Goal: Task Accomplishment & Management: Use online tool/utility

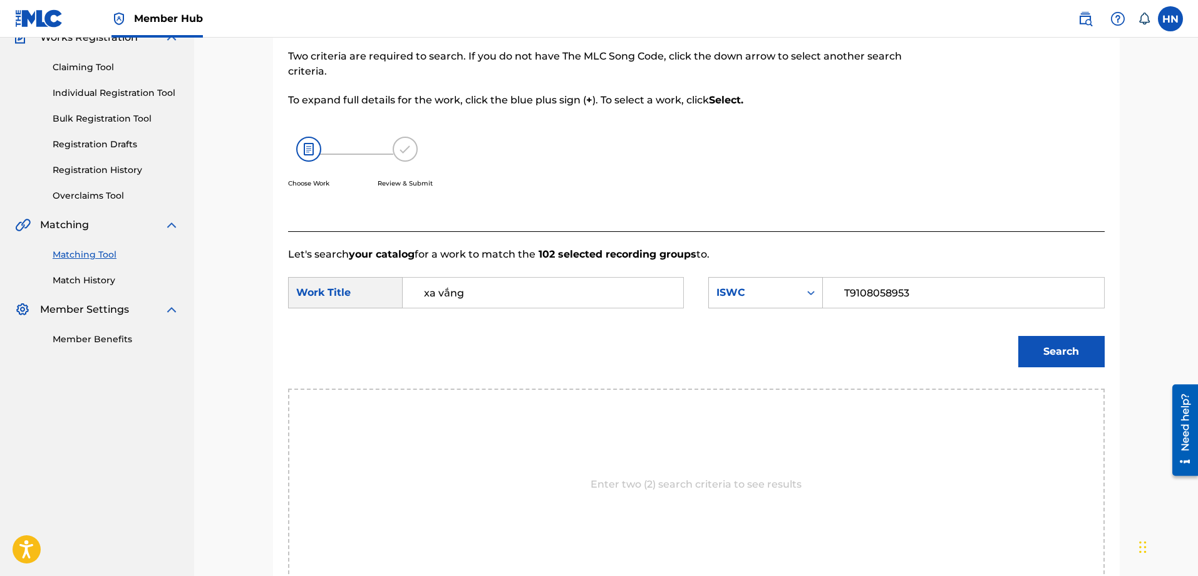
click at [1037, 345] on button "Search" at bounding box center [1061, 351] width 86 height 31
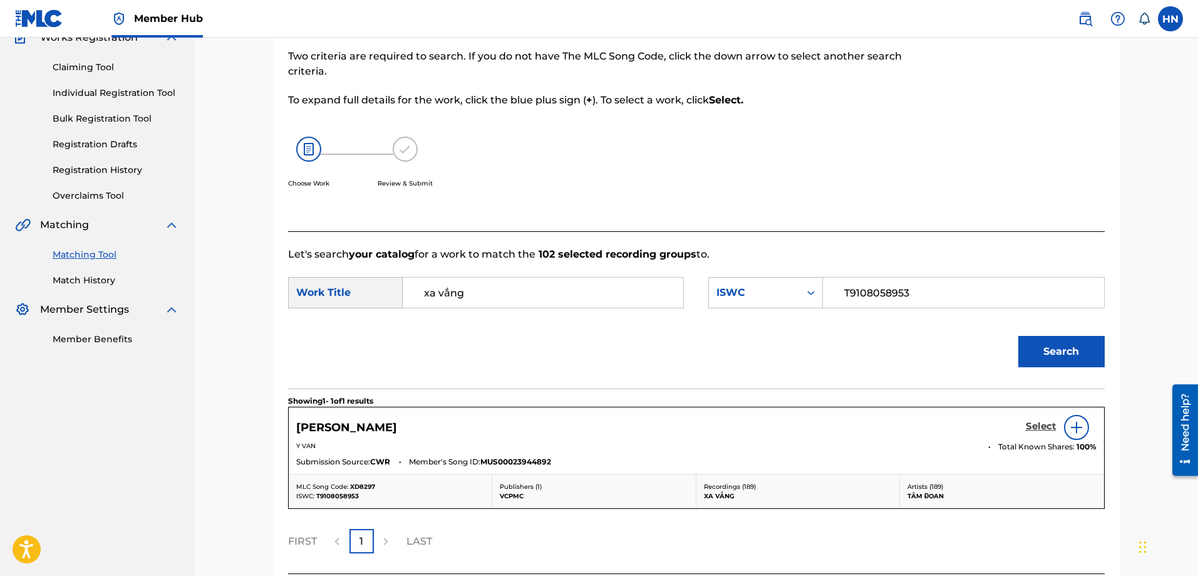
click at [1027, 428] on h5 "Select" at bounding box center [1041, 426] width 31 height 12
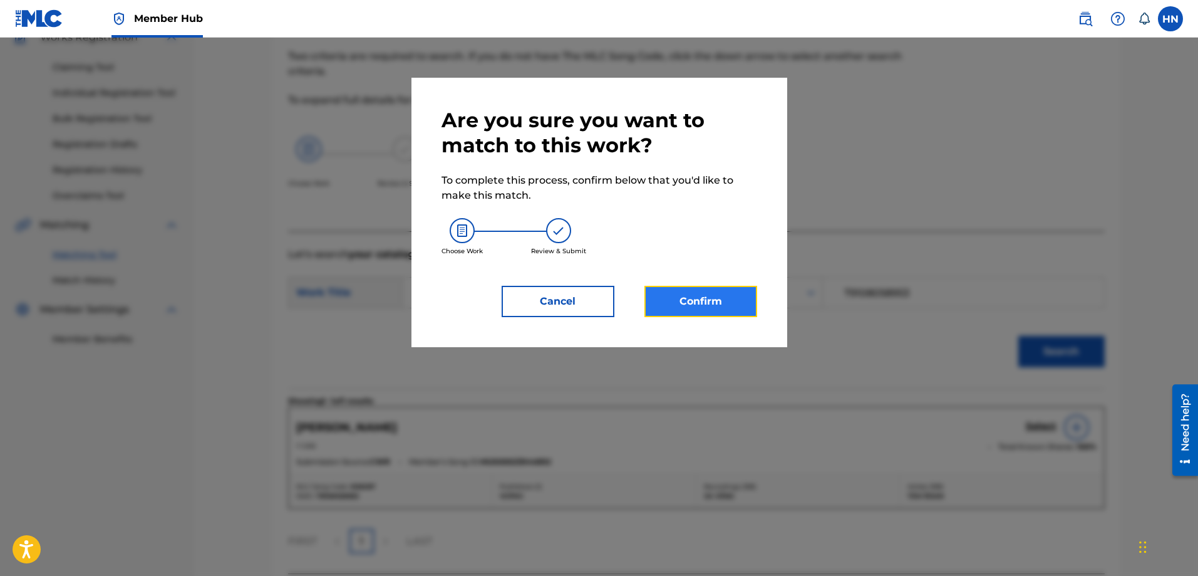
click at [733, 303] on button "Confirm" at bounding box center [701, 301] width 113 height 31
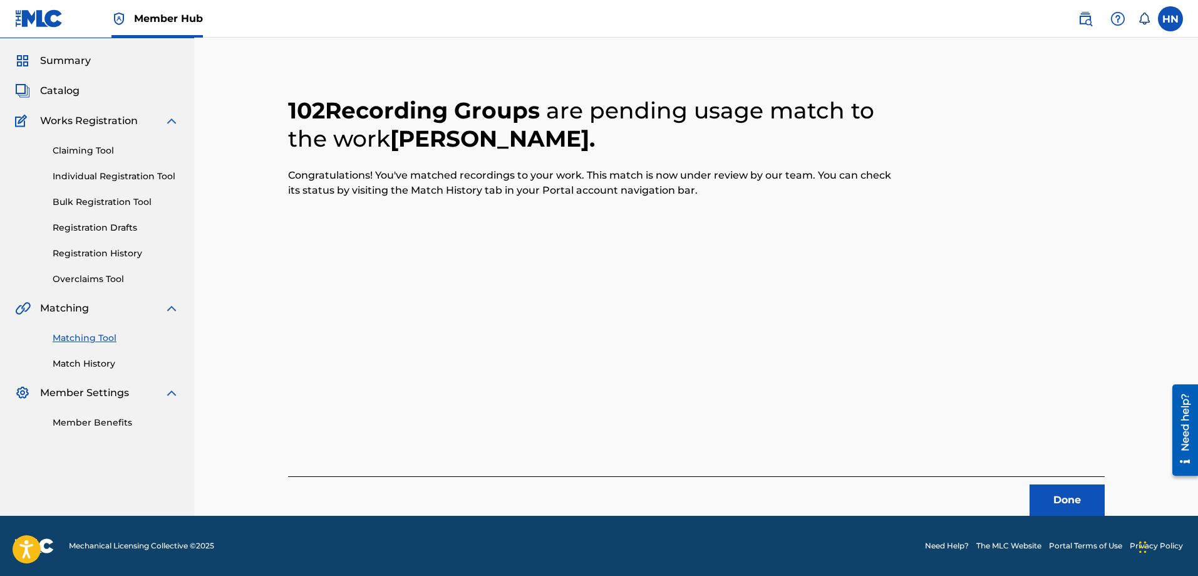
scroll to position [34, 0]
click at [1064, 510] on button "Done" at bounding box center [1067, 499] width 75 height 31
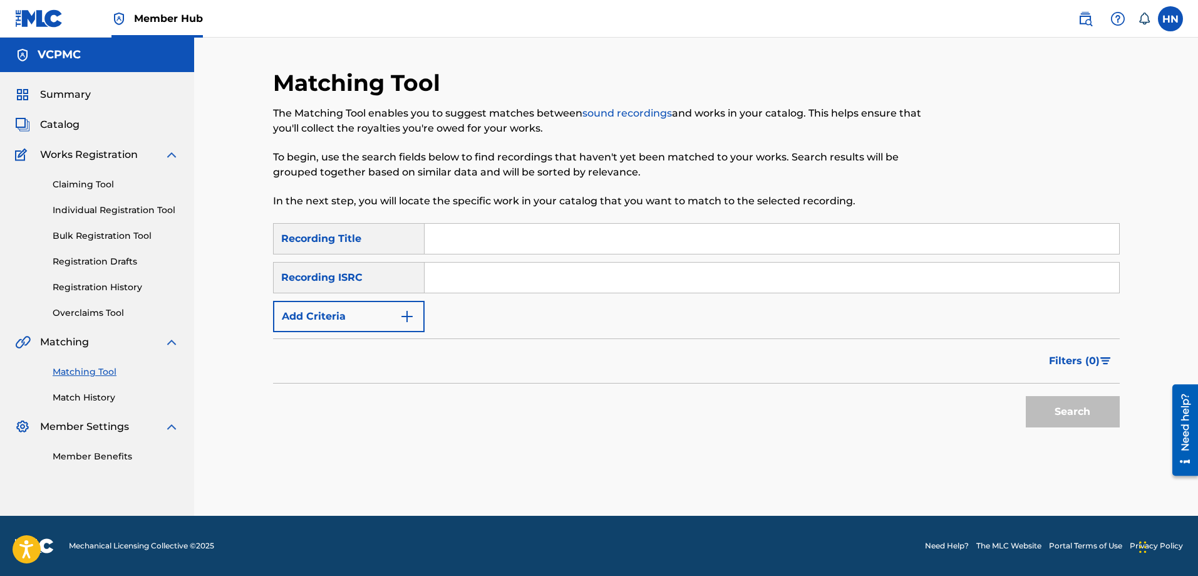
drag, startPoint x: 505, startPoint y: 232, endPoint x: 500, endPoint y: 226, distance: 8.4
click at [505, 232] on input "Search Form" at bounding box center [772, 239] width 695 height 30
paste input "TÔI YÊU BÓNG ĐÁ"
click at [1026, 396] on button "Search" at bounding box center [1073, 411] width 94 height 31
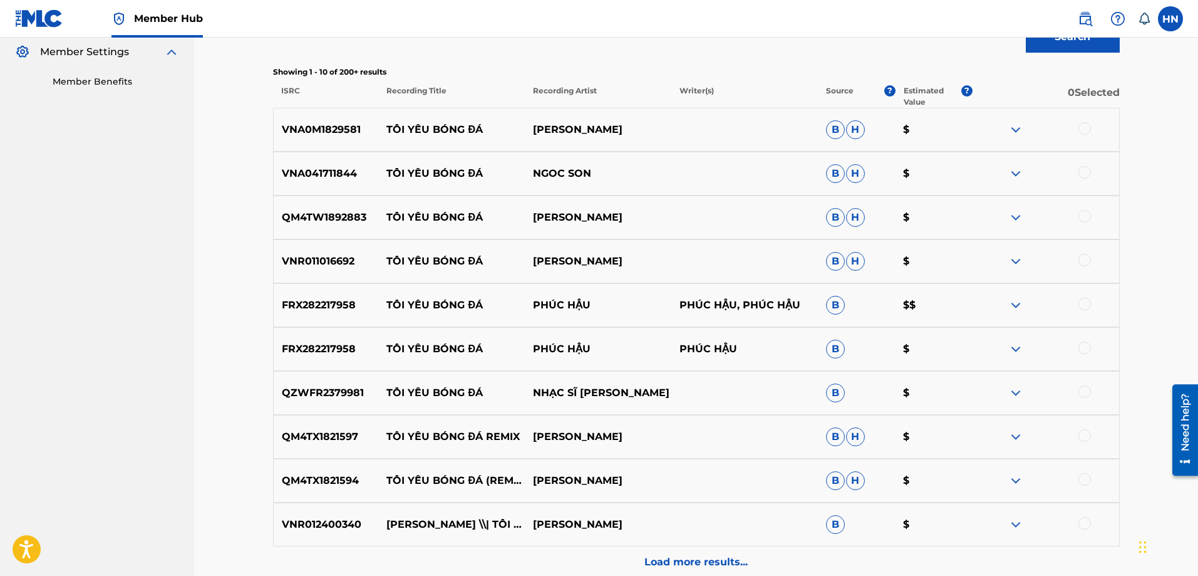
scroll to position [376, 0]
click at [353, 377] on div "QZWFR2379981 TÔI YÊU BÓNG ĐÁ NHẠC SĨ [PERSON_NAME] $" at bounding box center [696, 392] width 847 height 44
copy p "QZWFR2379981"
click at [1088, 389] on div at bounding box center [1085, 390] width 13 height 13
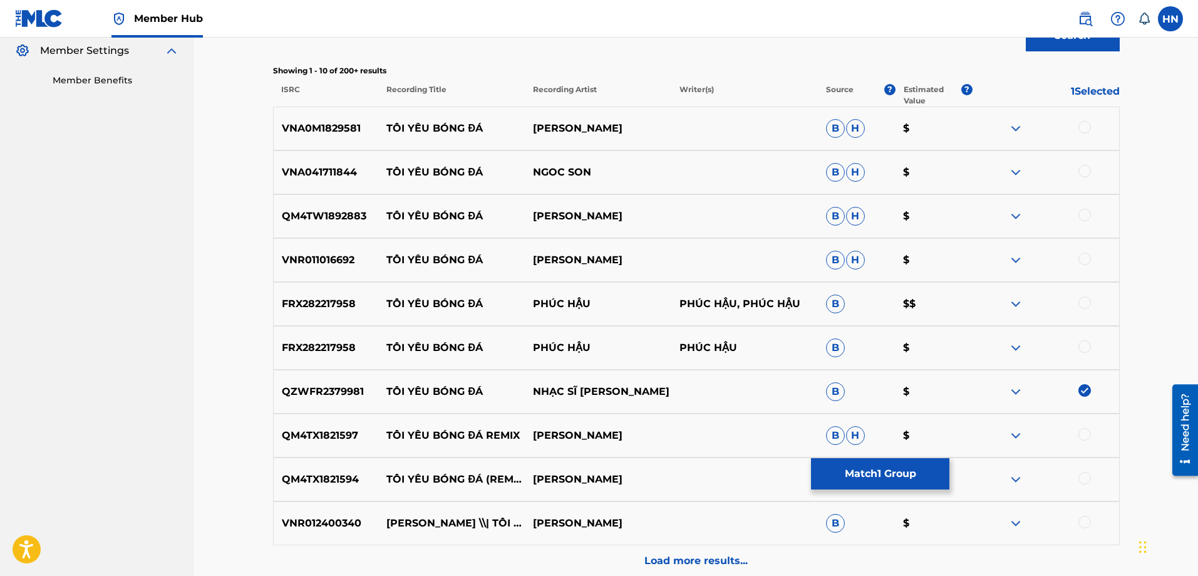
click at [336, 429] on p "QM4TX1821597" at bounding box center [326, 435] width 105 height 15
copy p "QM4TX1821597"
click at [1086, 437] on div at bounding box center [1085, 434] width 13 height 13
click at [339, 479] on p "QM4TX1821594" at bounding box center [326, 479] width 105 height 15
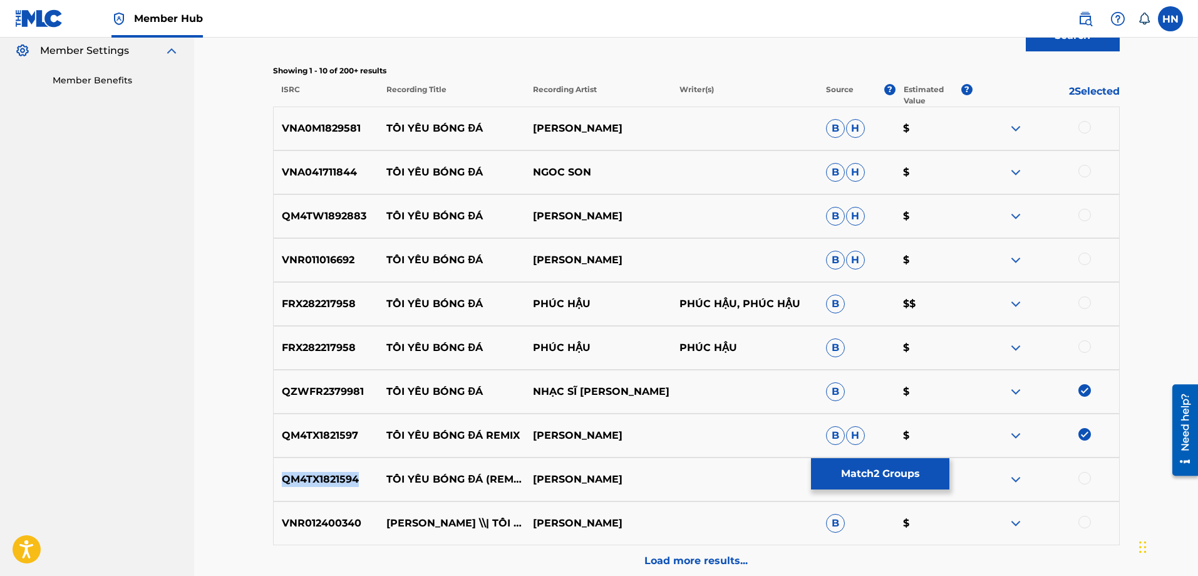
click at [339, 479] on p "QM4TX1821594" at bounding box center [326, 479] width 105 height 15
copy p "QM4TX1821594"
click at [1087, 474] on div at bounding box center [1085, 478] width 13 height 13
click at [299, 541] on div "VNR012400340 [PERSON_NAME] \\| TÔI YÊU BÓNG ĐÁ [PERSON_NAME] $" at bounding box center [696, 523] width 847 height 44
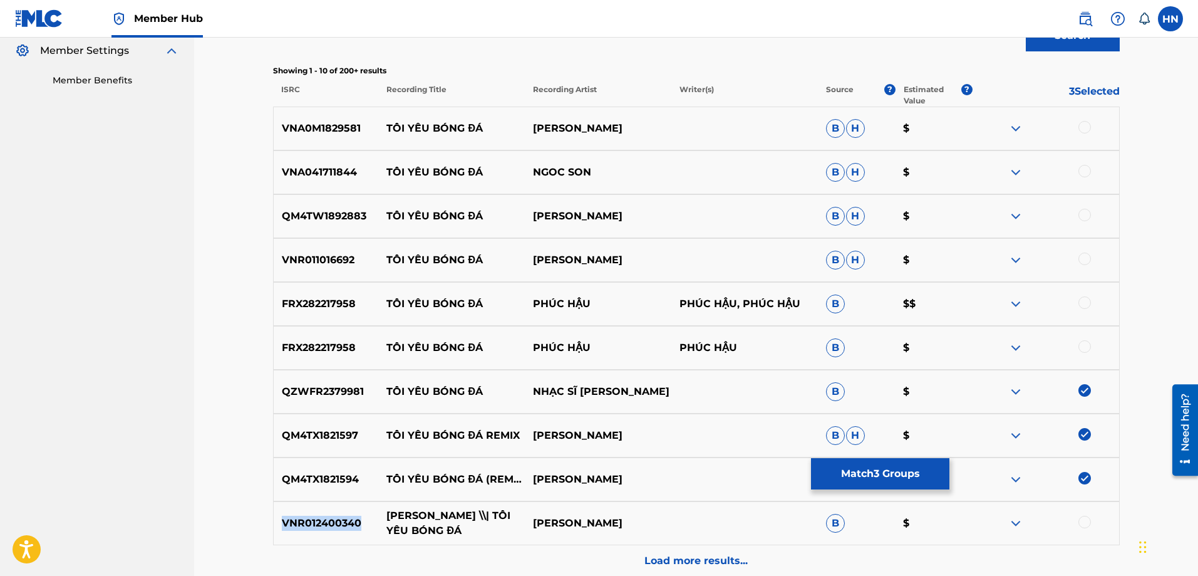
copy p "VNR012400340"
click at [1087, 521] on div at bounding box center [1085, 522] width 13 height 13
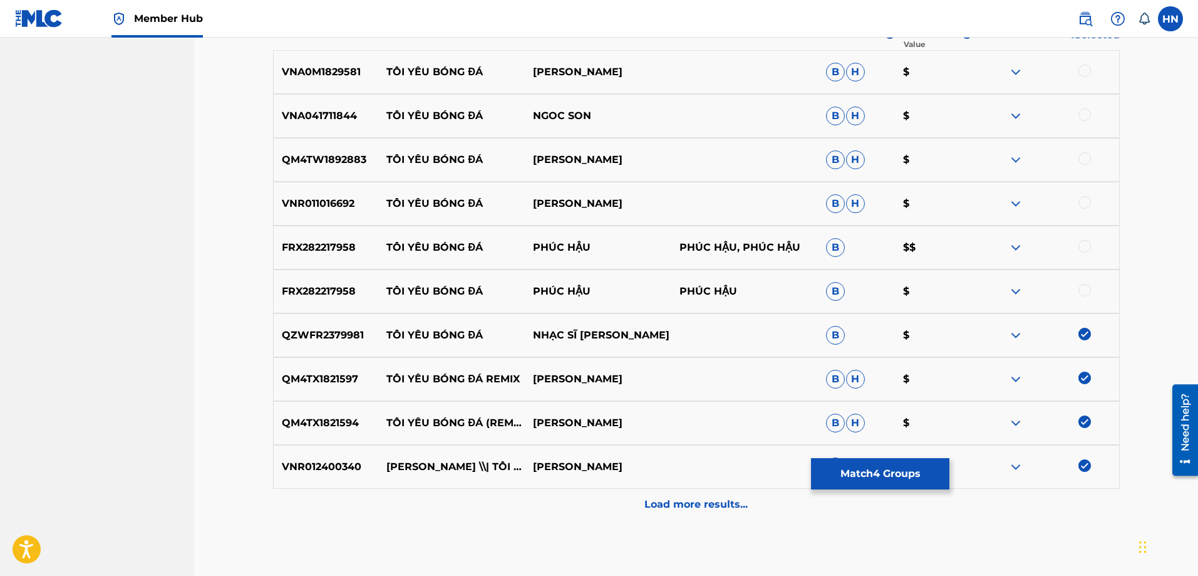
scroll to position [499, 0]
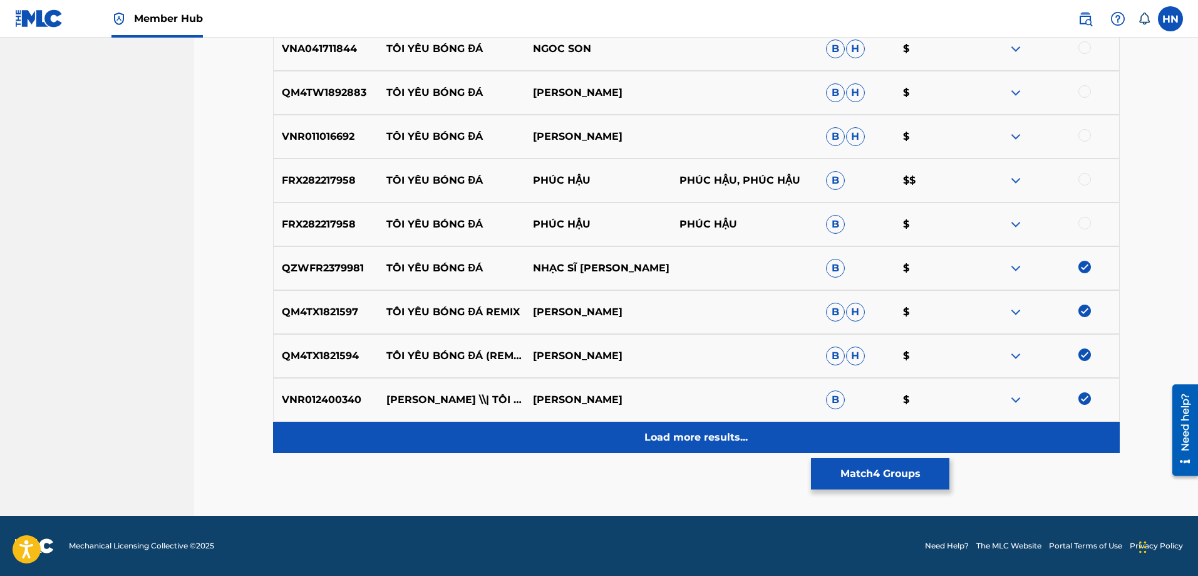
click at [621, 444] on div "Load more results..." at bounding box center [696, 437] width 847 height 31
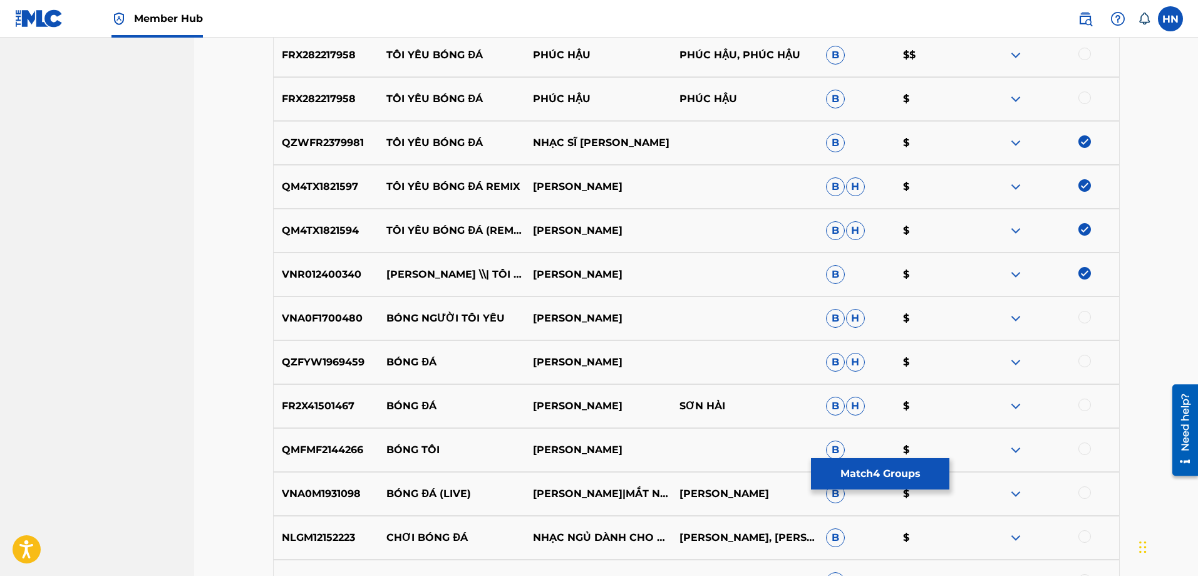
scroll to position [311, 0]
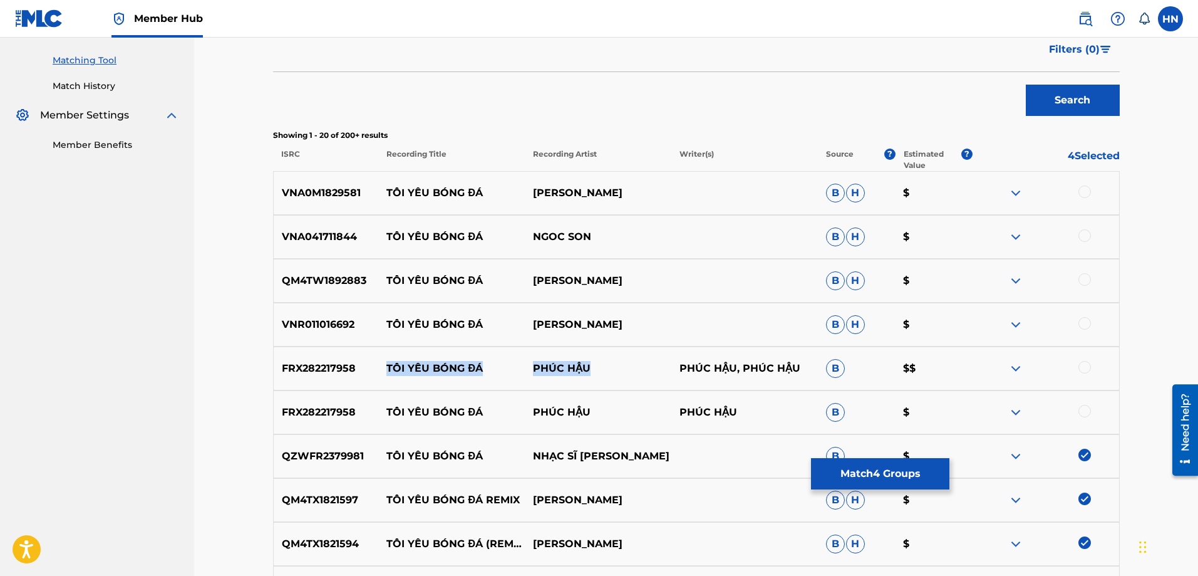
drag, startPoint x: 601, startPoint y: 364, endPoint x: 366, endPoint y: 369, distance: 234.3
click at [366, 369] on div "FRX282217958 TÔI YÊU BÓNG ĐÁ PHÚC HẬU PHÚC HẬU, PHÚC HẬU B $$" at bounding box center [696, 368] width 847 height 44
copy div "TÔI YÊU BÓNG ĐÁ PHÚC HẬU"
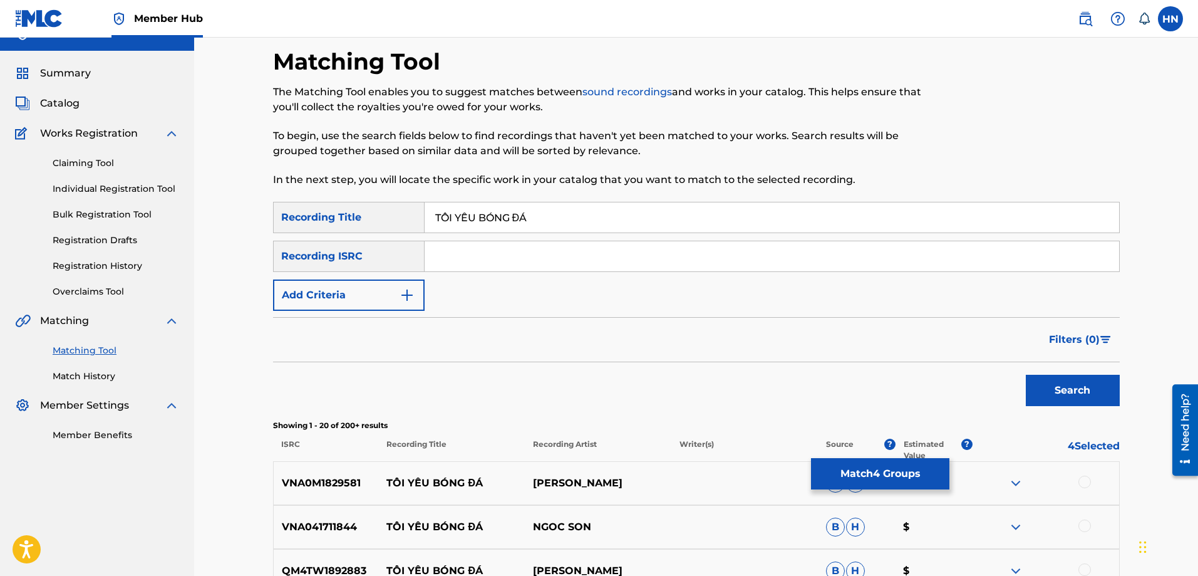
scroll to position [0, 0]
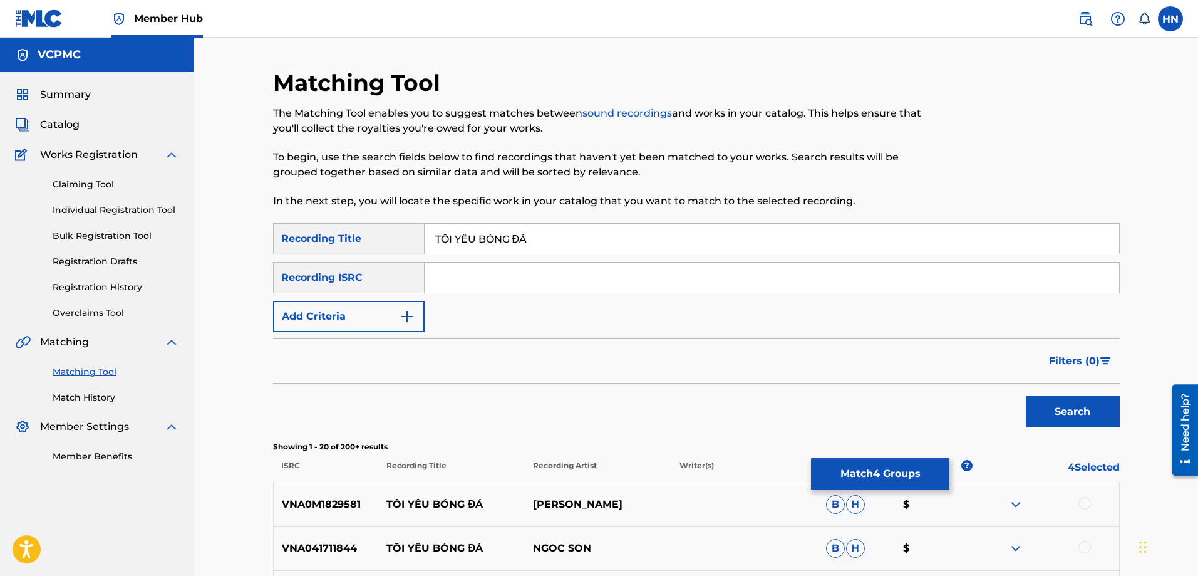
click at [563, 244] on input "TÔI YÊU BÓNG ĐÁ" at bounding box center [772, 239] width 695 height 30
paste input "OI YEU BONG DA"
type input "TOI YEU BONG DA"
click at [1026, 396] on button "Search" at bounding box center [1073, 411] width 94 height 31
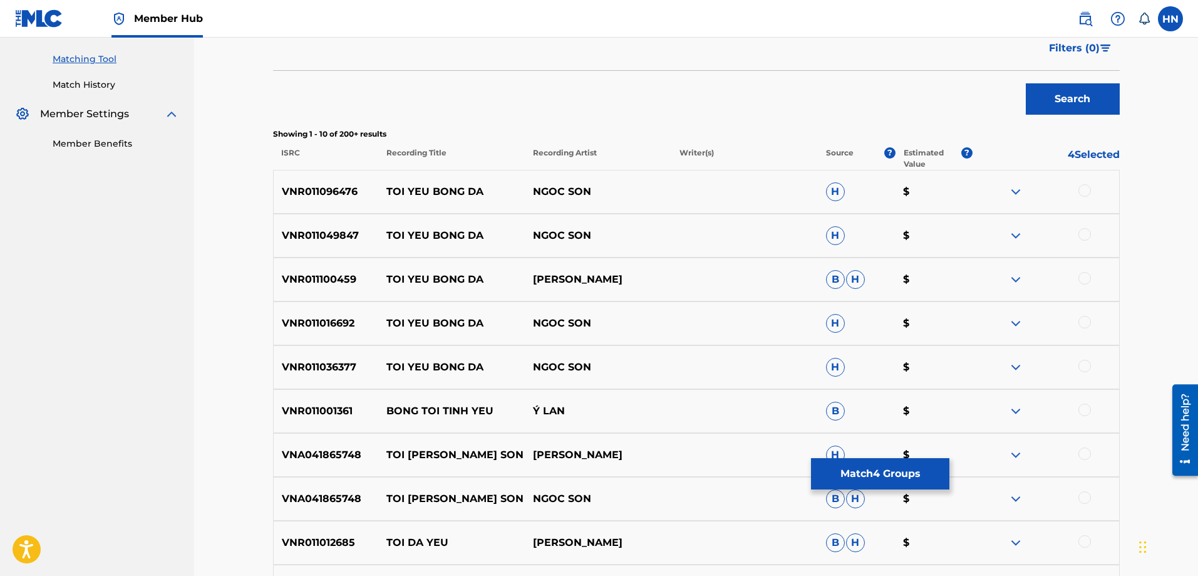
scroll to position [313, 0]
drag, startPoint x: 378, startPoint y: 282, endPoint x: 681, endPoint y: 268, distance: 304.1
click at [682, 265] on div "VNR011100459 TOI [PERSON_NAME]" at bounding box center [696, 279] width 847 height 44
copy div "TOI [PERSON_NAME]"
click at [299, 276] on p "VNR011100459" at bounding box center [326, 278] width 105 height 15
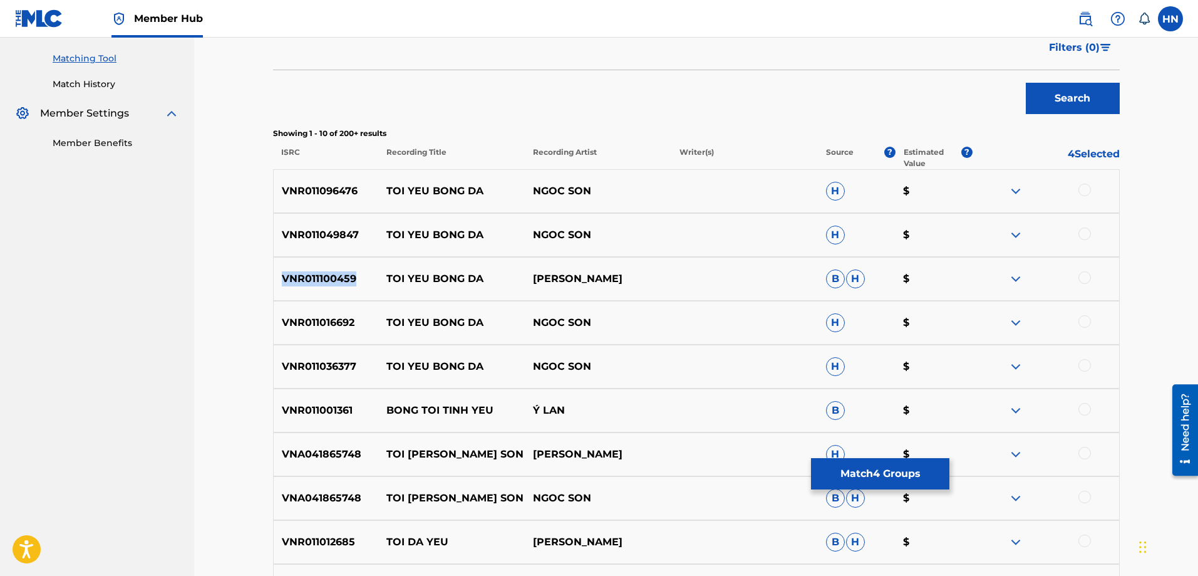
click at [299, 276] on p "VNR011100459" at bounding box center [326, 278] width 105 height 15
copy p "VNR011100459"
click at [1084, 281] on div at bounding box center [1085, 277] width 13 height 13
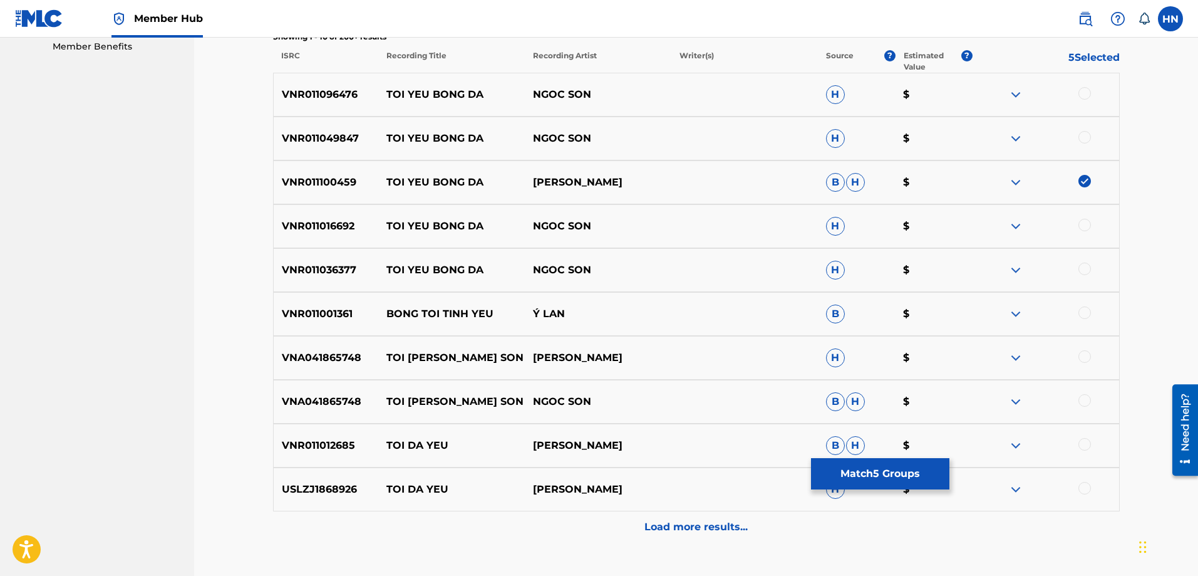
scroll to position [499, 0]
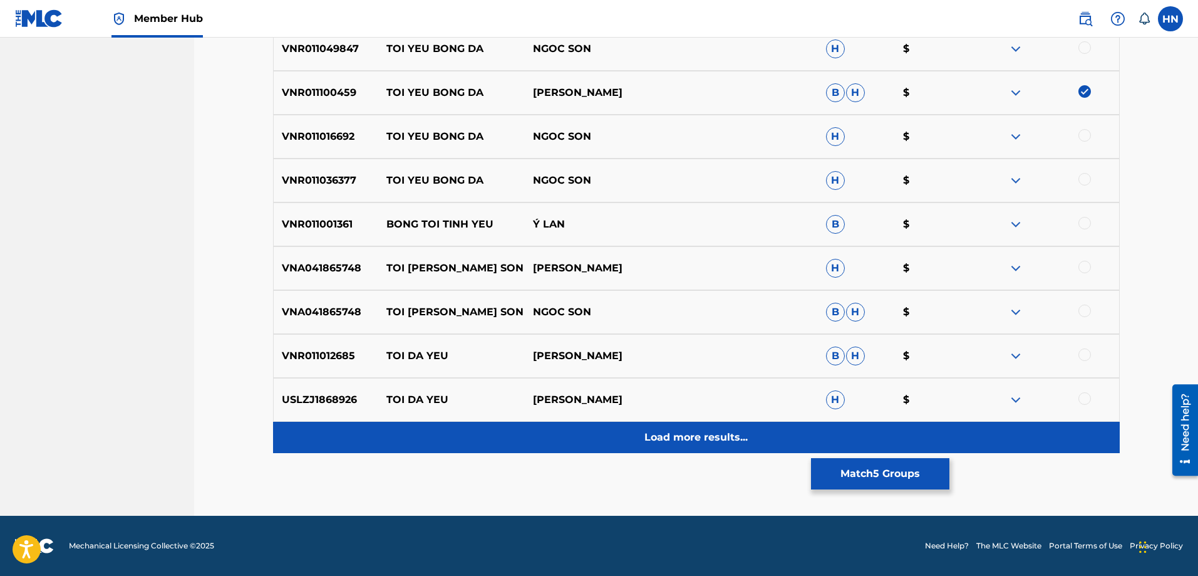
click at [715, 440] on p "Load more results..." at bounding box center [696, 437] width 103 height 15
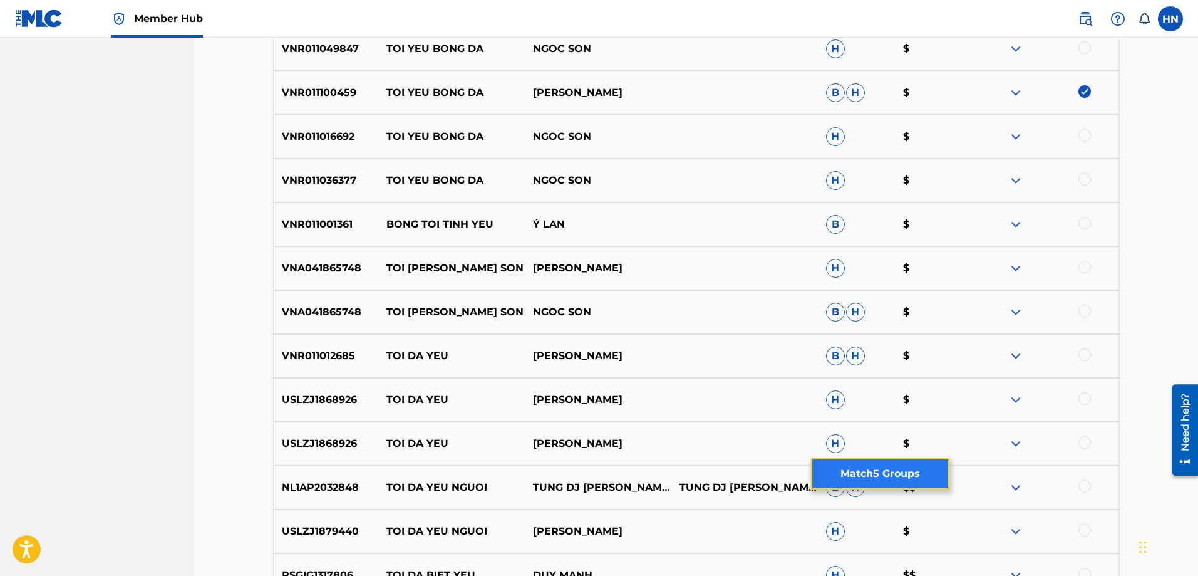
click at [856, 477] on button "Match 5 Groups" at bounding box center [880, 473] width 138 height 31
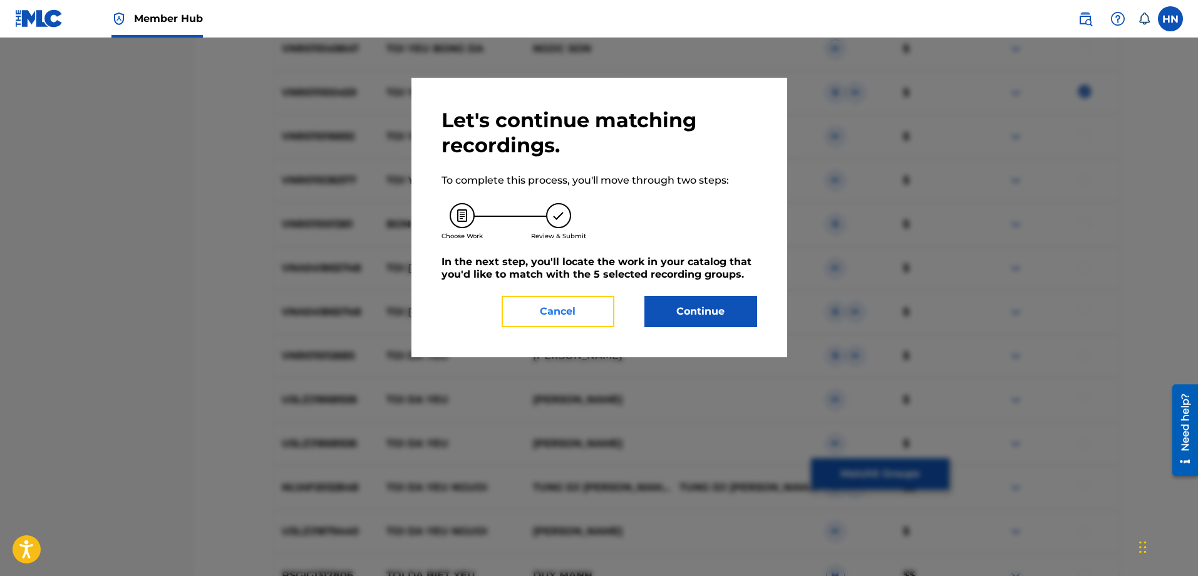
click at [590, 311] on button "Cancel" at bounding box center [558, 311] width 113 height 31
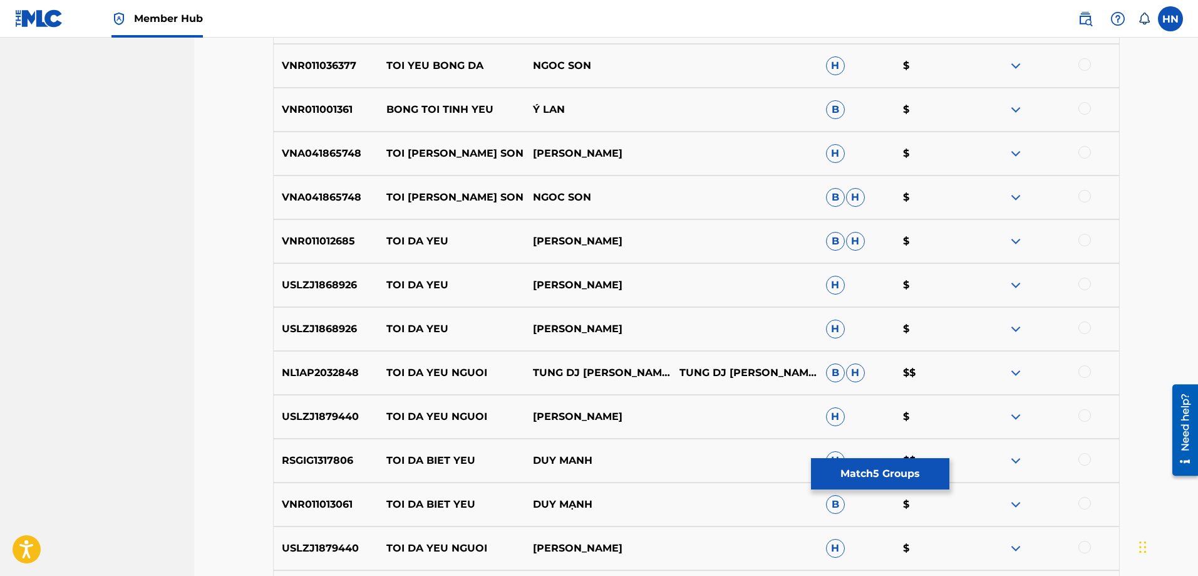
scroll to position [750, 0]
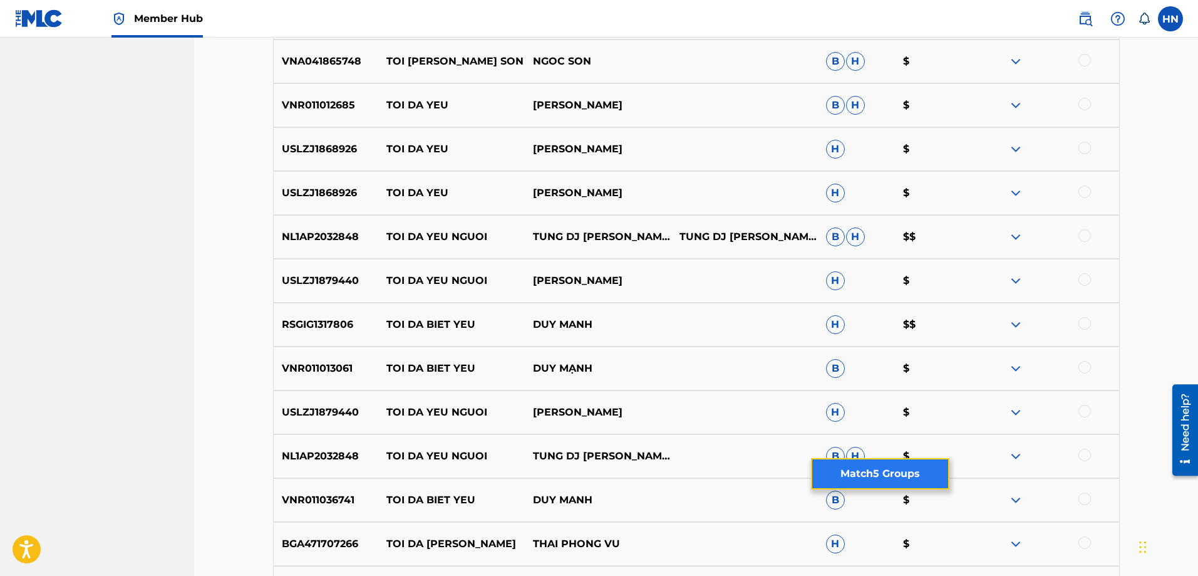
click at [878, 465] on button "Match 5 Groups" at bounding box center [880, 473] width 138 height 31
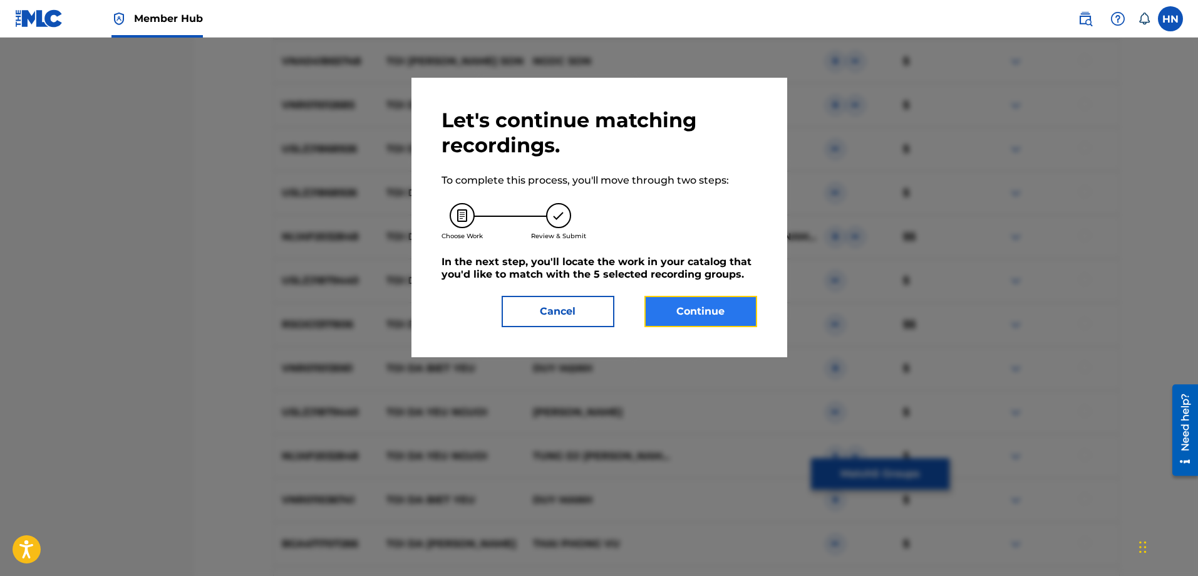
click at [745, 323] on button "Continue" at bounding box center [701, 311] width 113 height 31
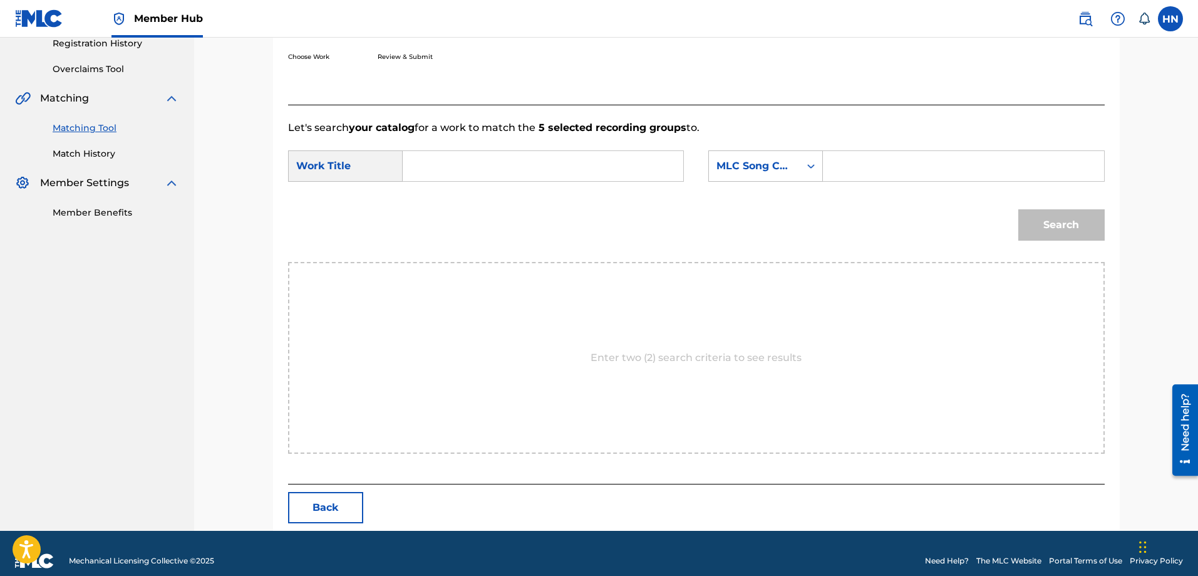
scroll to position [259, 0]
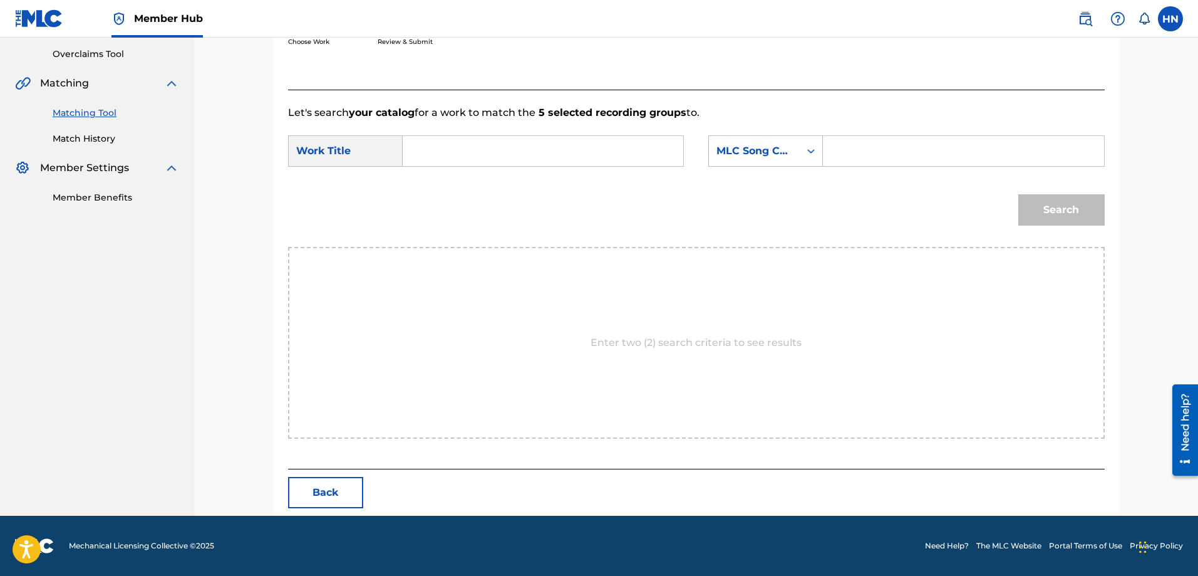
click at [686, 141] on div "SearchWithCriteria1e9d9981-0224-47ae-bcc8-3ae6bf1b5eec Work Title SearchWithCri…" at bounding box center [696, 154] width 817 height 39
click at [640, 160] on input "Search Form" at bounding box center [542, 151] width 259 height 30
paste input "TÔI YÊU BÓNG ĐÁ"
type input "TÔI YÊU BÓNG ĐÁ"
click at [750, 157] on div "MLC Song Code" at bounding box center [755, 150] width 76 height 15
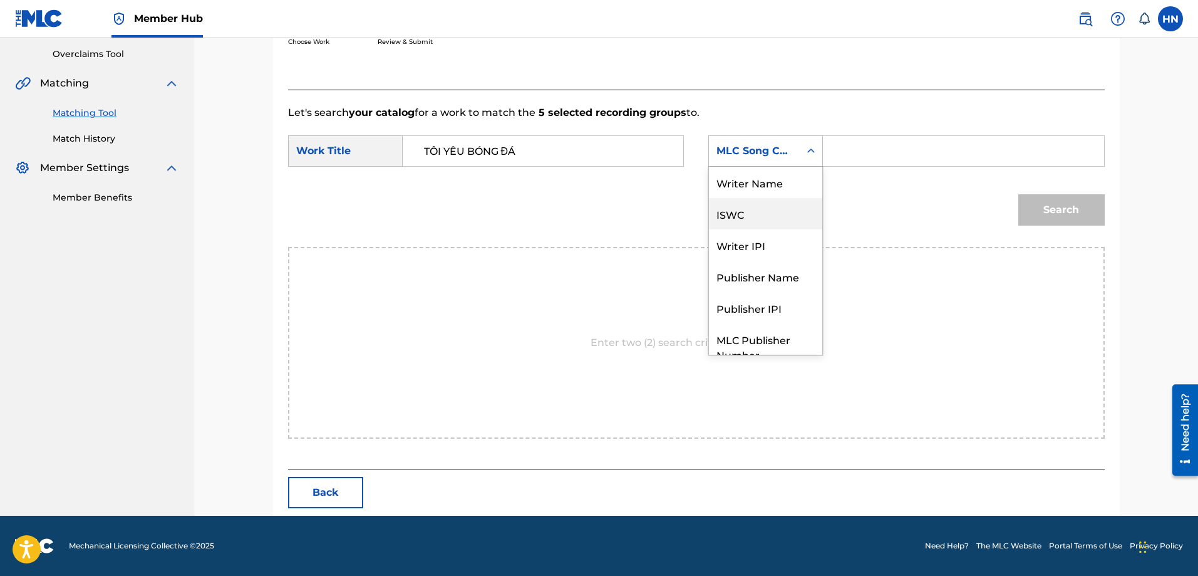
scroll to position [46, 0]
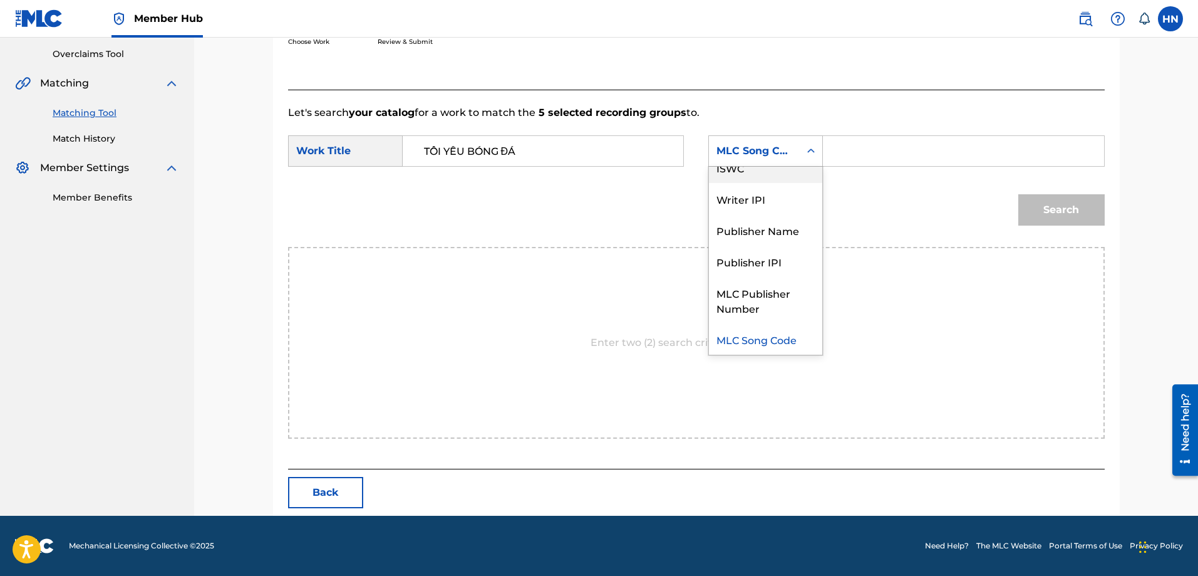
click at [742, 171] on div "ISWC" at bounding box center [765, 167] width 113 height 31
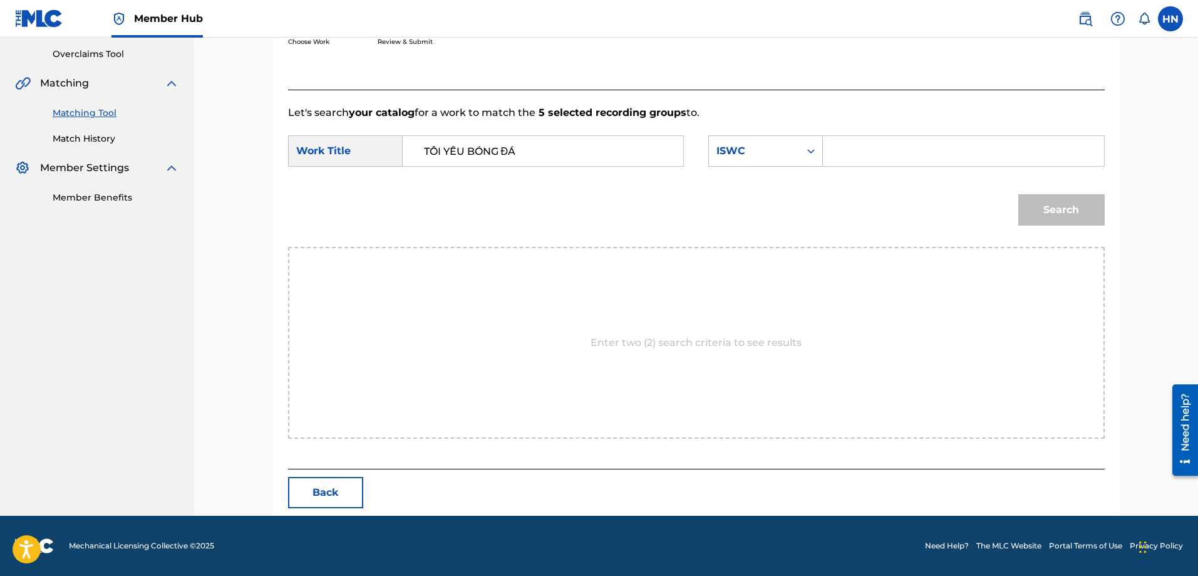
click at [851, 141] on input "Search Form" at bounding box center [963, 151] width 259 height 30
paste input "T9295151461"
type input "T9295151461"
click at [1017, 208] on div "Search" at bounding box center [1058, 207] width 93 height 50
click at [1025, 211] on button "Search" at bounding box center [1061, 209] width 86 height 31
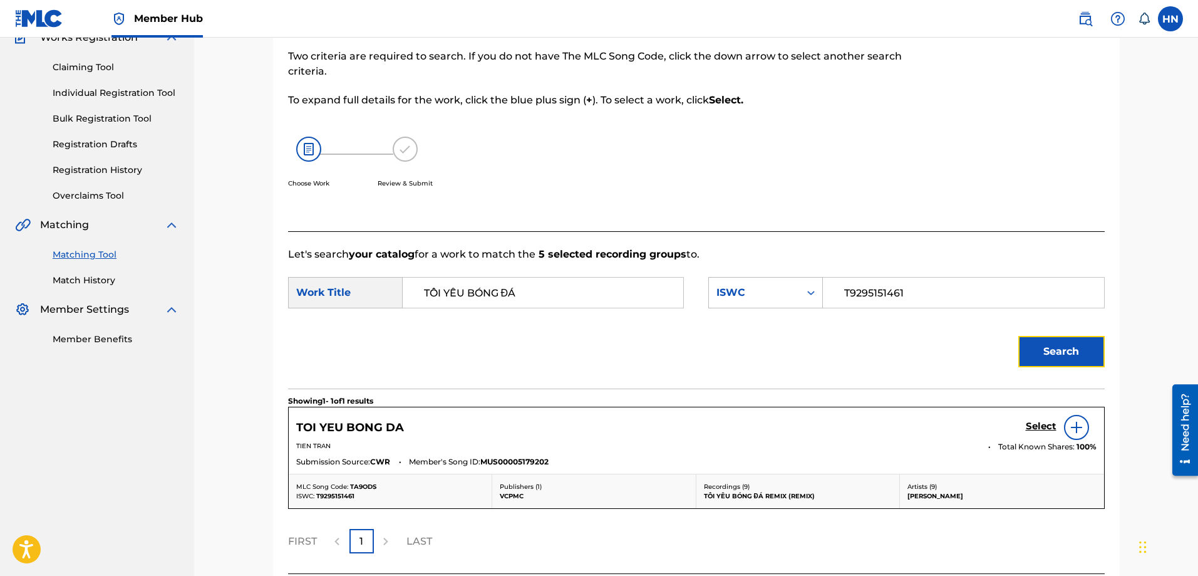
scroll to position [222, 0]
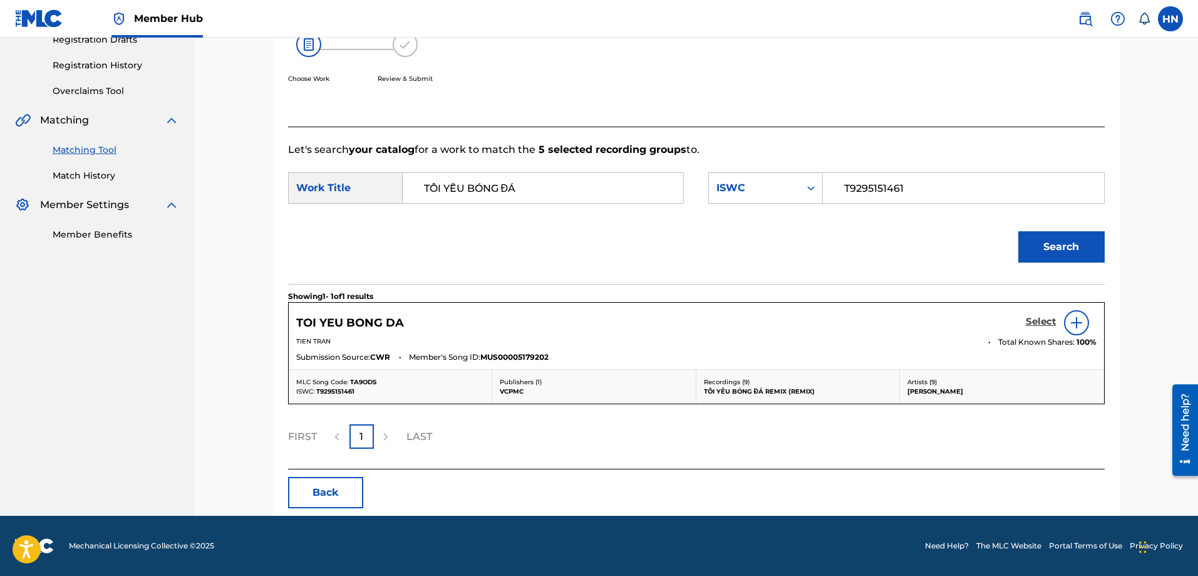
click at [1028, 323] on h5 "Select" at bounding box center [1041, 322] width 31 height 12
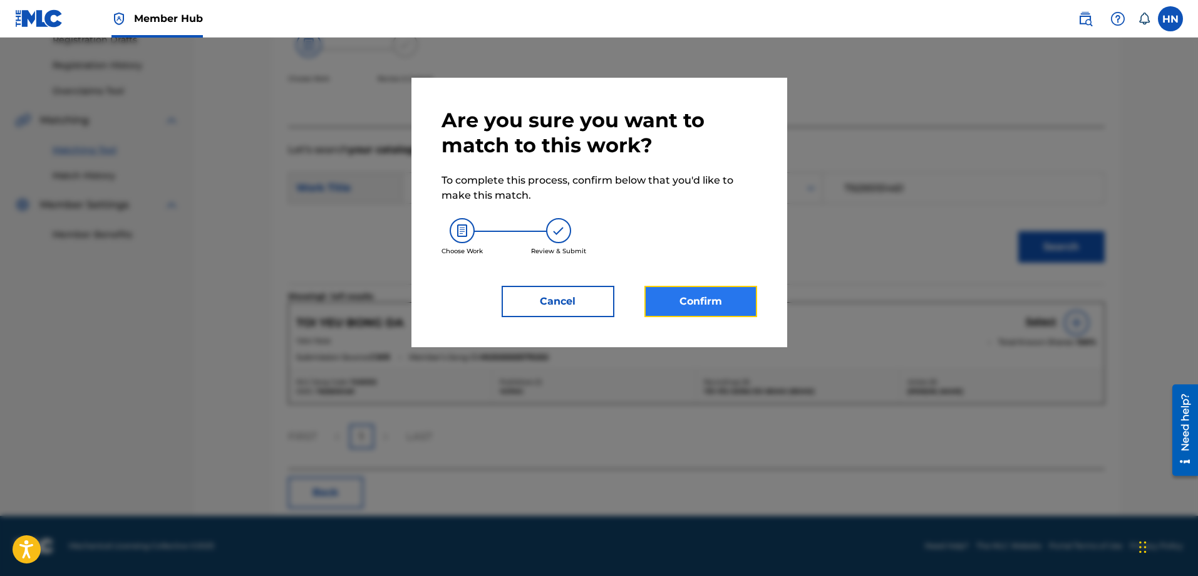
click at [729, 302] on button "Confirm" at bounding box center [701, 301] width 113 height 31
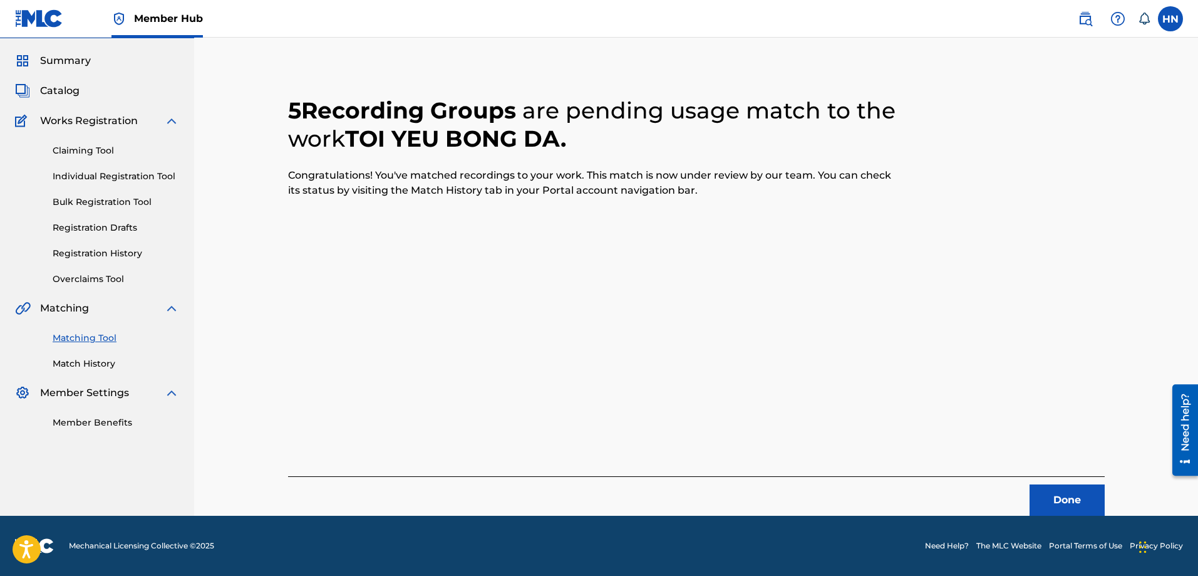
scroll to position [34, 0]
click at [1055, 485] on button "Done" at bounding box center [1067, 499] width 75 height 31
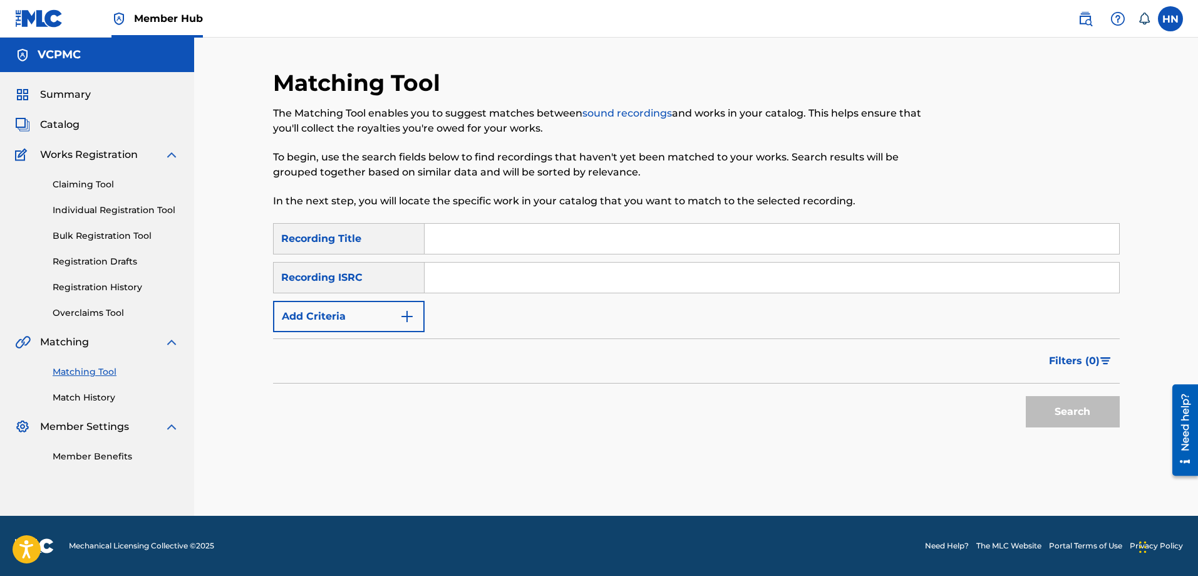
scroll to position [0, 0]
click at [678, 237] on input "Search Form" at bounding box center [772, 239] width 695 height 30
paste input "EM LÀ CHÂU BÁU"
click at [1026, 396] on button "Search" at bounding box center [1073, 411] width 94 height 31
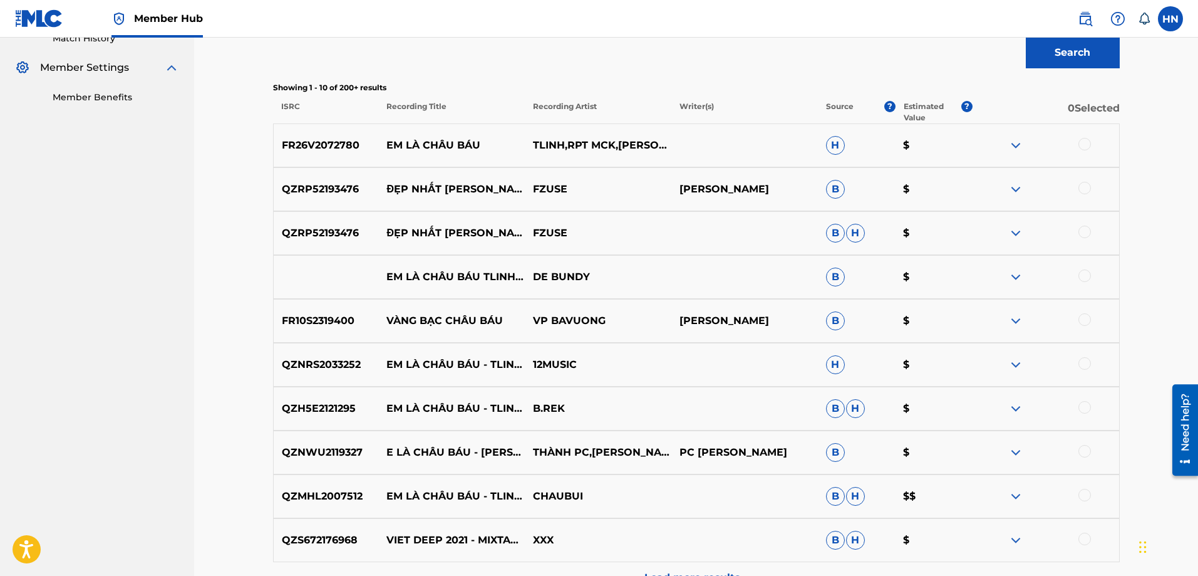
scroll to position [376, 0]
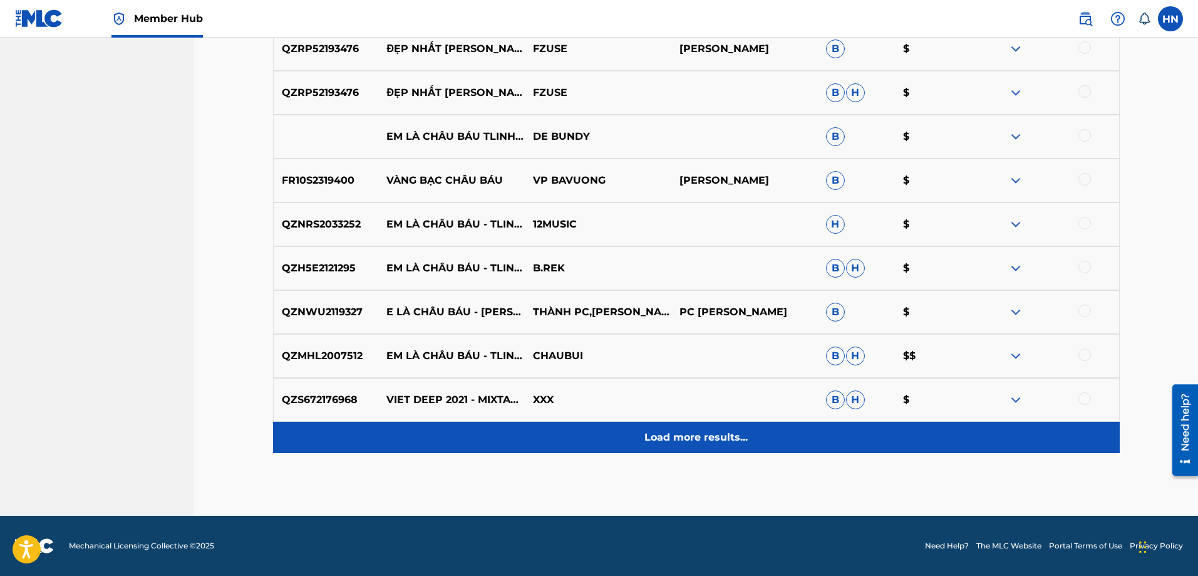
click at [596, 436] on div "Load more results..." at bounding box center [696, 437] width 847 height 31
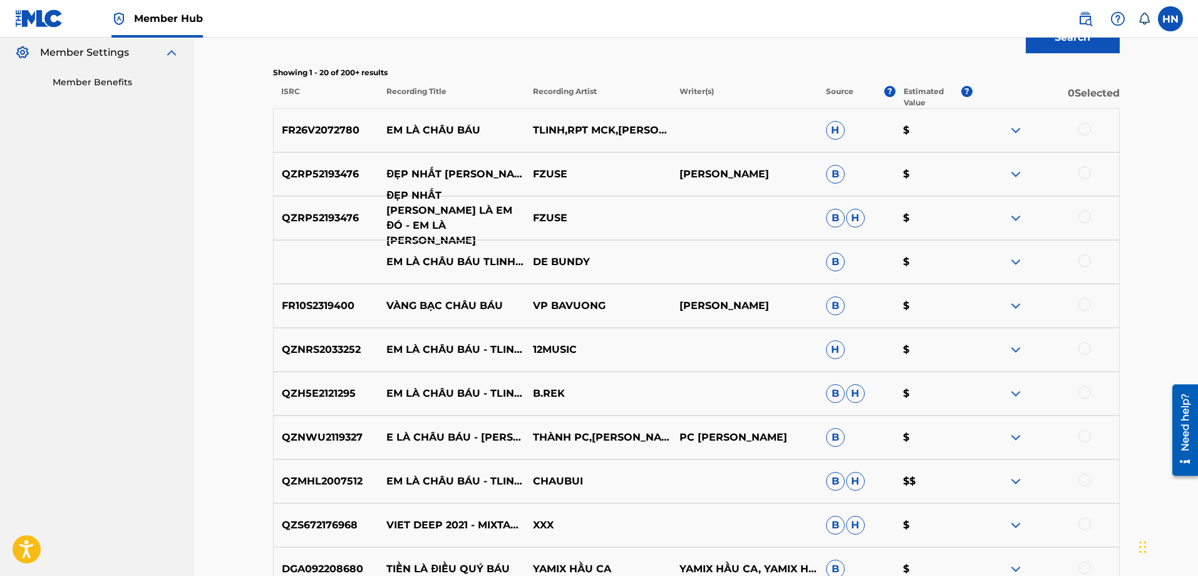
scroll to position [249, 0]
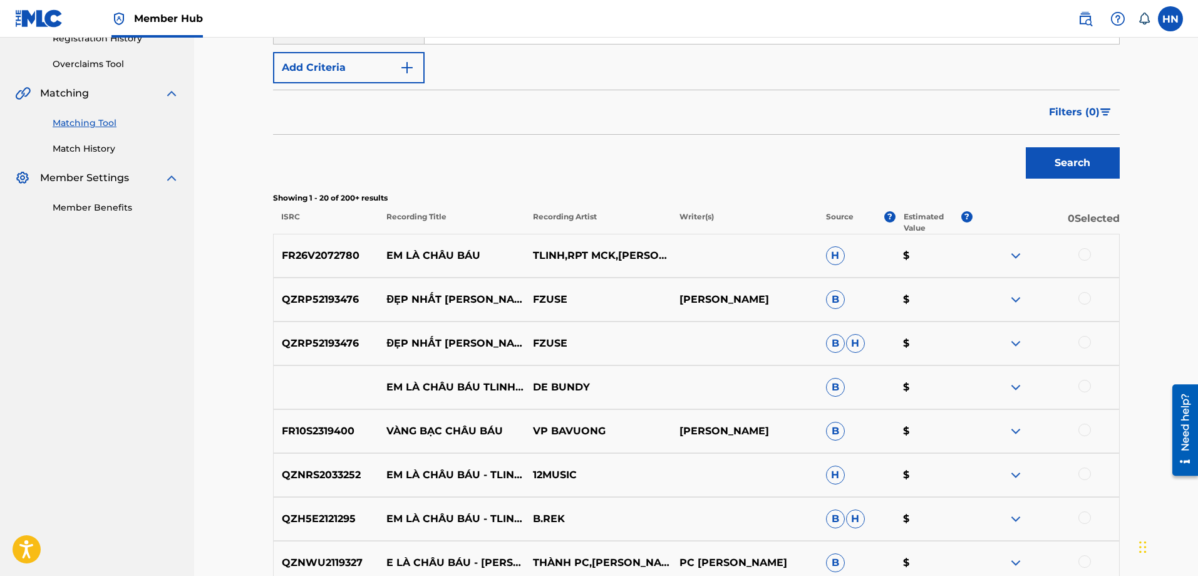
click at [318, 250] on p "FR26V2072780" at bounding box center [326, 255] width 105 height 15
copy p "FR26V2072780"
click at [1081, 255] on div at bounding box center [1085, 254] width 13 height 13
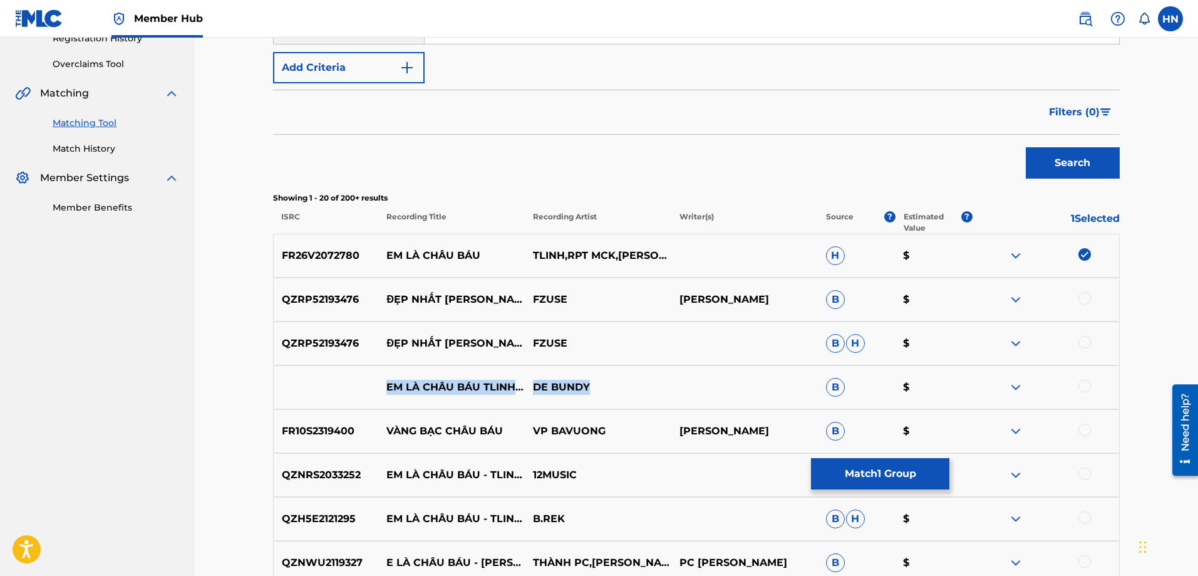
drag, startPoint x: 388, startPoint y: 381, endPoint x: 626, endPoint y: 390, distance: 238.2
click at [626, 390] on div "EM LÀ CHÂU BÁU TLINH X MCK BREK REMIX DE BUNDY B $" at bounding box center [696, 387] width 847 height 44
copy div "EM LÀ CHÂU BÁU TLINH X MCK BREK REMIX DE [PERSON_NAME]"
click at [1086, 380] on div at bounding box center [1085, 386] width 13 height 13
click at [1017, 388] on img at bounding box center [1015, 387] width 15 height 15
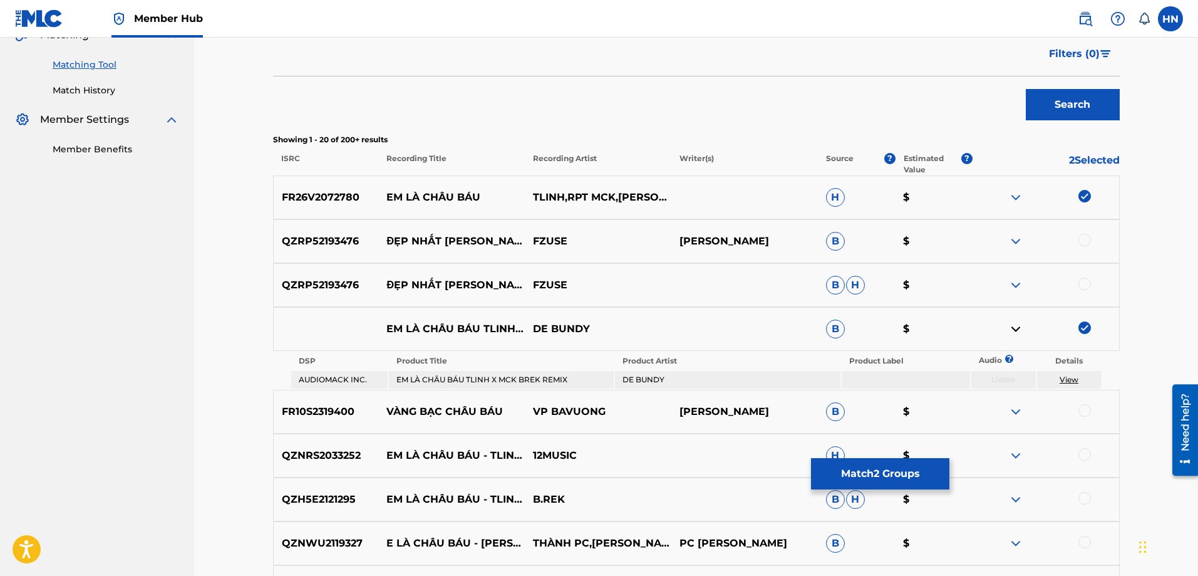
scroll to position [374, 0]
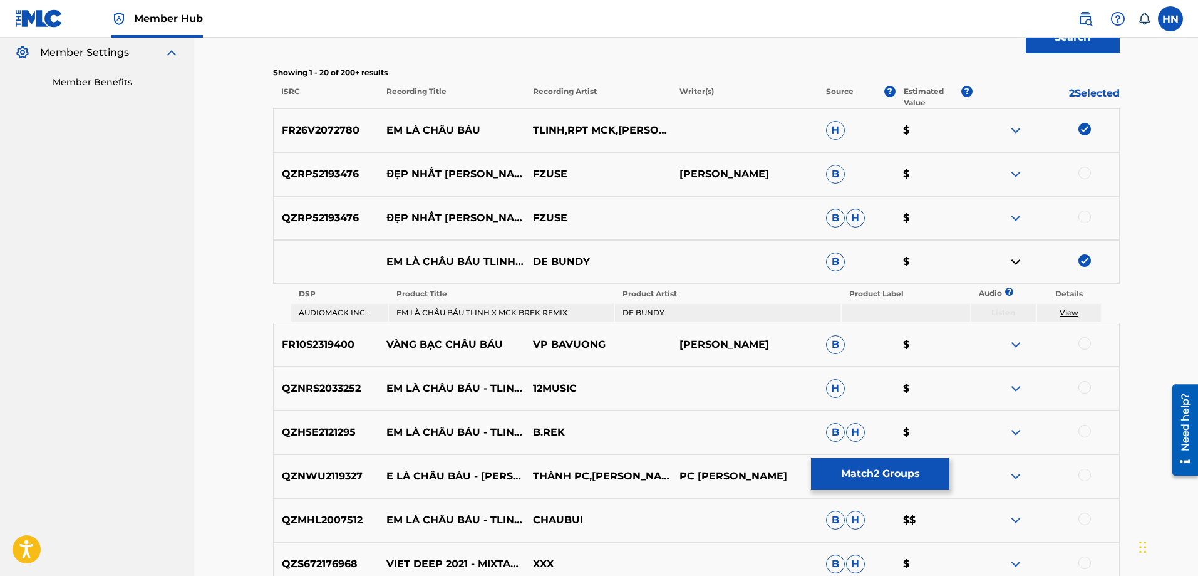
click at [336, 393] on p "QZNRS2033252" at bounding box center [326, 388] width 105 height 15
copy p "QZNRS2033252"
click at [1083, 387] on div at bounding box center [1085, 387] width 13 height 13
click at [343, 431] on p "QZH5E2121295" at bounding box center [326, 432] width 105 height 15
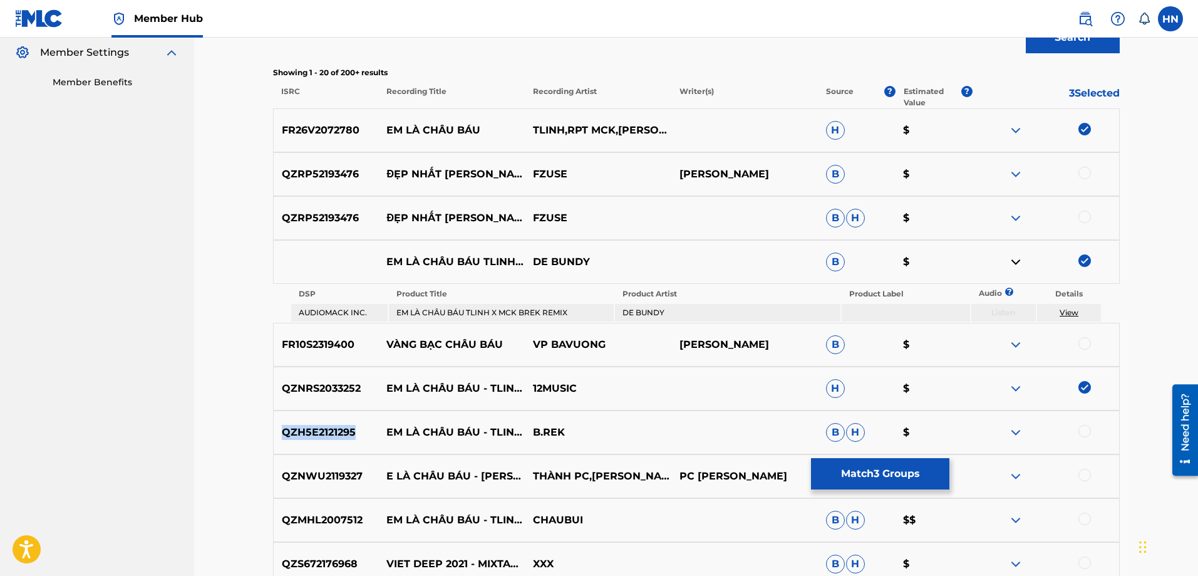
click at [343, 431] on p "QZH5E2121295" at bounding box center [326, 432] width 105 height 15
click at [1084, 432] on div at bounding box center [1085, 431] width 13 height 13
click at [332, 484] on div "QZNWU2119327 E LÀ CHÂU BÁU - [PERSON_NAME] REMIX THÀNH PC,[PERSON_NAME] PC THÀN…" at bounding box center [696, 476] width 847 height 44
click at [1084, 479] on div at bounding box center [1085, 475] width 13 height 13
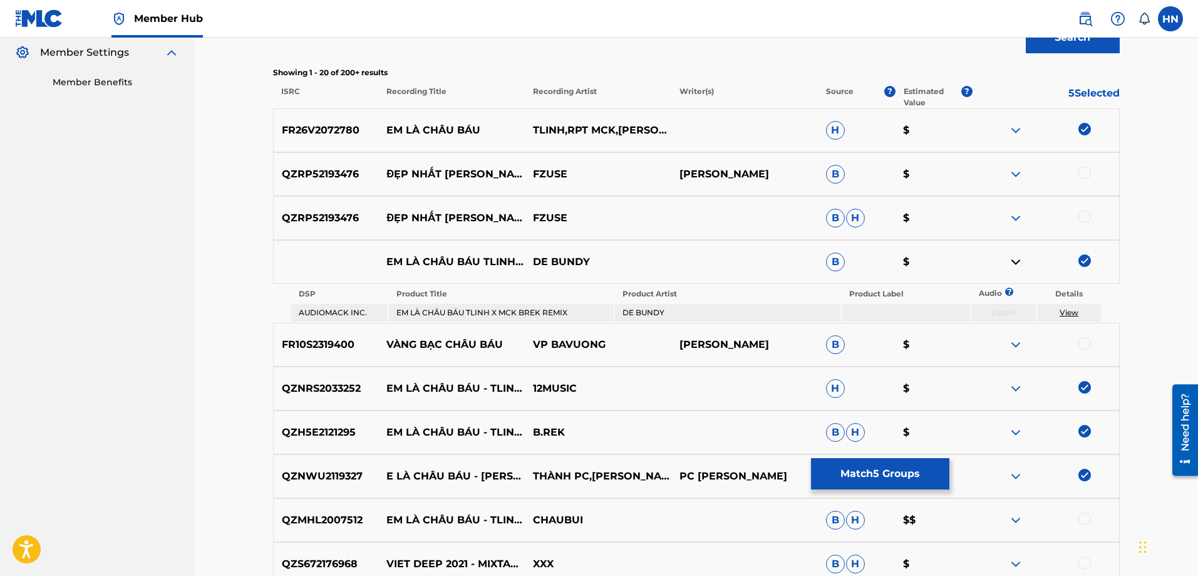
click at [309, 523] on p "QZMHL2007512" at bounding box center [326, 519] width 105 height 15
click at [1089, 521] on div at bounding box center [1085, 518] width 13 height 13
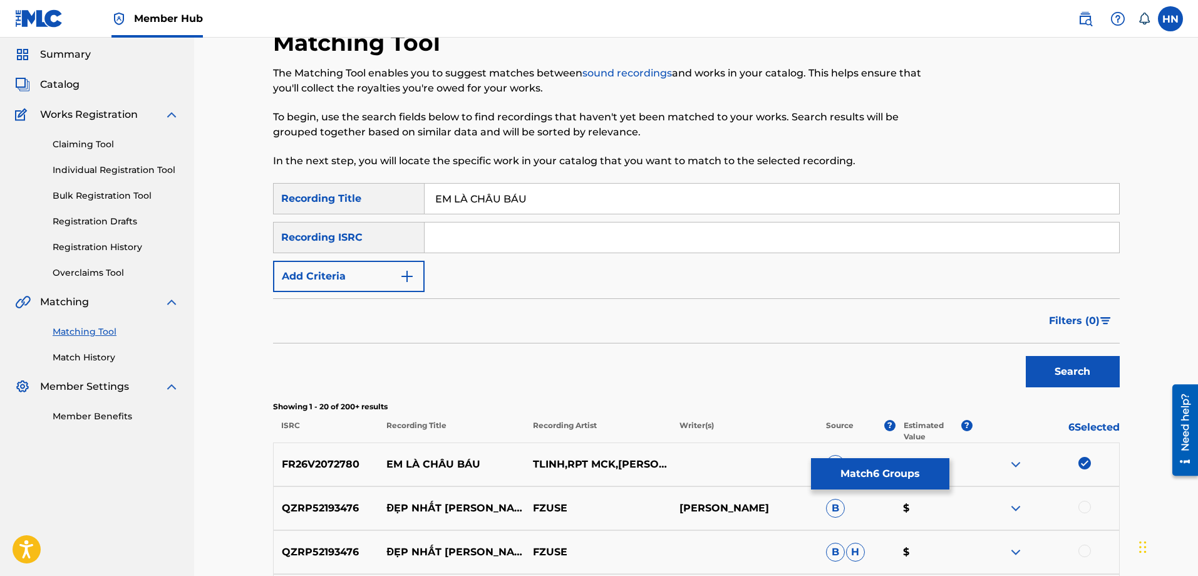
scroll to position [0, 0]
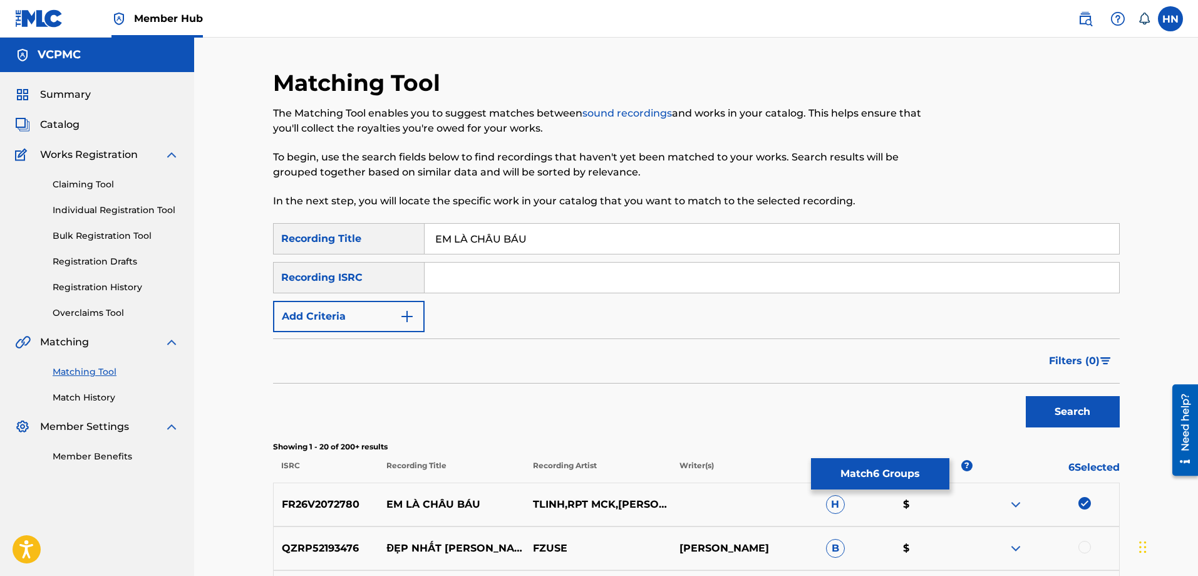
click at [571, 223] on div "EM LÀ CHÂU BÁU" at bounding box center [772, 238] width 695 height 31
click at [571, 227] on input "EM LÀ CHÂU BÁU" at bounding box center [772, 239] width 695 height 30
paste input "A CHAU BAU"
type input "EM LA CHAU BAU"
click at [1026, 396] on button "Search" at bounding box center [1073, 411] width 94 height 31
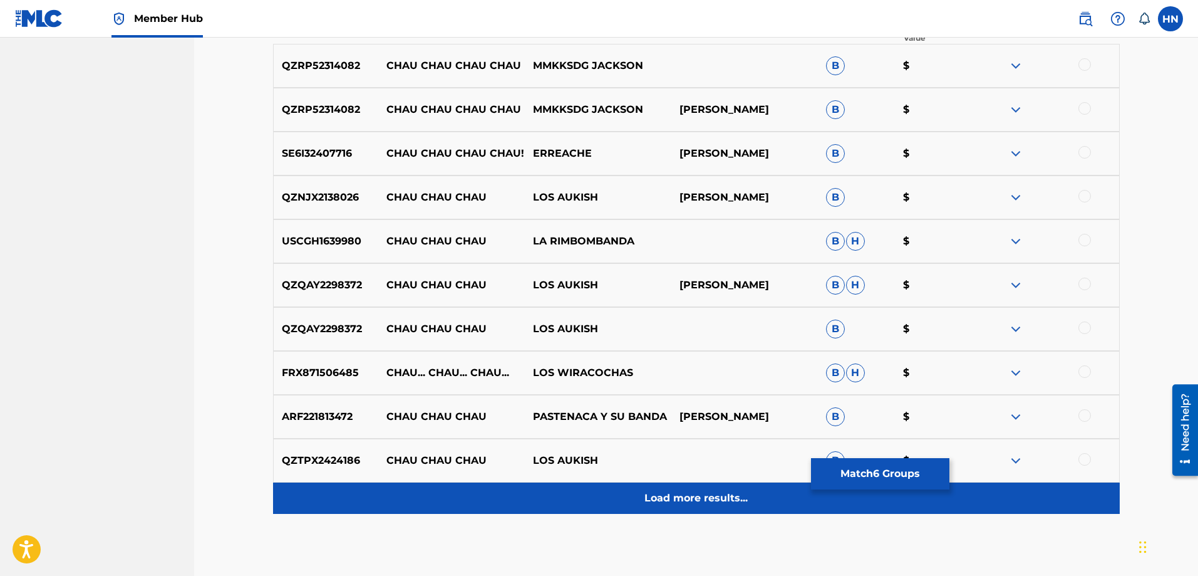
click at [707, 504] on p "Load more results..." at bounding box center [696, 497] width 103 height 15
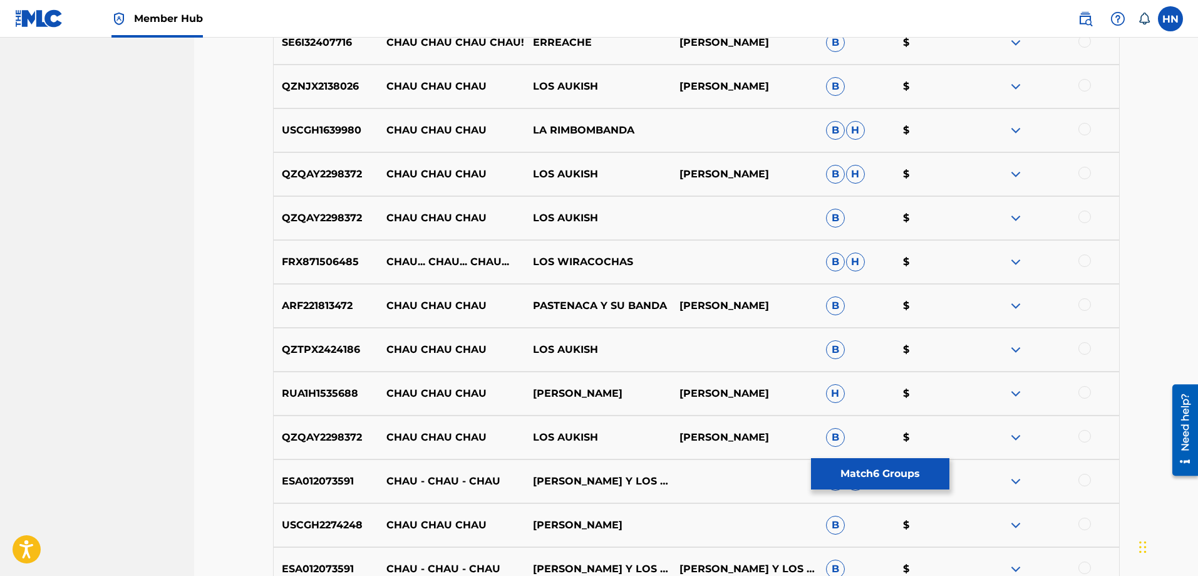
scroll to position [689, 0]
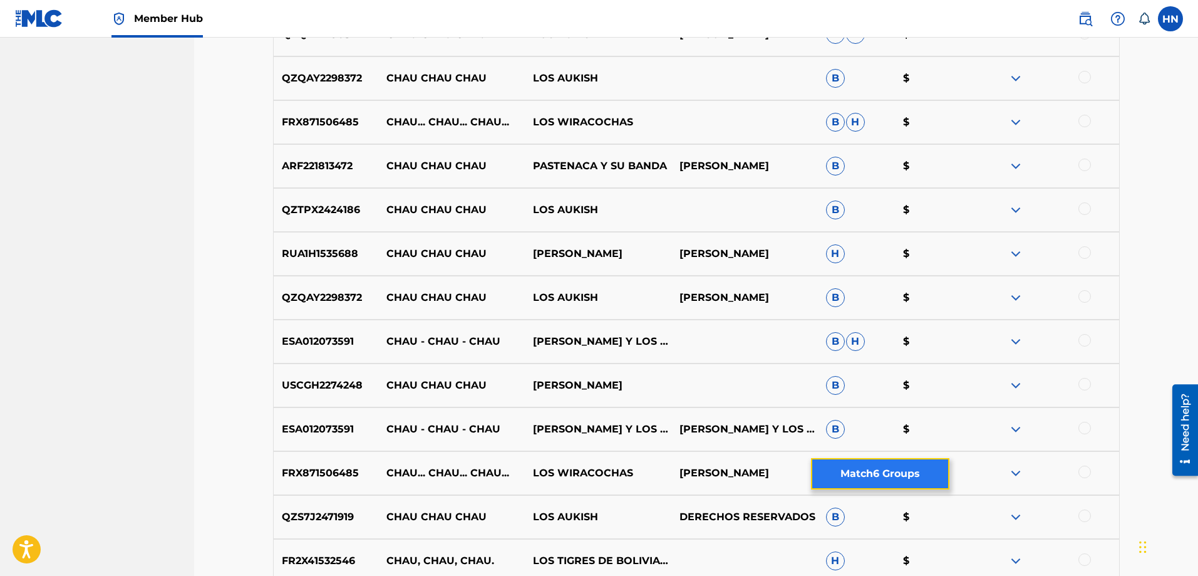
click at [851, 489] on button "Match 6 Groups" at bounding box center [880, 473] width 138 height 31
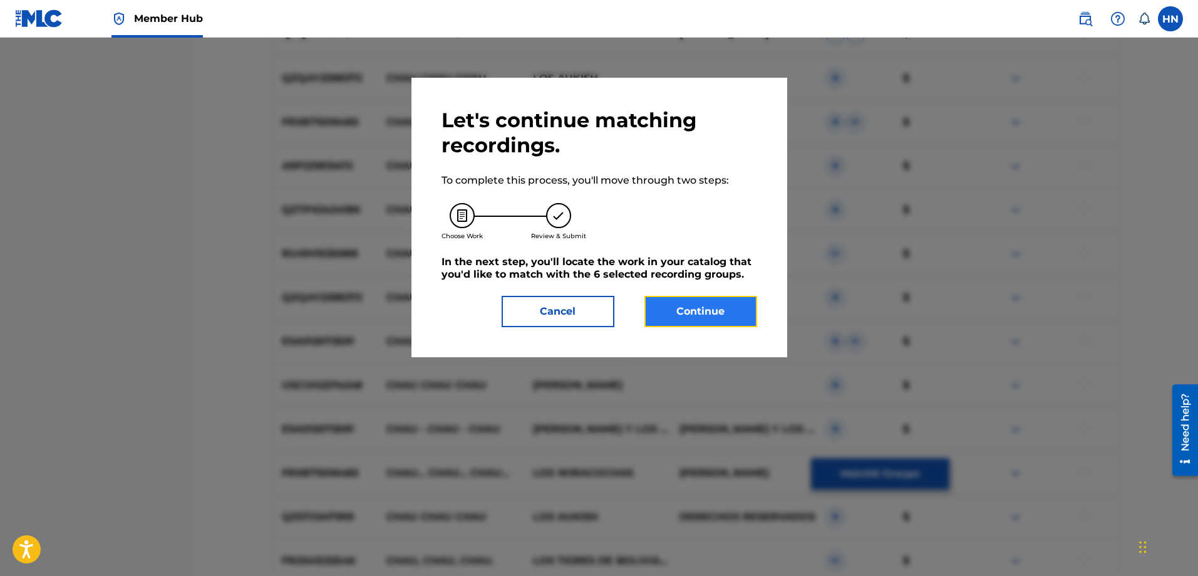
click at [705, 314] on button "Continue" at bounding box center [701, 311] width 113 height 31
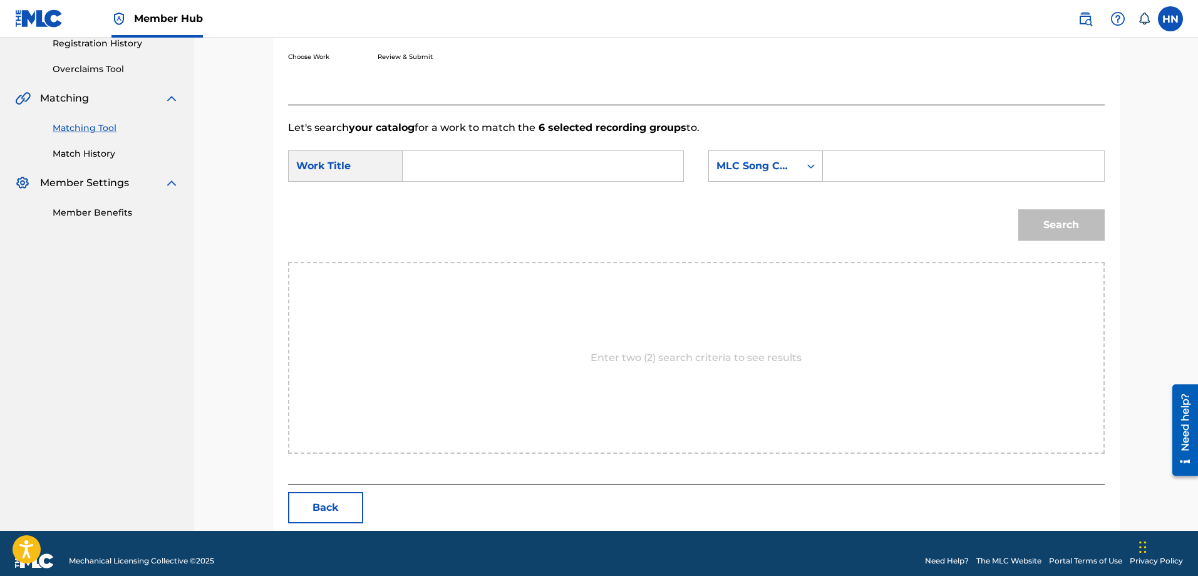
scroll to position [259, 0]
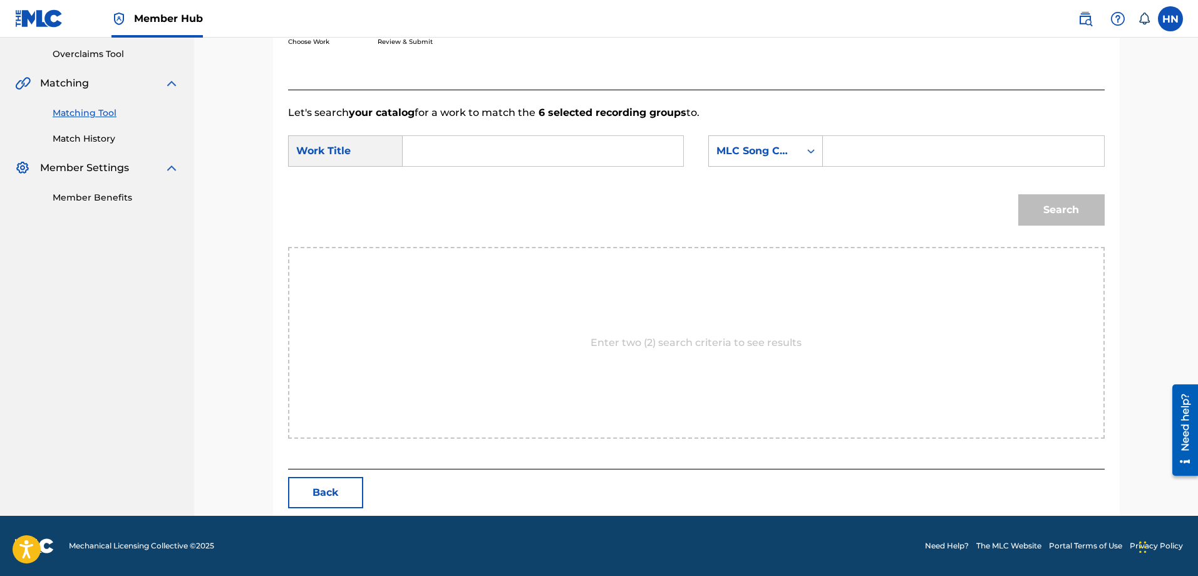
click at [618, 160] on input "Search Form" at bounding box center [542, 151] width 259 height 30
paste input "EM LA CHAU BAU"
type input "EM LA CHAU BAU"
click at [763, 157] on div "MLC Song Code" at bounding box center [755, 150] width 76 height 15
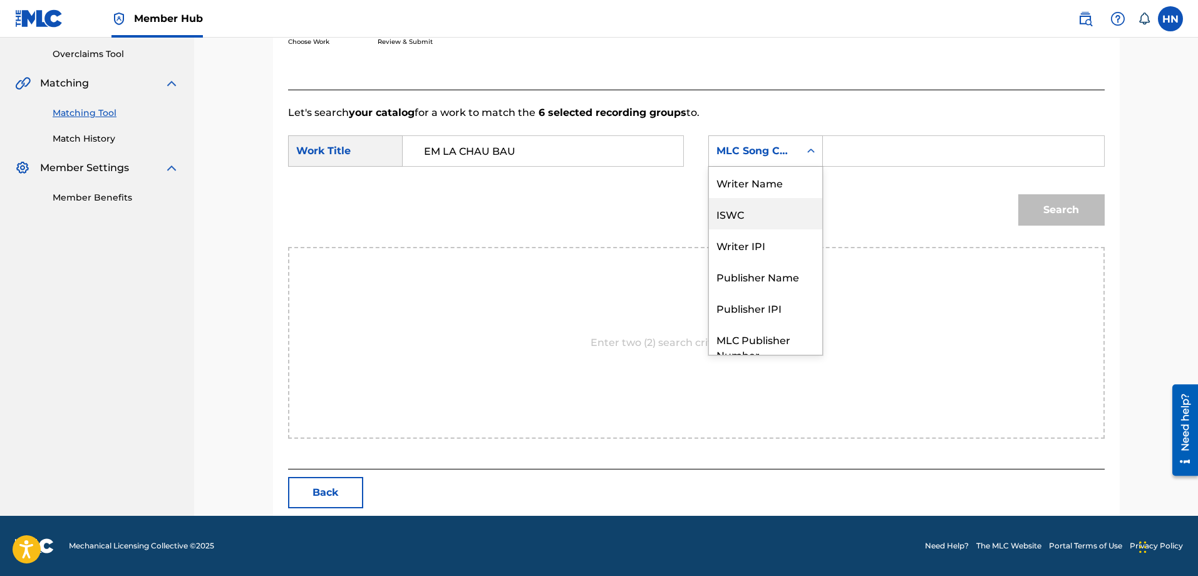
scroll to position [46, 0]
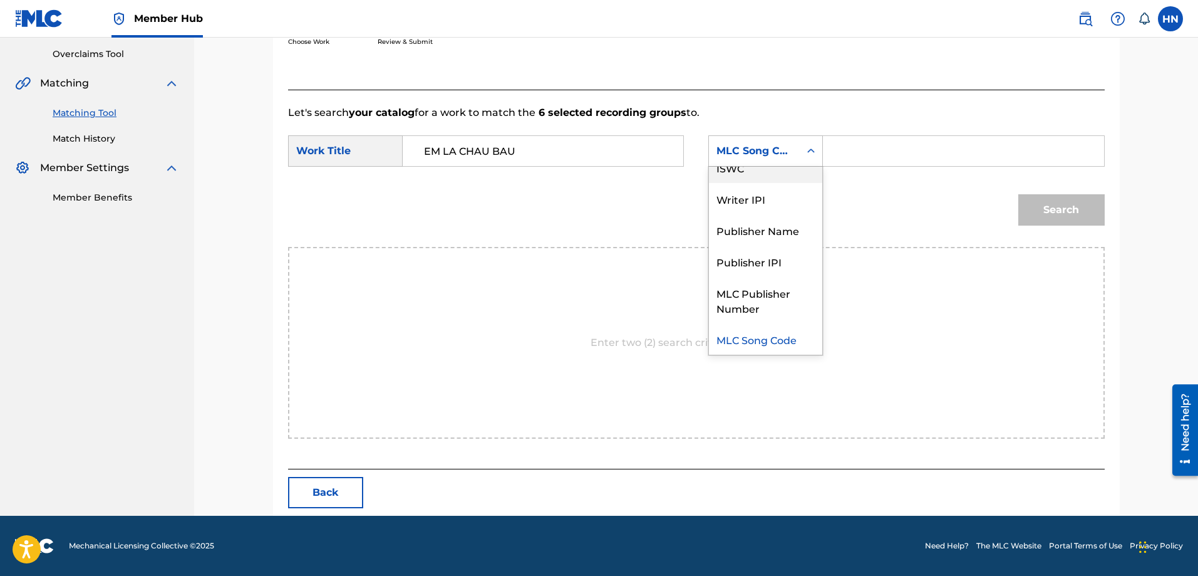
click at [754, 173] on div "ISWC" at bounding box center [765, 167] width 113 height 31
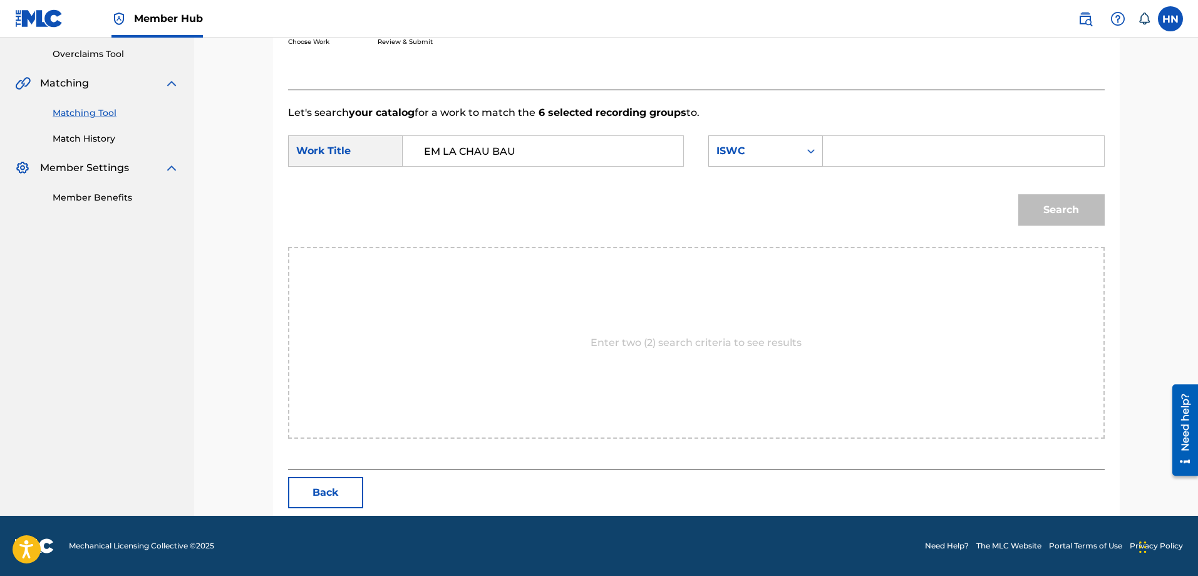
click at [843, 148] on input "Search Form" at bounding box center [963, 151] width 259 height 30
paste input "T3018707734"
type input "T3018707734"
click at [1032, 200] on button "Search" at bounding box center [1061, 209] width 86 height 31
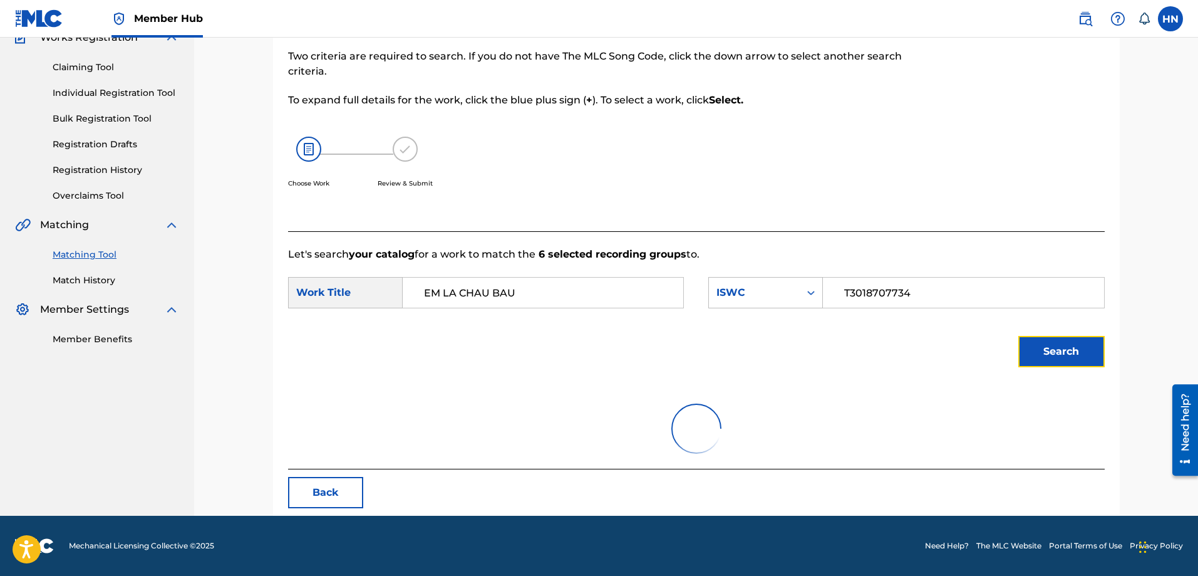
scroll to position [222, 0]
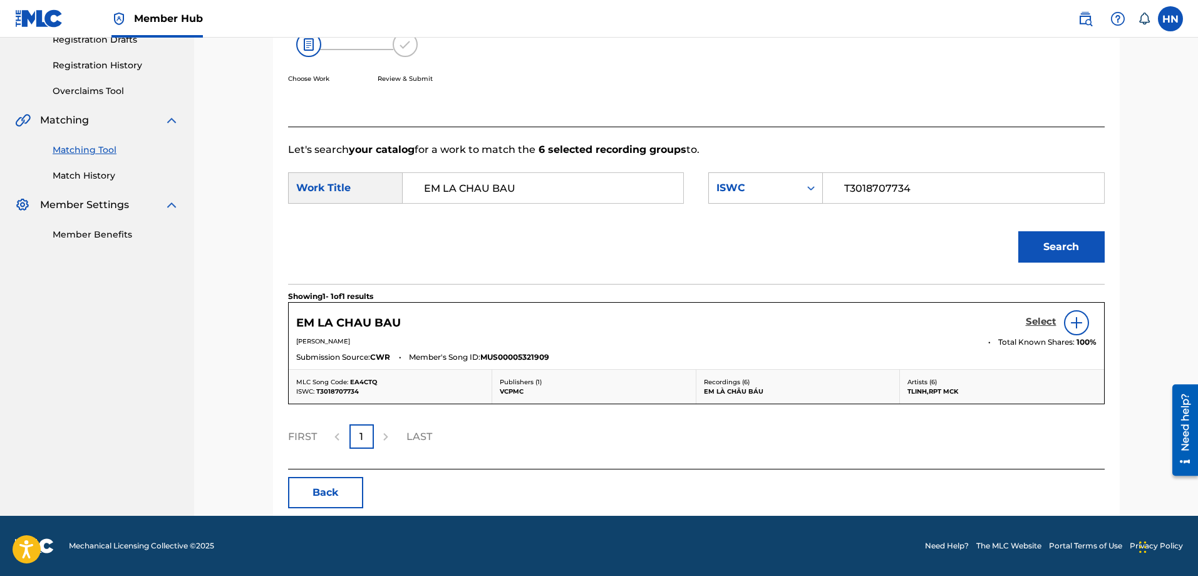
click at [1030, 324] on h5 "Select" at bounding box center [1041, 322] width 31 height 12
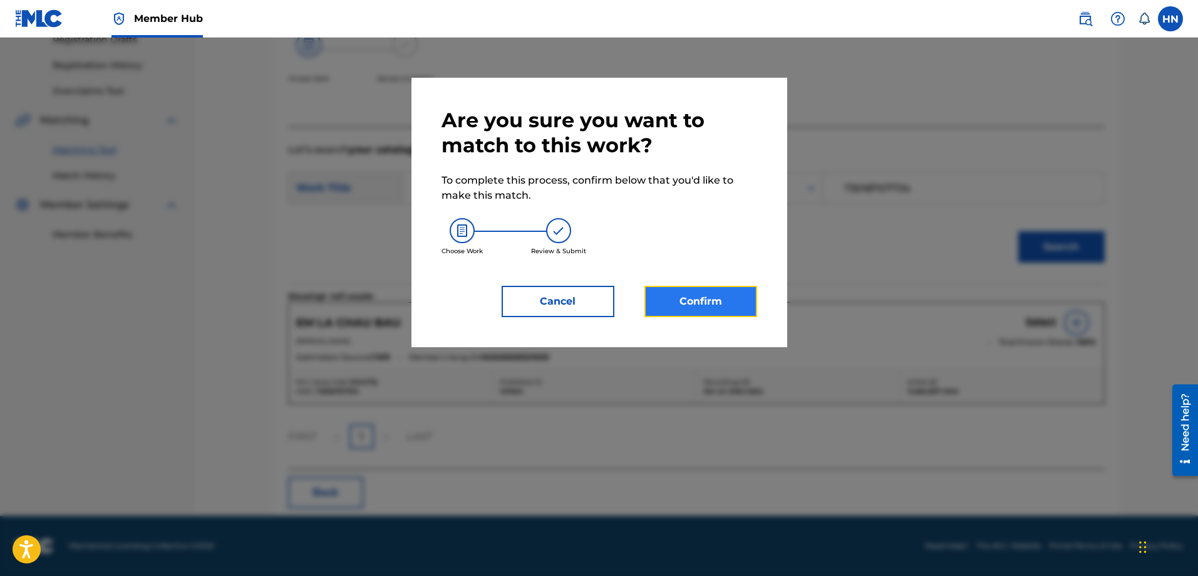
click at [718, 308] on button "Confirm" at bounding box center [701, 301] width 113 height 31
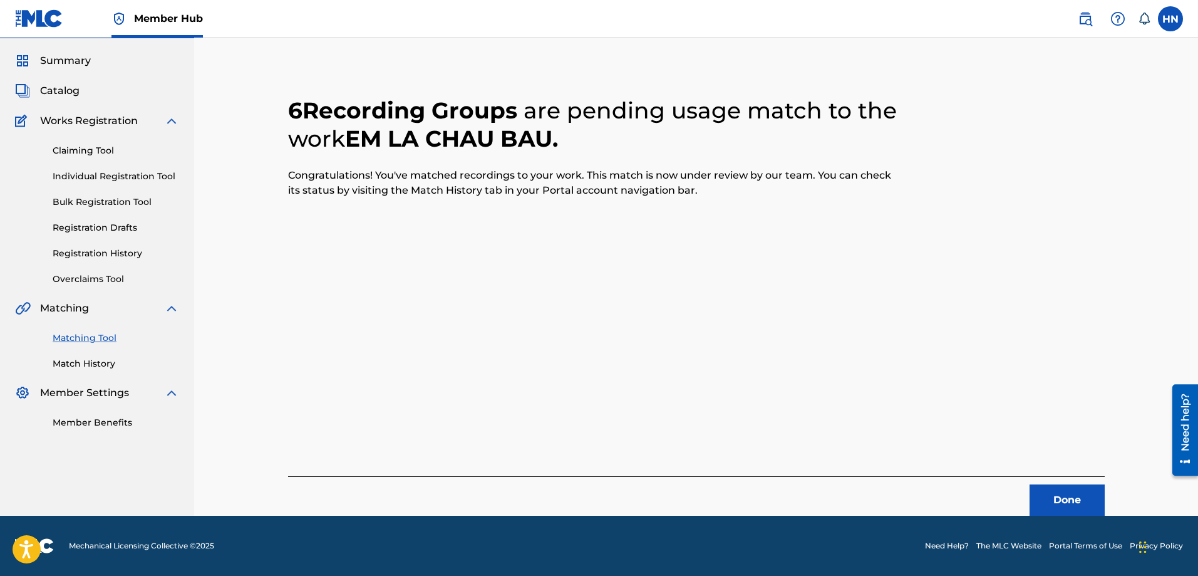
scroll to position [34, 0]
click at [1065, 488] on button "Done" at bounding box center [1067, 499] width 75 height 31
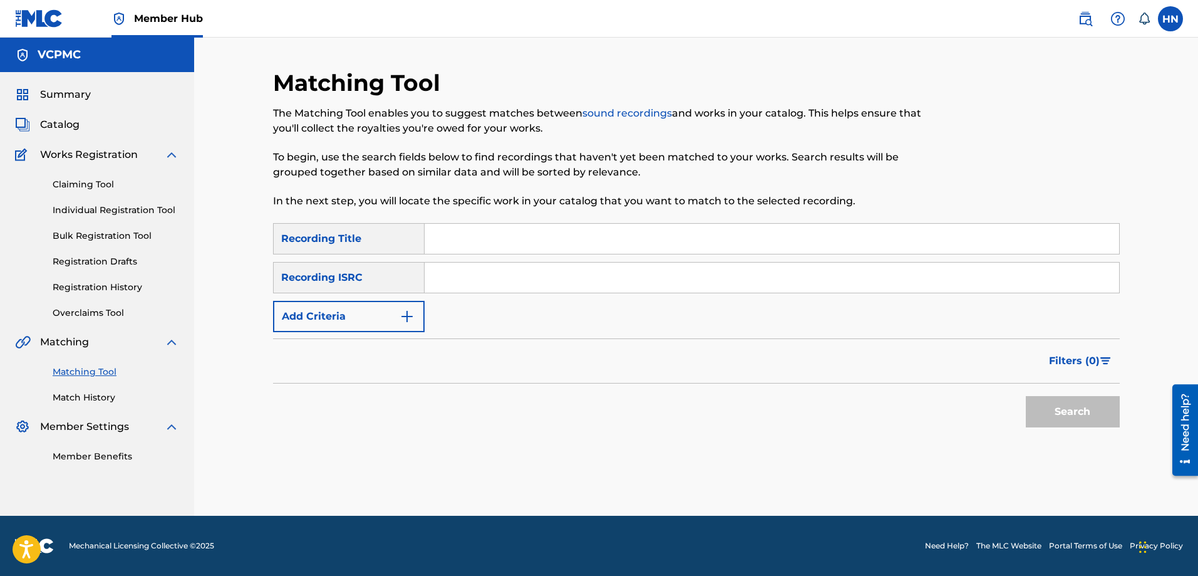
scroll to position [0, 0]
click at [634, 235] on input "Search Form" at bounding box center [772, 239] width 695 height 30
paste input "DẪU CÓ LỖI LẦM"
type input "DẪU CÓ LỖI LẦM"
click at [1026, 396] on button "Search" at bounding box center [1073, 411] width 94 height 31
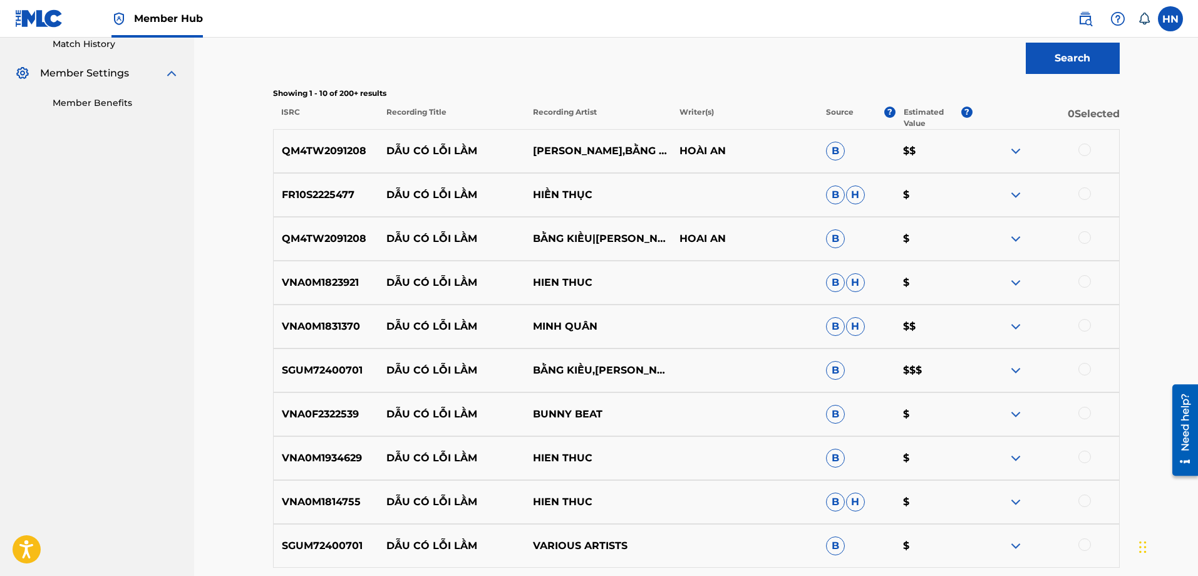
scroll to position [376, 0]
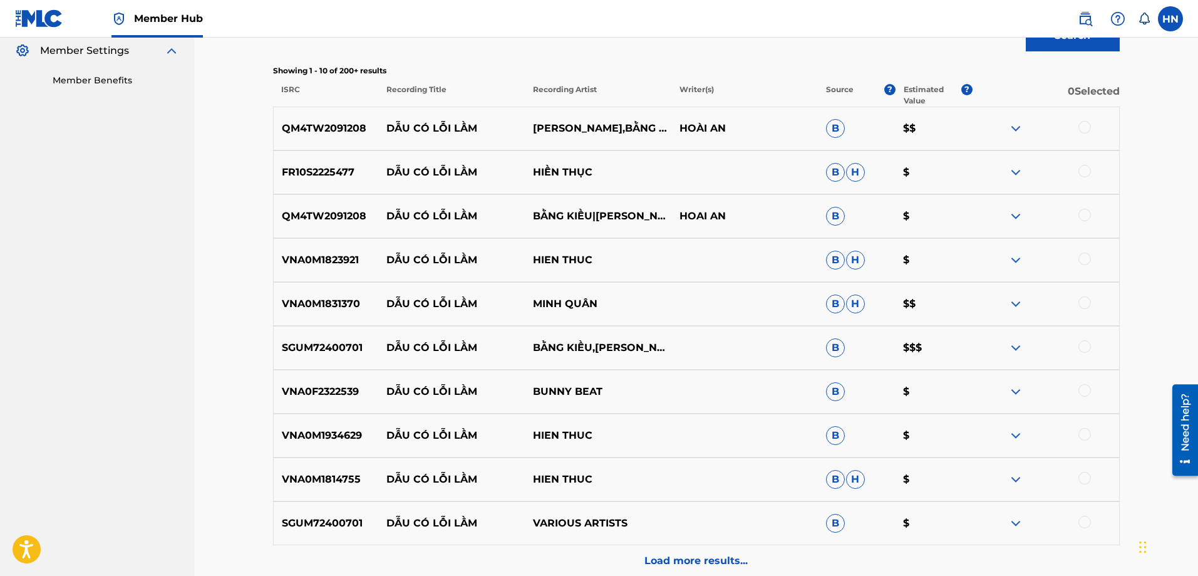
click at [362, 133] on p "QM4TW2091208" at bounding box center [326, 128] width 105 height 15
click at [1079, 127] on div at bounding box center [1085, 127] width 13 height 13
click at [348, 172] on p "FR10S2225477" at bounding box center [326, 172] width 105 height 15
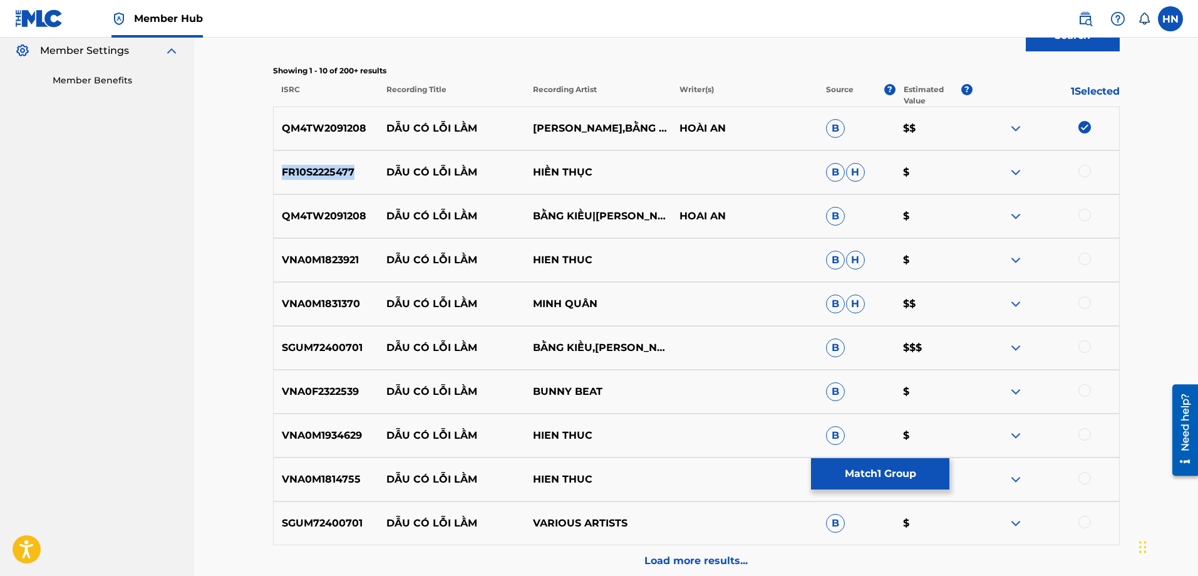
click at [348, 172] on p "FR10S2225477" at bounding box center [326, 172] width 105 height 15
click at [1087, 168] on div at bounding box center [1085, 171] width 13 height 13
click at [1083, 218] on div at bounding box center [1085, 215] width 13 height 13
click at [353, 267] on div "VNA0M1823921 DẪU CÓ LỖI LẦM HIEN THUC B H $" at bounding box center [696, 260] width 847 height 44
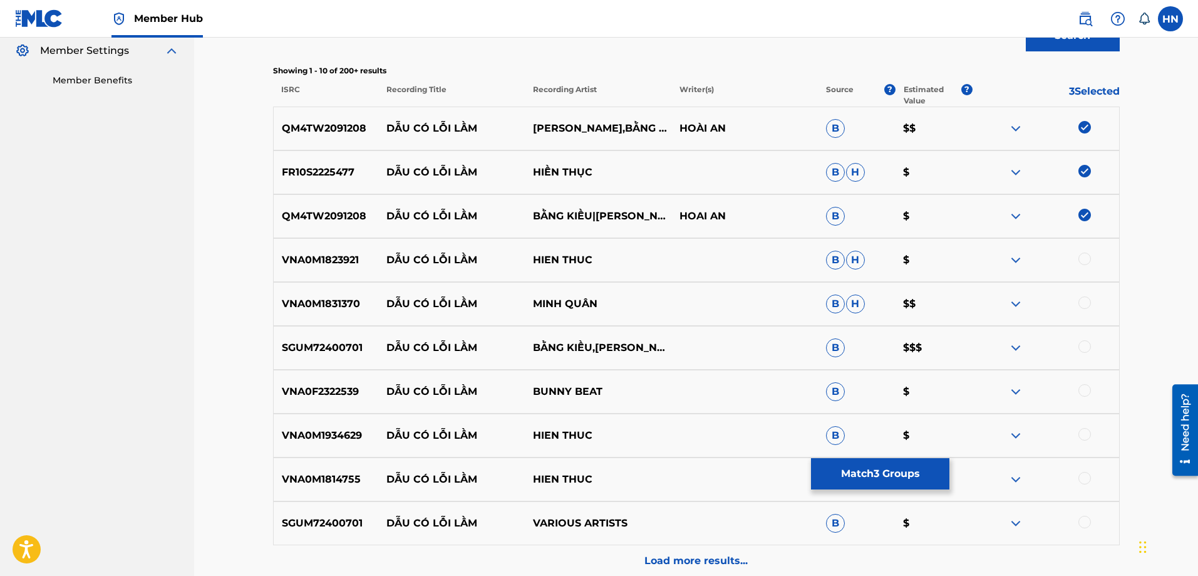
click at [1085, 261] on div at bounding box center [1085, 258] width 13 height 13
click at [344, 298] on p "VNA0M1831370" at bounding box center [326, 303] width 105 height 15
click at [1080, 300] on div at bounding box center [1085, 302] width 13 height 13
click at [303, 348] on p "SGUM72400701" at bounding box center [326, 347] width 105 height 15
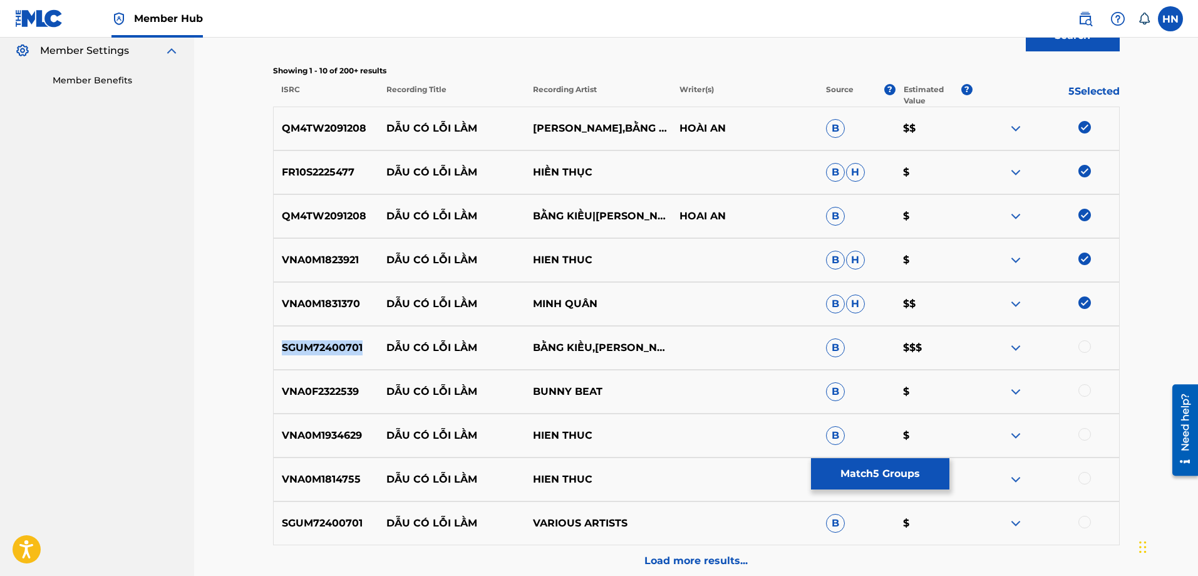
click at [303, 348] on p "SGUM72400701" at bounding box center [326, 347] width 105 height 15
click at [1085, 346] on div at bounding box center [1085, 346] width 13 height 13
click at [346, 389] on p "VNA0F2322539" at bounding box center [326, 391] width 105 height 15
click at [1089, 390] on div at bounding box center [1085, 390] width 13 height 13
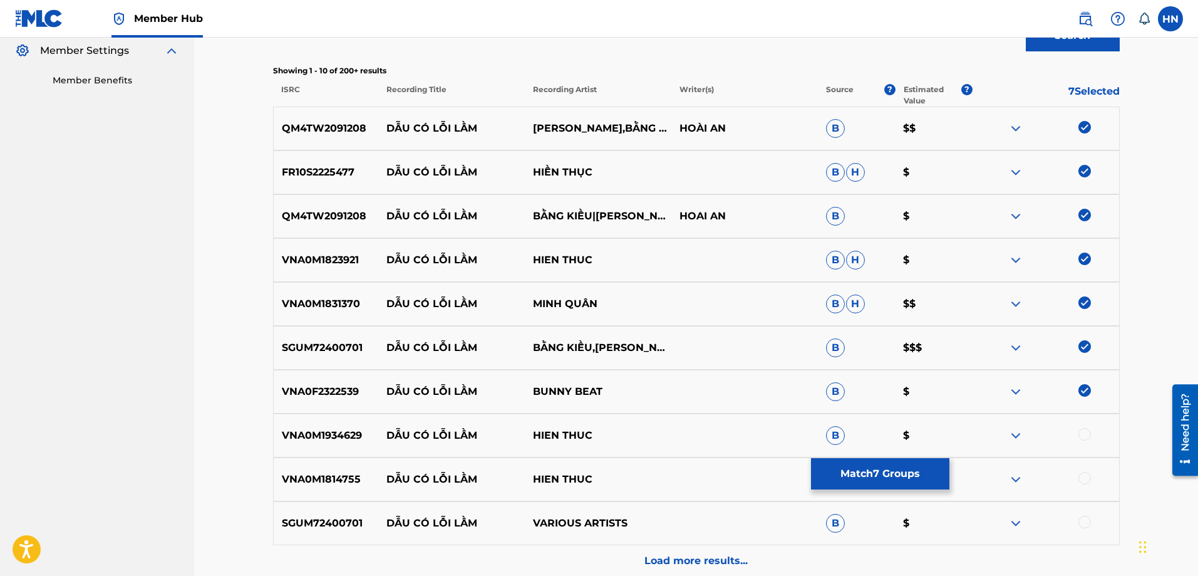
click at [343, 429] on p "VNA0M1934629" at bounding box center [326, 435] width 105 height 15
click at [1085, 430] on div at bounding box center [1085, 434] width 13 height 13
click at [323, 474] on p "VNA0M1814755" at bounding box center [326, 479] width 105 height 15
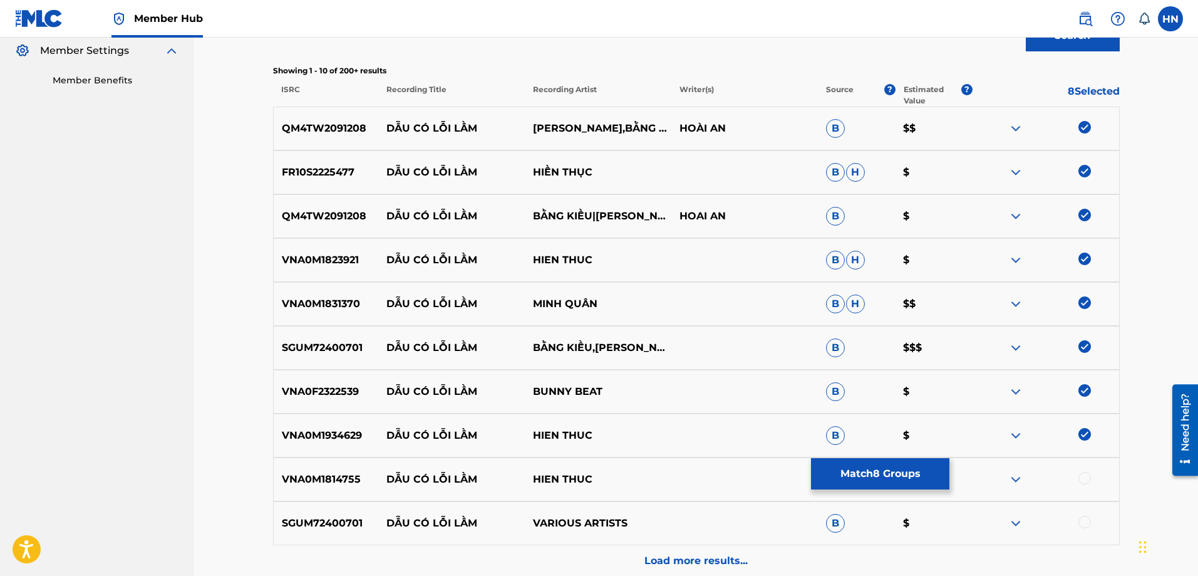
click at [1082, 482] on div at bounding box center [1085, 478] width 13 height 13
click at [322, 510] on div "SGUM72400701 DẪU CÓ LỖI LẦM VARIOUS ARTISTS B $" at bounding box center [696, 523] width 847 height 44
click at [1082, 522] on div at bounding box center [1085, 522] width 13 height 13
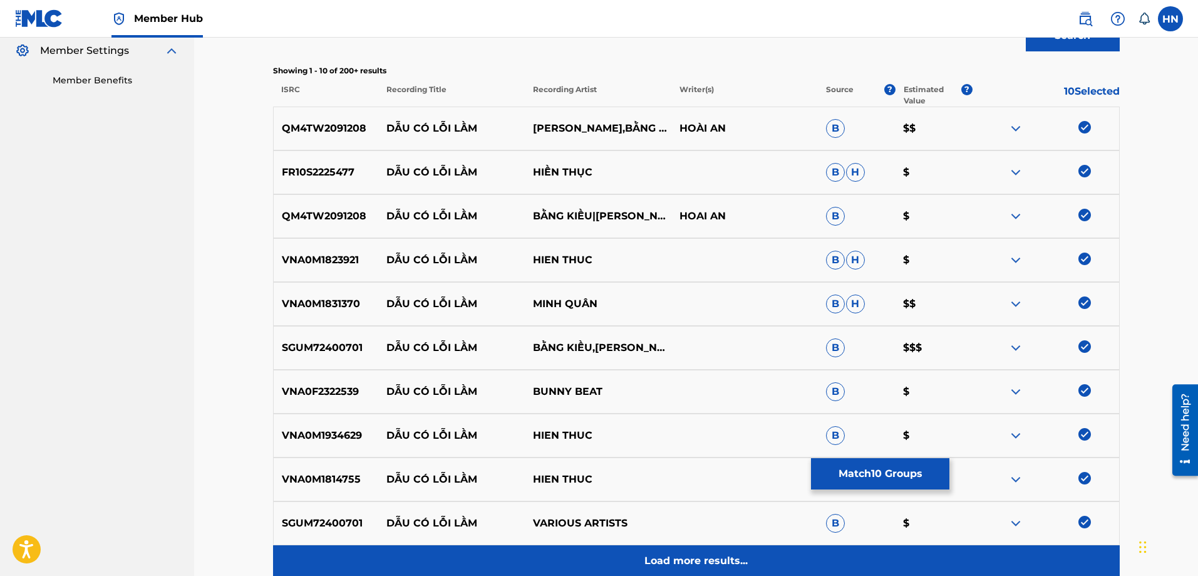
click at [773, 549] on div "Load more results..." at bounding box center [696, 560] width 847 height 31
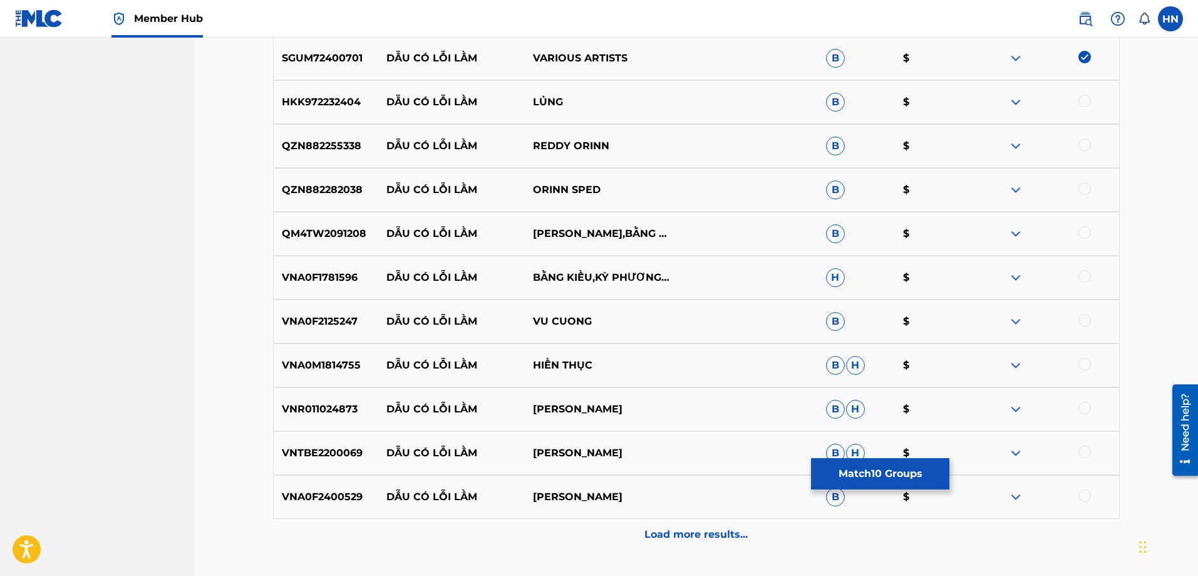
scroll to position [814, 0]
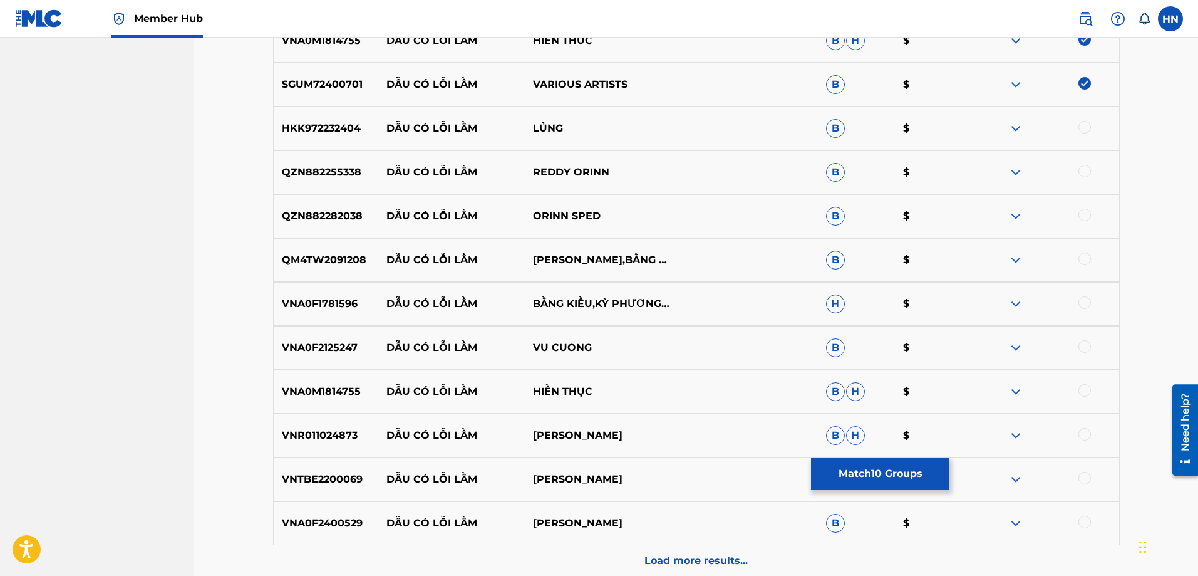
click at [1016, 127] on img at bounding box center [1015, 128] width 15 height 15
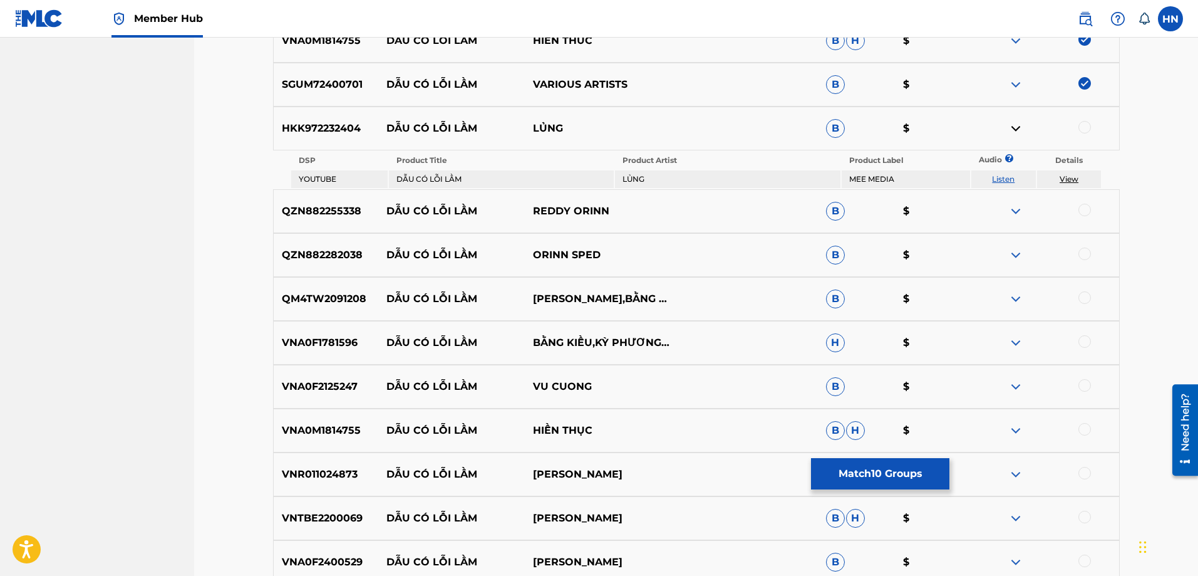
click at [1012, 179] on link "Listen" at bounding box center [1003, 178] width 23 height 9
drag, startPoint x: 594, startPoint y: 127, endPoint x: 391, endPoint y: 127, distance: 202.9
click at [391, 127] on div "HKK972232404 DẪU CÓ LỖI LẦM LỦNG B $" at bounding box center [696, 128] width 847 height 44
click at [328, 135] on p "HKK972232404" at bounding box center [326, 128] width 105 height 15
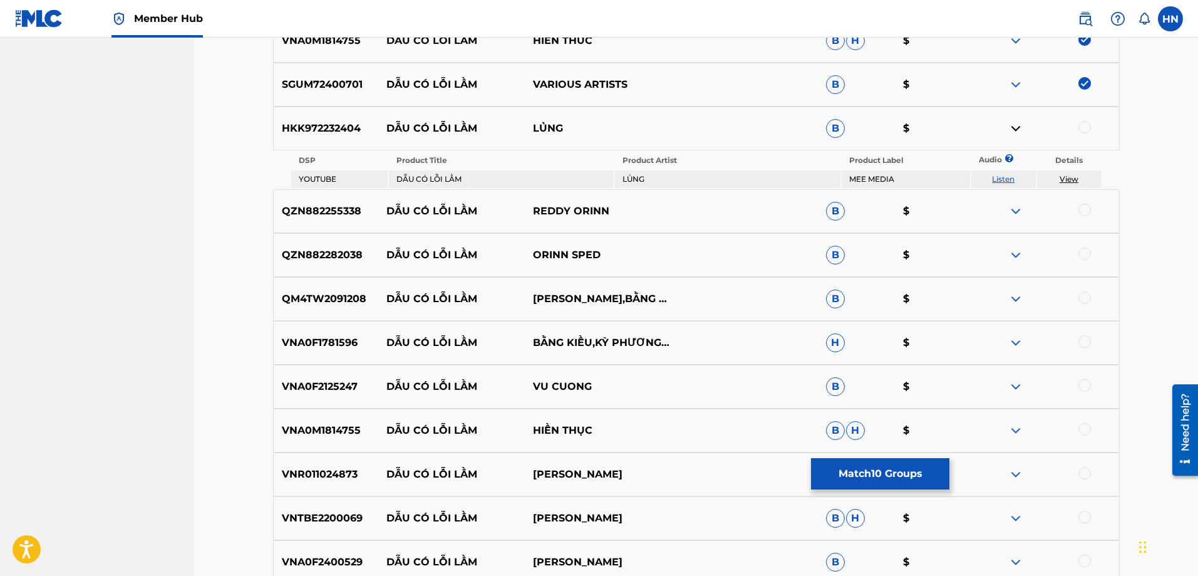
click at [1084, 128] on div at bounding box center [1085, 127] width 13 height 13
click at [314, 212] on p "QZN882255338" at bounding box center [326, 211] width 105 height 15
click at [1017, 210] on img at bounding box center [1015, 211] width 15 height 15
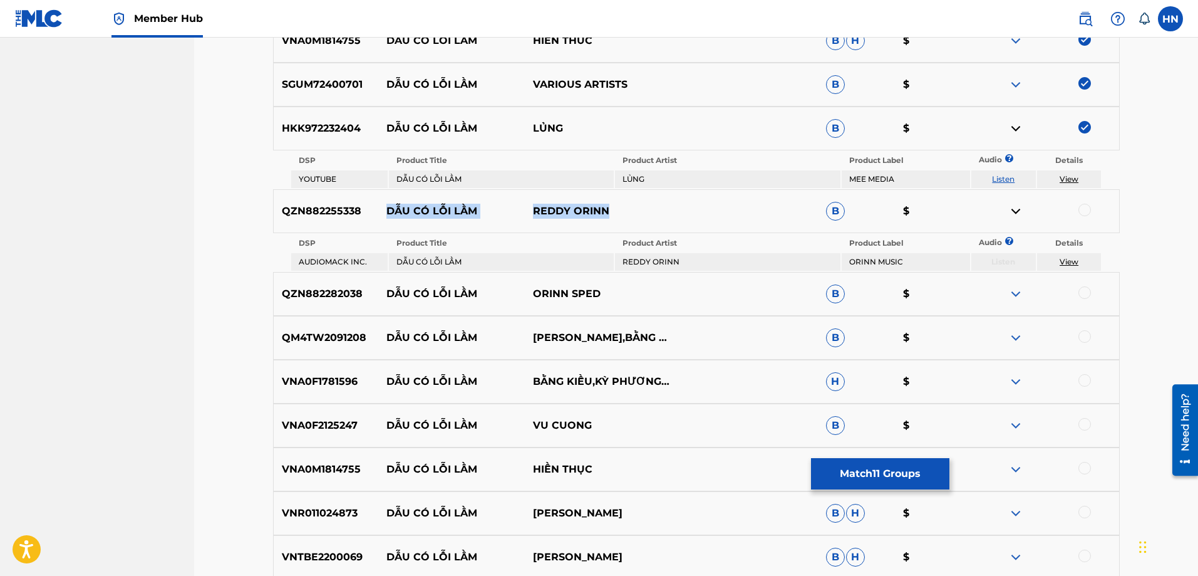
drag, startPoint x: 650, startPoint y: 216, endPoint x: 389, endPoint y: 212, distance: 260.6
click at [389, 212] on div "QZN882255338 DẪU CÓ LỖI LẦM REDDY ORINN B $" at bounding box center [696, 211] width 847 height 44
click at [355, 203] on div "QZN882255338 DẪU CÓ LỖI LẦM REDDY ORINN B $" at bounding box center [696, 211] width 847 height 44
click at [1084, 207] on div at bounding box center [1085, 210] width 13 height 13
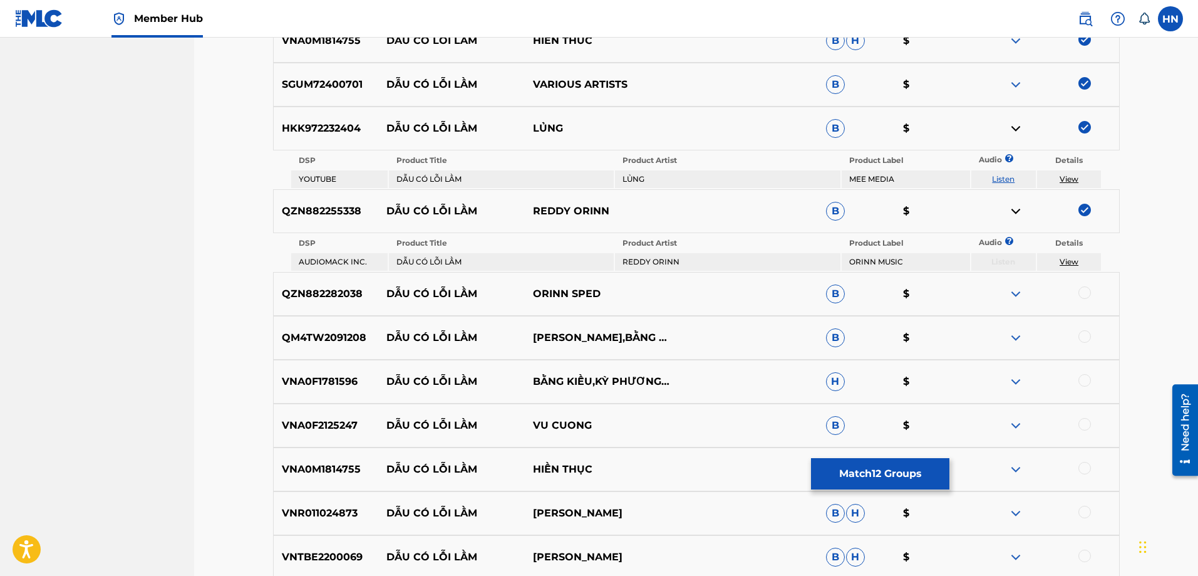
click at [337, 294] on p "QZN882282038" at bounding box center [326, 293] width 105 height 15
click at [1082, 294] on div at bounding box center [1085, 292] width 13 height 13
click at [338, 323] on div "QM4TW2091208 DẪU CÓ LỖI LẦM VÂN QUỲNH,BẰNG KIỀU B $" at bounding box center [696, 338] width 847 height 44
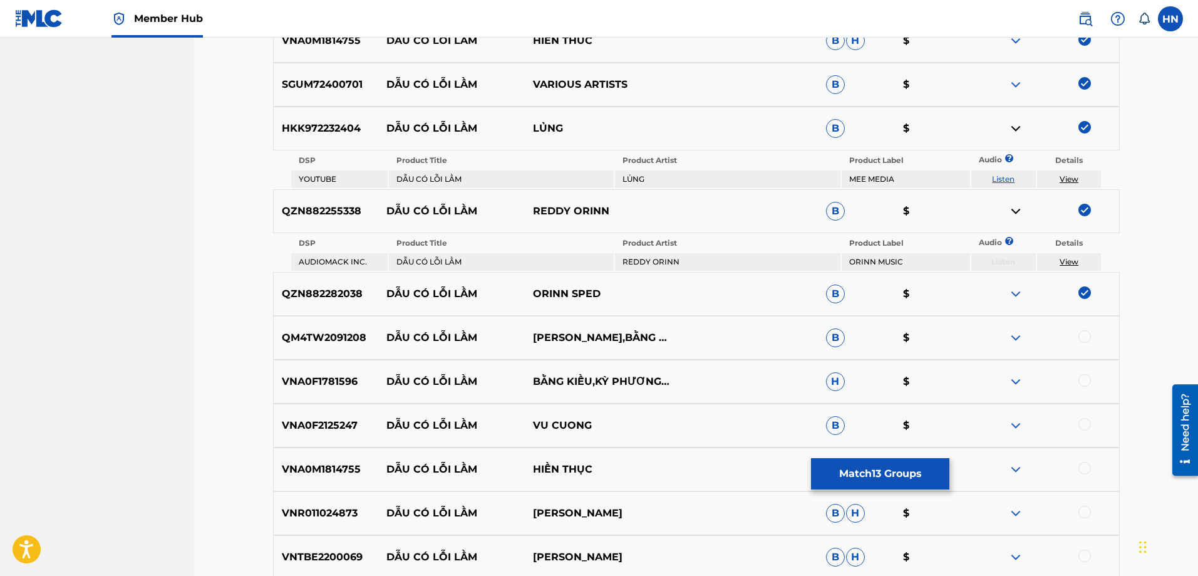
click at [1084, 335] on div at bounding box center [1085, 336] width 13 height 13
click at [1085, 381] on div at bounding box center [1085, 380] width 13 height 13
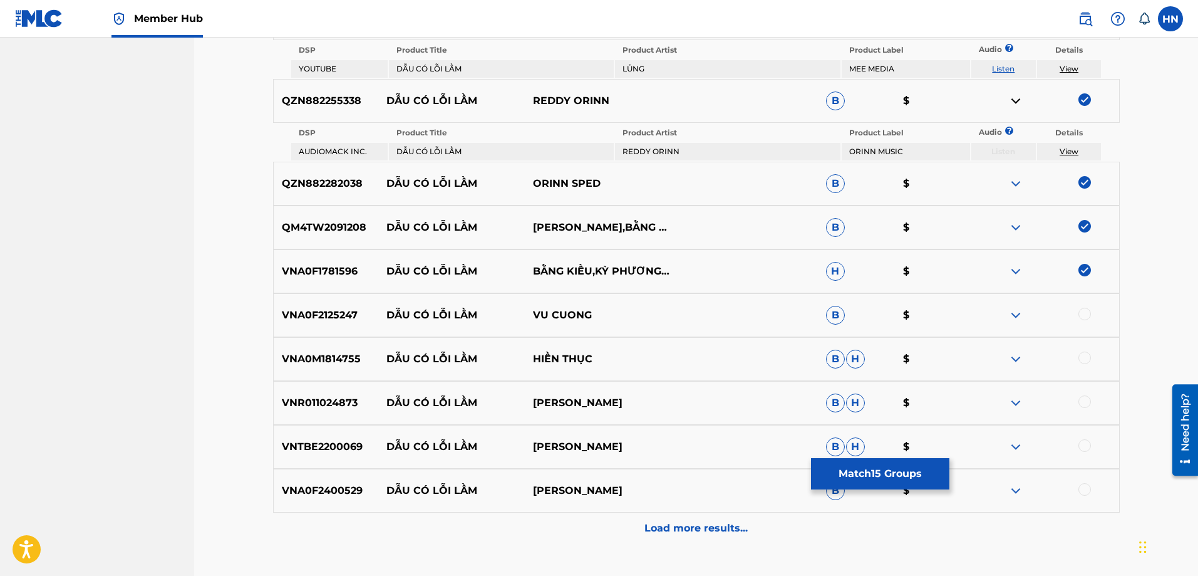
scroll to position [1015, 0]
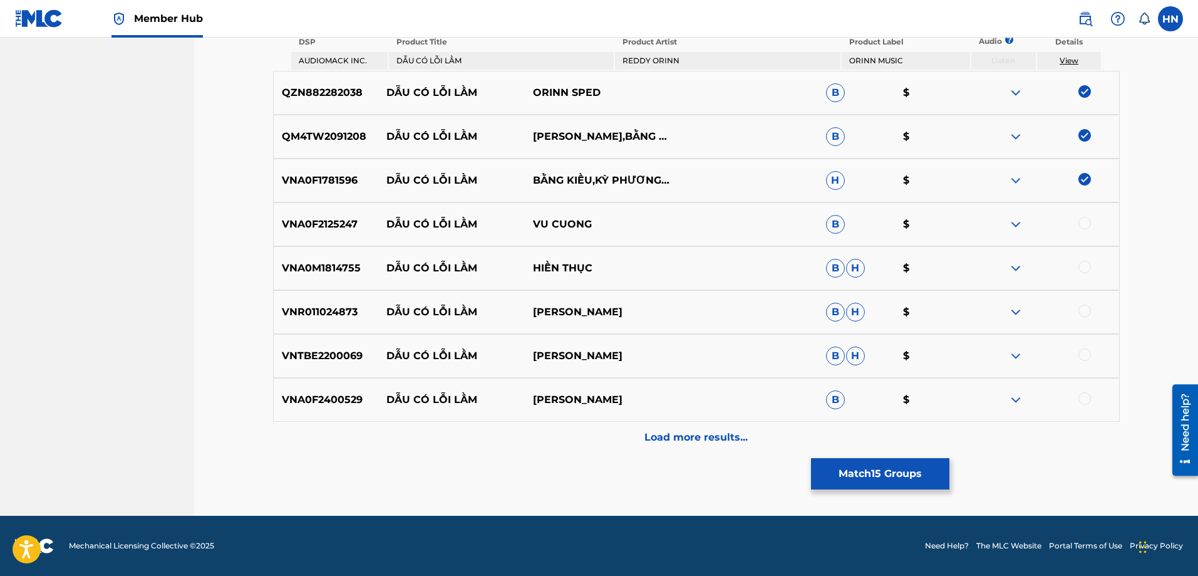
click at [331, 221] on p "VNA0F2125247" at bounding box center [326, 224] width 105 height 15
click at [1083, 229] on div at bounding box center [1085, 223] width 13 height 13
click at [321, 260] on div "VNA0M1814755 DẪU CÓ LỖI LẦM HIỀN THỤC B H $" at bounding box center [696, 268] width 847 height 44
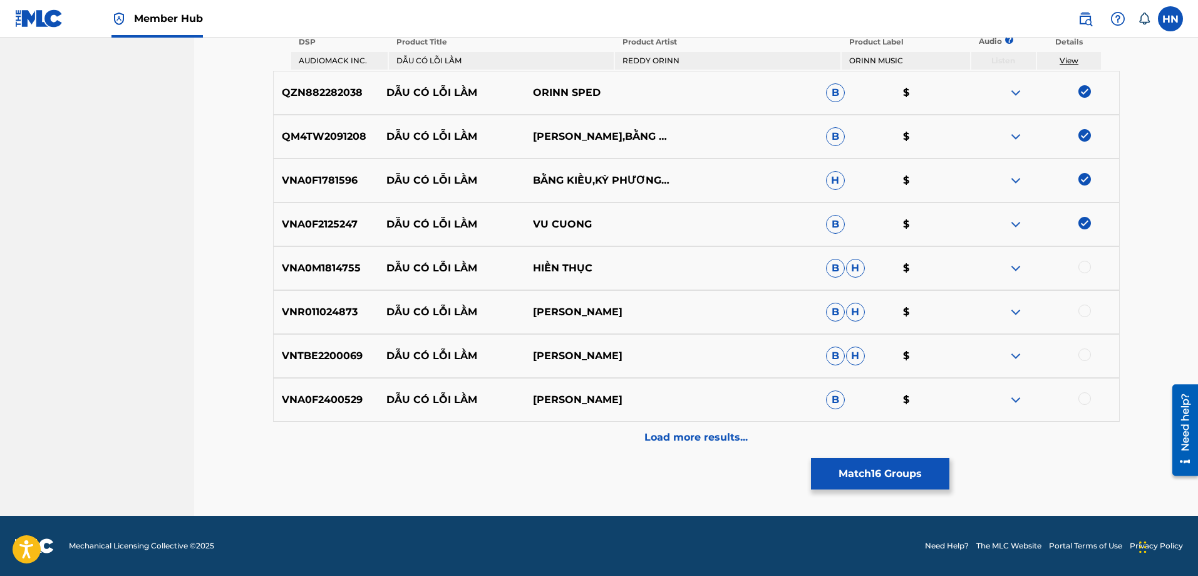
click at [1084, 267] on div at bounding box center [1085, 267] width 13 height 13
click at [316, 304] on p "VNR011024873" at bounding box center [326, 311] width 105 height 15
click at [1085, 305] on div at bounding box center [1085, 310] width 13 height 13
click at [330, 365] on div "VNTBE2200069 DẪU CÓ LỖI LẦM DƯƠNG [PERSON_NAME]" at bounding box center [696, 356] width 847 height 44
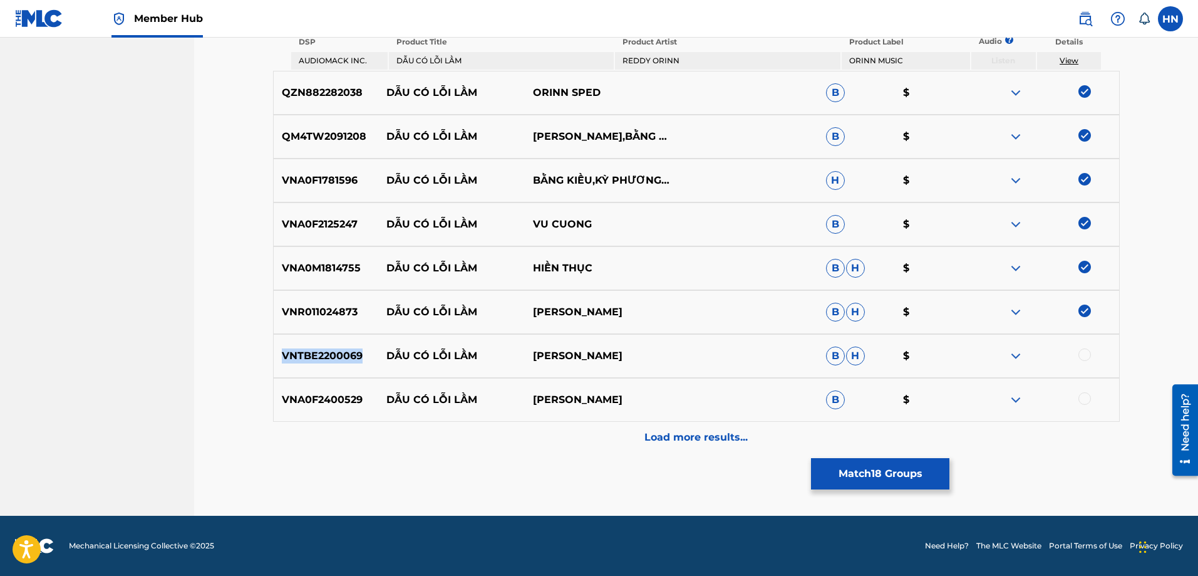
click at [330, 365] on div "VNTBE2200069 DẪU CÓ LỖI LẦM DƯƠNG [PERSON_NAME]" at bounding box center [696, 356] width 847 height 44
click at [1082, 353] on div at bounding box center [1085, 354] width 13 height 13
click at [350, 401] on p "VNA0F2400529" at bounding box center [326, 399] width 105 height 15
click at [1081, 398] on div at bounding box center [1085, 398] width 13 height 13
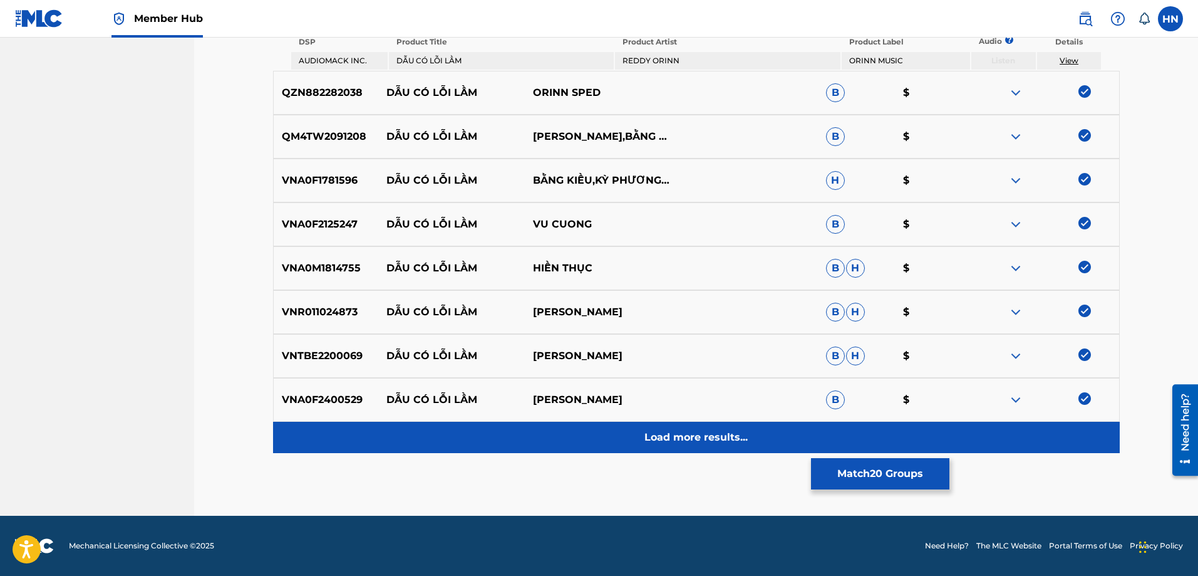
click at [704, 440] on p "Load more results..." at bounding box center [696, 437] width 103 height 15
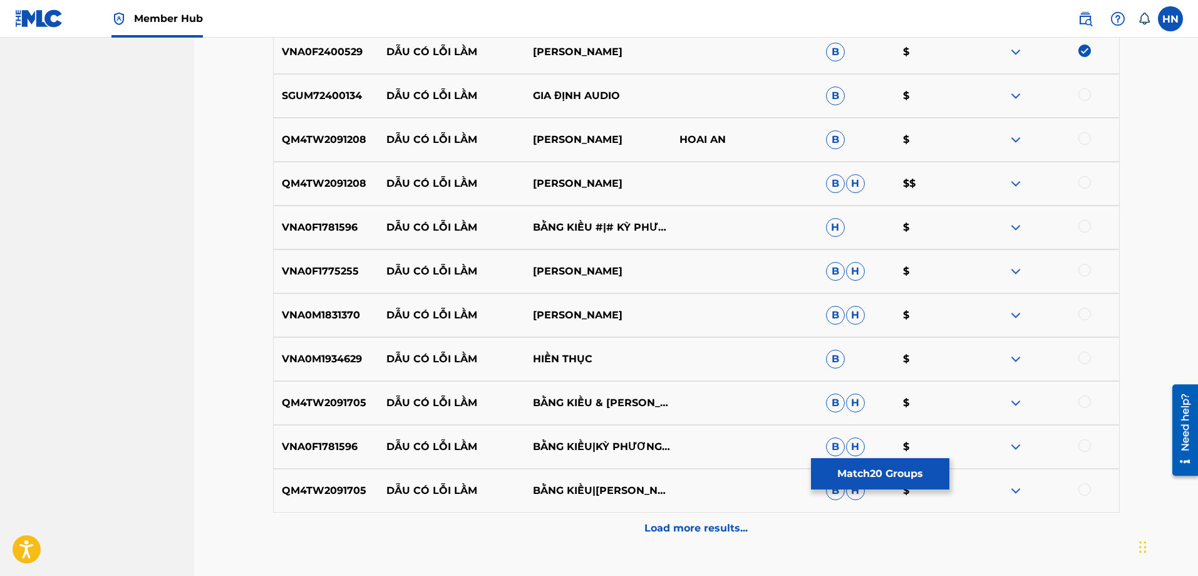
scroll to position [1266, 0]
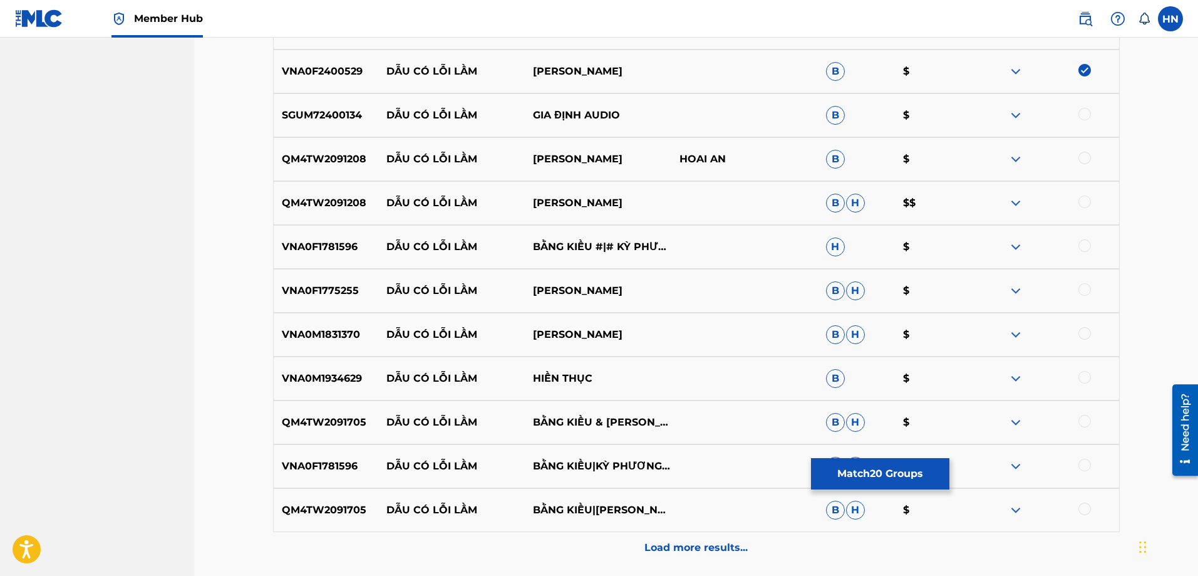
click at [302, 127] on div "SGUM72400134 DẪU CÓ LỖI LẦM GIA ĐỊNH AUDIO B $" at bounding box center [696, 115] width 847 height 44
click at [1086, 115] on div at bounding box center [1085, 114] width 13 height 13
click at [341, 174] on div "QM4TW2091208 DẪU CÓ LỖI LẦM VAN QUYNH HOAI AN B $" at bounding box center [696, 159] width 847 height 44
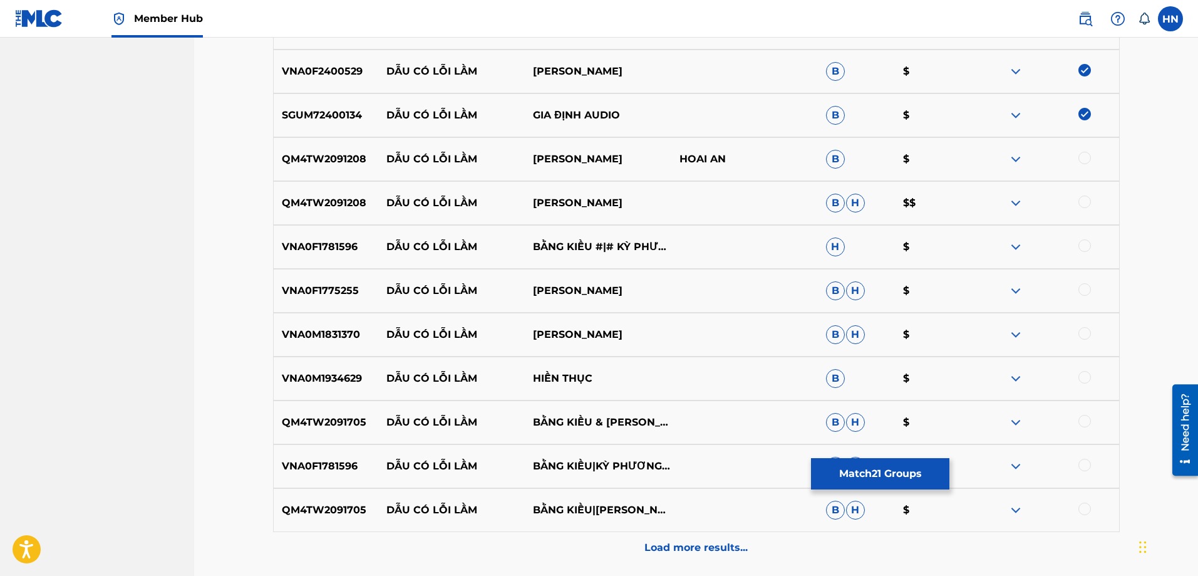
click at [1088, 155] on div at bounding box center [1085, 158] width 13 height 13
click at [1084, 199] on div at bounding box center [1085, 201] width 13 height 13
click at [316, 244] on p "VNA0F1781596" at bounding box center [326, 246] width 105 height 15
click at [1084, 244] on div at bounding box center [1085, 245] width 13 height 13
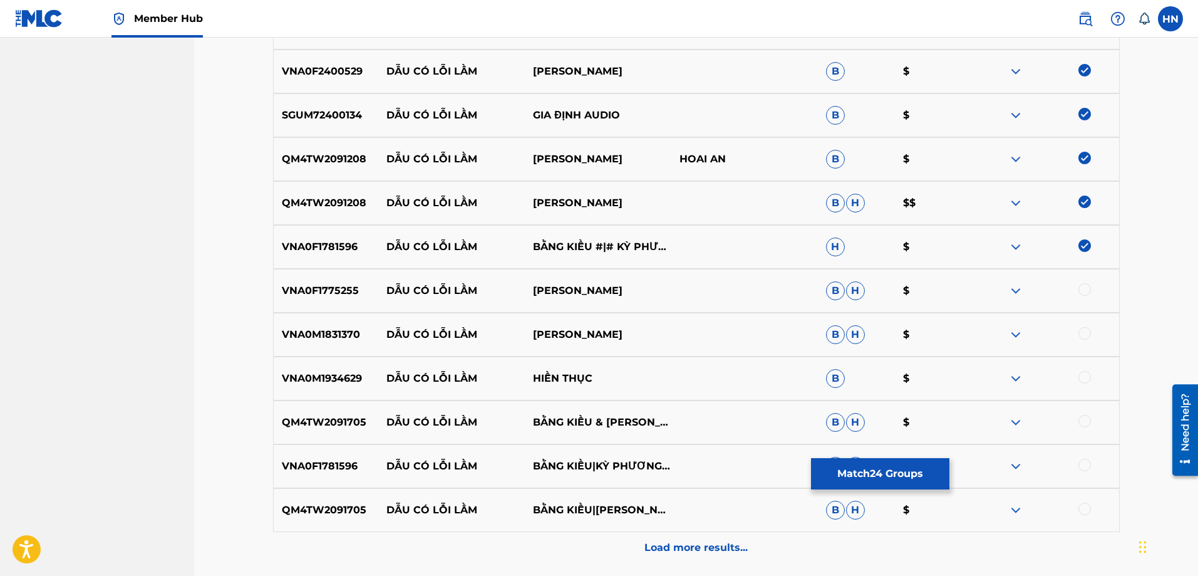
click at [315, 293] on p "VNA0F1775255" at bounding box center [326, 290] width 105 height 15
click at [1083, 291] on div at bounding box center [1085, 289] width 13 height 13
click at [330, 332] on p "VNA0M1831370" at bounding box center [326, 334] width 105 height 15
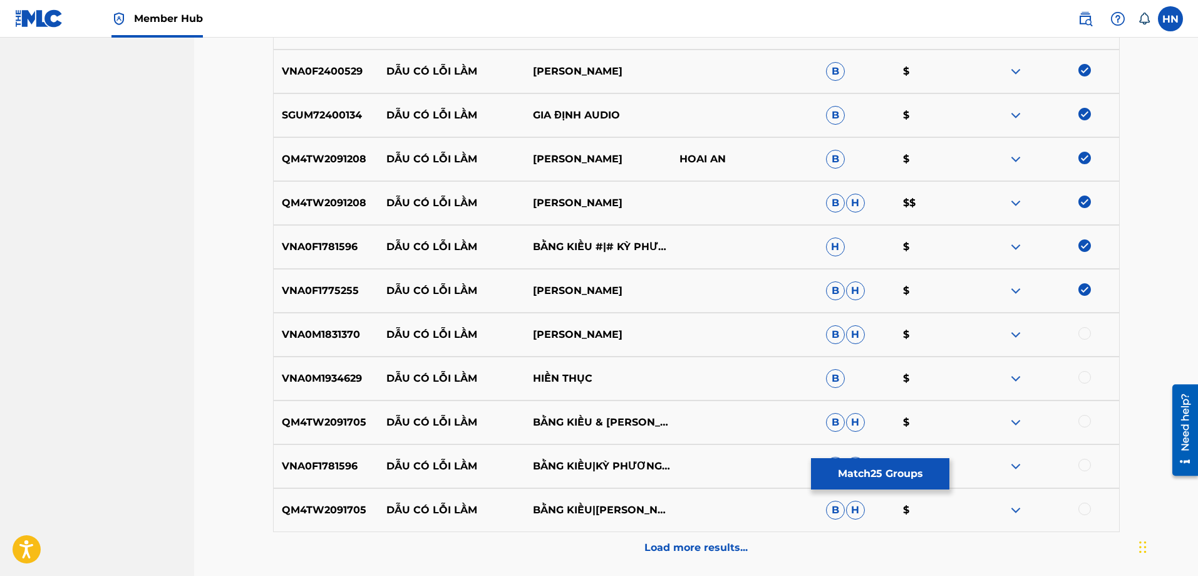
click at [1077, 334] on div at bounding box center [1046, 334] width 147 height 15
click at [1080, 333] on div at bounding box center [1085, 333] width 13 height 13
click at [309, 360] on div "VNA0M1934629 DẪU CÓ LỖI LẦM HIỀN THỤC B $" at bounding box center [696, 378] width 847 height 44
click at [1087, 380] on div at bounding box center [1085, 377] width 13 height 13
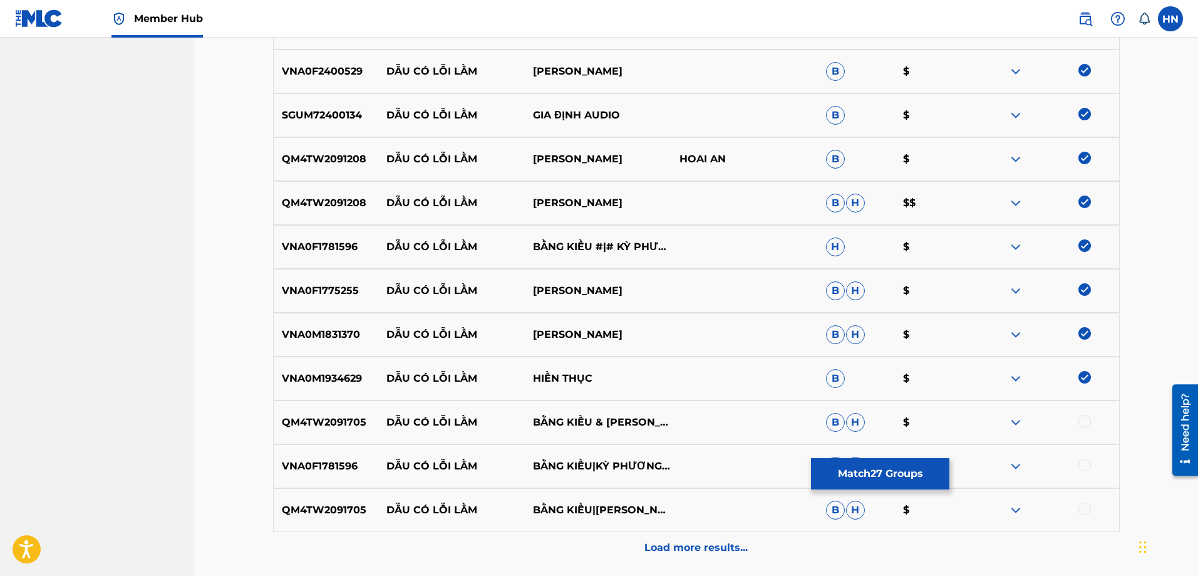
click at [330, 407] on div "QM4TW2091705 DẪU CÓ LỖI LẦM BẰNG KIỀU & VÂN QUỲNH B H $" at bounding box center [696, 422] width 847 height 44
click at [1082, 418] on div at bounding box center [1085, 421] width 13 height 13
click at [347, 458] on div "VNA0F1781596 DẪU CÓ LỖI LẦM BẰNG KIỀU|KỲ PHƯƠNG UYÊN B H $" at bounding box center [696, 466] width 847 height 44
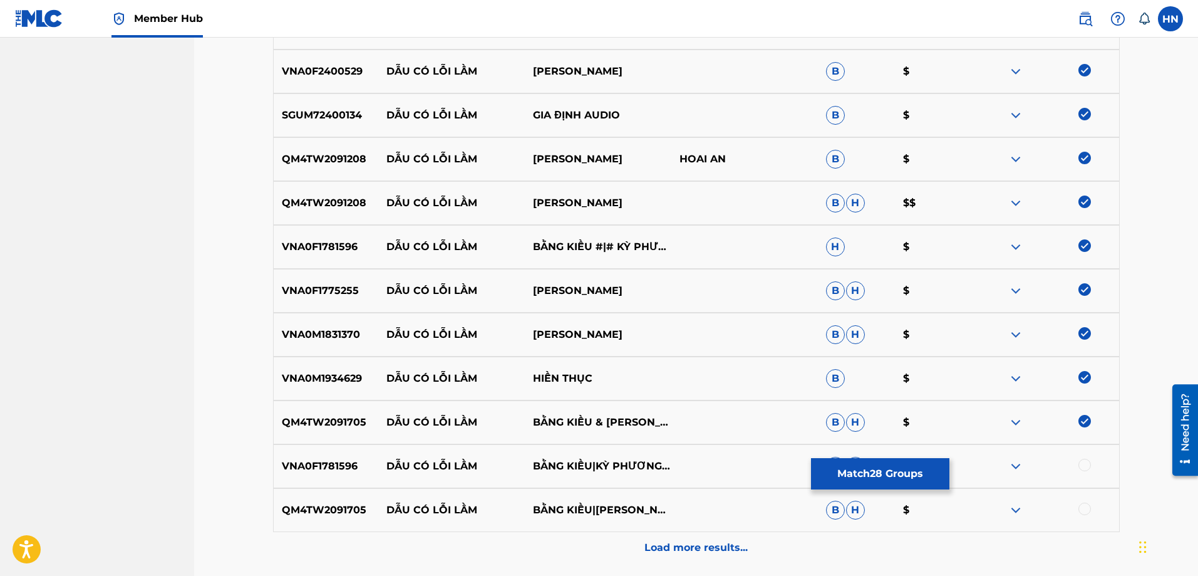
click at [1091, 464] on div at bounding box center [1046, 466] width 147 height 15
click at [1084, 465] on div at bounding box center [1085, 465] width 13 height 13
click at [311, 507] on p "QM4TW2091705" at bounding box center [326, 509] width 105 height 15
click at [1087, 508] on div at bounding box center [1085, 508] width 13 height 13
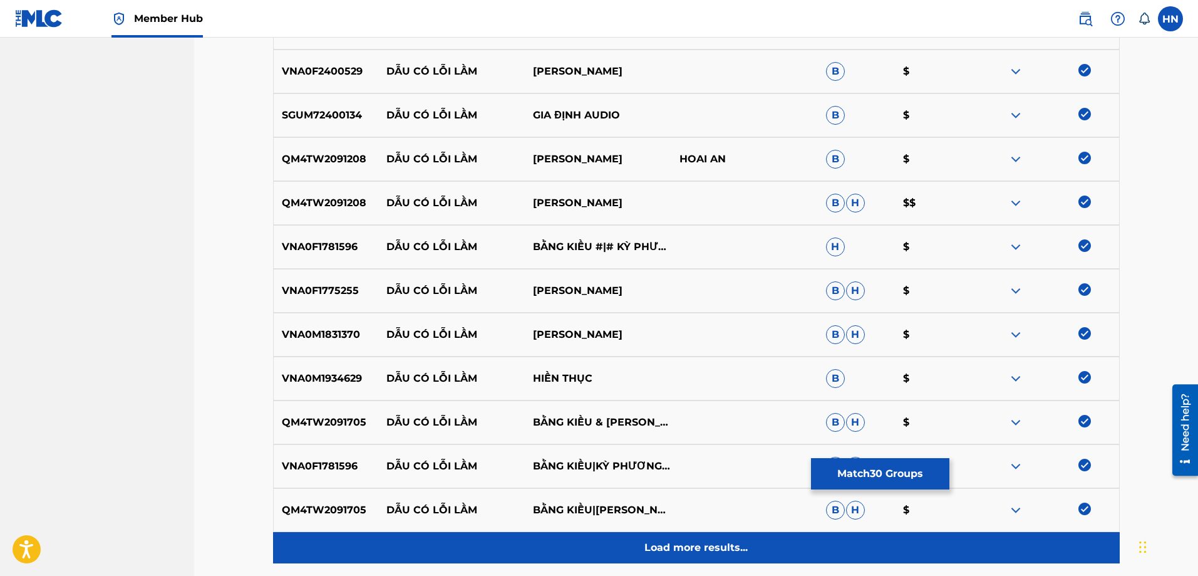
click at [661, 538] on div "Load more results..." at bounding box center [696, 547] width 847 height 31
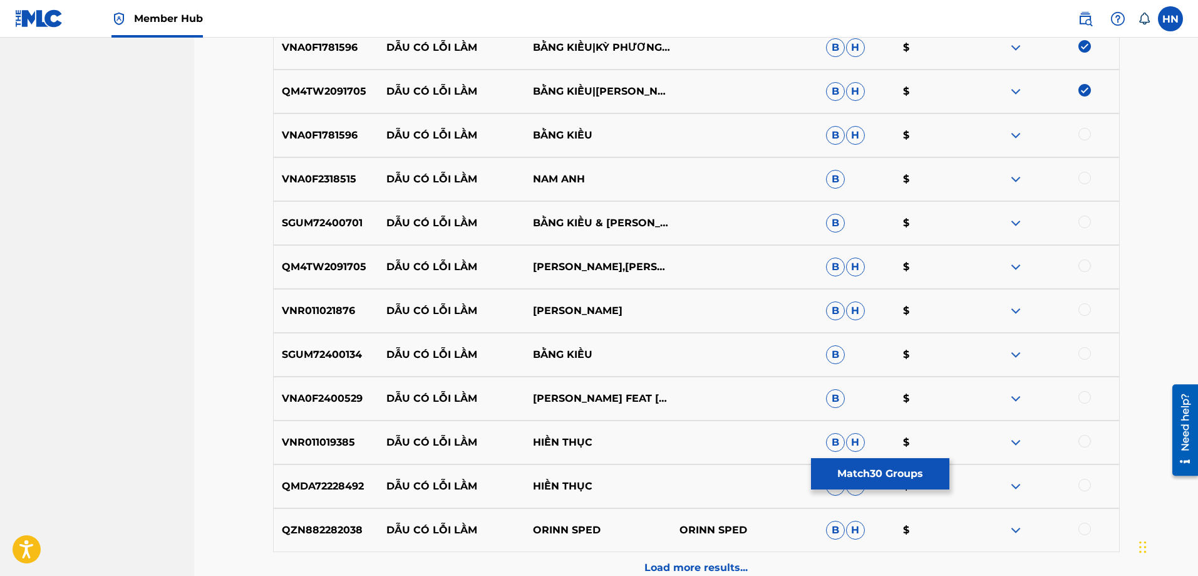
scroll to position [1704, 0]
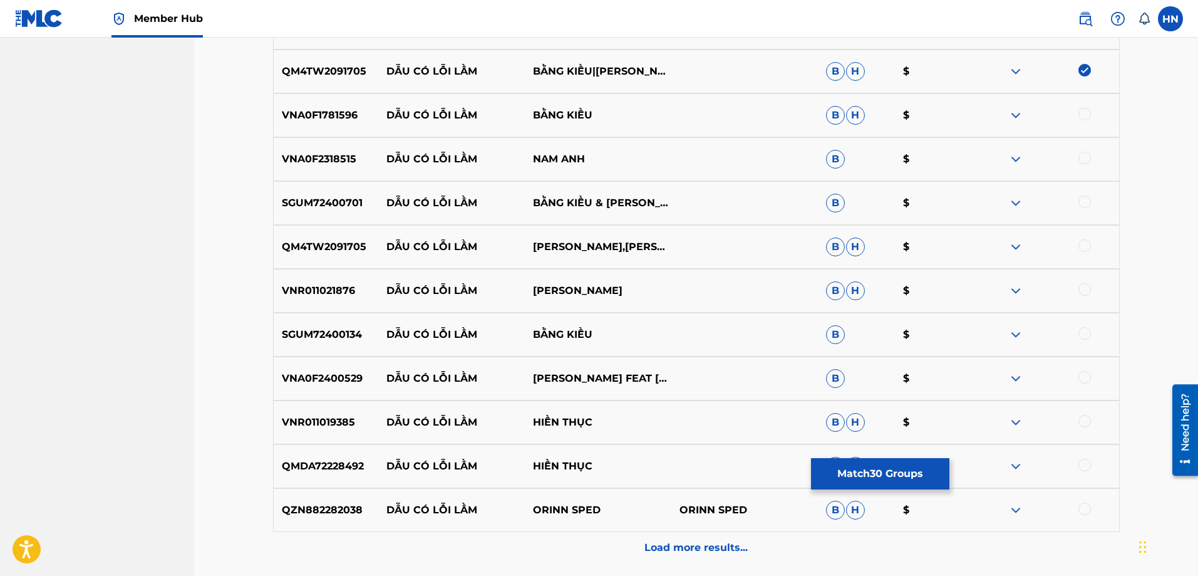
click at [336, 129] on div "VNA0F1781596 DẪU CÓ LỖI LẦM BẰNG KIỀU B H $" at bounding box center [696, 115] width 847 height 44
click at [1084, 114] on div at bounding box center [1085, 114] width 13 height 13
click at [332, 161] on p "VNA0F2318515" at bounding box center [326, 159] width 105 height 15
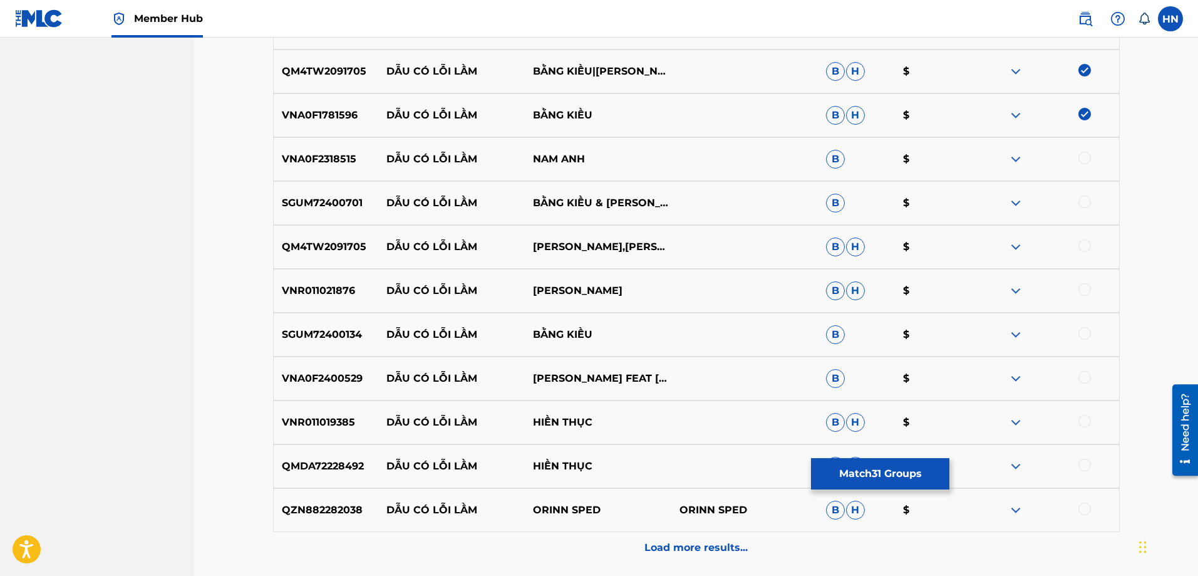
click at [1080, 154] on div at bounding box center [1085, 158] width 13 height 13
click at [309, 195] on div "SGUM72400701 DẪU CÓ LỖI LẦM BẰNG KIỀU & [PERSON_NAME] & [PERSON_NAME] & [PERSON…" at bounding box center [696, 203] width 847 height 44
click at [1087, 197] on div at bounding box center [1085, 201] width 13 height 13
click at [282, 219] on div "SGUM72400701 DẪU CÓ LỖI LẦM BẰNG KIỀU & [PERSON_NAME] & [PERSON_NAME] & [PERSON…" at bounding box center [696, 203] width 847 height 44
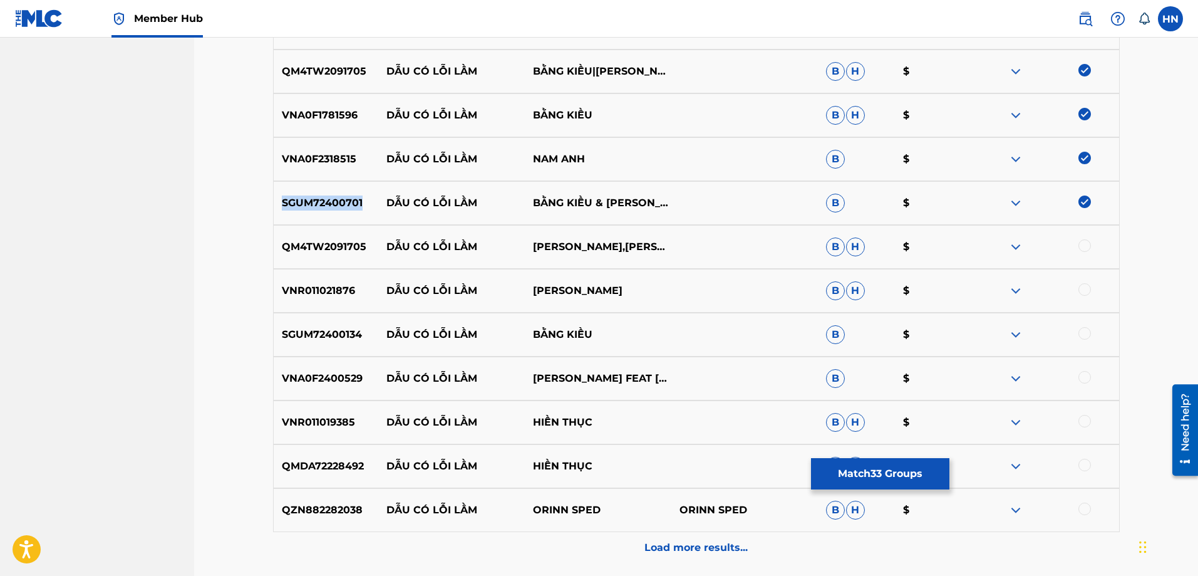
click at [282, 219] on div "SGUM72400701 DẪU CÓ LỖI LẦM BẰNG KIỀU & [PERSON_NAME] & [PERSON_NAME] & [PERSON…" at bounding box center [696, 203] width 847 height 44
click at [290, 234] on div "QM4TW2091705 DẪU CÓ LỖI LẦM BẰNG KIỀU,VÂN QUỲNH B H $" at bounding box center [696, 247] width 847 height 44
click at [1086, 244] on div at bounding box center [1085, 245] width 13 height 13
click at [351, 293] on p "VNR011021876" at bounding box center [326, 290] width 105 height 15
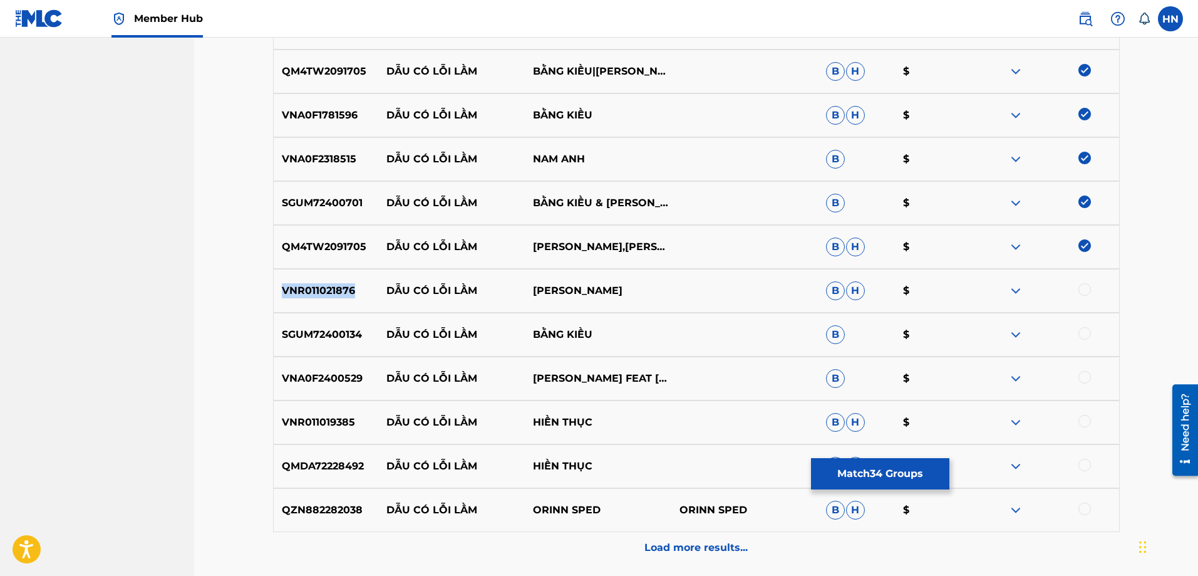
click at [351, 293] on p "VNR011021876" at bounding box center [326, 290] width 105 height 15
click at [1086, 288] on div at bounding box center [1085, 289] width 13 height 13
click at [330, 325] on div "SGUM72400134 DẪU CÓ LỖI LẦM BẰNG KIỀU B $" at bounding box center [696, 335] width 847 height 44
click at [1084, 332] on div at bounding box center [1085, 333] width 13 height 13
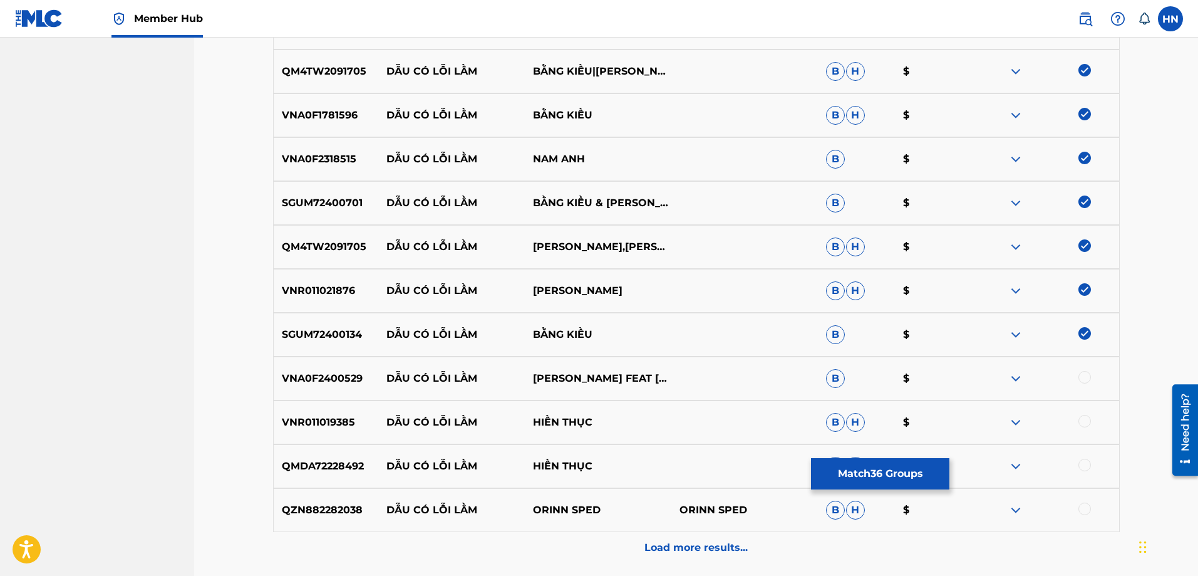
click at [318, 358] on div "VNA0F2400529 DẪU CÓ LỖI LẦM [PERSON_NAME] FEAT HIỀN THỤC B $" at bounding box center [696, 378] width 847 height 44
click at [1084, 378] on div at bounding box center [1085, 377] width 13 height 13
click at [345, 421] on p "VNR011019385" at bounding box center [326, 422] width 105 height 15
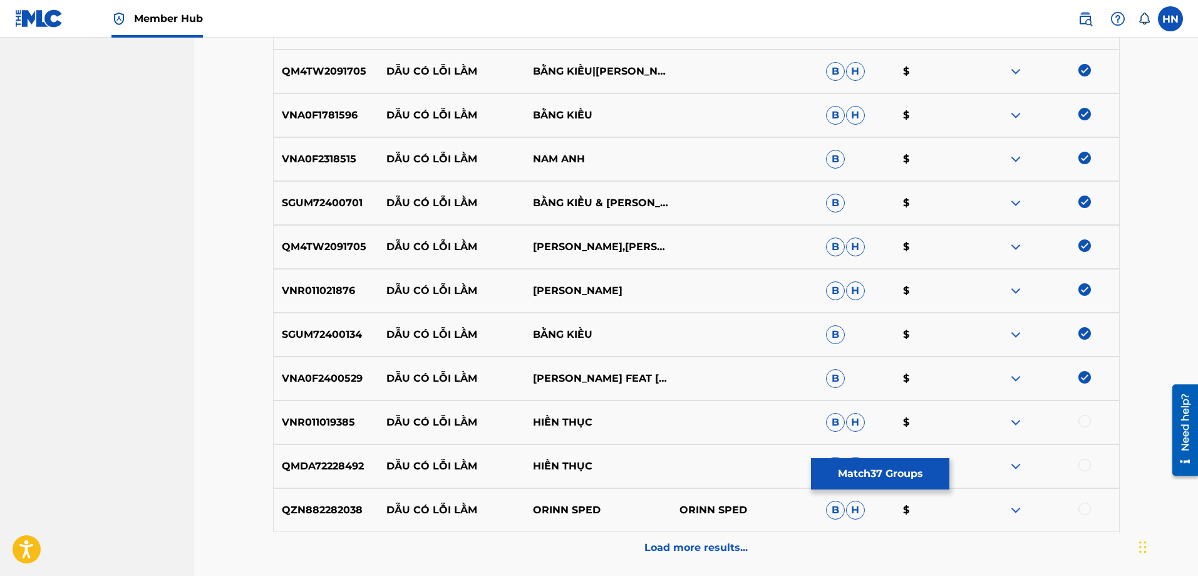
click at [1082, 418] on div at bounding box center [1085, 421] width 13 height 13
click at [330, 456] on div "QMDA72228492 DẪU CÓ LỖI LẦM HIỀN THỤC B H $" at bounding box center [696, 466] width 847 height 44
click at [1084, 465] on div at bounding box center [1085, 465] width 13 height 13
click at [316, 500] on div "QZN882282038 DẪU CÓ LỖI LẦM ORINN SPED ORINN SPED B H $" at bounding box center [696, 510] width 847 height 44
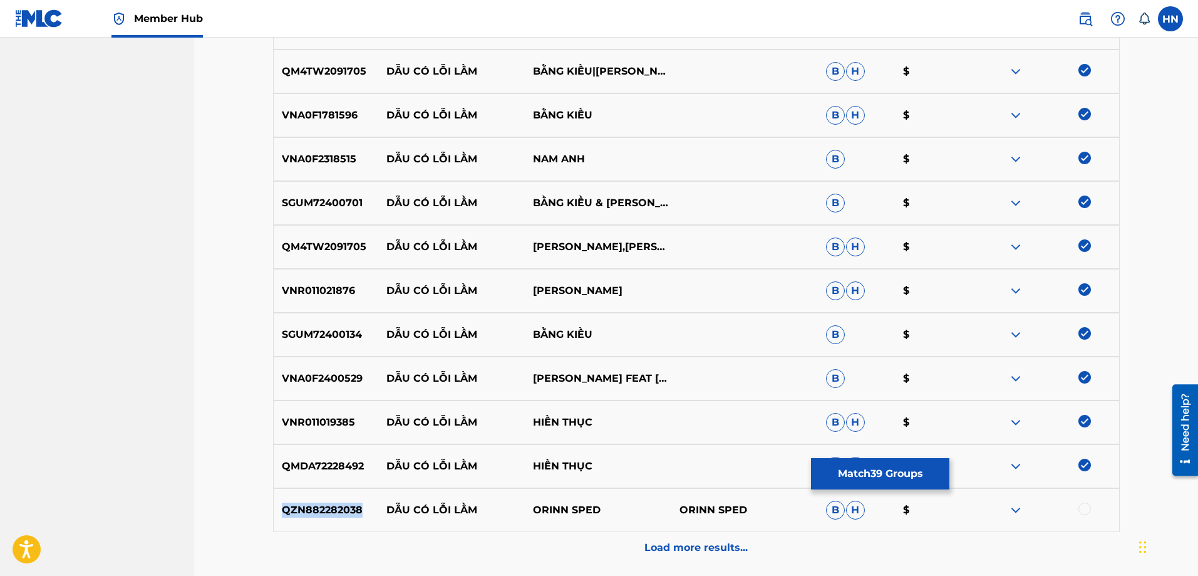
click at [316, 500] on div "QZN882282038 DẪU CÓ LỖI LẦM ORINN SPED ORINN SPED B H $" at bounding box center [696, 510] width 847 height 44
click at [1086, 510] on div at bounding box center [1085, 508] width 13 height 13
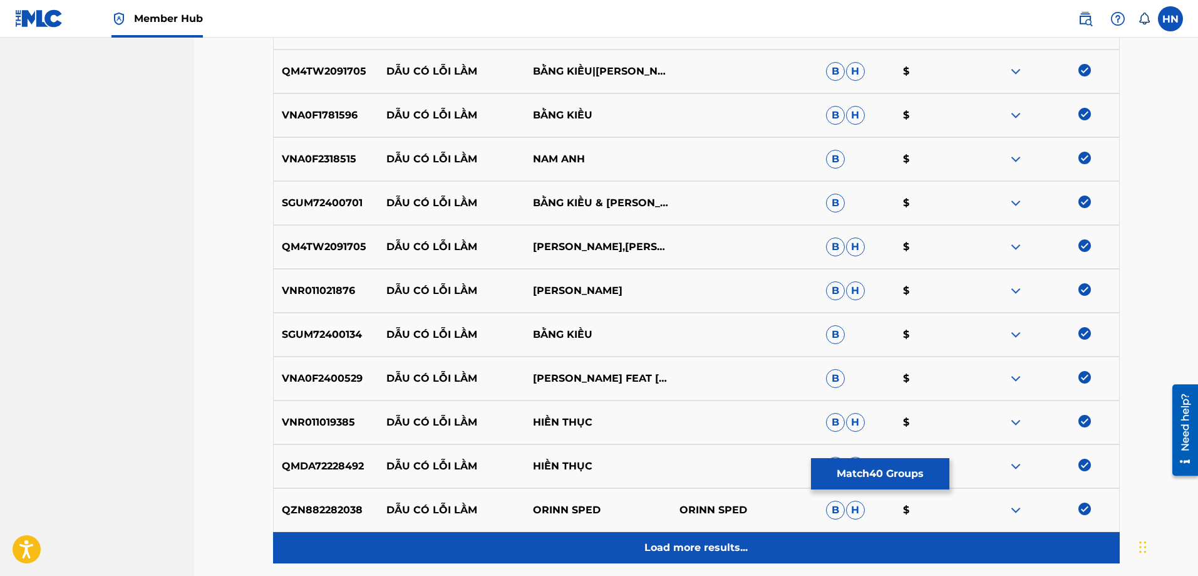
click at [693, 538] on div "Load more results..." at bounding box center [696, 547] width 847 height 31
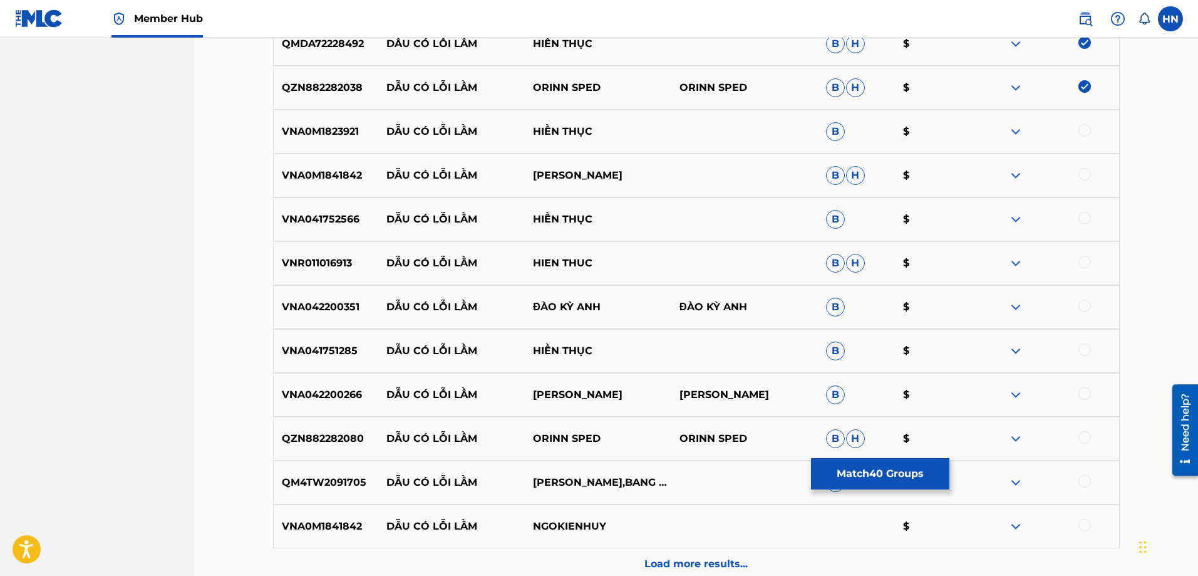
scroll to position [2143, 0]
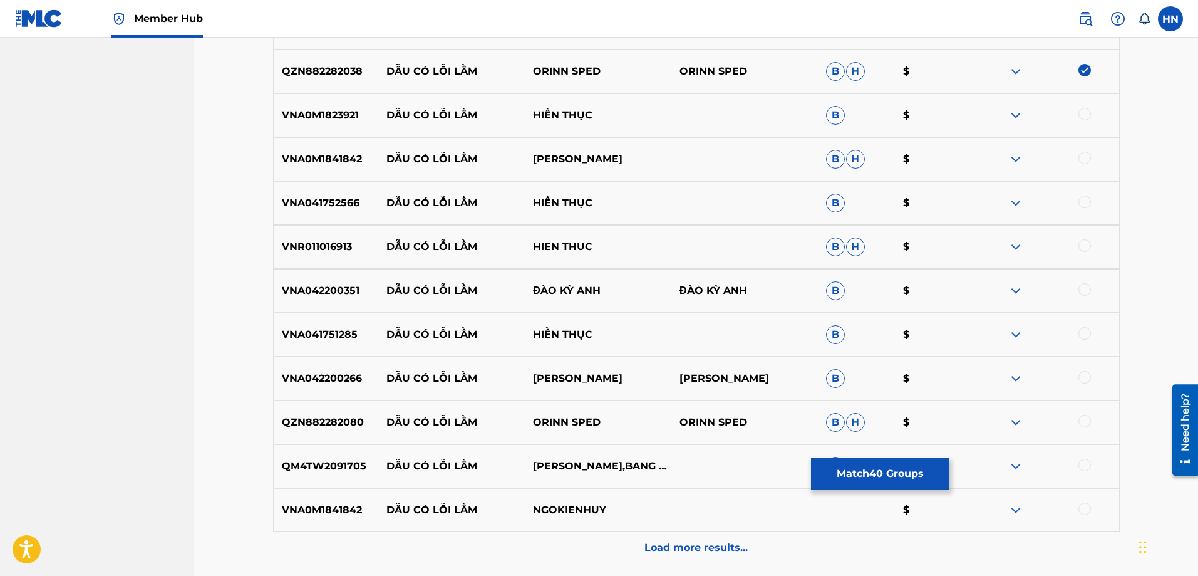
click at [318, 115] on p "VNA0M1823921" at bounding box center [326, 115] width 105 height 15
click at [1089, 113] on div at bounding box center [1085, 114] width 13 height 13
click at [363, 160] on p "VNA0M1841842" at bounding box center [326, 159] width 105 height 15
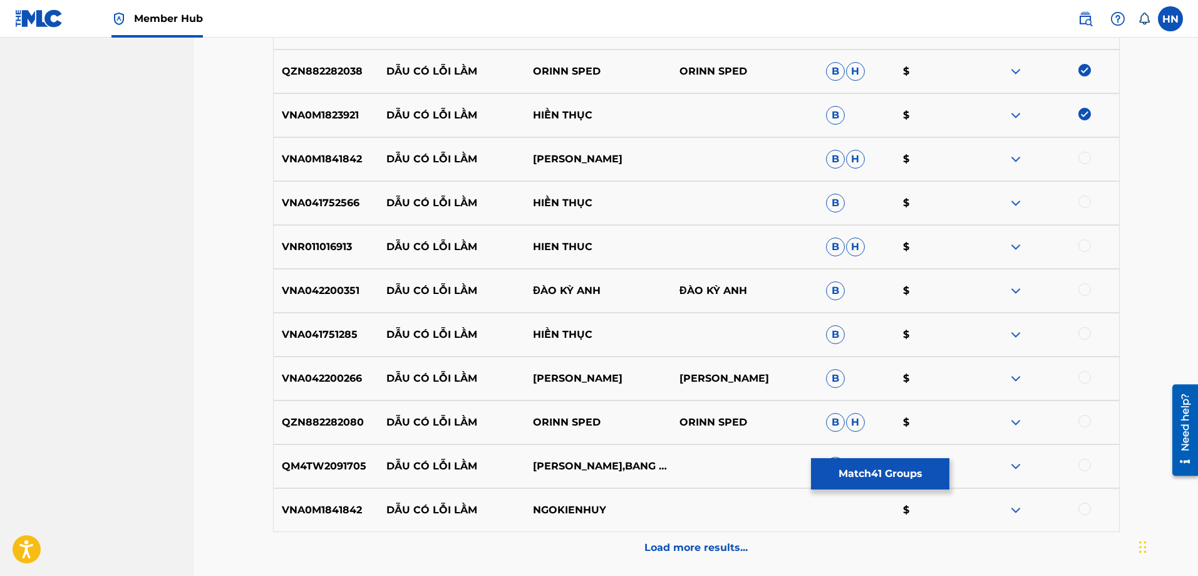
click at [355, 160] on p "VNA0M1841842" at bounding box center [326, 159] width 105 height 15
click at [1084, 157] on div at bounding box center [1085, 158] width 13 height 13
click at [316, 202] on p "VNA041752566" at bounding box center [326, 202] width 105 height 15
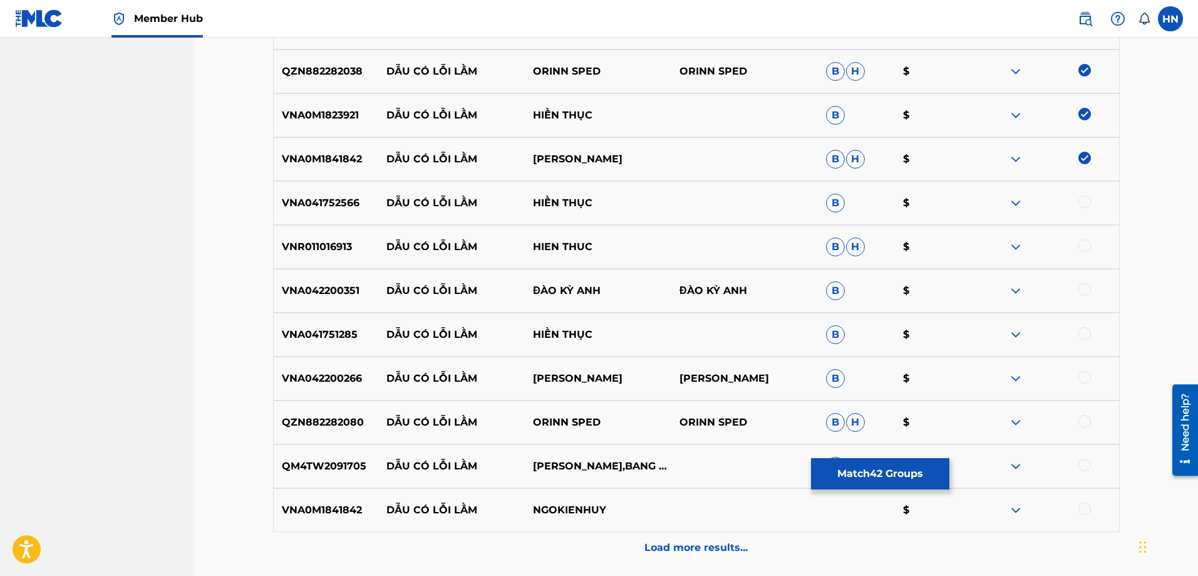
click at [1083, 205] on div at bounding box center [1085, 201] width 13 height 13
click at [353, 246] on p "VNR011016913" at bounding box center [326, 246] width 105 height 15
click at [342, 247] on p "VNR011016913" at bounding box center [326, 246] width 105 height 15
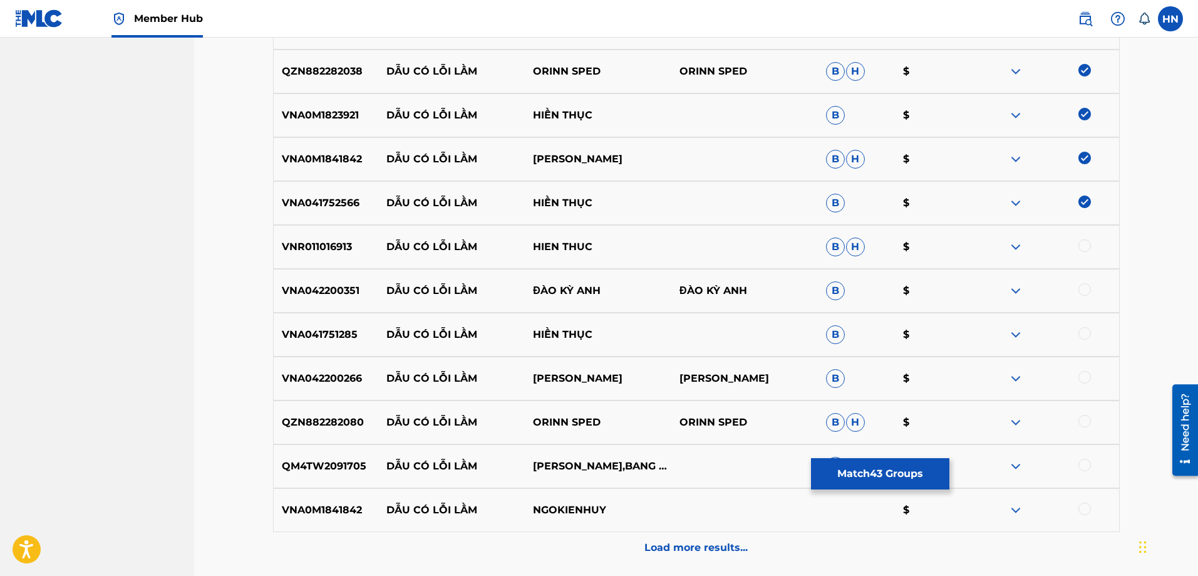
click at [1084, 243] on div at bounding box center [1085, 245] width 13 height 13
click at [304, 290] on p "VNA042200351" at bounding box center [326, 290] width 105 height 15
click at [1087, 286] on div at bounding box center [1085, 289] width 13 height 13
click at [306, 341] on p "VNA041751285" at bounding box center [326, 334] width 105 height 15
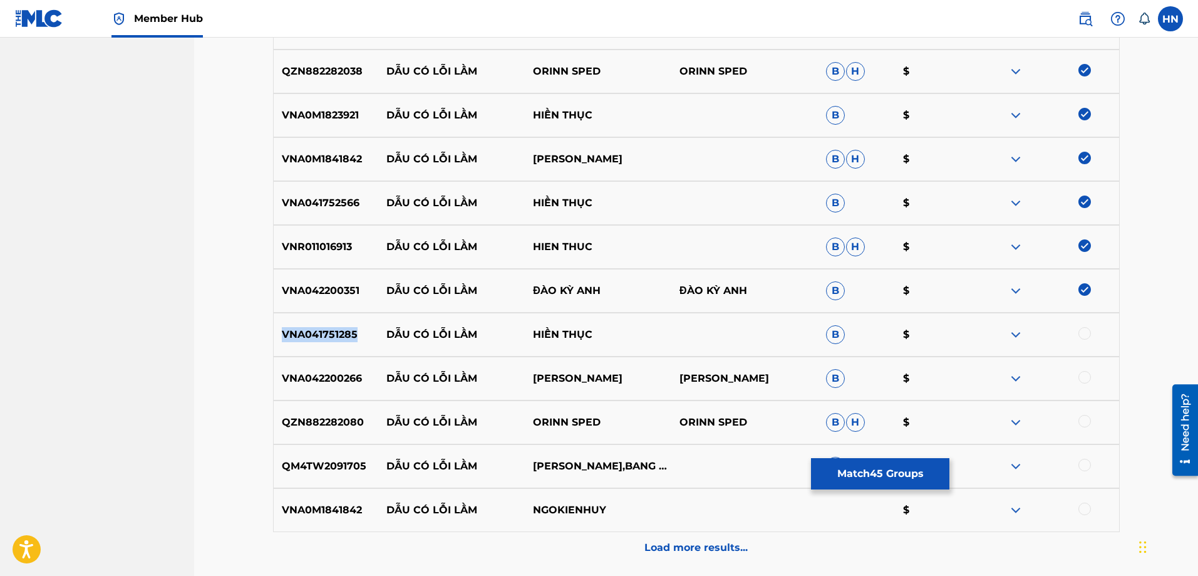
click at [306, 341] on p "VNA041751285" at bounding box center [326, 334] width 105 height 15
click at [1085, 334] on div at bounding box center [1085, 333] width 13 height 13
click at [315, 369] on div "VNA042200266 DẪU CÓ LỖI LẦM [PERSON_NAME] $" at bounding box center [696, 378] width 847 height 44
click at [1086, 376] on div at bounding box center [1085, 377] width 13 height 13
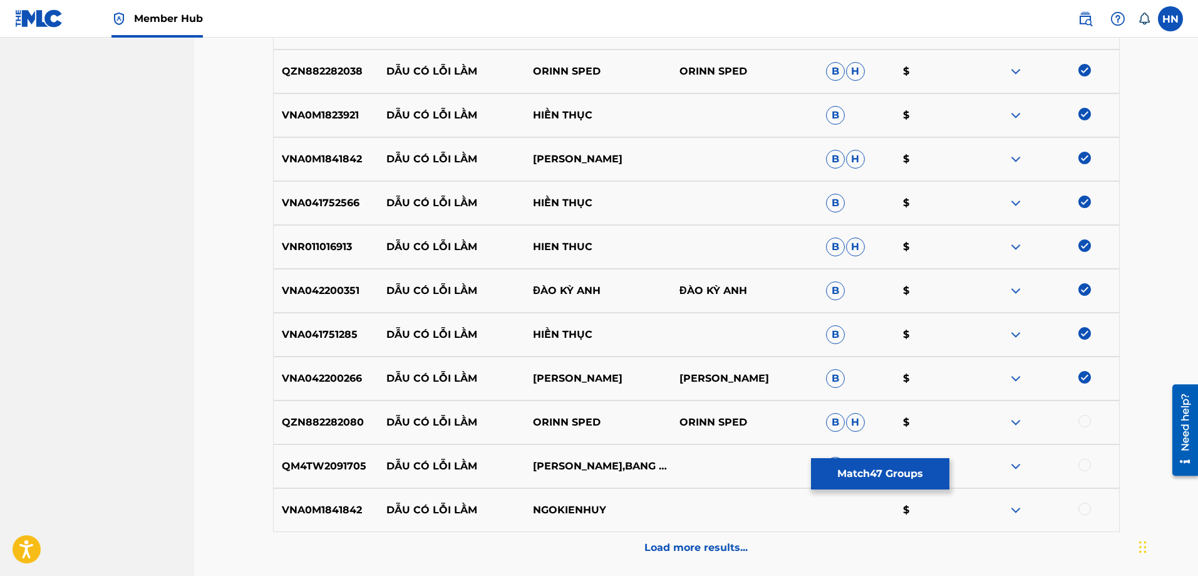
click at [341, 426] on p "QZN882282080" at bounding box center [326, 422] width 105 height 15
click at [1086, 418] on div at bounding box center [1085, 421] width 13 height 13
click at [291, 453] on div "QM4TW2091705 DẪU CÓ LỖI LẦM VAN QUYNH,BANG KIEU B $" at bounding box center [696, 466] width 847 height 44
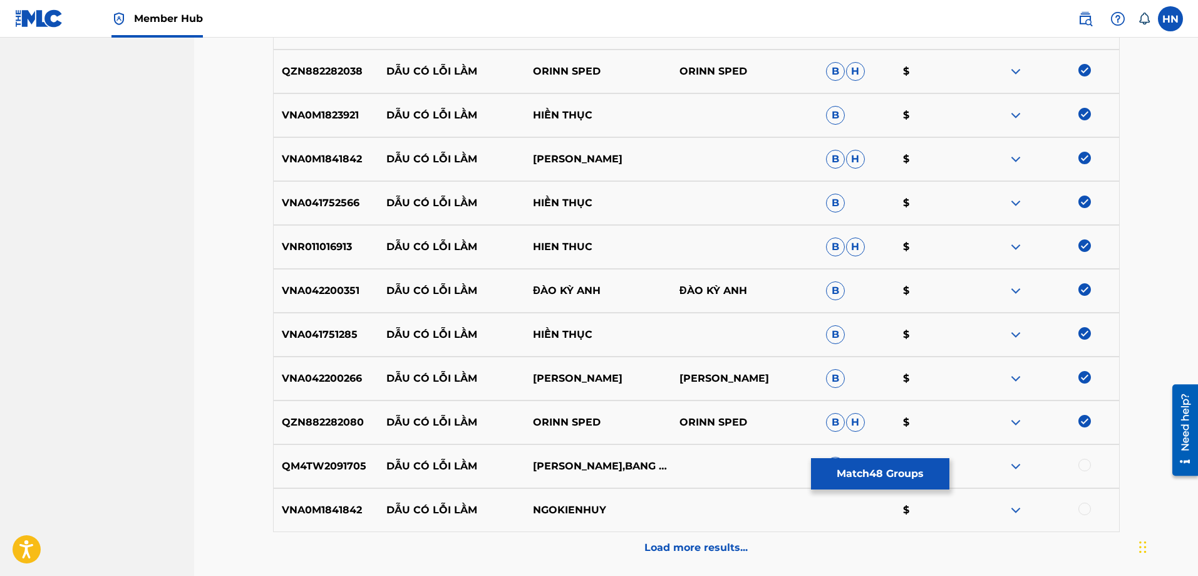
click at [1081, 465] on div at bounding box center [1085, 465] width 13 height 13
click at [331, 510] on p "VNA0M1841842" at bounding box center [326, 509] width 105 height 15
click at [1084, 510] on div at bounding box center [1085, 508] width 13 height 13
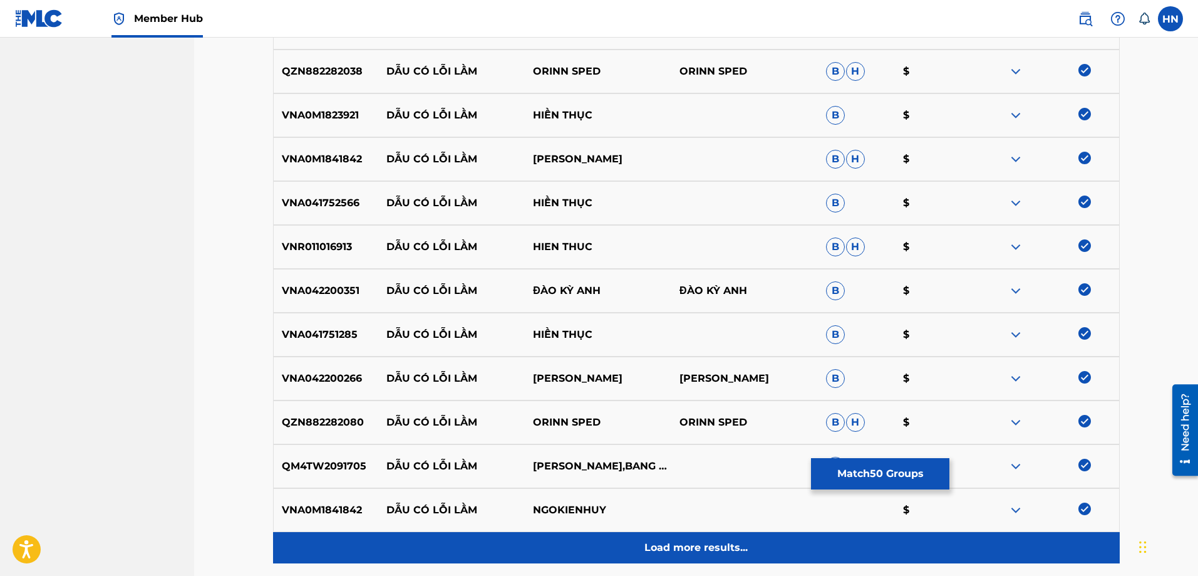
click at [715, 551] on p "Load more results..." at bounding box center [696, 547] width 103 height 15
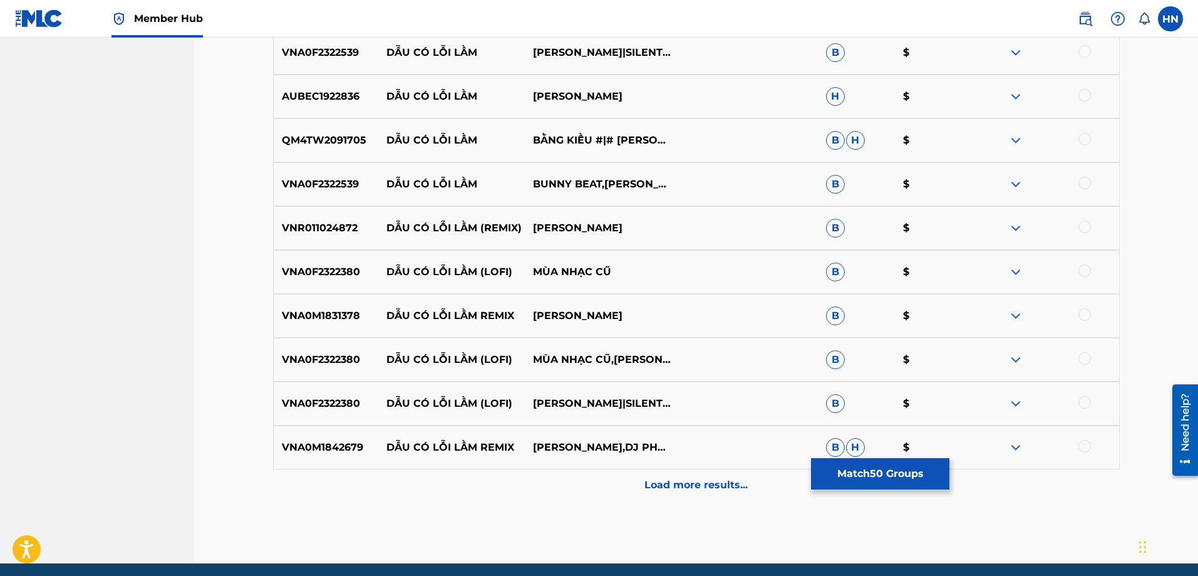
scroll to position [2581, 0]
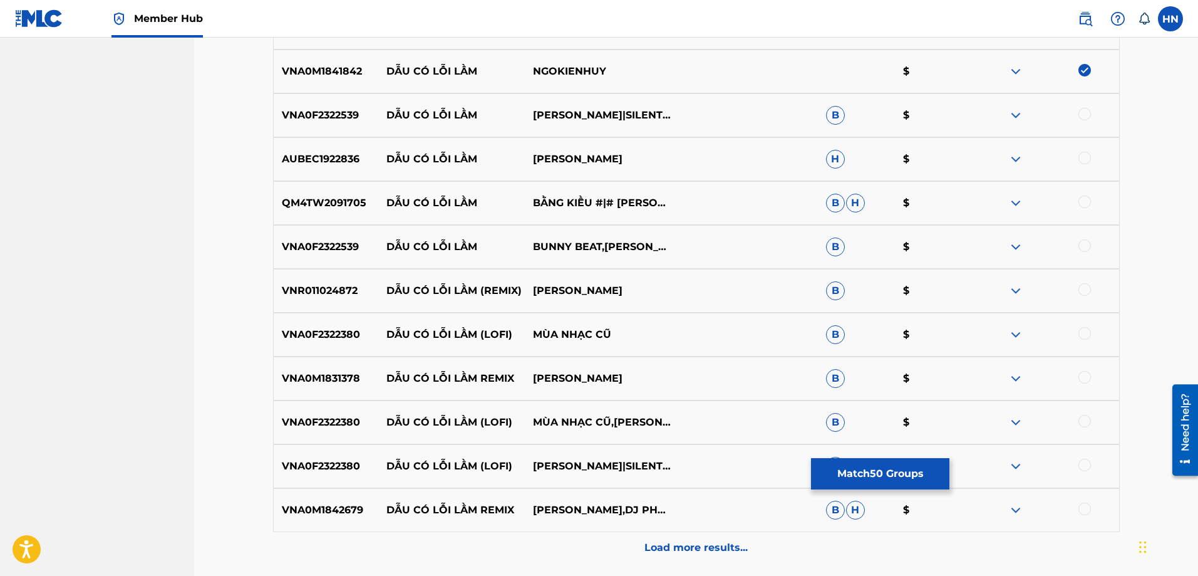
click at [336, 120] on p "VNA0F2322539" at bounding box center [326, 115] width 105 height 15
click at [1080, 120] on div at bounding box center [1046, 115] width 147 height 15
click at [1083, 116] on div at bounding box center [1085, 114] width 13 height 13
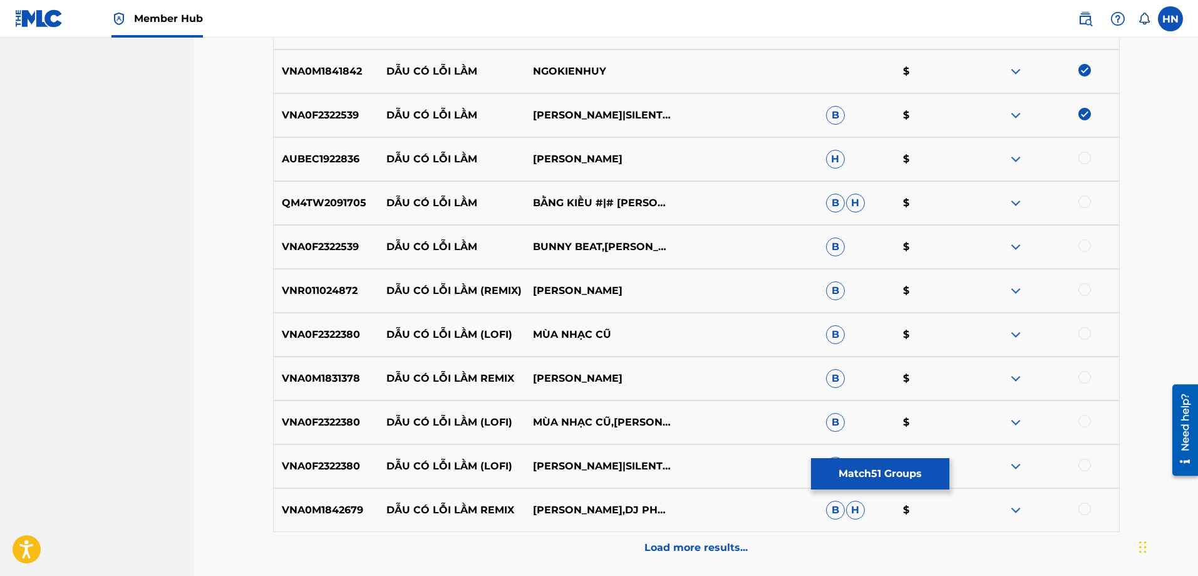
click at [298, 167] on div "AUBEC1922836 DẪU CÓ LỖI LẦM CAO SON [PERSON_NAME]" at bounding box center [696, 159] width 847 height 44
click at [1089, 158] on div at bounding box center [1085, 158] width 13 height 13
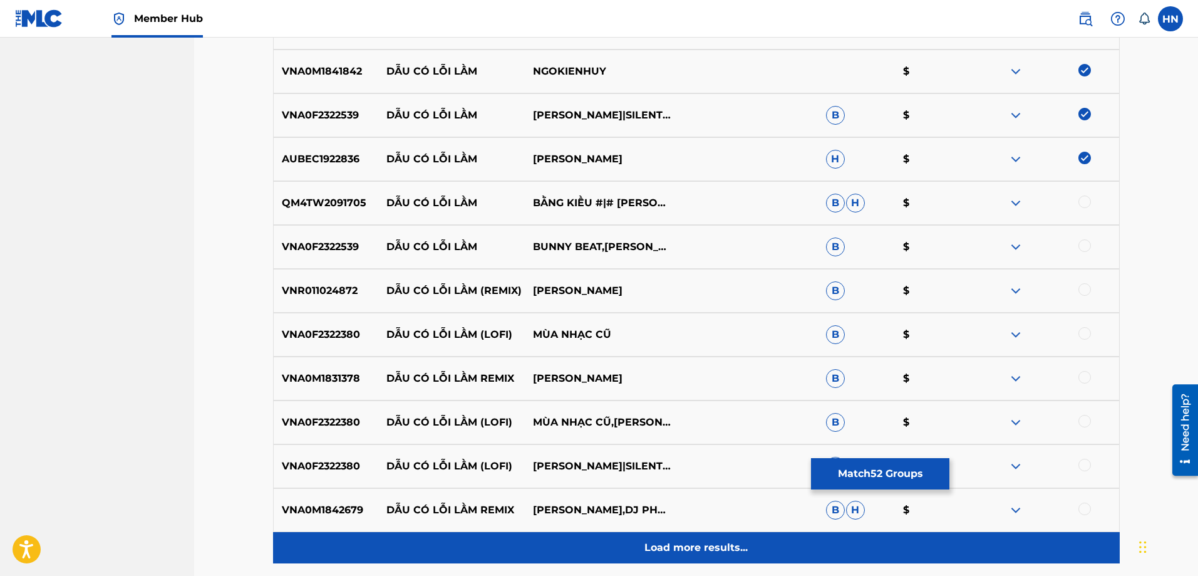
click at [475, 541] on div "Load more results..." at bounding box center [696, 547] width 847 height 31
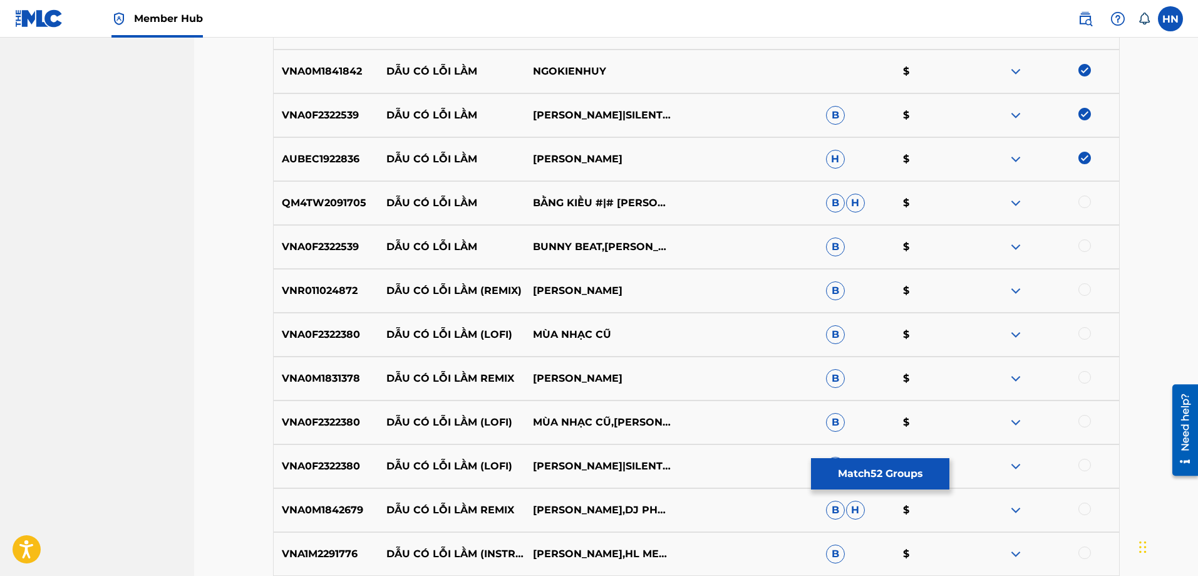
click at [1088, 203] on div at bounding box center [1085, 201] width 13 height 13
click at [1082, 250] on div at bounding box center [1085, 245] width 13 height 13
click at [291, 282] on div "VNR011024872 DẪU CÓ LỖI LẦM (REMIX) [PERSON_NAME] $" at bounding box center [696, 291] width 847 height 44
click at [1087, 286] on div at bounding box center [1085, 289] width 13 height 13
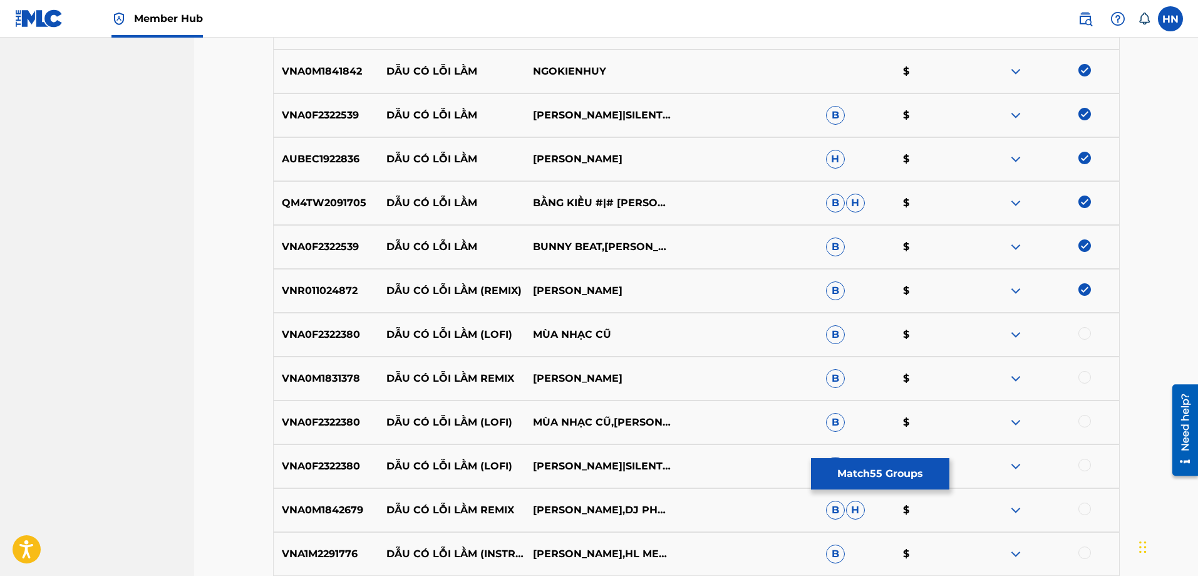
click at [324, 373] on p "VNA0M1831378" at bounding box center [326, 378] width 105 height 15
click at [1083, 373] on div at bounding box center [1085, 377] width 13 height 13
click at [313, 328] on p "VNA0F2322380" at bounding box center [326, 334] width 105 height 15
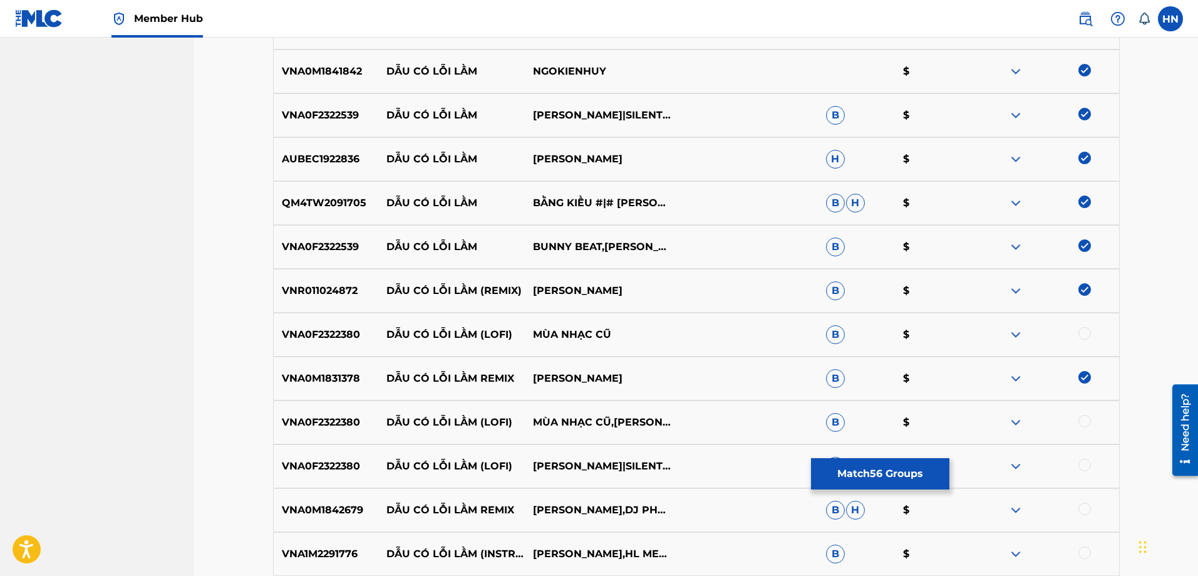
click at [1082, 333] on div at bounding box center [1085, 333] width 13 height 13
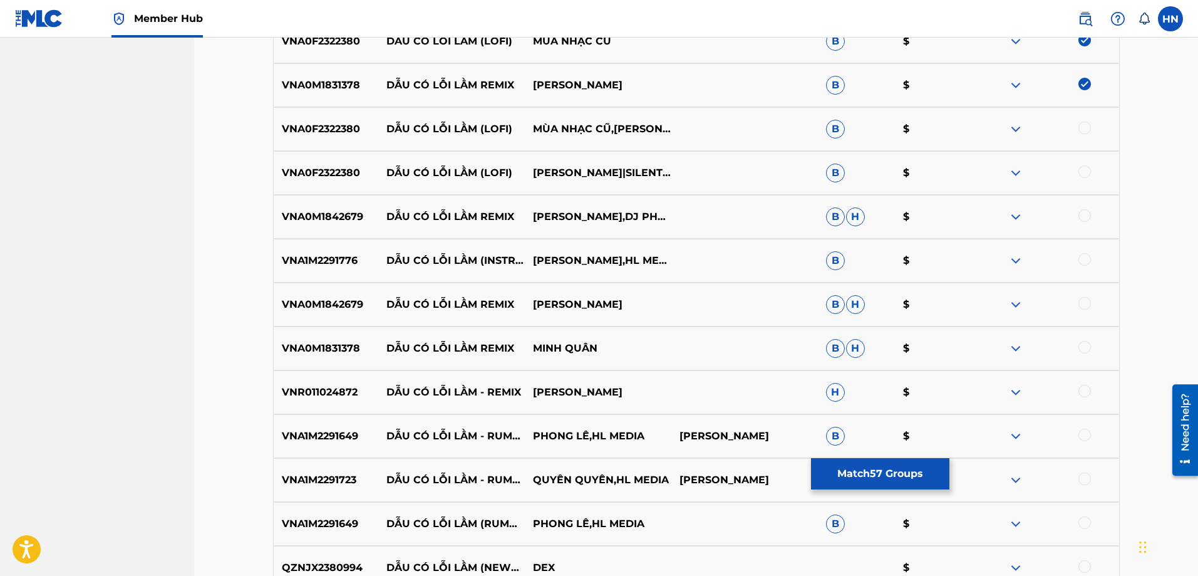
scroll to position [2894, 0]
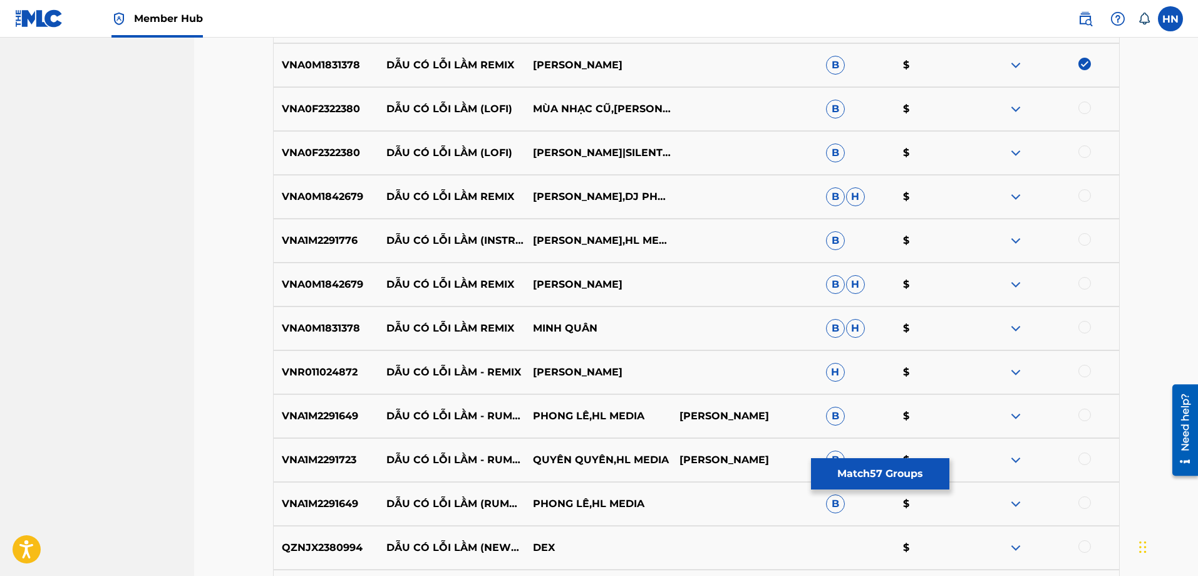
click at [343, 100] on div "VNA0F2322380 DẪU CÓ LỖI LẦM (LOFI) MÙA NHẠC CŨ,SILENT LANE,[PERSON_NAME],[PERSO…" at bounding box center [696, 109] width 847 height 44
click at [1087, 109] on div at bounding box center [1085, 107] width 13 height 13
click at [1079, 155] on div at bounding box center [1085, 151] width 13 height 13
click at [323, 192] on p "VNA0M1842679" at bounding box center [326, 196] width 105 height 15
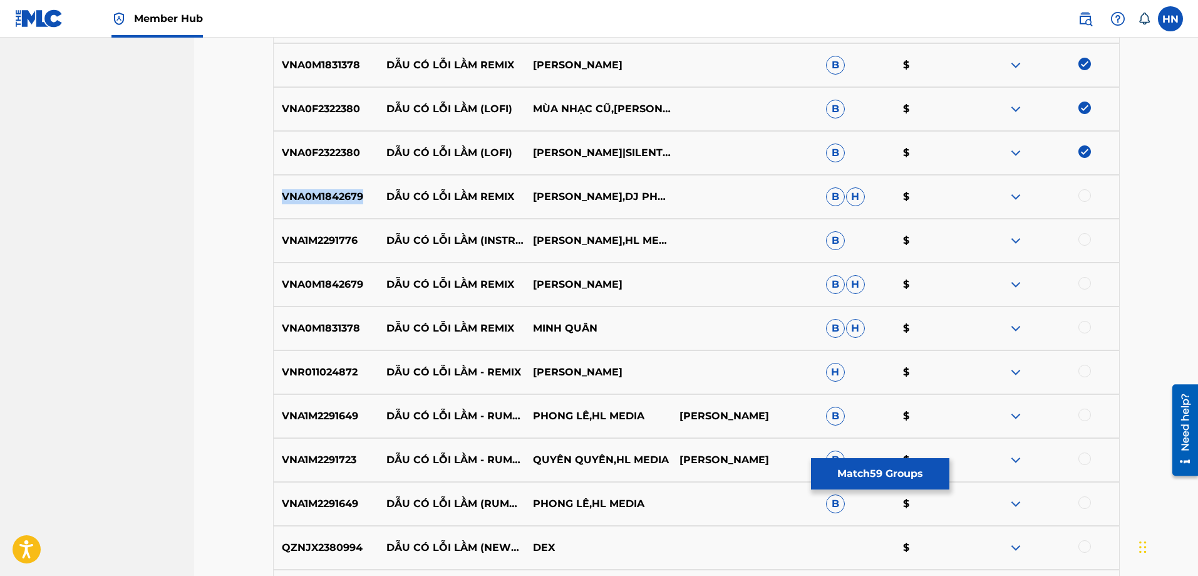
click at [323, 192] on p "VNA0M1842679" at bounding box center [326, 196] width 105 height 15
click at [1081, 192] on div at bounding box center [1085, 195] width 13 height 13
click at [324, 244] on p "VNA1M2291776" at bounding box center [326, 240] width 105 height 15
click at [1084, 241] on div at bounding box center [1085, 239] width 13 height 13
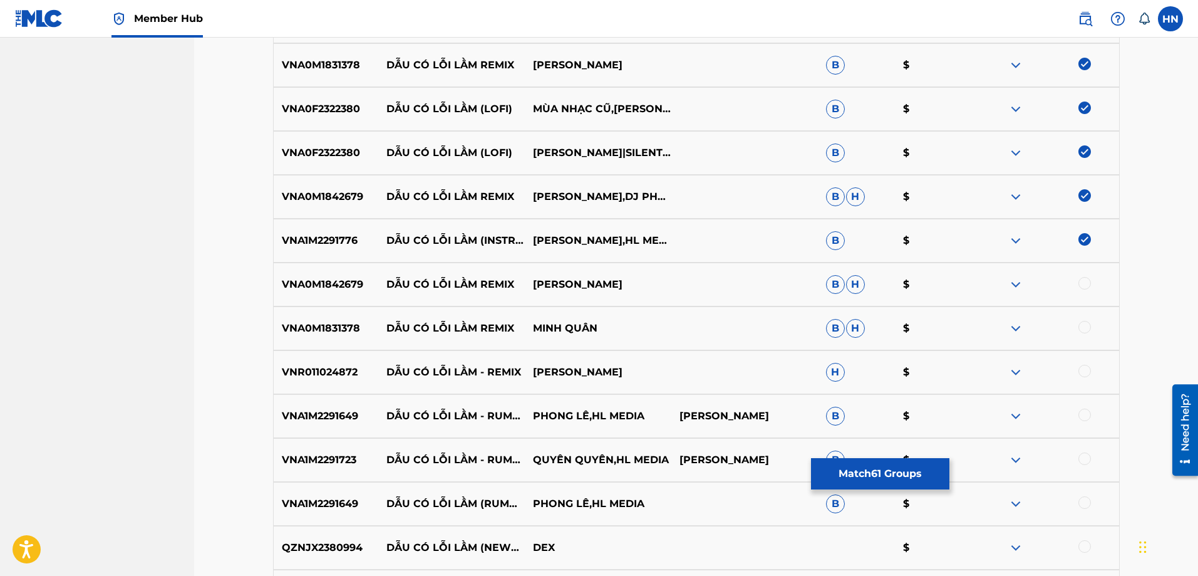
click at [326, 291] on p "VNA0M1842679" at bounding box center [326, 284] width 105 height 15
click at [1078, 285] on div at bounding box center [1046, 284] width 147 height 15
click at [1082, 285] on div at bounding box center [1085, 283] width 13 height 13
click at [283, 337] on div "VNA0M1831378 DẪU CÓ LỖI LẦM REMIX MINH QUÂN [PERSON_NAME]" at bounding box center [696, 328] width 847 height 44
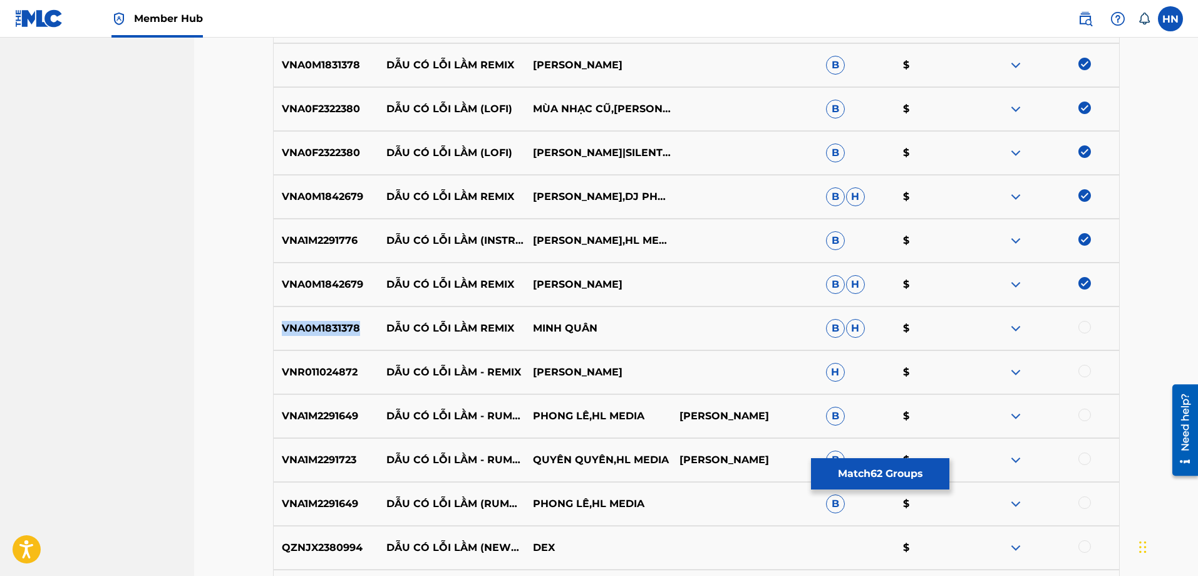
click at [283, 337] on div "VNA0M1831378 DẪU CÓ LỖI LẦM REMIX MINH QUÂN [PERSON_NAME]" at bounding box center [696, 328] width 847 height 44
click at [1084, 326] on div at bounding box center [1085, 327] width 13 height 13
click at [314, 365] on p "VNR011024872" at bounding box center [326, 372] width 105 height 15
click at [1083, 374] on div at bounding box center [1085, 371] width 13 height 13
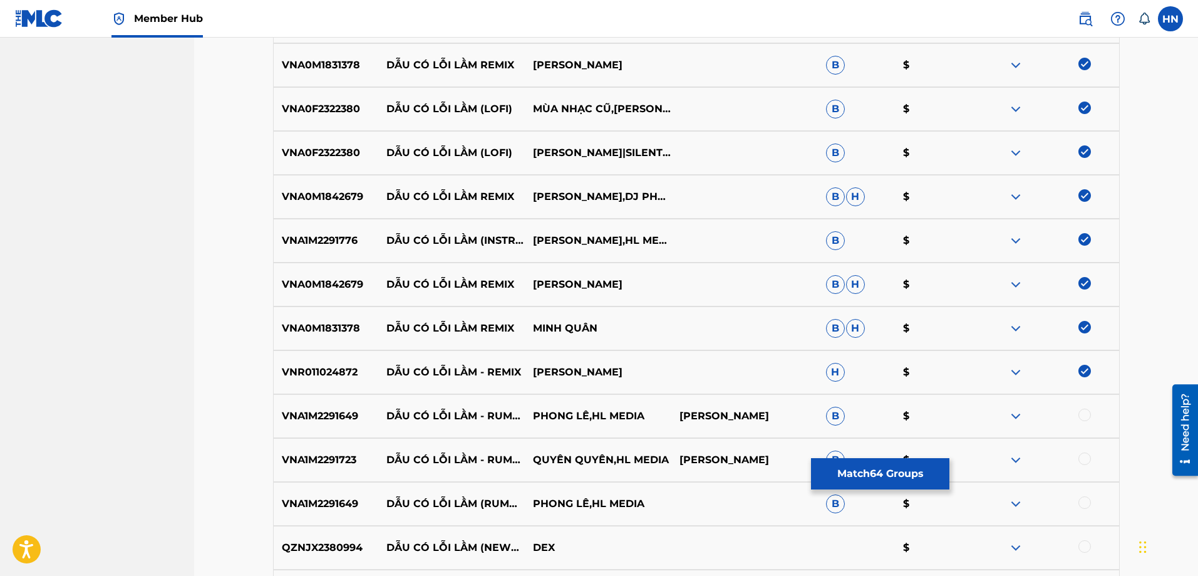
click at [328, 407] on div "VNA1M2291649 DẪU CÓ LỖI LẦM - RUMBA PHONG LÊ,HL MEDIA HỒ HOÀI ANH B $" at bounding box center [696, 416] width 847 height 44
click at [1083, 413] on div at bounding box center [1085, 414] width 13 height 13
click at [326, 444] on div "VNA1M2291723 DẪU CÓ LỖI LẦM - RUMBA QUYÊN QUYÊN,HL MEDIA HỒ HOÀI ANH B $" at bounding box center [696, 460] width 847 height 44
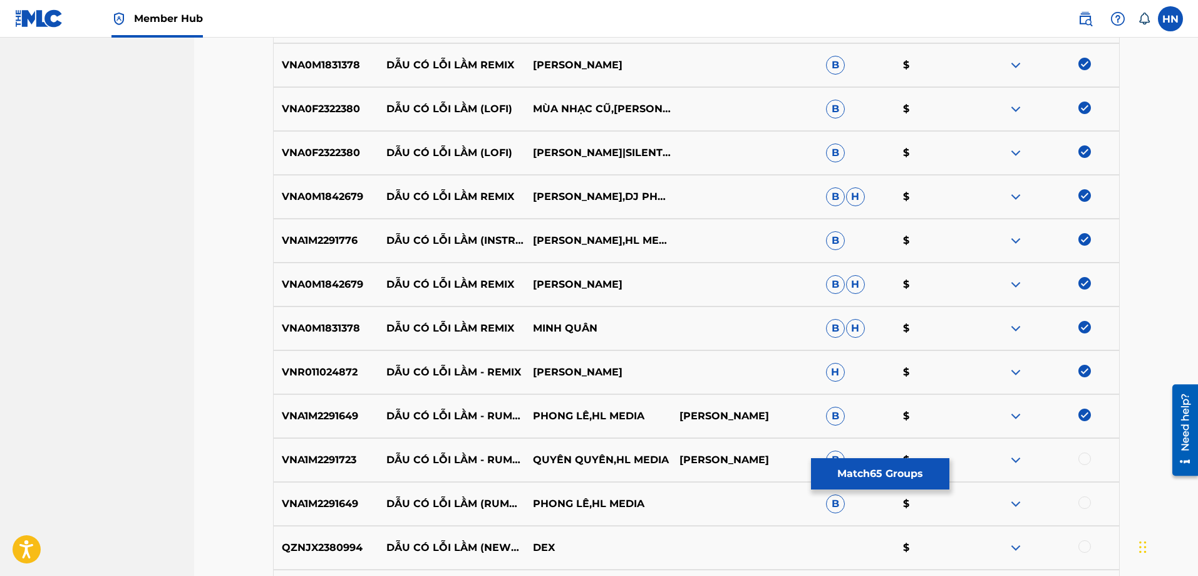
click at [1083, 464] on div at bounding box center [1085, 458] width 13 height 13
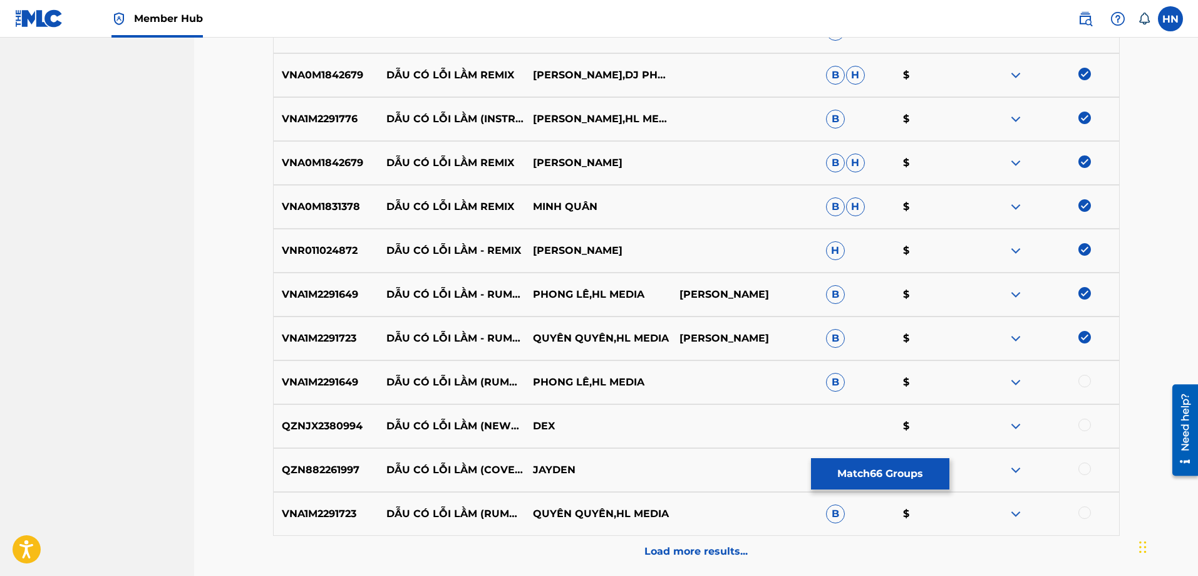
scroll to position [3082, 0]
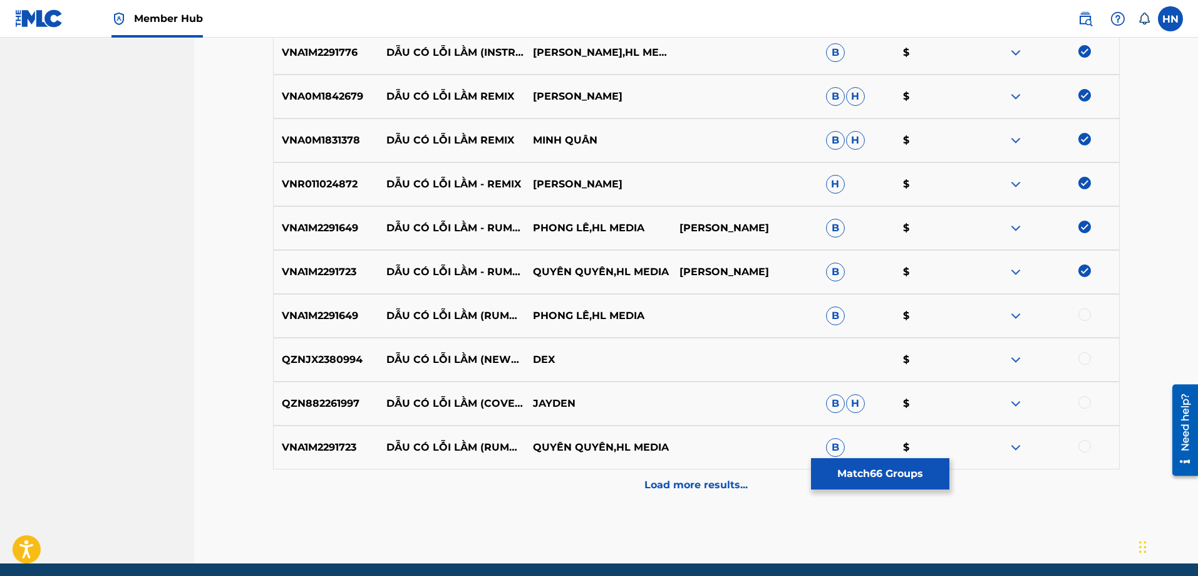
click at [1082, 311] on div at bounding box center [1085, 314] width 13 height 13
click at [343, 435] on div "VNA1M2291723 DẪU CÓ LỖI LẦM (RUMBA) QUYÊN QUYÊN,HL MEDIA B $" at bounding box center [696, 447] width 847 height 44
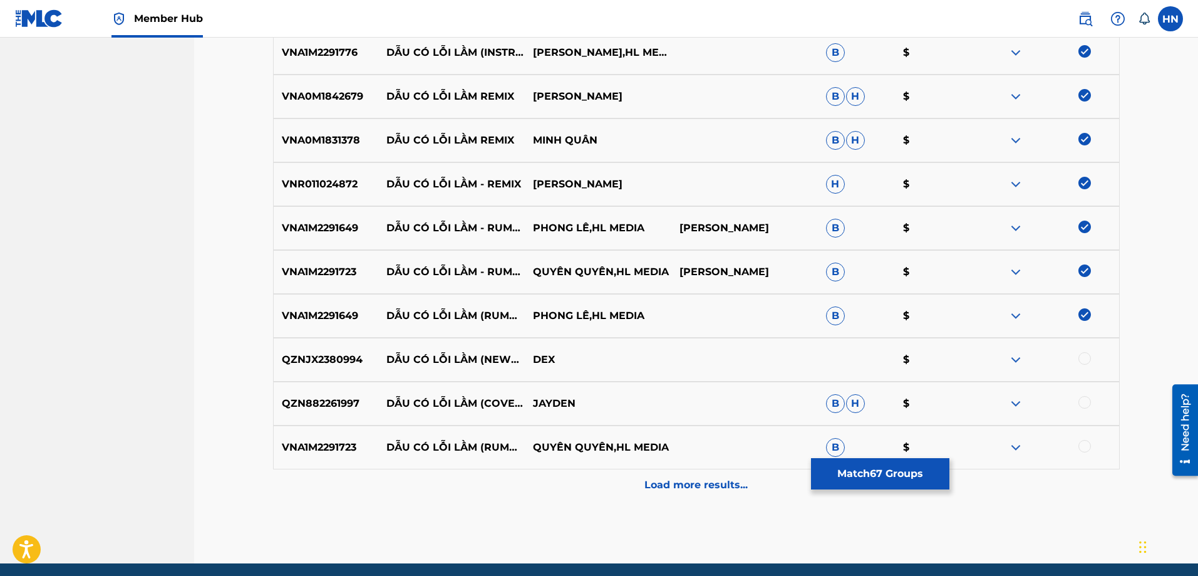
click at [1086, 447] on div at bounding box center [1085, 446] width 13 height 13
click at [318, 412] on div "QZN882261997 DẪU CÓ LỖI LẦM (COVER) [PERSON_NAME]" at bounding box center [696, 403] width 847 height 44
click at [1083, 400] on div at bounding box center [1085, 402] width 13 height 13
click at [342, 363] on p "QZNJX2380994" at bounding box center [326, 359] width 105 height 15
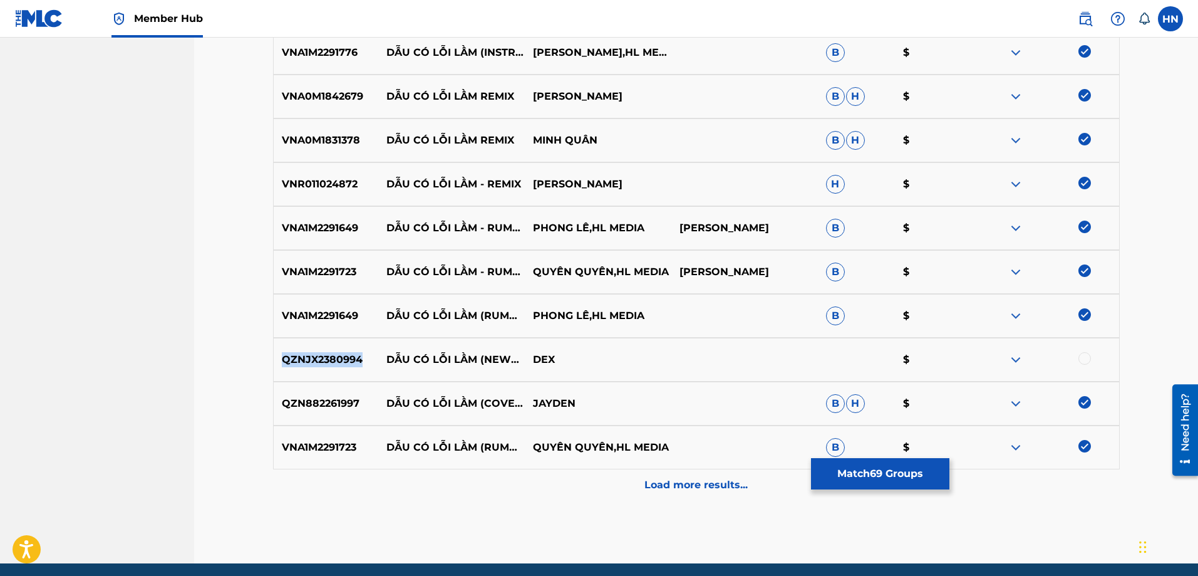
click at [342, 363] on p "QZNJX2380994" at bounding box center [326, 359] width 105 height 15
click at [1086, 356] on div at bounding box center [1085, 358] width 13 height 13
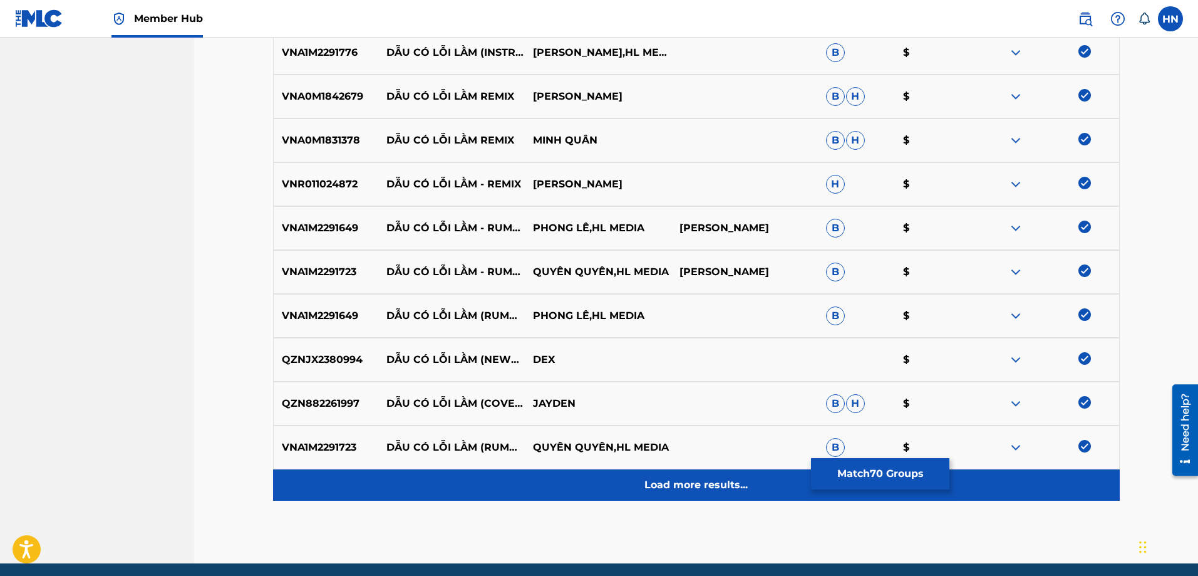
click at [671, 482] on p "Load more results..." at bounding box center [696, 484] width 103 height 15
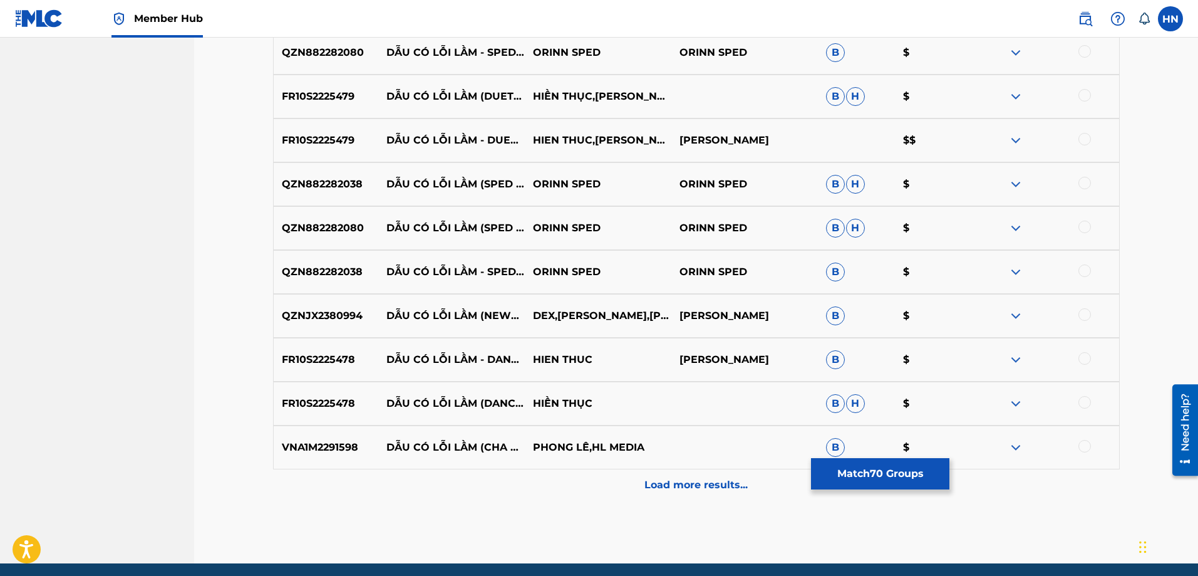
scroll to position [3458, 0]
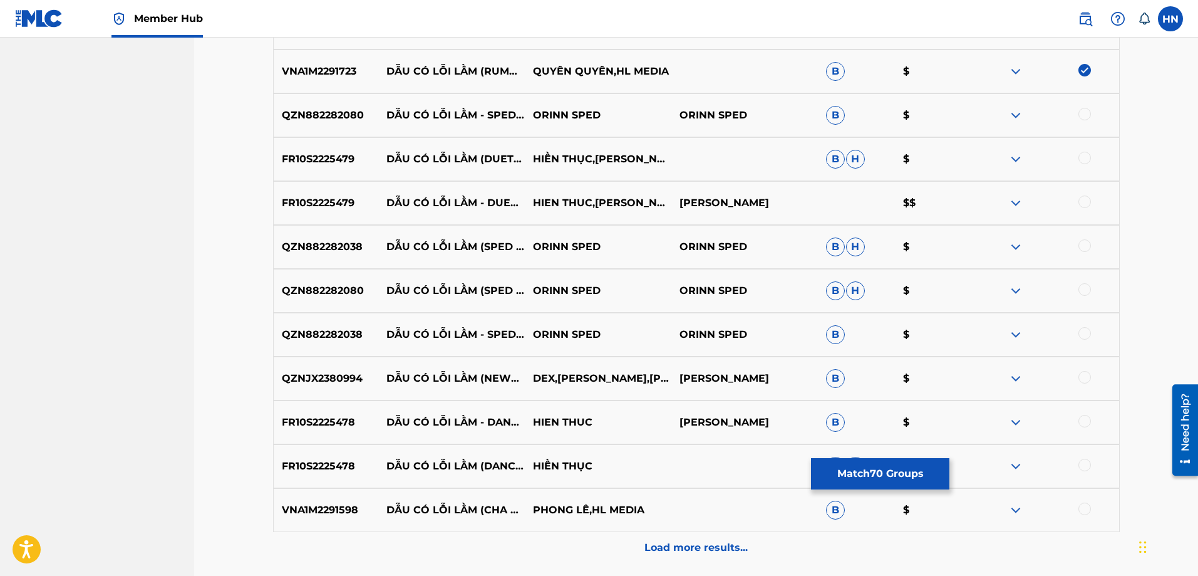
click at [331, 120] on p "QZN882282080" at bounding box center [326, 115] width 105 height 15
click at [1092, 115] on div at bounding box center [1046, 115] width 147 height 15
click at [1089, 113] on div at bounding box center [1085, 114] width 13 height 13
click at [309, 147] on div "FR10S2225479 DẪU CÓ LỖI LẦM (DUET VERSION) HIỀN THỤC,[PERSON_NAME] ANH B H $" at bounding box center [696, 159] width 847 height 44
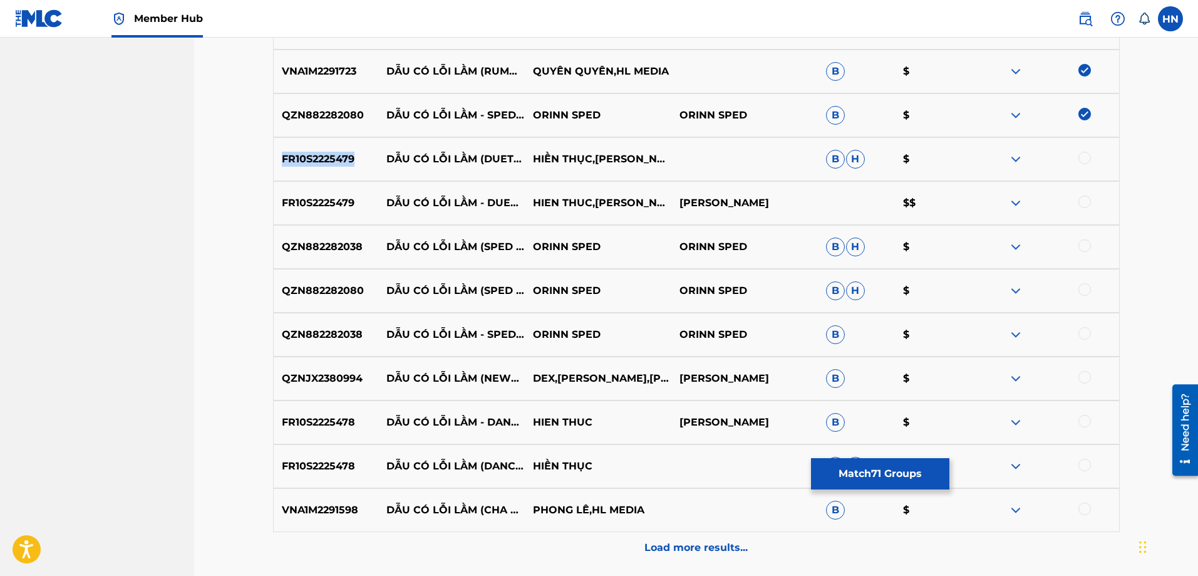
click at [309, 147] on div "FR10S2225479 DẪU CÓ LỖI LẦM (DUET VERSION) HIỀN THỤC,[PERSON_NAME] ANH B H $" at bounding box center [696, 159] width 847 height 44
click at [1079, 154] on div at bounding box center [1085, 158] width 13 height 13
click at [1077, 200] on div at bounding box center [1046, 202] width 147 height 15
click at [1080, 201] on div at bounding box center [1085, 201] width 13 height 13
click at [342, 235] on div "QZN882282038 DẪU CÓ LỖI LẦM (SPED UP) ORINN SPED ORINN SPED B H $" at bounding box center [696, 247] width 847 height 44
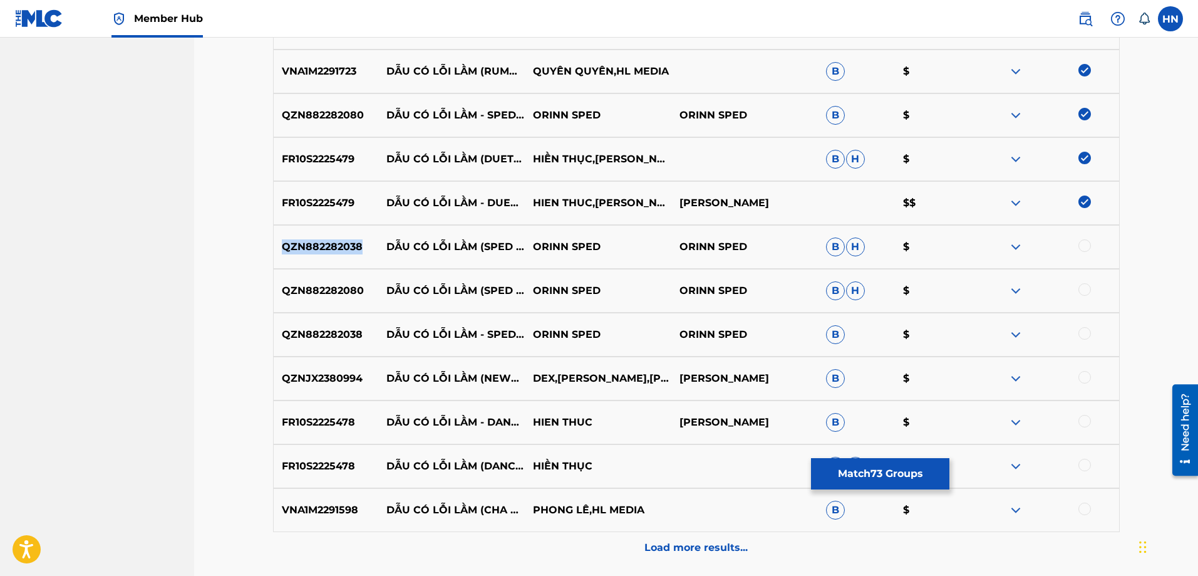
click at [342, 235] on div "QZN882282038 DẪU CÓ LỖI LẦM (SPED UP) ORINN SPED ORINN SPED B H $" at bounding box center [696, 247] width 847 height 44
click at [1083, 247] on div at bounding box center [1085, 245] width 13 height 13
click at [316, 276] on div "QZN882282080 DẪU CÓ LỖI LẦM (SPED UP) ORINN SPED ORINN SPED B H $" at bounding box center [696, 291] width 847 height 44
click at [1088, 289] on div at bounding box center [1085, 289] width 13 height 13
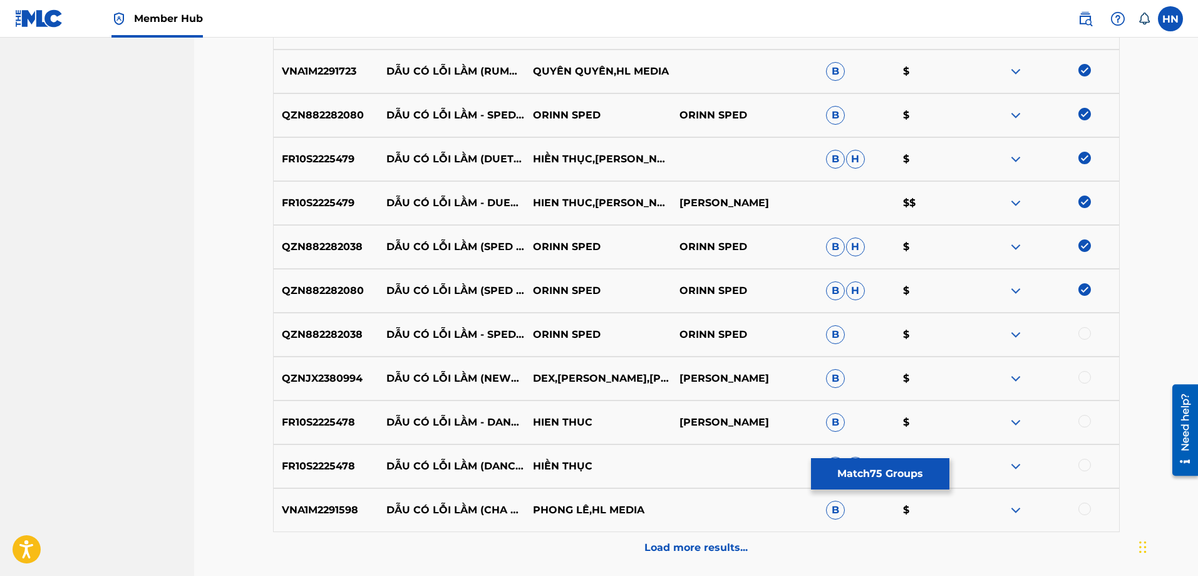
click at [1081, 331] on div at bounding box center [1085, 333] width 13 height 13
click at [328, 376] on p "QZNJX2380994" at bounding box center [326, 378] width 105 height 15
click at [1090, 371] on div at bounding box center [1046, 378] width 147 height 15
click at [1084, 376] on div at bounding box center [1085, 377] width 13 height 13
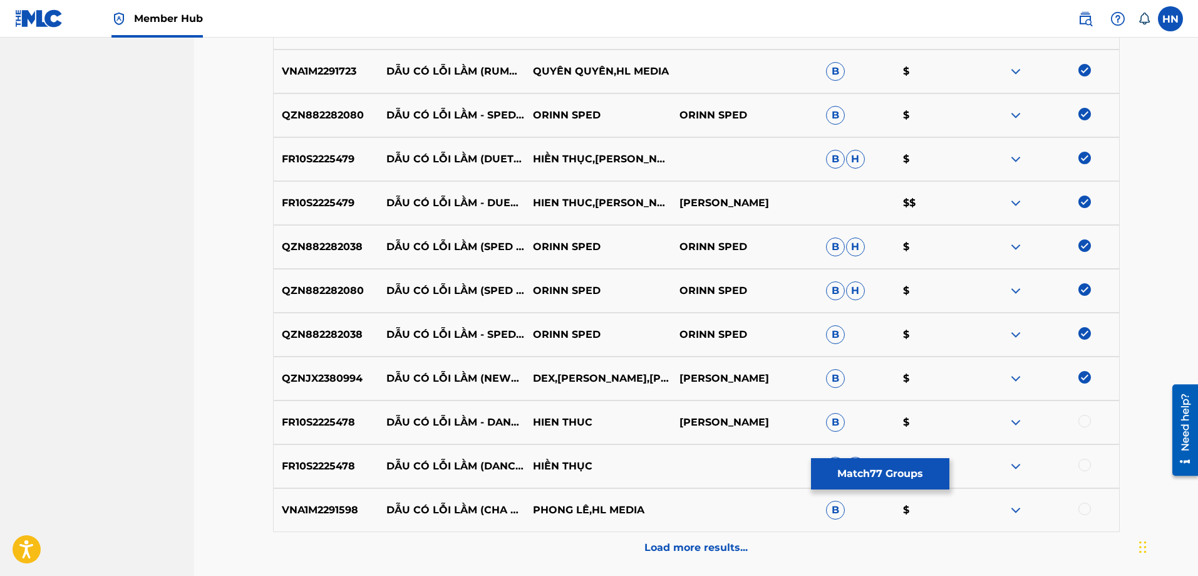
click at [322, 418] on p "FR10S2225478" at bounding box center [326, 422] width 105 height 15
click at [1086, 421] on div at bounding box center [1085, 421] width 13 height 13
click at [1081, 467] on div at bounding box center [1085, 465] width 13 height 13
click at [315, 503] on p "VNA1M2291598" at bounding box center [326, 509] width 105 height 15
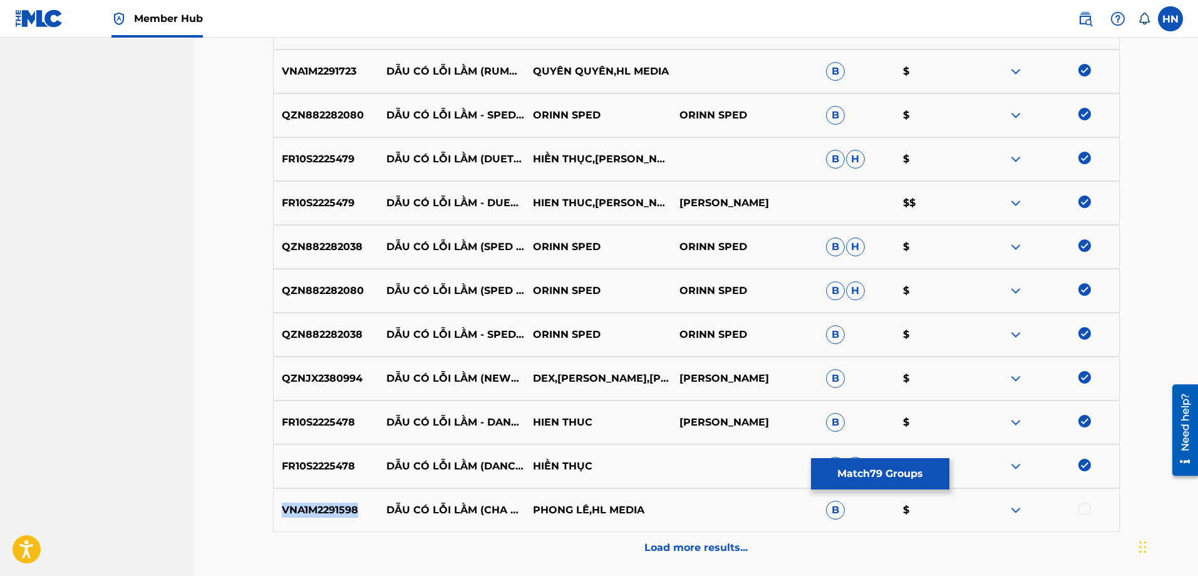
click at [315, 503] on p "VNA1M2291598" at bounding box center [326, 509] width 105 height 15
click at [1084, 510] on div at bounding box center [1085, 508] width 13 height 13
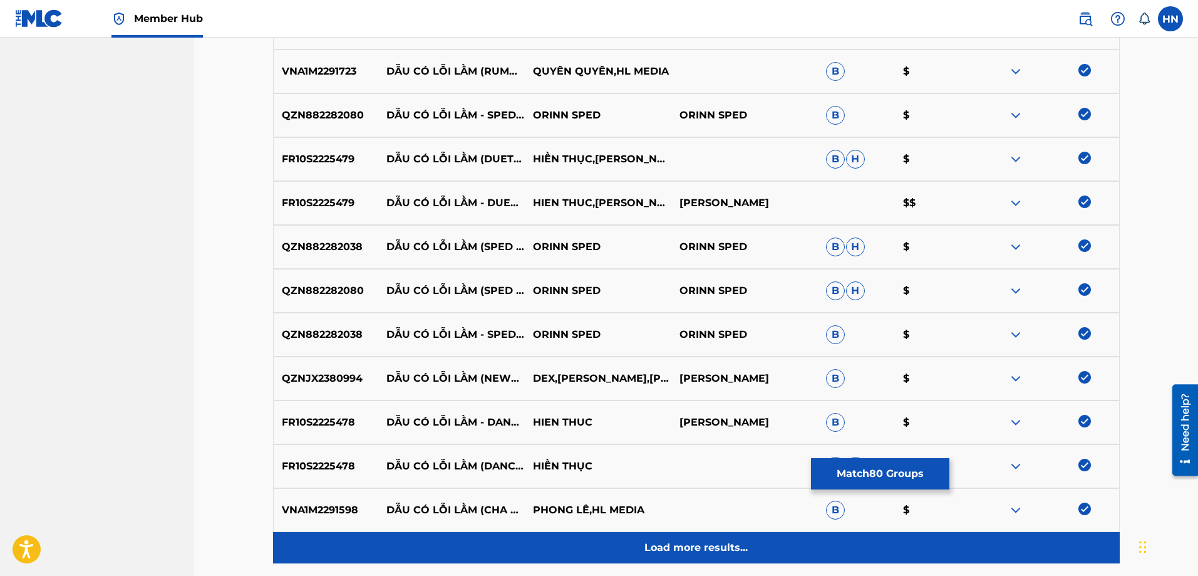
click at [698, 538] on div "Load more results..." at bounding box center [696, 547] width 847 height 31
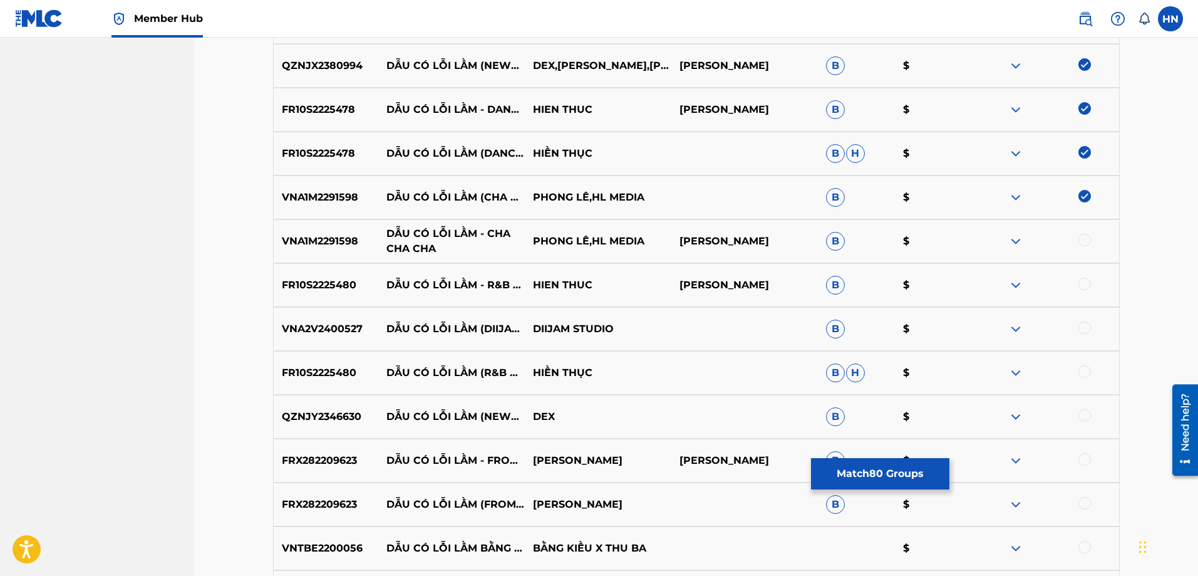
scroll to position [3771, 0]
click at [338, 238] on p "VNA1M2291598" at bounding box center [326, 240] width 105 height 15
click at [1089, 236] on div at bounding box center [1085, 239] width 13 height 13
click at [331, 298] on div "FR10S2225480 DẪU CÓ LỖI LẦM - R&B VERSION HIEN THUC HỒ HOÀI ANH B $" at bounding box center [696, 284] width 847 height 44
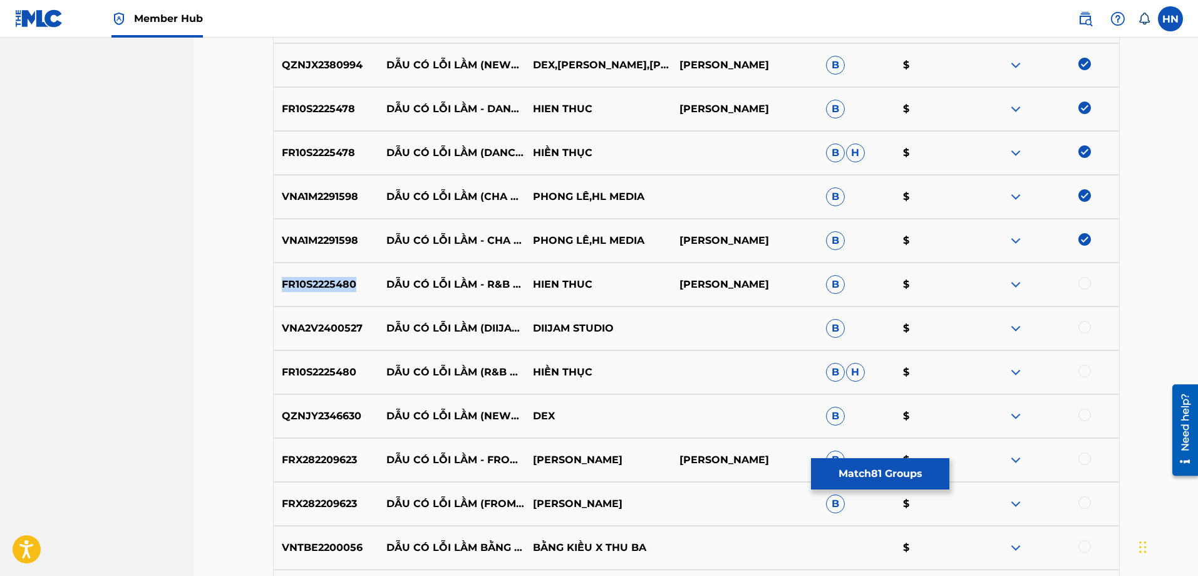
click at [331, 298] on div "FR10S2225480 DẪU CÓ LỖI LẦM - R&B VERSION HIEN THUC HỒ HOÀI ANH B $" at bounding box center [696, 284] width 847 height 44
click at [1084, 282] on div at bounding box center [1085, 283] width 13 height 13
click at [351, 322] on p "VNA2V2400527" at bounding box center [326, 328] width 105 height 15
click at [1082, 324] on div at bounding box center [1085, 327] width 13 height 13
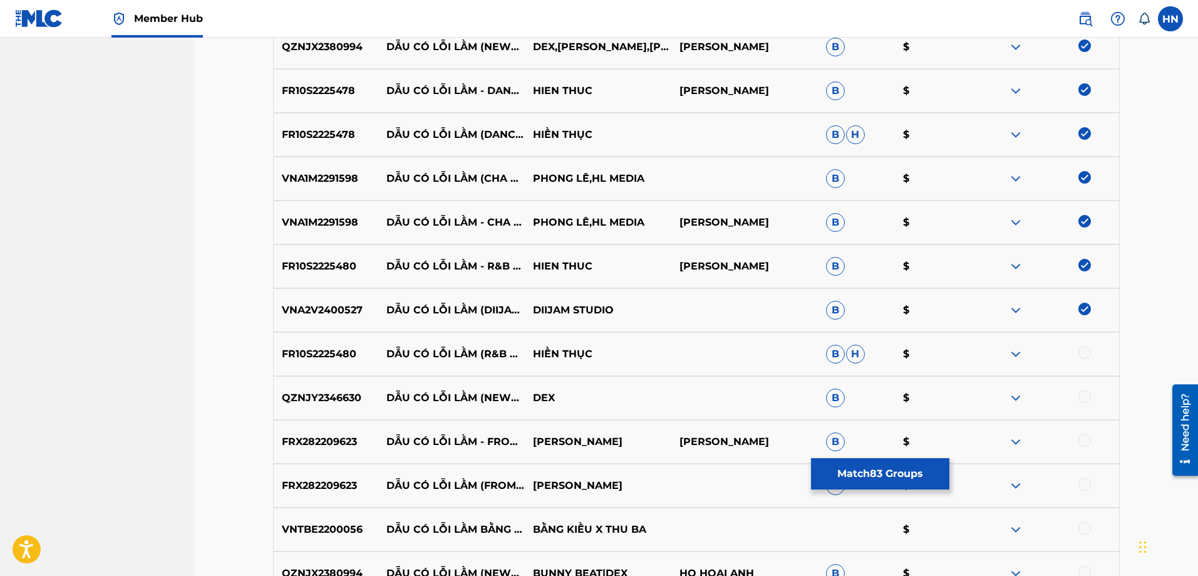
scroll to position [3897, 0]
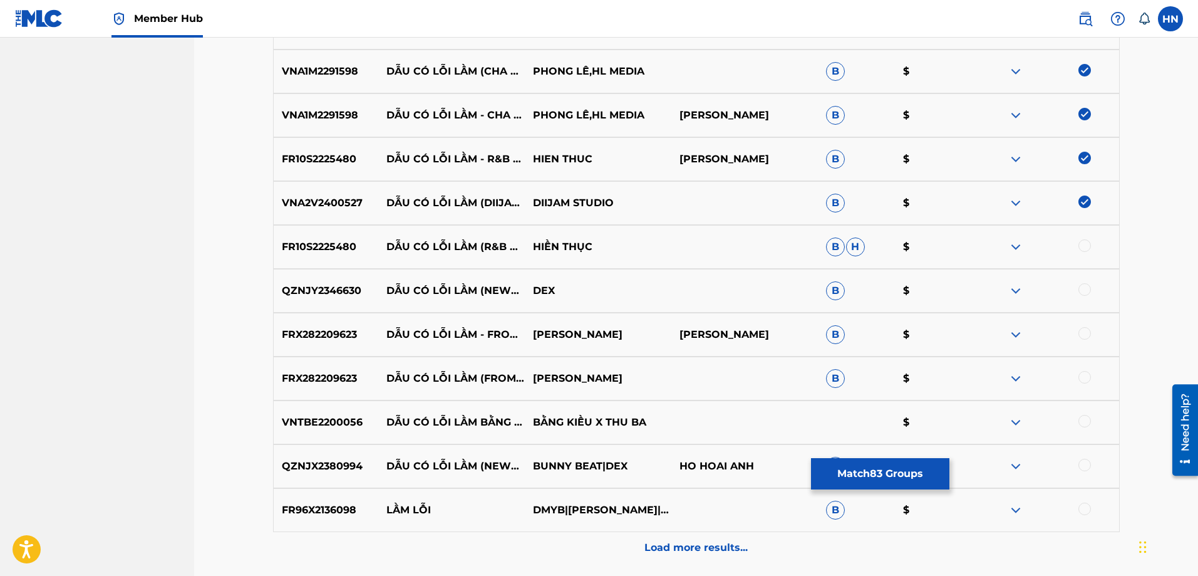
click at [336, 254] on div "FR10S2225480 DẪU CÓ LỖI LẦM (R&B VERSION) HIỀN THỤC B H $" at bounding box center [696, 247] width 847 height 44
click at [1080, 246] on div at bounding box center [1085, 245] width 13 height 13
click at [310, 282] on div "QZNJY2346630 DẪU CÓ LỖI LẦM (NEWTRO SPEED UP VERSION) DEX B $" at bounding box center [696, 291] width 847 height 44
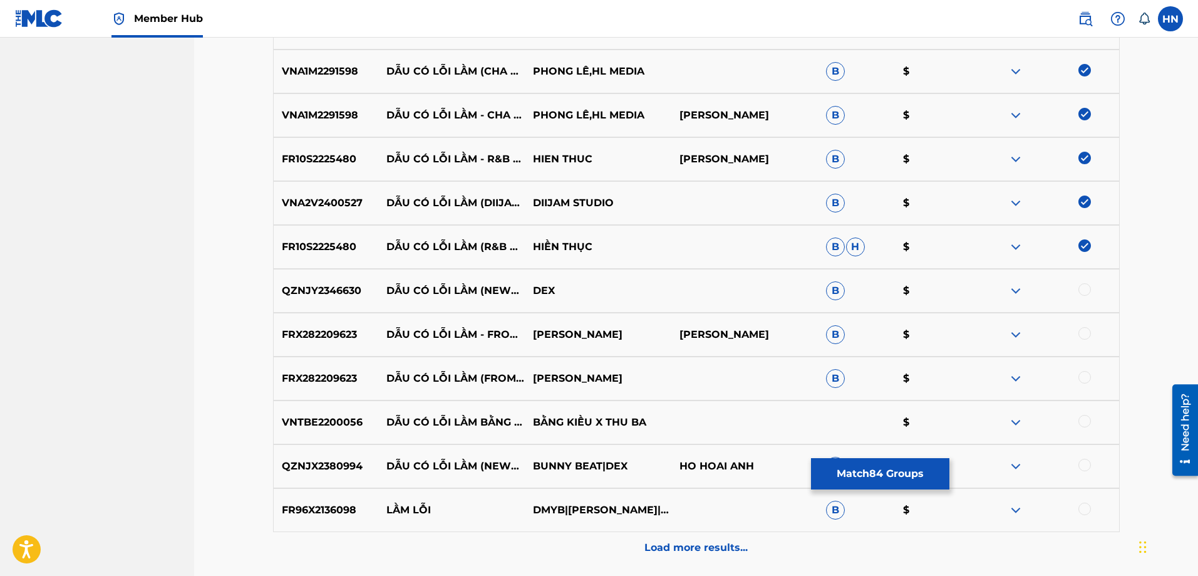
click at [1079, 289] on div at bounding box center [1085, 289] width 13 height 13
click at [349, 338] on p "FRX282209623" at bounding box center [326, 334] width 105 height 15
click at [1084, 334] on div at bounding box center [1085, 333] width 13 height 13
click at [1084, 375] on div at bounding box center [1085, 377] width 13 height 13
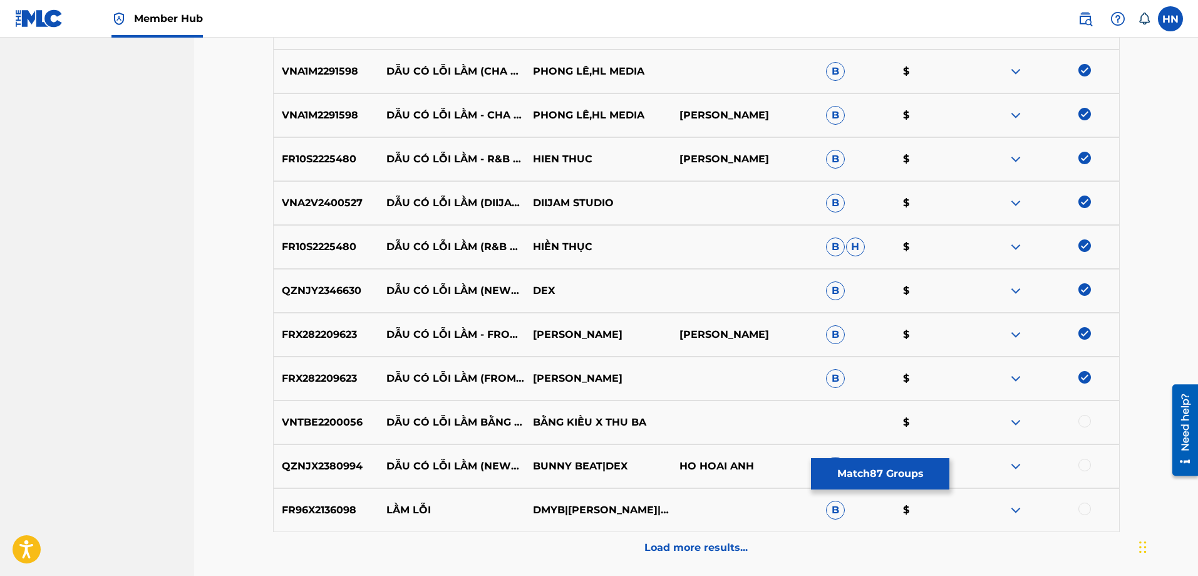
click at [348, 421] on p "VNTBE2200056" at bounding box center [326, 422] width 105 height 15
click at [1081, 418] on div at bounding box center [1085, 421] width 13 height 13
click at [1079, 420] on img at bounding box center [1085, 421] width 13 height 13
click at [314, 465] on p "QZNJX2380994" at bounding box center [326, 466] width 105 height 15
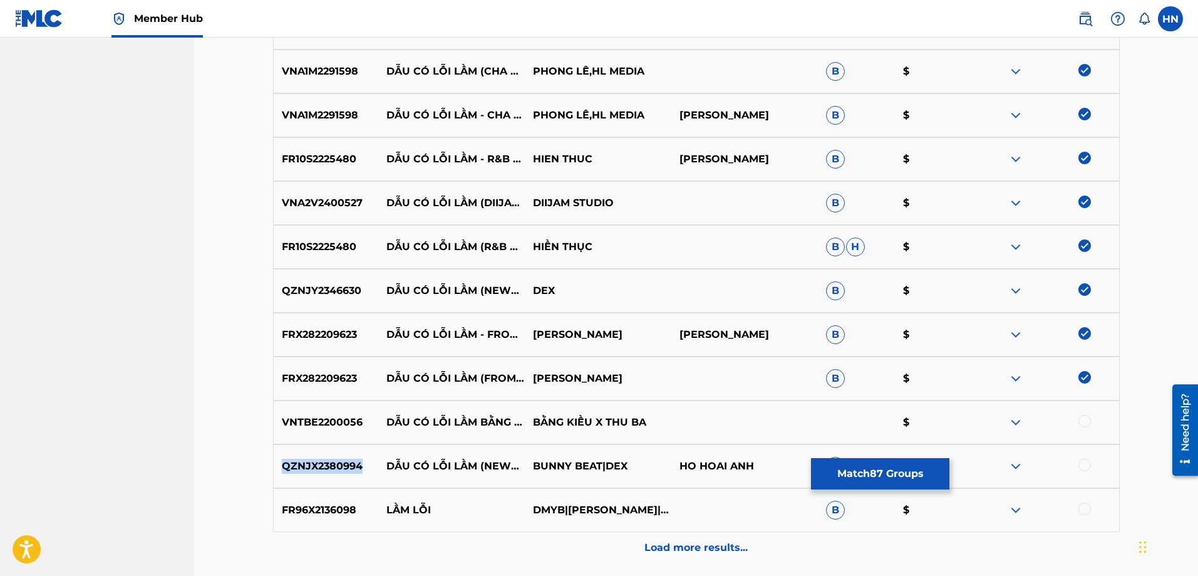
click at [314, 465] on p "QZNJX2380994" at bounding box center [326, 466] width 105 height 15
click at [1082, 464] on div at bounding box center [1085, 465] width 13 height 13
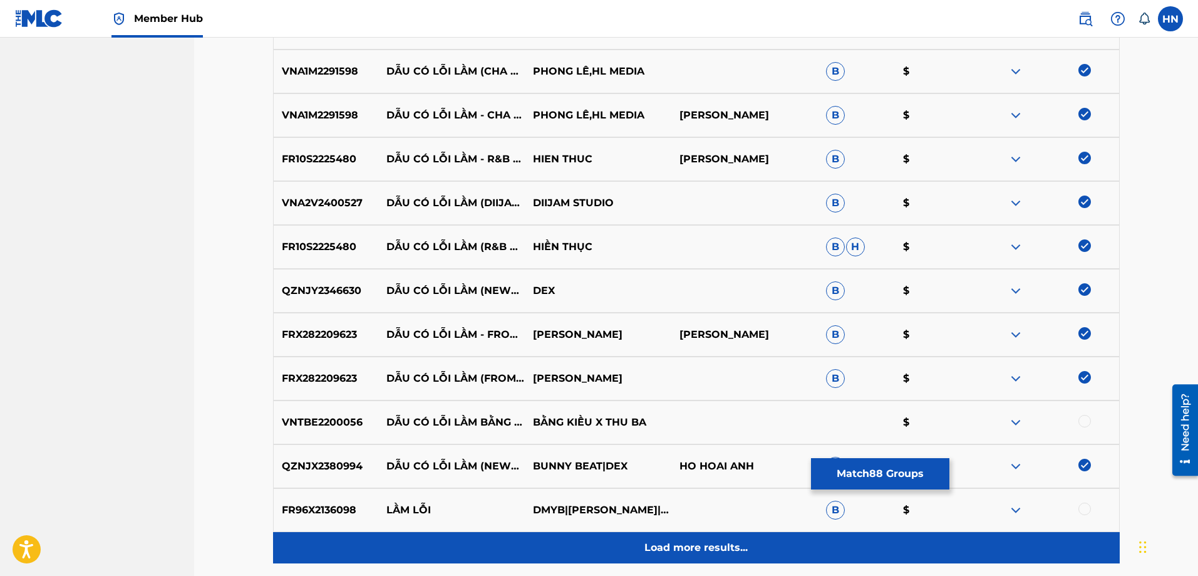
click at [658, 545] on p "Load more results..." at bounding box center [696, 547] width 103 height 15
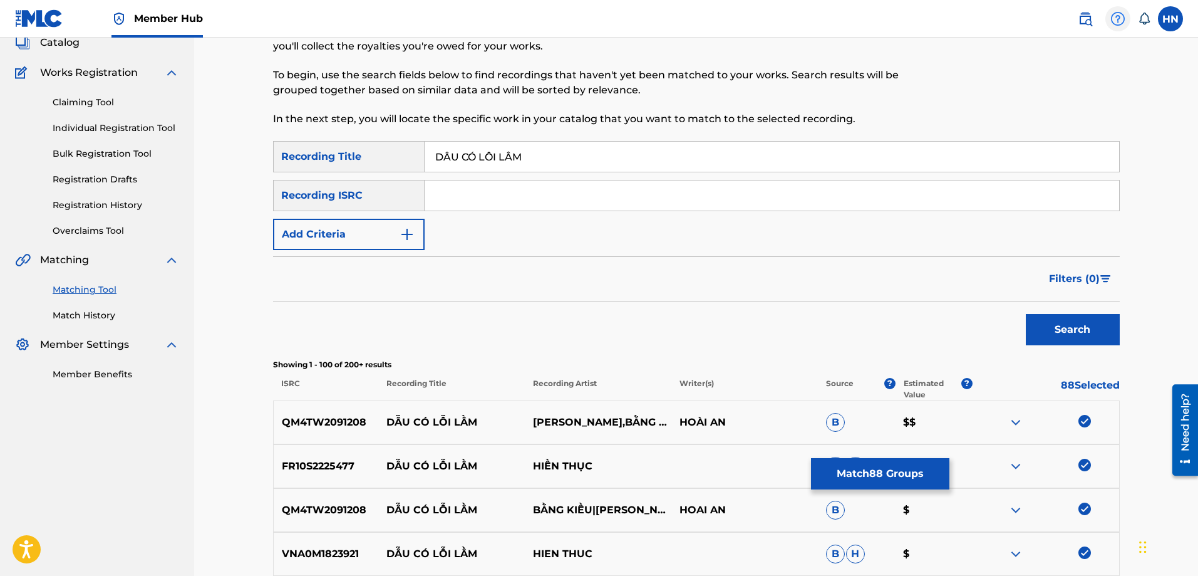
scroll to position [0, 0]
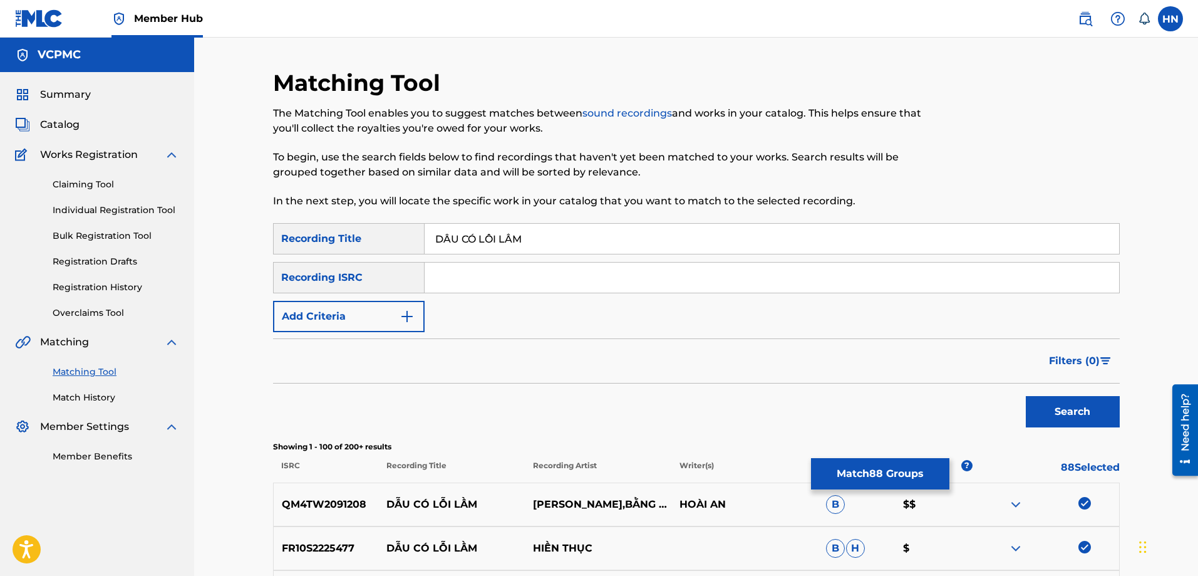
click at [563, 232] on input "DẪU CÓ LỖI LẦM" at bounding box center [772, 239] width 695 height 30
paste input "AU CO LOI LAM"
type input "DAU CO LOI LAM"
click at [1026, 396] on button "Search" at bounding box center [1073, 411] width 94 height 31
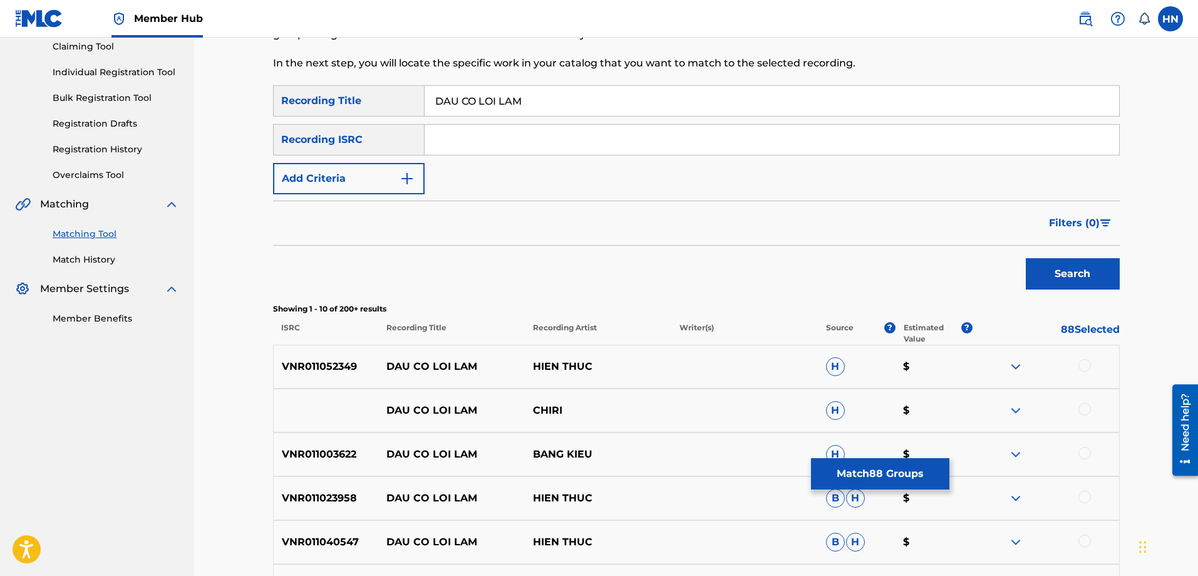
scroll to position [251, 0]
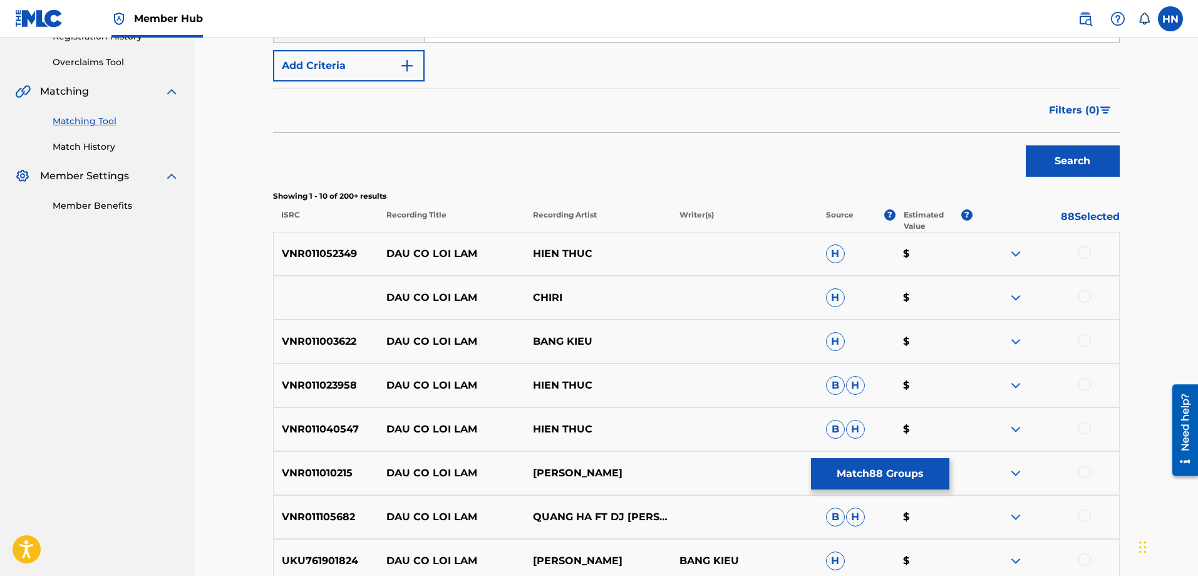
click at [334, 256] on p "VNR011052349" at bounding box center [326, 253] width 105 height 15
click at [1086, 248] on div at bounding box center [1085, 252] width 13 height 13
click at [343, 381] on p "VNR011023958" at bounding box center [326, 385] width 105 height 15
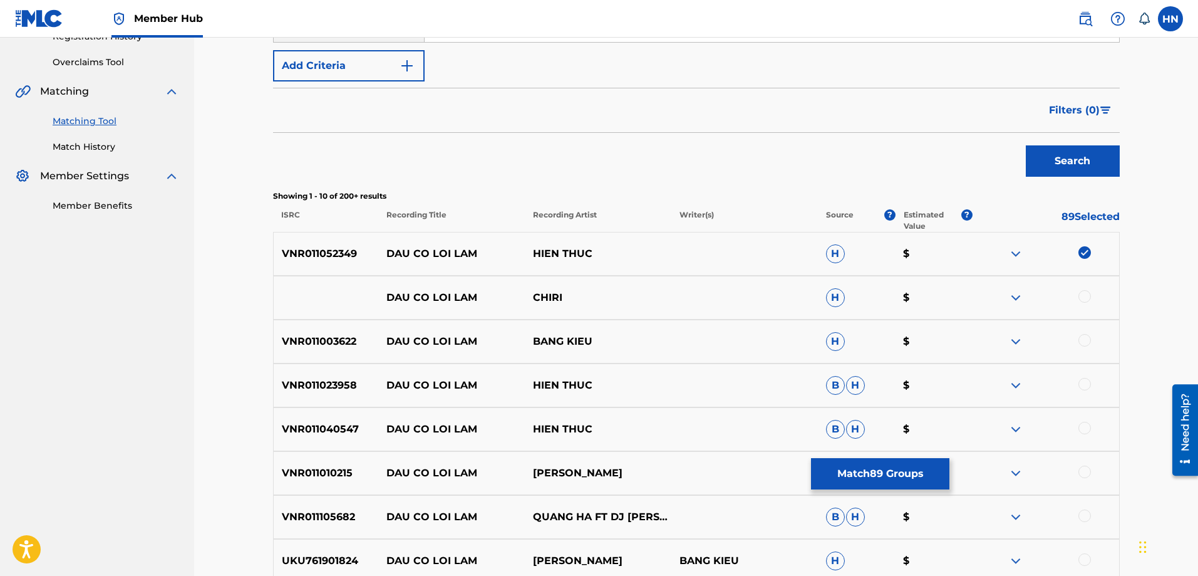
click at [1084, 381] on div at bounding box center [1085, 384] width 13 height 13
click at [338, 352] on div "VNR011003622 DAU CO LOI LAM BANG KIEU H $" at bounding box center [696, 341] width 847 height 44
click at [1081, 342] on div at bounding box center [1085, 340] width 13 height 13
drag, startPoint x: 617, startPoint y: 294, endPoint x: 376, endPoint y: 298, distance: 240.6
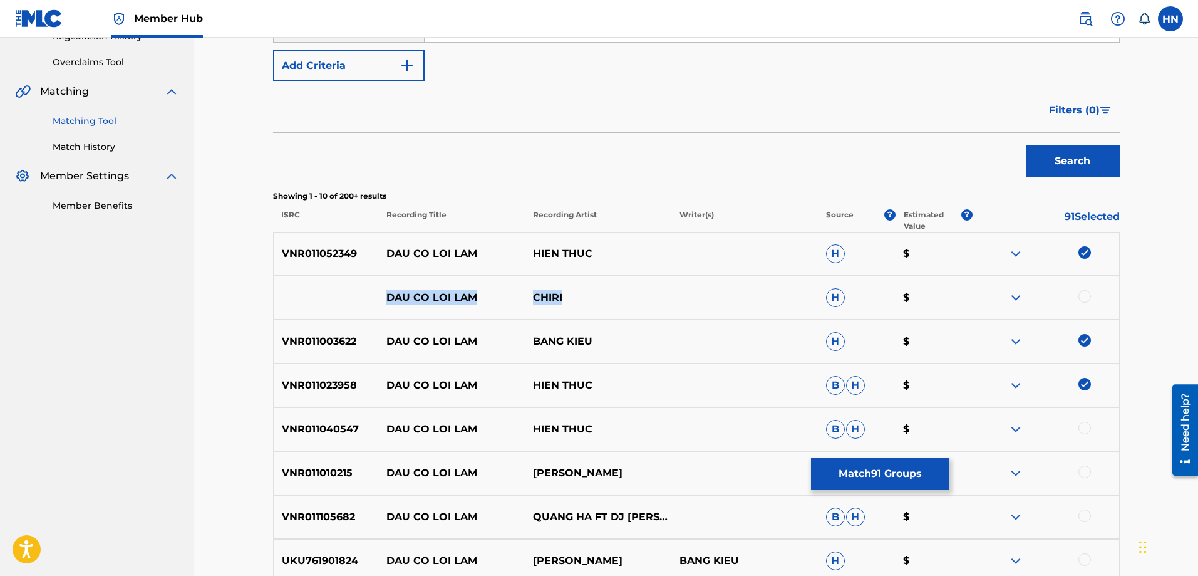
click at [377, 298] on div "DAU CO LOI [PERSON_NAME] H $" at bounding box center [696, 298] width 847 height 44
click at [1020, 292] on img at bounding box center [1015, 297] width 15 height 15
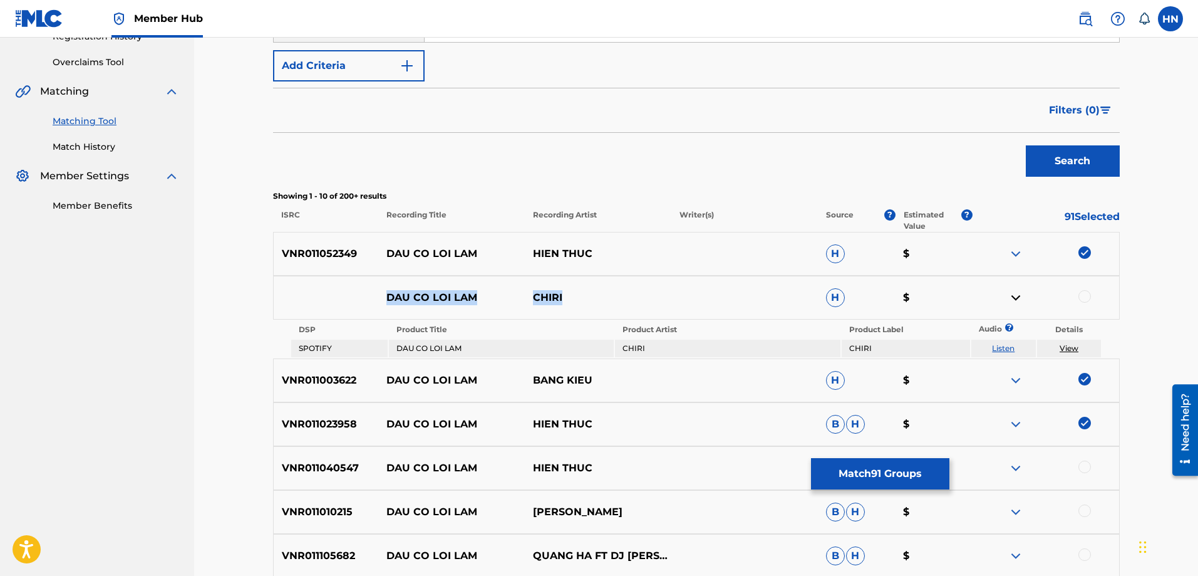
click at [1010, 345] on link "Listen" at bounding box center [1003, 347] width 23 height 9
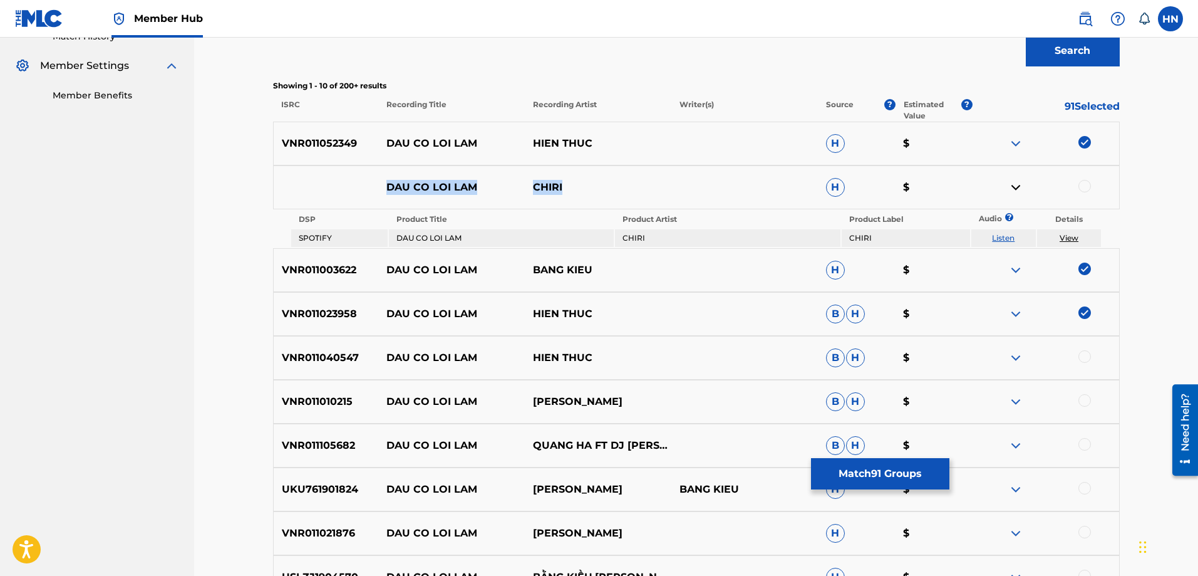
scroll to position [501, 0]
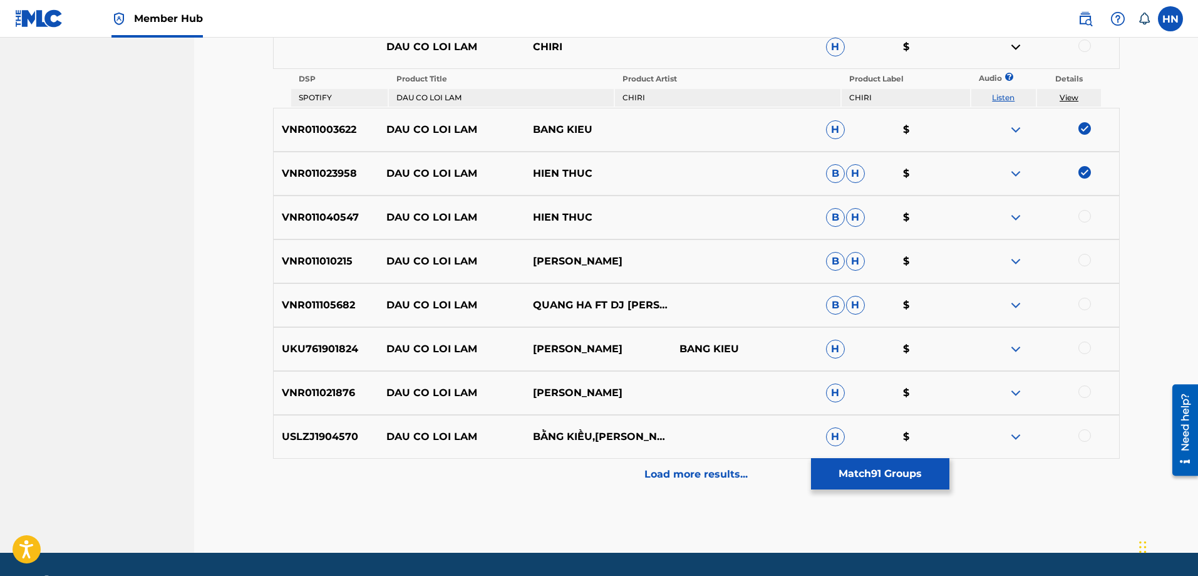
click at [343, 212] on p "VNR011040547" at bounding box center [326, 217] width 105 height 15
click at [1086, 214] on div at bounding box center [1085, 216] width 13 height 13
click at [307, 262] on p "VNR011010215" at bounding box center [326, 261] width 105 height 15
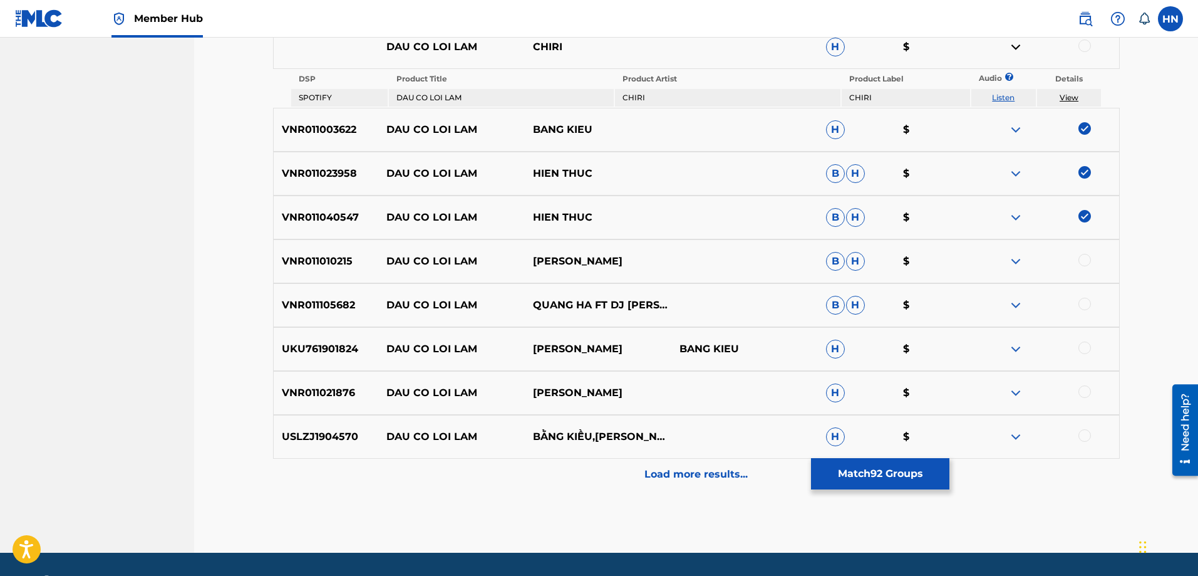
click at [1088, 262] on div at bounding box center [1085, 260] width 13 height 13
click at [315, 314] on div "VNR011105682 DAU CO LOI [PERSON_NAME] HA FT DJ [PERSON_NAME]" at bounding box center [696, 305] width 847 height 44
click at [1079, 304] on div at bounding box center [1085, 304] width 13 height 13
click at [324, 342] on p "UKU761901824" at bounding box center [326, 348] width 105 height 15
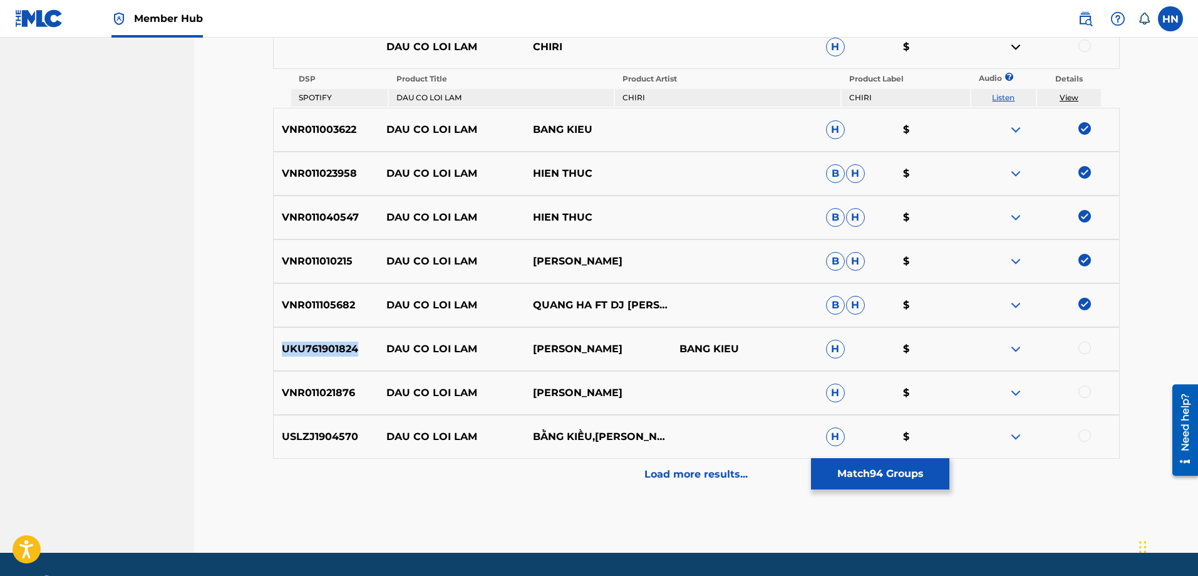
click at [324, 342] on p "UKU761901824" at bounding box center [326, 348] width 105 height 15
click at [1091, 346] on div at bounding box center [1085, 347] width 13 height 13
click at [305, 401] on div "VNR011021876 DAU CO LOI [PERSON_NAME] $" at bounding box center [696, 393] width 847 height 44
click at [1085, 390] on div at bounding box center [1085, 391] width 13 height 13
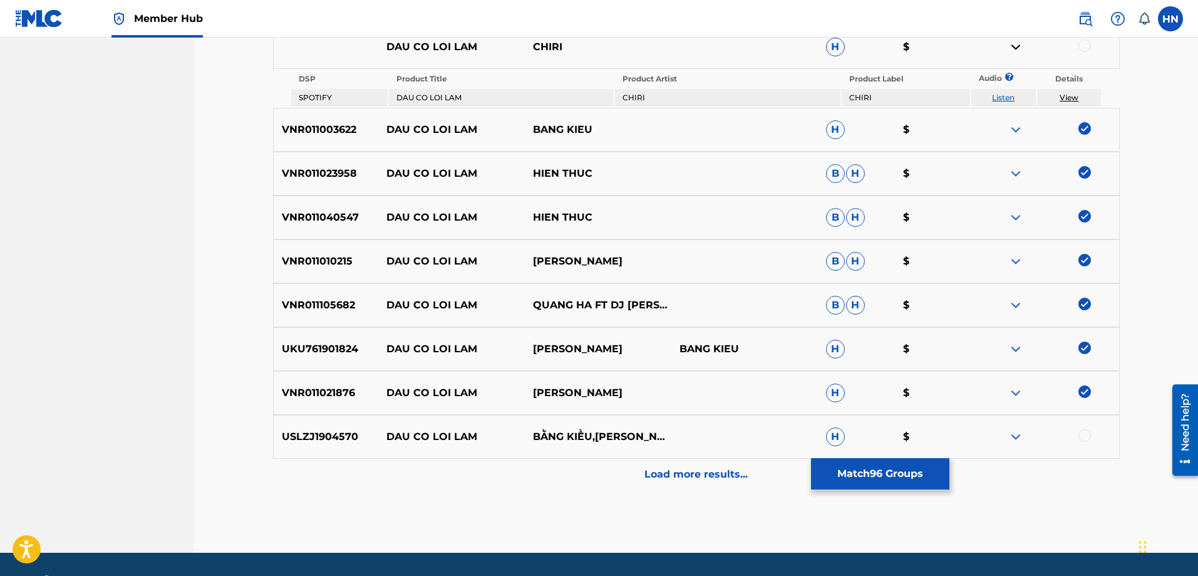
click at [335, 434] on p "USLZJ1904570" at bounding box center [326, 436] width 105 height 15
click at [1087, 432] on div at bounding box center [1085, 435] width 13 height 13
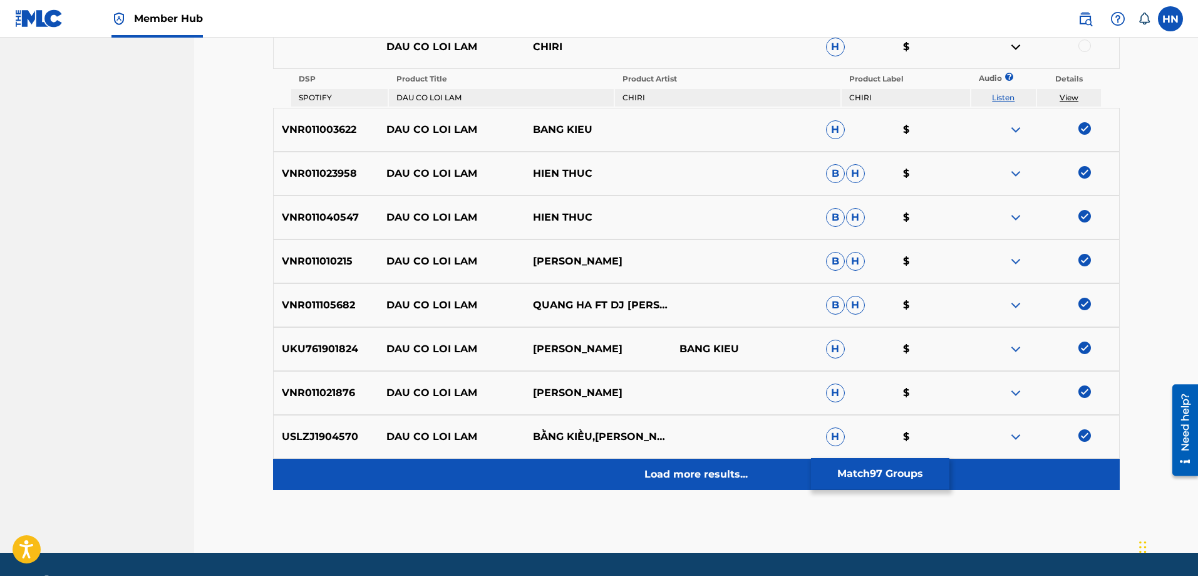
click at [717, 469] on p "Load more results..." at bounding box center [696, 474] width 103 height 15
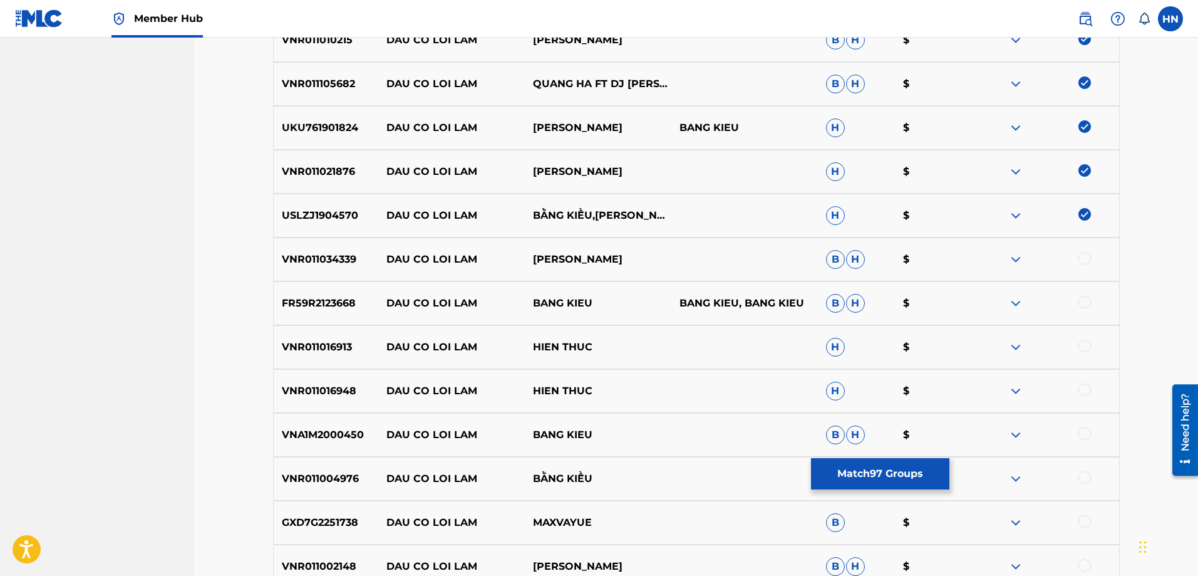
scroll to position [689, 0]
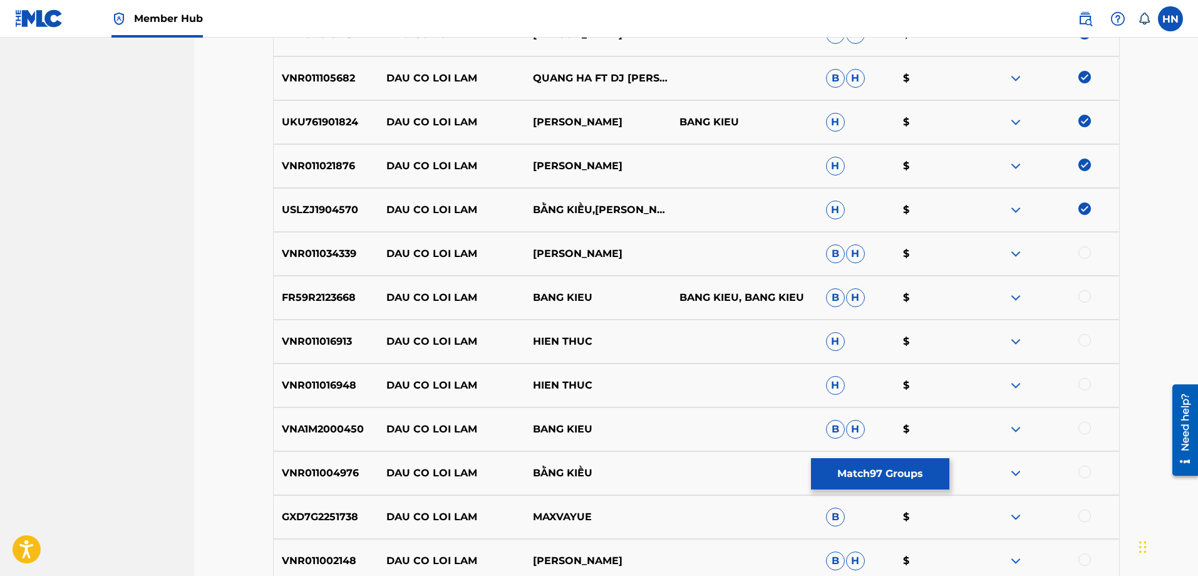
click at [321, 257] on p "VNR011034339" at bounding box center [326, 253] width 105 height 15
click at [1081, 255] on div at bounding box center [1085, 252] width 13 height 13
click at [324, 300] on p "FR59R2123668" at bounding box center [326, 297] width 105 height 15
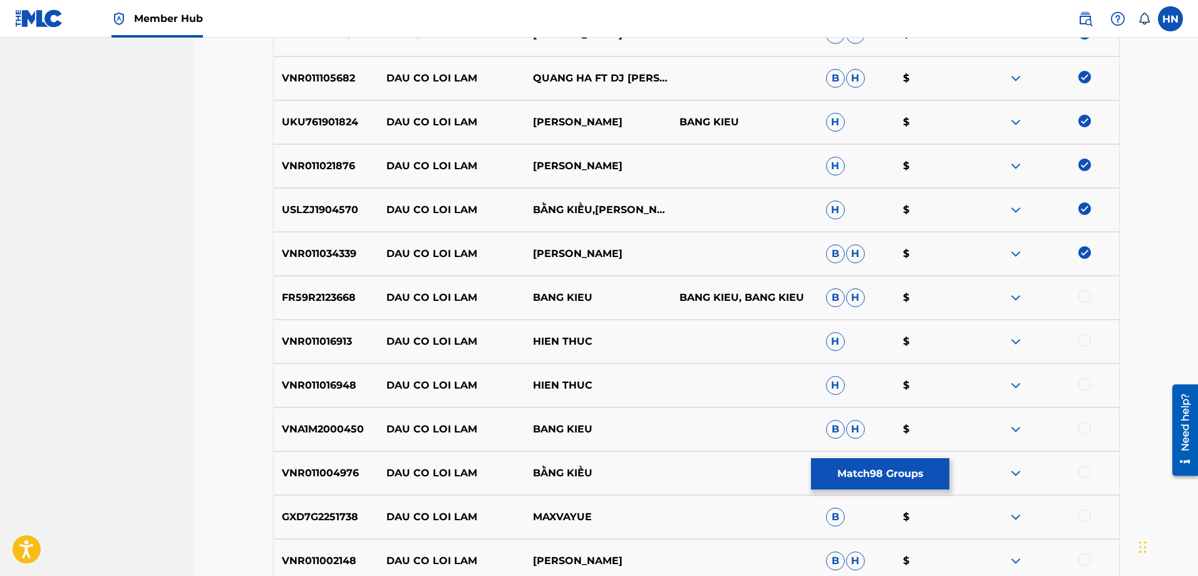
click at [1084, 294] on div at bounding box center [1085, 296] width 13 height 13
click at [333, 355] on div "VNR011016913 DAU CO LOI LAM HIEN THUC H $" at bounding box center [696, 341] width 847 height 44
click at [1084, 339] on div at bounding box center [1085, 340] width 13 height 13
click at [336, 385] on p "VNR011016948" at bounding box center [326, 385] width 105 height 15
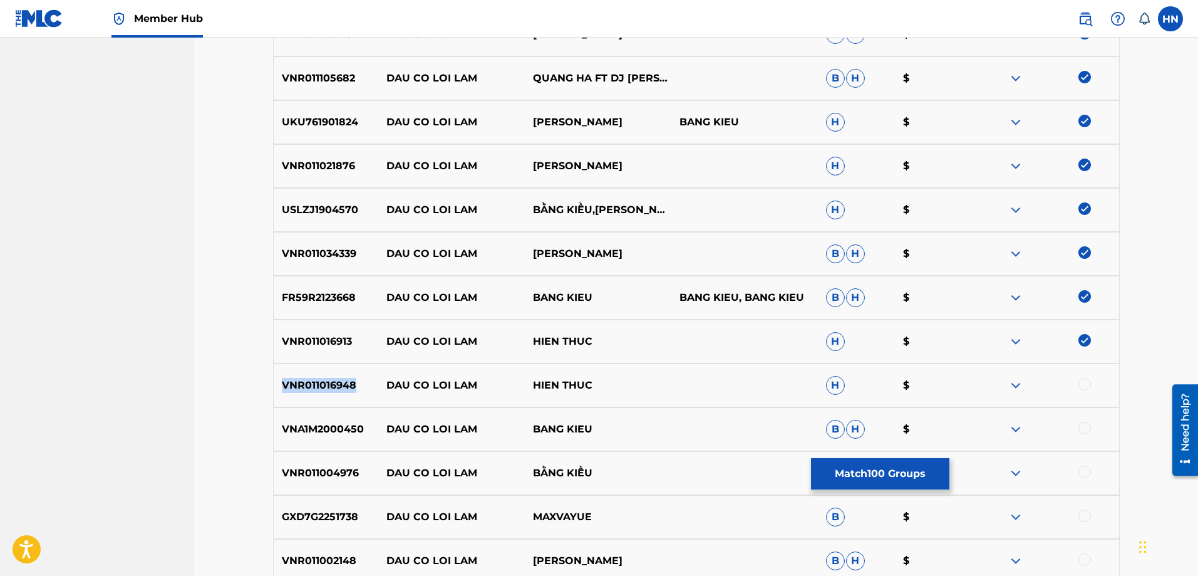
click at [336, 385] on p "VNR011016948" at bounding box center [326, 385] width 105 height 15
click at [1081, 382] on div at bounding box center [1085, 384] width 13 height 13
click at [353, 437] on div "VNA1M2000450 DAU CO LOI LAM BANG KIEU B H $" at bounding box center [696, 429] width 847 height 44
click at [1086, 422] on div at bounding box center [1085, 428] width 13 height 13
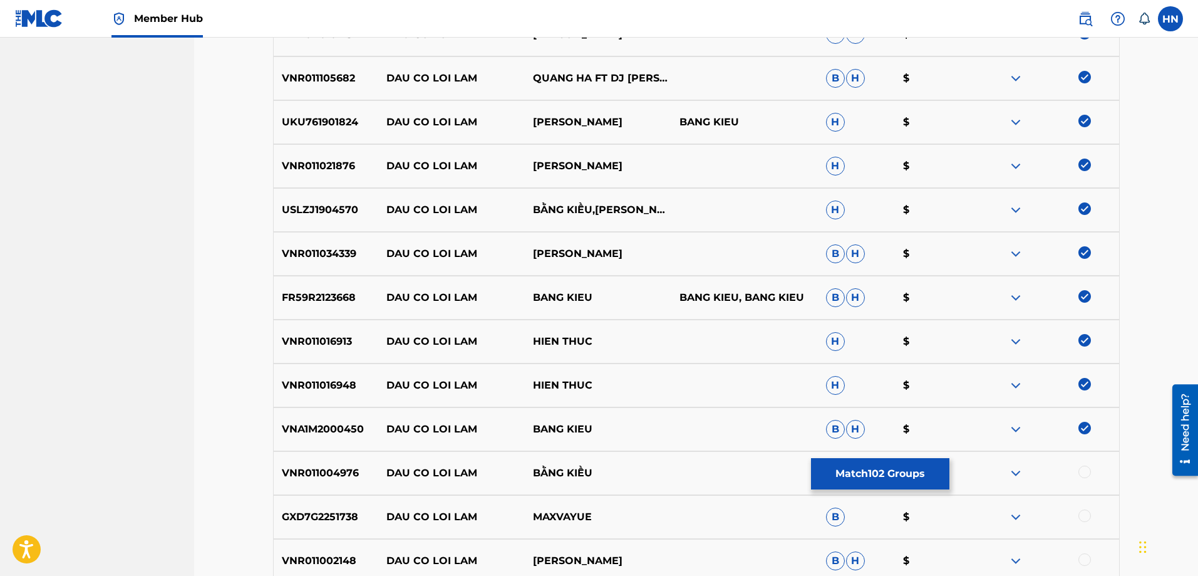
click at [318, 483] on div "VNR011004976 DAU CO LOI LAM BẰNG KIỀU B $" at bounding box center [696, 473] width 847 height 44
click at [1082, 470] on div at bounding box center [1085, 471] width 13 height 13
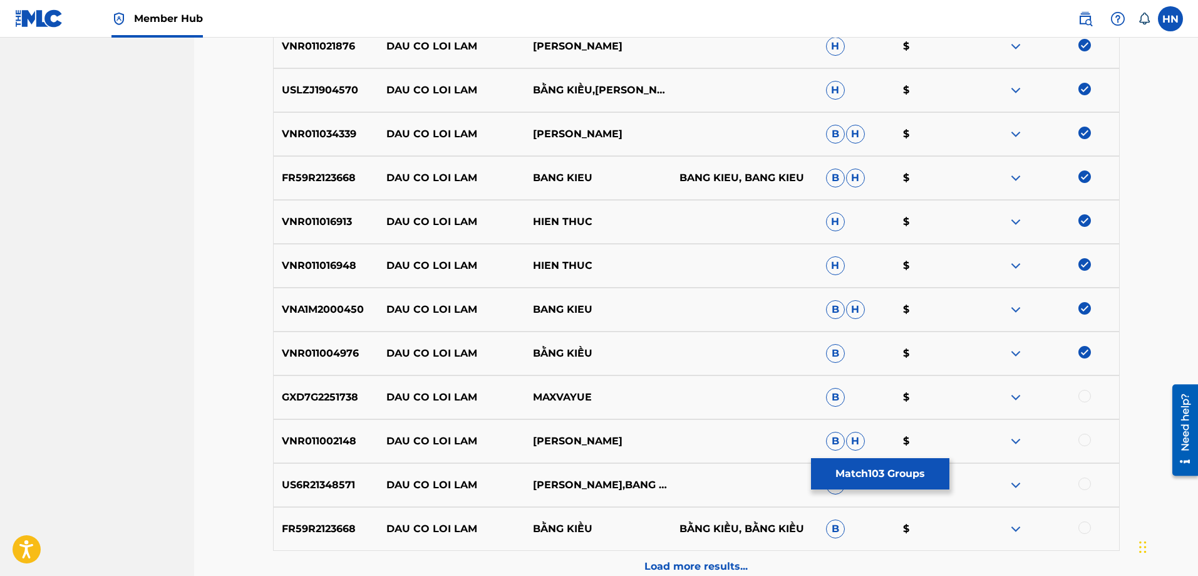
scroll to position [877, 0]
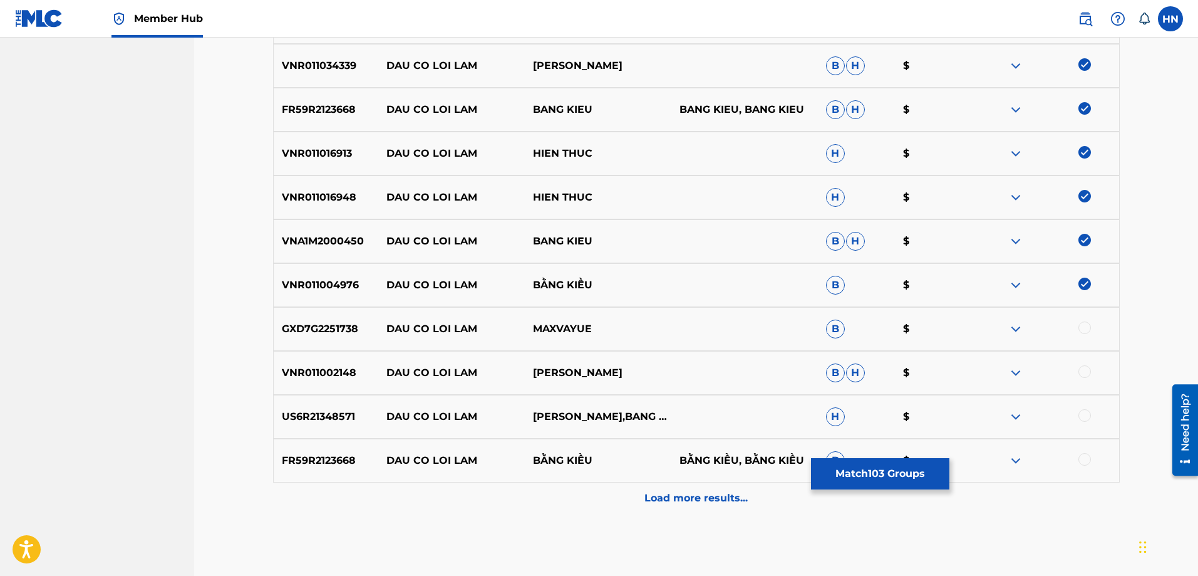
click at [342, 328] on p "GXD7G2251738" at bounding box center [326, 328] width 105 height 15
click at [1083, 325] on div at bounding box center [1085, 327] width 13 height 13
click at [346, 372] on p "VNR011002148" at bounding box center [326, 372] width 105 height 15
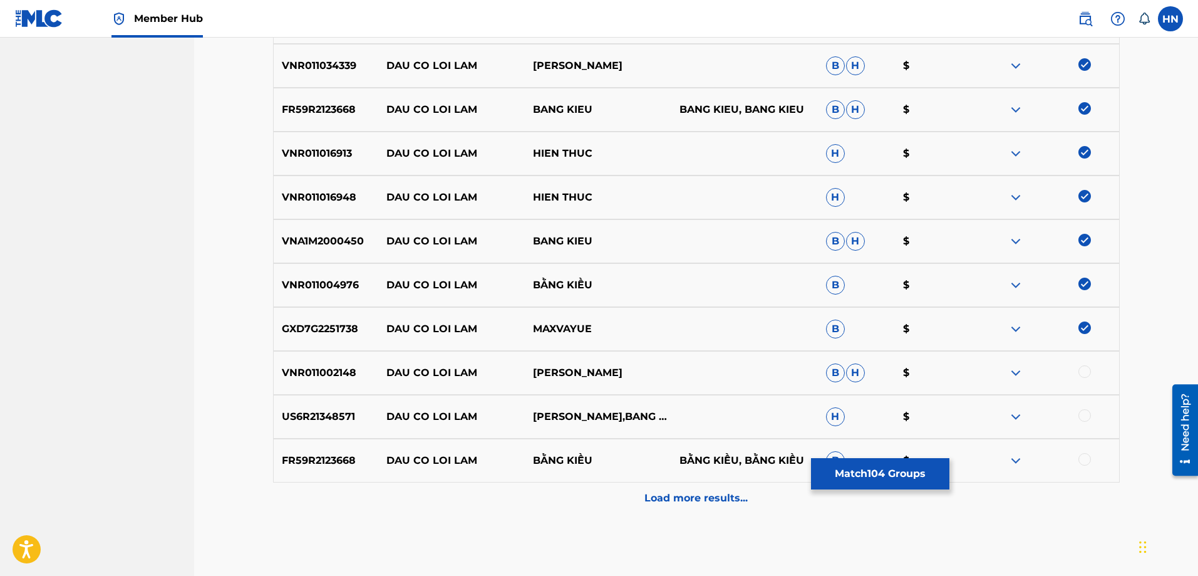
click at [1081, 371] on div at bounding box center [1085, 371] width 13 height 13
click at [332, 427] on div "US6R21348571 DAU CO LOI [PERSON_NAME],BANG KIEU H $" at bounding box center [696, 417] width 847 height 44
click at [1084, 421] on div at bounding box center [1085, 415] width 13 height 13
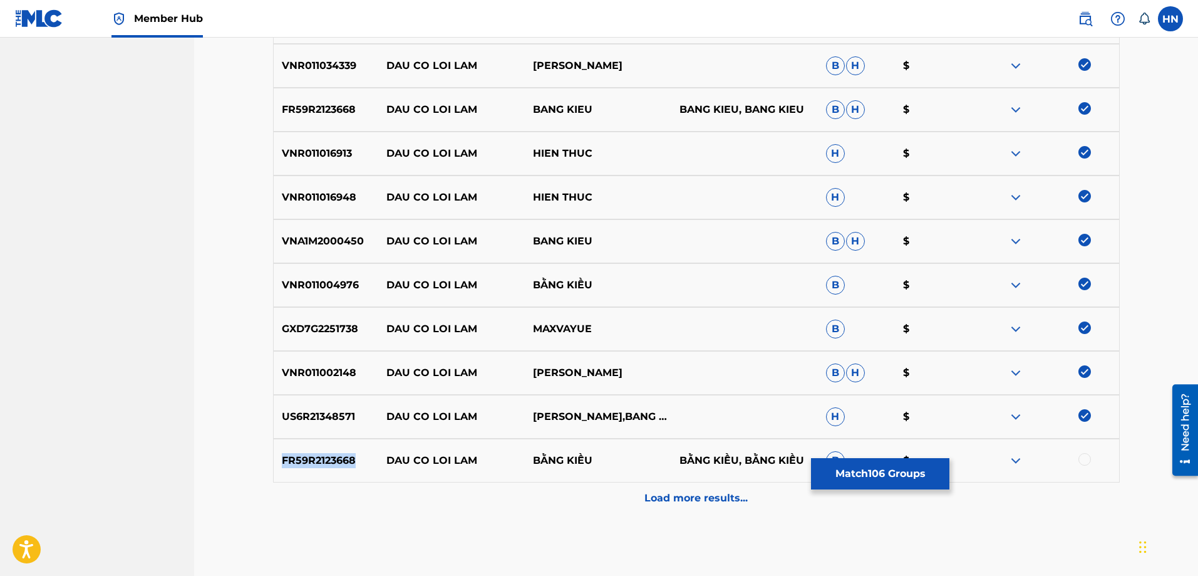
click at [1081, 460] on div at bounding box center [1085, 459] width 13 height 13
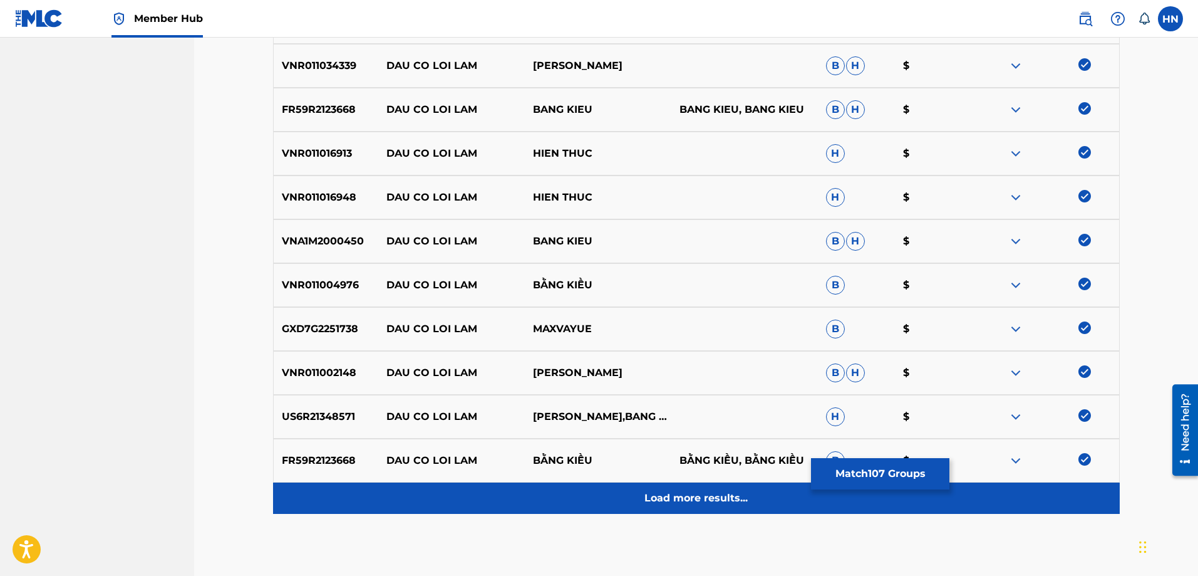
click at [705, 495] on p "Load more results..." at bounding box center [696, 497] width 103 height 15
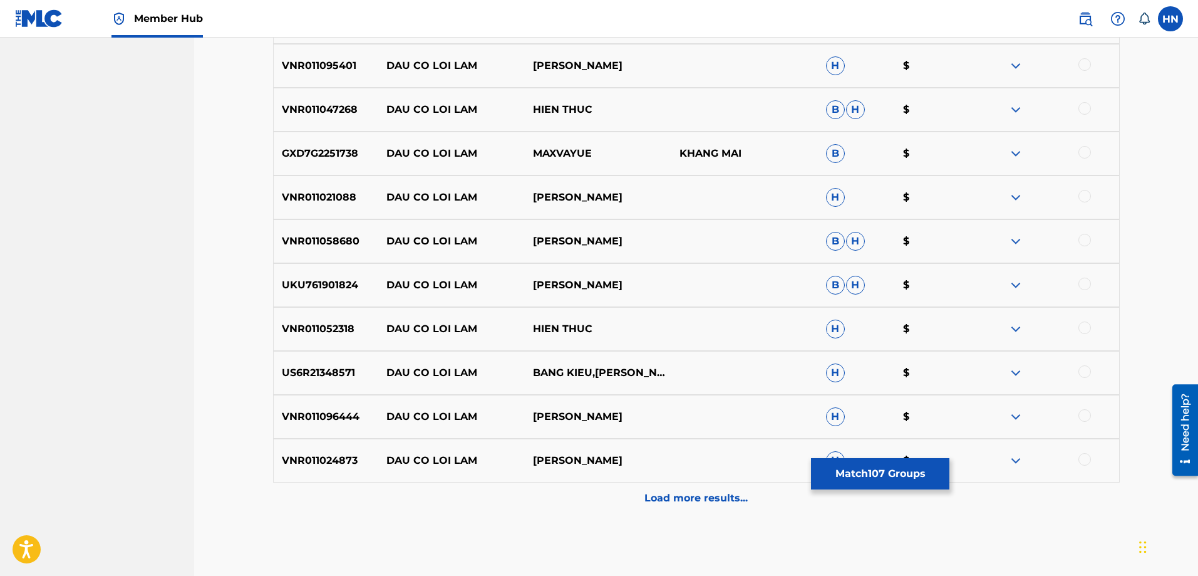
scroll to position [1253, 0]
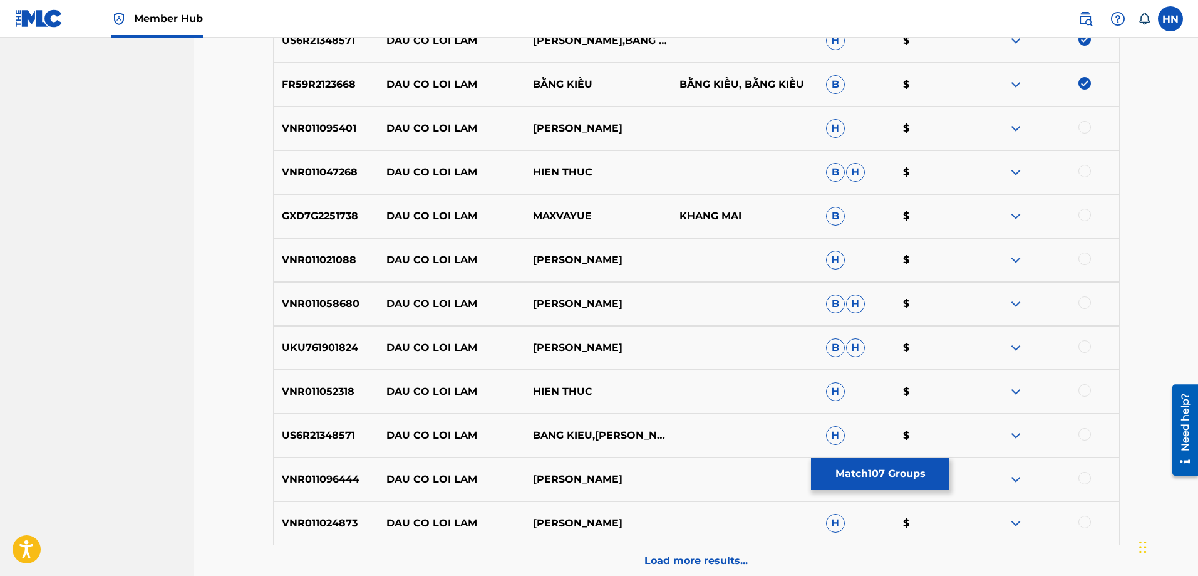
click at [328, 130] on p "VNR011095401" at bounding box center [326, 128] width 105 height 15
click at [1079, 130] on div at bounding box center [1085, 127] width 13 height 13
click at [295, 170] on p "VNR011047268" at bounding box center [326, 172] width 105 height 15
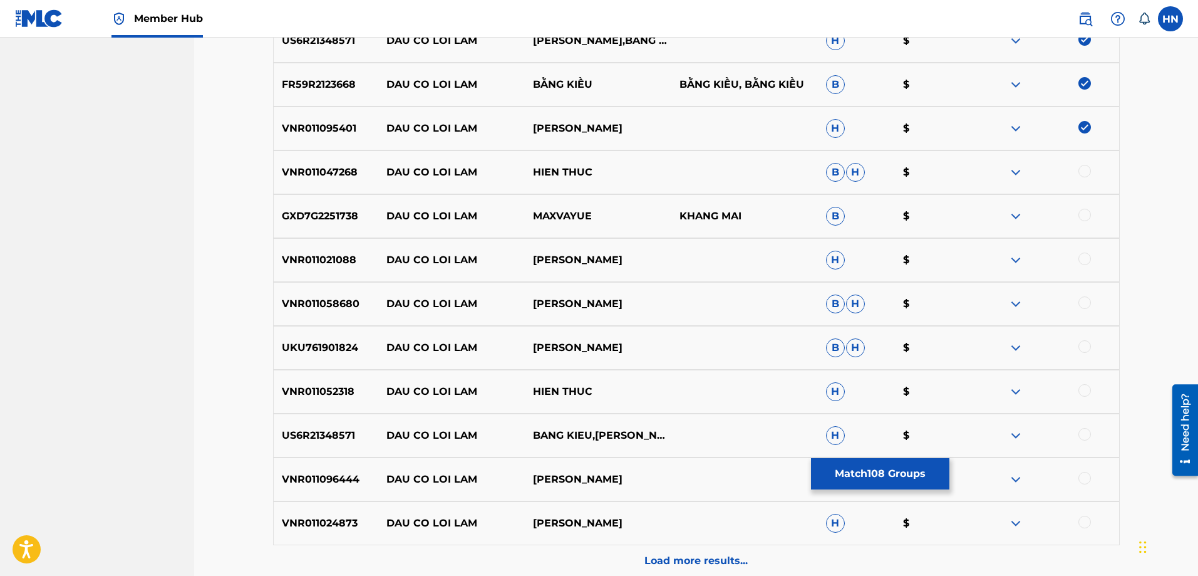
click at [1087, 168] on div at bounding box center [1085, 171] width 13 height 13
click at [330, 223] on p "GXD7G2251738" at bounding box center [326, 216] width 105 height 15
click at [1081, 212] on div at bounding box center [1085, 215] width 13 height 13
click at [326, 263] on p "VNR011021088" at bounding box center [326, 259] width 105 height 15
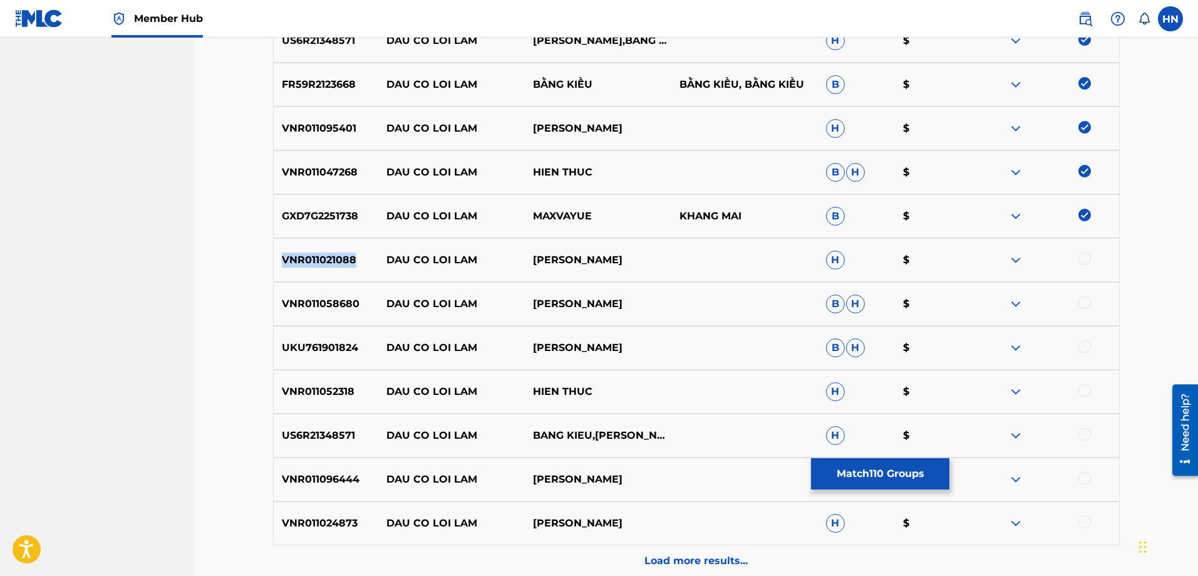
click at [326, 263] on p "VNR011021088" at bounding box center [326, 259] width 105 height 15
click at [1081, 262] on div at bounding box center [1085, 258] width 13 height 13
click at [333, 300] on p "VNR011058680" at bounding box center [326, 303] width 105 height 15
click at [1082, 305] on div at bounding box center [1085, 302] width 13 height 13
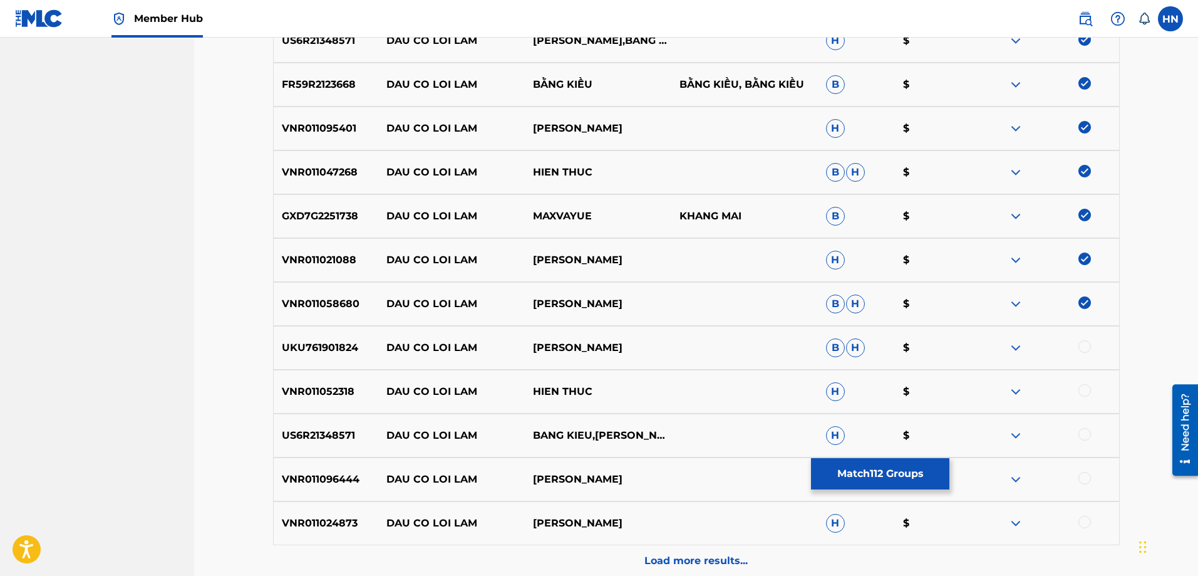
click at [345, 351] on p "UKU761901824" at bounding box center [326, 347] width 105 height 15
click at [1087, 345] on div at bounding box center [1085, 346] width 13 height 13
click at [312, 391] on p "VNR011052318" at bounding box center [326, 391] width 105 height 15
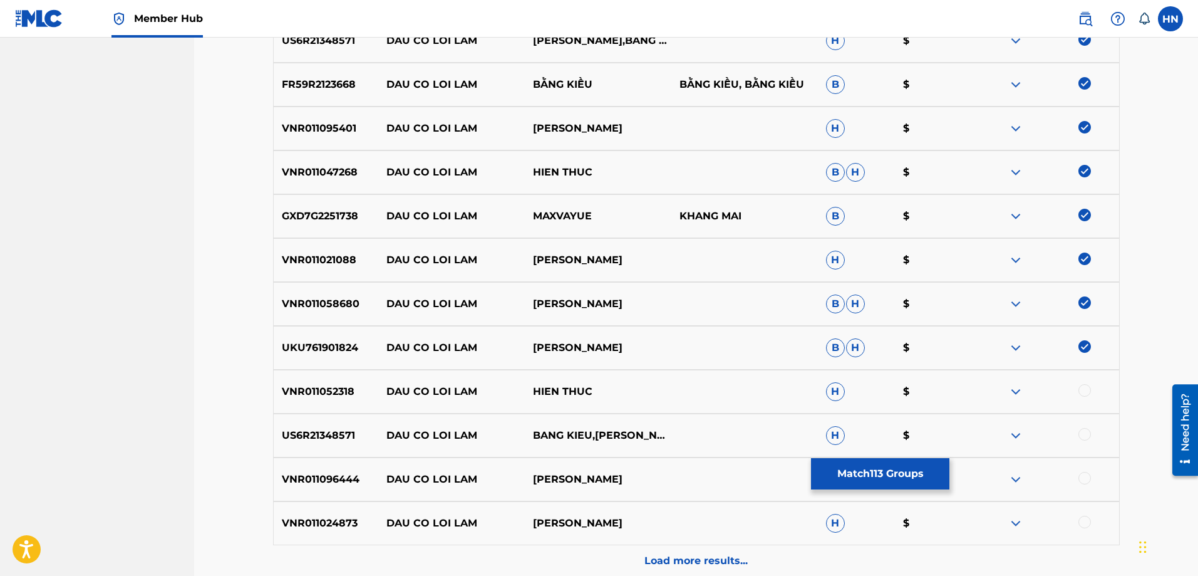
click at [1086, 393] on div at bounding box center [1085, 390] width 13 height 13
click at [312, 433] on p "US6R21348571" at bounding box center [326, 435] width 105 height 15
click at [1089, 430] on div at bounding box center [1085, 434] width 13 height 13
click at [359, 477] on p "VNR011096444" at bounding box center [326, 479] width 105 height 15
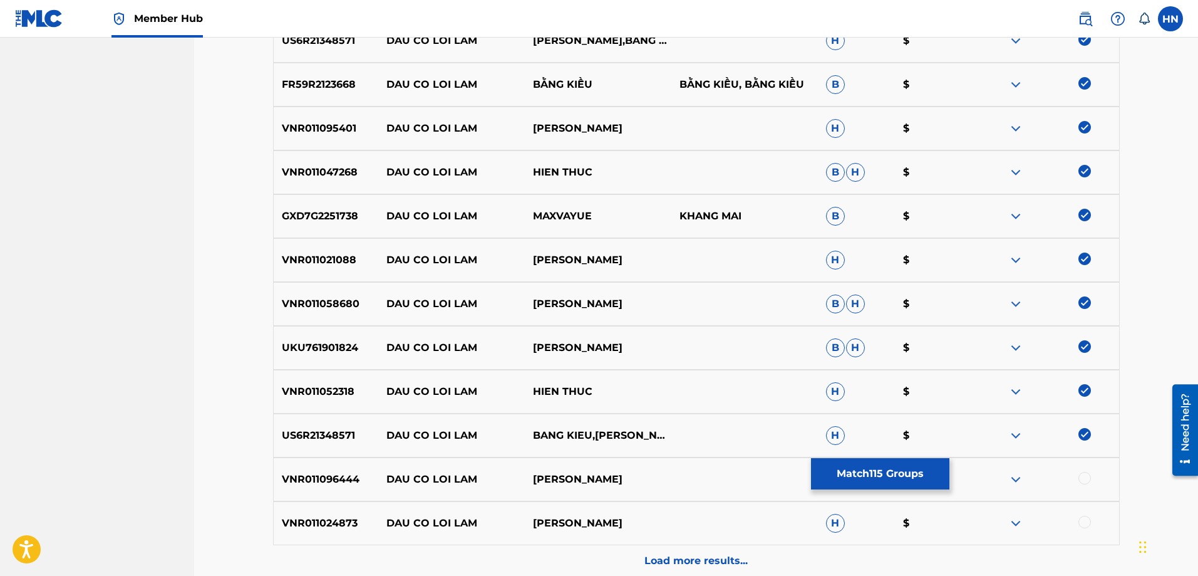
click at [359, 477] on p "VNR011096444" at bounding box center [326, 479] width 105 height 15
click at [338, 481] on p "VNR011096444" at bounding box center [326, 479] width 105 height 15
click at [1087, 475] on div at bounding box center [1085, 478] width 13 height 13
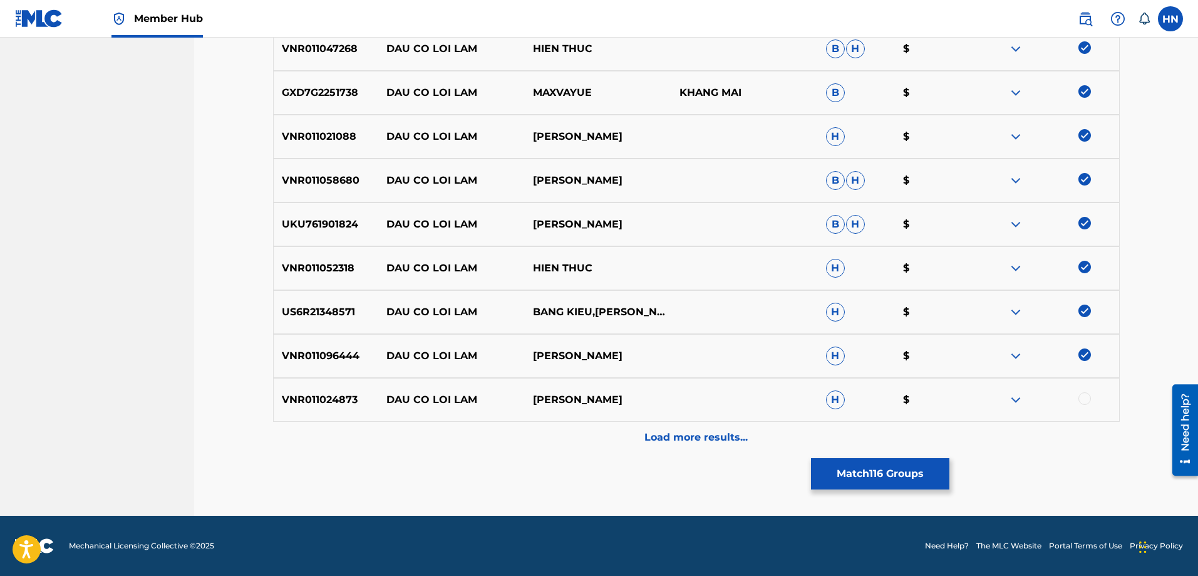
click at [301, 386] on div "VNR011024873 DAU CO LOI [PERSON_NAME] $" at bounding box center [696, 400] width 847 height 44
click at [1084, 396] on div at bounding box center [1085, 398] width 13 height 13
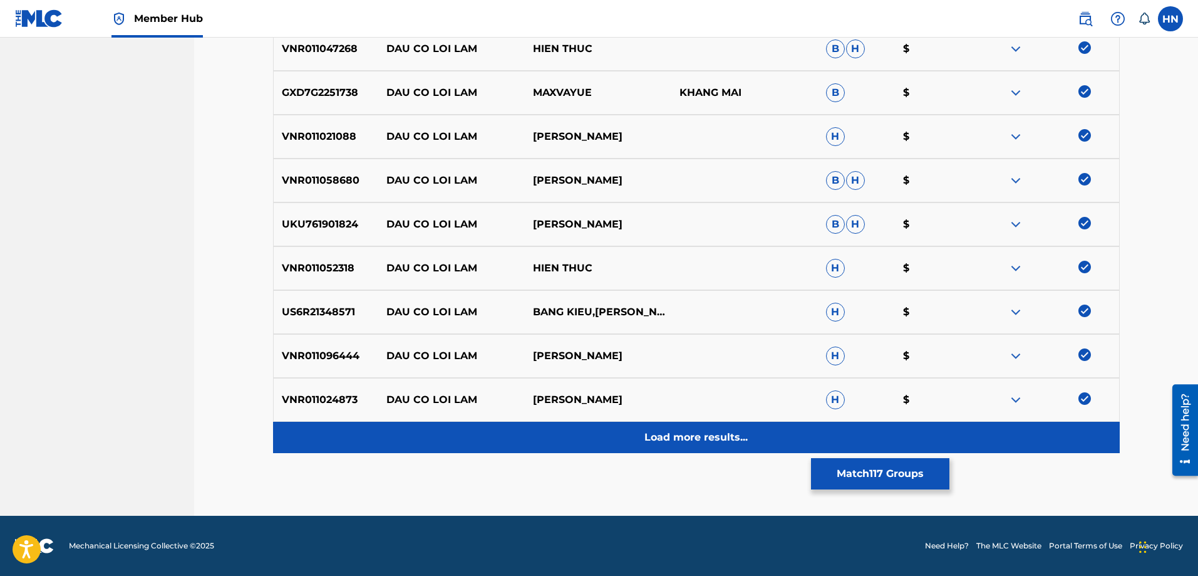
click at [721, 446] on div "Load more results..." at bounding box center [696, 437] width 847 height 31
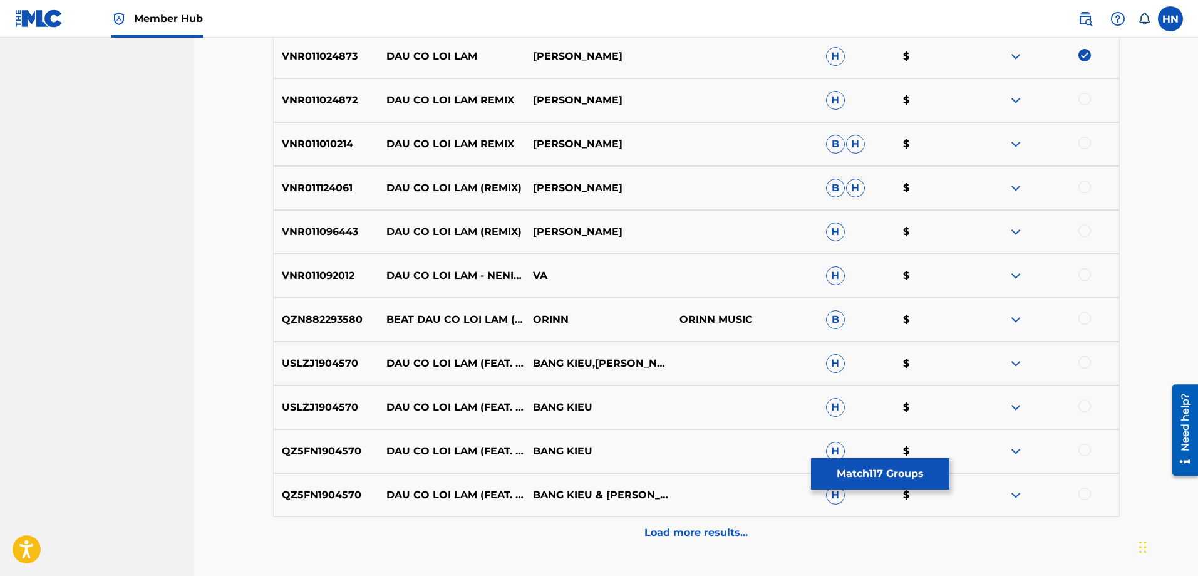
scroll to position [1689, 0]
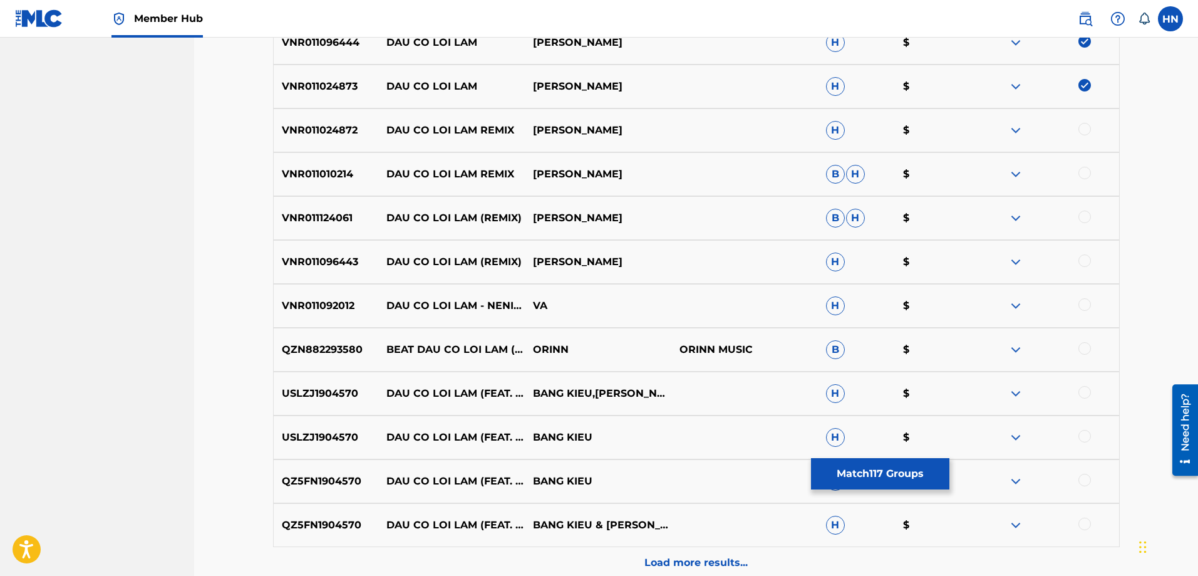
click at [314, 140] on div "VNR011024872 DAU CO LOI [PERSON_NAME] REMIX [PERSON_NAME] $" at bounding box center [696, 130] width 847 height 44
click at [1083, 128] on div at bounding box center [1085, 129] width 13 height 13
click at [310, 173] on p "VNR011010214" at bounding box center [326, 174] width 105 height 15
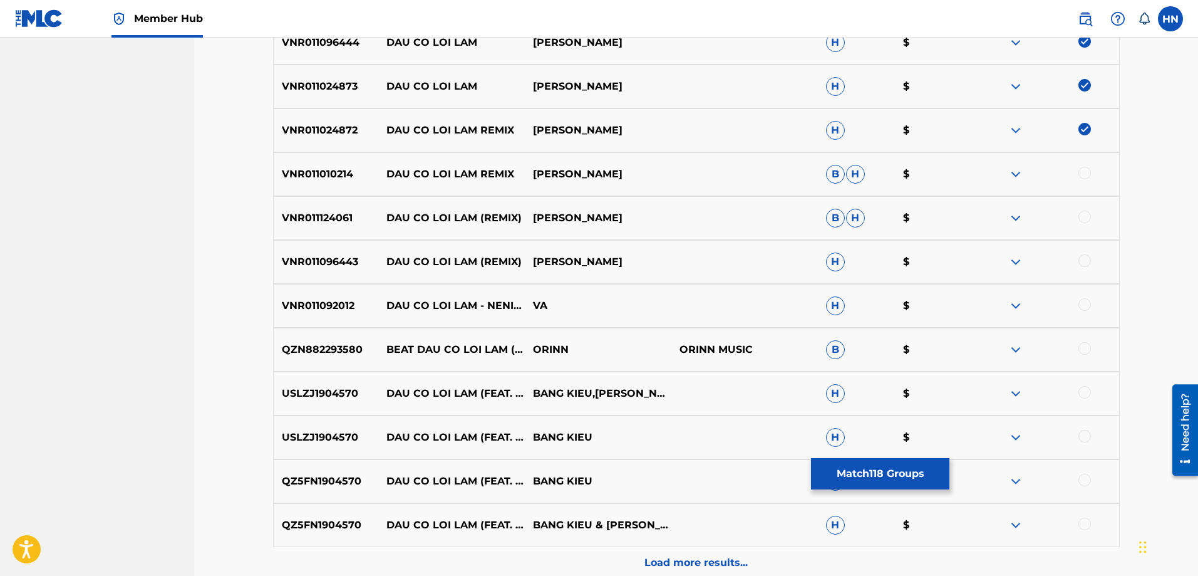
click at [1088, 172] on div at bounding box center [1085, 173] width 13 height 13
click at [343, 168] on p "VNR011010214" at bounding box center [326, 174] width 105 height 15
click at [324, 212] on p "VNR011124061" at bounding box center [326, 217] width 105 height 15
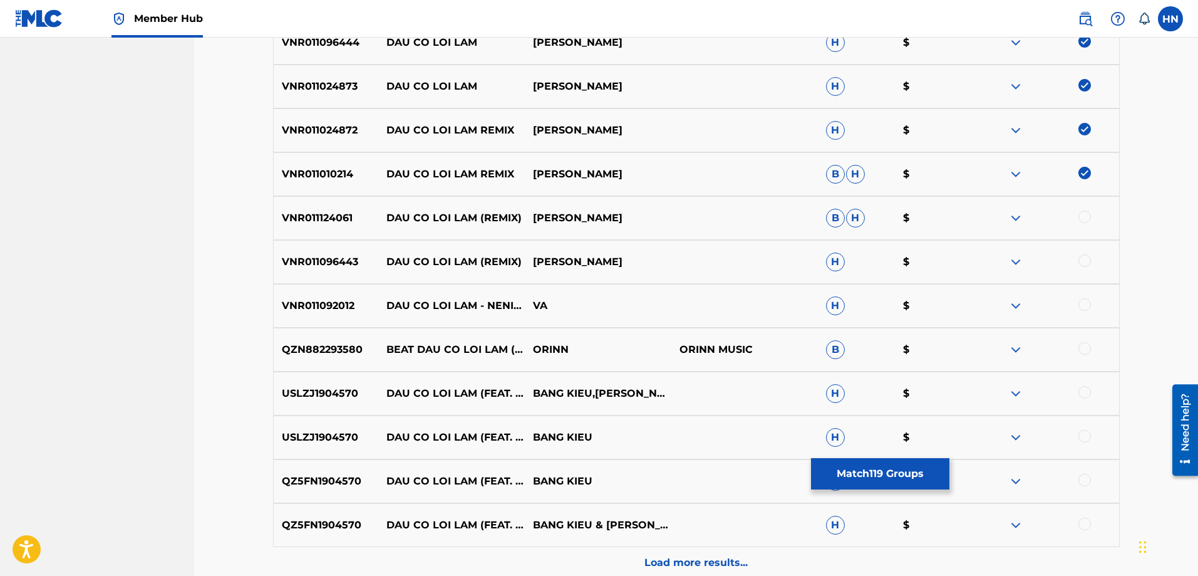
click at [1087, 213] on div at bounding box center [1085, 216] width 13 height 13
click at [319, 253] on div "VNR011096443 DAU CO LOI [PERSON_NAME] (REMIX) [PERSON_NAME] $" at bounding box center [696, 262] width 847 height 44
click at [1076, 259] on div at bounding box center [1046, 261] width 147 height 15
click at [1084, 260] on div at bounding box center [1085, 260] width 13 height 13
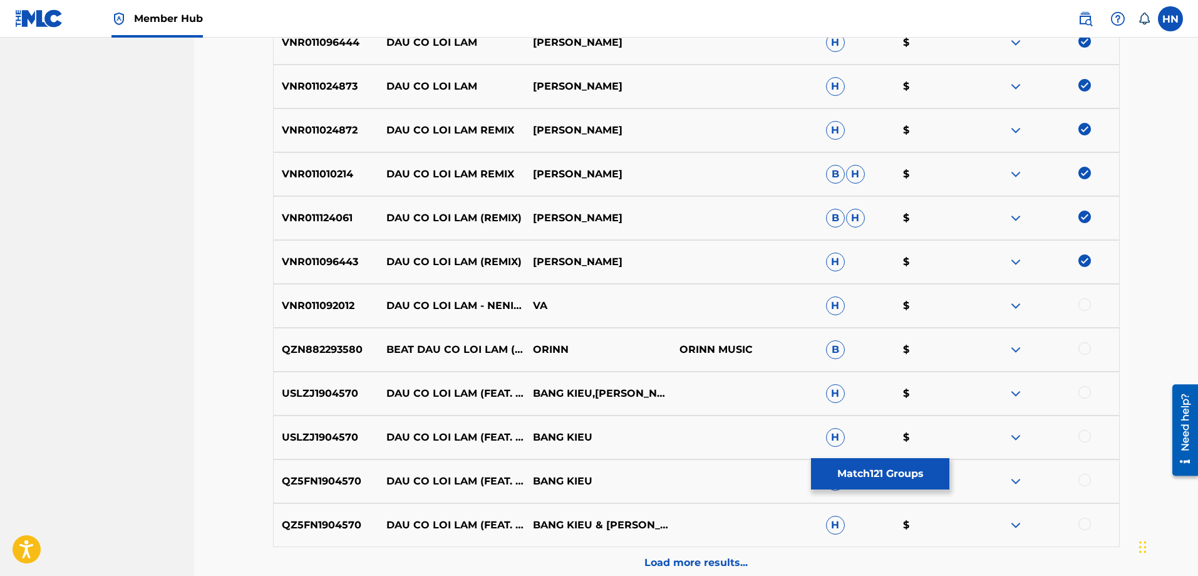
click at [339, 347] on p "QZN882293580" at bounding box center [326, 349] width 105 height 15
click at [1079, 345] on div at bounding box center [1085, 348] width 13 height 13
click at [304, 310] on p "VNR011092012" at bounding box center [326, 305] width 105 height 15
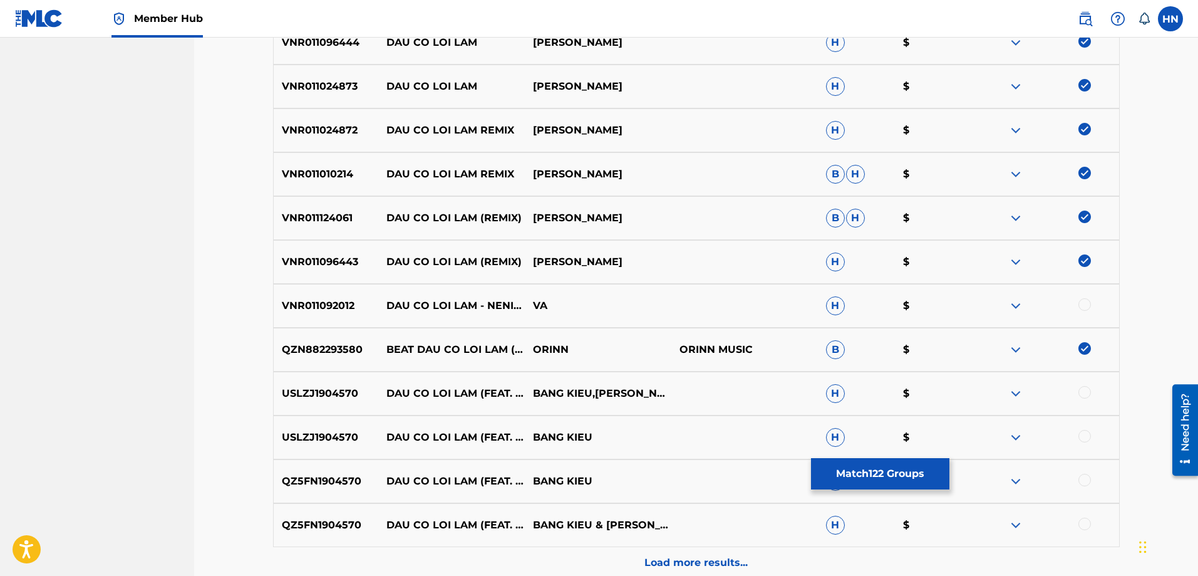
click at [1089, 306] on div at bounding box center [1085, 304] width 13 height 13
click at [328, 393] on p "USLZJ1904570" at bounding box center [326, 393] width 105 height 15
click at [1079, 395] on div at bounding box center [1085, 392] width 13 height 13
click at [1082, 435] on div at bounding box center [1085, 436] width 13 height 13
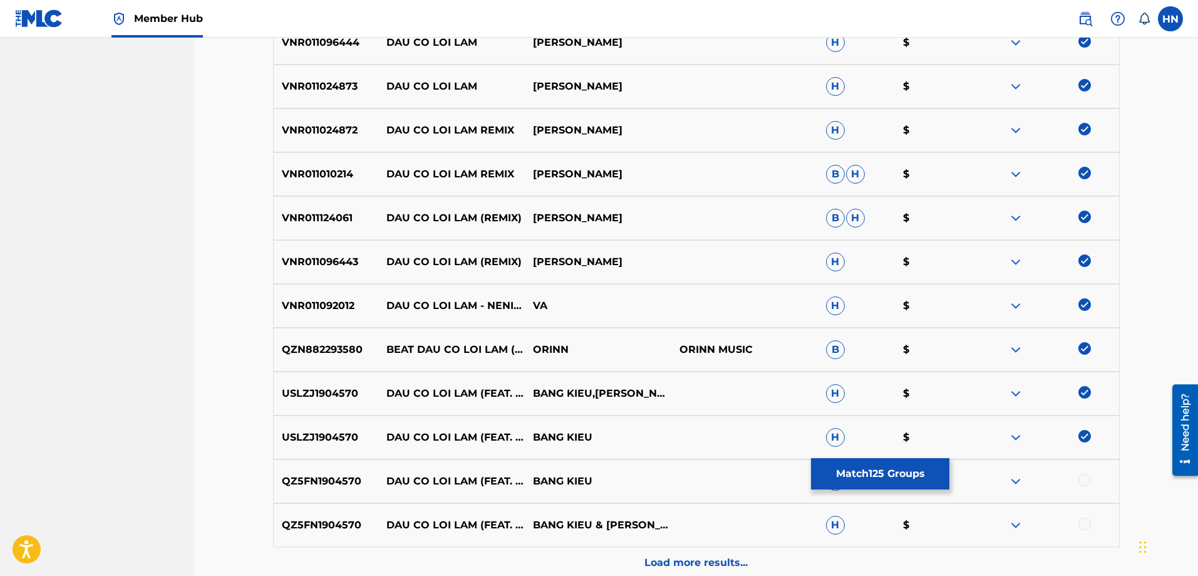
click at [350, 474] on p "QZ5FN1904570" at bounding box center [326, 481] width 105 height 15
click at [1084, 475] on div at bounding box center [1085, 480] width 13 height 13
click at [1083, 523] on div at bounding box center [1085, 523] width 13 height 13
click at [695, 559] on p "Load more results..." at bounding box center [696, 562] width 103 height 15
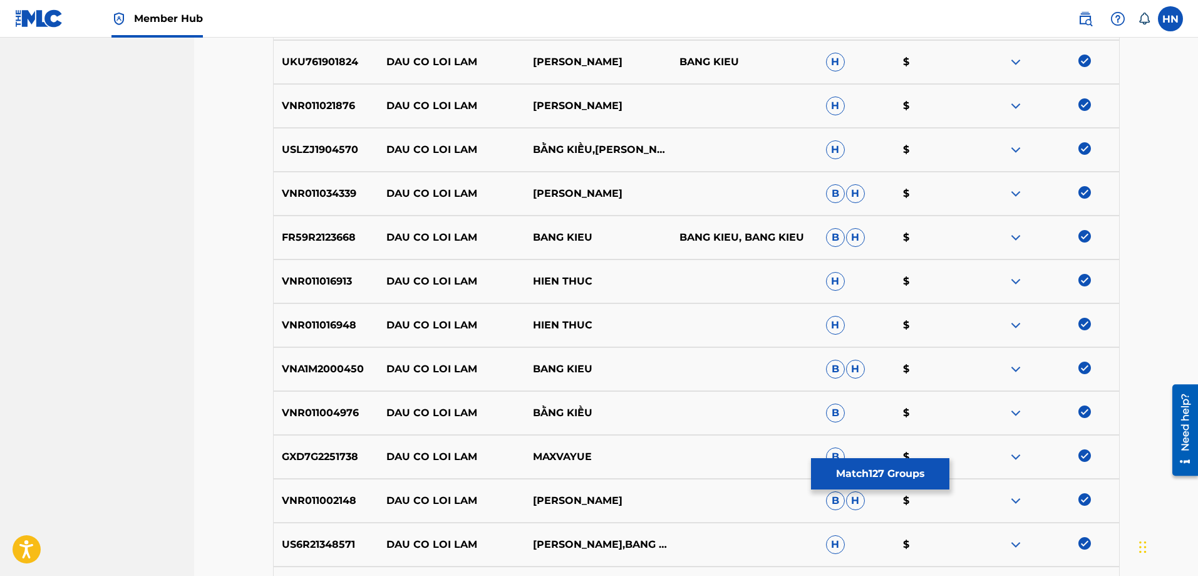
scroll to position [437, 0]
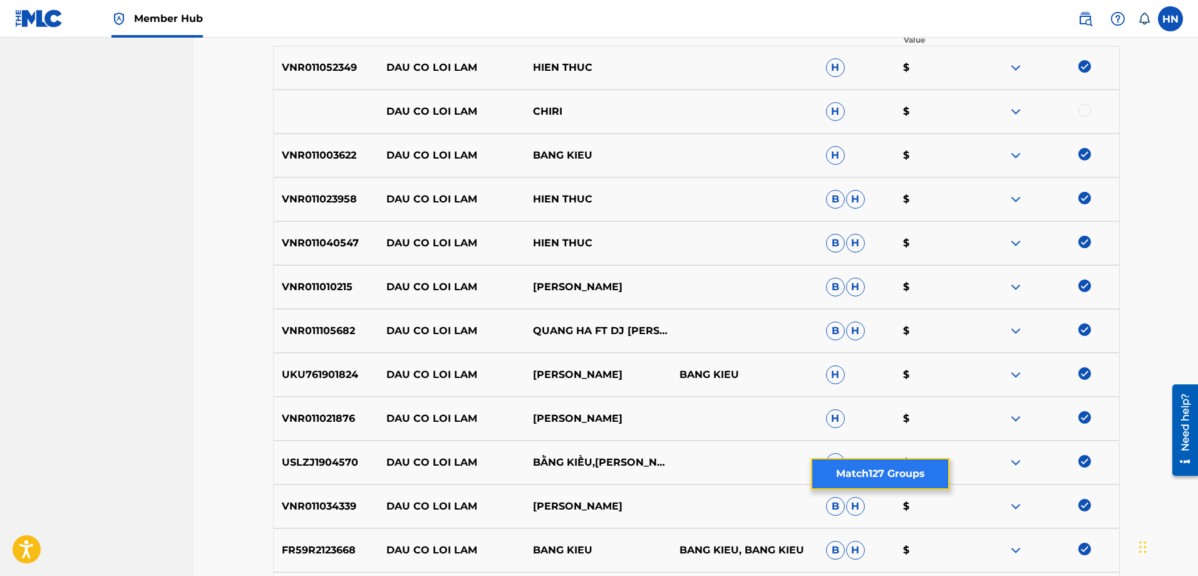
click at [913, 464] on button "Match 127 Groups" at bounding box center [880, 473] width 138 height 31
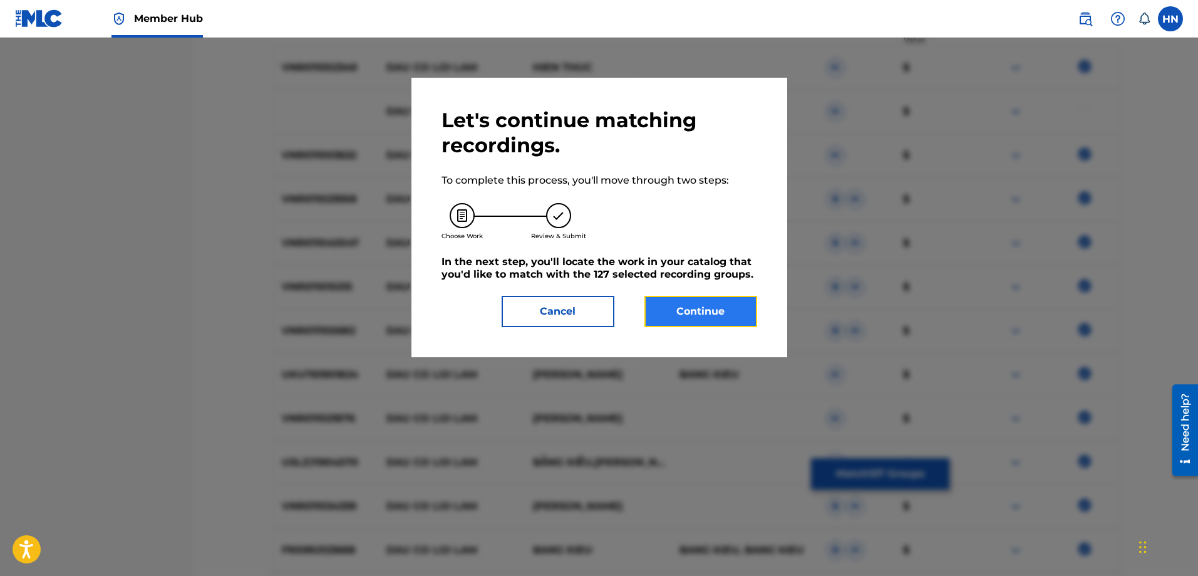
click at [687, 307] on button "Continue" at bounding box center [701, 311] width 113 height 31
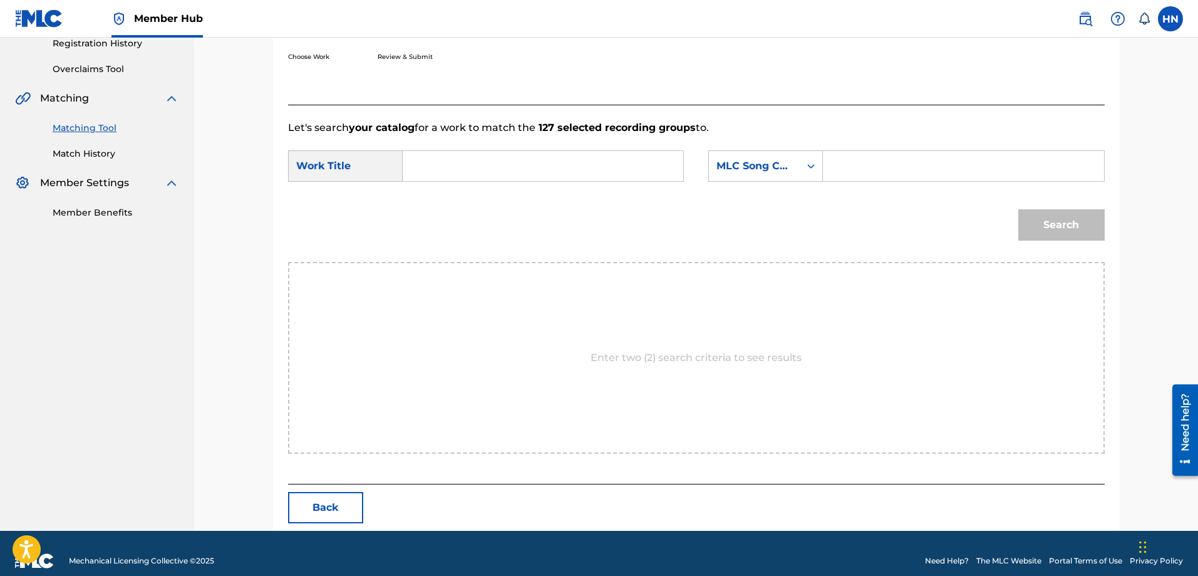
scroll to position [259, 0]
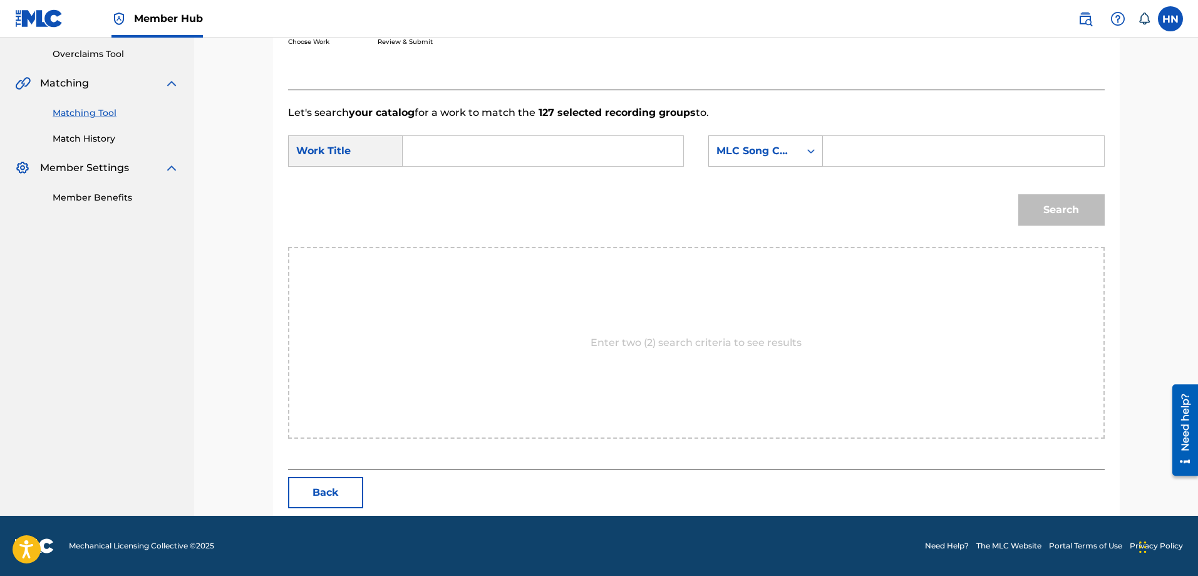
click at [666, 144] on input "Search Form" at bounding box center [542, 151] width 259 height 30
paste input "DAU CO LOI LAM"
type input "DAU CO LOI LAM"
click at [760, 158] on div "MLC Song Code" at bounding box center [755, 150] width 76 height 15
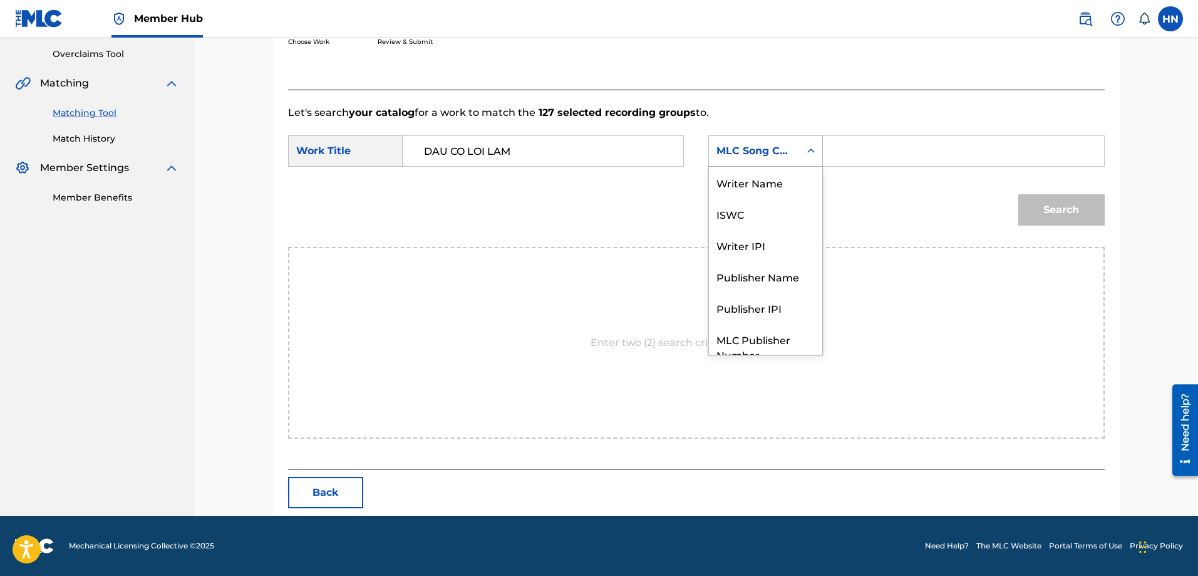
scroll to position [46, 0]
click at [740, 173] on div "ISWC" at bounding box center [765, 167] width 113 height 31
click at [869, 132] on form "SearchWithCriteria1e9d9981-0224-47ae-bcc8-3ae6bf1b5eec Work Title DAU CO LOI LA…" at bounding box center [696, 183] width 817 height 127
click at [873, 146] on input "Search Form" at bounding box center [963, 151] width 259 height 30
paste input "T9135451911"
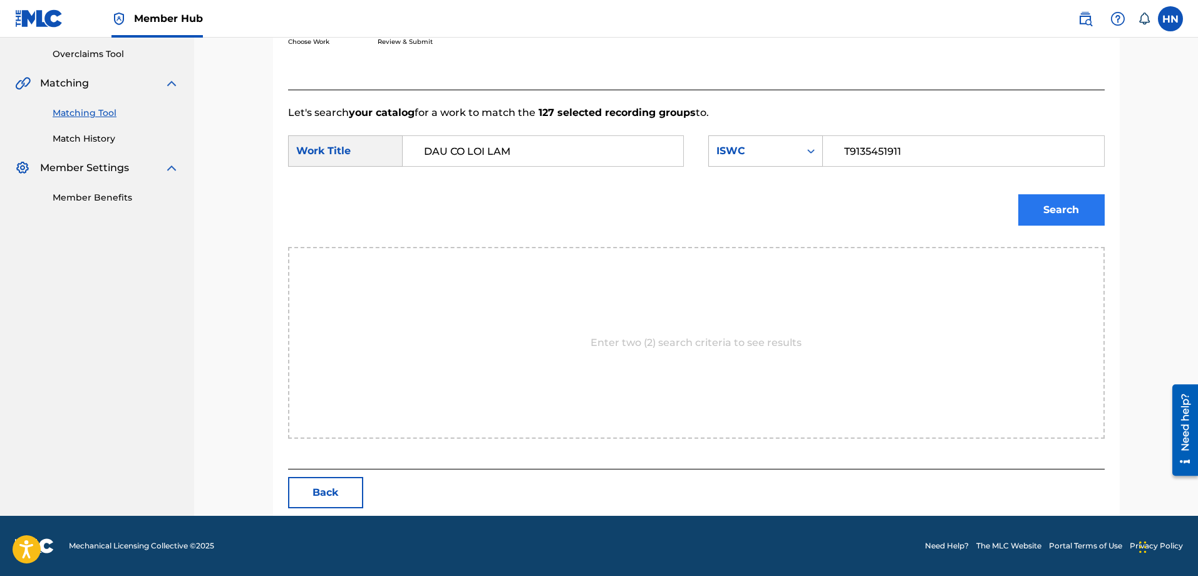
type input "T9135451911"
click at [1045, 212] on button "Search" at bounding box center [1061, 209] width 86 height 31
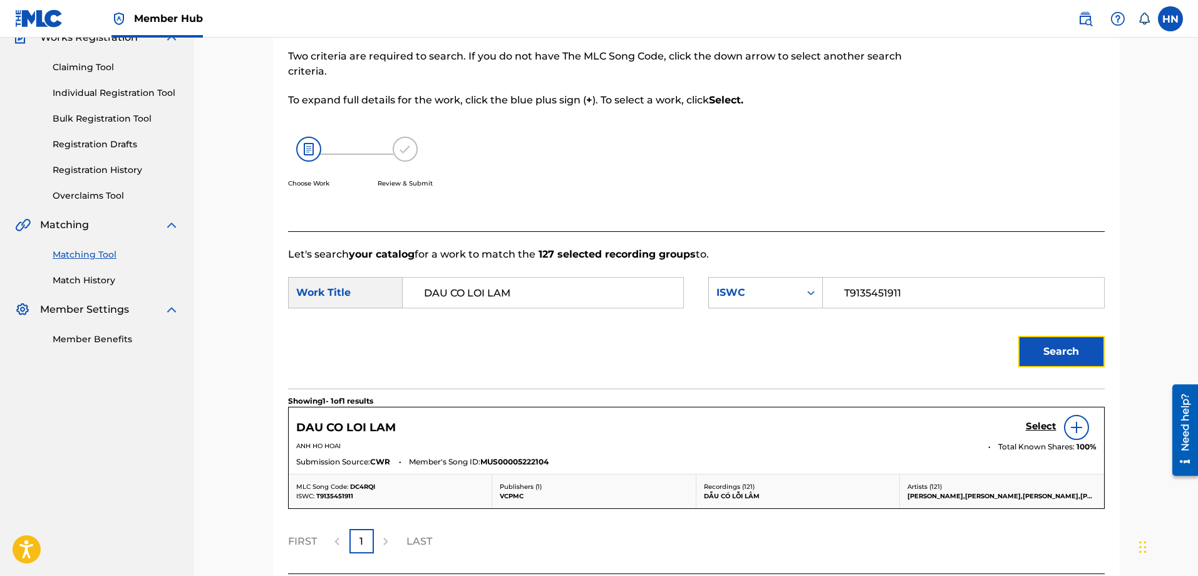
scroll to position [222, 0]
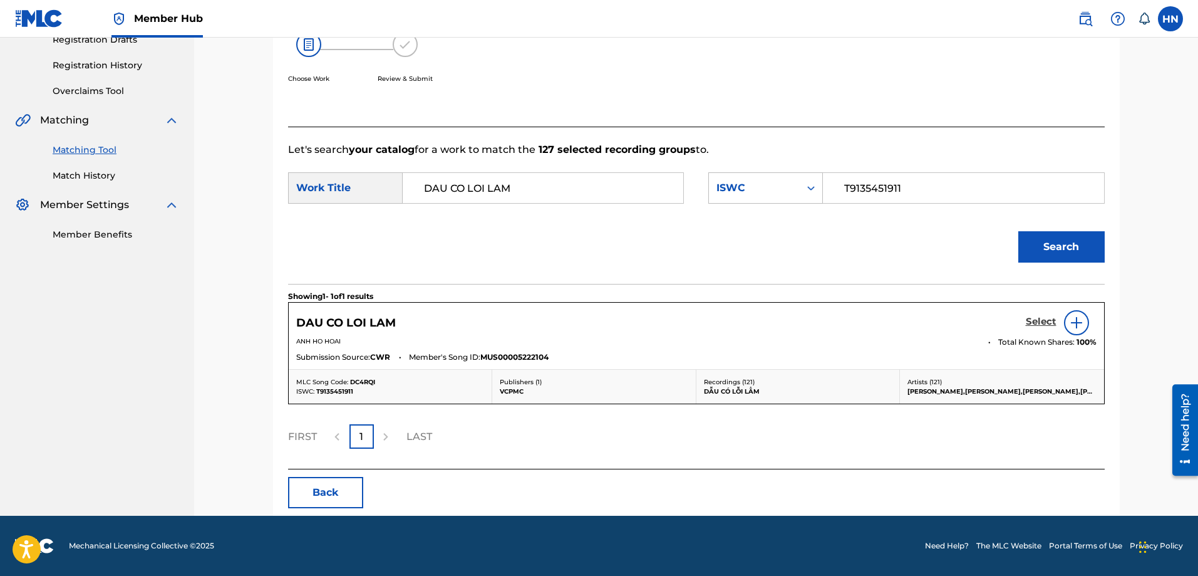
click at [1034, 323] on h5 "Select" at bounding box center [1041, 322] width 31 height 12
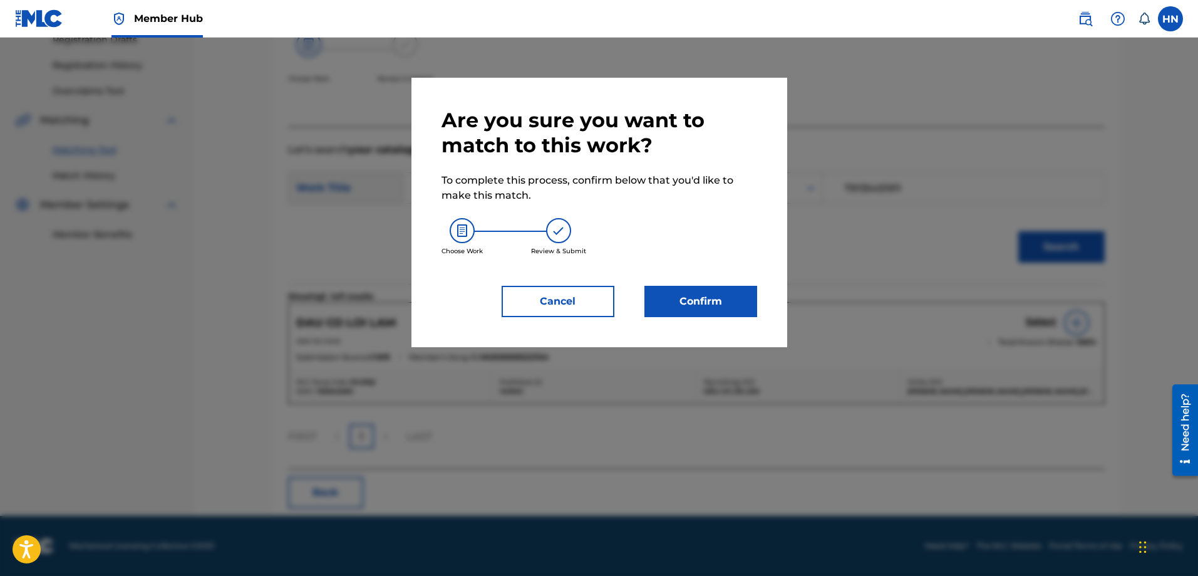
click at [643, 298] on div "Confirm" at bounding box center [694, 301] width 128 height 31
click at [651, 303] on button "Confirm" at bounding box center [701, 301] width 113 height 31
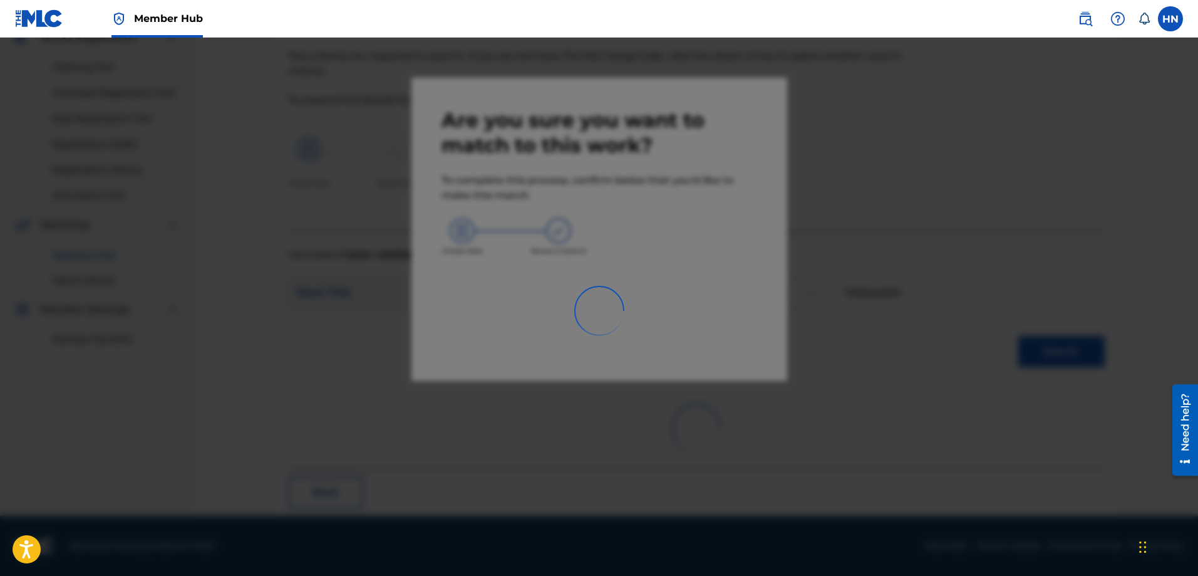
scroll to position [34, 0]
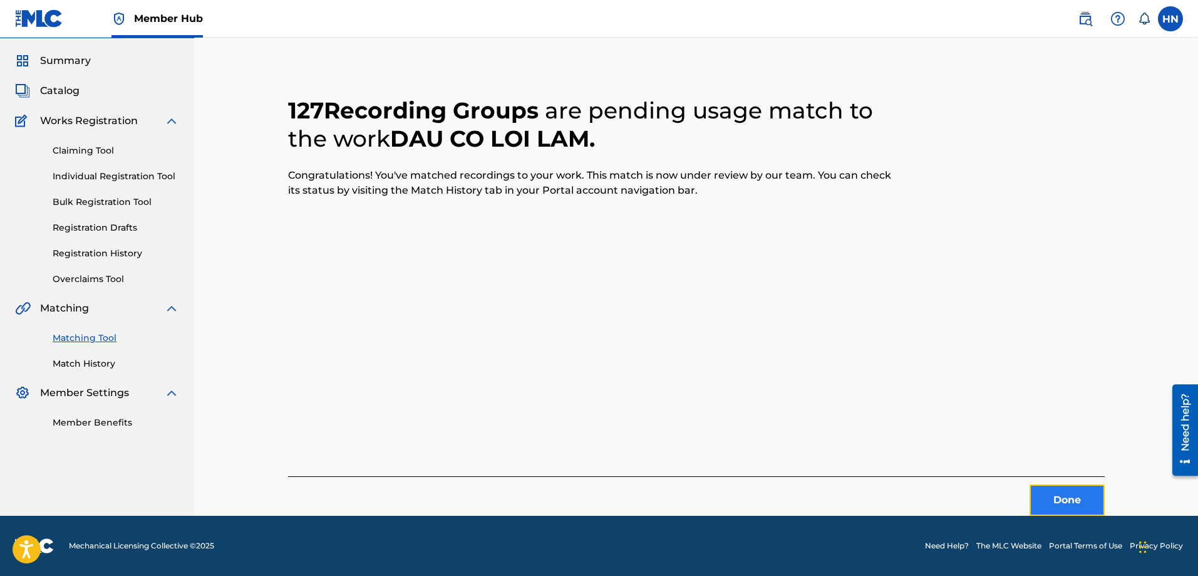
click at [1049, 495] on button "Done" at bounding box center [1067, 499] width 75 height 31
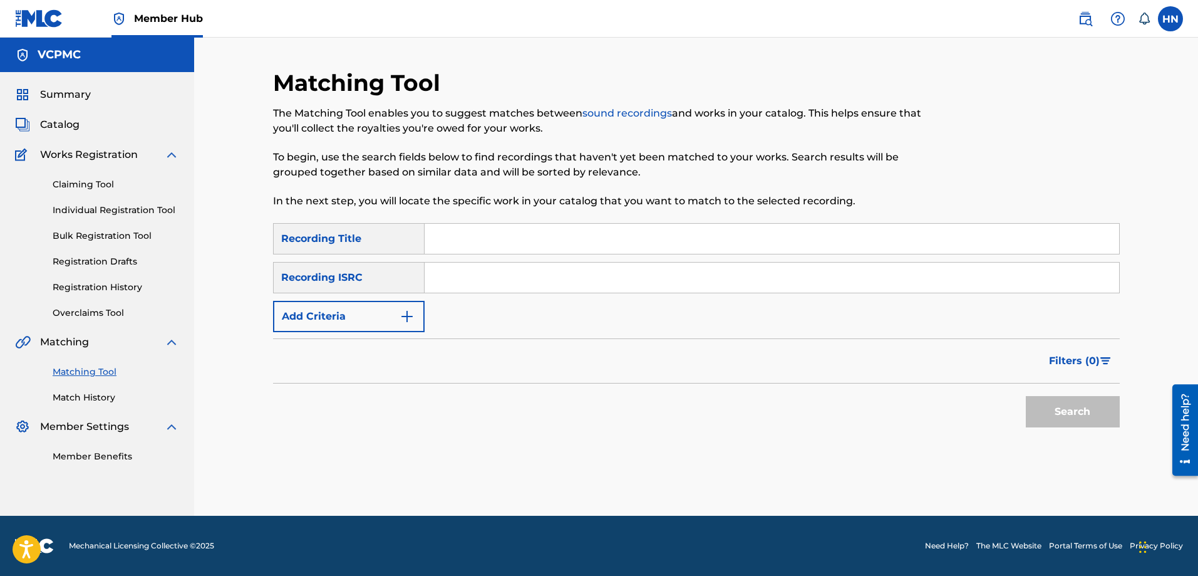
scroll to position [0, 0]
click at [490, 242] on input "Search Form" at bounding box center [772, 239] width 695 height 30
paste input "VỀ QUÊ EM"
type input "VỀ QUÊ EM"
click at [1026, 396] on button "Search" at bounding box center [1073, 411] width 94 height 31
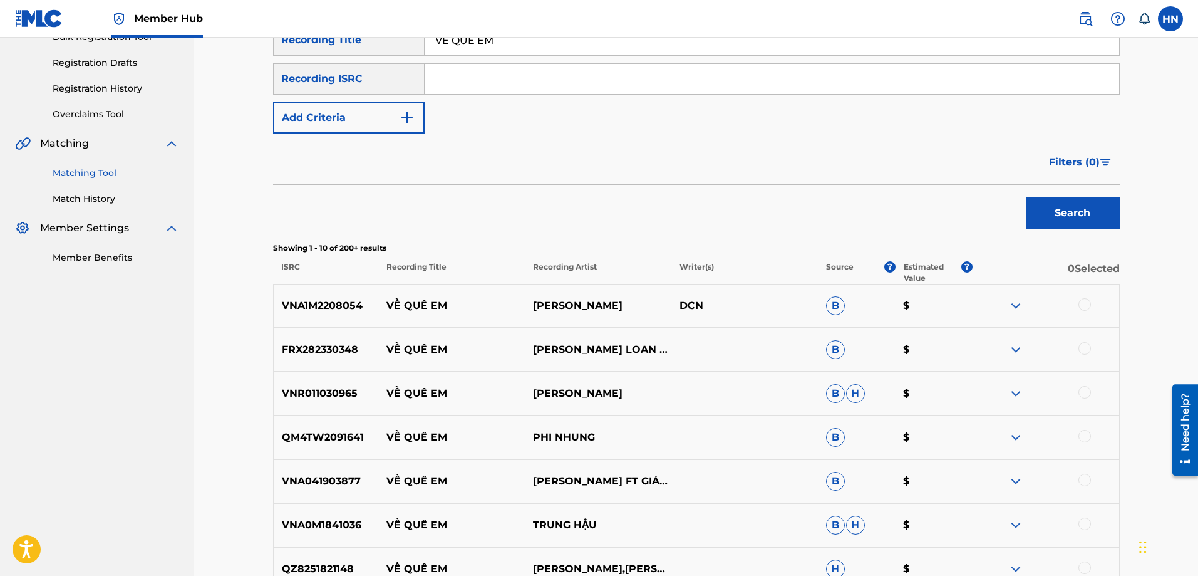
scroll to position [313, 0]
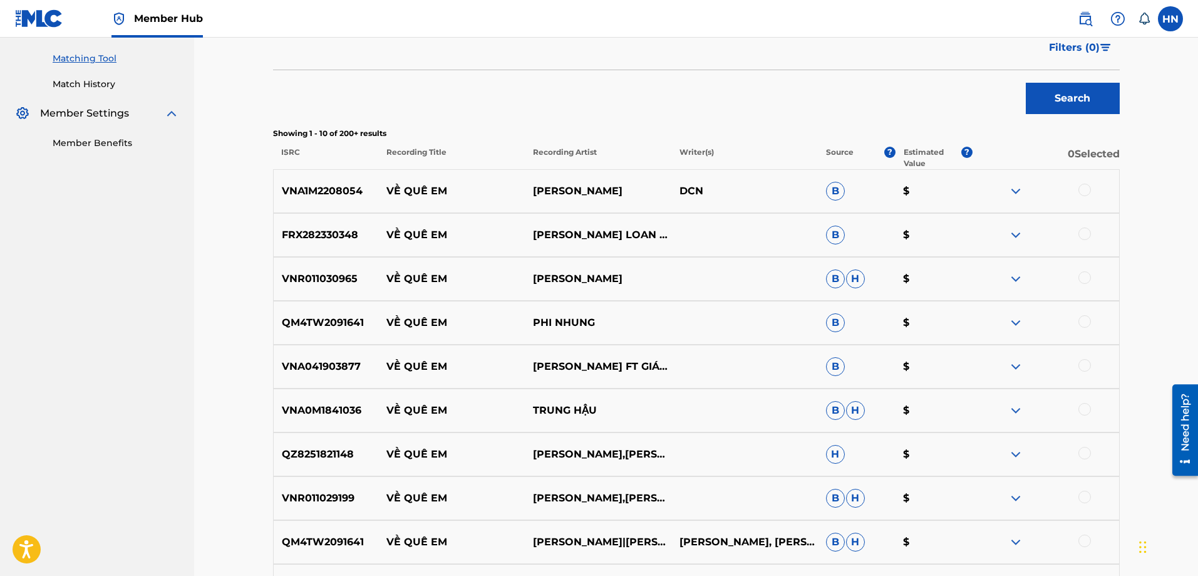
click at [338, 232] on p "FRX282330348" at bounding box center [326, 234] width 105 height 15
click at [1082, 232] on div at bounding box center [1085, 233] width 13 height 13
click at [371, 339] on div "QM4TW2091641 VỀ QUÊ EM PHI NHUNG B $" at bounding box center [696, 323] width 847 height 44
click at [347, 330] on div "QM4TW2091641 VỀ QUÊ EM PHI NHUNG B $" at bounding box center [696, 323] width 847 height 44
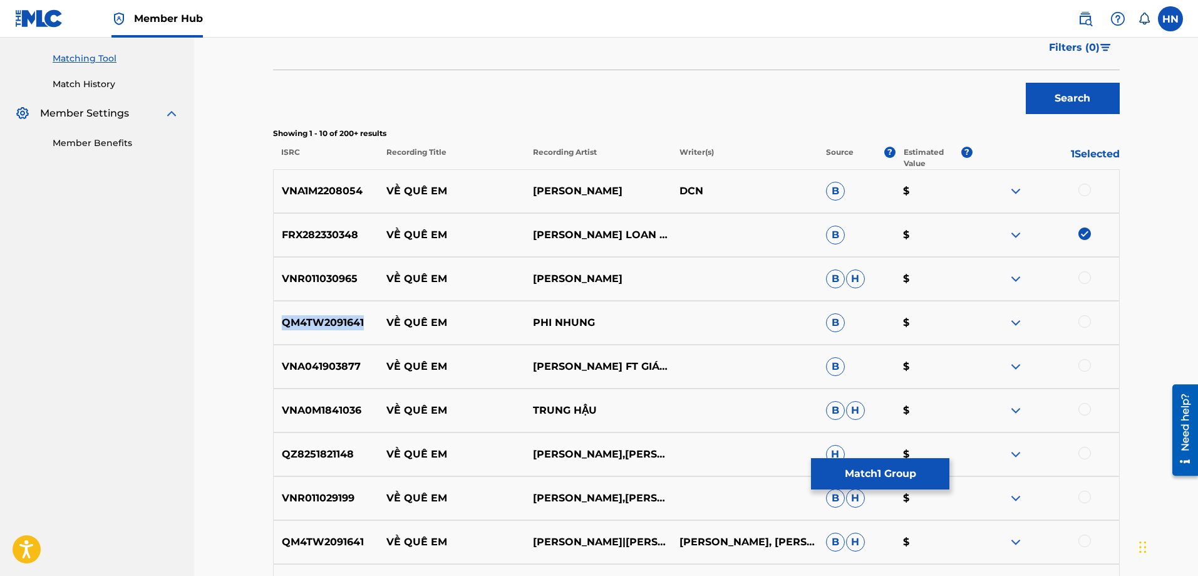
click at [347, 330] on div "QM4TW2091641 VỀ QUÊ EM PHI NHUNG B $" at bounding box center [696, 323] width 847 height 44
click at [1084, 319] on div at bounding box center [1085, 321] width 13 height 13
click at [346, 496] on p "VNR011029199" at bounding box center [326, 497] width 105 height 15
click at [1084, 492] on div at bounding box center [1085, 496] width 13 height 13
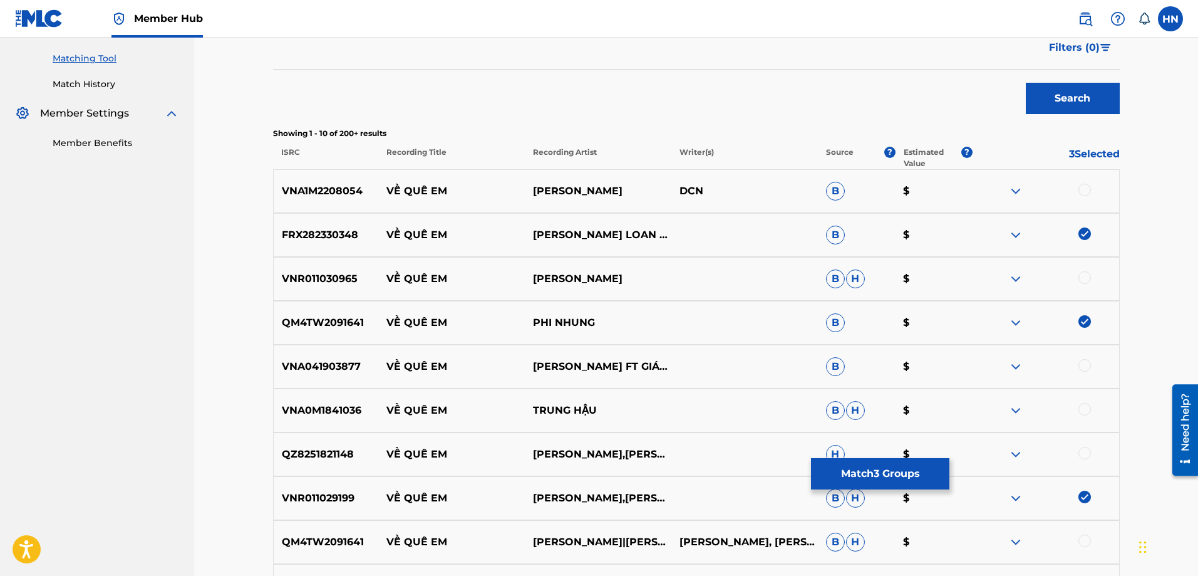
click at [332, 271] on p "VNR011030965" at bounding box center [326, 278] width 105 height 15
click at [1087, 277] on div at bounding box center [1085, 277] width 13 height 13
click at [279, 187] on p "VNA1M2208054" at bounding box center [326, 191] width 105 height 15
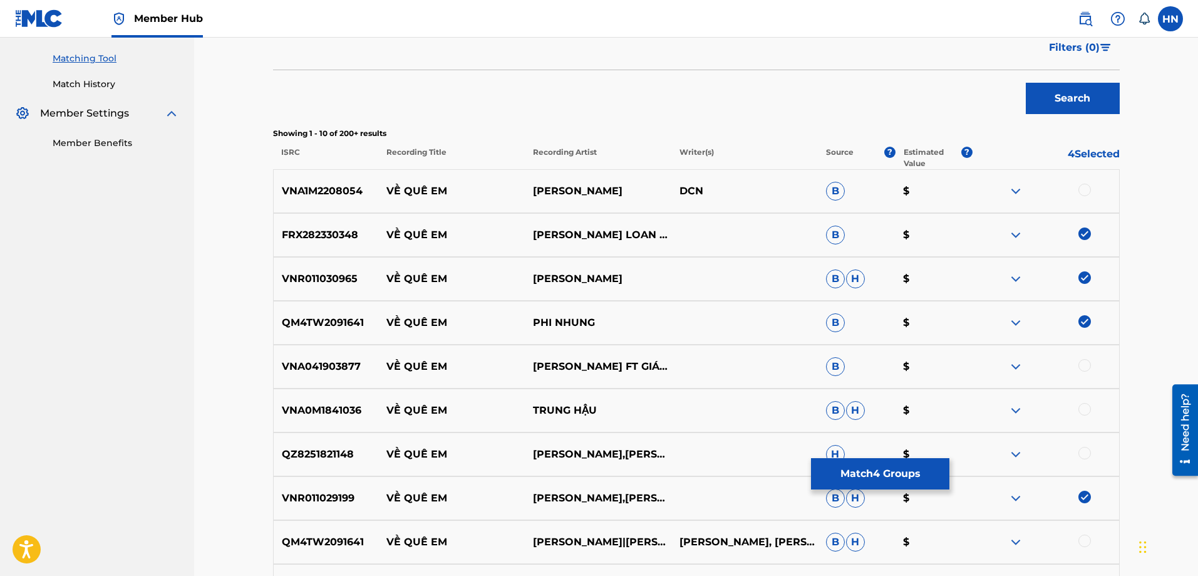
click at [1086, 190] on div at bounding box center [1085, 190] width 13 height 13
click at [351, 365] on p "VNA041903877" at bounding box center [326, 366] width 105 height 15
click at [1087, 366] on div at bounding box center [1085, 365] width 13 height 13
click at [358, 455] on p "QZ8251821148" at bounding box center [326, 454] width 105 height 15
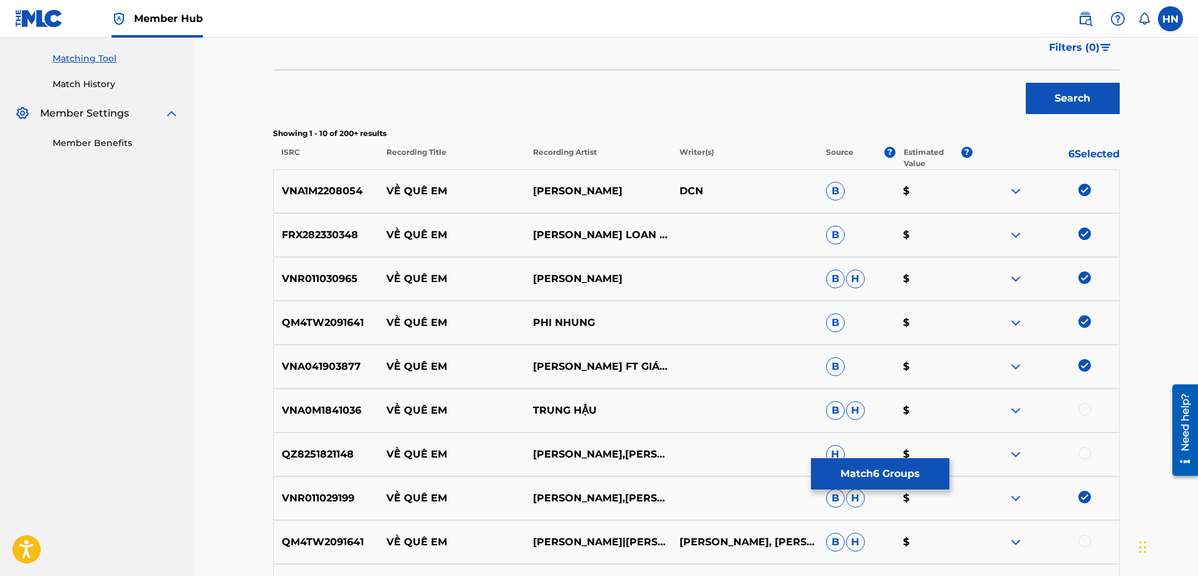
click at [348, 455] on p "QZ8251821148" at bounding box center [326, 454] width 105 height 15
click at [1082, 455] on div at bounding box center [1085, 453] width 13 height 13
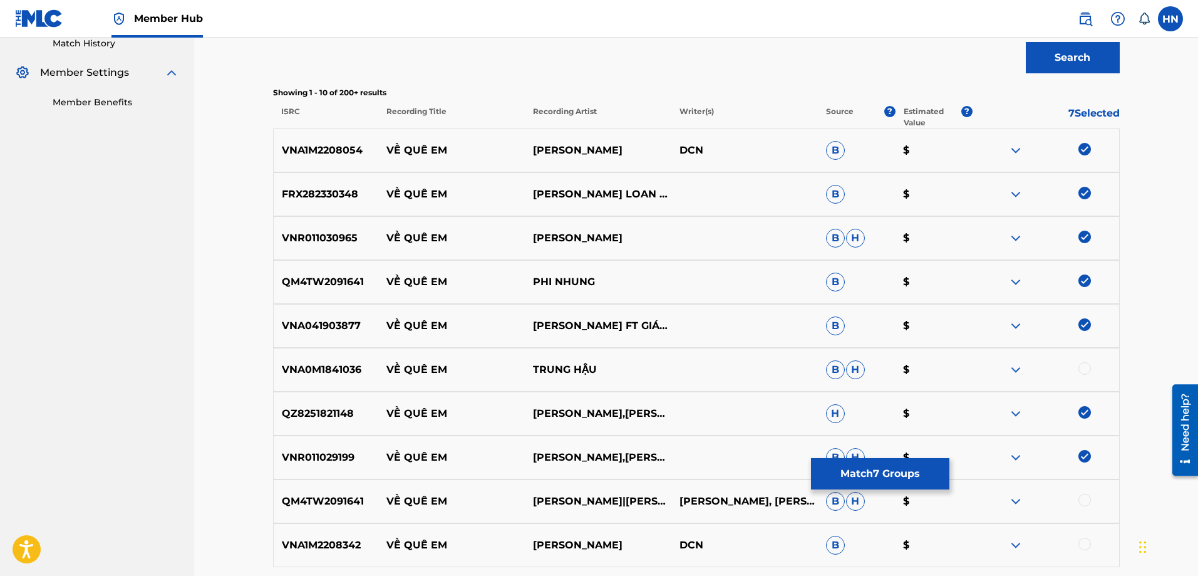
scroll to position [376, 0]
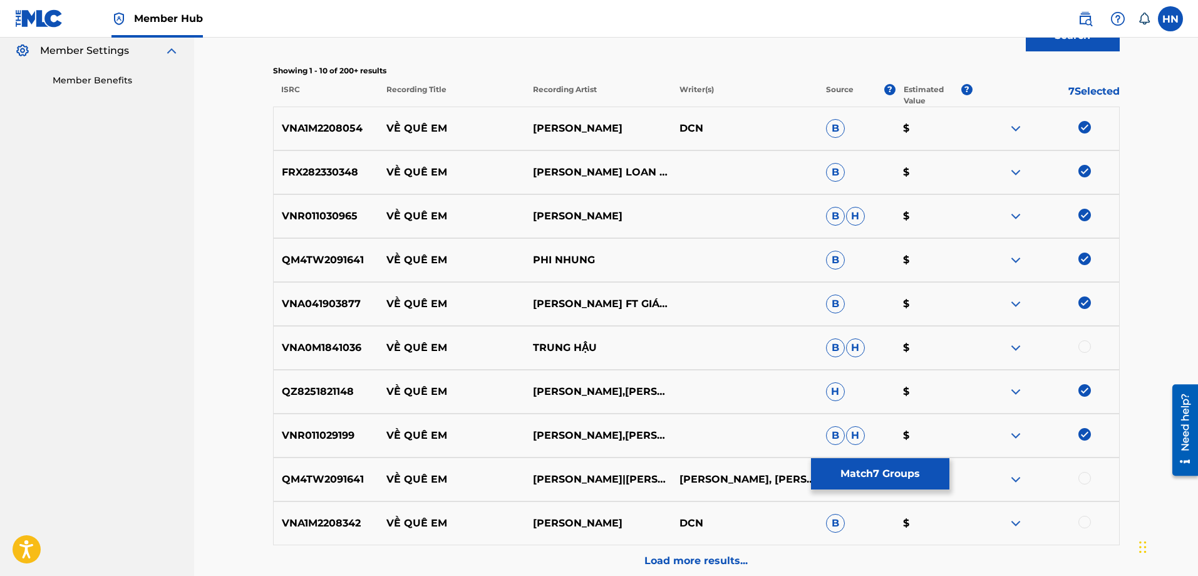
click at [328, 511] on div "VNA1M2208342 VỀ QUÊ EM [GEOGRAPHIC_DATA] B $" at bounding box center [696, 523] width 847 height 44
click at [1081, 522] on div at bounding box center [1085, 522] width 13 height 13
click at [318, 488] on div "QM4TW2091641 VỀ QUÊ EM [PERSON_NAME]|PHI NHUNG [PERSON_NAME], [PERSON_NAME]" at bounding box center [696, 479] width 847 height 44
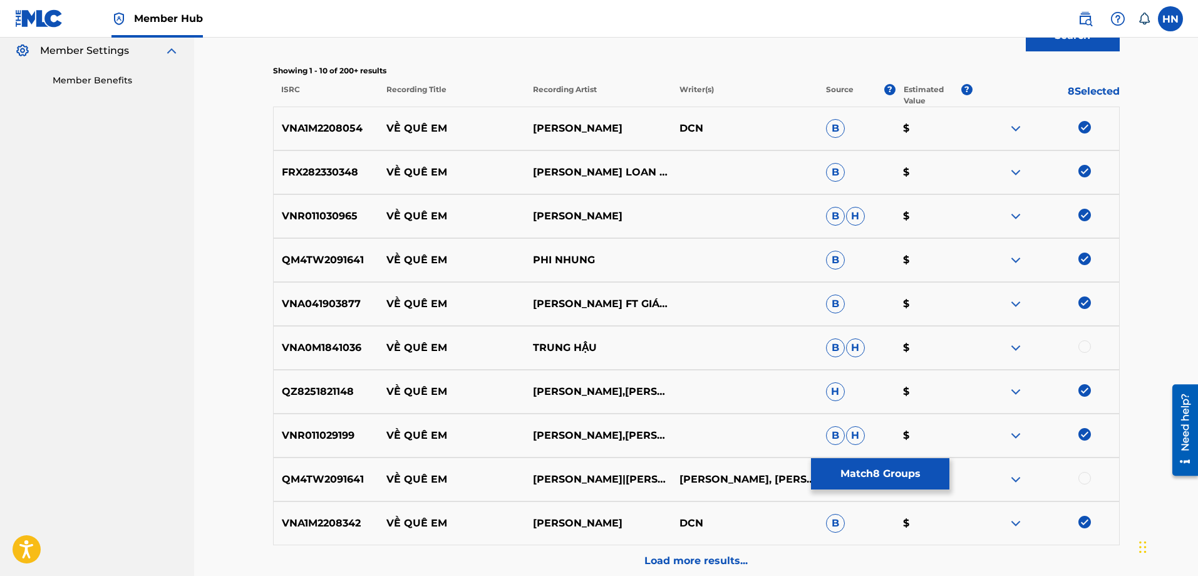
click at [1087, 479] on div at bounding box center [1085, 478] width 13 height 13
click at [343, 344] on p "VNA0M1841036" at bounding box center [326, 347] width 105 height 15
click at [1086, 346] on div at bounding box center [1085, 346] width 13 height 13
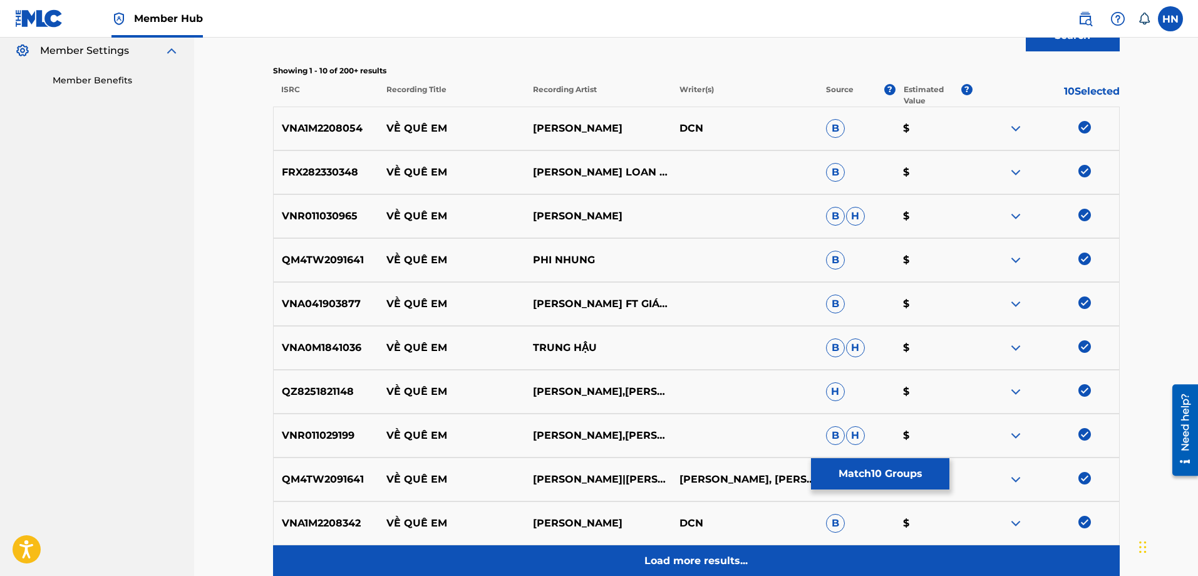
click at [744, 552] on div "Load more results..." at bounding box center [696, 560] width 847 height 31
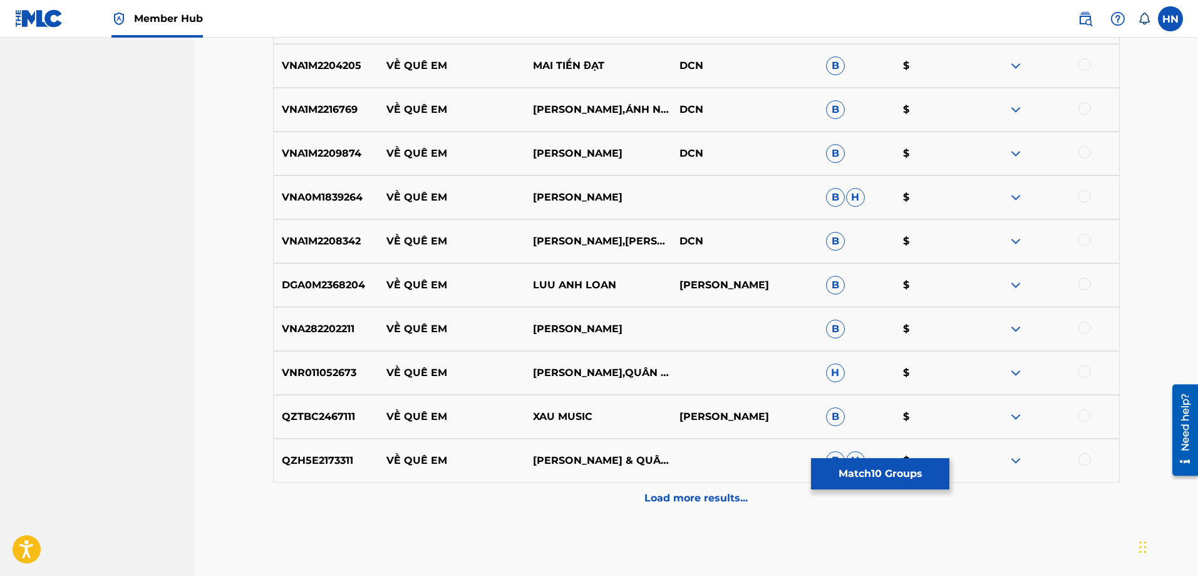
scroll to position [814, 0]
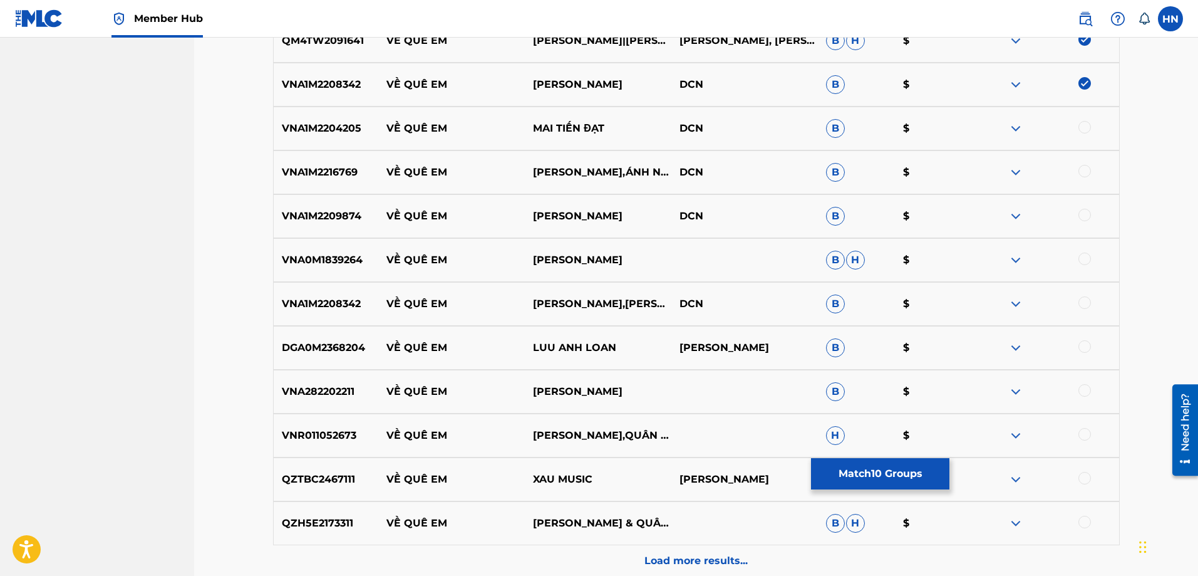
click at [347, 124] on p "VNA1M2204205" at bounding box center [326, 128] width 105 height 15
click at [1089, 128] on div at bounding box center [1085, 127] width 13 height 13
click at [275, 168] on p "VNA1M2216769" at bounding box center [326, 172] width 105 height 15
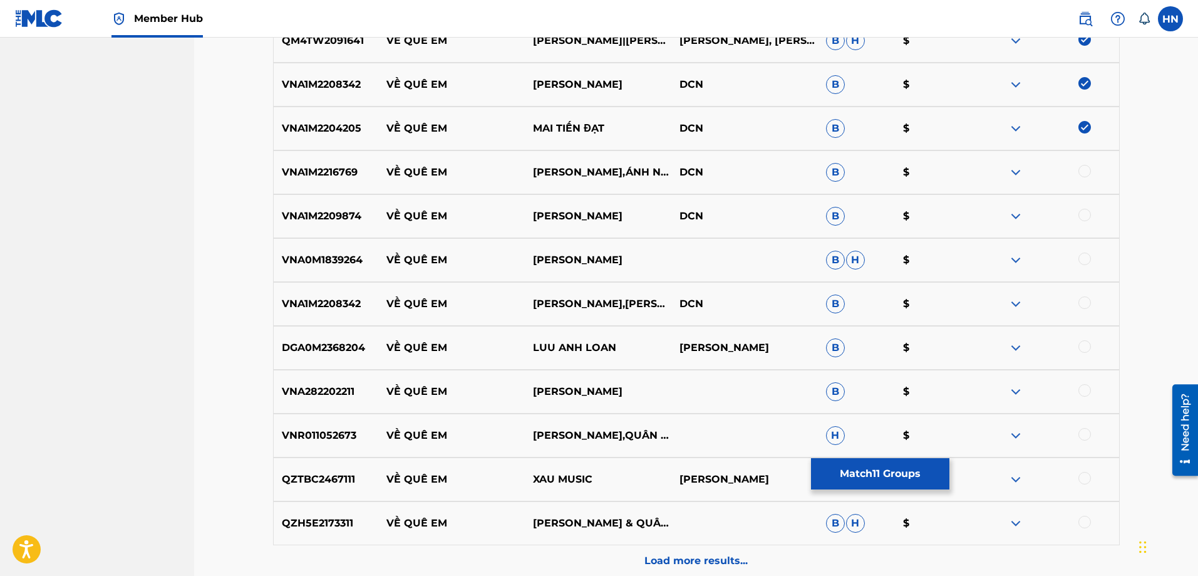
click at [1083, 175] on div at bounding box center [1085, 171] width 13 height 13
click at [333, 216] on p "VNA1M2209874" at bounding box center [326, 216] width 105 height 15
click at [1084, 214] on div at bounding box center [1085, 215] width 13 height 13
click at [298, 267] on p "VNA0M1839264" at bounding box center [326, 259] width 105 height 15
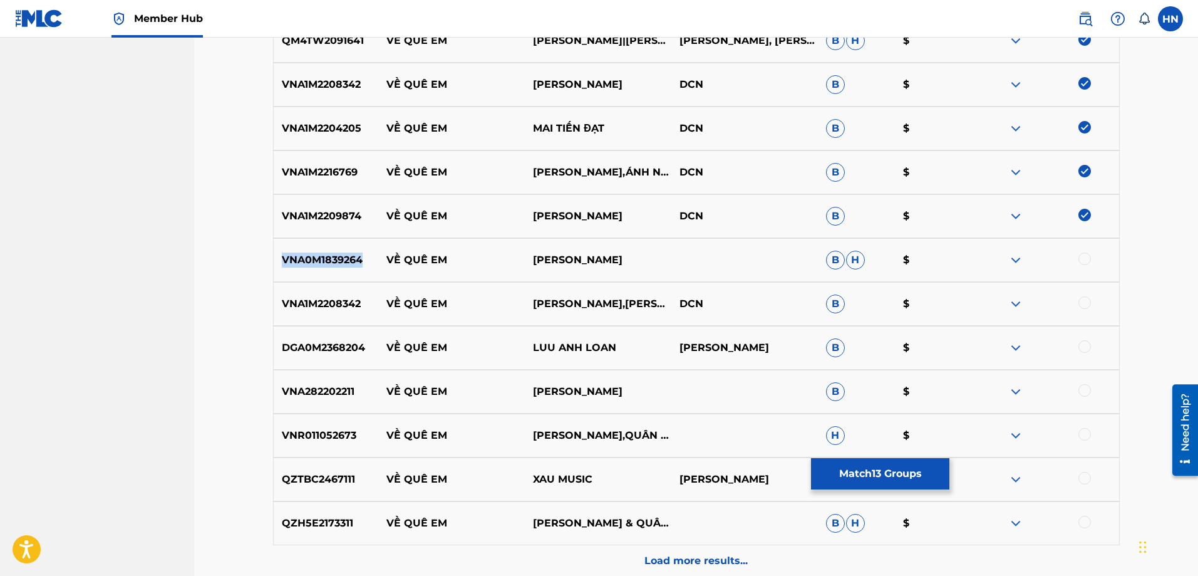
click at [298, 267] on p "VNA0M1839264" at bounding box center [326, 259] width 105 height 15
drag, startPoint x: 601, startPoint y: 257, endPoint x: 383, endPoint y: 258, distance: 217.4
click at [381, 259] on div "VNA0M1839264 VỀ QUÊ EM [PERSON_NAME]" at bounding box center [696, 260] width 847 height 44
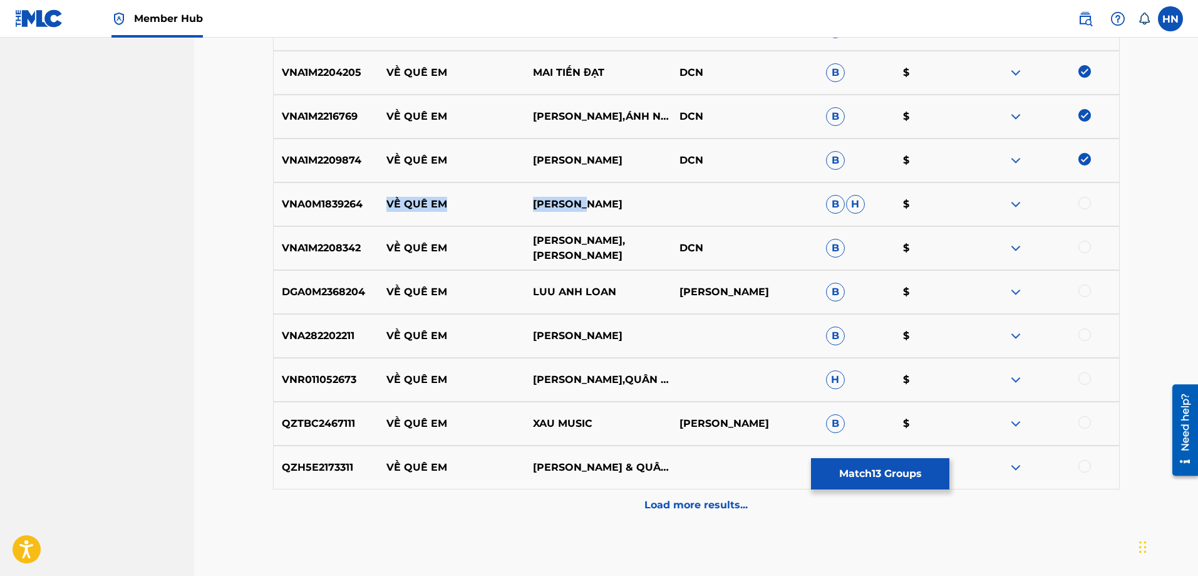
scroll to position [877, 0]
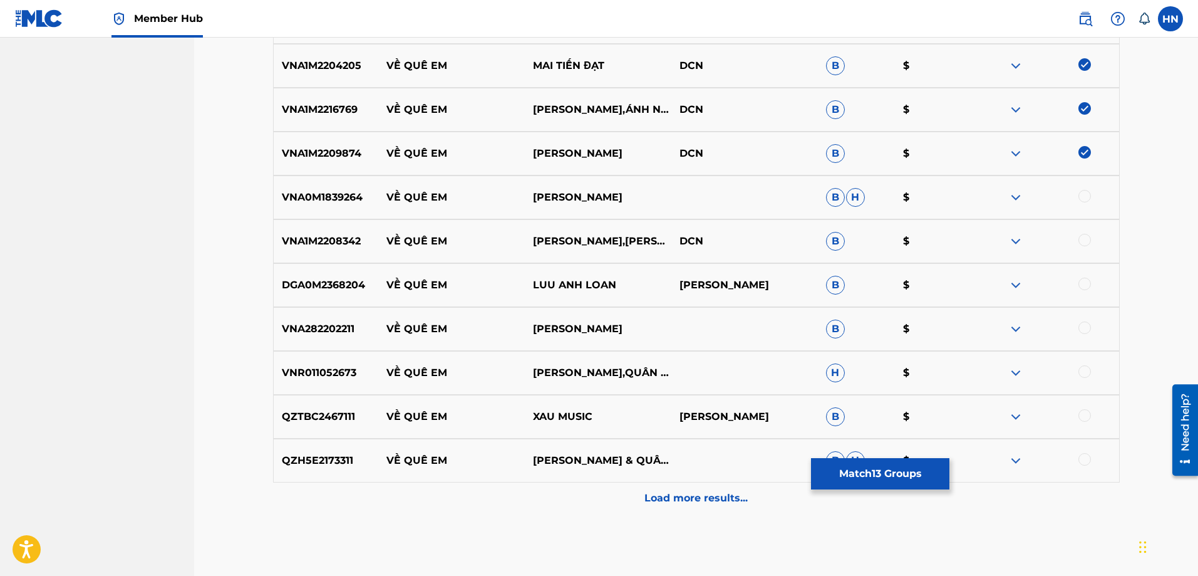
click at [339, 241] on p "VNA1M2208342" at bounding box center [326, 241] width 105 height 15
click at [1079, 243] on div at bounding box center [1046, 241] width 147 height 15
click at [1082, 239] on div at bounding box center [1085, 240] width 13 height 13
click at [278, 278] on p "DGA0M2368204" at bounding box center [326, 284] width 105 height 15
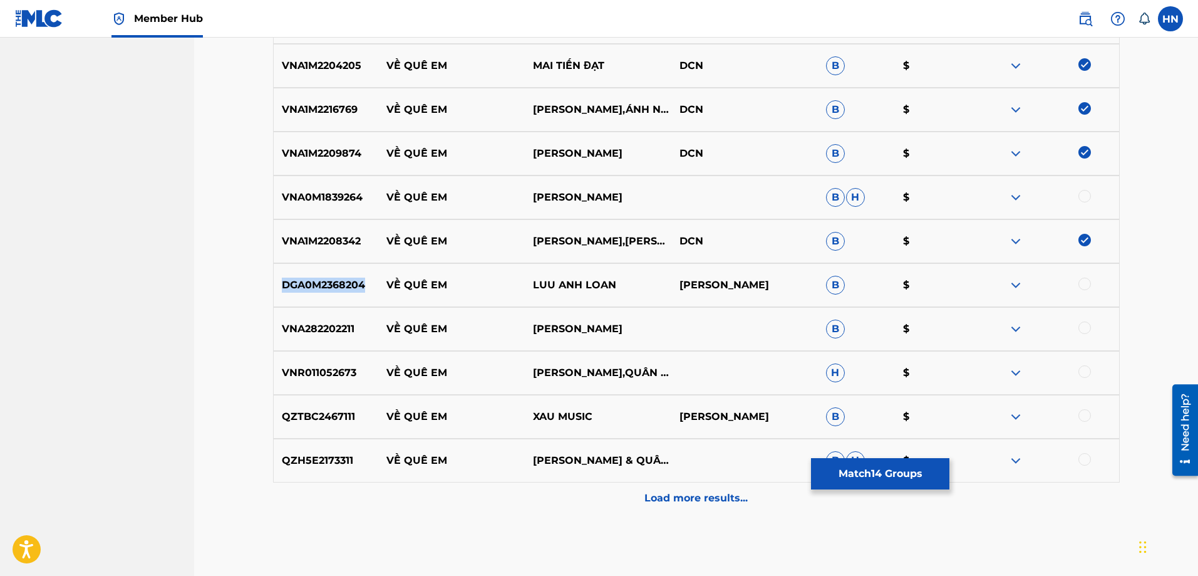
click at [278, 278] on p "DGA0M2368204" at bounding box center [326, 284] width 105 height 15
click at [1083, 283] on div at bounding box center [1085, 283] width 13 height 13
click at [314, 333] on p "VNA282202211" at bounding box center [326, 328] width 105 height 15
click at [1084, 328] on div at bounding box center [1085, 327] width 13 height 13
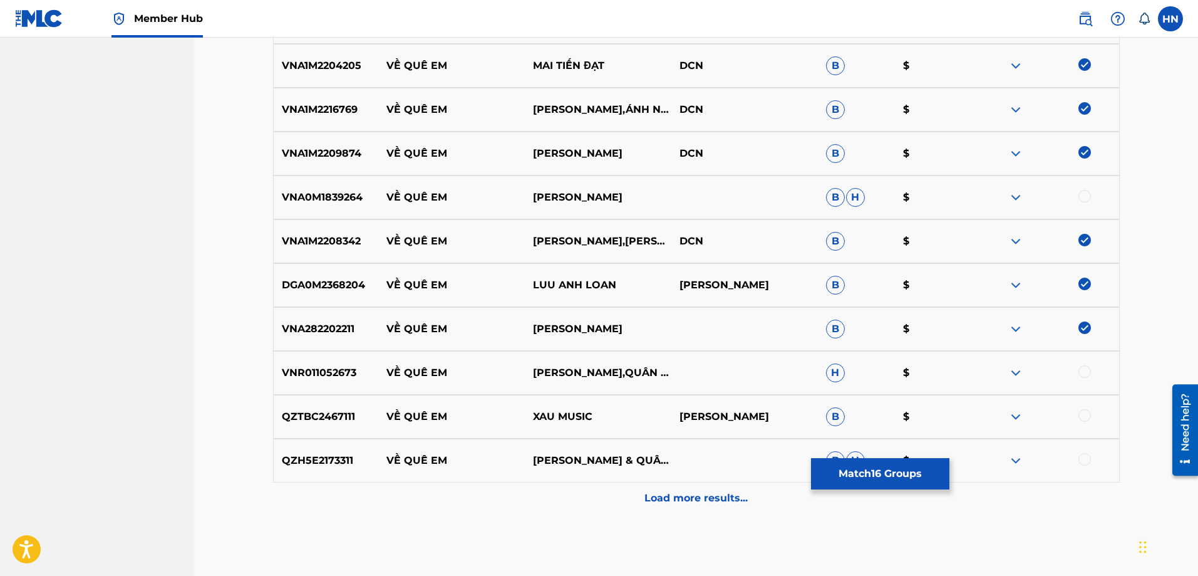
click at [305, 375] on p "VNR011052673" at bounding box center [326, 372] width 105 height 15
click at [1085, 374] on div at bounding box center [1085, 371] width 13 height 13
click at [275, 457] on p "QZH5E2173311" at bounding box center [326, 460] width 105 height 15
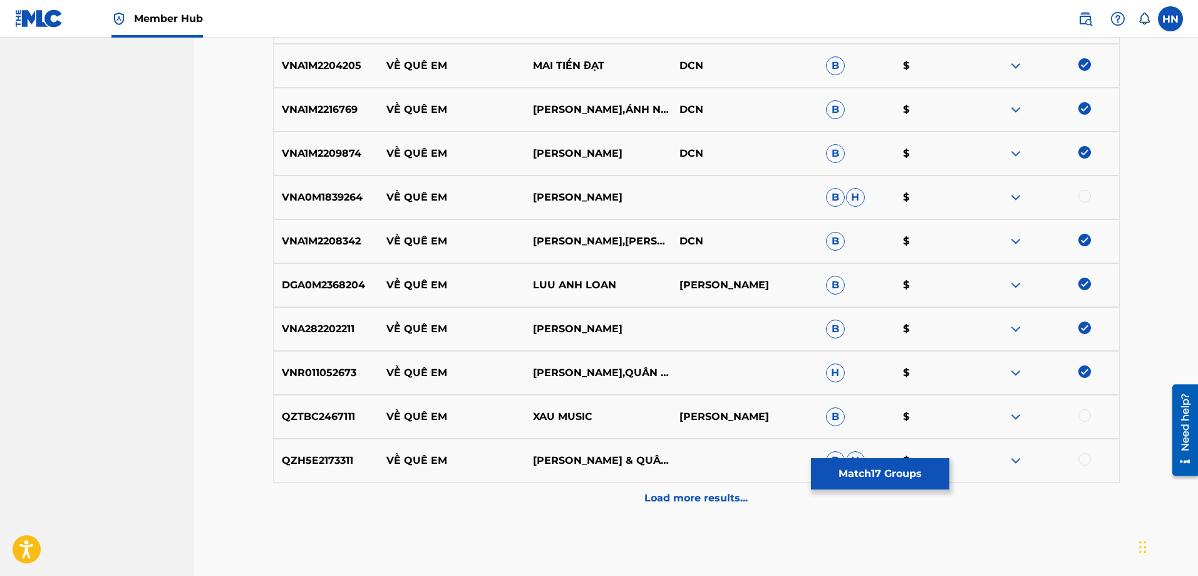
click at [1083, 461] on div at bounding box center [1085, 459] width 13 height 13
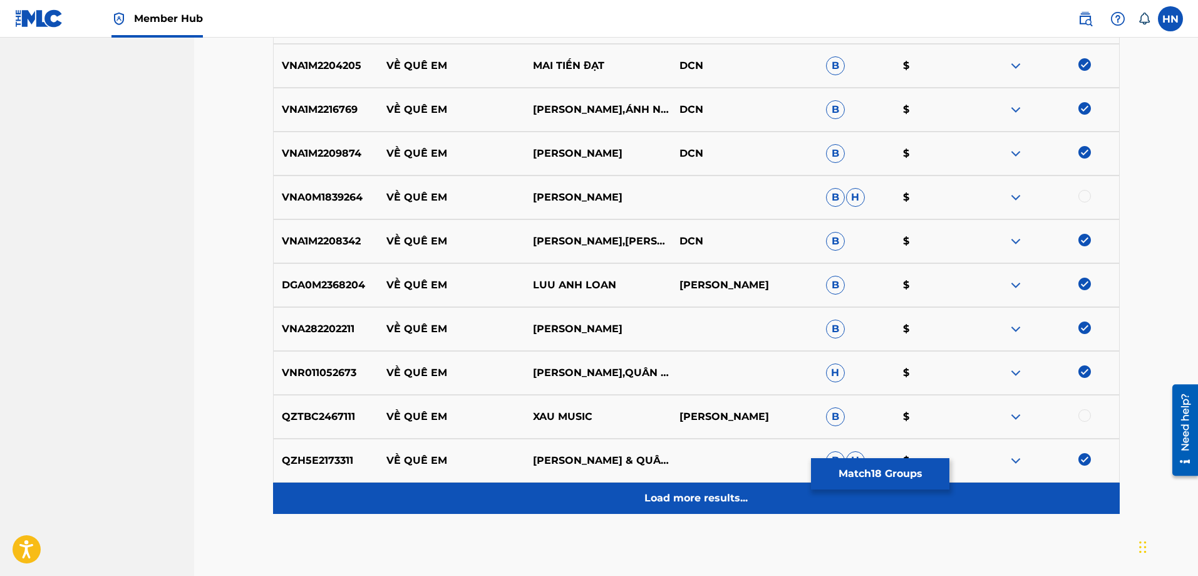
click at [694, 483] on div "Load more results..." at bounding box center [696, 497] width 847 height 31
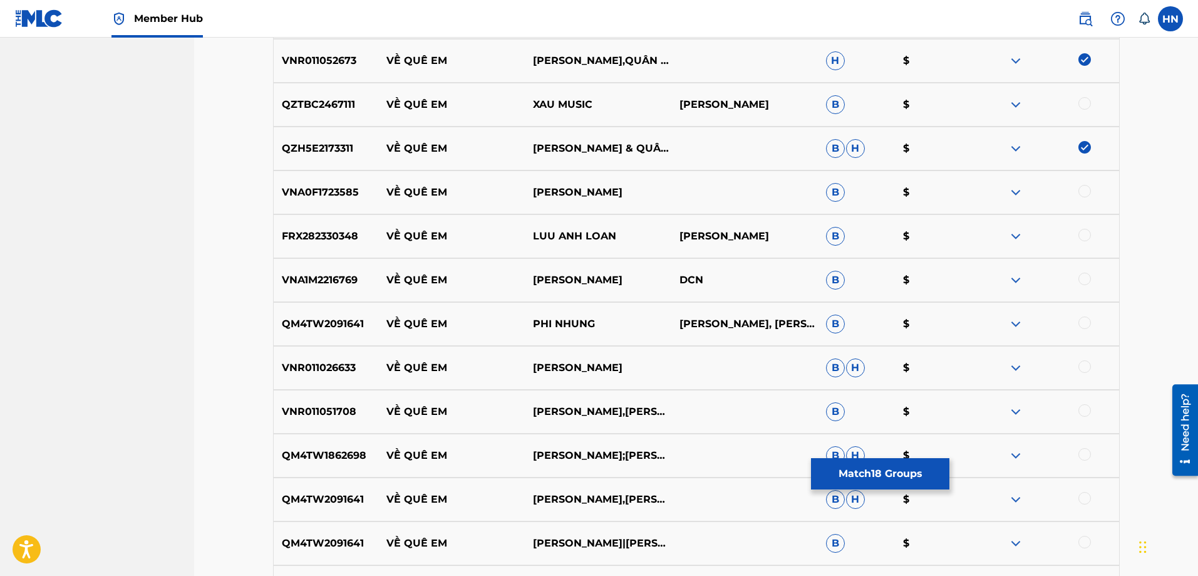
scroll to position [1190, 0]
click at [351, 238] on p "FRX282330348" at bounding box center [326, 234] width 105 height 15
click at [1082, 231] on div at bounding box center [1085, 233] width 13 height 13
click at [309, 266] on div "VNA1M2216769 VỀ QUÊ EM [GEOGRAPHIC_DATA] TÂM DCN B $" at bounding box center [696, 279] width 847 height 44
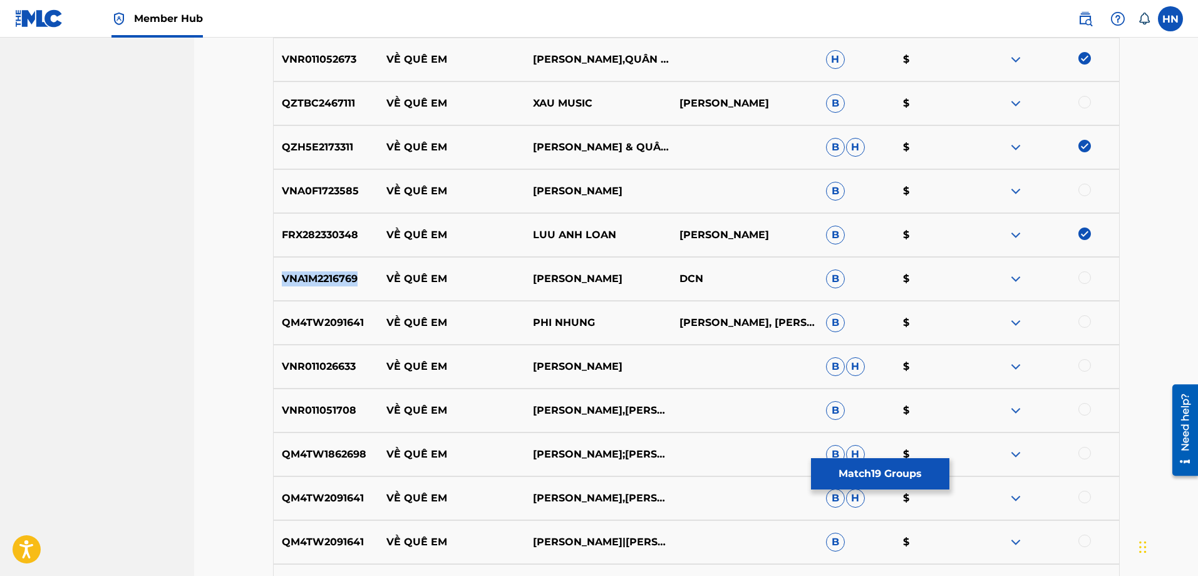
click at [309, 266] on div "VNA1M2216769 VỀ QUÊ EM [GEOGRAPHIC_DATA] TÂM DCN B $" at bounding box center [696, 279] width 847 height 44
click at [1086, 280] on div at bounding box center [1085, 277] width 13 height 13
click at [340, 321] on p "QM4TW2091641" at bounding box center [326, 322] width 105 height 15
click at [1080, 322] on div at bounding box center [1085, 321] width 13 height 13
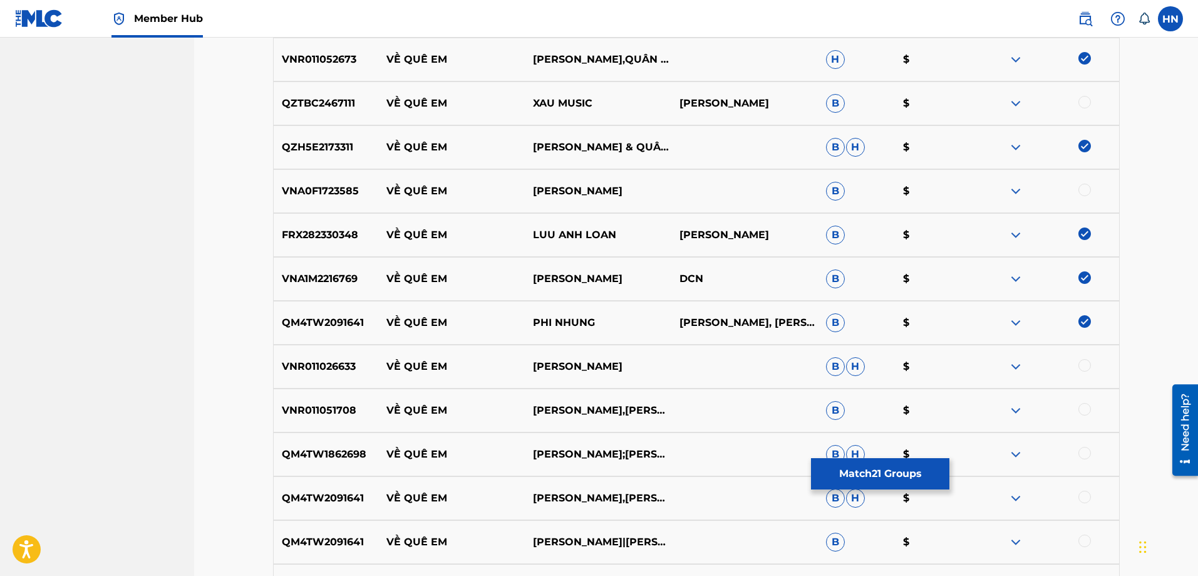
click at [354, 358] on div "VNR011026633 VỀ QUÊ EM [PERSON_NAME]" at bounding box center [696, 367] width 847 height 44
click at [351, 484] on div "QM4TW2091641 VỀ QUÊ EM PHI NHUNG,[PERSON_NAME]" at bounding box center [696, 498] width 847 height 44
click at [1086, 494] on div at bounding box center [1085, 496] width 13 height 13
click at [1084, 540] on div at bounding box center [1085, 540] width 13 height 13
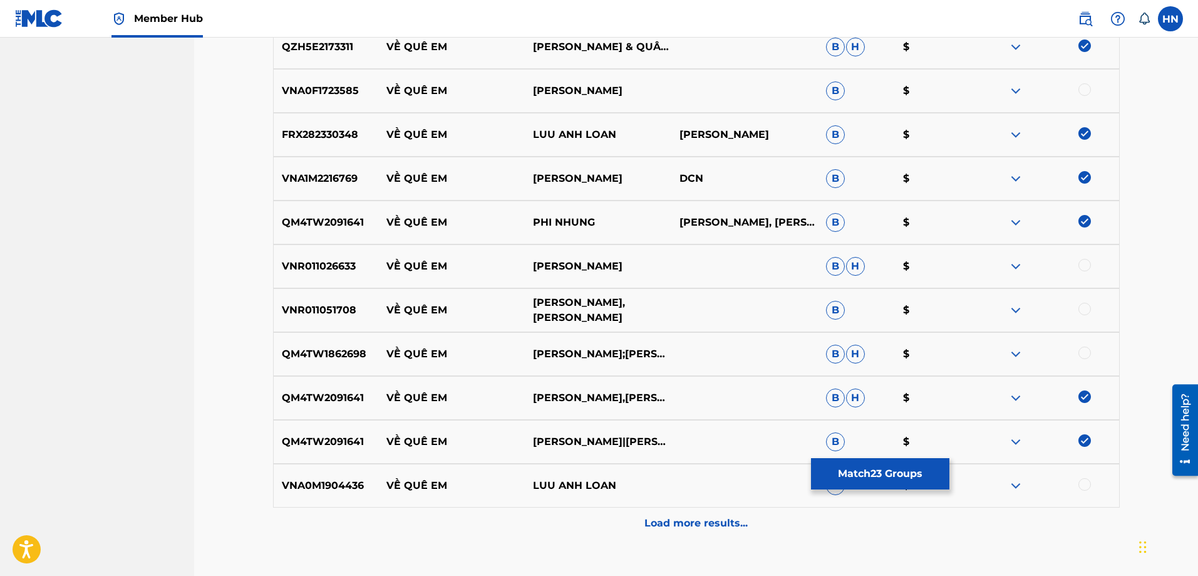
scroll to position [1376, 0]
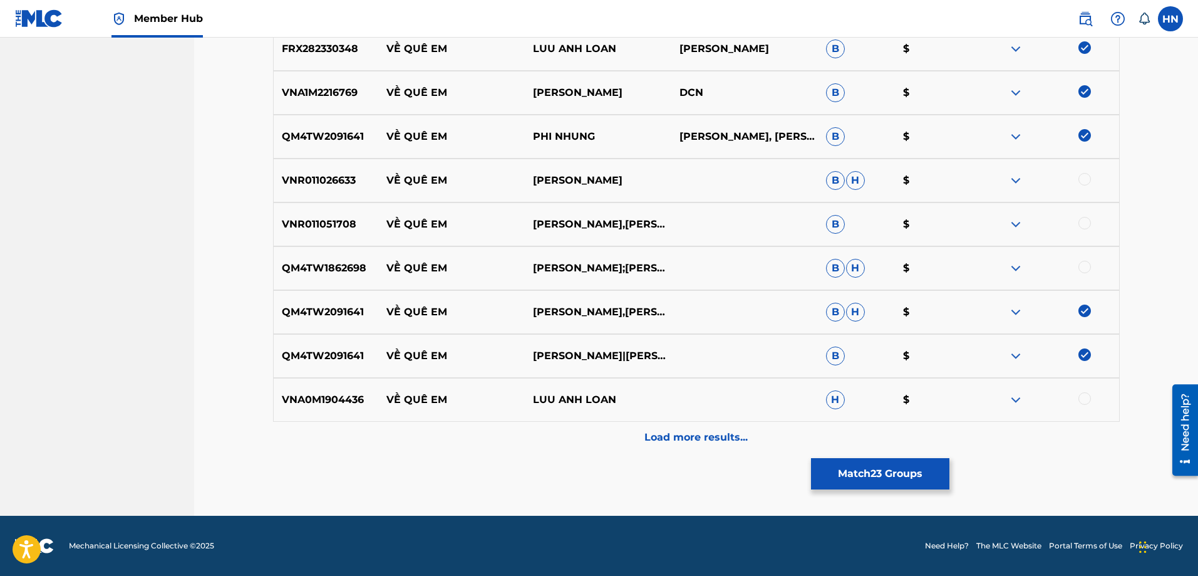
click at [331, 396] on p "VNA0M1904436" at bounding box center [326, 399] width 105 height 15
click at [1085, 399] on div at bounding box center [1085, 398] width 13 height 13
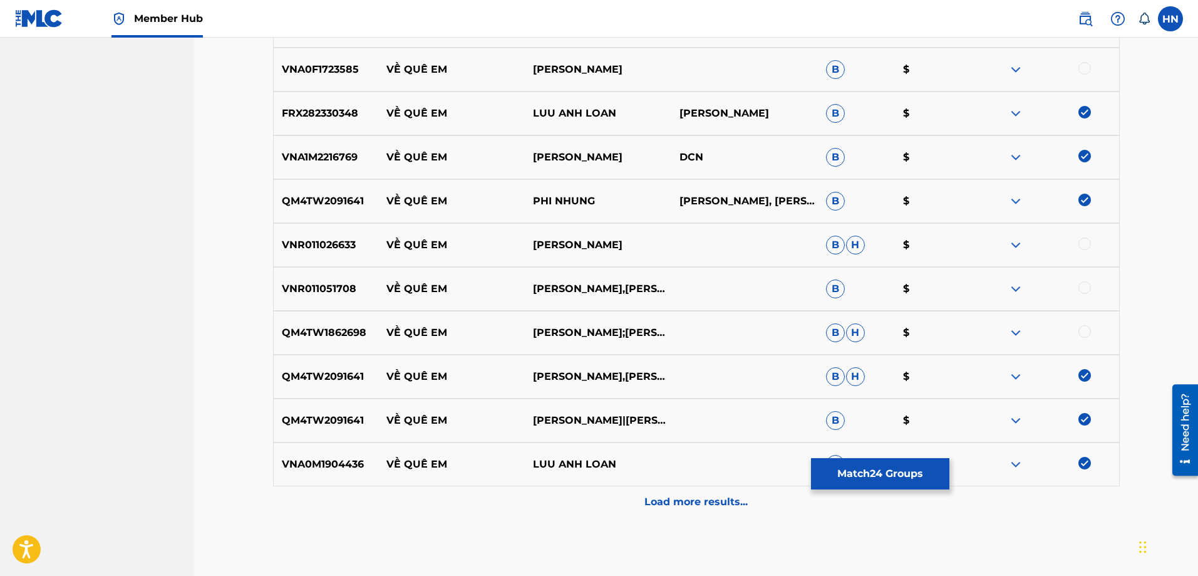
scroll to position [1314, 0]
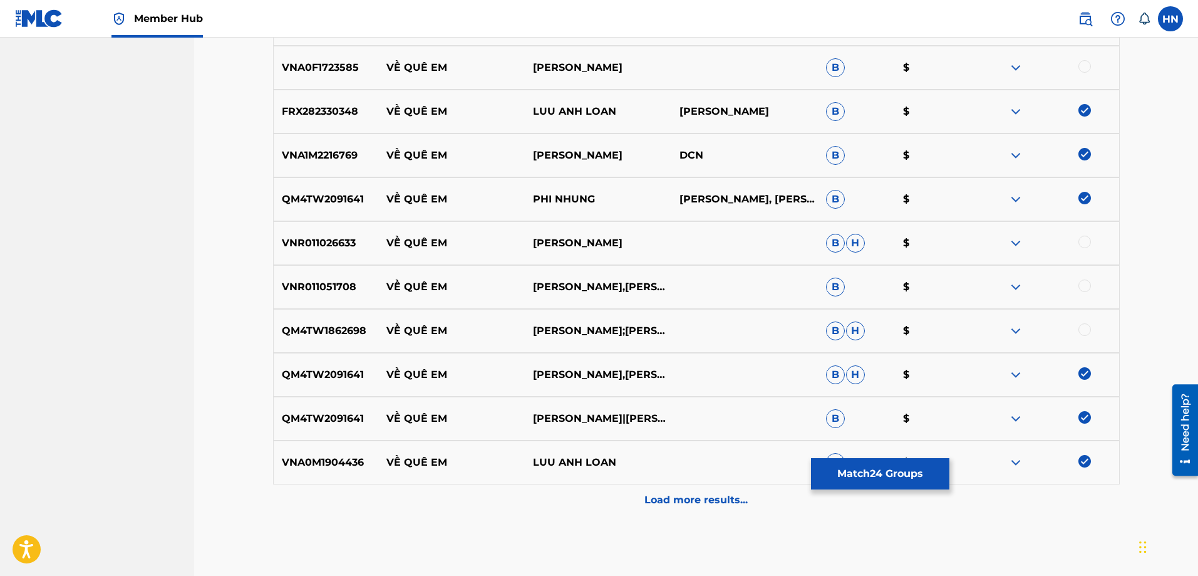
click at [343, 251] on div "VNR011026633 VỀ QUÊ EM [PERSON_NAME]" at bounding box center [696, 243] width 847 height 44
click at [1091, 240] on div at bounding box center [1046, 243] width 147 height 15
click at [1086, 240] on div at bounding box center [1085, 242] width 13 height 13
click at [315, 335] on p "QM4TW1862698" at bounding box center [326, 330] width 105 height 15
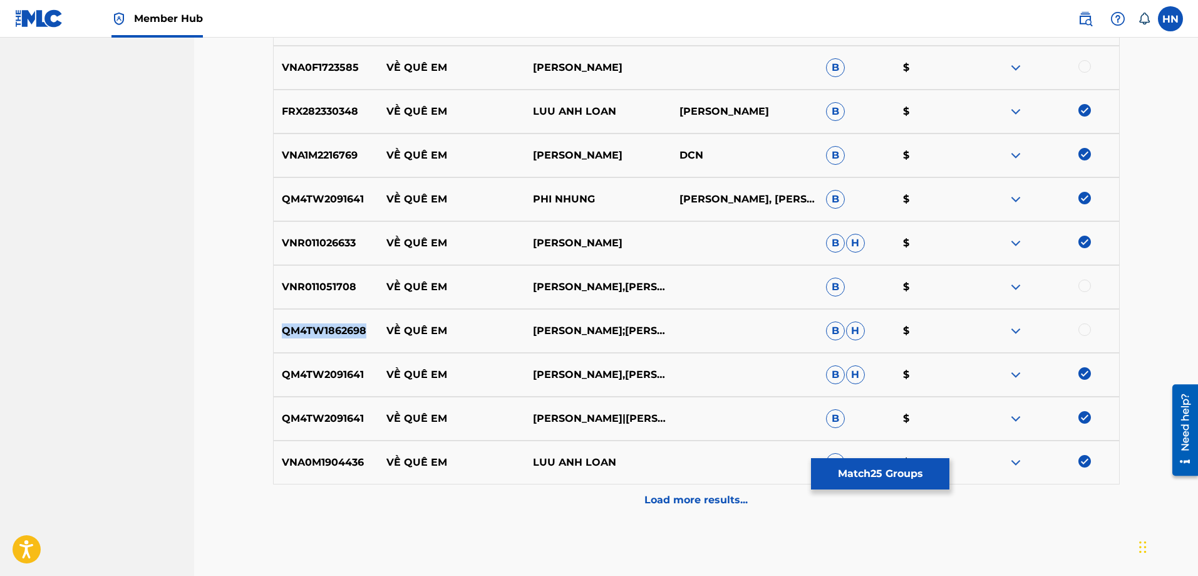
click at [315, 335] on p "QM4TW1862698" at bounding box center [326, 330] width 105 height 15
click at [1085, 330] on div at bounding box center [1085, 329] width 13 height 13
click at [329, 291] on p "VNR011051708" at bounding box center [326, 286] width 105 height 15
click at [1088, 286] on div at bounding box center [1085, 285] width 13 height 13
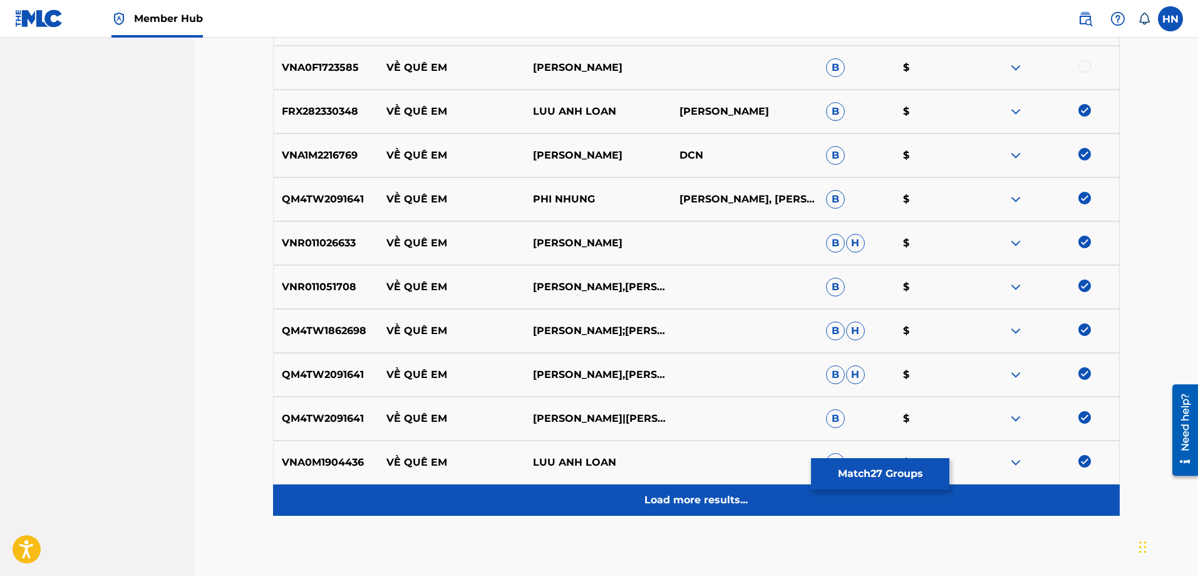
click at [694, 494] on p "Load more results..." at bounding box center [696, 499] width 103 height 15
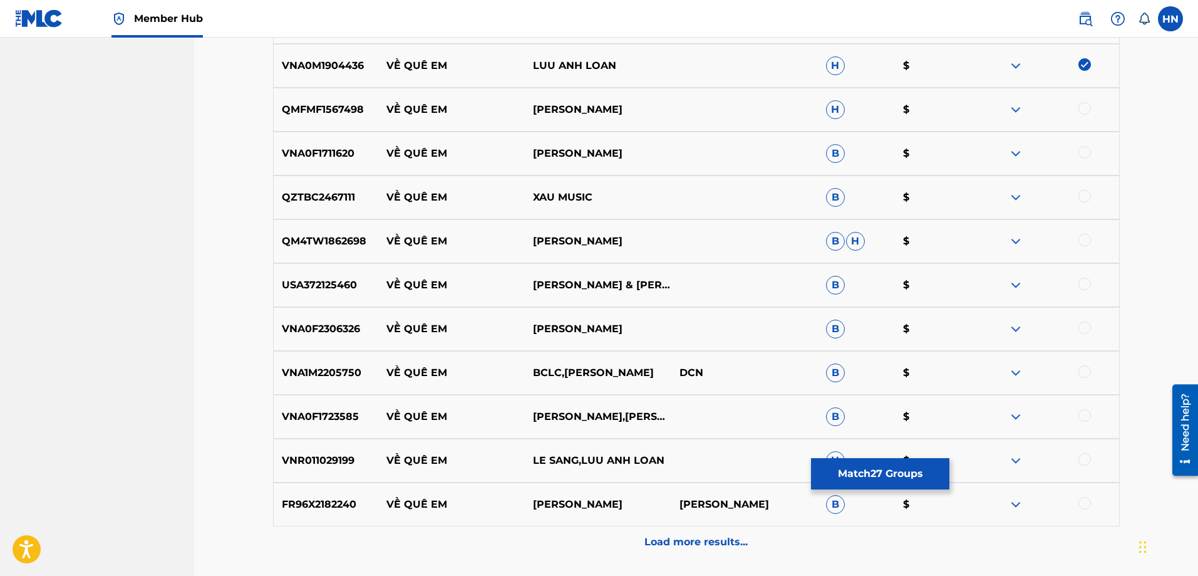
scroll to position [1689, 0]
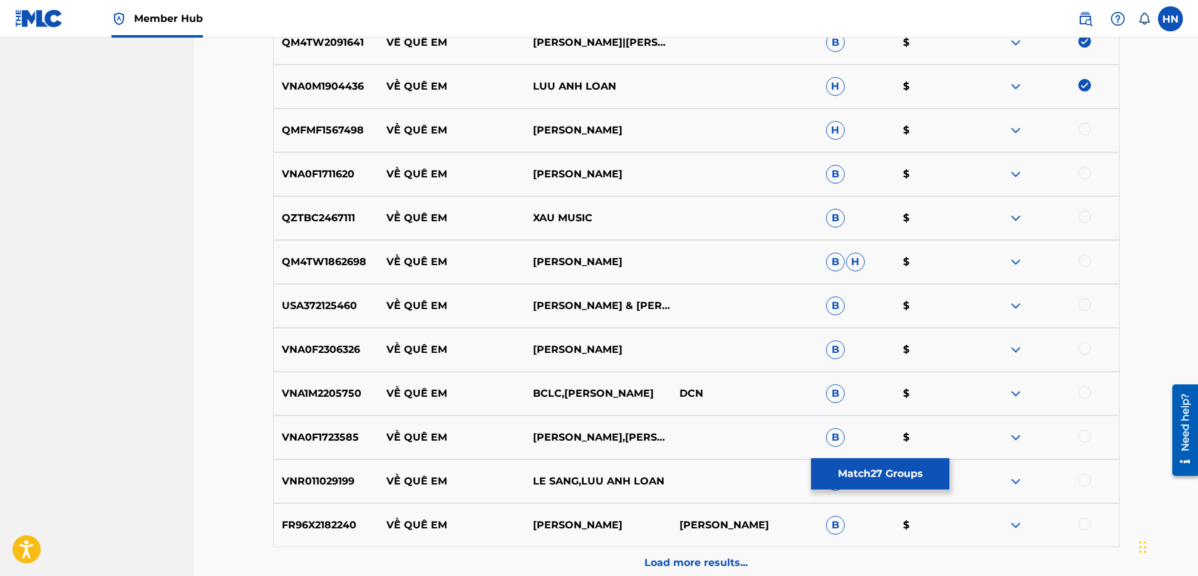
click at [341, 482] on p "VNR011029199" at bounding box center [326, 481] width 105 height 15
click at [1089, 480] on div at bounding box center [1085, 480] width 13 height 13
click at [314, 526] on p "FR96X2182240" at bounding box center [326, 524] width 105 height 15
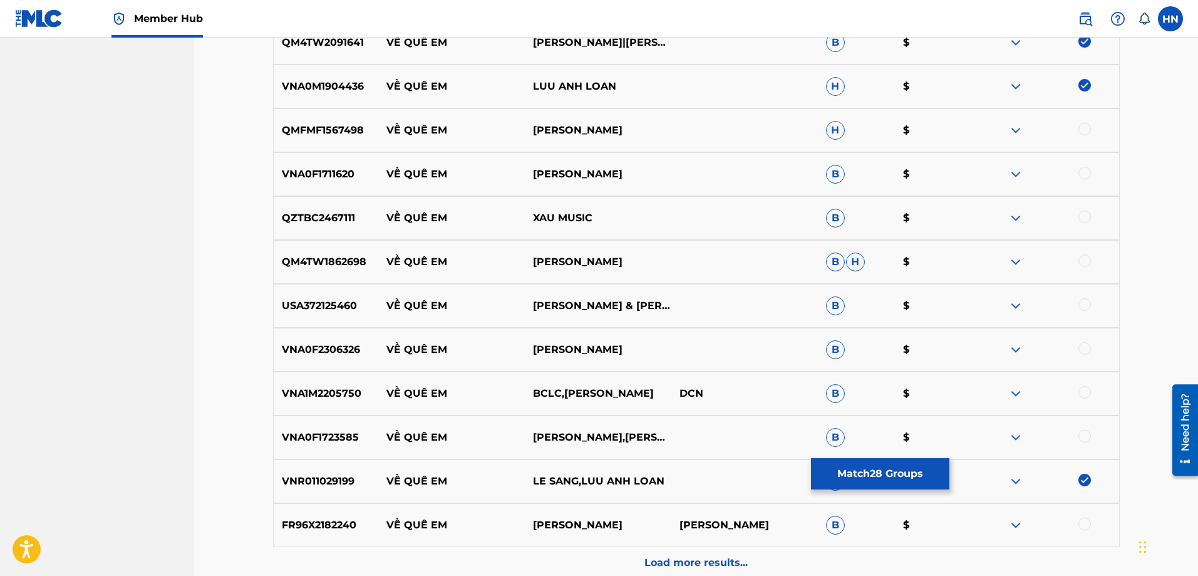
click at [1084, 526] on div at bounding box center [1085, 523] width 13 height 13
click at [346, 393] on p "VNA1M2205750" at bounding box center [326, 393] width 105 height 15
click at [1081, 396] on div at bounding box center [1085, 392] width 13 height 13
drag, startPoint x: 621, startPoint y: 128, endPoint x: 382, endPoint y: 128, distance: 239.3
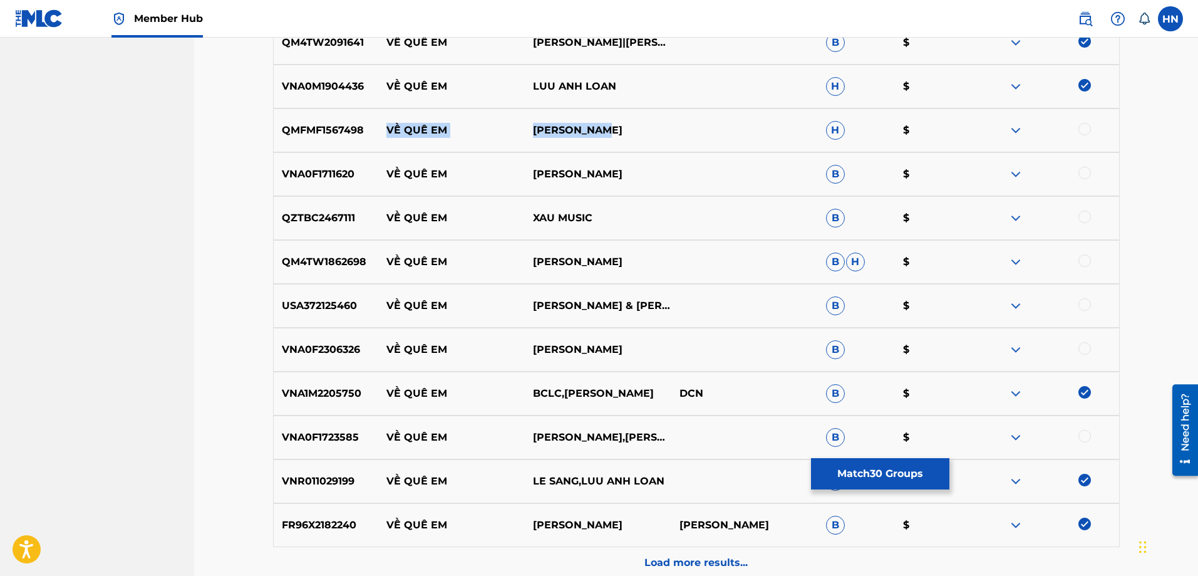
click at [382, 128] on div "QMFMF1567498 VỀ QUÊ EM MAI YEN CHI H $" at bounding box center [696, 130] width 847 height 44
click at [348, 130] on p "QMFMF1567498" at bounding box center [326, 130] width 105 height 15
click at [1082, 127] on div at bounding box center [1085, 129] width 13 height 13
drag, startPoint x: 383, startPoint y: 172, endPoint x: 641, endPoint y: 170, distance: 258.1
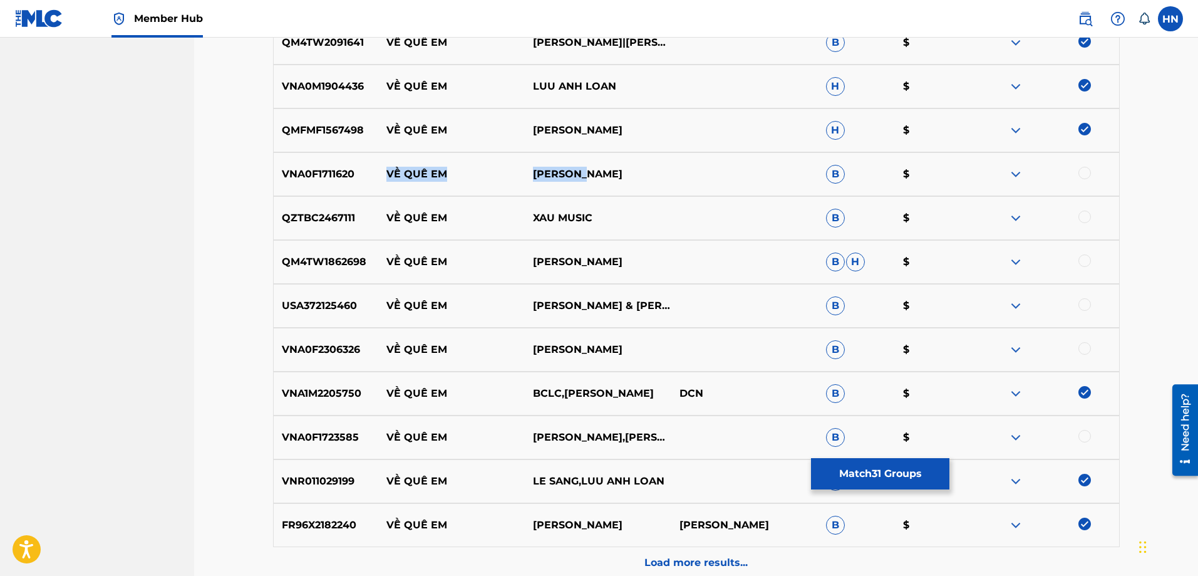
click at [640, 170] on div "VNA0F1711620 VỀ QUÊ EM THÚY LAN B $" at bounding box center [696, 174] width 847 height 44
drag, startPoint x: 667, startPoint y: 432, endPoint x: 375, endPoint y: 444, distance: 292.2
click at [375, 444] on div "VNA0F1723585 VỀ QUÊ EM [GEOGRAPHIC_DATA],HOÀNG THƠ B $" at bounding box center [696, 437] width 847 height 44
drag, startPoint x: 674, startPoint y: 478, endPoint x: 375, endPoint y: 475, distance: 299.4
click at [375, 475] on div "VNR011029199 VỀ QUÊ EM LE SANG,LUU ANH LOAN H $" at bounding box center [696, 481] width 847 height 44
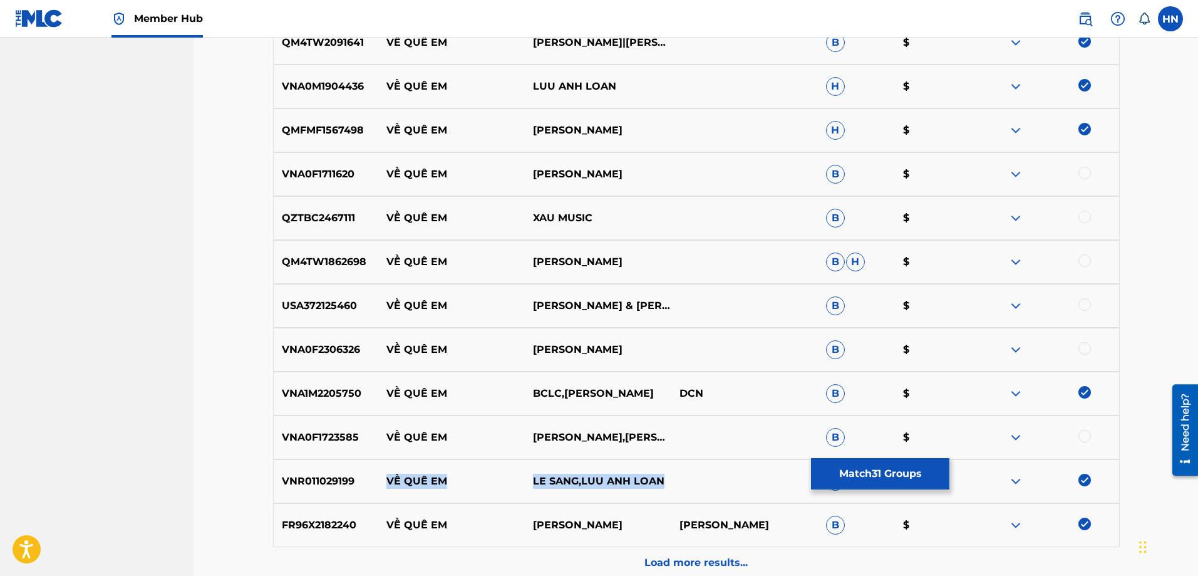
scroll to position [1752, 0]
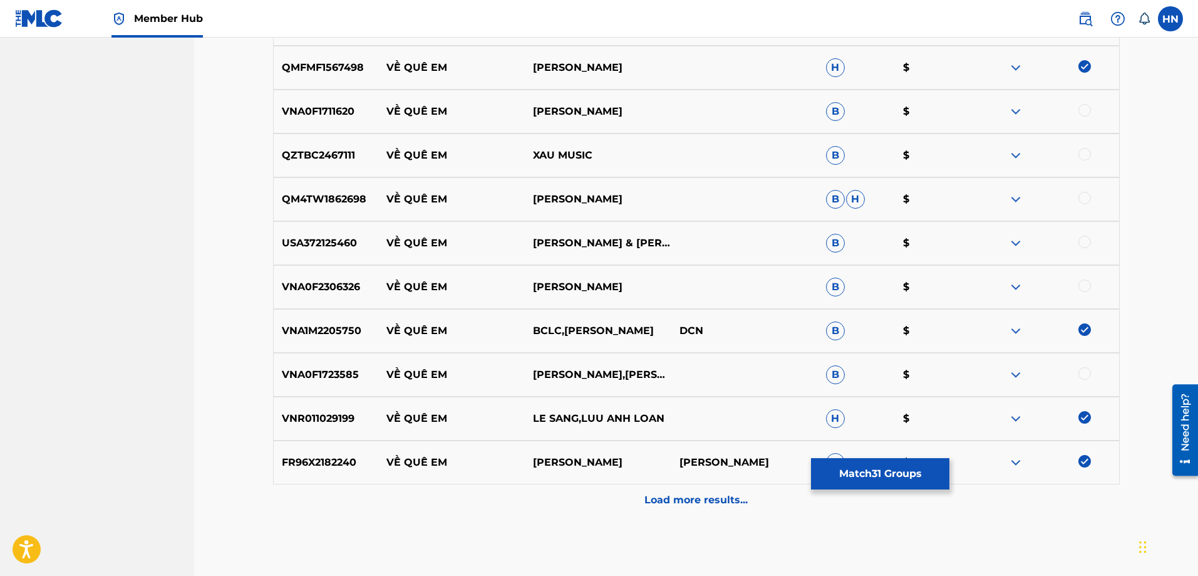
click at [321, 247] on p "USA372125460" at bounding box center [326, 243] width 105 height 15
click at [1080, 241] on div at bounding box center [1085, 242] width 13 height 13
drag, startPoint x: 547, startPoint y: 201, endPoint x: 364, endPoint y: 201, distance: 183.5
click at [364, 201] on div "QM4TW1862698 VỀ QUÊ EM VY THÚY HẰNG B H $" at bounding box center [696, 199] width 847 height 44
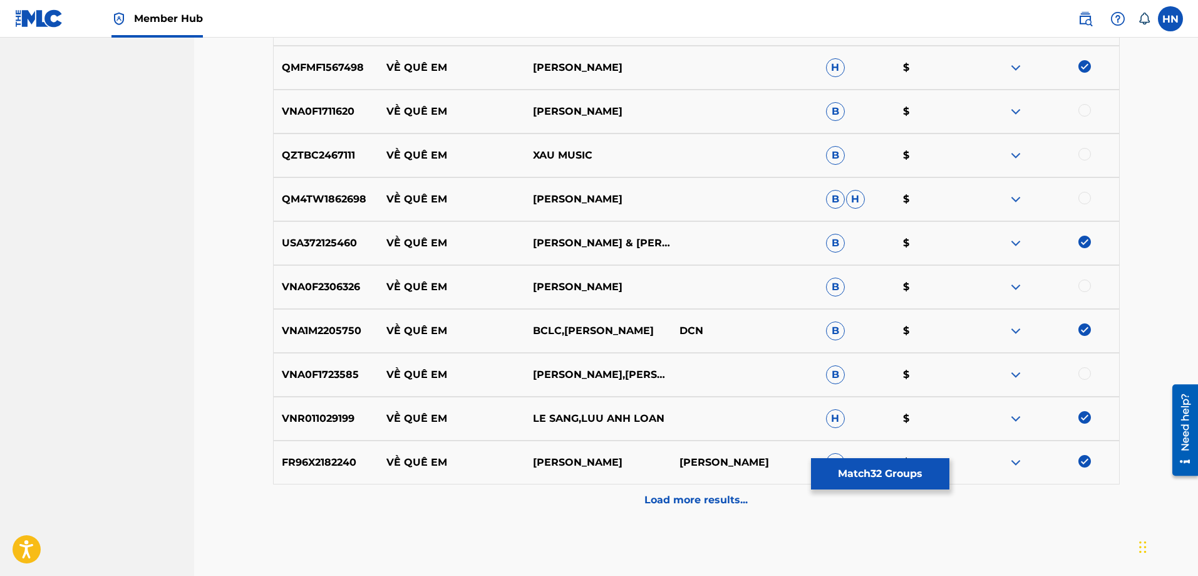
click at [334, 190] on div "QM4TW1862698 VỀ QUÊ EM VY THÚY HẰNG B H $" at bounding box center [696, 199] width 847 height 44
click at [1086, 195] on div at bounding box center [1085, 198] width 13 height 13
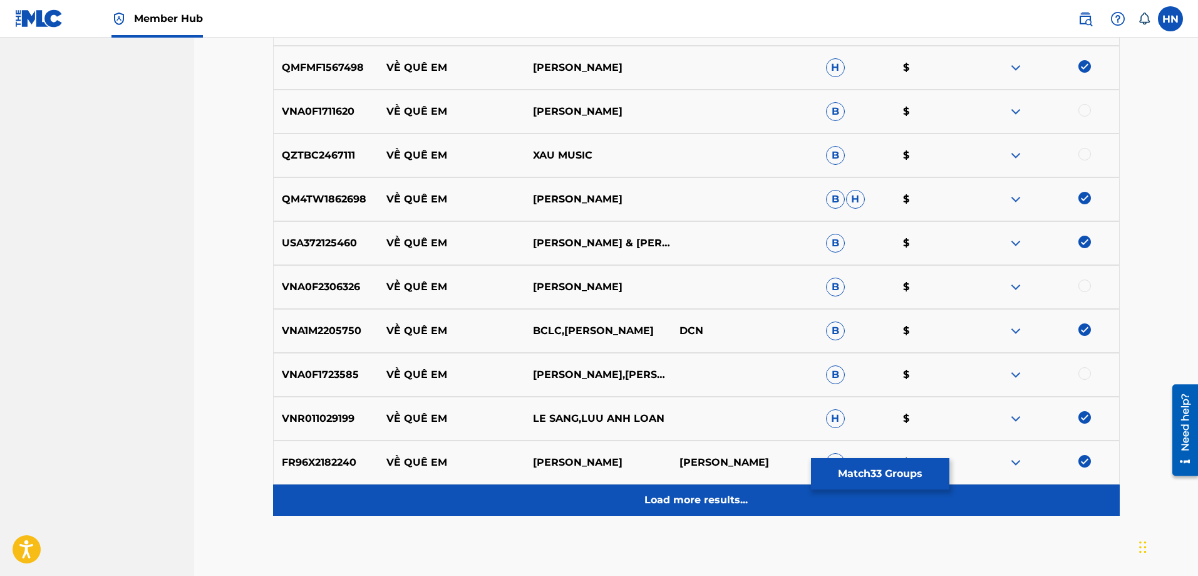
click at [692, 497] on p "Load more results..." at bounding box center [696, 499] width 103 height 15
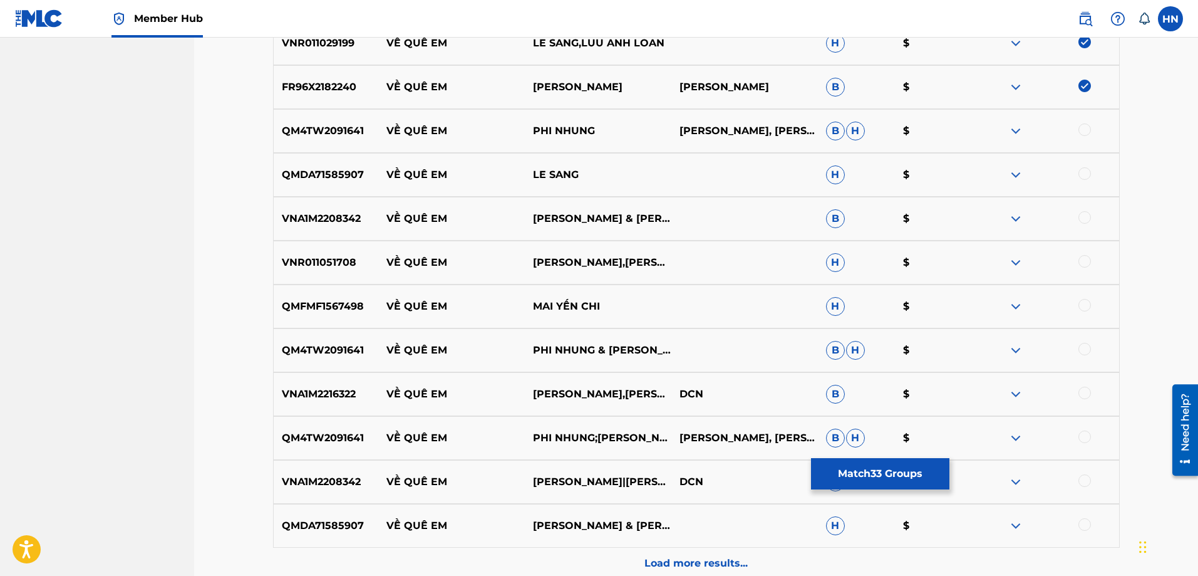
scroll to position [2128, 0]
click at [345, 123] on p "QM4TW2091641" at bounding box center [326, 130] width 105 height 15
click at [1086, 132] on div at bounding box center [1085, 129] width 13 height 13
click at [339, 164] on div "QMDA71585907 VỀ QUÊ EM LE SANG H $" at bounding box center [696, 174] width 847 height 44
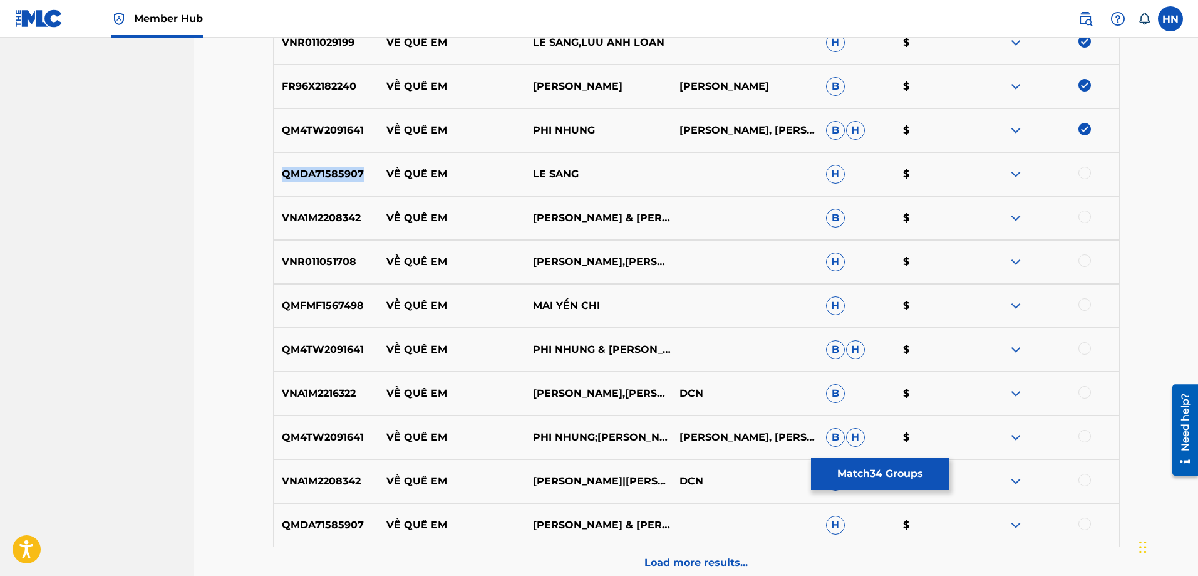
click at [339, 164] on div "QMDA71585907 VỀ QUÊ EM LE SANG H $" at bounding box center [696, 174] width 847 height 44
click at [1084, 174] on div at bounding box center [1085, 173] width 13 height 13
click at [318, 305] on p "QMFMF1567498" at bounding box center [326, 305] width 105 height 15
click at [1082, 309] on div at bounding box center [1085, 304] width 13 height 13
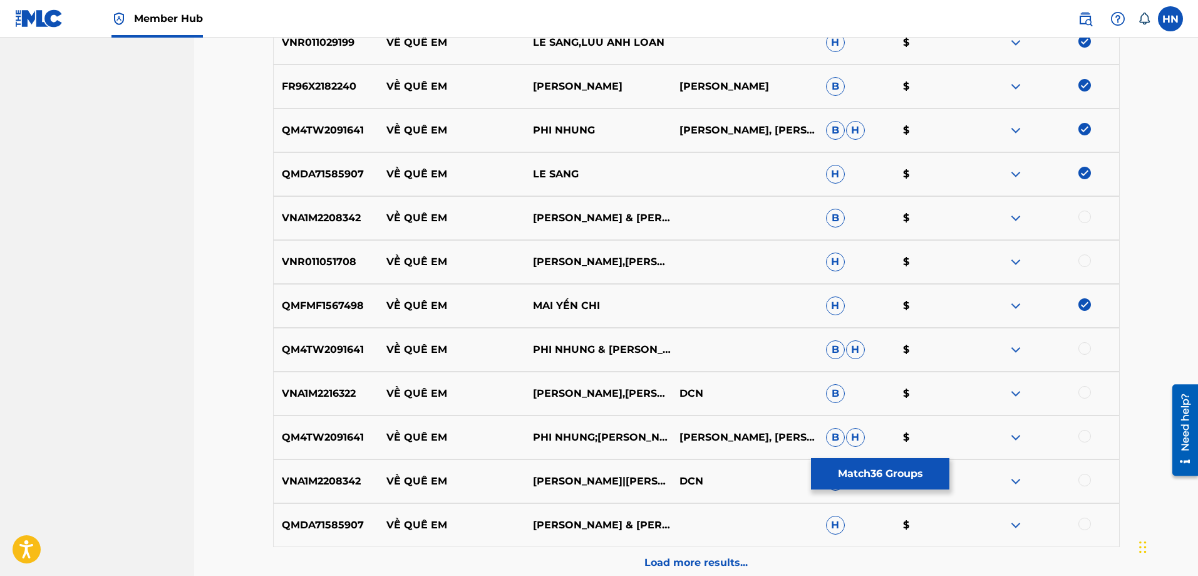
click at [324, 217] on p "VNA1M2208342" at bounding box center [326, 217] width 105 height 15
click at [1077, 218] on div at bounding box center [1046, 217] width 147 height 15
click at [1080, 215] on div at bounding box center [1085, 216] width 13 height 13
click at [284, 350] on p "QM4TW2091641" at bounding box center [326, 349] width 105 height 15
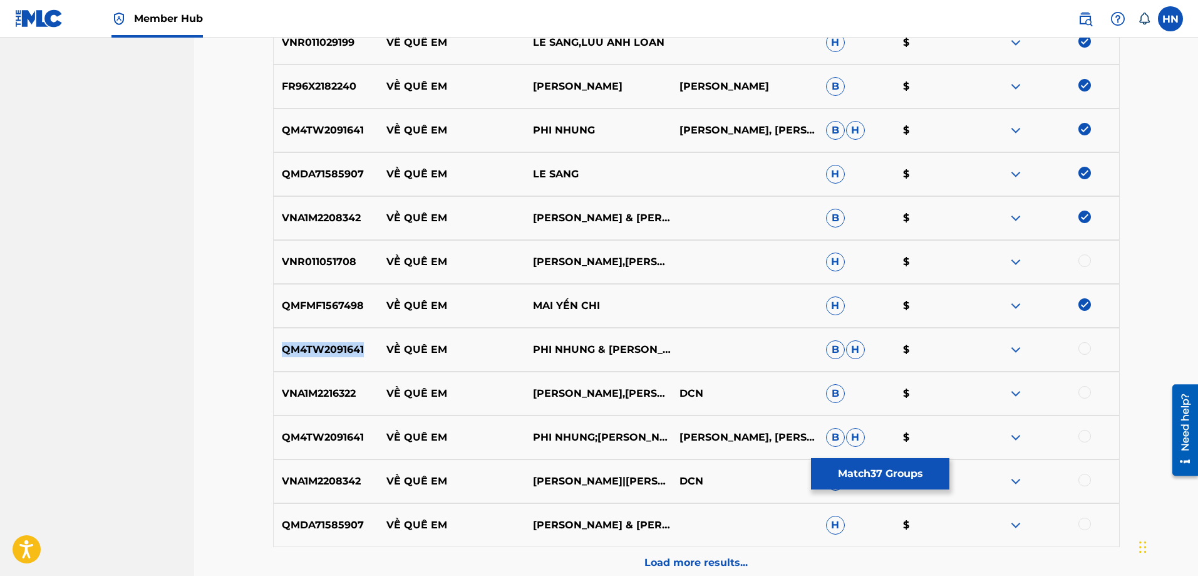
click at [284, 350] on p "QM4TW2091641" at bounding box center [326, 349] width 105 height 15
click at [1084, 345] on div at bounding box center [1085, 348] width 13 height 13
click at [325, 394] on p "VNA1M2216322" at bounding box center [326, 393] width 105 height 15
click at [1087, 392] on div at bounding box center [1085, 392] width 13 height 13
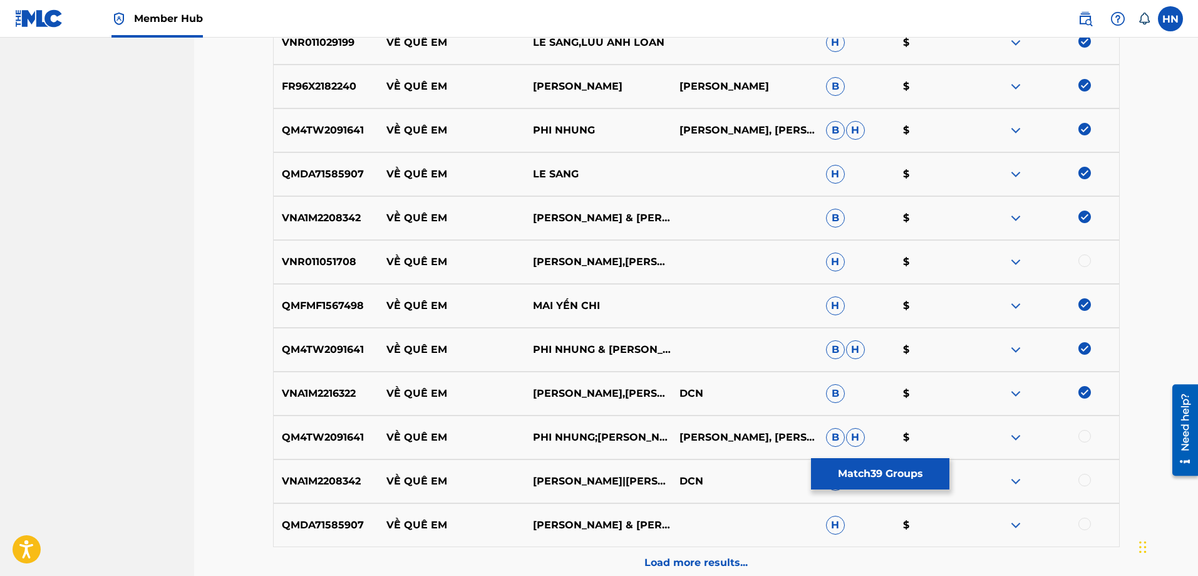
click at [330, 433] on p "QM4TW2091641" at bounding box center [326, 437] width 105 height 15
click at [1089, 432] on div at bounding box center [1085, 436] width 13 height 13
click at [345, 482] on p "VNA1M2208342" at bounding box center [326, 481] width 105 height 15
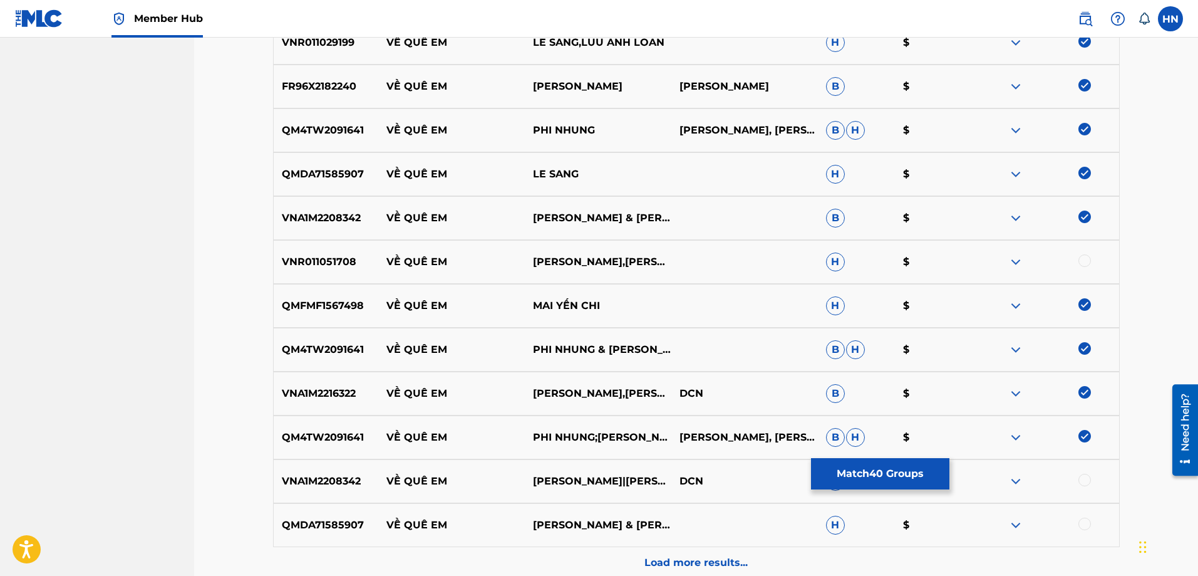
click at [1083, 485] on div at bounding box center [1085, 480] width 13 height 13
click at [336, 530] on p "QMDA71585907" at bounding box center [326, 524] width 105 height 15
click at [1088, 525] on div at bounding box center [1085, 523] width 13 height 13
drag, startPoint x: 378, startPoint y: 258, endPoint x: 585, endPoint y: 264, distance: 206.8
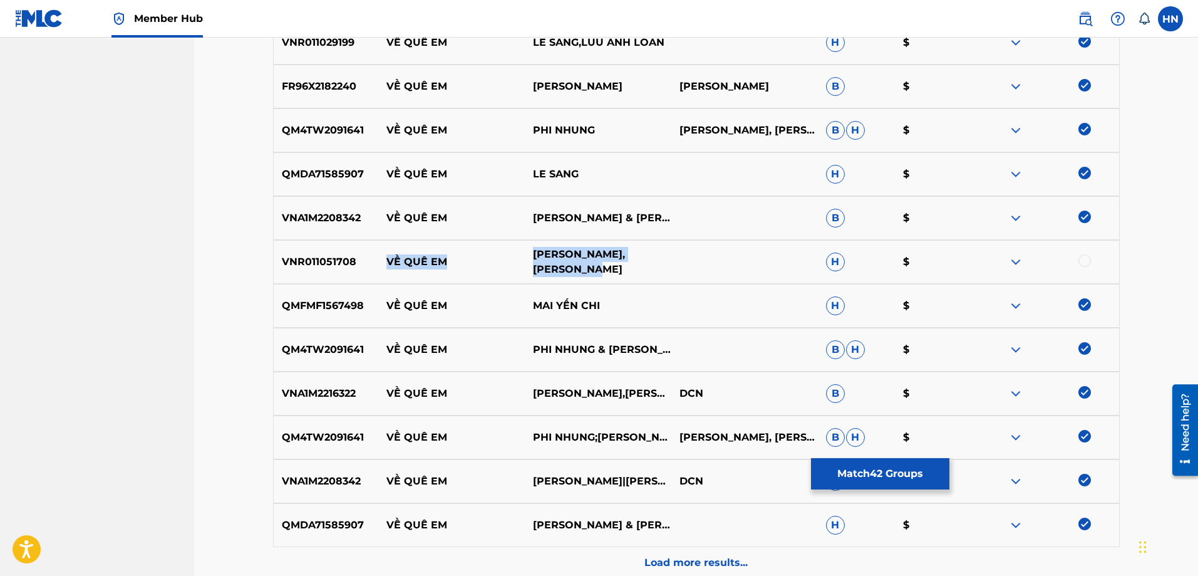
click at [585, 264] on div "VNR011051708 VỀ QUÊ EM [PERSON_NAME],[PERSON_NAME] $" at bounding box center [696, 262] width 847 height 44
click at [300, 259] on p "VNR011051708" at bounding box center [326, 261] width 105 height 15
click at [1087, 260] on div at bounding box center [1085, 260] width 13 height 13
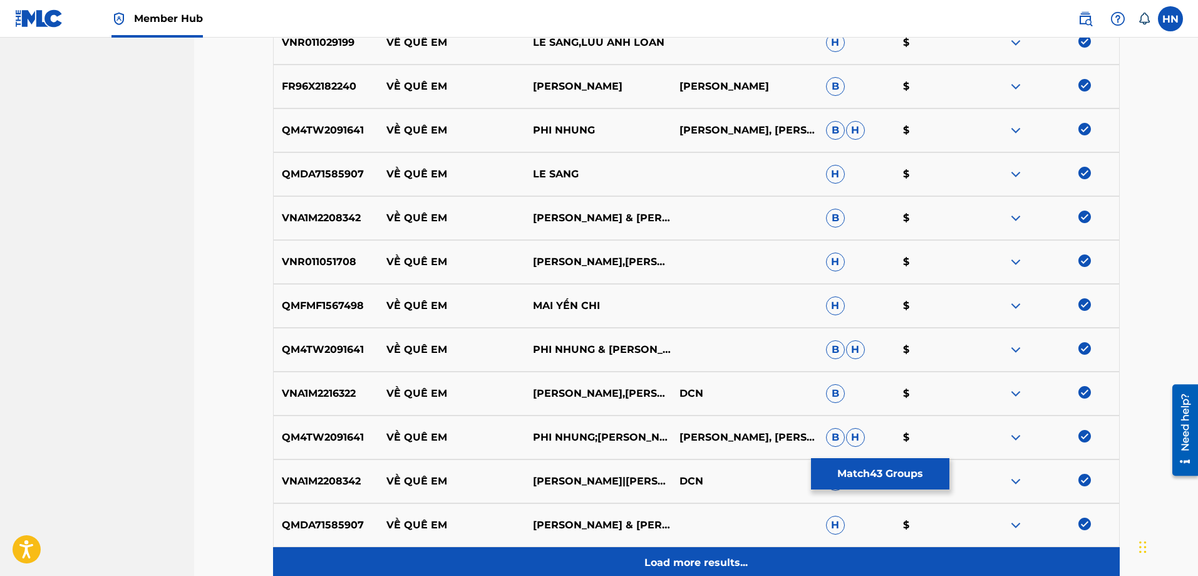
click at [658, 551] on div "Load more results..." at bounding box center [696, 562] width 847 height 31
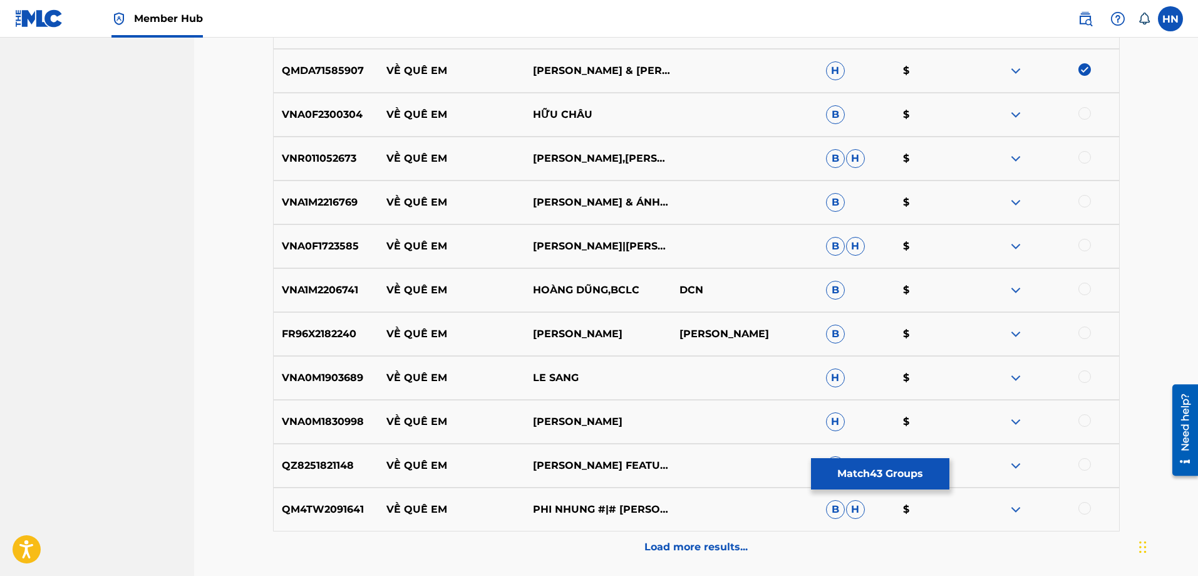
scroll to position [2566, 0]
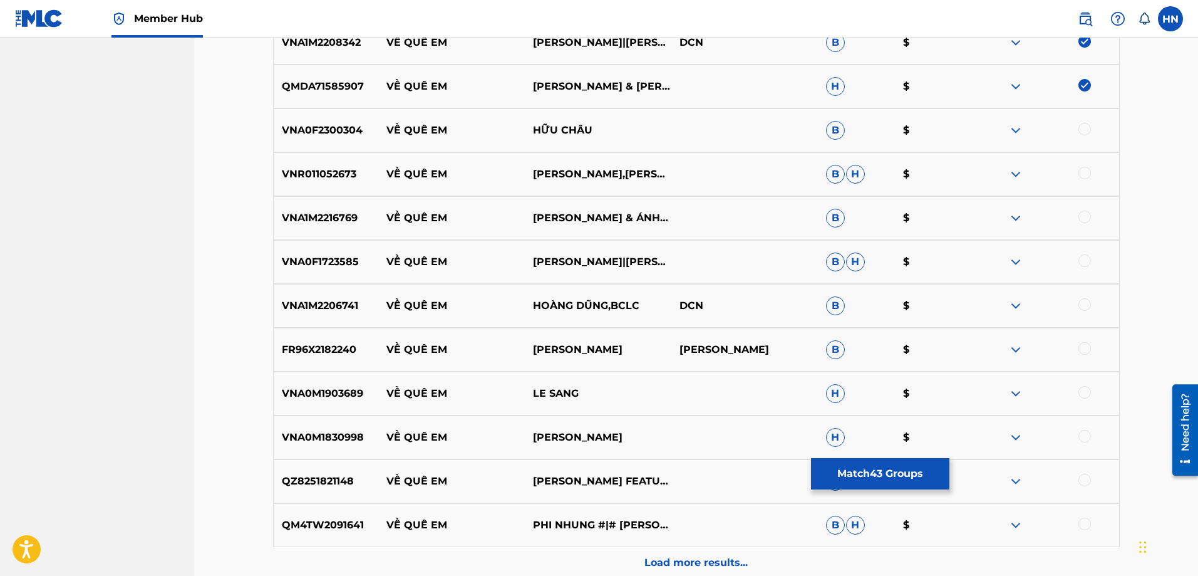
click at [333, 351] on p "FR96X2182240" at bounding box center [326, 349] width 105 height 15
click at [1082, 346] on div at bounding box center [1085, 348] width 13 height 13
click at [348, 394] on p "VNA0M1903689" at bounding box center [326, 393] width 105 height 15
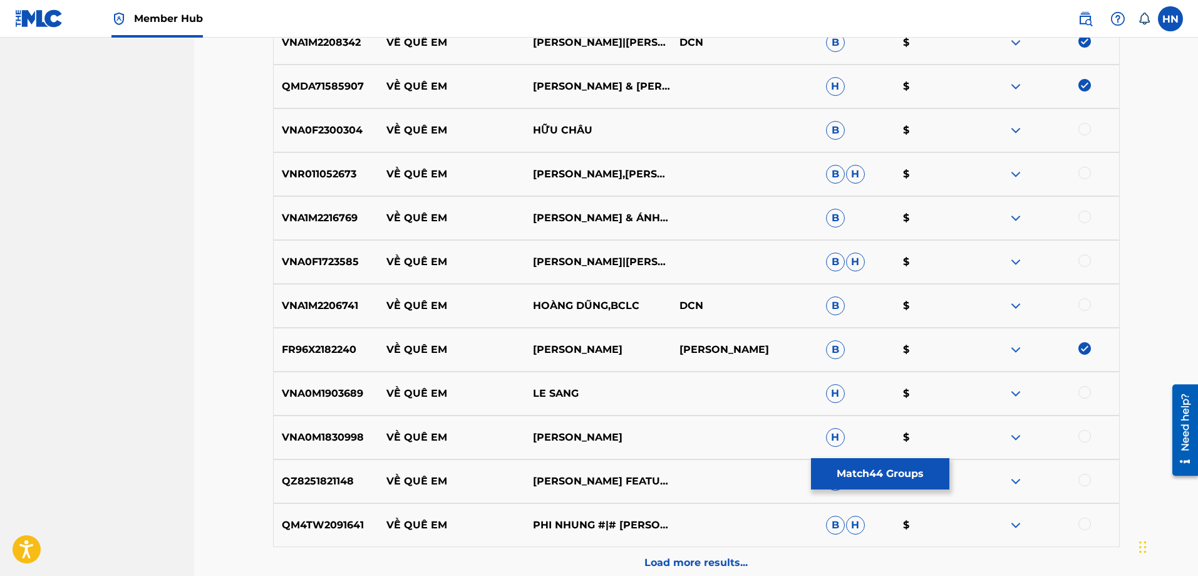
click at [1082, 395] on div at bounding box center [1085, 392] width 13 height 13
click at [341, 526] on p "QM4TW2091641" at bounding box center [326, 524] width 105 height 15
click at [1082, 527] on div at bounding box center [1085, 523] width 13 height 13
click at [334, 174] on p "VNR011052673" at bounding box center [326, 174] width 105 height 15
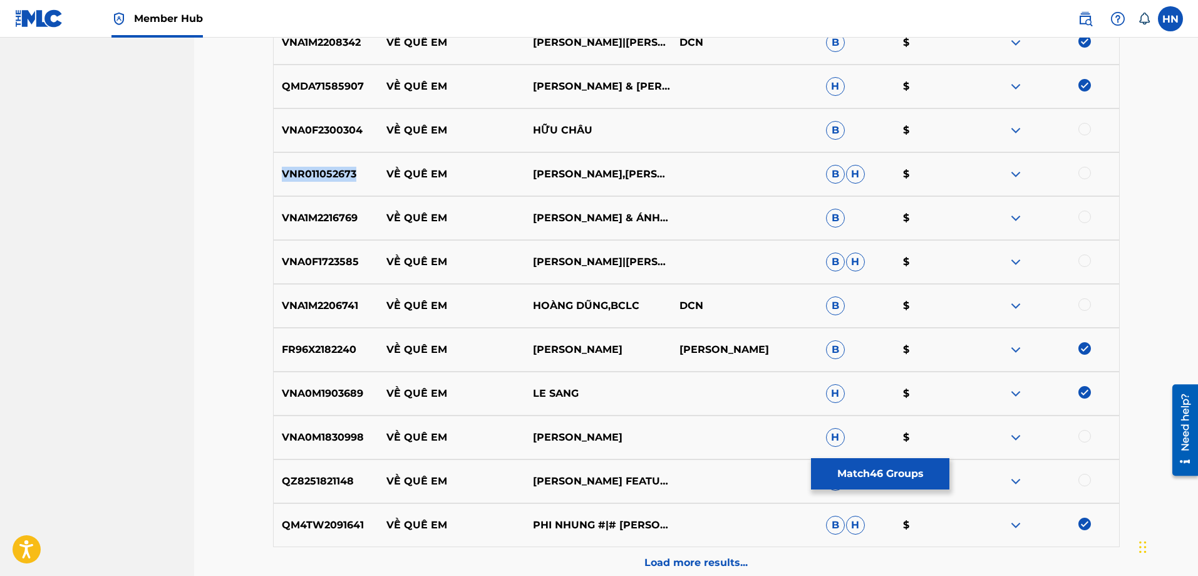
click at [334, 174] on p "VNR011052673" at bounding box center [326, 174] width 105 height 15
click at [1086, 175] on div at bounding box center [1085, 173] width 13 height 13
click at [363, 308] on p "VNA1M2206741" at bounding box center [326, 305] width 105 height 15
click at [339, 304] on p "VNA1M2206741" at bounding box center [326, 305] width 105 height 15
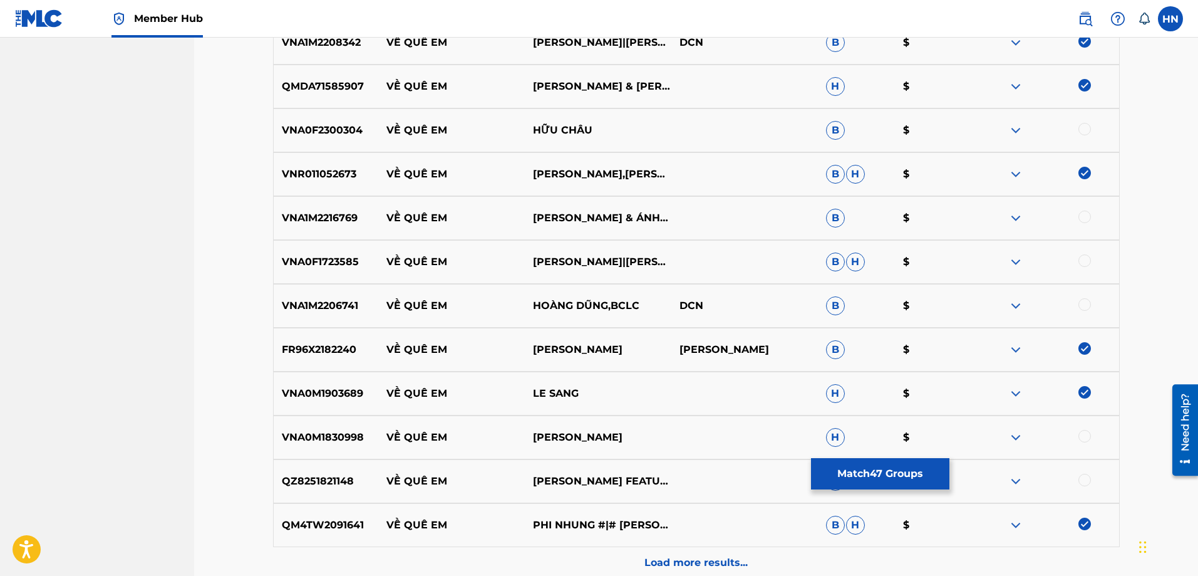
click at [1090, 303] on div at bounding box center [1085, 304] width 13 height 13
click at [312, 221] on p "VNA1M2216769" at bounding box center [326, 217] width 105 height 15
click at [1089, 218] on div at bounding box center [1085, 216] width 13 height 13
drag, startPoint x: 664, startPoint y: 125, endPoint x: 377, endPoint y: 128, distance: 286.9
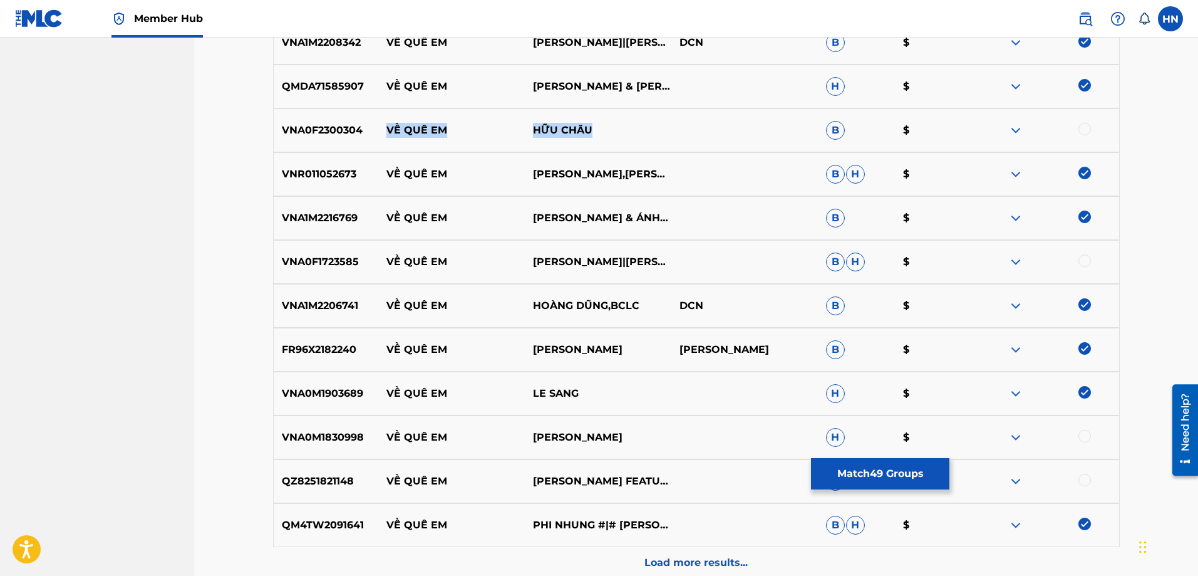
click at [377, 128] on div "VNA0F2300304 VỀ QUÊ EM [GEOGRAPHIC_DATA] B $" at bounding box center [696, 130] width 847 height 44
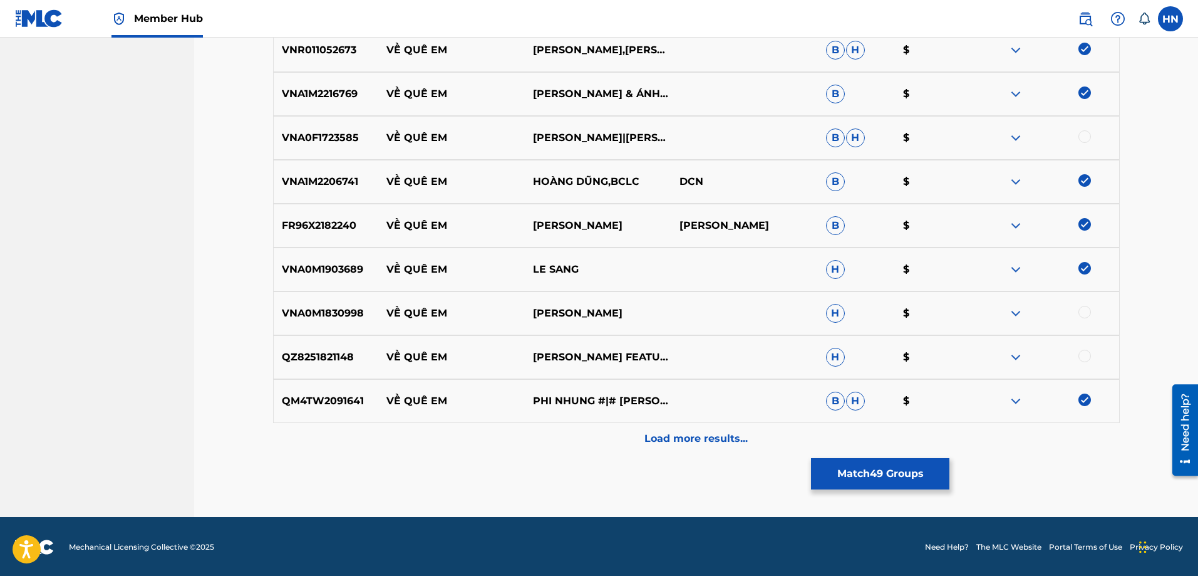
scroll to position [2692, 0]
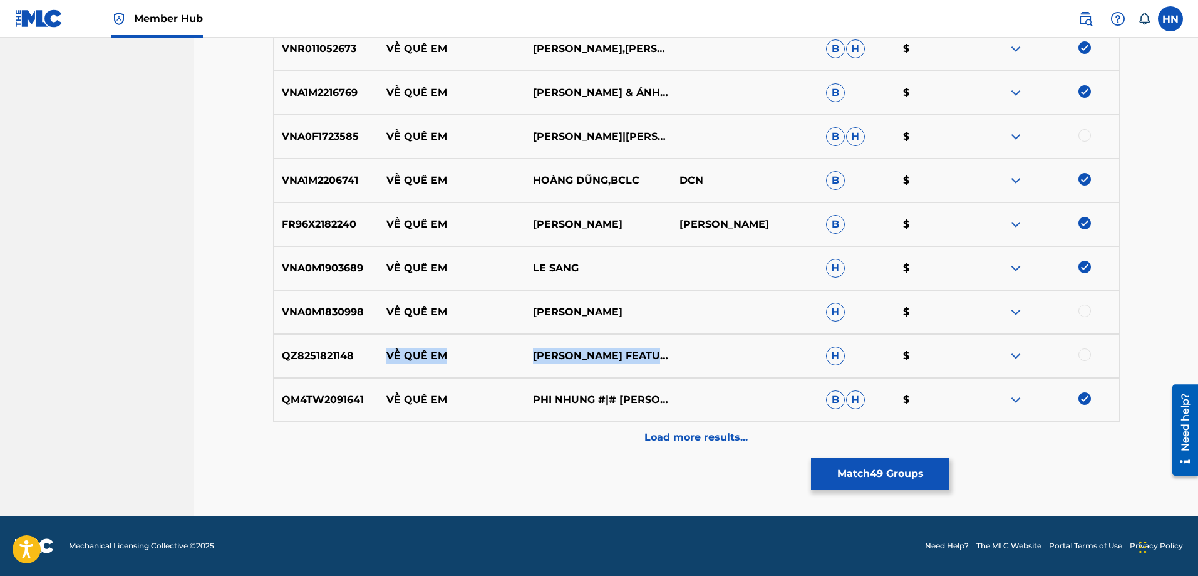
drag, startPoint x: 388, startPoint y: 354, endPoint x: 675, endPoint y: 362, distance: 287.0
click at [675, 362] on div "QZ8251821148 VỀ QUÊ EM MAI [PERSON_NAME] FEATURING [PERSON_NAME]" at bounding box center [696, 356] width 847 height 44
click at [323, 352] on p "QZ8251821148" at bounding box center [326, 355] width 105 height 15
click at [1085, 311] on div at bounding box center [1085, 310] width 13 height 13
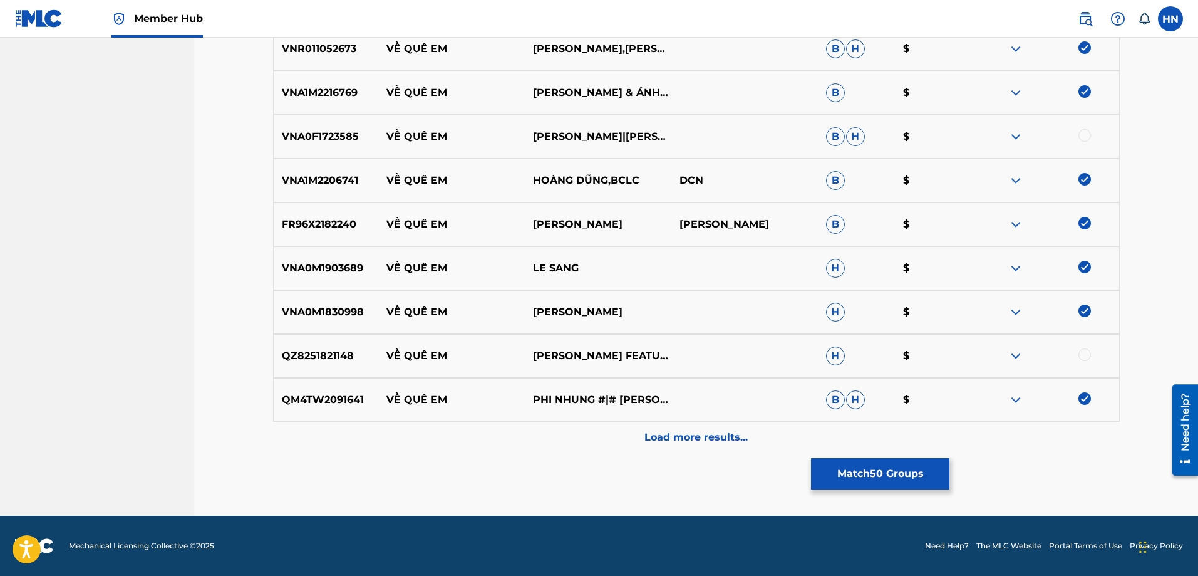
click at [1087, 314] on div at bounding box center [1046, 311] width 147 height 15
click at [1086, 354] on div at bounding box center [1085, 354] width 13 height 13
click at [1086, 313] on img at bounding box center [1085, 310] width 13 height 13
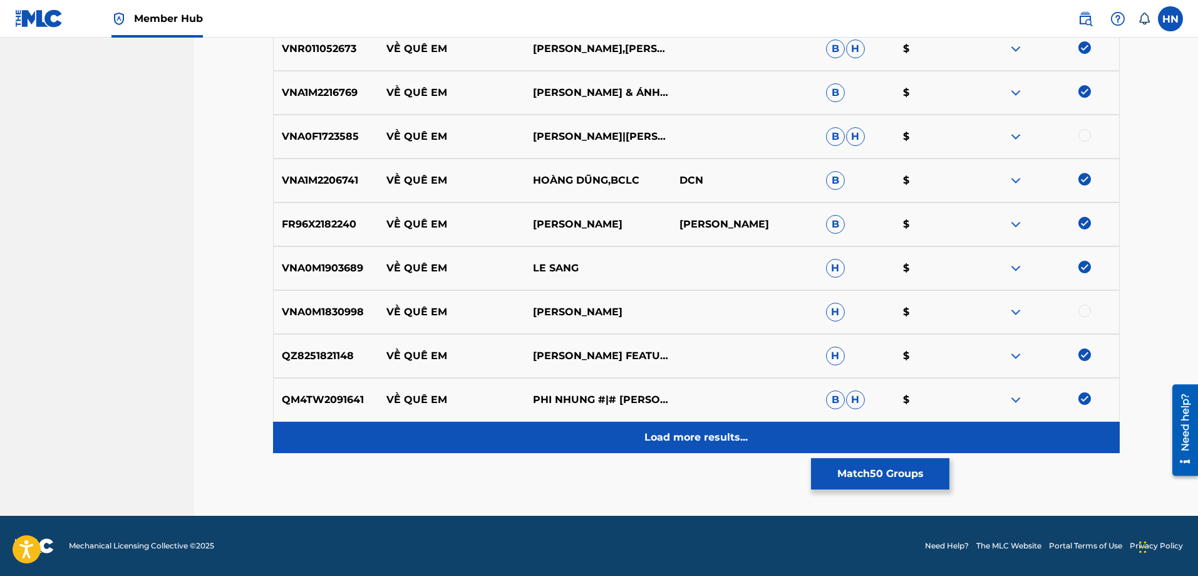
click at [595, 423] on div "Load more results..." at bounding box center [696, 437] width 847 height 31
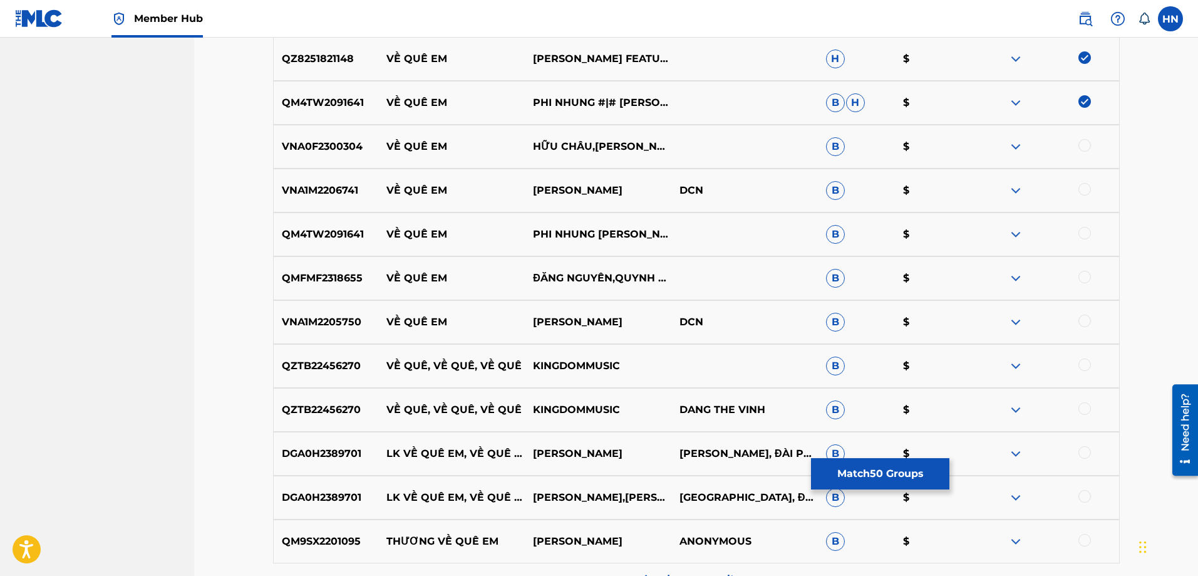
scroll to position [3005, 0]
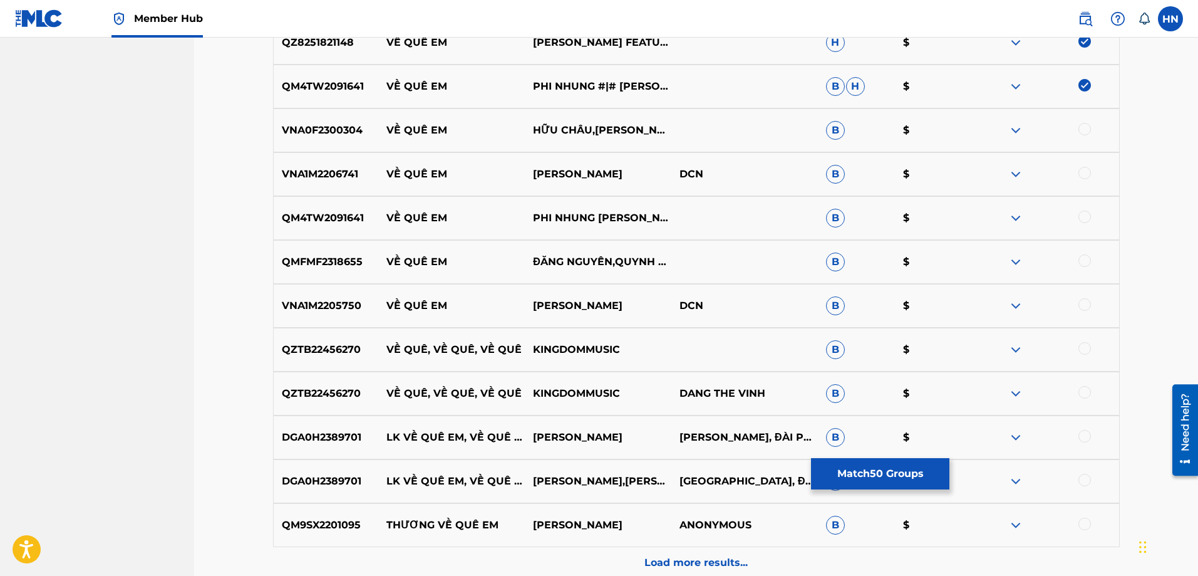
click at [338, 171] on p "VNA1M2206741" at bounding box center [326, 174] width 105 height 15
click at [1086, 169] on div at bounding box center [1085, 173] width 13 height 13
click at [326, 224] on p "QM4TW2091641" at bounding box center [326, 217] width 105 height 15
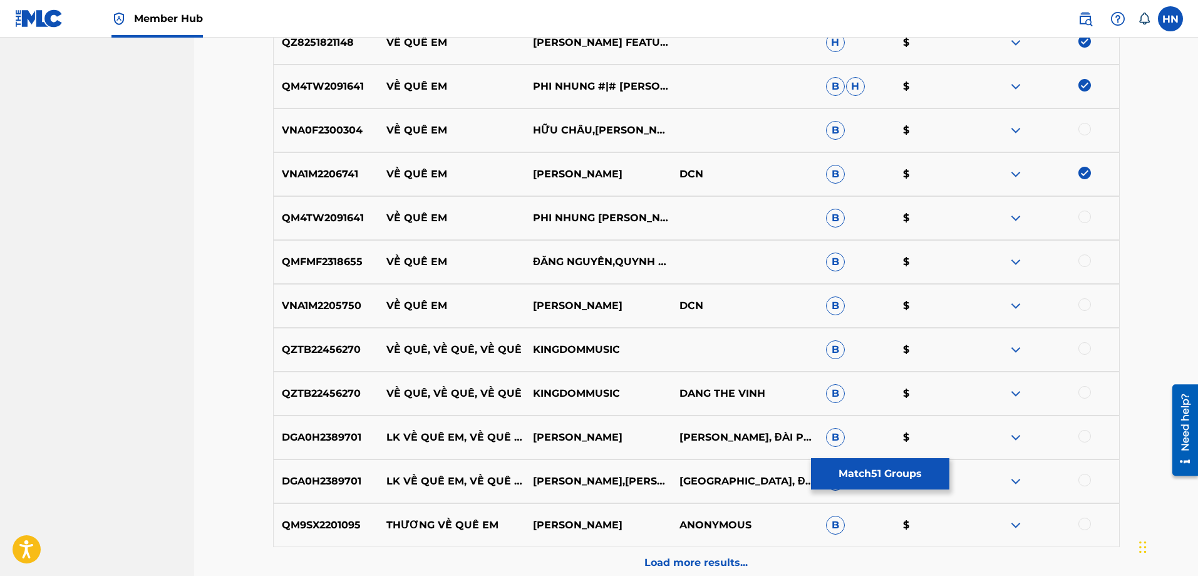
click at [1084, 217] on div at bounding box center [1085, 216] width 13 height 13
click at [288, 310] on p "VNA1M2205750" at bounding box center [326, 305] width 105 height 15
click at [1082, 302] on div at bounding box center [1085, 304] width 13 height 13
drag, startPoint x: 443, startPoint y: 257, endPoint x: 750, endPoint y: 250, distance: 307.6
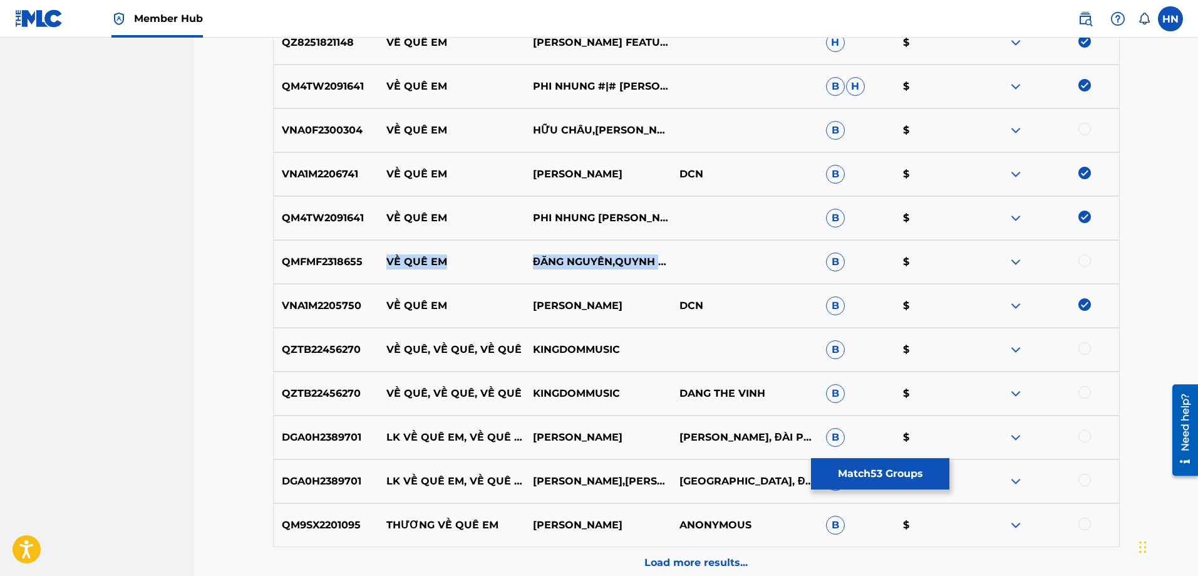
click at [732, 252] on div "QMFMF2318655 VỀ QUÊ EM ĐĂNG NGUYÊN,QUYNH VY B $" at bounding box center [696, 262] width 847 height 44
click at [309, 274] on div "QMFMF2318655 VỀ QUÊ EM ĐĂNG NGUYÊN,QUYNH VY B $" at bounding box center [696, 262] width 847 height 44
click at [1082, 261] on div at bounding box center [1085, 260] width 13 height 13
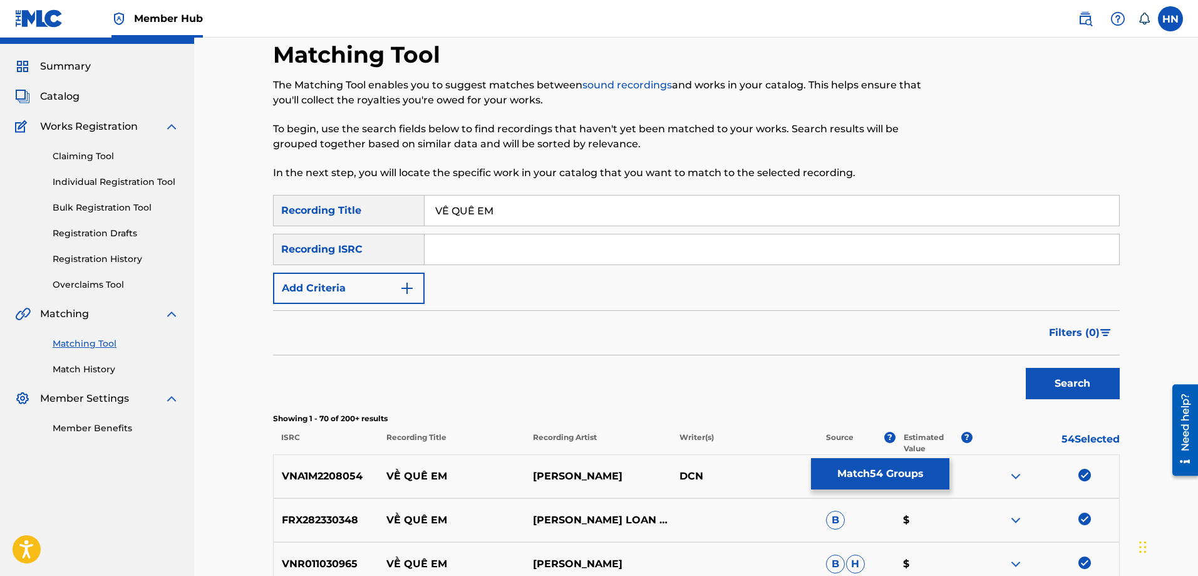
scroll to position [0, 0]
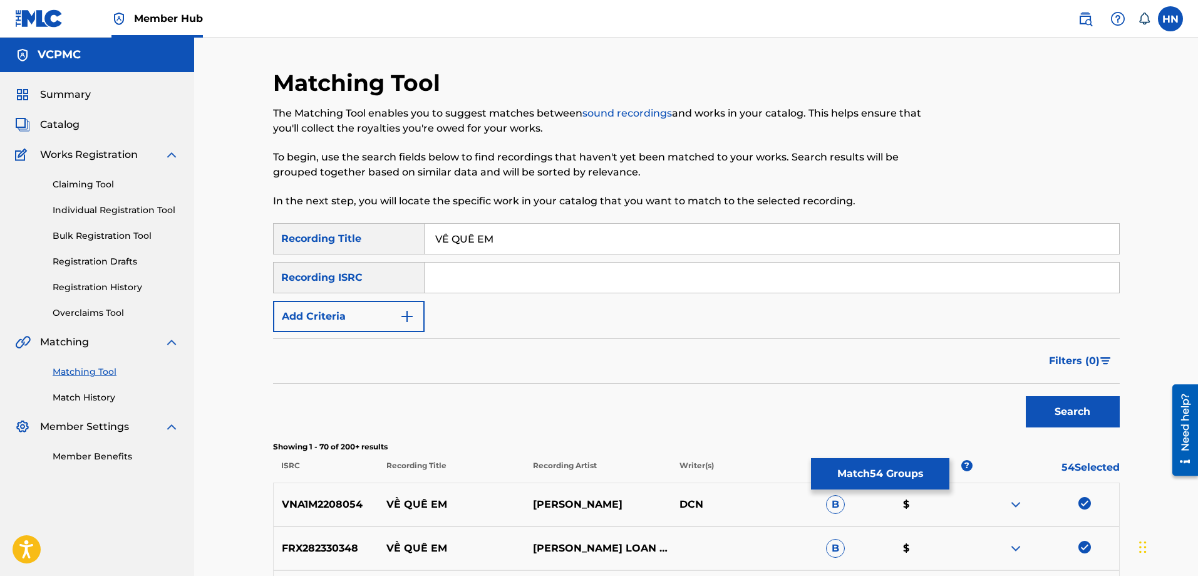
click at [444, 233] on input "VỀ QUÊ EM" at bounding box center [772, 239] width 695 height 30
drag, startPoint x: 475, startPoint y: 238, endPoint x: 469, endPoint y: 237, distance: 6.4
click at [469, 237] on input "VE QUÊ EM" at bounding box center [772, 239] width 695 height 30
type input "VE QUE EM"
click at [1026, 396] on button "Search" at bounding box center [1073, 411] width 94 height 31
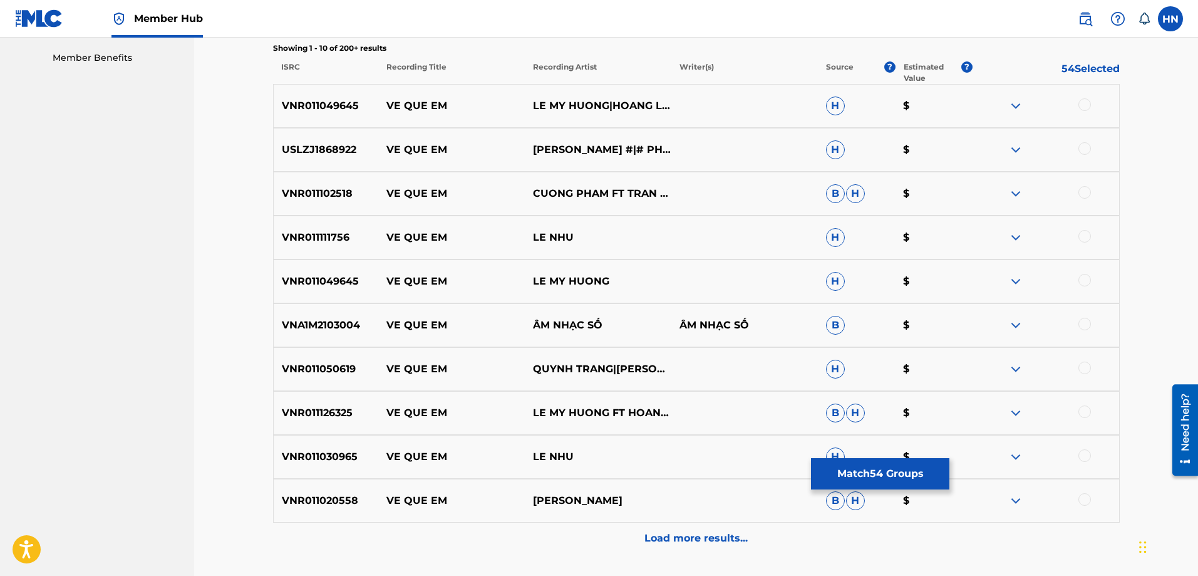
scroll to position [376, 0]
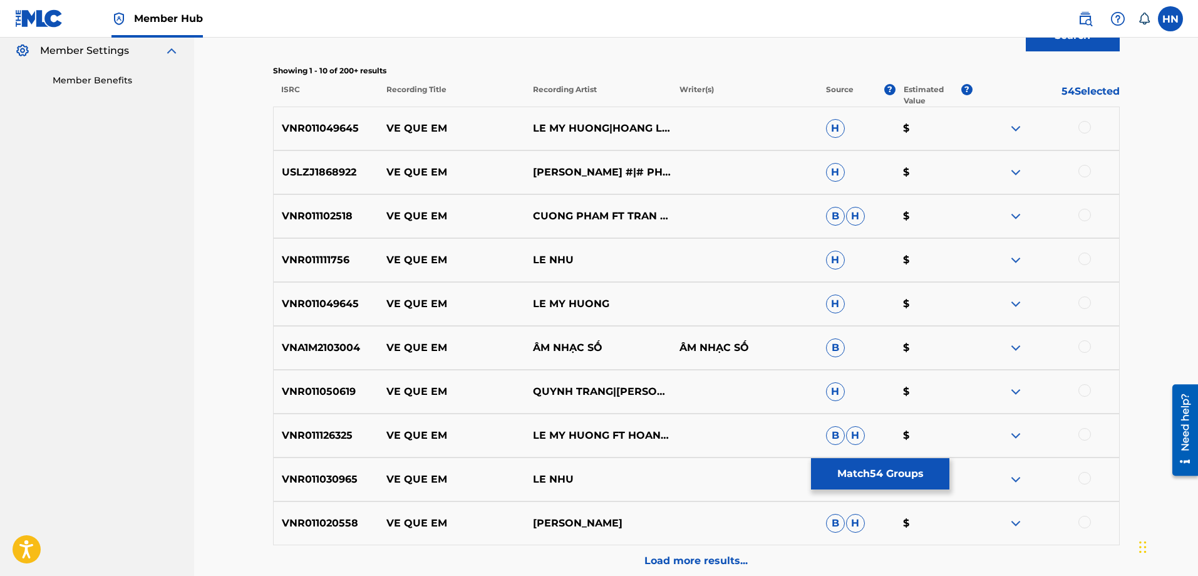
click at [298, 168] on p "USLZJ1868922" at bounding box center [326, 172] width 105 height 15
click at [1086, 171] on div at bounding box center [1085, 171] width 13 height 13
click at [318, 259] on p "VNR011111756" at bounding box center [326, 259] width 105 height 15
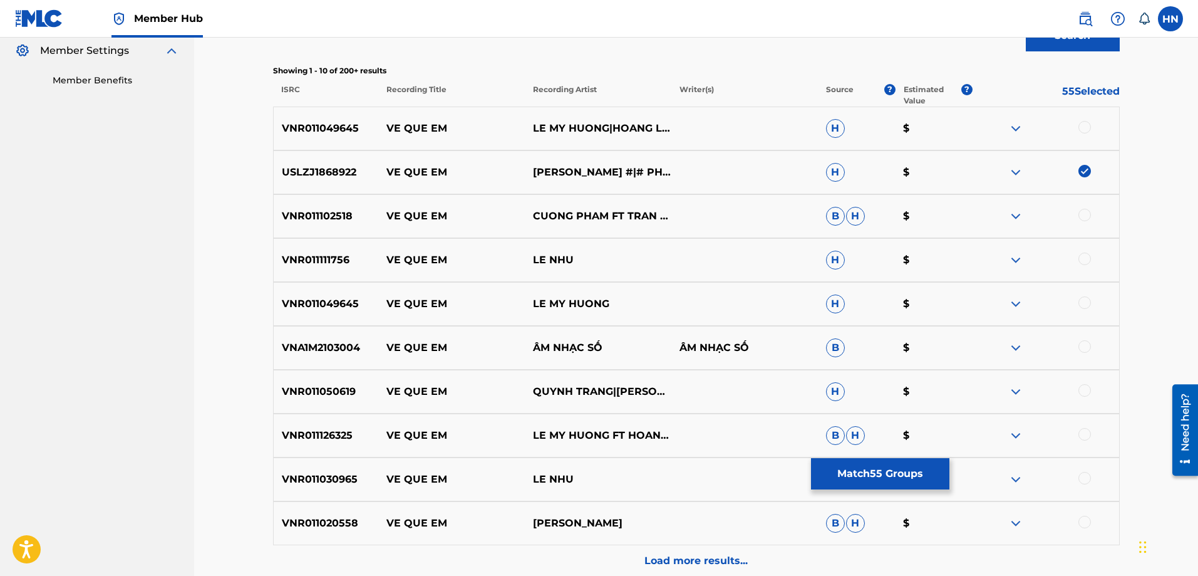
click at [1082, 257] on div at bounding box center [1085, 258] width 13 height 13
click at [344, 476] on p "VNR011030965" at bounding box center [326, 479] width 105 height 15
click at [1088, 479] on div at bounding box center [1085, 478] width 13 height 13
click at [321, 350] on p "VNA1M2103004" at bounding box center [326, 347] width 105 height 15
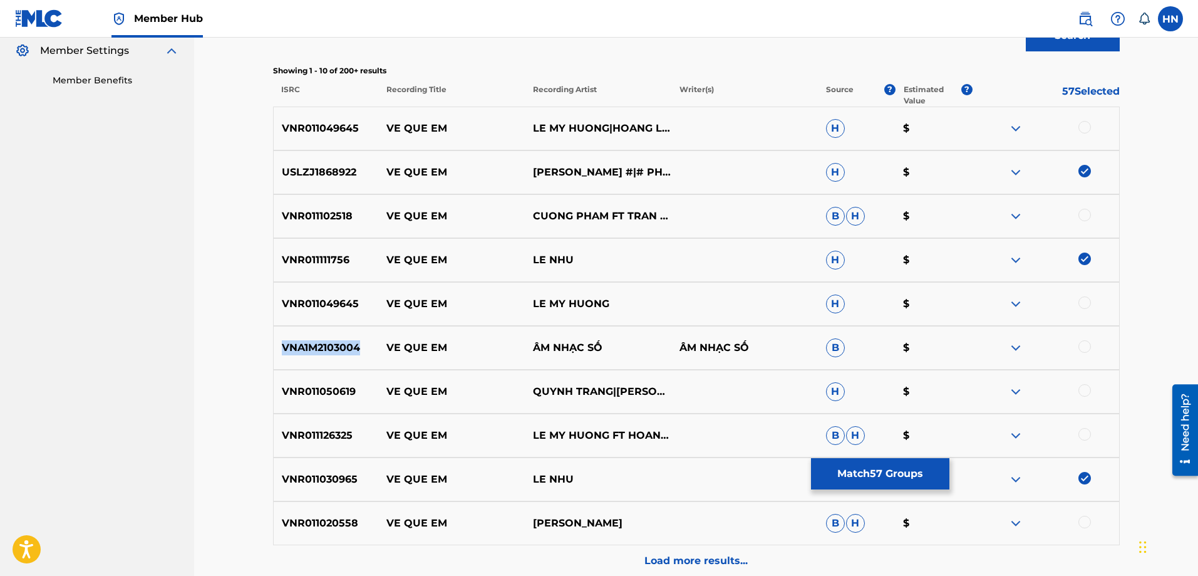
click at [321, 350] on p "VNA1M2103004" at bounding box center [326, 347] width 105 height 15
click at [1086, 348] on div at bounding box center [1085, 346] width 13 height 13
click at [329, 529] on p "VNR011020558" at bounding box center [326, 523] width 105 height 15
click at [1082, 519] on div at bounding box center [1085, 522] width 13 height 13
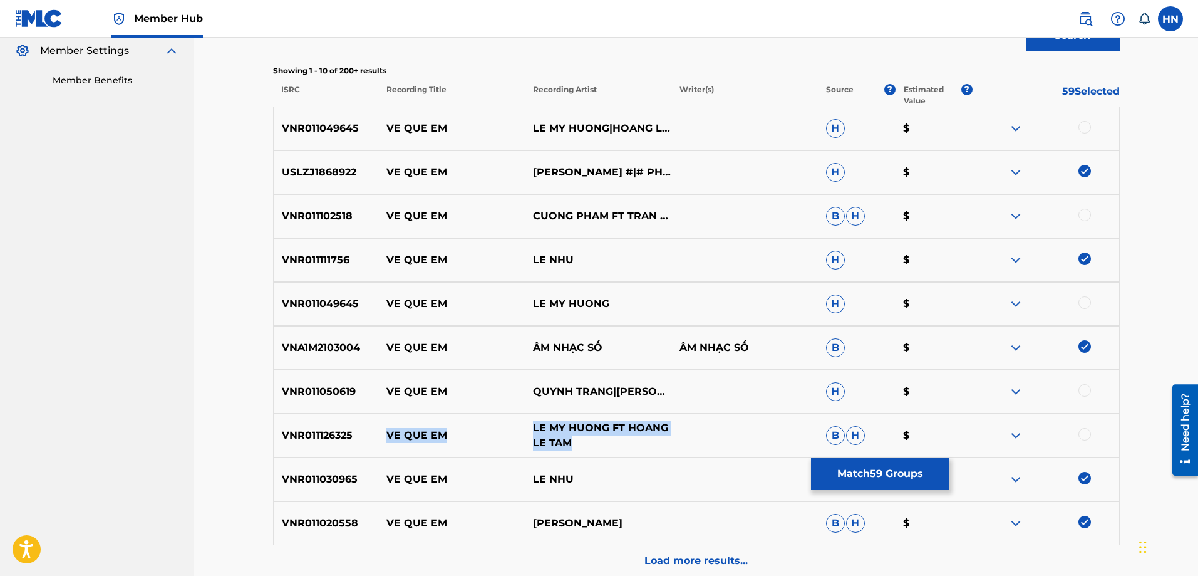
drag, startPoint x: 390, startPoint y: 434, endPoint x: 577, endPoint y: 442, distance: 186.8
click at [577, 442] on div "VNR011126325 VE QUE EM LE MY HUONG FT HOANG LE TAM B H $" at bounding box center [696, 435] width 847 height 44
click at [341, 128] on p "VNR011049645" at bounding box center [326, 128] width 105 height 15
click at [1079, 124] on div at bounding box center [1085, 127] width 13 height 13
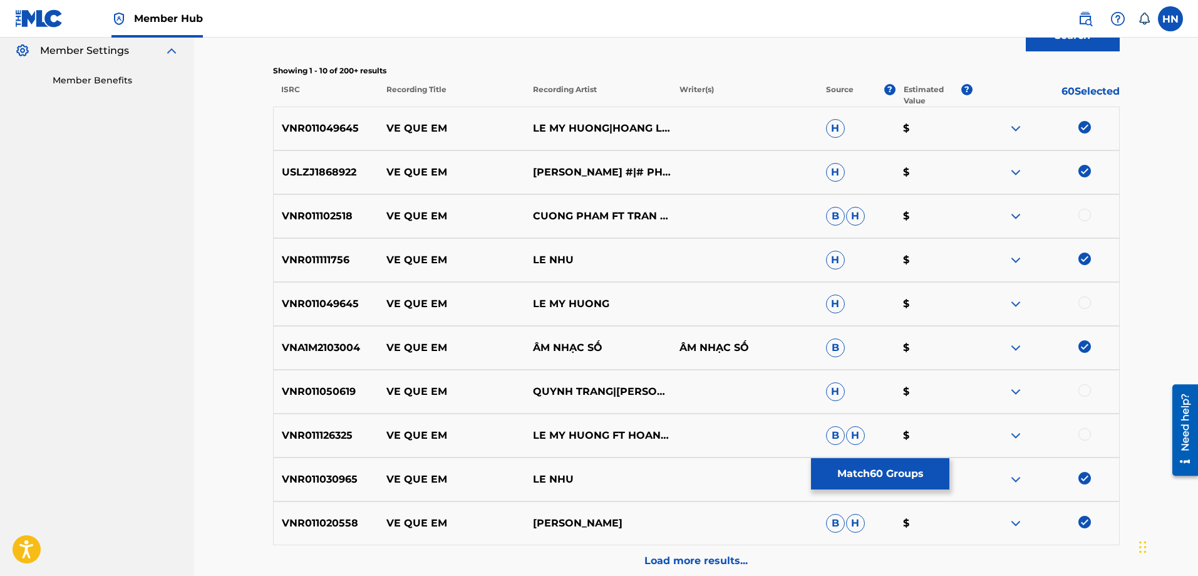
click at [309, 434] on p "VNR011126325" at bounding box center [326, 435] width 105 height 15
click at [1085, 433] on div at bounding box center [1085, 434] width 13 height 13
drag, startPoint x: 377, startPoint y: 215, endPoint x: 603, endPoint y: 219, distance: 225.5
click at [603, 219] on div "VNR011102518 VE QUE EM CUONG PHAM FT TRAN THAI NGOC B H $" at bounding box center [696, 216] width 847 height 44
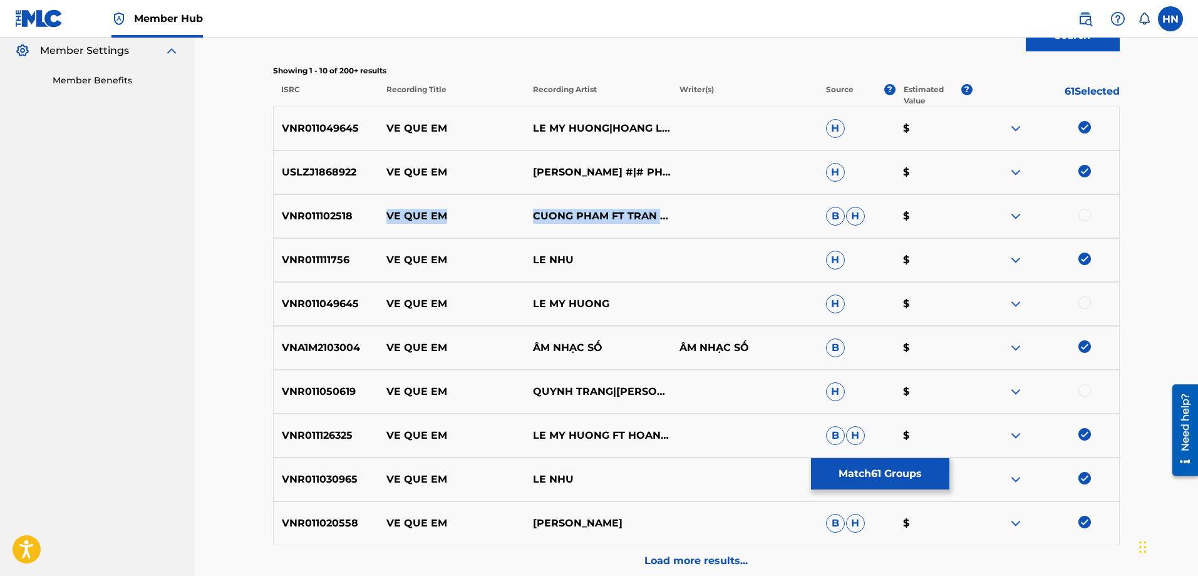
click at [1018, 216] on img at bounding box center [1015, 216] width 15 height 15
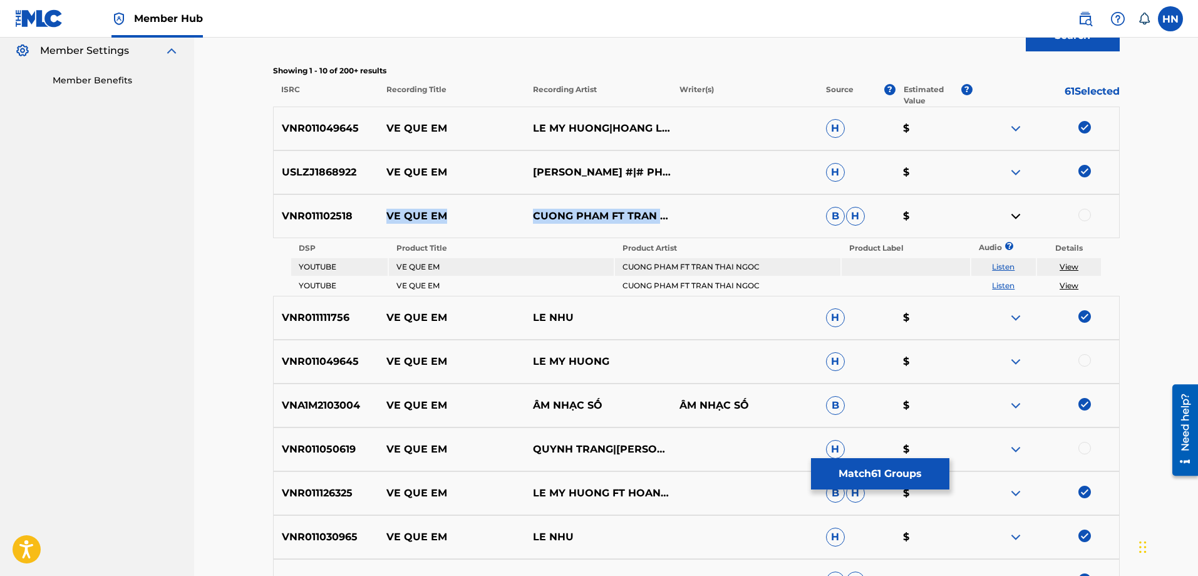
click at [1002, 266] on link "Listen" at bounding box center [1003, 266] width 23 height 9
click at [998, 288] on link "Listen" at bounding box center [1003, 285] width 23 height 9
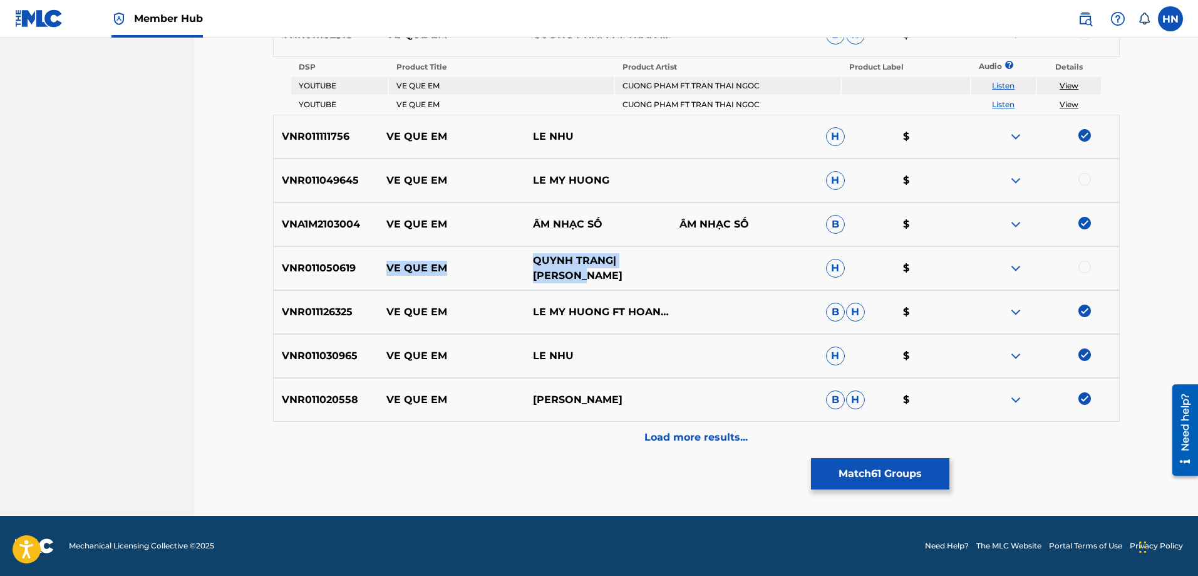
drag, startPoint x: 378, startPoint y: 268, endPoint x: 576, endPoint y: 274, distance: 198.0
click at [576, 274] on div "VNR011050619 VE QUE EM QUYNH TRANG|QUAN BAO H $" at bounding box center [696, 268] width 847 height 44
click at [338, 257] on div "VNR011050619 VE QUE EM QUYNH TRANG|QUAN BAO H $" at bounding box center [696, 268] width 847 height 44
click at [1082, 266] on div at bounding box center [1085, 267] width 13 height 13
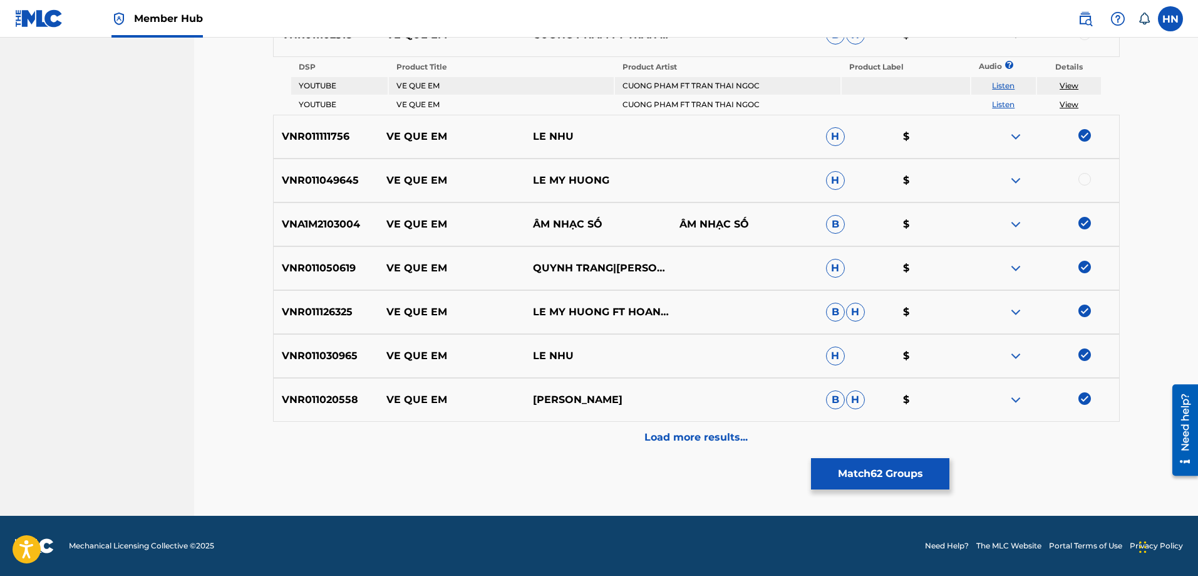
click at [312, 168] on div "VNR011049645 VE QUE EM LE MY HUONG H $" at bounding box center [696, 180] width 847 height 44
click at [1083, 175] on div at bounding box center [1085, 179] width 13 height 13
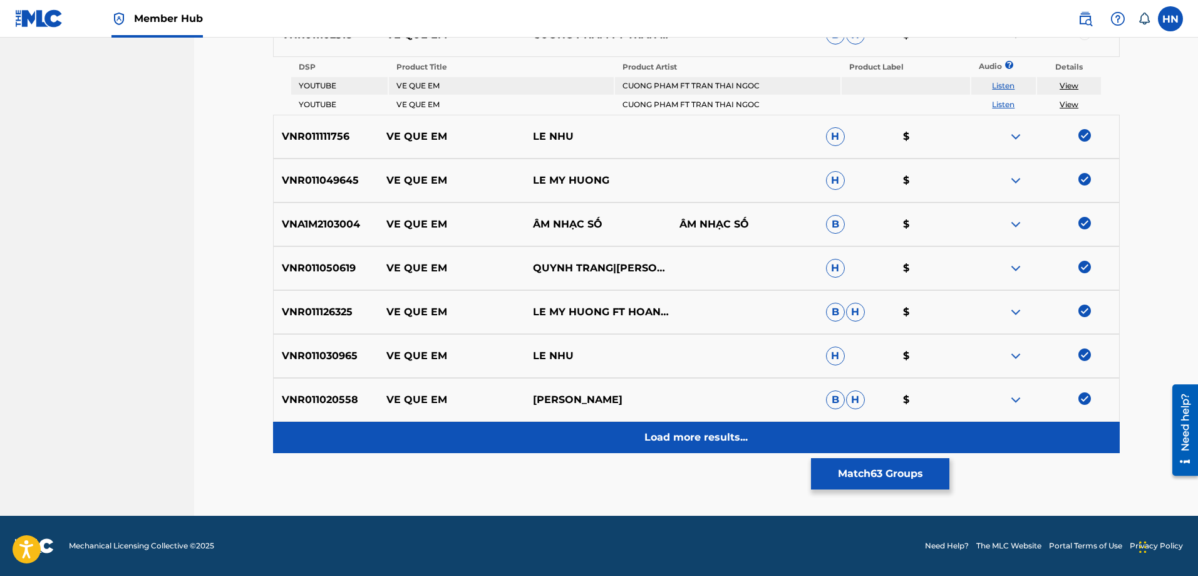
click at [720, 433] on p "Load more results..." at bounding box center [696, 437] width 103 height 15
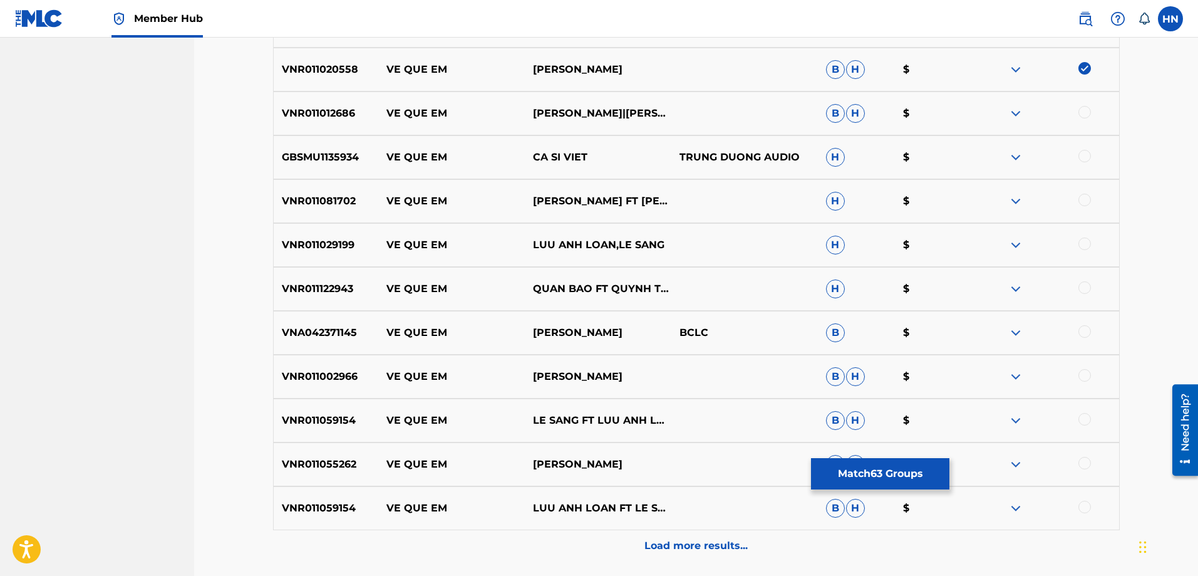
scroll to position [807, 0]
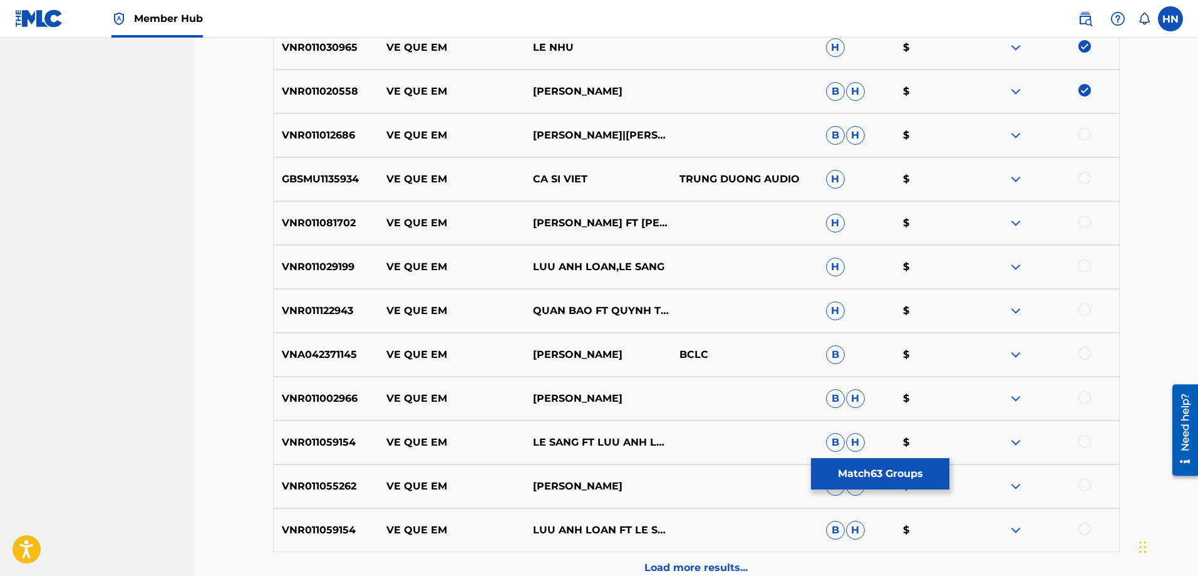
click at [306, 137] on p "VNR011012686" at bounding box center [326, 135] width 105 height 15
click at [1085, 134] on div at bounding box center [1085, 134] width 13 height 13
click at [316, 268] on p "VNR011029199" at bounding box center [326, 266] width 105 height 15
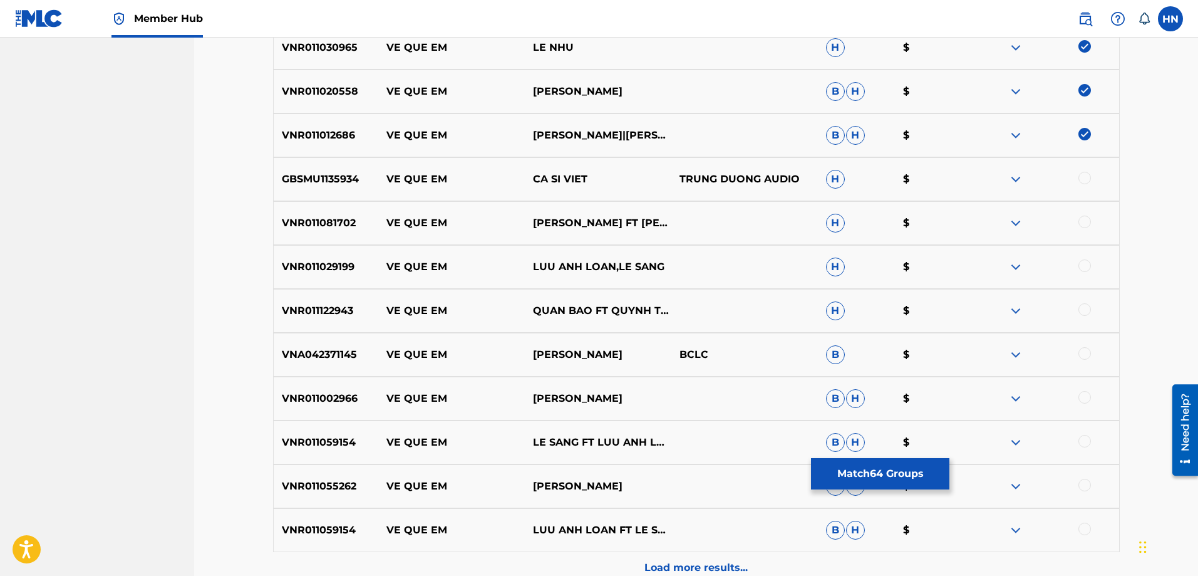
click at [1081, 266] on div at bounding box center [1085, 265] width 13 height 13
click at [316, 399] on p "VNR011002966" at bounding box center [326, 398] width 105 height 15
click at [1081, 396] on div at bounding box center [1085, 397] width 13 height 13
click at [311, 437] on p "VNR011059154" at bounding box center [326, 442] width 105 height 15
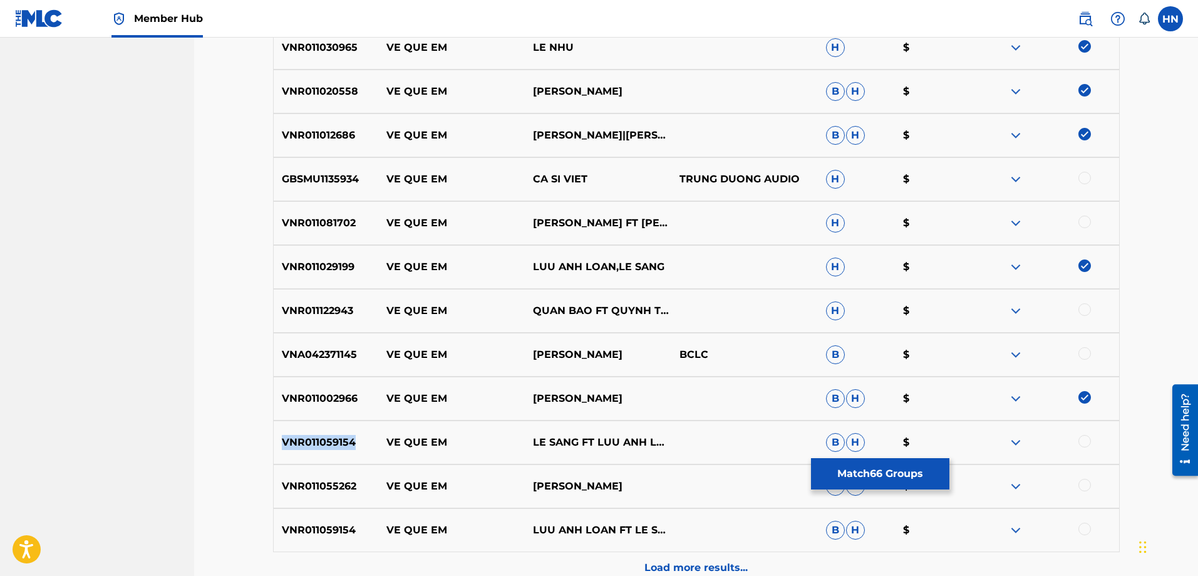
click at [311, 437] on p "VNR011059154" at bounding box center [326, 442] width 105 height 15
click at [1084, 442] on div at bounding box center [1085, 441] width 13 height 13
click at [321, 492] on p "VNR011055262" at bounding box center [326, 486] width 105 height 15
click at [1087, 484] on div at bounding box center [1085, 485] width 13 height 13
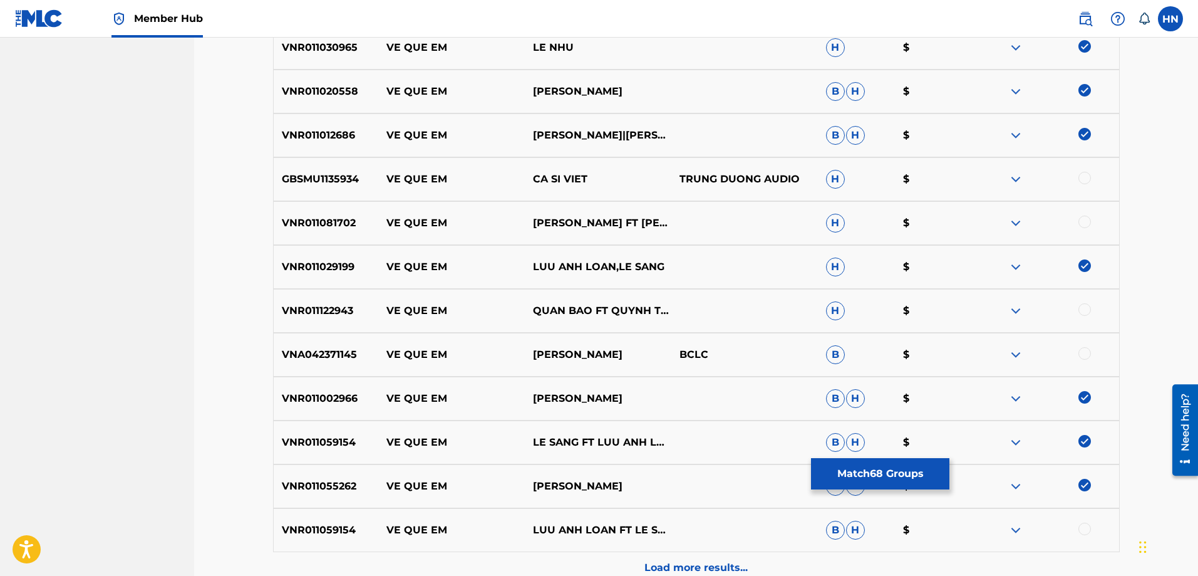
click at [336, 519] on div "VNR011059154 VE QUE EM LUU ANH LOAN FT LE SANG B H $" at bounding box center [696, 530] width 847 height 44
click at [1079, 528] on div at bounding box center [1085, 528] width 13 height 13
drag, startPoint x: 387, startPoint y: 216, endPoint x: 600, endPoint y: 226, distance: 213.2
click at [600, 226] on div "VNR011081702 VE QUE EM [PERSON_NAME] FT [PERSON_NAME]" at bounding box center [696, 223] width 847 height 44
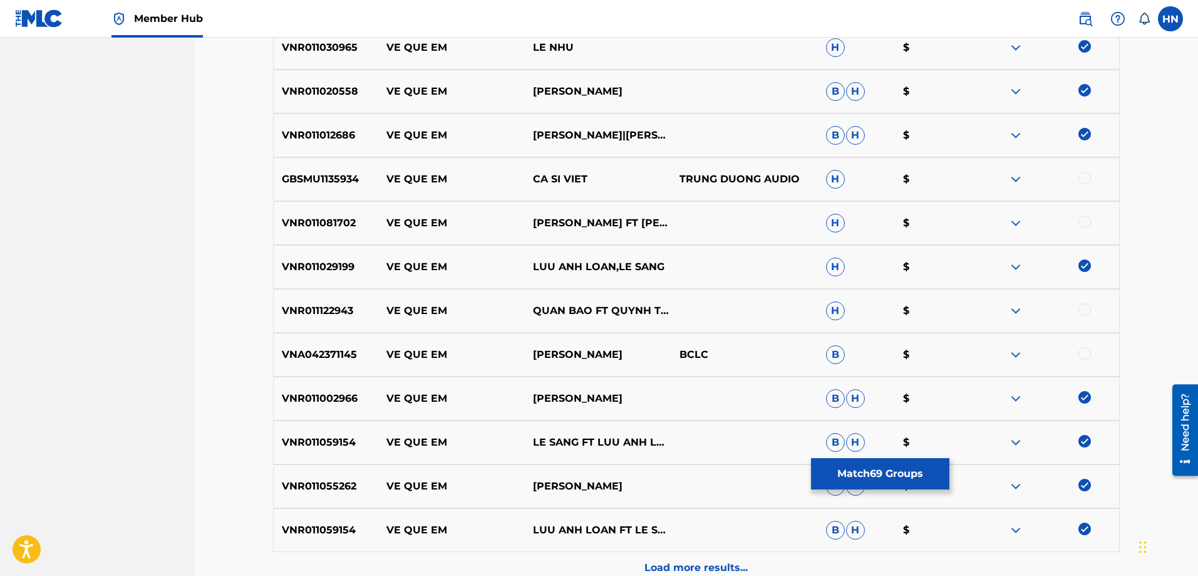
click at [331, 224] on p "VNR011081702" at bounding box center [326, 222] width 105 height 15
click at [1087, 219] on div at bounding box center [1085, 221] width 13 height 13
click at [346, 309] on p "VNR011122943" at bounding box center [326, 310] width 105 height 15
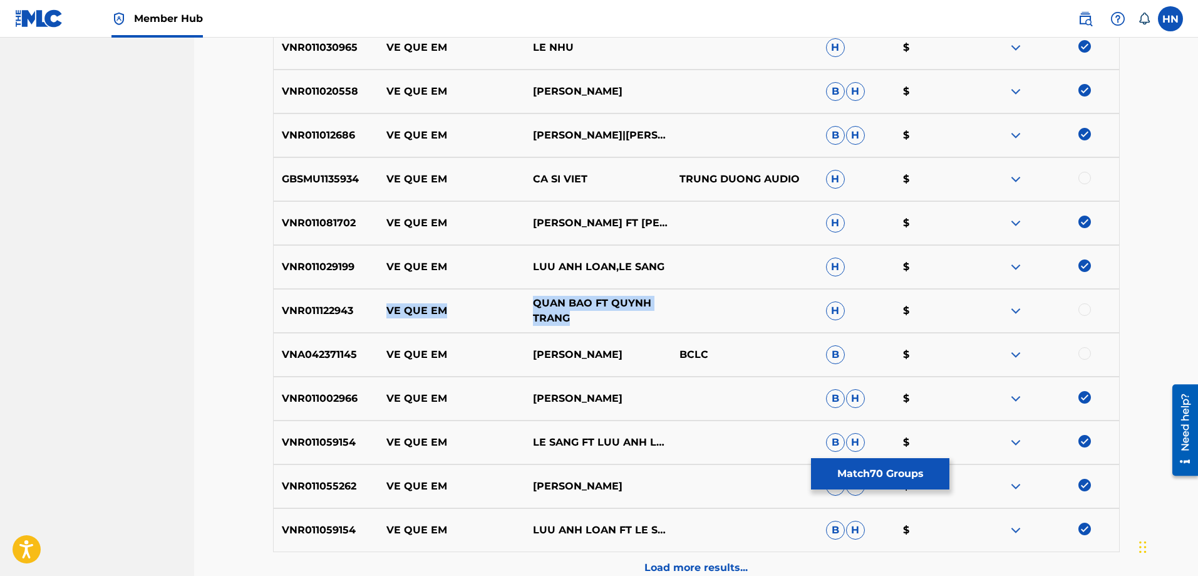
drag, startPoint x: 383, startPoint y: 308, endPoint x: 569, endPoint y: 321, distance: 186.5
click at [569, 321] on div "VNR011122943 VE QUE EM QUAN BAO FT QUYNH TRANG H $" at bounding box center [696, 311] width 847 height 44
click at [343, 304] on p "VNR011122943" at bounding box center [326, 310] width 105 height 15
click at [1079, 309] on div at bounding box center [1085, 309] width 13 height 13
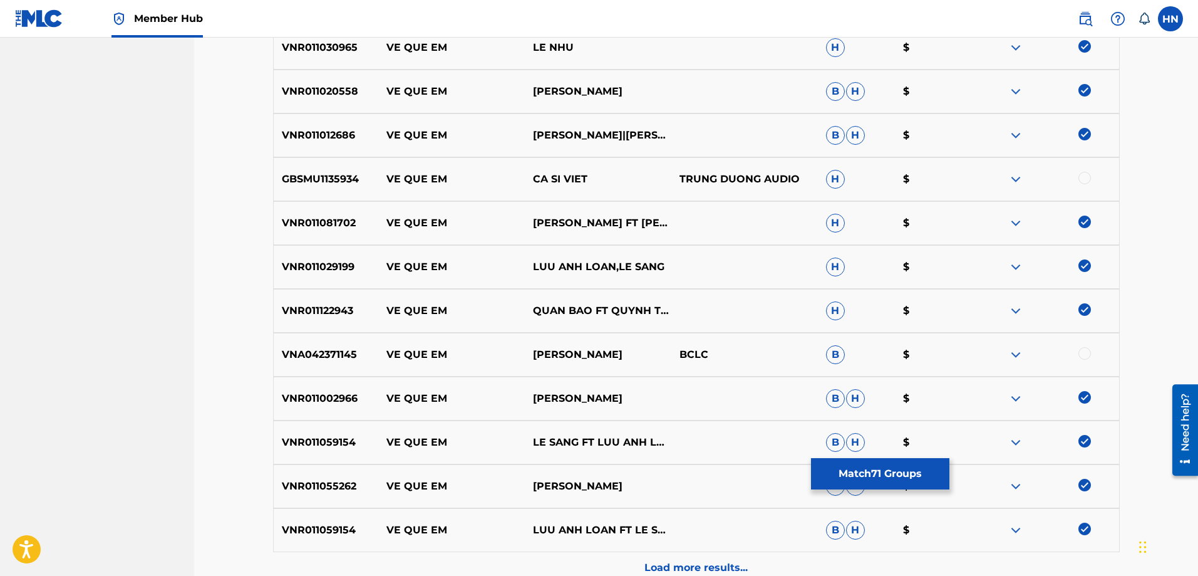
click at [335, 355] on p "VNA042371145" at bounding box center [326, 354] width 105 height 15
click at [1084, 353] on div at bounding box center [1085, 353] width 13 height 13
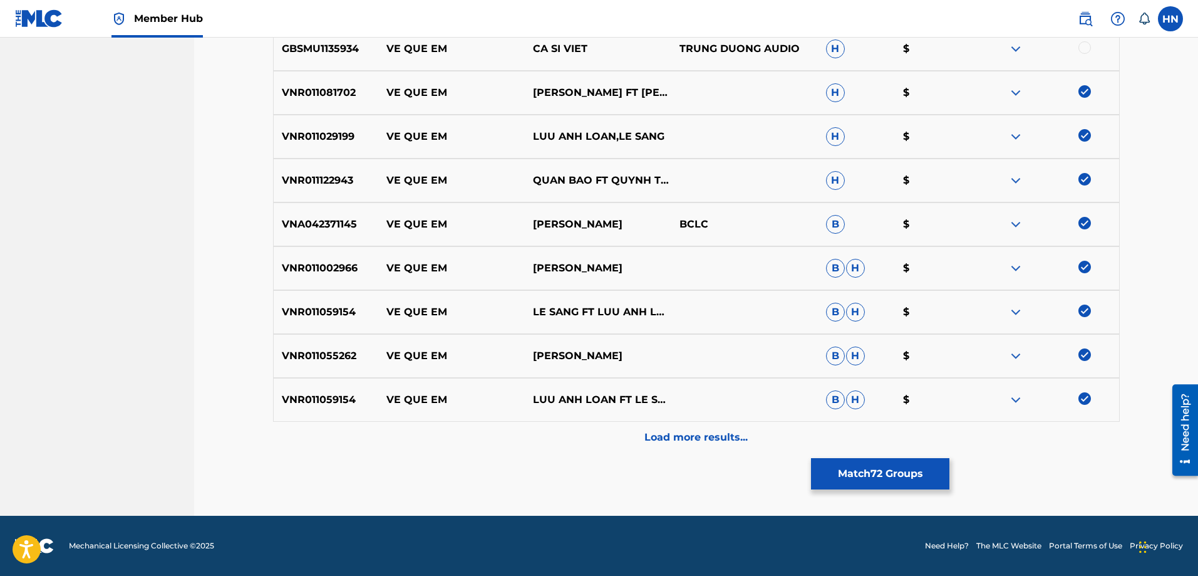
click at [693, 417] on div "VNR011059154 VE QUE EM LUU ANH LOAN FT LE SANG B H $" at bounding box center [696, 400] width 847 height 44
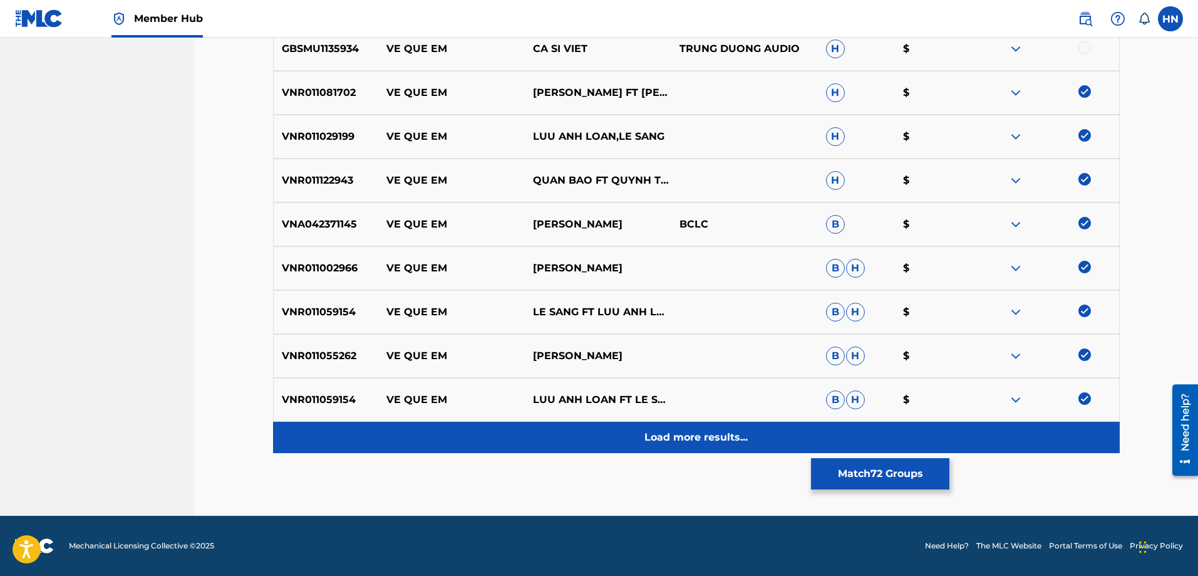
click at [690, 425] on div "Load more results..." at bounding box center [696, 437] width 847 height 31
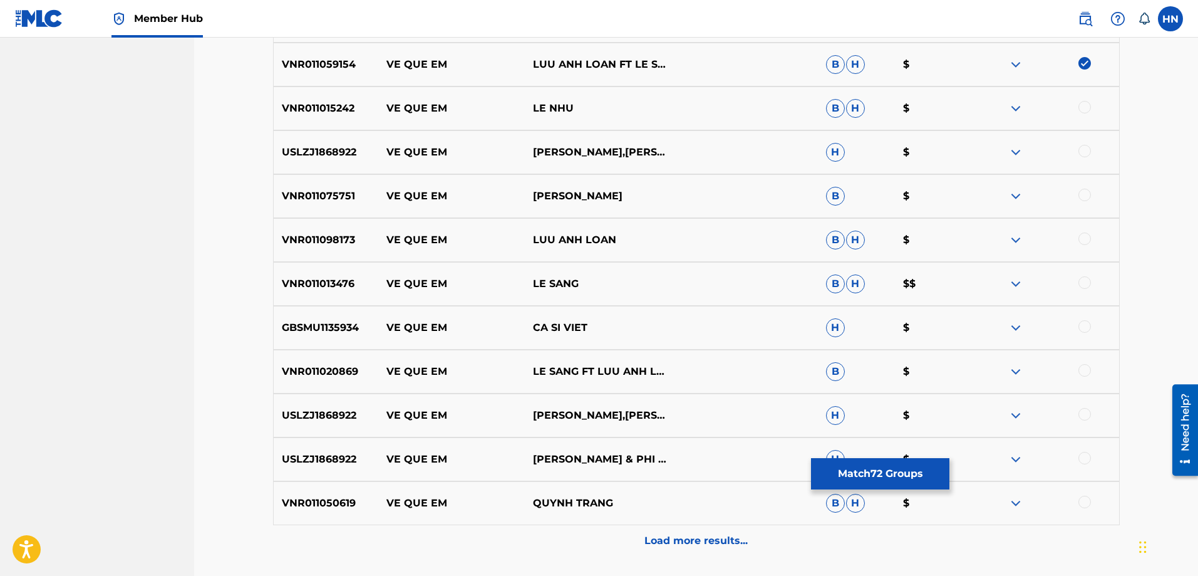
scroll to position [1251, 0]
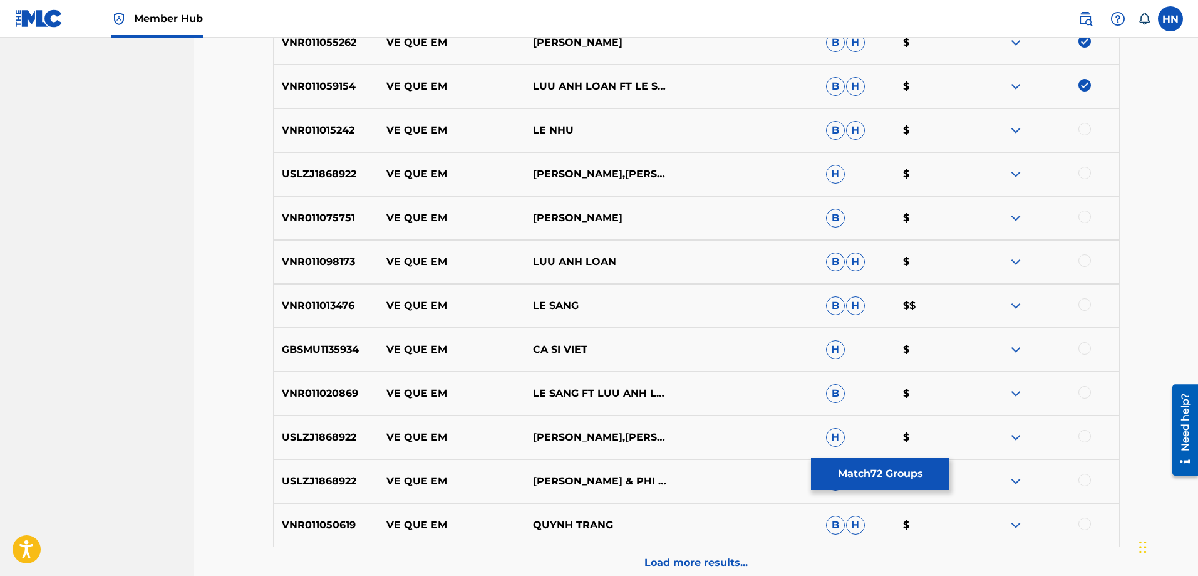
click at [319, 133] on p "VNR011015242" at bounding box center [326, 130] width 105 height 15
click at [1079, 129] on div at bounding box center [1085, 129] width 13 height 13
click at [313, 171] on p "USLZJ1868922" at bounding box center [326, 174] width 105 height 15
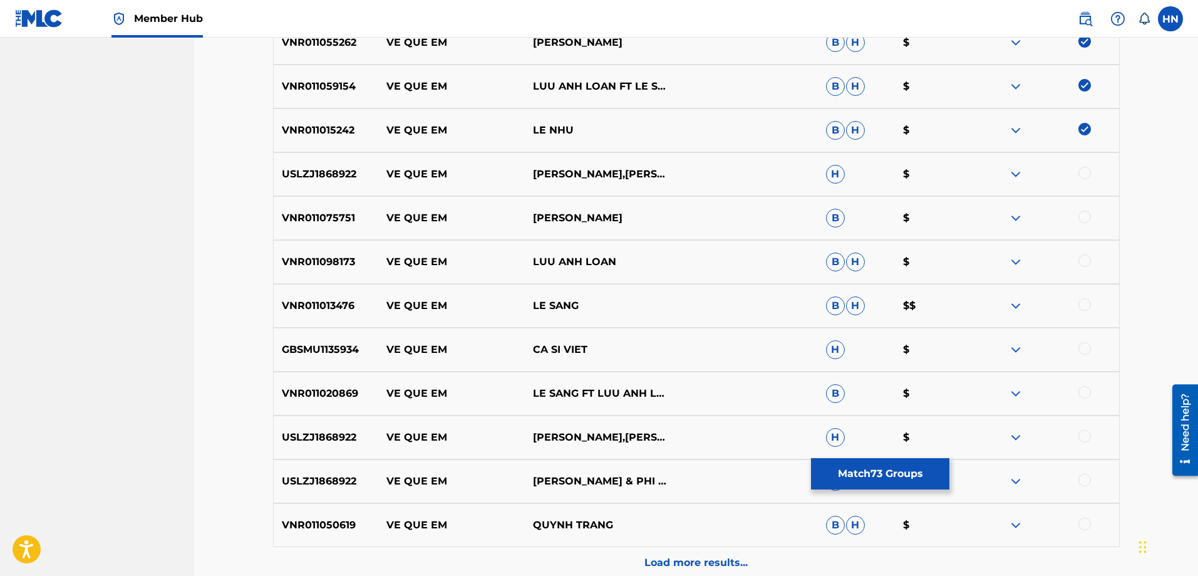
click at [1083, 173] on div at bounding box center [1085, 173] width 13 height 13
click at [360, 256] on p "VNR011098173" at bounding box center [326, 261] width 105 height 15
click at [341, 259] on p "VNR011098173" at bounding box center [326, 261] width 105 height 15
click at [1081, 259] on div at bounding box center [1085, 260] width 13 height 13
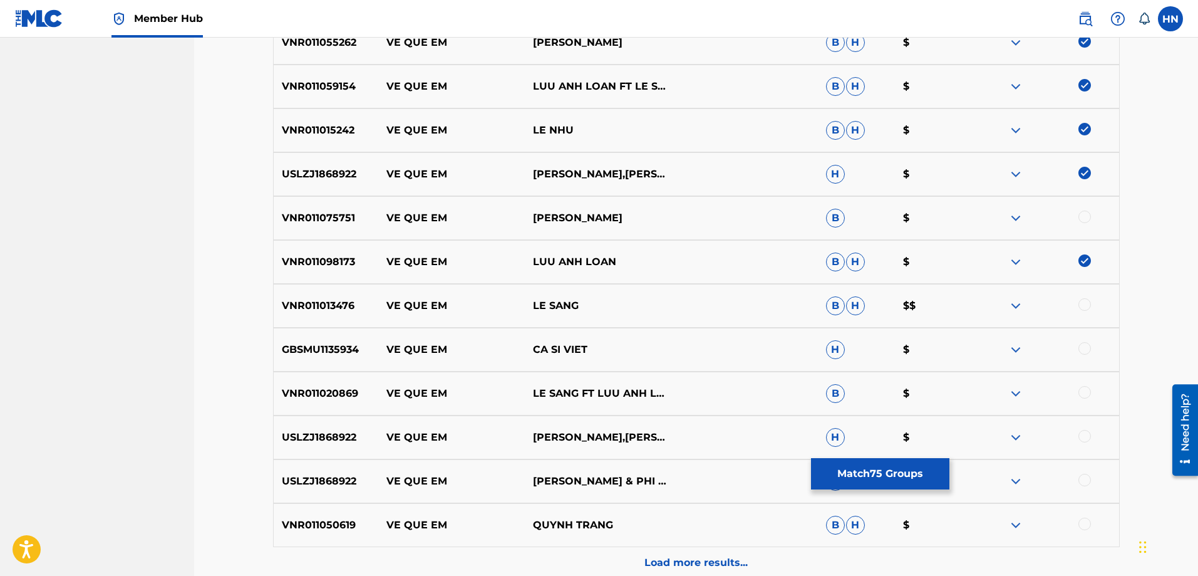
click at [330, 301] on p "VNR011013476" at bounding box center [326, 305] width 105 height 15
click at [1079, 307] on div at bounding box center [1046, 305] width 147 height 15
click at [1087, 304] on div at bounding box center [1085, 304] width 13 height 13
click at [318, 394] on p "VNR011020869" at bounding box center [326, 393] width 105 height 15
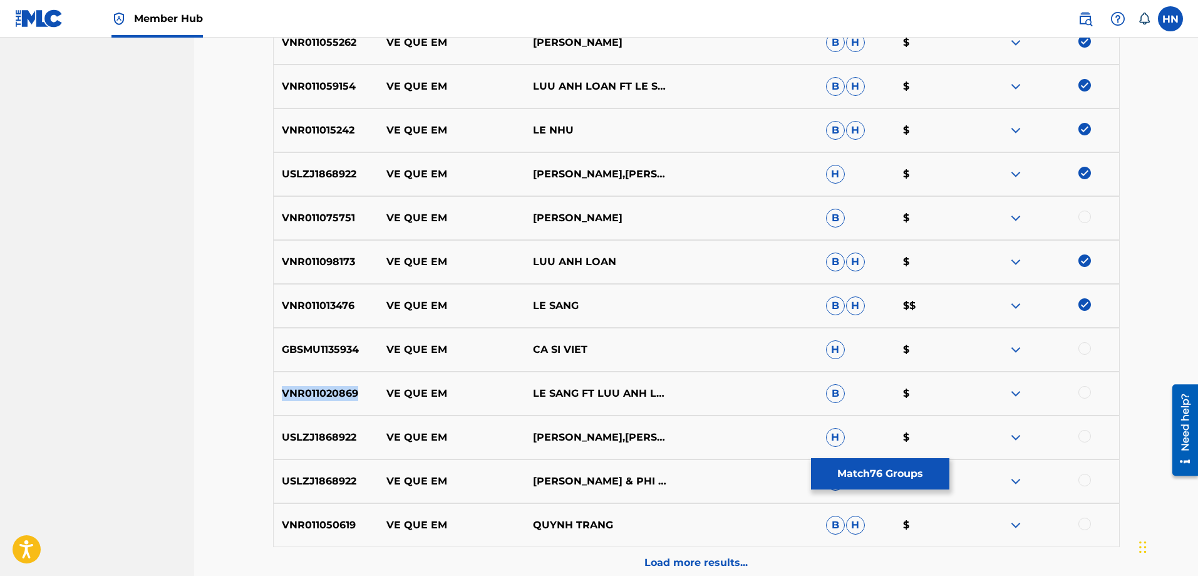
click at [318, 394] on p "VNR011020869" at bounding box center [326, 393] width 105 height 15
click at [1080, 388] on div at bounding box center [1085, 392] width 13 height 13
click at [333, 435] on p "USLZJ1868922" at bounding box center [326, 437] width 105 height 15
click at [1082, 433] on div at bounding box center [1085, 436] width 13 height 13
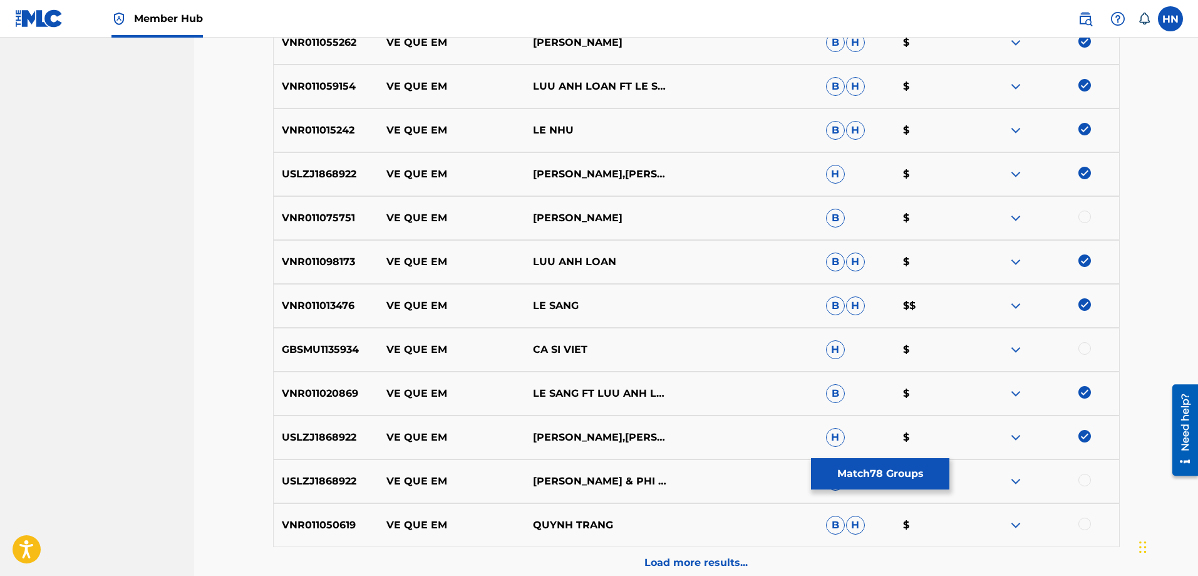
click at [1083, 480] on div at bounding box center [1085, 480] width 13 height 13
drag, startPoint x: 374, startPoint y: 526, endPoint x: 635, endPoint y: 521, distance: 260.6
click at [627, 521] on div "VNR011050619 VE QUE EM QUYNH TRANG B H $" at bounding box center [696, 525] width 847 height 44
click at [329, 516] on div "VNR011050619 VE QUE EM QUYNH TRANG B H $" at bounding box center [696, 525] width 847 height 44
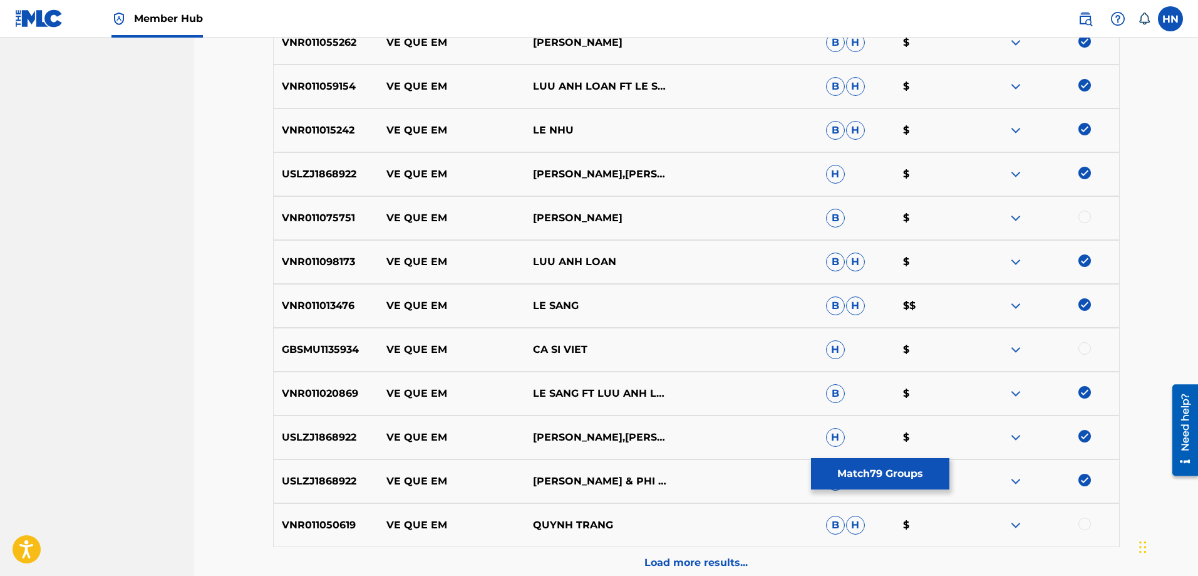
click at [1082, 518] on div at bounding box center [1085, 523] width 13 height 13
drag, startPoint x: 600, startPoint y: 218, endPoint x: 386, endPoint y: 217, distance: 214.2
click at [386, 217] on div "VNR011075751 VE QUE EM CHI THANH B $" at bounding box center [696, 218] width 847 height 44
click at [318, 222] on p "VNR011075751" at bounding box center [326, 217] width 105 height 15
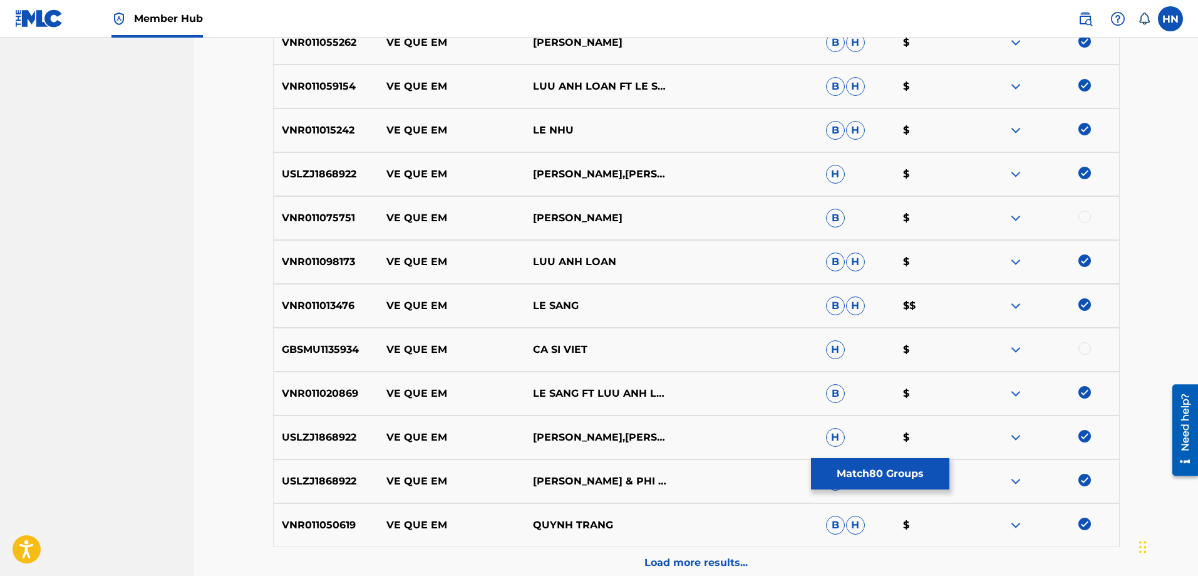
click at [1084, 216] on div at bounding box center [1085, 216] width 13 height 13
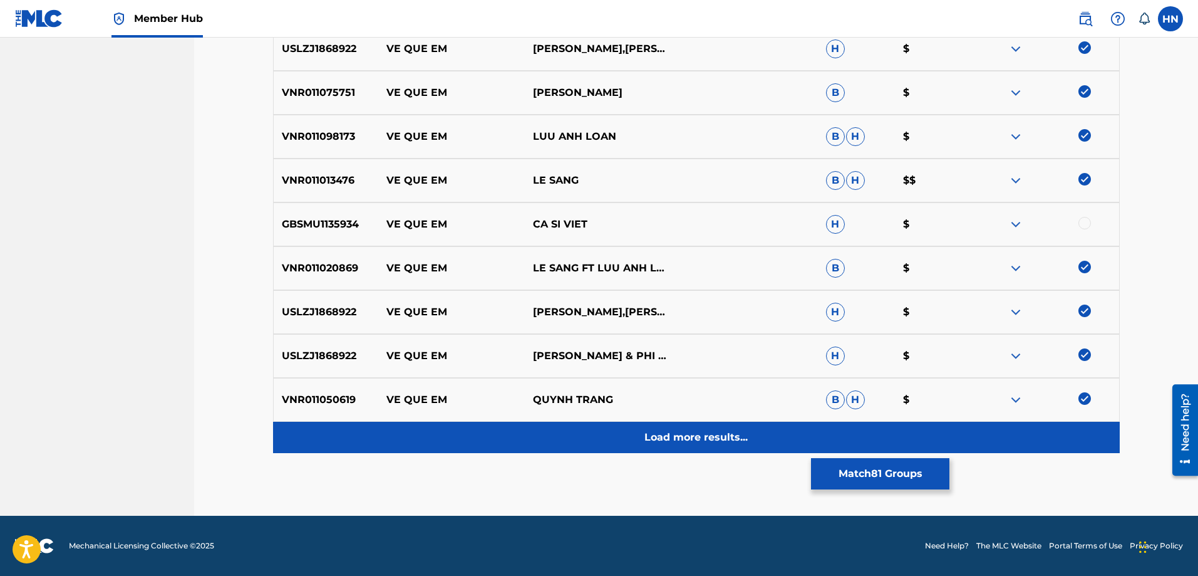
click at [656, 440] on p "Load more results..." at bounding box center [696, 437] width 103 height 15
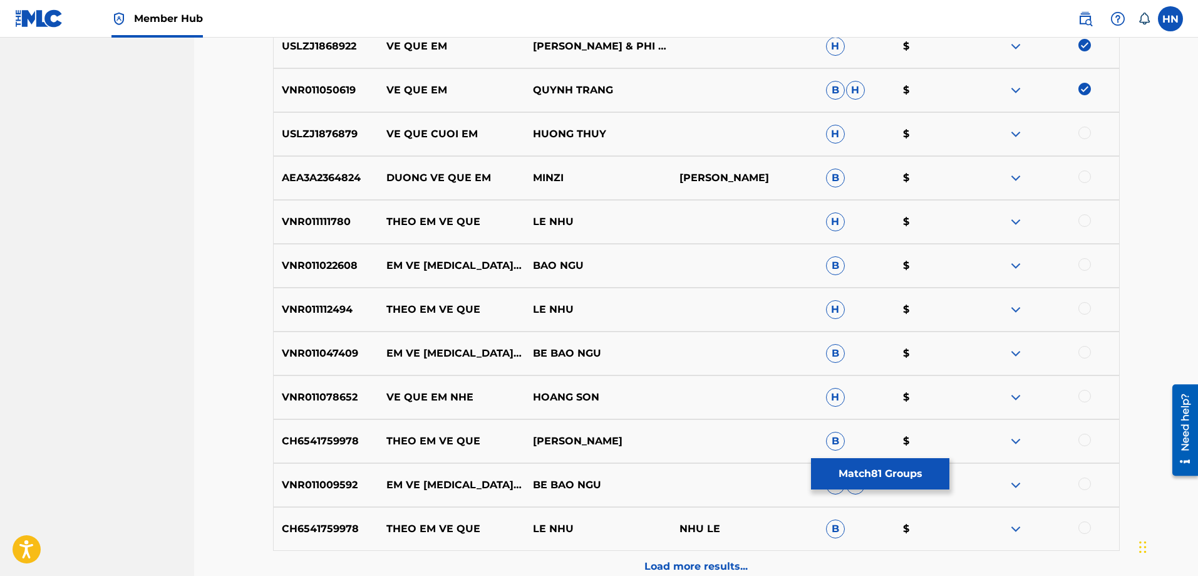
scroll to position [1689, 0]
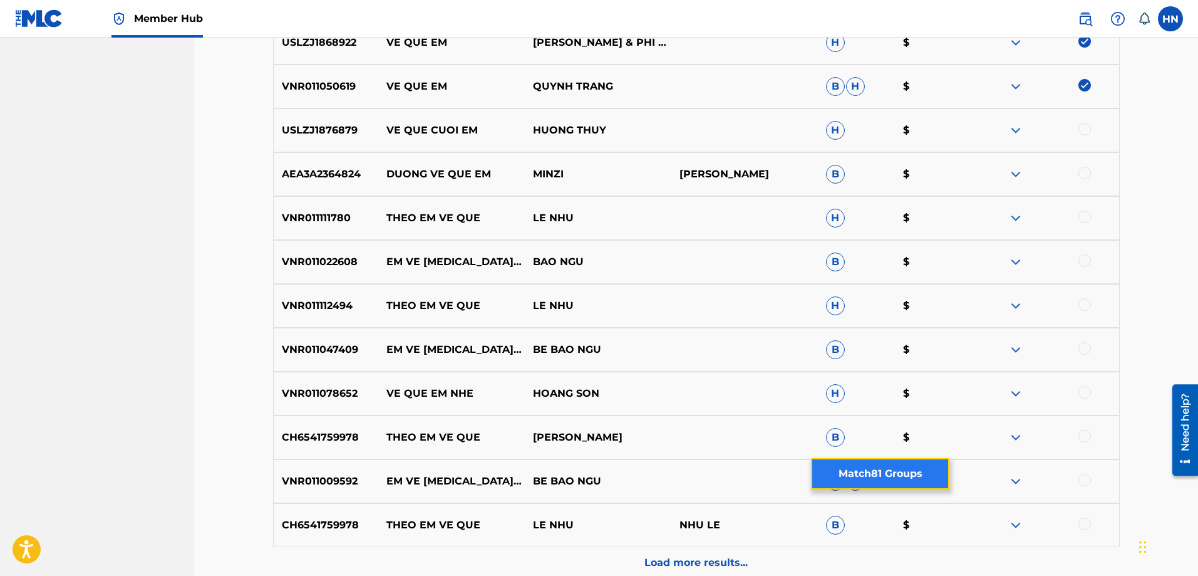
click at [821, 478] on button "Match 81 Groups" at bounding box center [880, 473] width 138 height 31
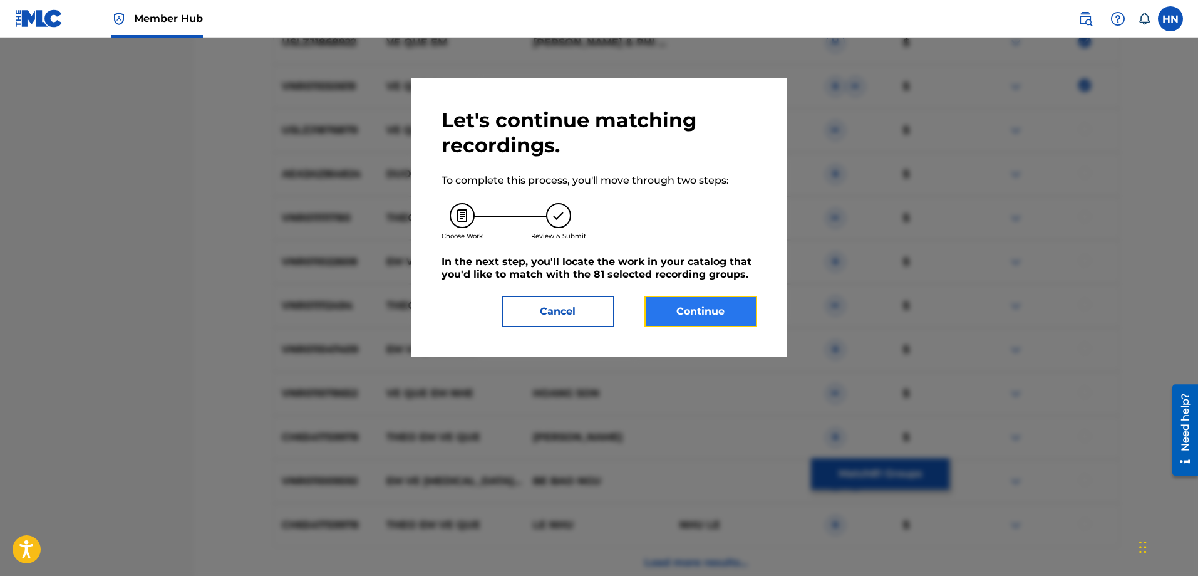
click at [655, 316] on button "Continue" at bounding box center [701, 311] width 113 height 31
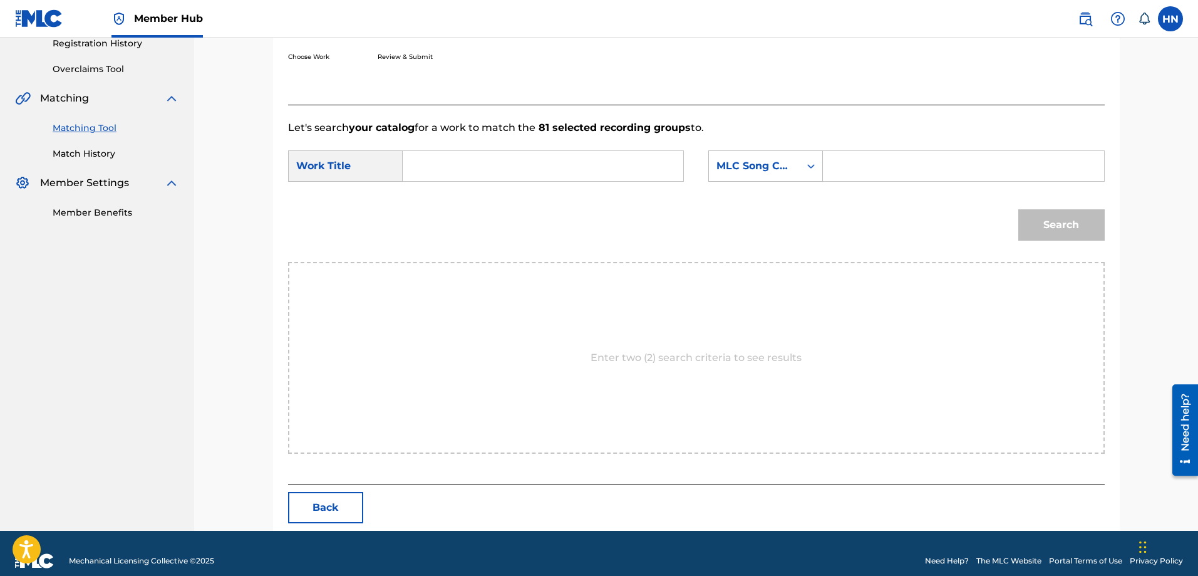
scroll to position [259, 0]
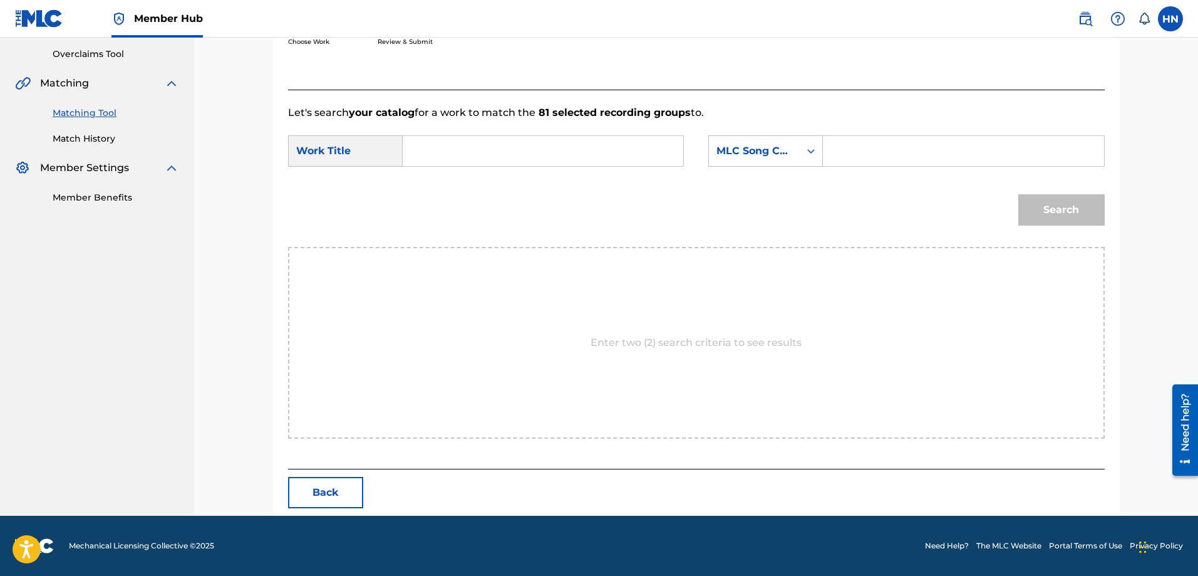
click at [606, 137] on input "Search Form" at bounding box center [542, 151] width 259 height 30
paste input "VỀ QUÊ EM"
type input "VỀ QUÊ EM"
click at [726, 149] on div "MLC Song Code" at bounding box center [755, 150] width 76 height 15
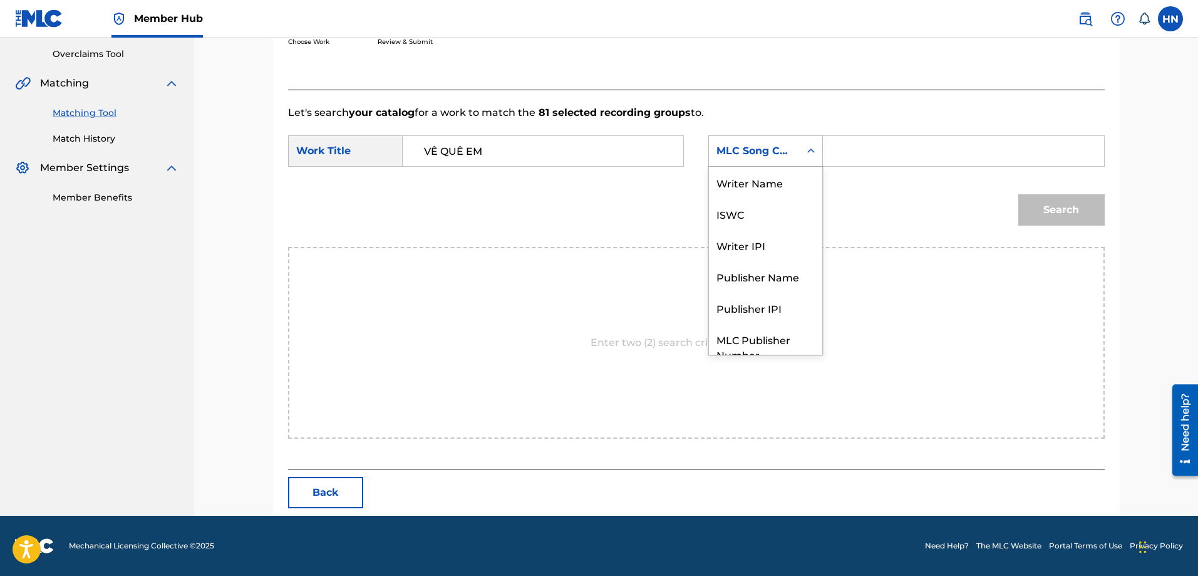
scroll to position [46, 0]
click at [728, 171] on div "ISWC" at bounding box center [765, 167] width 113 height 31
click at [880, 152] on input "Search Form" at bounding box center [963, 151] width 259 height 30
paste input "T9108527566"
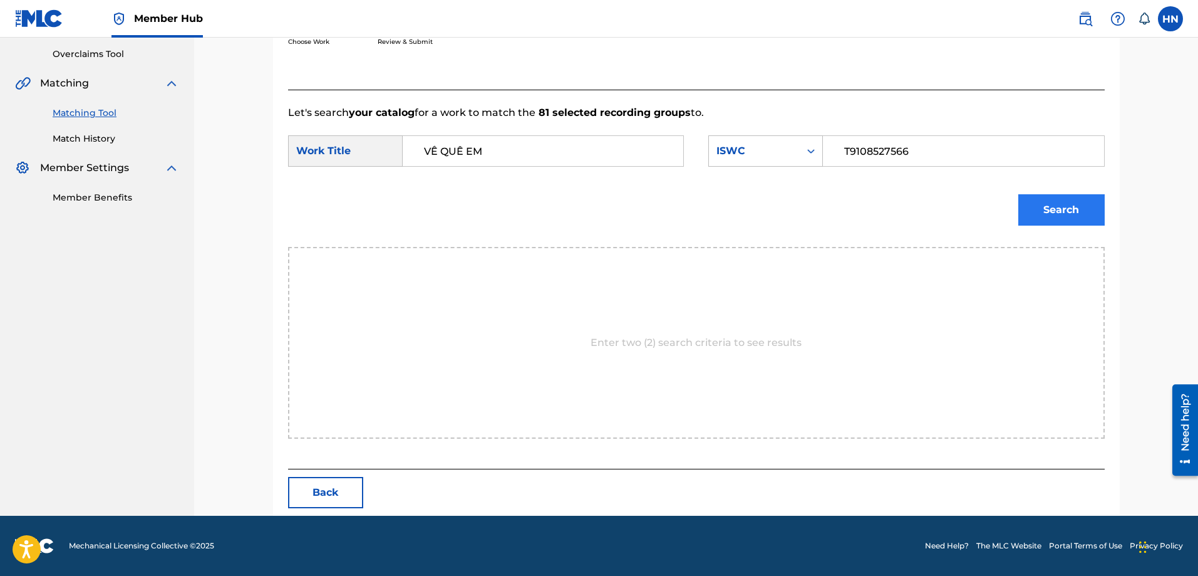
type input "T9108527566"
click at [1046, 210] on button "Search" at bounding box center [1061, 209] width 86 height 31
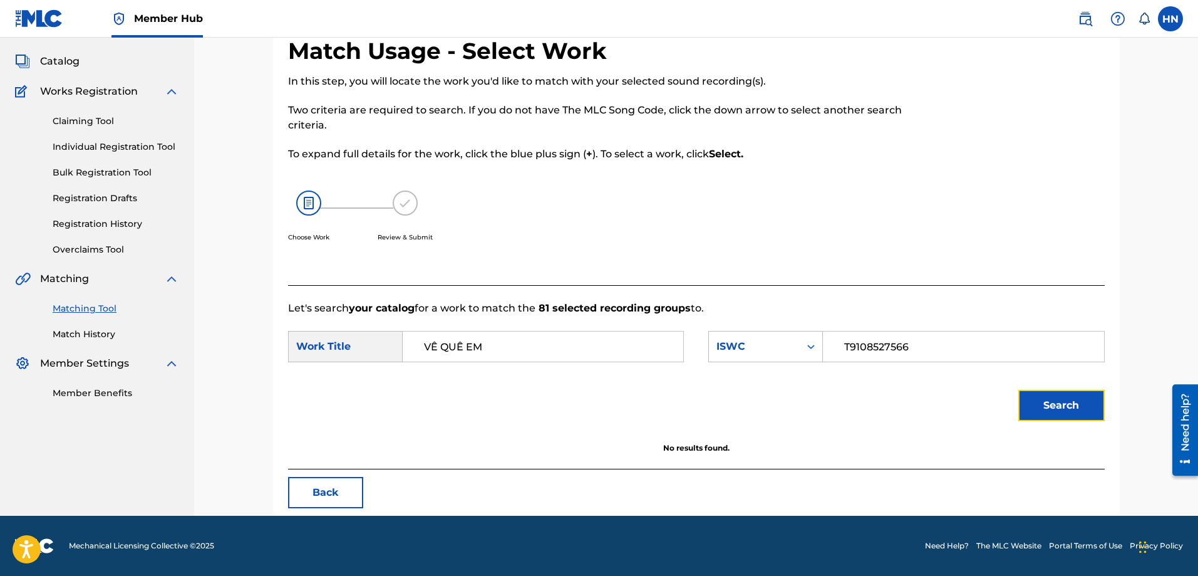
scroll to position [63, 0]
click at [768, 339] on div "ISWC" at bounding box center [755, 346] width 76 height 15
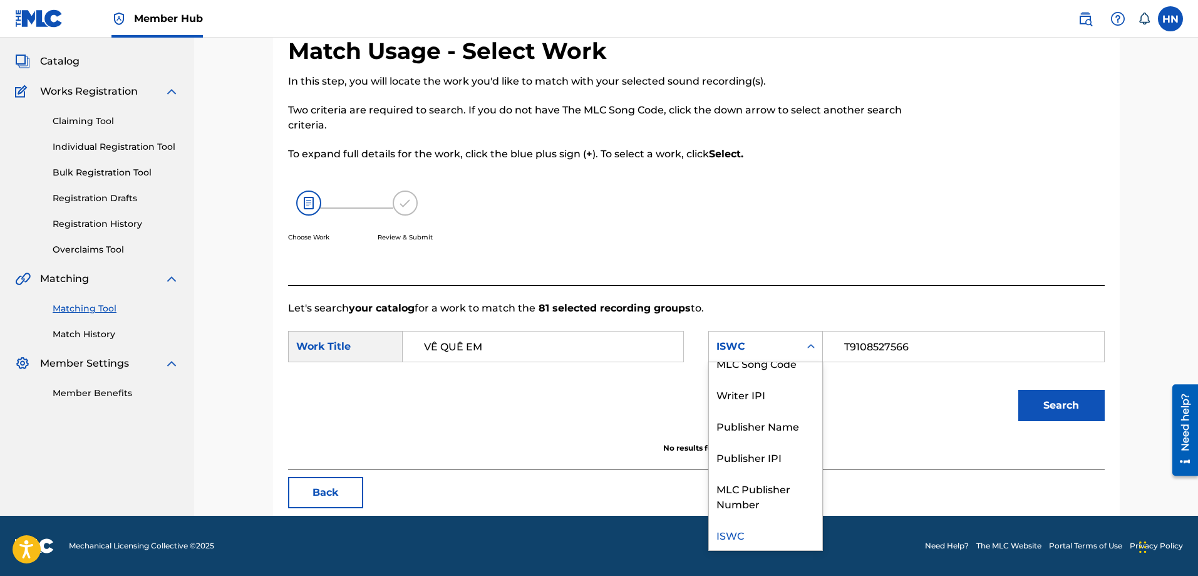
scroll to position [0, 0]
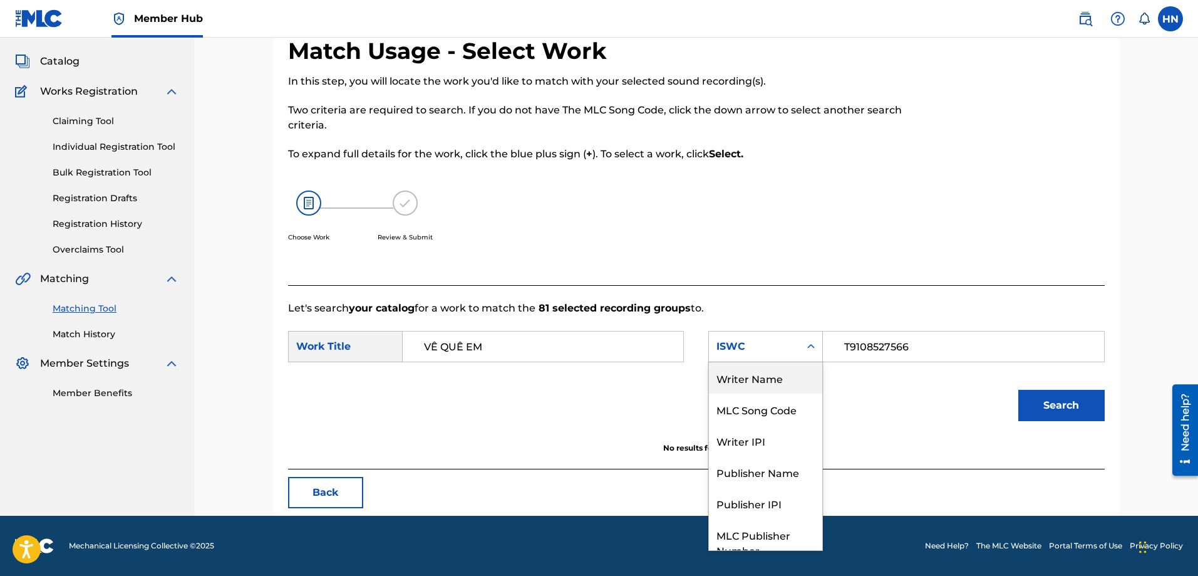
click at [759, 388] on div "Writer Name" at bounding box center [765, 377] width 113 height 31
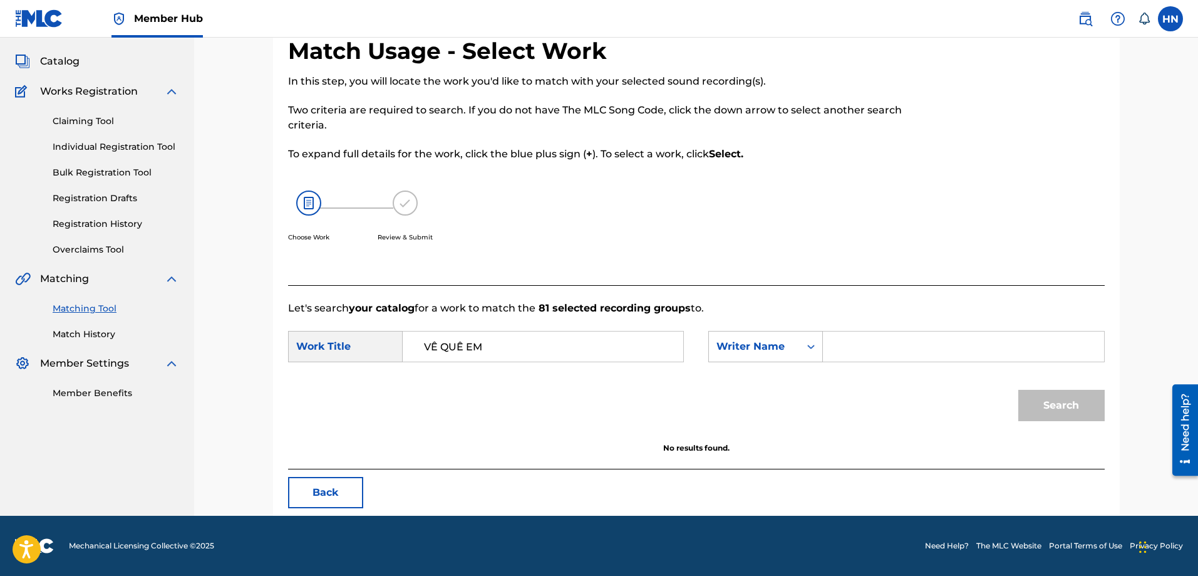
click at [850, 354] on input "Search Form" at bounding box center [963, 346] width 259 height 30
type input "[PERSON_NAME]"
click at [1018, 390] on button "Search" at bounding box center [1061, 405] width 86 height 31
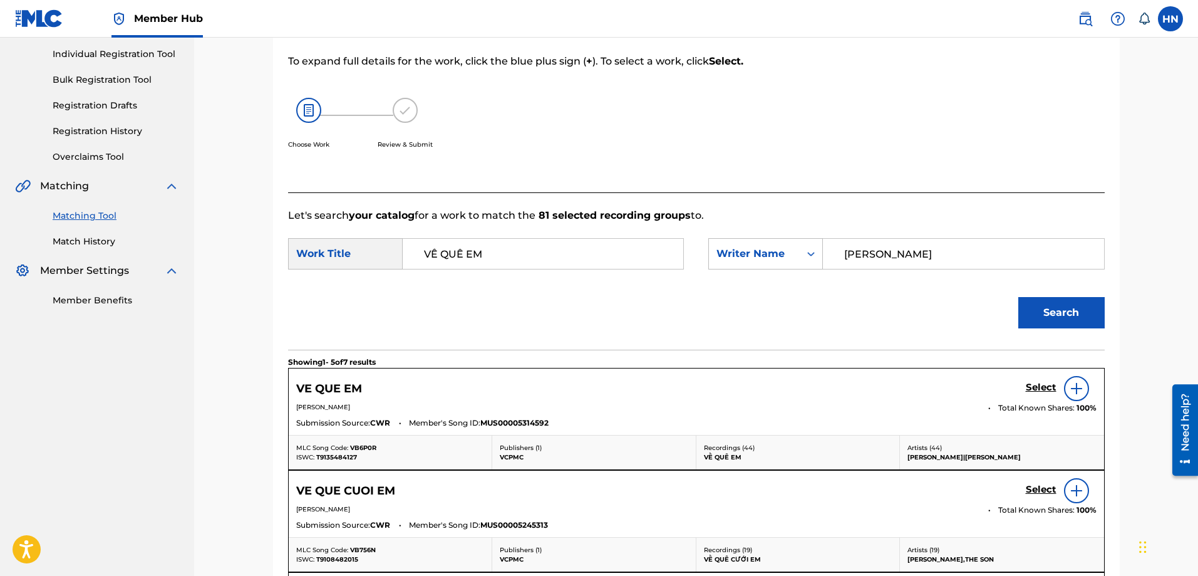
scroll to position [251, 0]
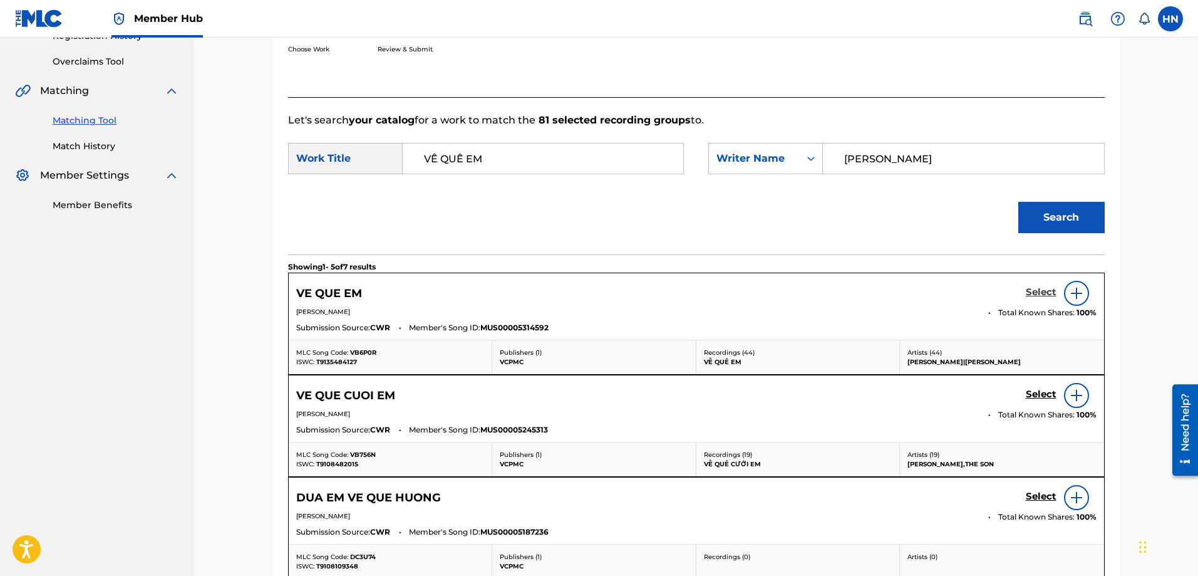
click at [1034, 294] on h5 "Select" at bounding box center [1041, 292] width 31 height 12
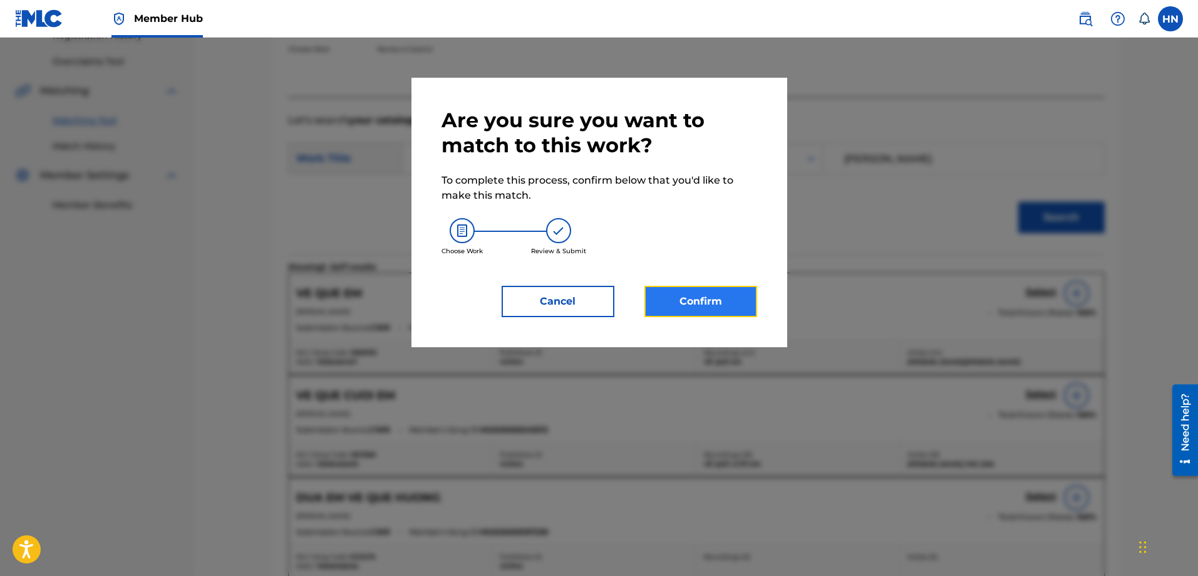
click at [717, 299] on button "Confirm" at bounding box center [701, 301] width 113 height 31
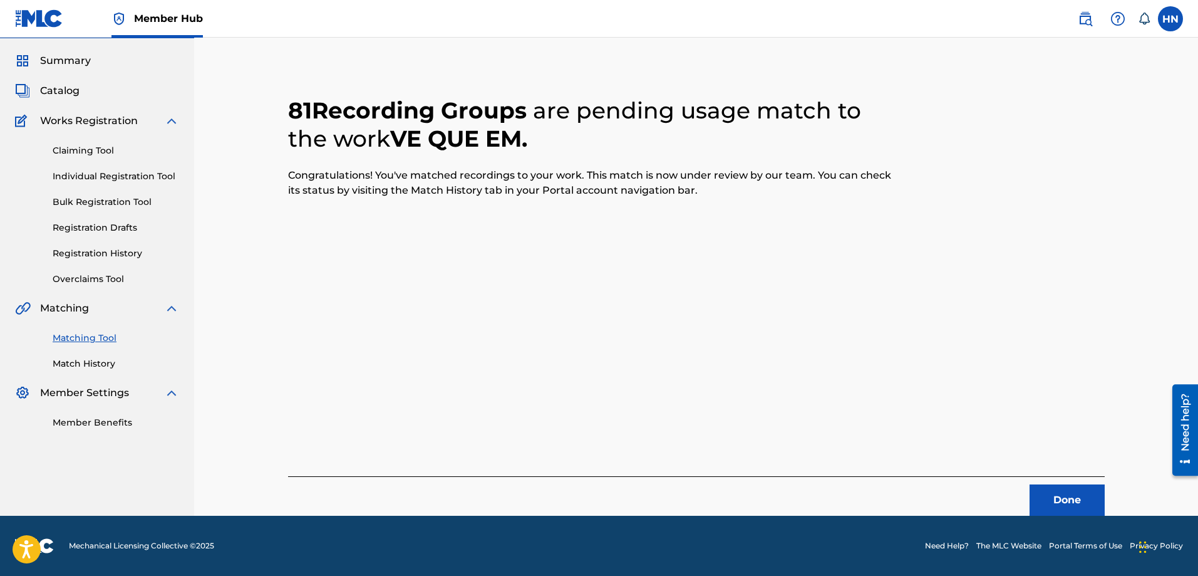
scroll to position [34, 0]
click at [1091, 518] on footer "Mechanical Licensing Collective © 2025 Need Help? The MLC Website Portal Terms …" at bounding box center [599, 546] width 1198 height 60
click at [1076, 509] on button "Done" at bounding box center [1067, 499] width 75 height 31
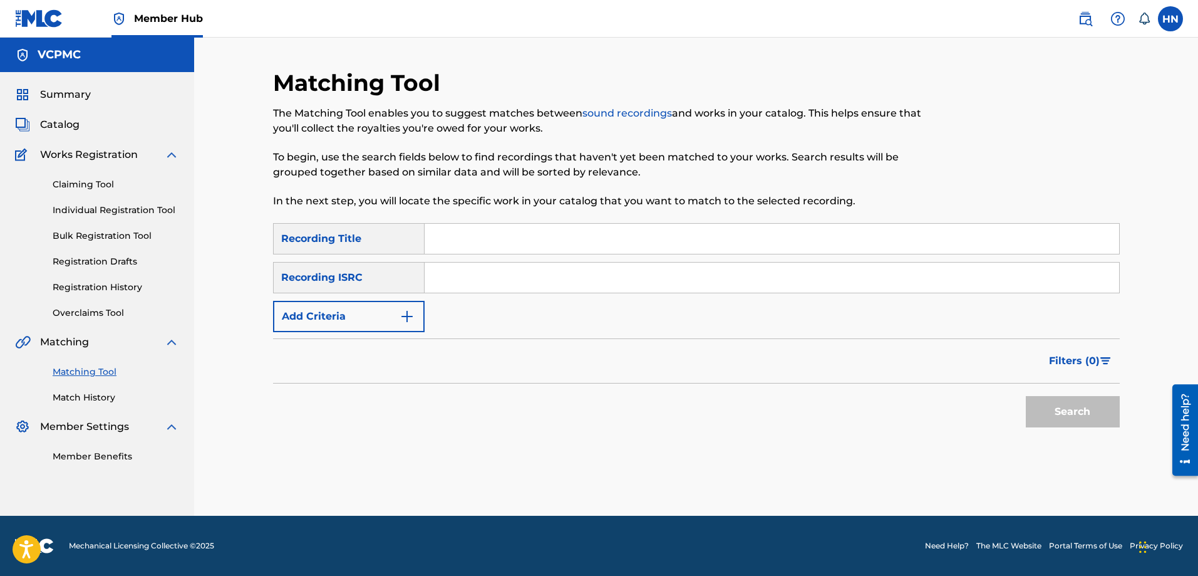
scroll to position [0, 0]
click at [480, 241] on input "Search Form" at bounding box center [772, 239] width 695 height 30
paste input "ĐỔI THAY"
type input "ĐỔI THAY"
click at [1026, 396] on button "Search" at bounding box center [1073, 411] width 94 height 31
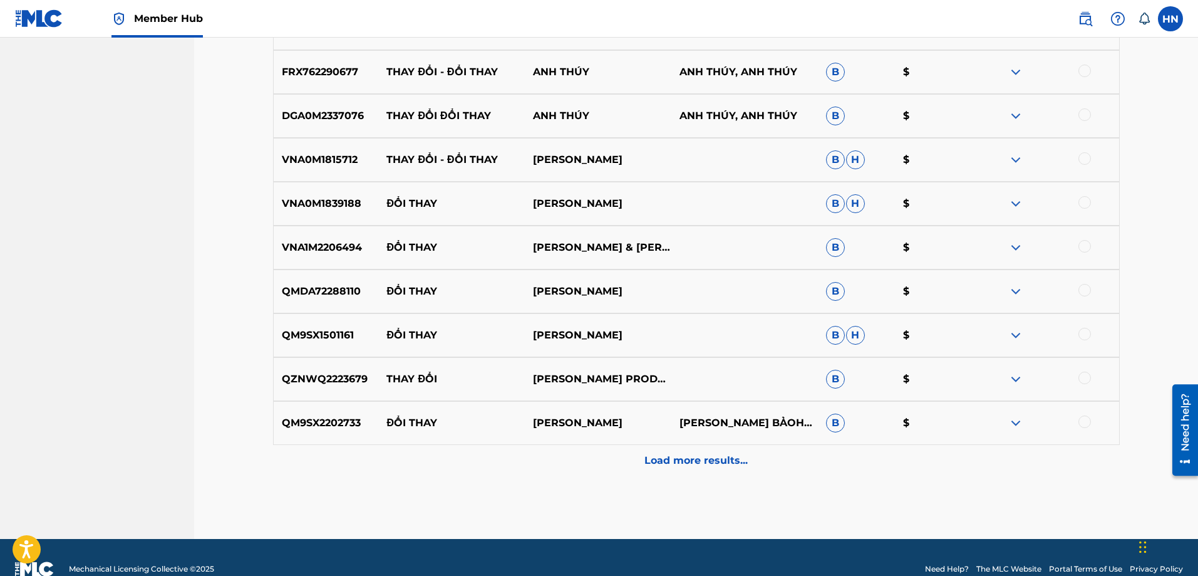
scroll to position [499, 0]
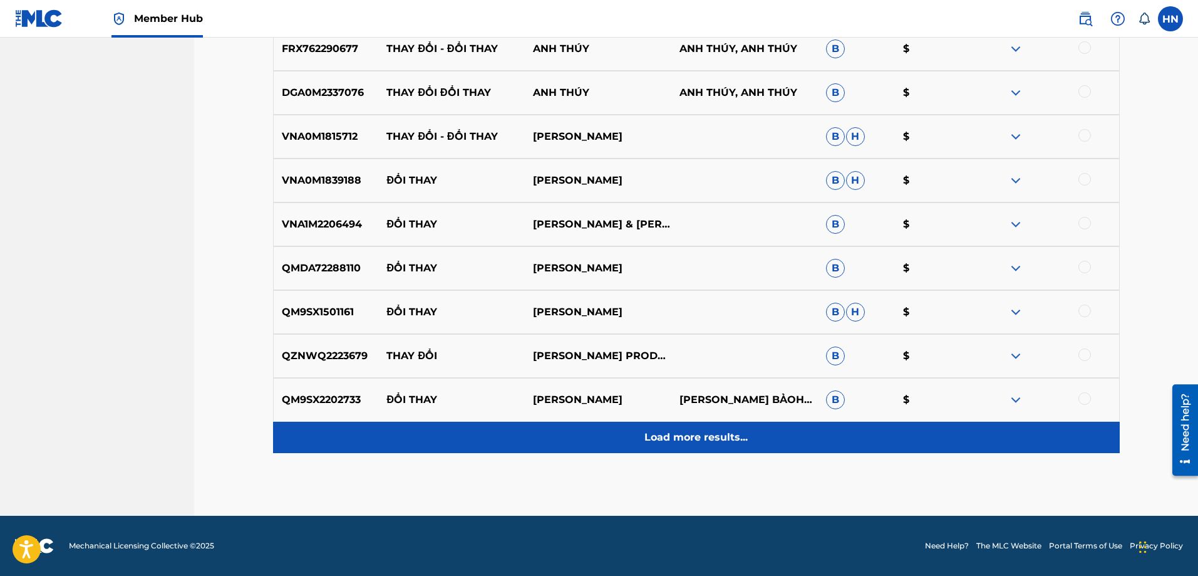
click at [628, 433] on div "Load more results..." at bounding box center [696, 437] width 847 height 31
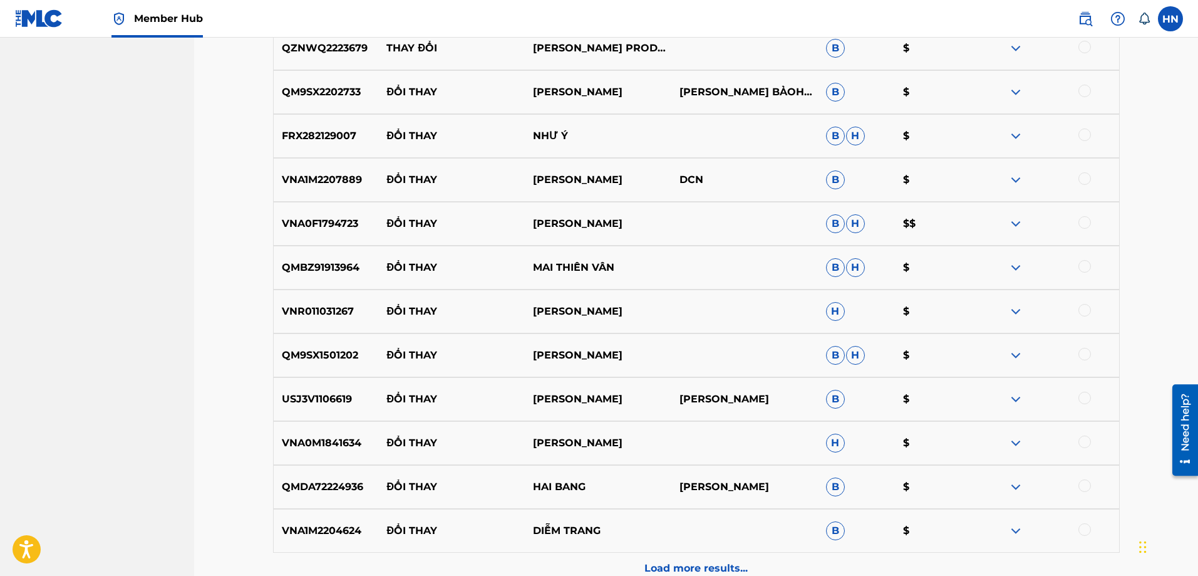
scroll to position [875, 0]
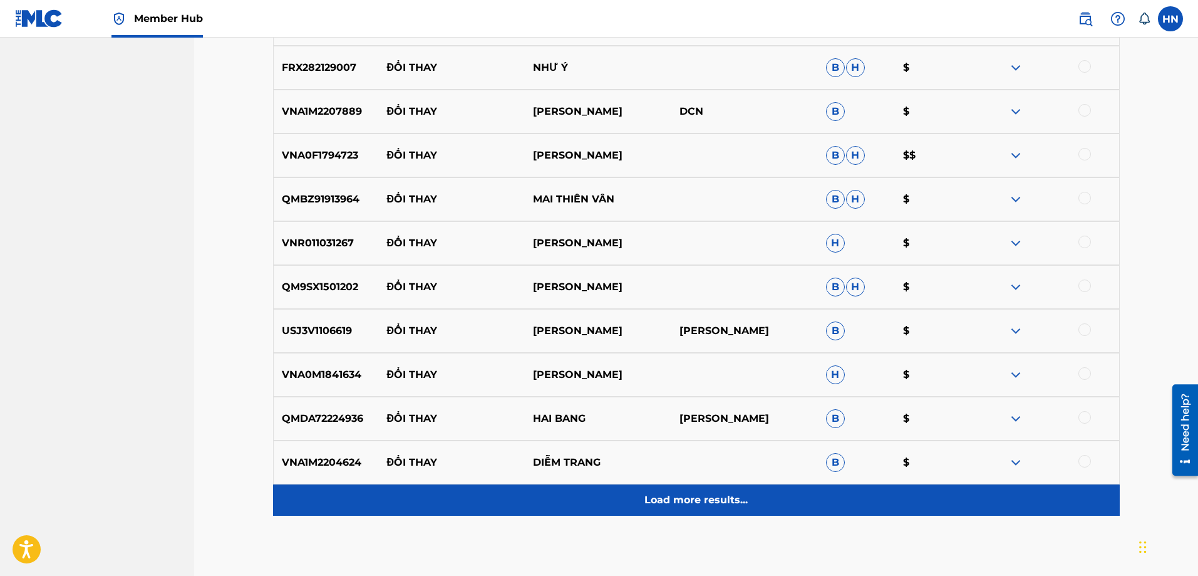
click at [638, 499] on div "Load more results..." at bounding box center [696, 499] width 847 height 31
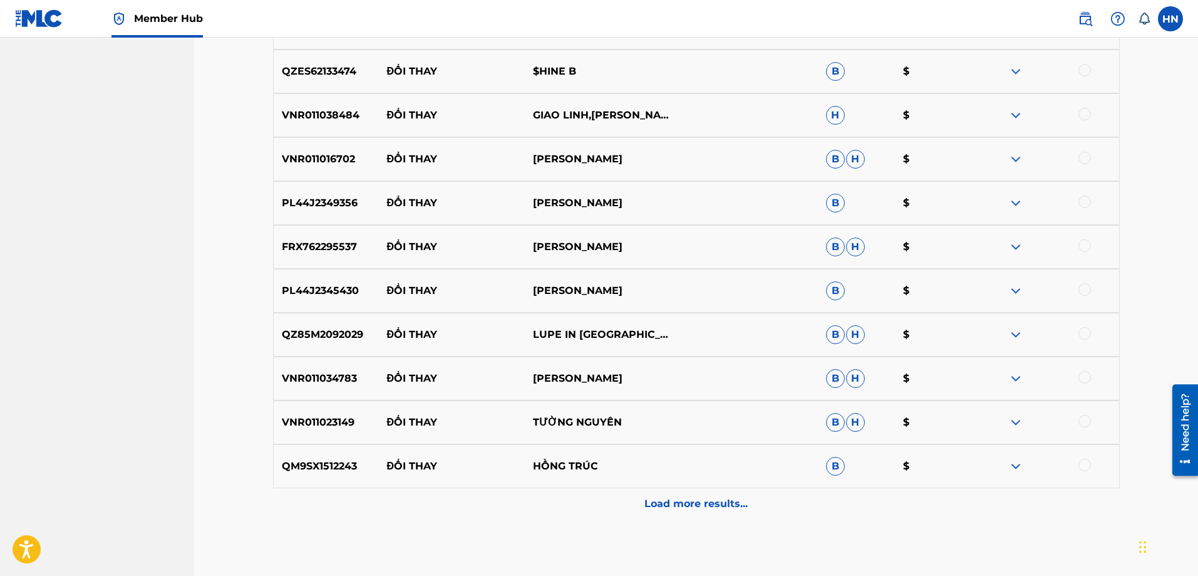
scroll to position [1376, 0]
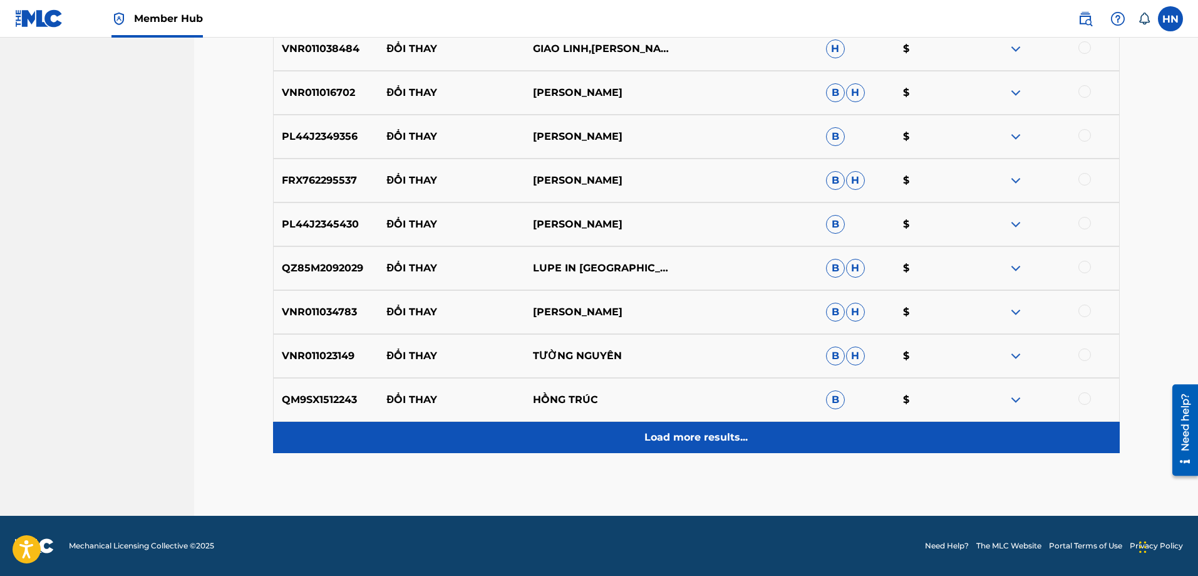
click at [611, 440] on div "Load more results..." at bounding box center [696, 437] width 847 height 31
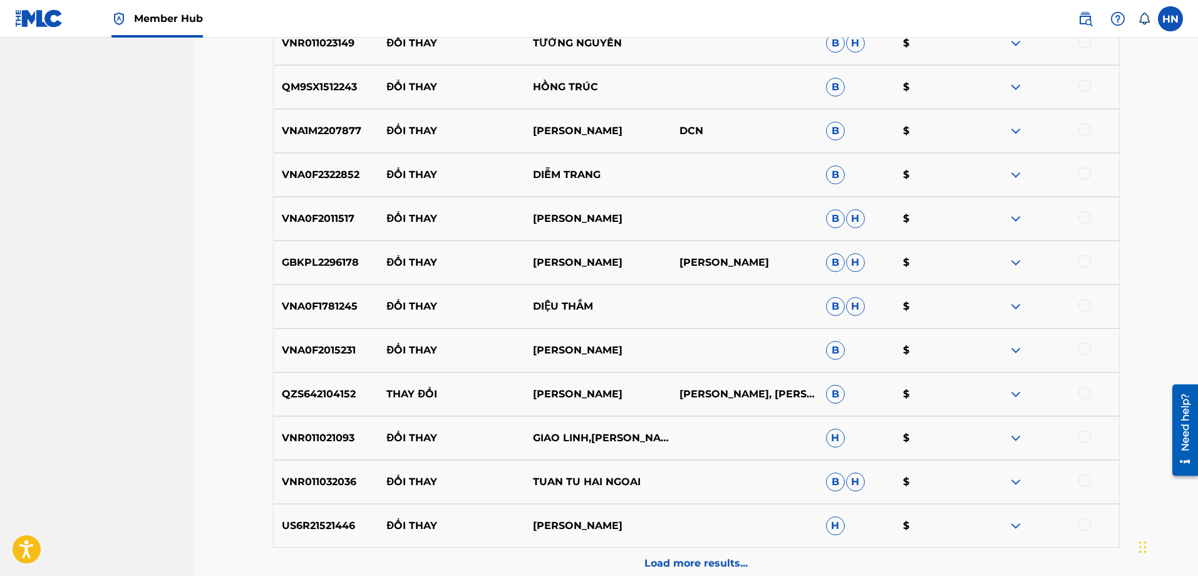
scroll to position [1689, 0]
drag, startPoint x: 643, startPoint y: 518, endPoint x: 386, endPoint y: 524, distance: 256.9
click at [386, 524] on div "US6R21521446 ĐỔI THAY [PERSON_NAME] $" at bounding box center [696, 525] width 847 height 44
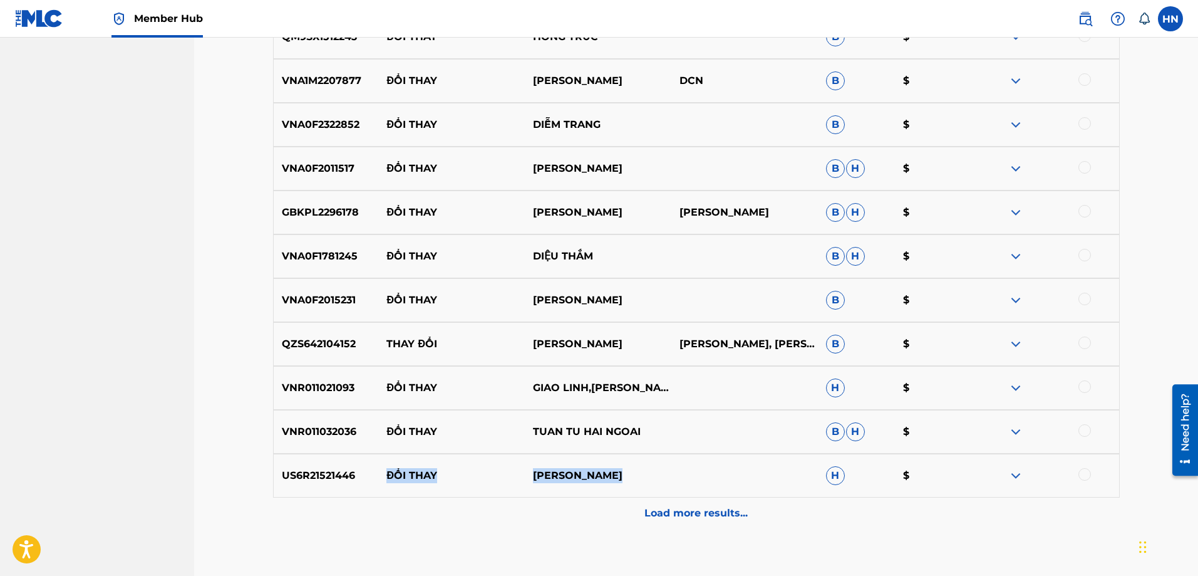
scroll to position [1815, 0]
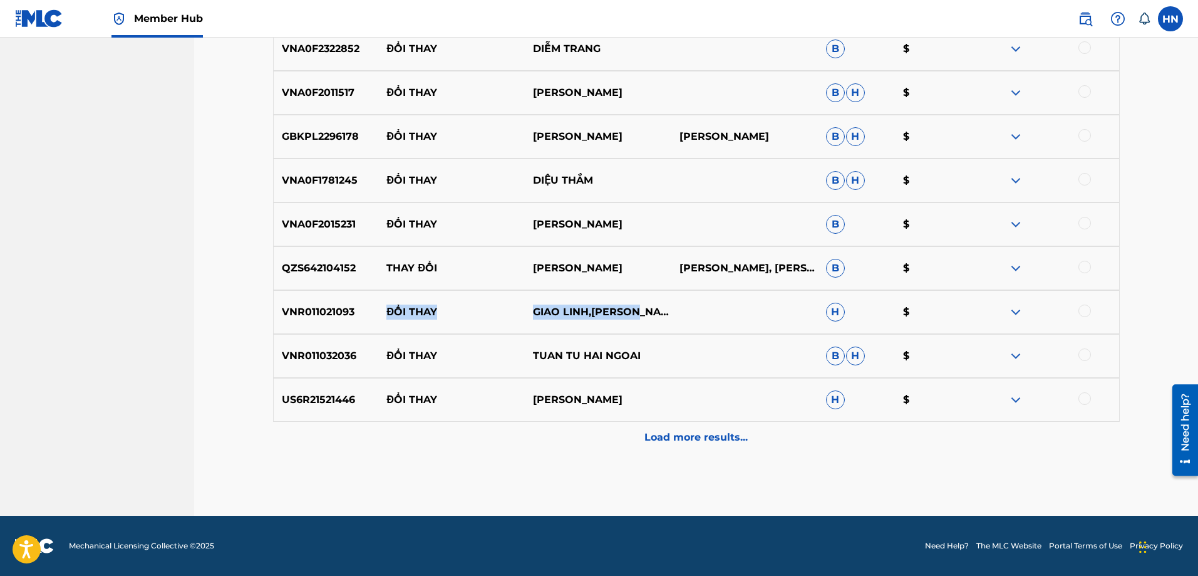
drag, startPoint x: 382, startPoint y: 311, endPoint x: 687, endPoint y: 303, distance: 305.2
click at [685, 304] on div "VNR011021093 ĐỔI THAY GIAO LINH,TUAN VU H $" at bounding box center [696, 312] width 847 height 44
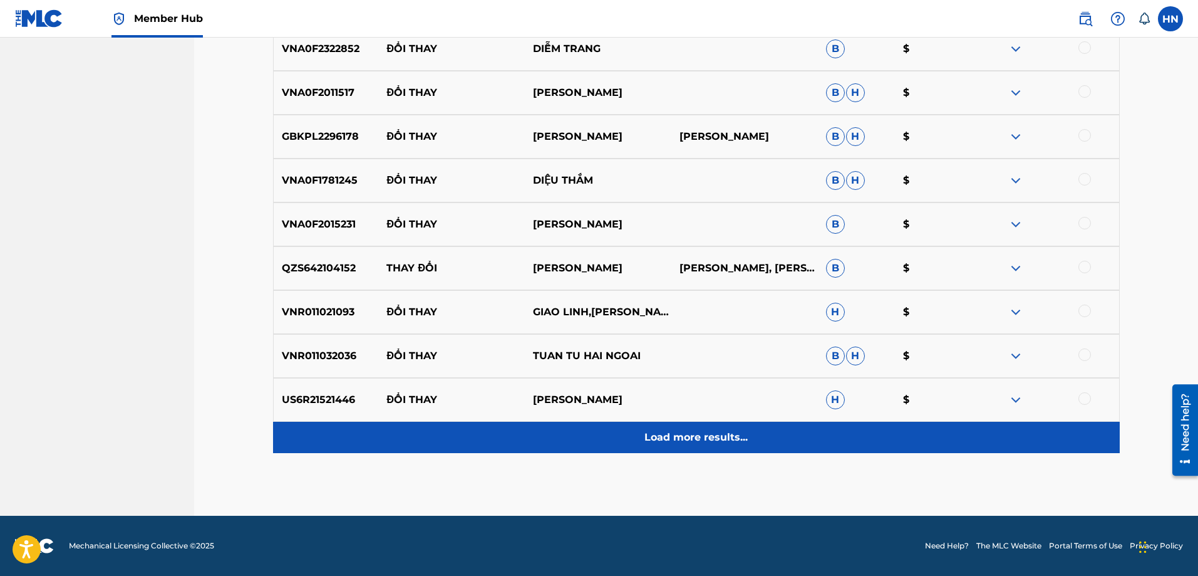
click at [707, 431] on p "Load more results..." at bounding box center [696, 437] width 103 height 15
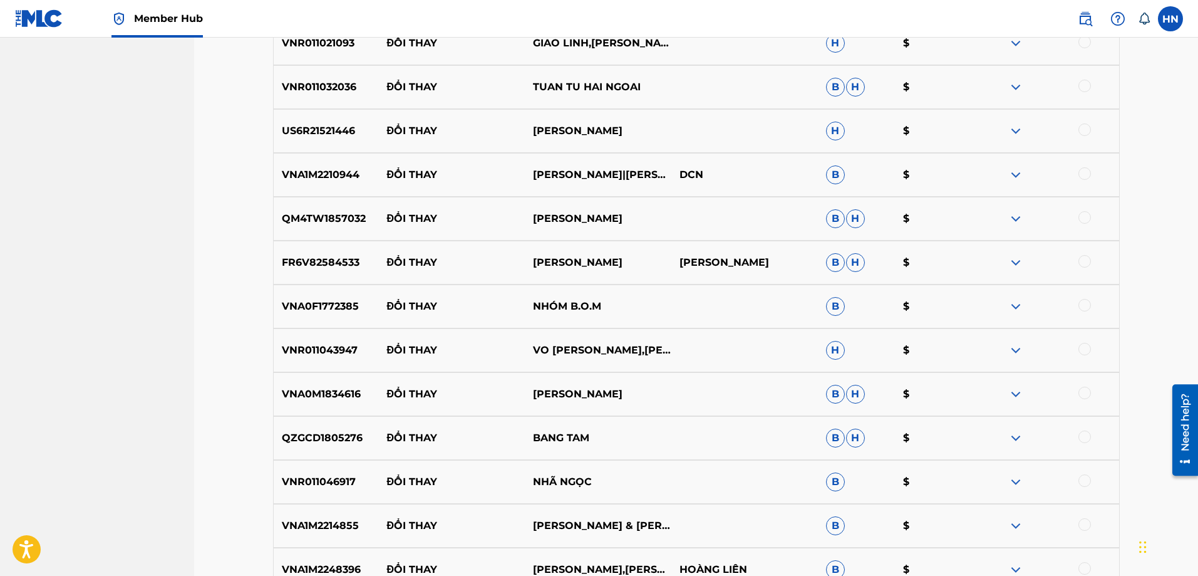
scroll to position [2190, 0]
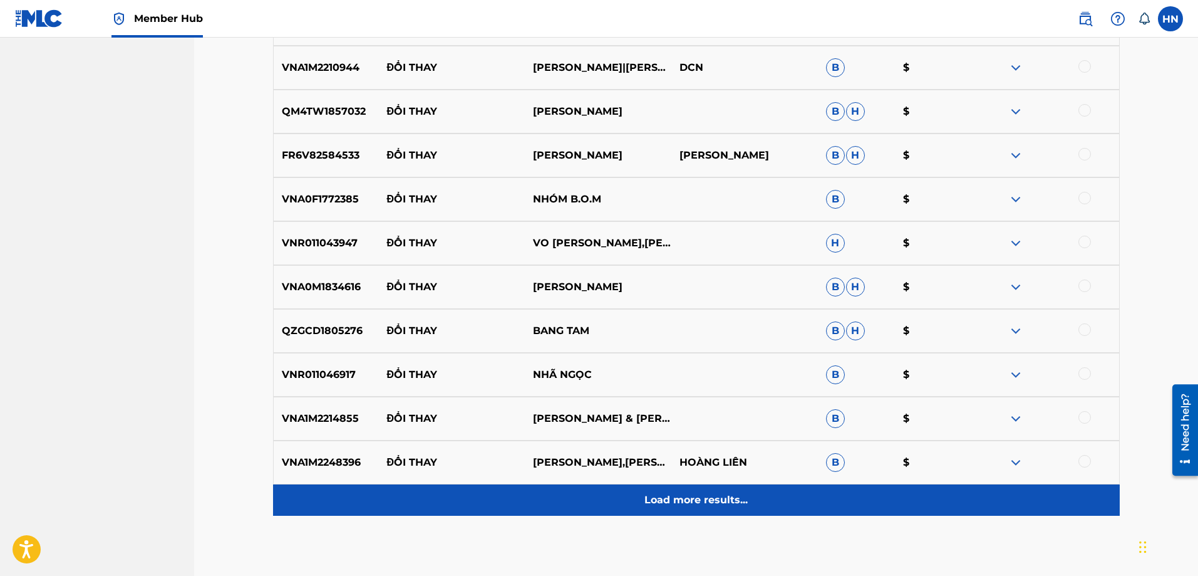
click at [668, 494] on p "Load more results..." at bounding box center [696, 499] width 103 height 15
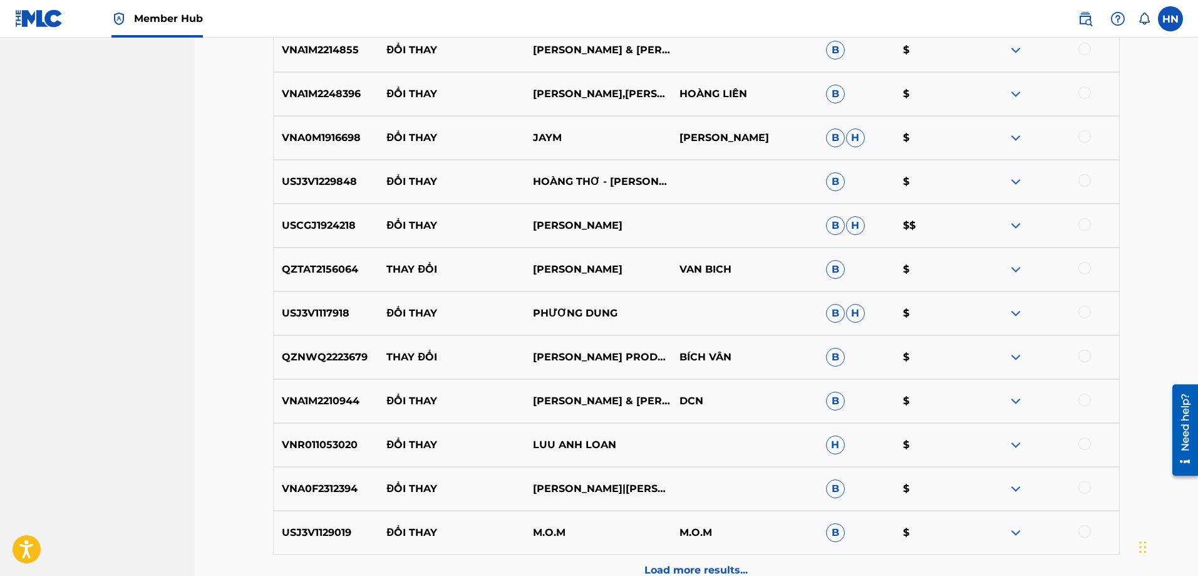
scroll to position [2629, 0]
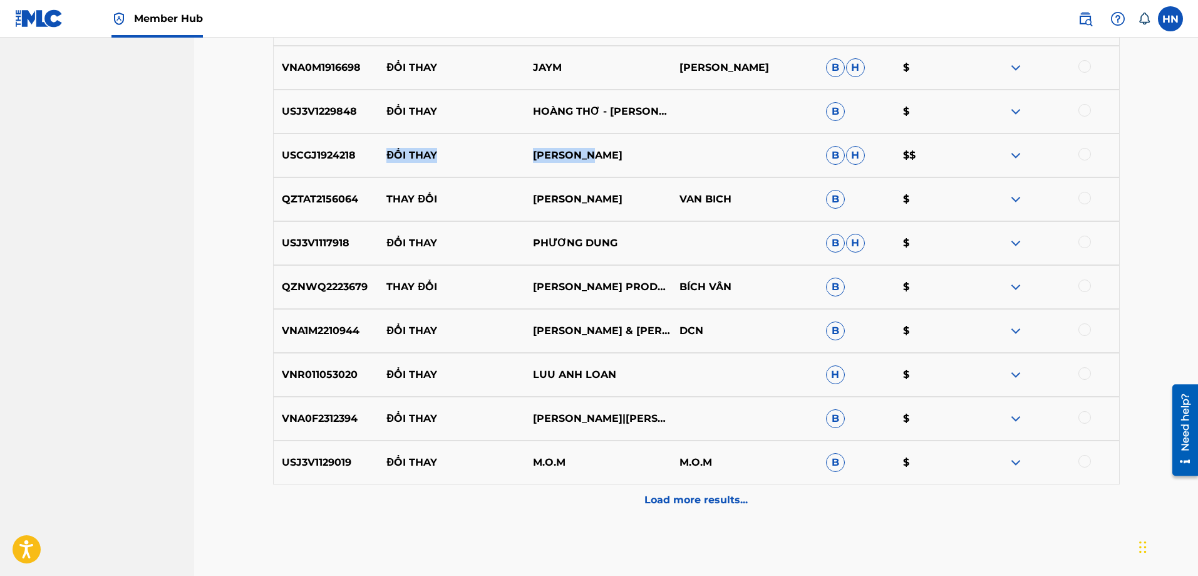
drag, startPoint x: 593, startPoint y: 152, endPoint x: 375, endPoint y: 155, distance: 218.0
click at [375, 155] on div "USCGJ1924218 ĐỔI THAY THIEN [PERSON_NAME]" at bounding box center [696, 155] width 847 height 44
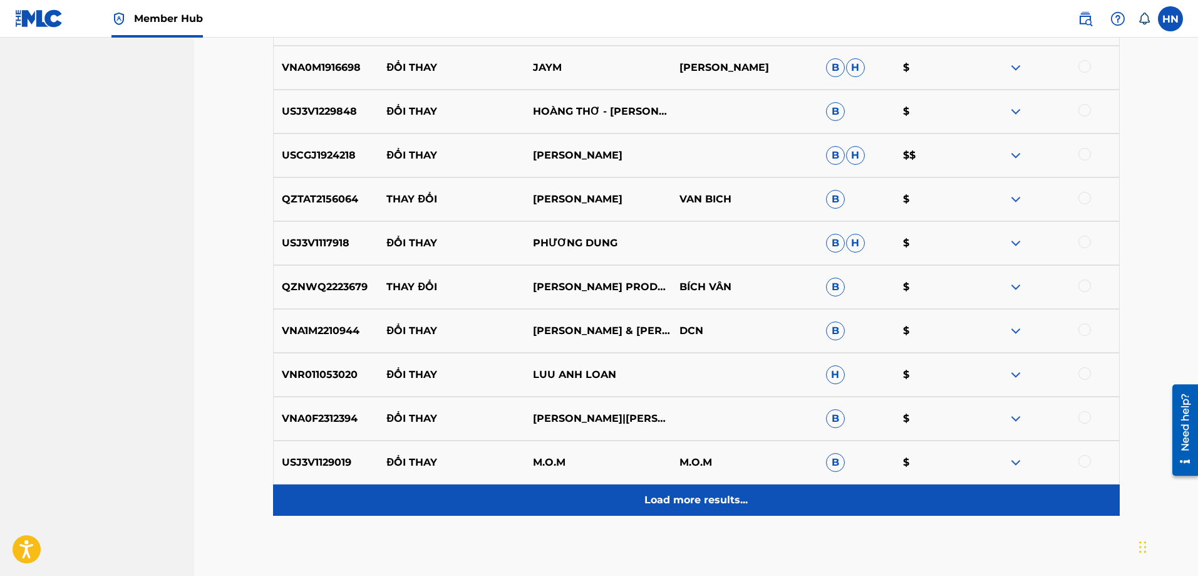
click at [668, 487] on div "Load more results..." at bounding box center [696, 499] width 847 height 31
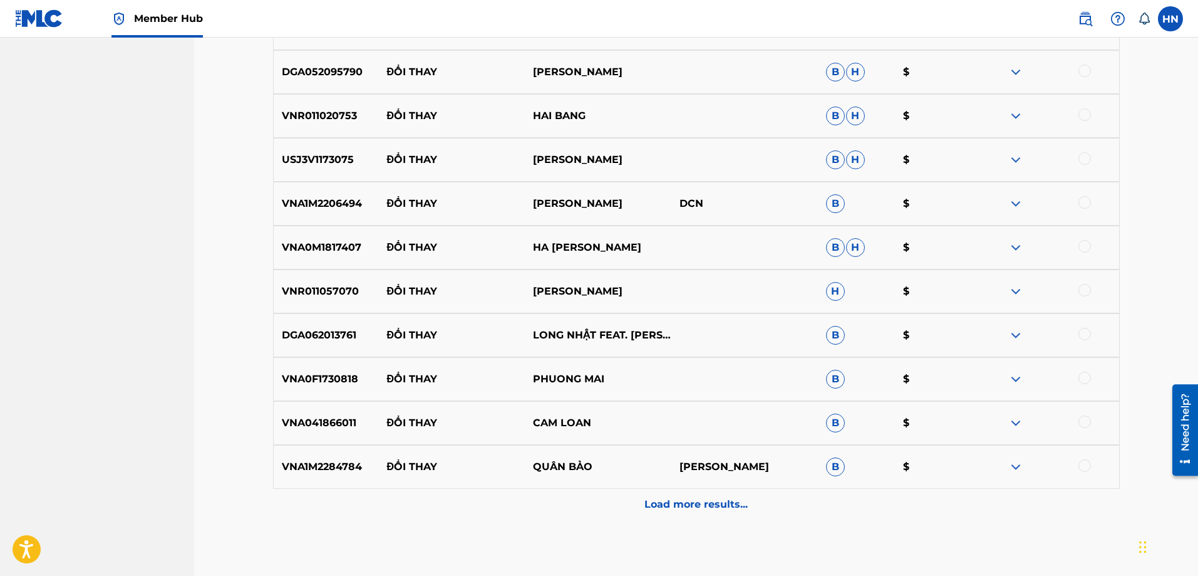
scroll to position [3130, 0]
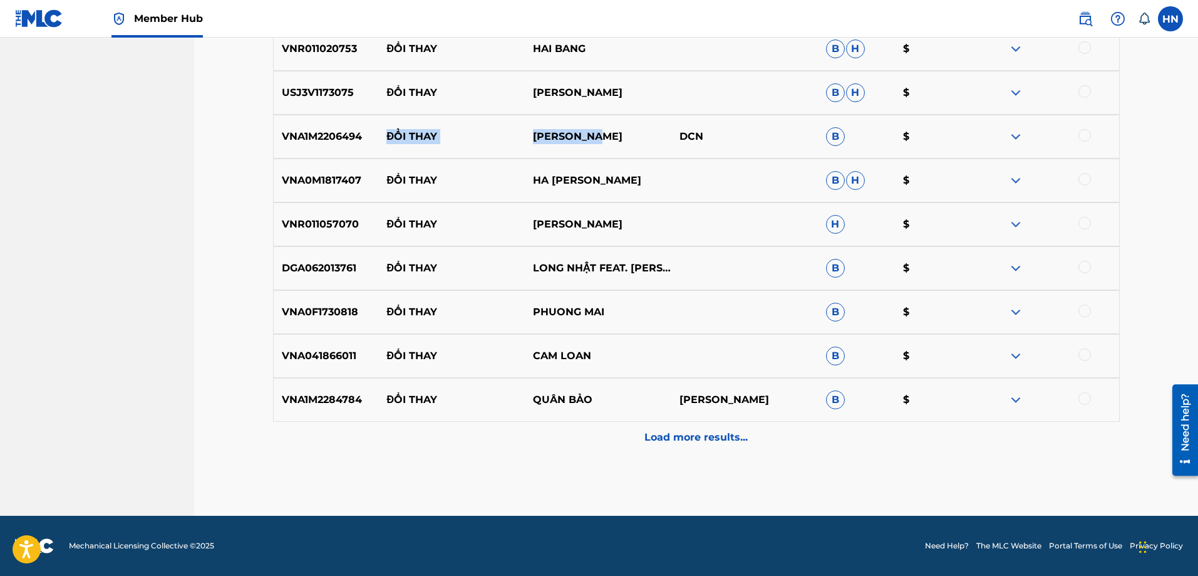
drag, startPoint x: 608, startPoint y: 138, endPoint x: 380, endPoint y: 135, distance: 228.6
click at [380, 135] on div "VNA1M2206494 ĐỔI THAY THANH NGÂN DCN B $" at bounding box center [696, 137] width 847 height 44
drag, startPoint x: 383, startPoint y: 267, endPoint x: 569, endPoint y: 277, distance: 185.7
click at [569, 277] on div "DGA062013761 ĐỔI THAY LONG NHẬT FEAT. HUY CƯỜNG B $" at bounding box center [696, 268] width 847 height 44
click at [574, 272] on p "LONG NHẬT FEAT. [PERSON_NAME]" at bounding box center [598, 268] width 147 height 30
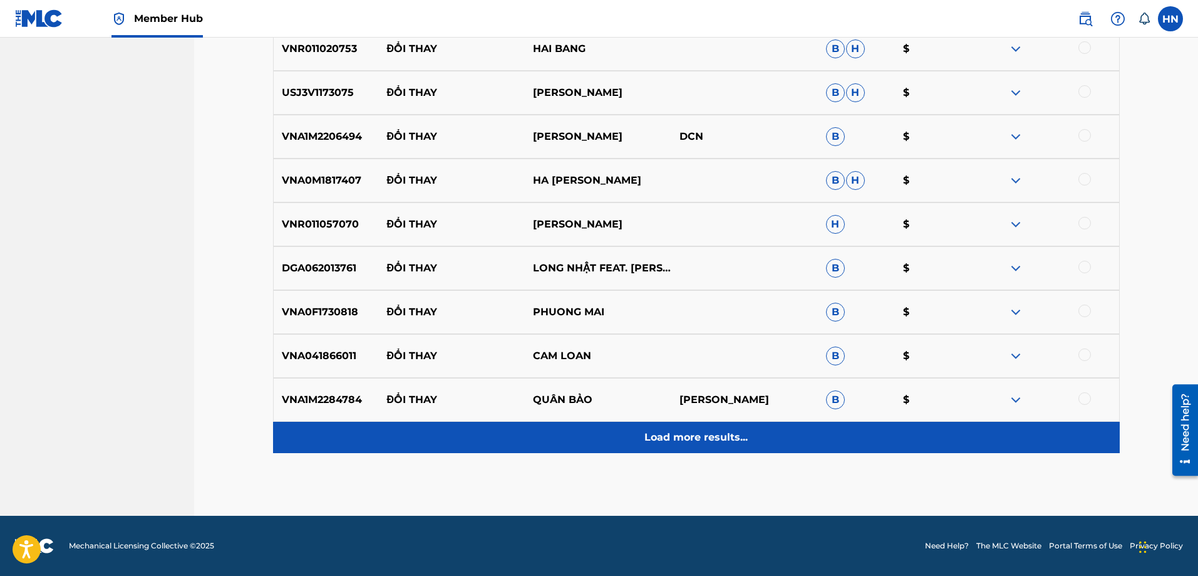
click at [634, 437] on div "Load more results..." at bounding box center [696, 437] width 847 height 31
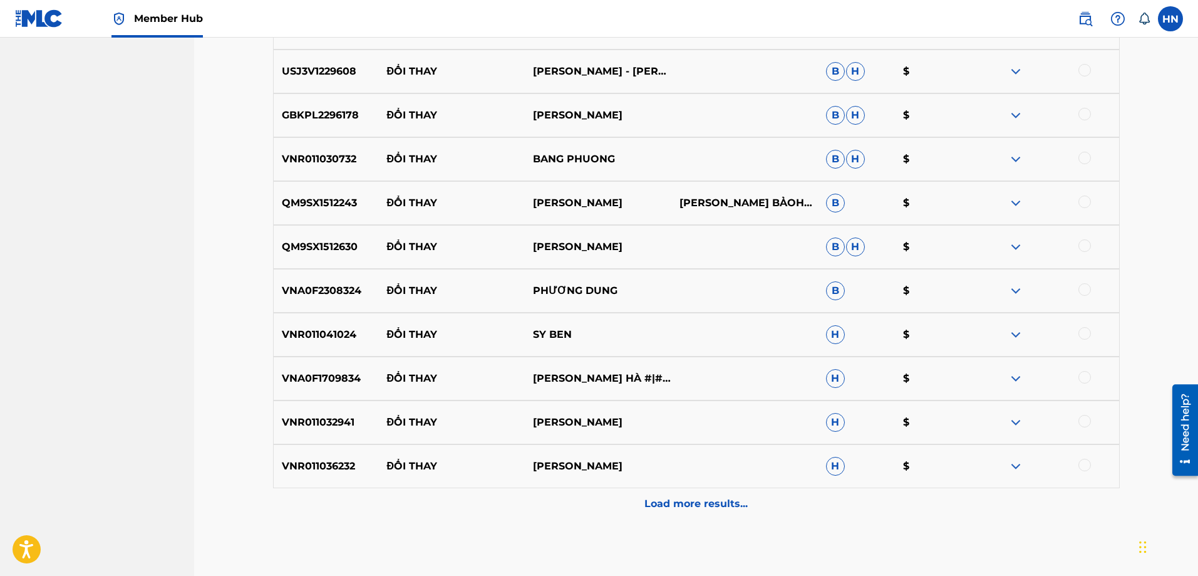
scroll to position [3568, 0]
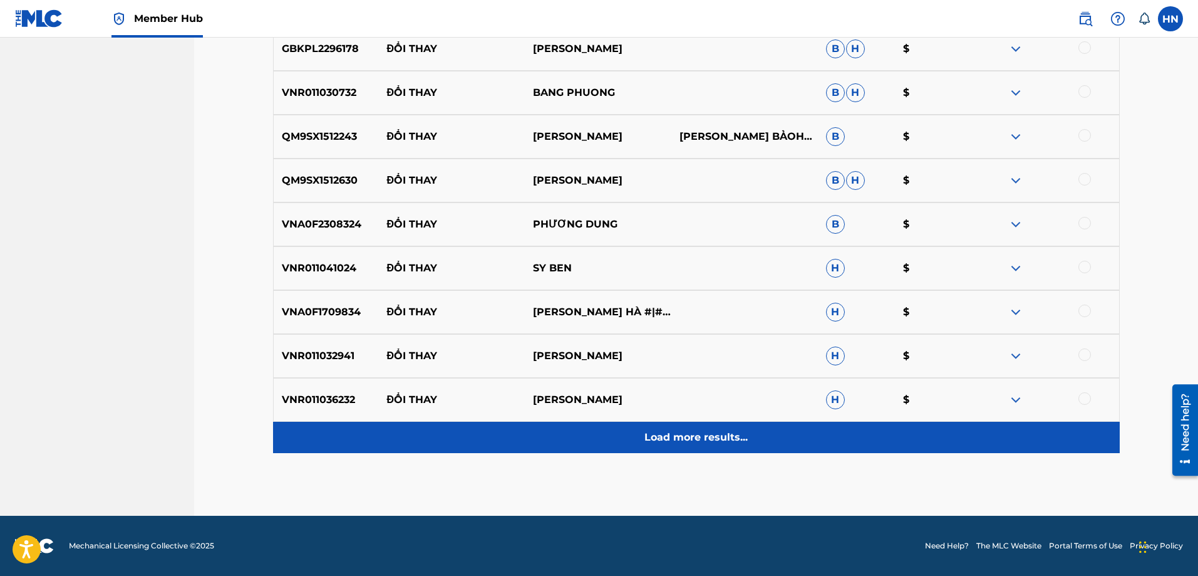
click at [651, 431] on p "Load more results..." at bounding box center [696, 437] width 103 height 15
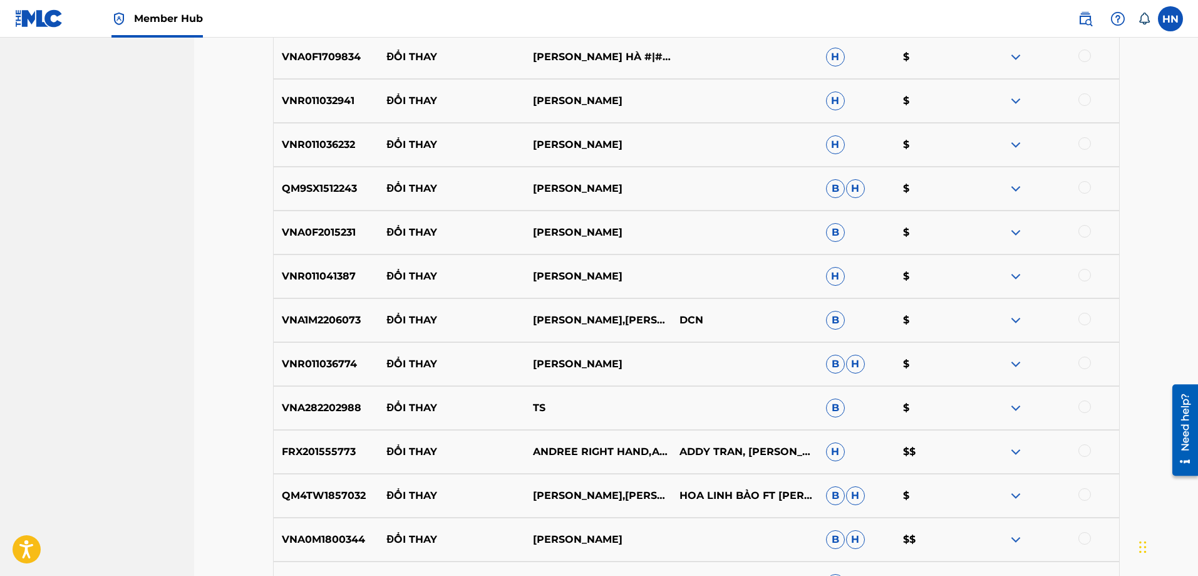
scroll to position [3882, 0]
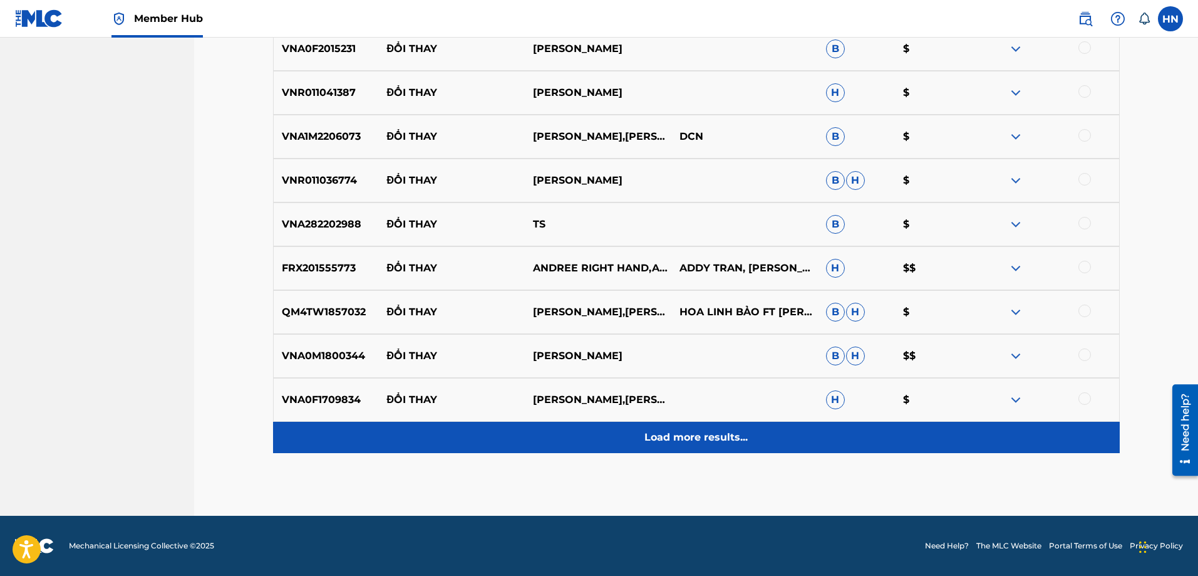
click at [659, 445] on div "Load more results..." at bounding box center [696, 437] width 847 height 31
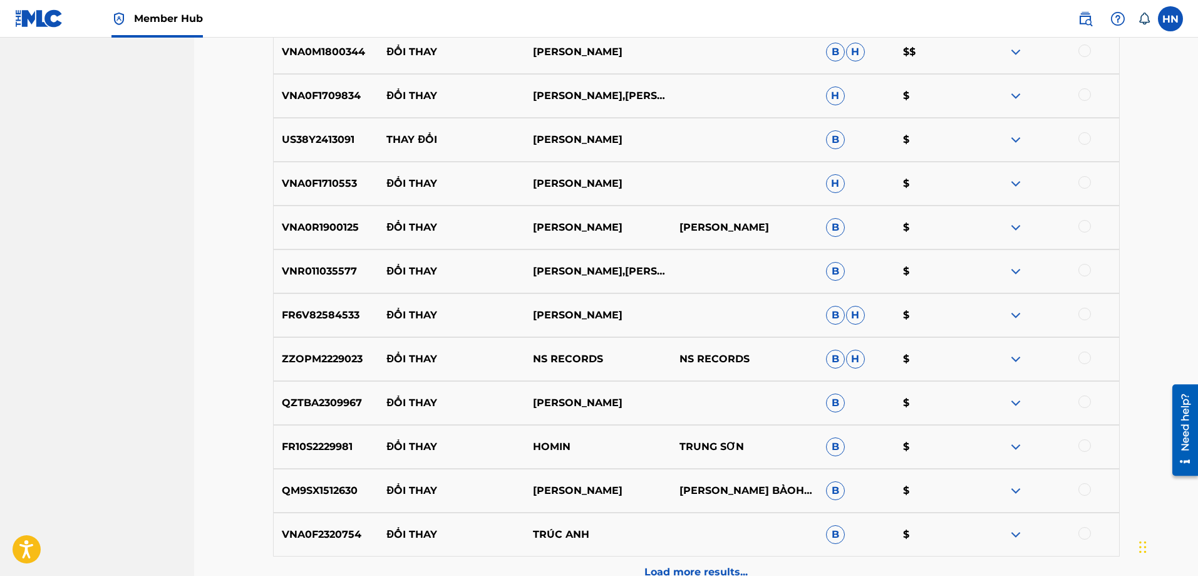
scroll to position [4445, 0]
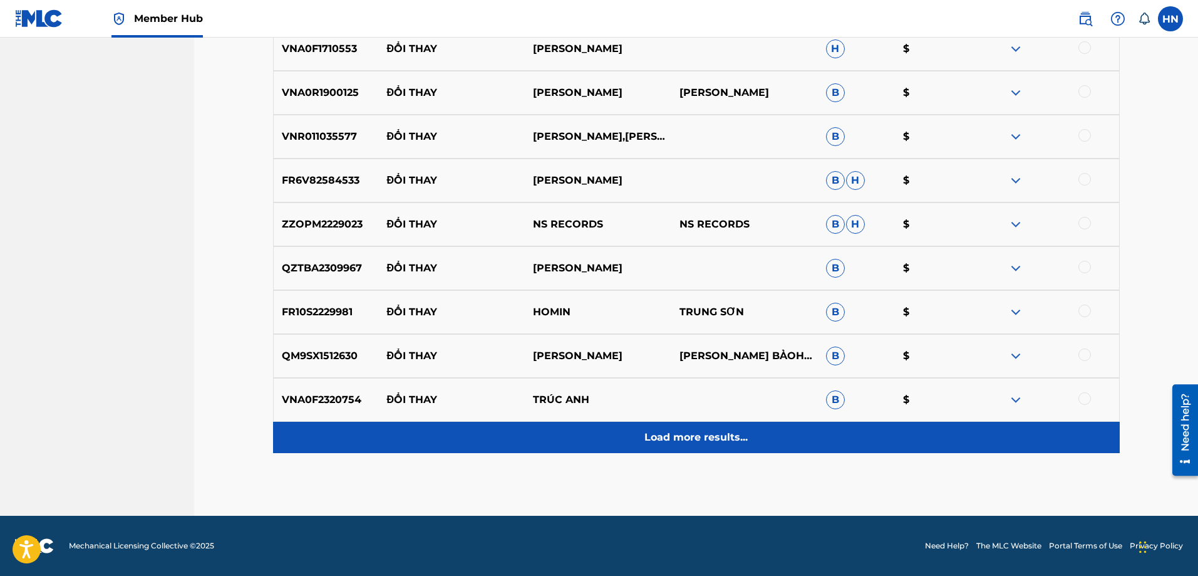
click at [636, 432] on div "Load more results..." at bounding box center [696, 437] width 847 height 31
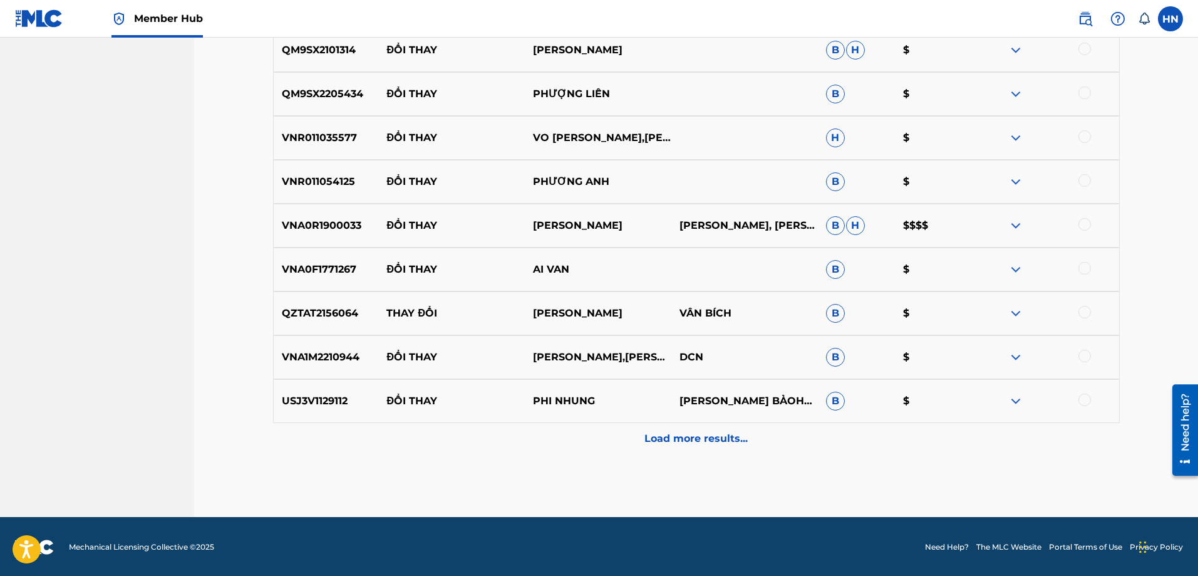
scroll to position [4884, 0]
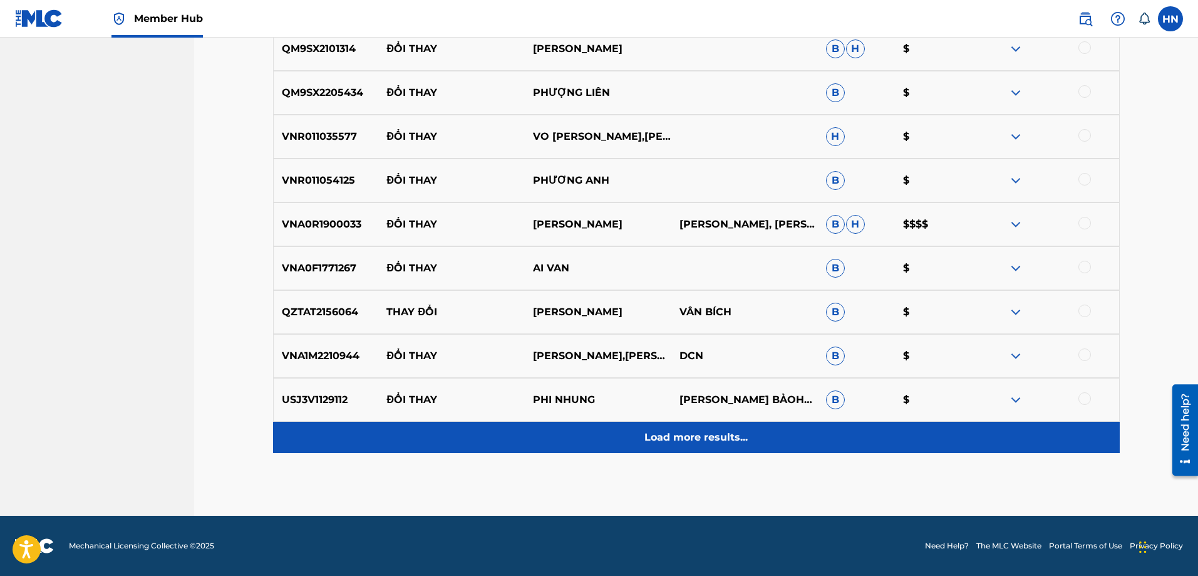
click at [663, 444] on p "Load more results..." at bounding box center [696, 437] width 103 height 15
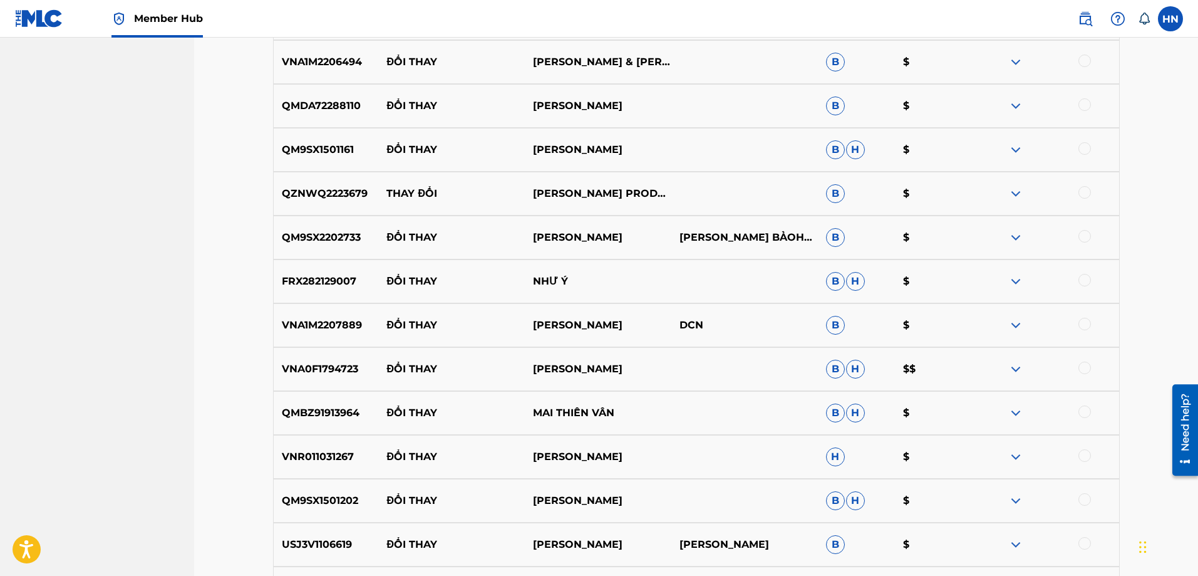
scroll to position [0, 0]
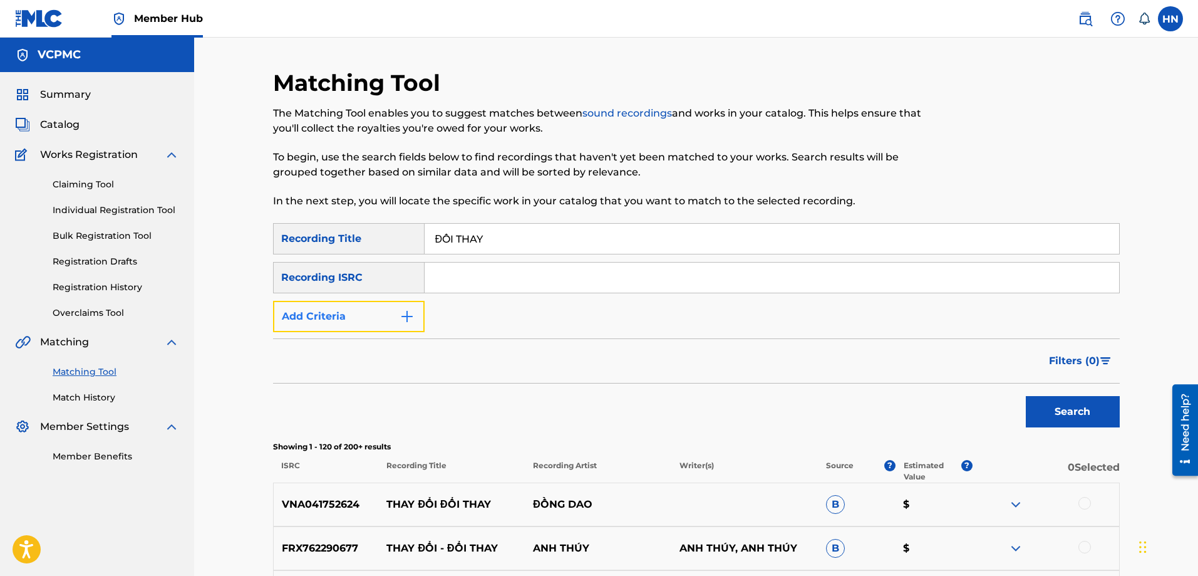
click at [400, 319] on img "Search Form" at bounding box center [407, 316] width 15 height 15
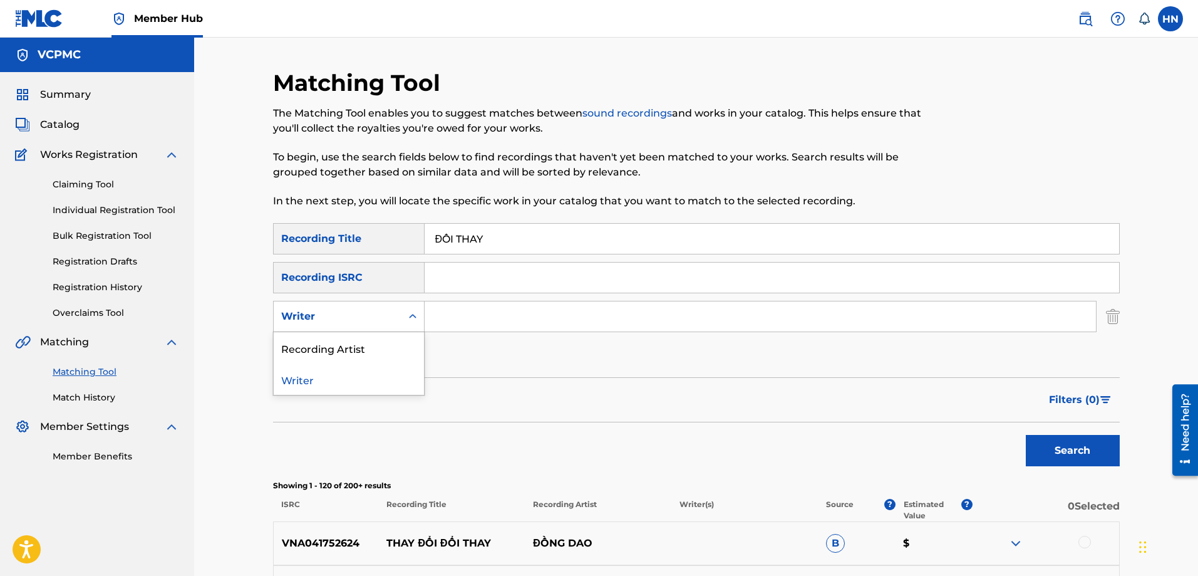
click at [350, 322] on div "Writer" at bounding box center [337, 316] width 113 height 15
click at [541, 319] on input "Search Form" at bounding box center [760, 316] width 671 height 30
type input "[PERSON_NAME]"
click at [1026, 435] on button "Search" at bounding box center [1073, 450] width 94 height 31
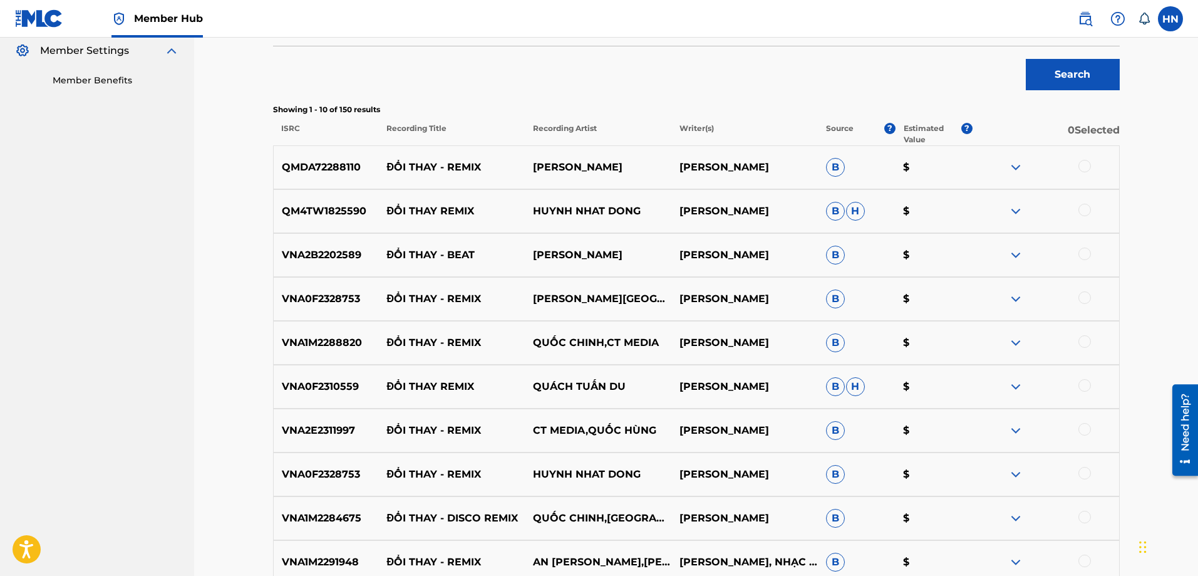
scroll to position [313, 0]
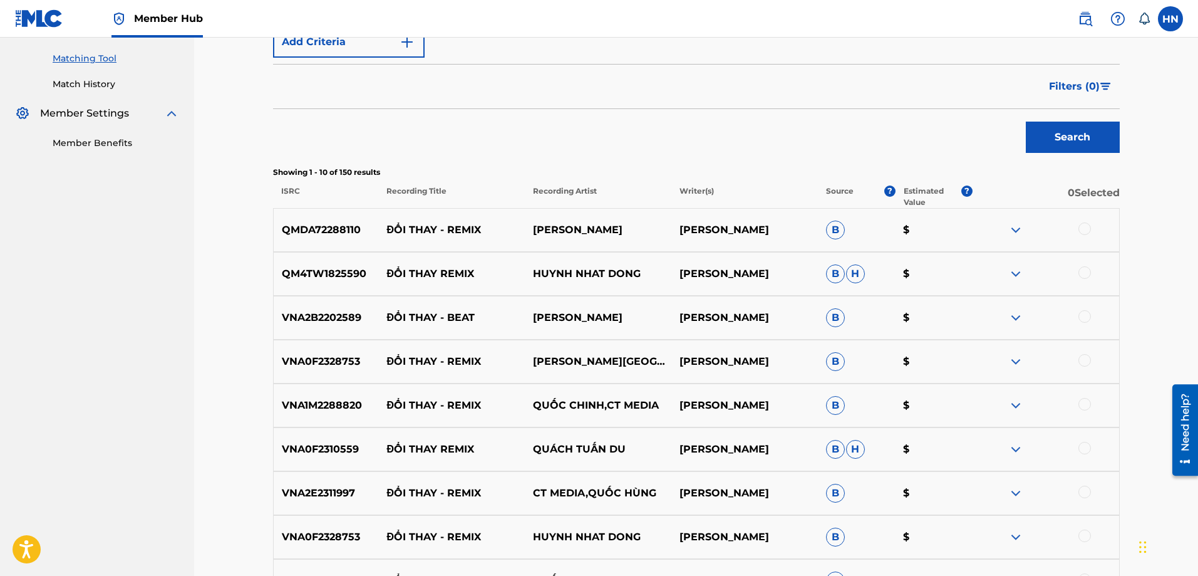
click at [342, 224] on p "QMDA72288110" at bounding box center [326, 229] width 105 height 15
click at [1086, 224] on div at bounding box center [1085, 228] width 13 height 13
click at [351, 270] on p "QM4TW1825590" at bounding box center [326, 273] width 105 height 15
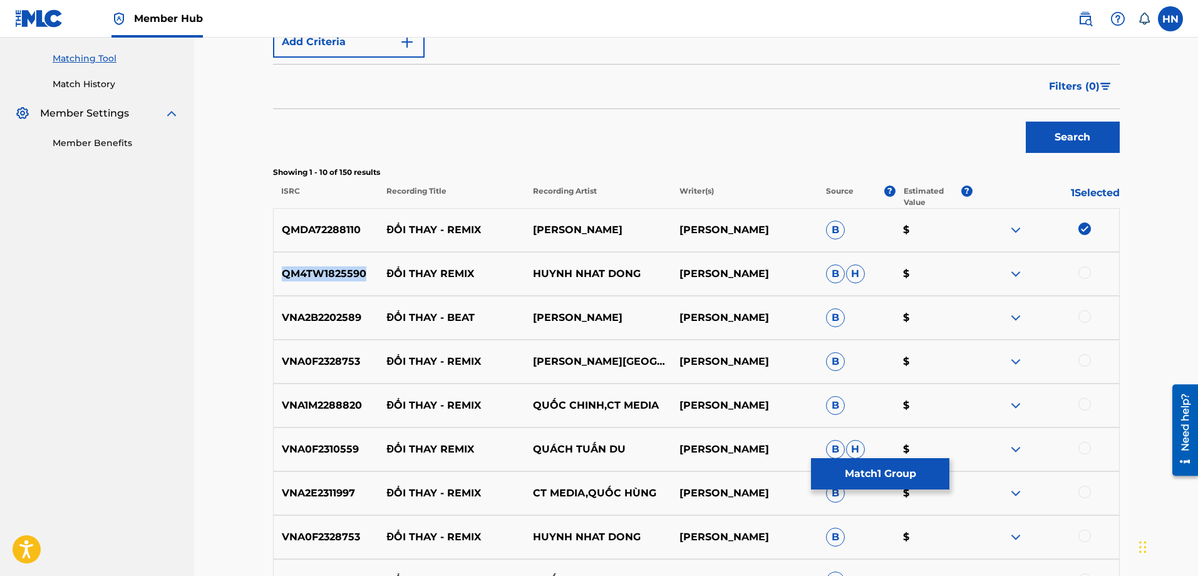
click at [351, 270] on p "QM4TW1825590" at bounding box center [326, 273] width 105 height 15
click at [1083, 276] on div at bounding box center [1085, 272] width 13 height 13
click at [307, 308] on div "VNA2B2202589 ĐỔI THAY - BEAT BẢO NAM [PERSON_NAME] $" at bounding box center [696, 318] width 847 height 44
click at [1081, 316] on div at bounding box center [1085, 316] width 13 height 13
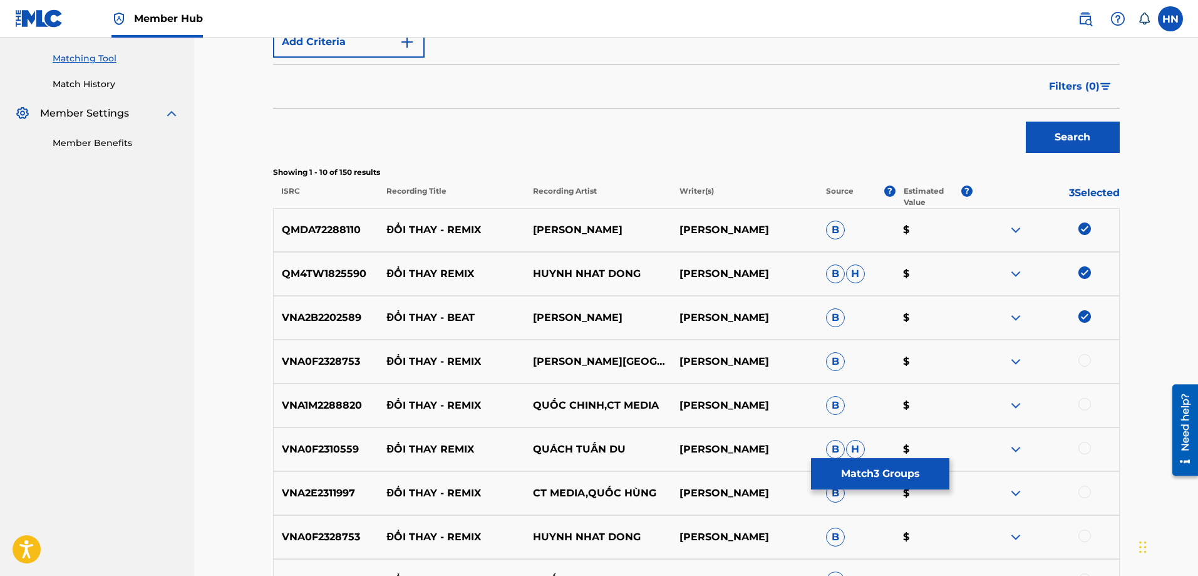
click at [295, 361] on p "VNA0F2328753" at bounding box center [326, 361] width 105 height 15
click at [1082, 360] on div at bounding box center [1085, 360] width 13 height 13
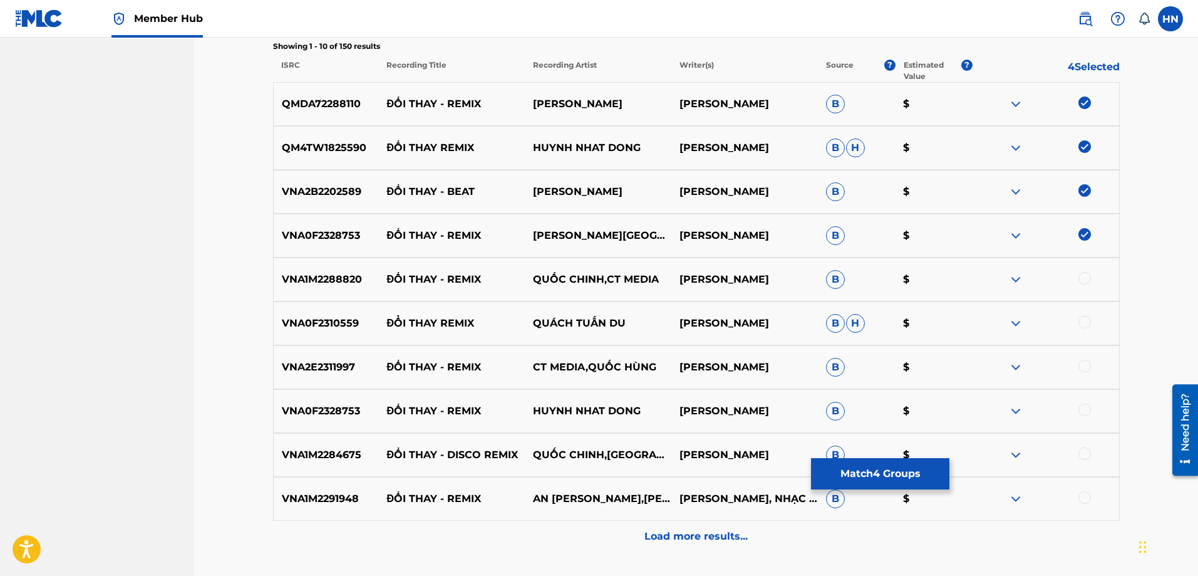
scroll to position [438, 0]
click at [328, 284] on p "VNA1M2288820" at bounding box center [326, 279] width 105 height 15
click at [1082, 273] on div at bounding box center [1085, 278] width 13 height 13
click at [340, 328] on p "VNA0F2310559" at bounding box center [326, 323] width 105 height 15
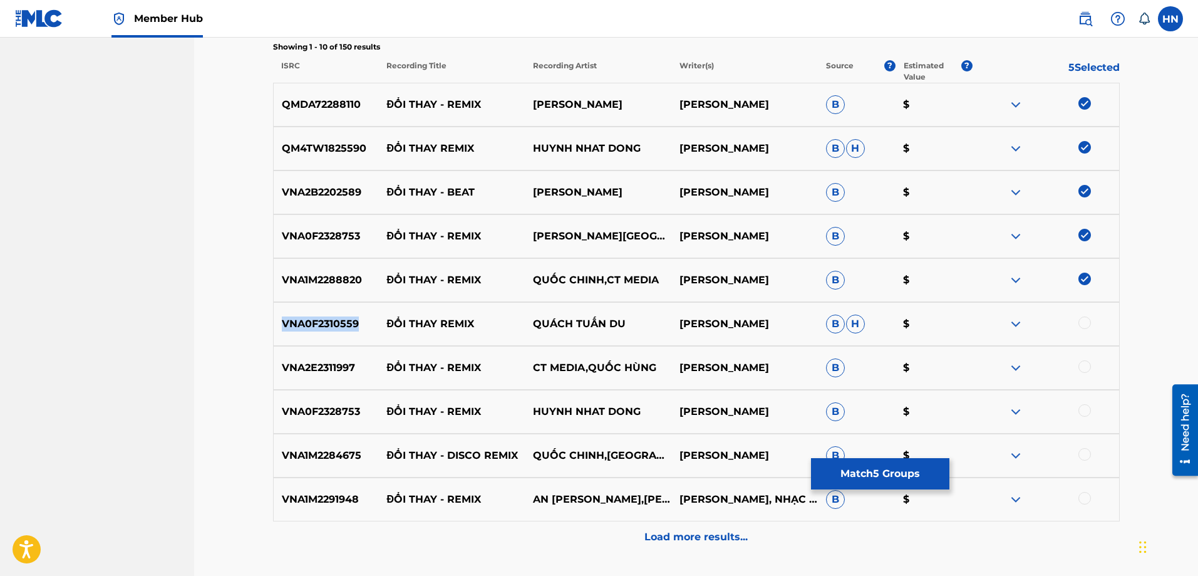
click at [340, 328] on p "VNA0F2310559" at bounding box center [326, 323] width 105 height 15
click at [1087, 323] on div at bounding box center [1085, 322] width 13 height 13
click at [279, 365] on p "VNA2E2311997" at bounding box center [326, 367] width 105 height 15
click at [1089, 365] on div at bounding box center [1085, 366] width 13 height 13
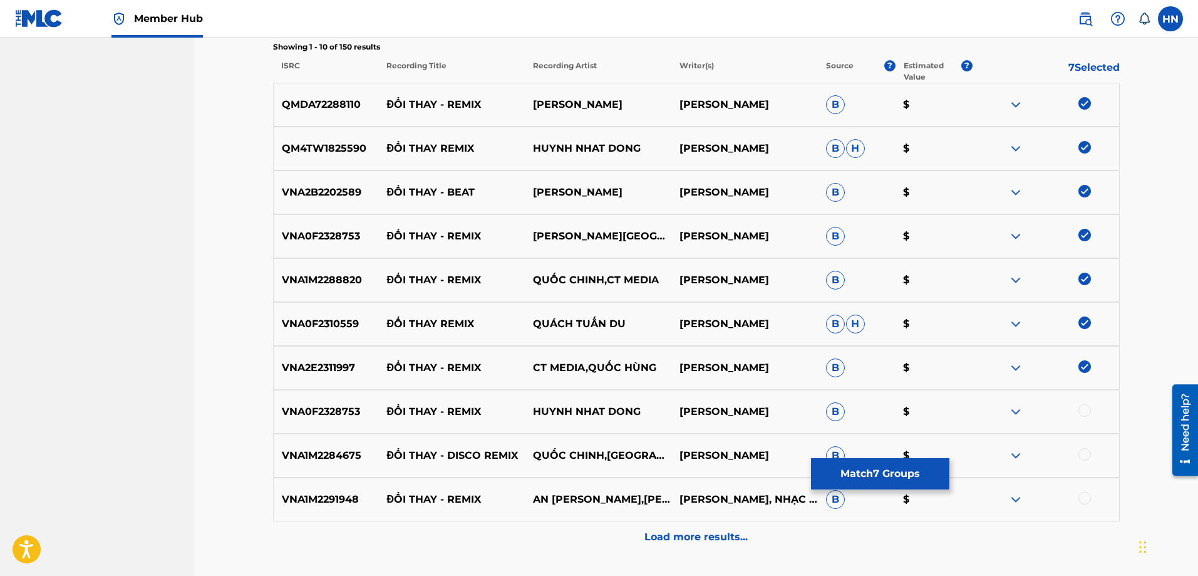
click at [328, 400] on div "VNA0F2328753 ĐỔI THAY - REMIX [PERSON_NAME] $" at bounding box center [696, 412] width 847 height 44
click at [1086, 413] on div at bounding box center [1085, 410] width 13 height 13
click at [304, 453] on p "VNA1M2284675" at bounding box center [326, 455] width 105 height 15
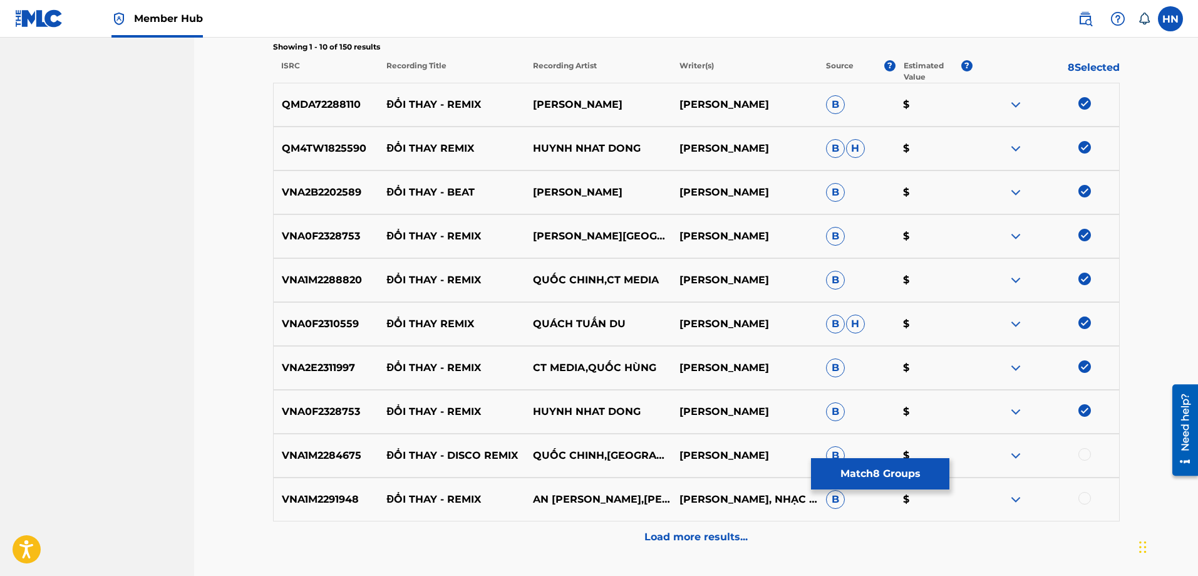
click at [1089, 453] on div at bounding box center [1085, 454] width 13 height 13
click at [331, 483] on div "VNA1M2291948 ĐỔI THAY - REMIX AN [PERSON_NAME],[PERSON_NAME] [PERSON_NAME], NHẠ…" at bounding box center [696, 499] width 847 height 44
click at [1084, 492] on div at bounding box center [1085, 498] width 13 height 13
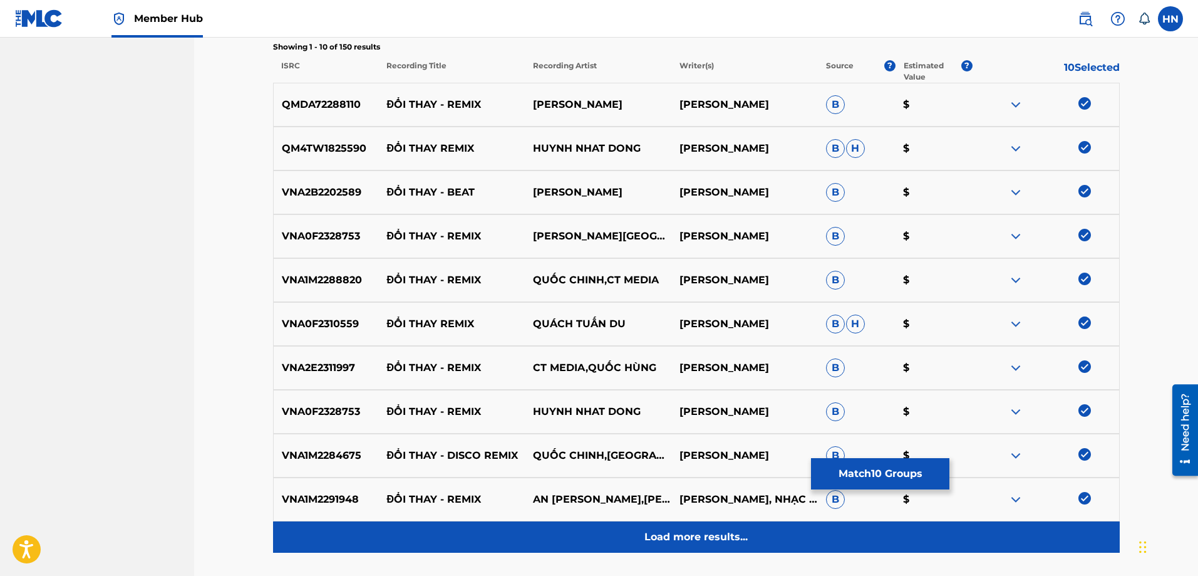
click at [735, 544] on p "Load more results..." at bounding box center [696, 536] width 103 height 15
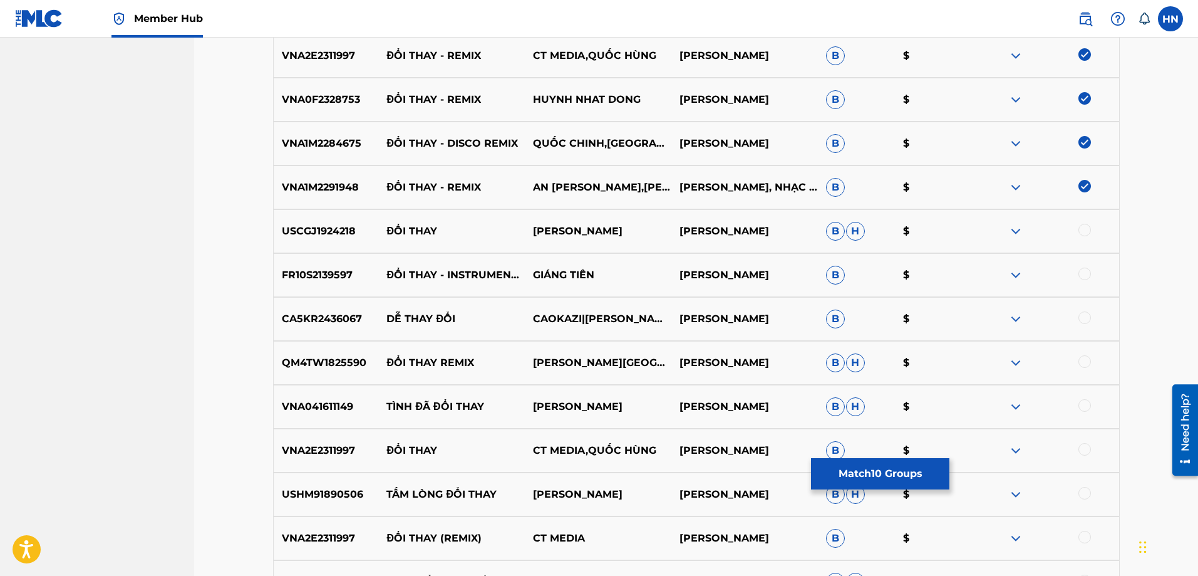
scroll to position [752, 0]
click at [336, 444] on p "VNA2E2311997" at bounding box center [326, 449] width 105 height 15
click at [1088, 450] on div at bounding box center [1085, 448] width 13 height 13
click at [348, 537] on p "VNA2E2311997" at bounding box center [326, 536] width 105 height 15
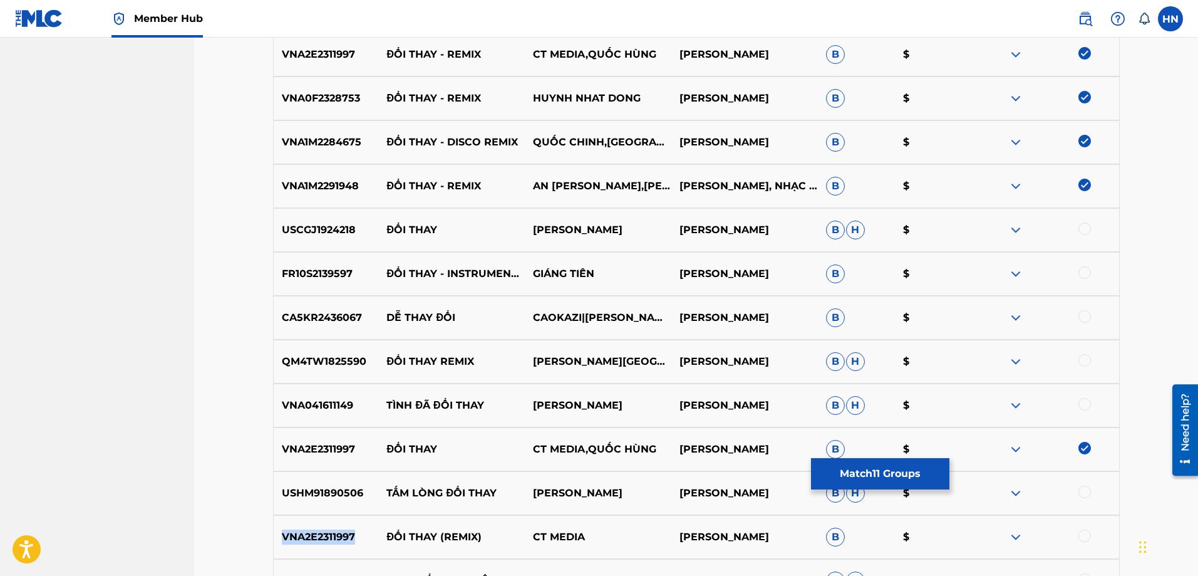
click at [348, 537] on p "VNA2E2311997" at bounding box center [326, 536] width 105 height 15
click at [1082, 534] on div at bounding box center [1085, 535] width 13 height 13
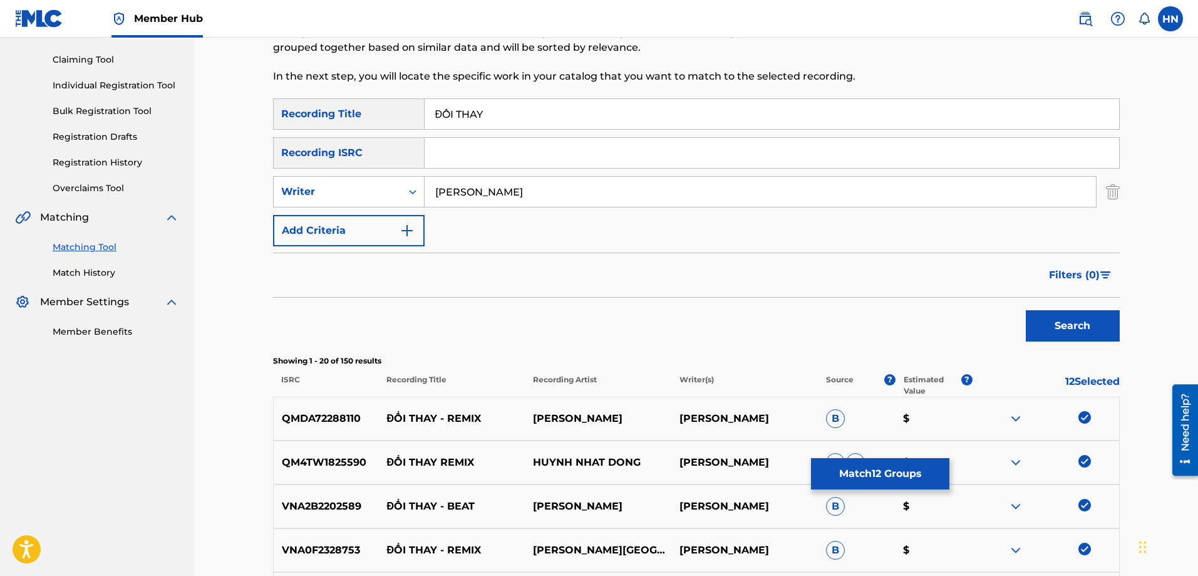
scroll to position [0, 0]
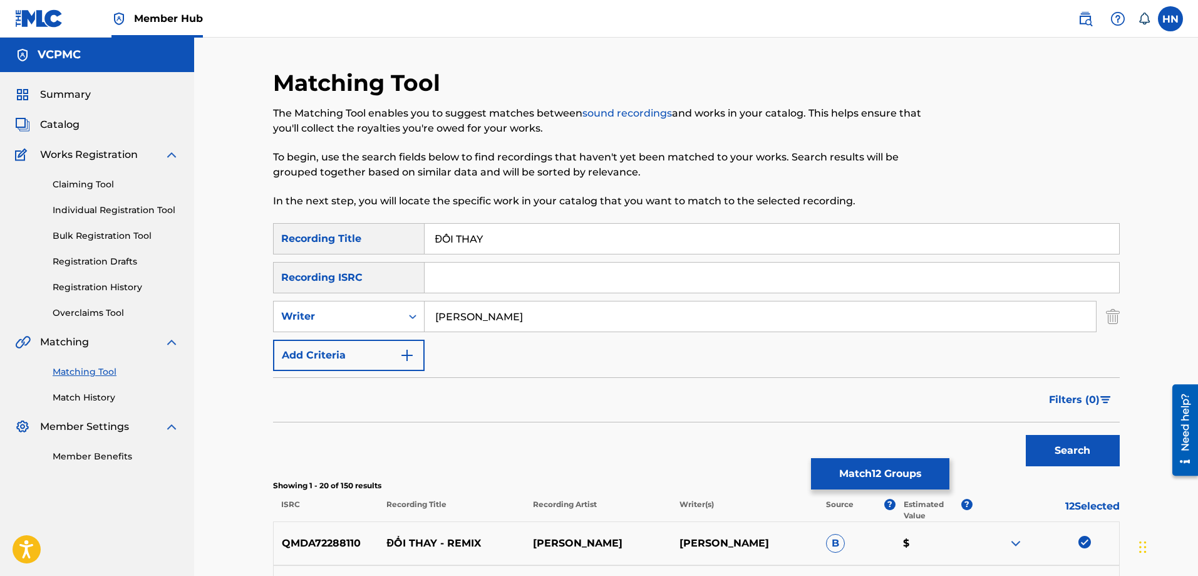
drag, startPoint x: 512, startPoint y: 237, endPoint x: 386, endPoint y: 237, distance: 126.5
click at [387, 237] on div "SearchWithCriteriafe303386-963a-40a6-8cf3-c3548132d5fa Recording Title ĐỔI THAY" at bounding box center [696, 238] width 847 height 31
type input "doi thay"
click at [1026, 435] on button "Search" at bounding box center [1073, 450] width 94 height 31
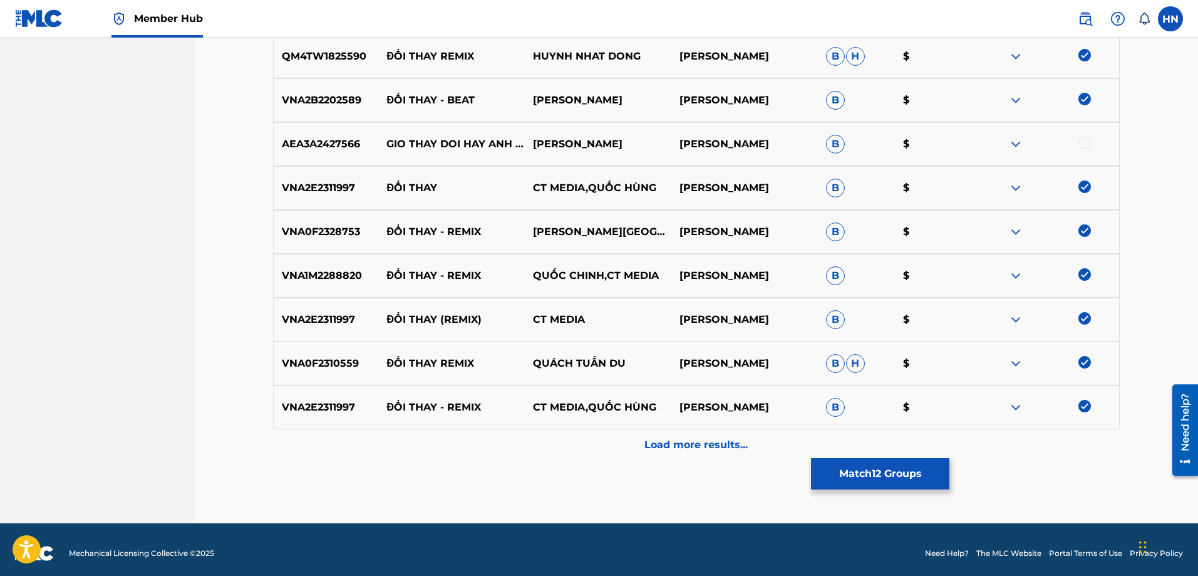
scroll to position [538, 0]
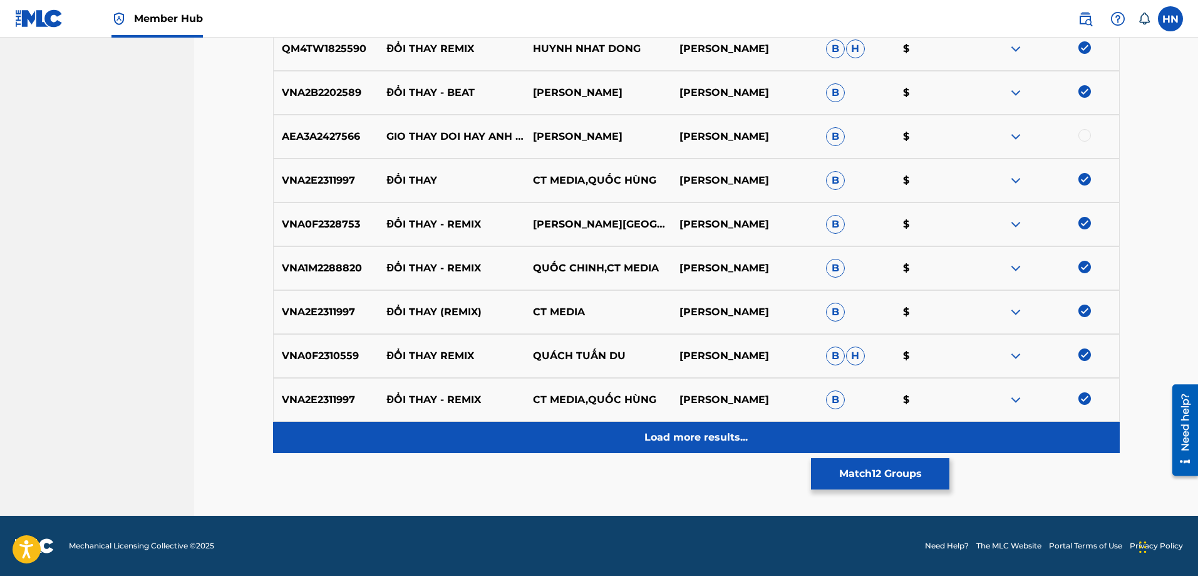
click at [670, 433] on p "Load more results..." at bounding box center [696, 437] width 103 height 15
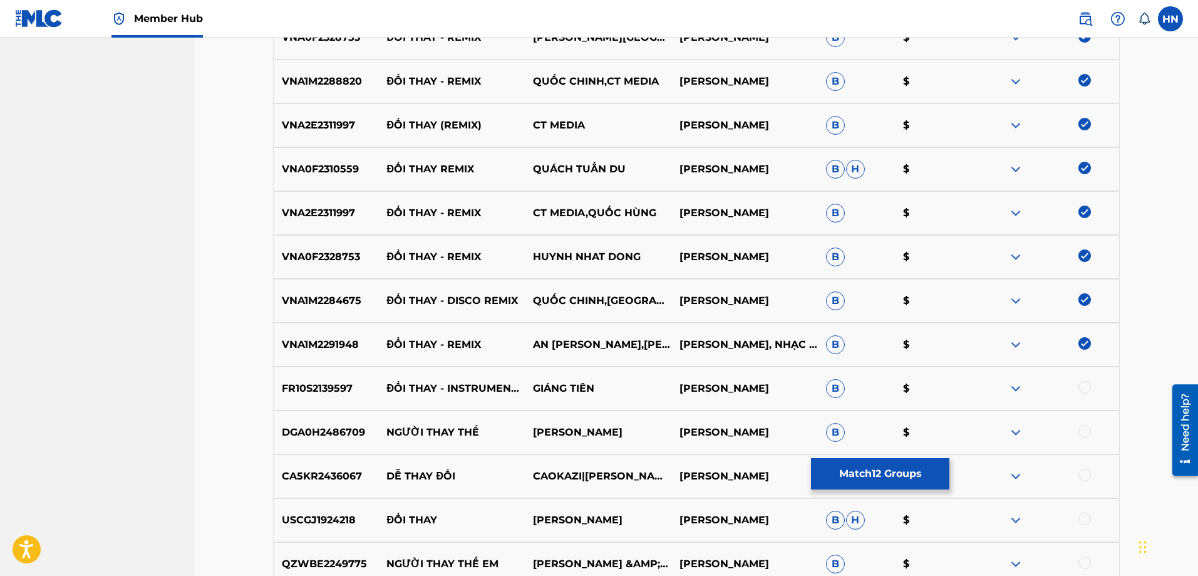
scroll to position [914, 0]
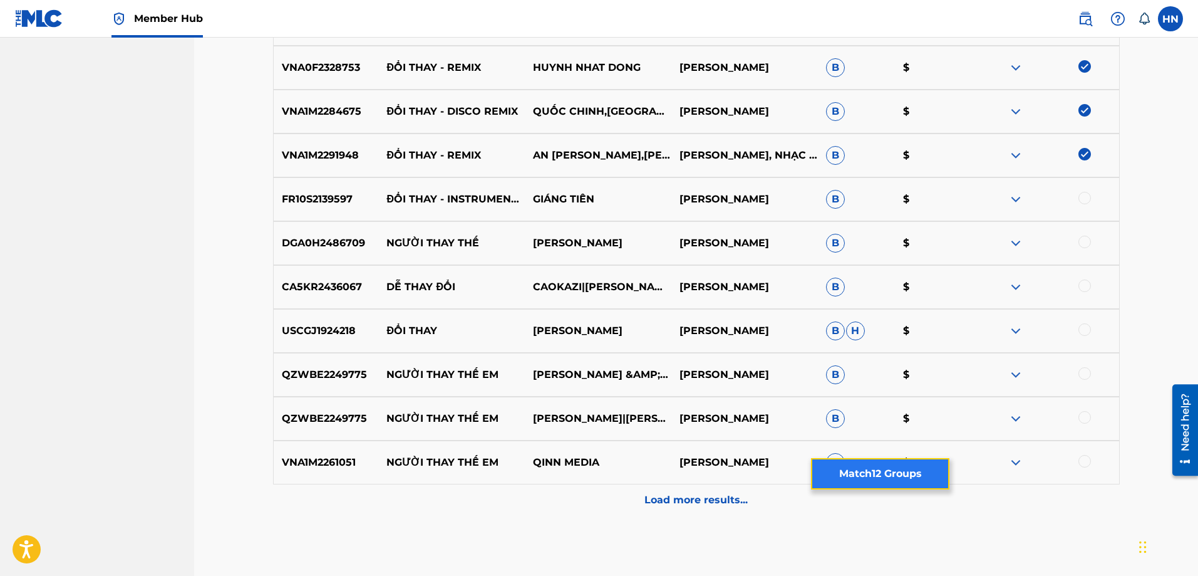
click at [833, 485] on button "Match 12 Groups" at bounding box center [880, 473] width 138 height 31
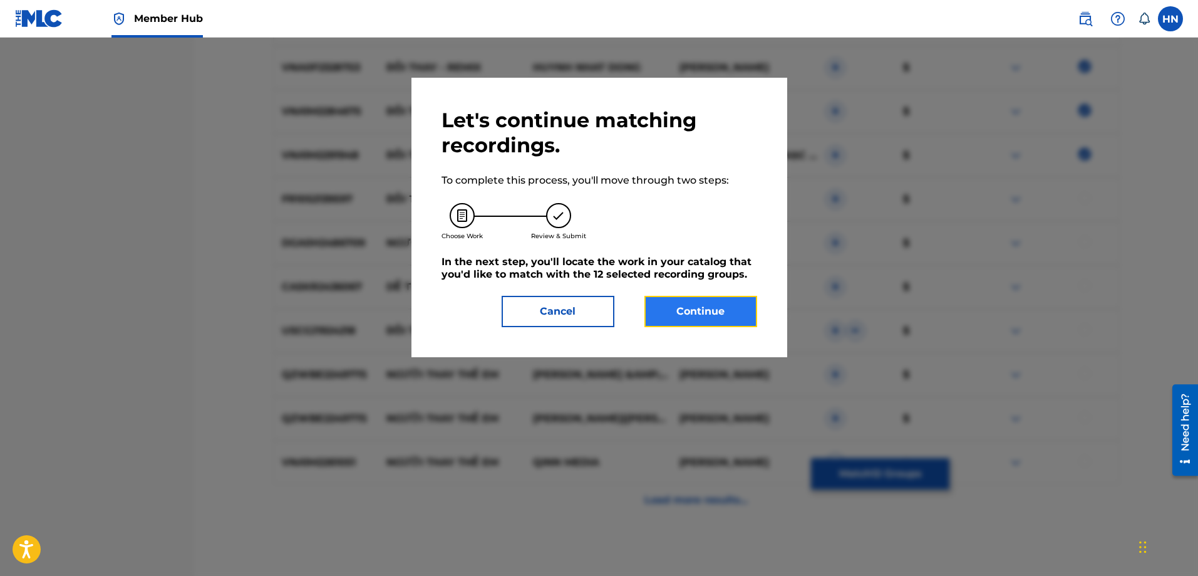
click at [685, 314] on button "Continue" at bounding box center [701, 311] width 113 height 31
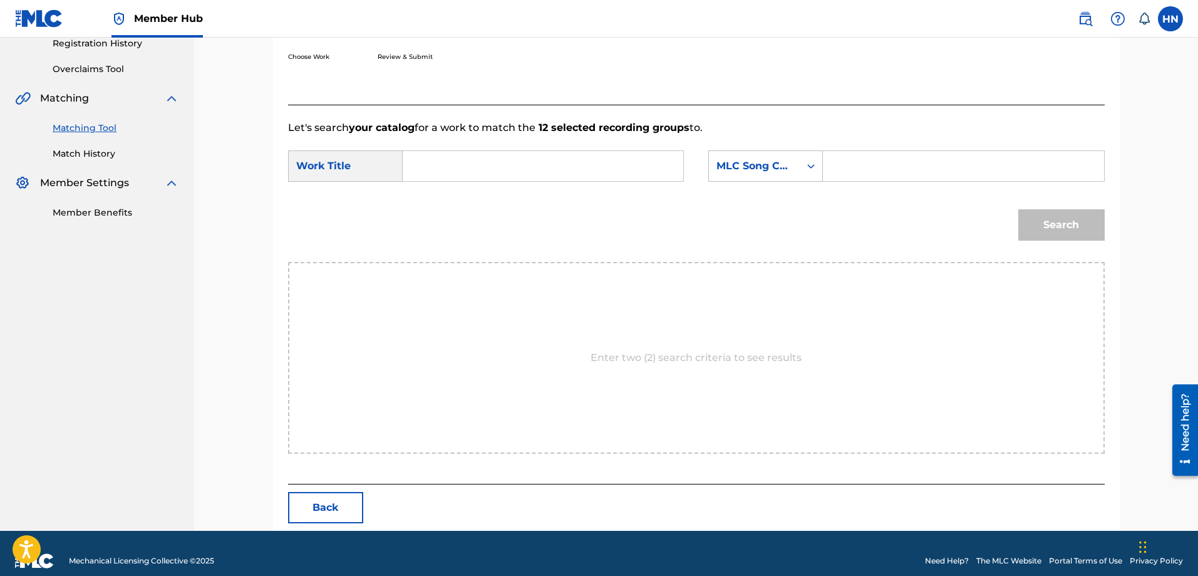
scroll to position [259, 0]
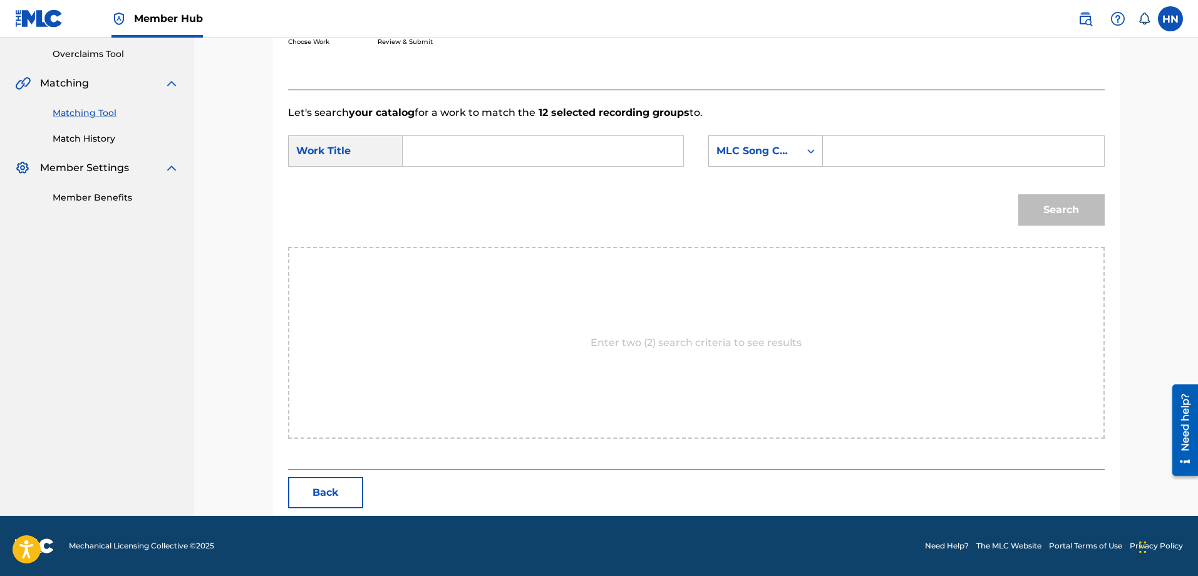
click at [575, 152] on input "Search Form" at bounding box center [542, 151] width 259 height 30
paste input "ĐỔI THAY"
type input "ĐỔI THAY"
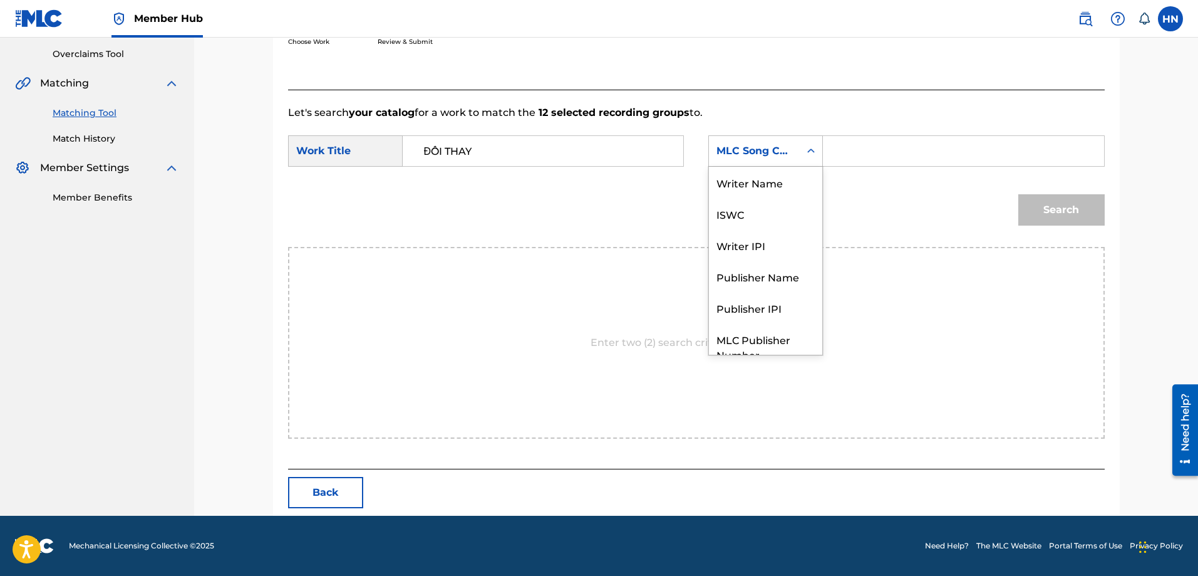
click at [735, 152] on div "MLC Song Code" at bounding box center [755, 150] width 76 height 15
click at [735, 172] on div "ISWC" at bounding box center [765, 167] width 113 height 31
click at [857, 152] on input "Search Form" at bounding box center [963, 151] width 259 height 30
paste input "T9108063941"
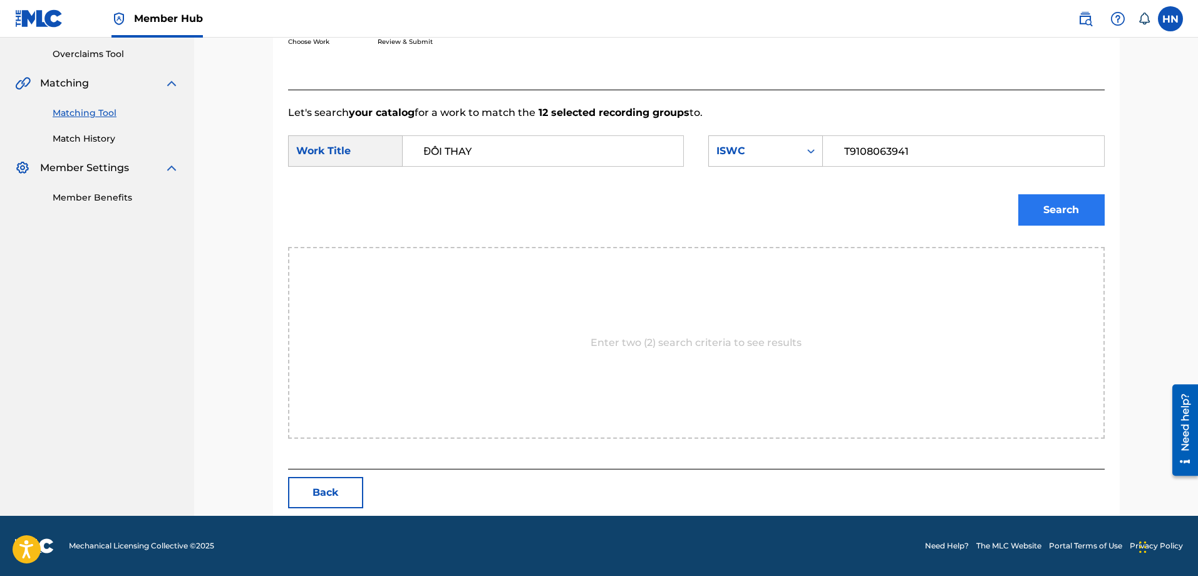
type input "T9108063941"
click at [1042, 214] on button "Search" at bounding box center [1061, 209] width 86 height 31
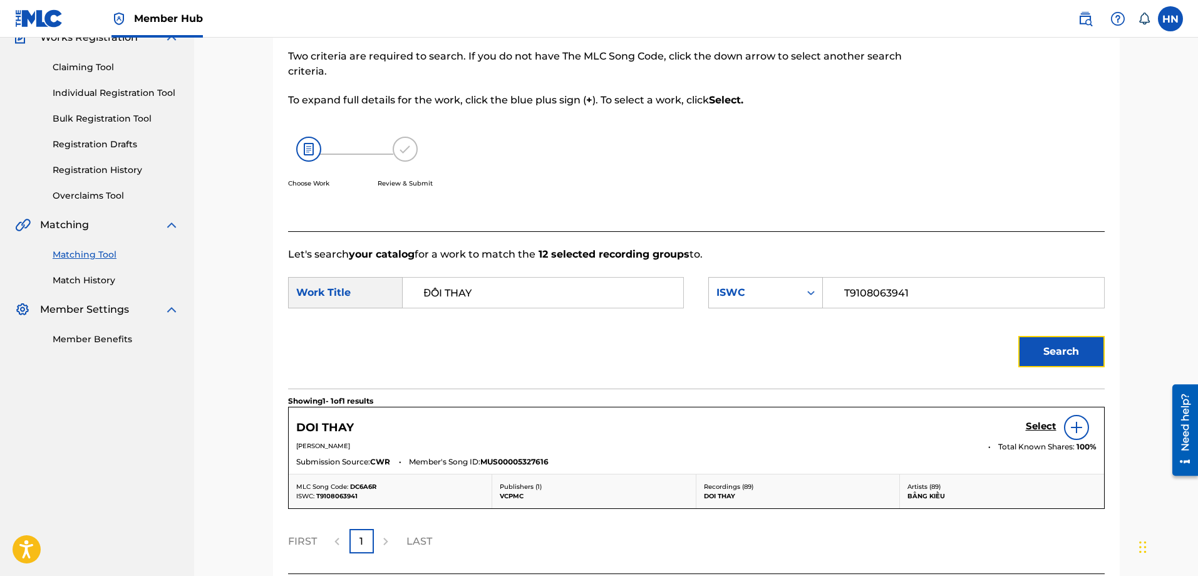
scroll to position [222, 0]
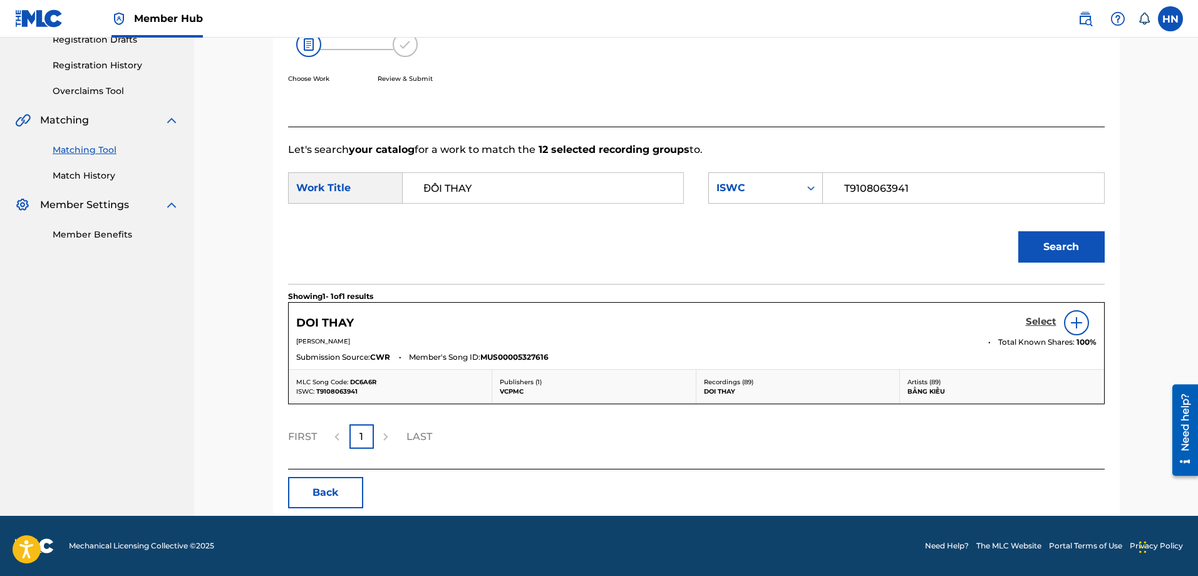
click at [1027, 321] on h5 "Select" at bounding box center [1041, 322] width 31 height 12
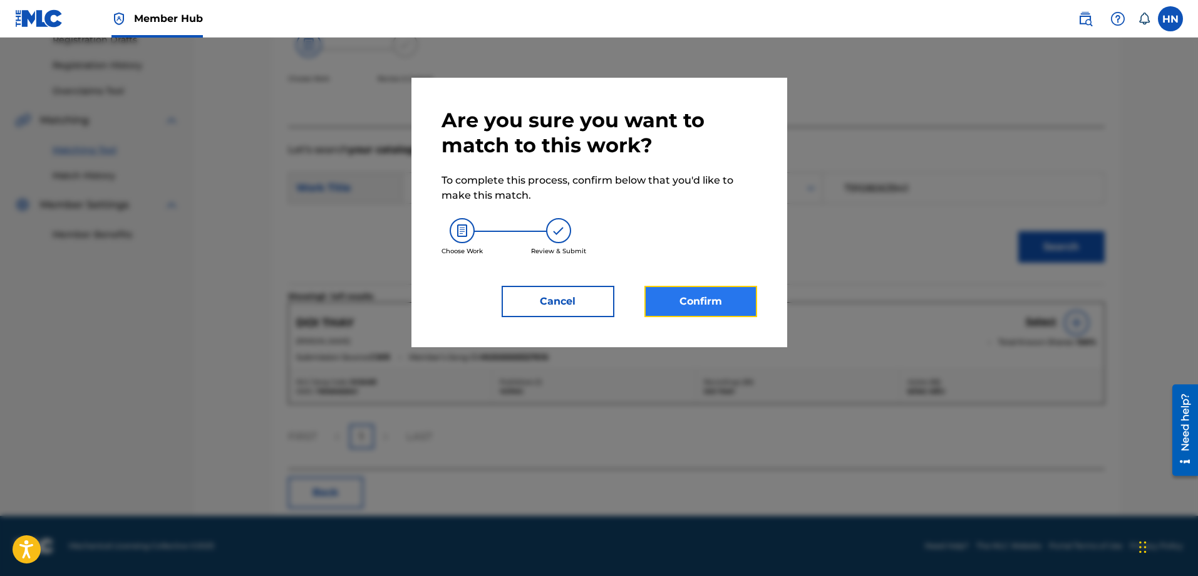
click at [720, 304] on button "Confirm" at bounding box center [701, 301] width 113 height 31
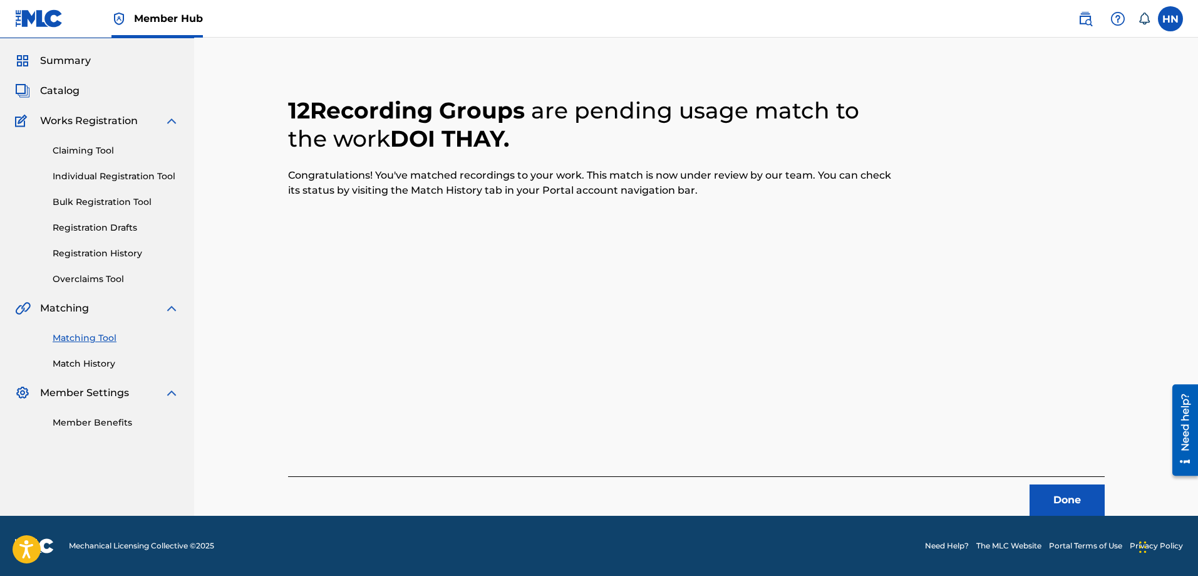
scroll to position [34, 0]
click at [1068, 500] on button "Done" at bounding box center [1067, 499] width 75 height 31
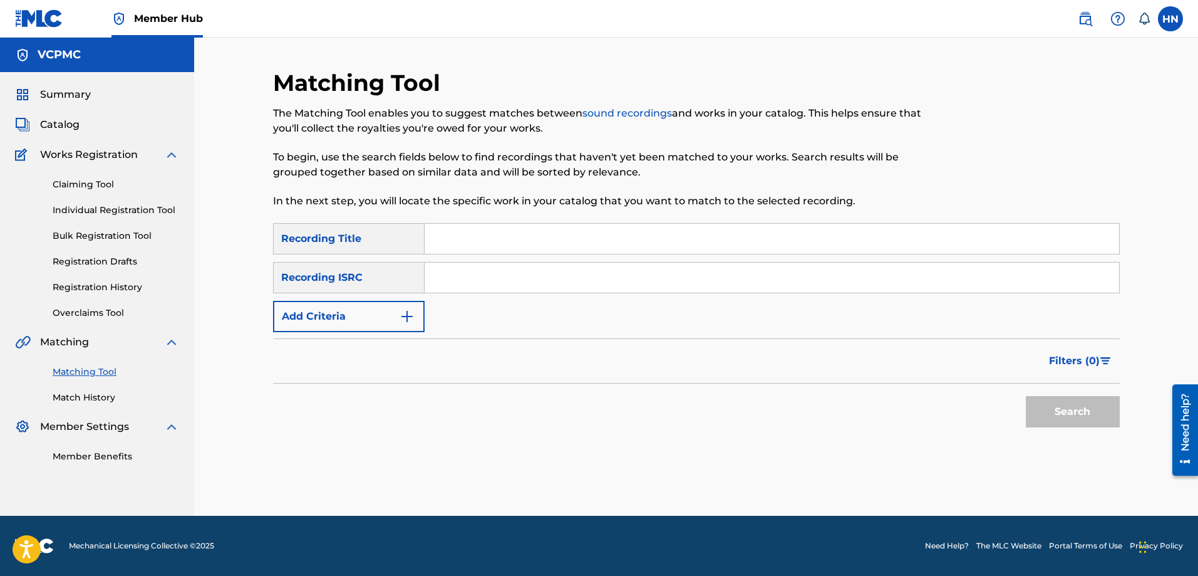
scroll to position [0, 0]
click at [572, 232] on input "Search Form" at bounding box center [772, 239] width 695 height 30
type input "d"
type input "đổi thay"
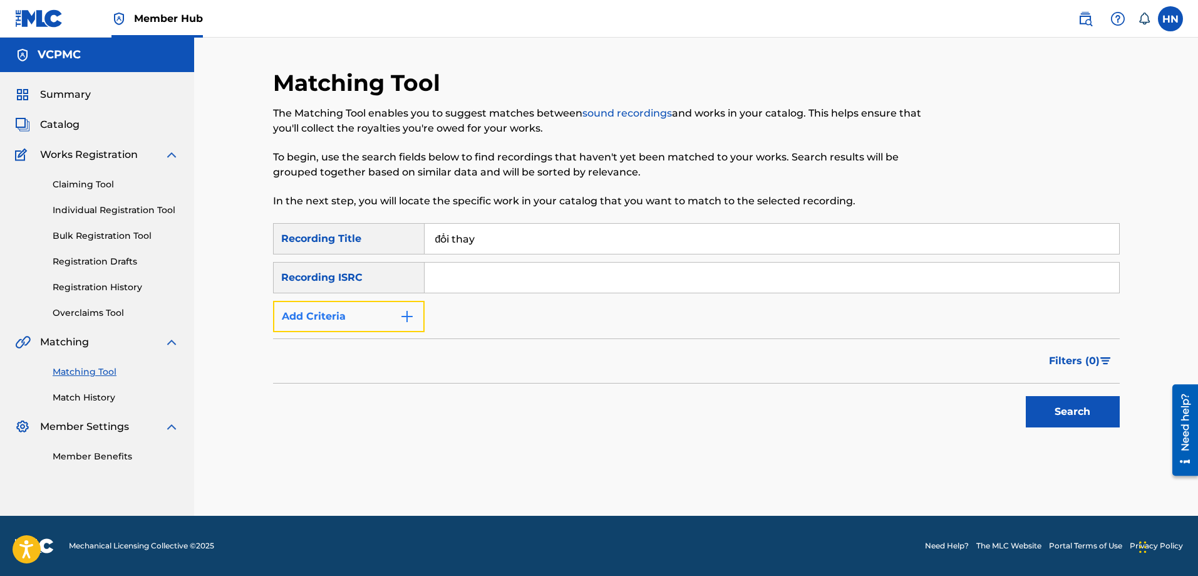
click at [389, 311] on button "Add Criteria" at bounding box center [349, 316] width 152 height 31
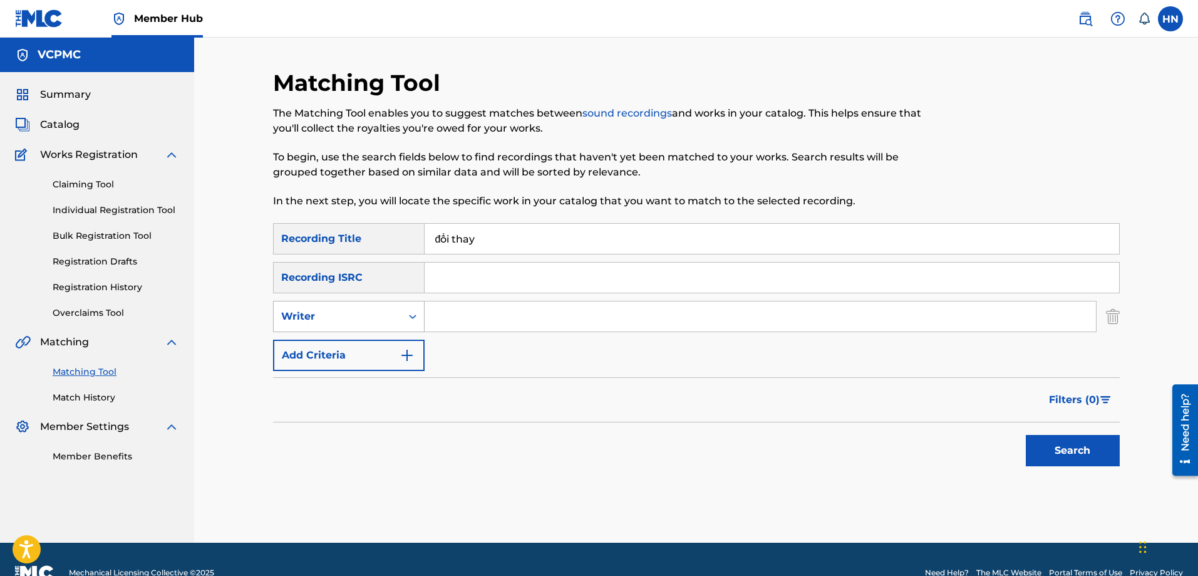
click at [371, 328] on div "Writer" at bounding box center [338, 316] width 128 height 24
click at [348, 341] on div "Recording Artist" at bounding box center [349, 347] width 150 height 31
drag, startPoint x: 400, startPoint y: 334, endPoint x: 517, endPoint y: 326, distance: 118.0
click at [517, 326] on input "Search Form" at bounding box center [760, 316] width 671 height 30
click at [1026, 435] on button "Search" at bounding box center [1073, 450] width 94 height 31
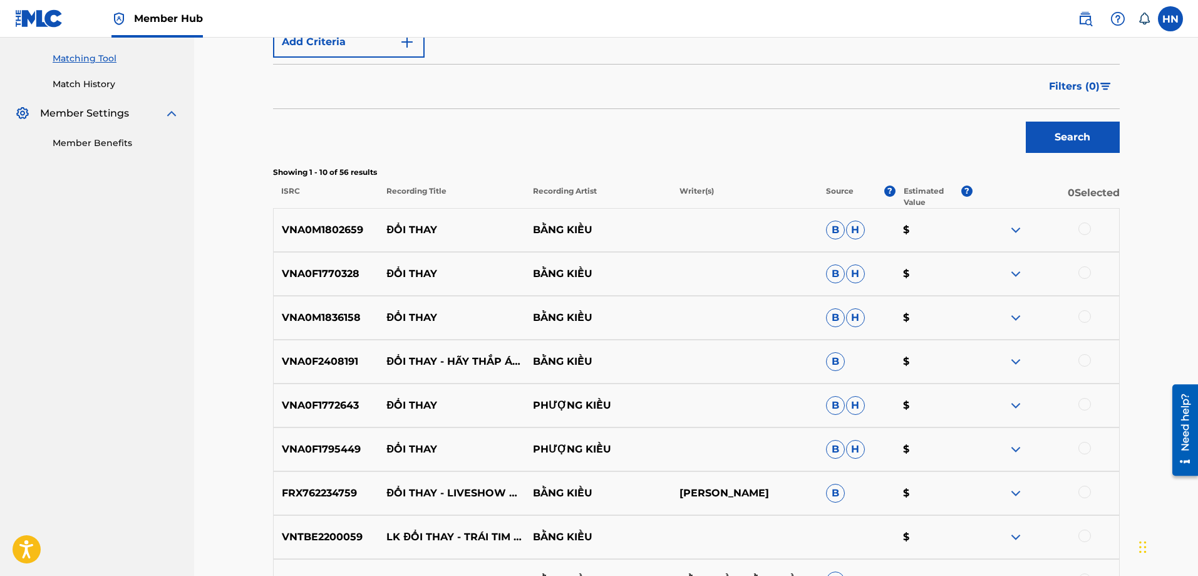
scroll to position [438, 0]
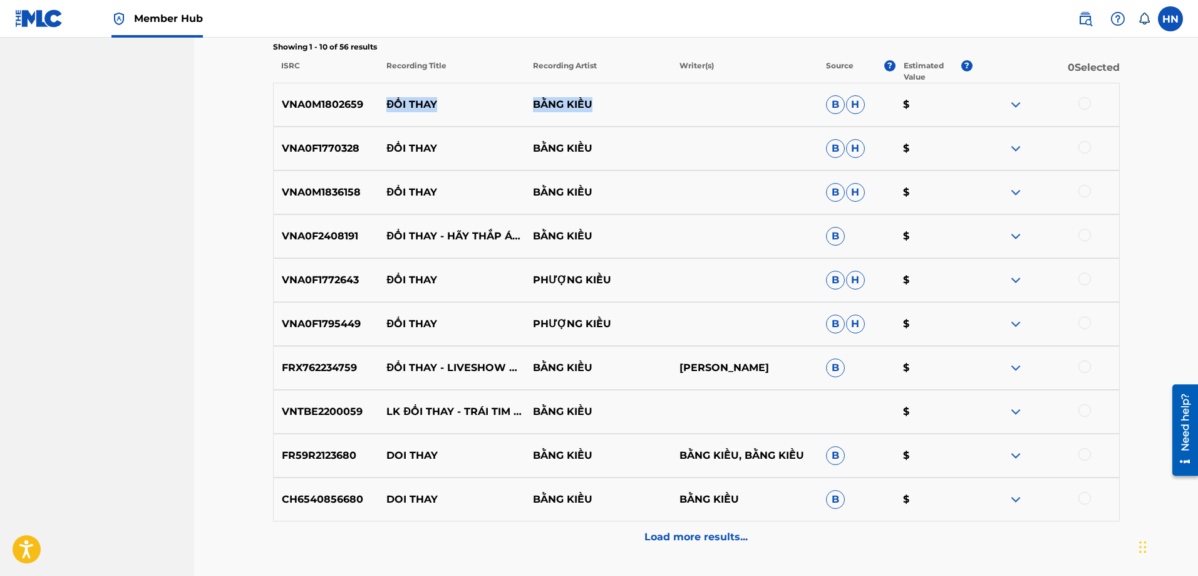
drag, startPoint x: 388, startPoint y: 101, endPoint x: 648, endPoint y: 111, distance: 260.8
click at [648, 111] on div "VNA0M1802659 ĐỔI THAY BẰNG KIỀU B H $" at bounding box center [696, 105] width 847 height 44
click at [302, 108] on p "VNA0M1802659" at bounding box center [326, 104] width 105 height 15
click at [1087, 105] on div at bounding box center [1085, 103] width 13 height 13
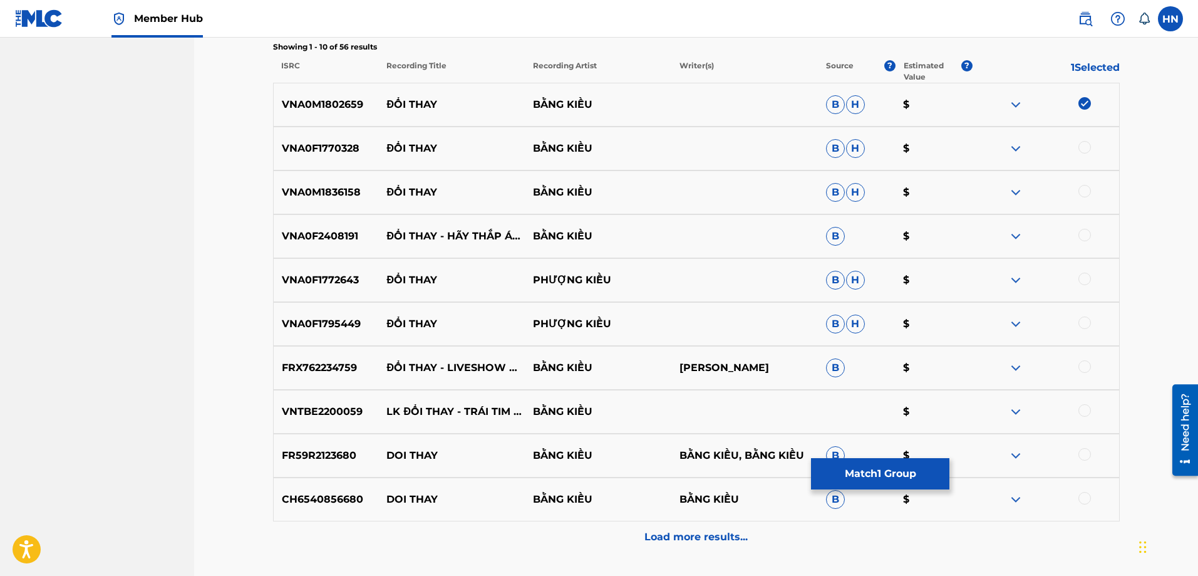
click at [301, 155] on p "VNA0F1770328" at bounding box center [326, 148] width 105 height 15
click at [1083, 148] on div at bounding box center [1085, 147] width 13 height 13
click at [323, 194] on p "VNA0M1836158" at bounding box center [326, 192] width 105 height 15
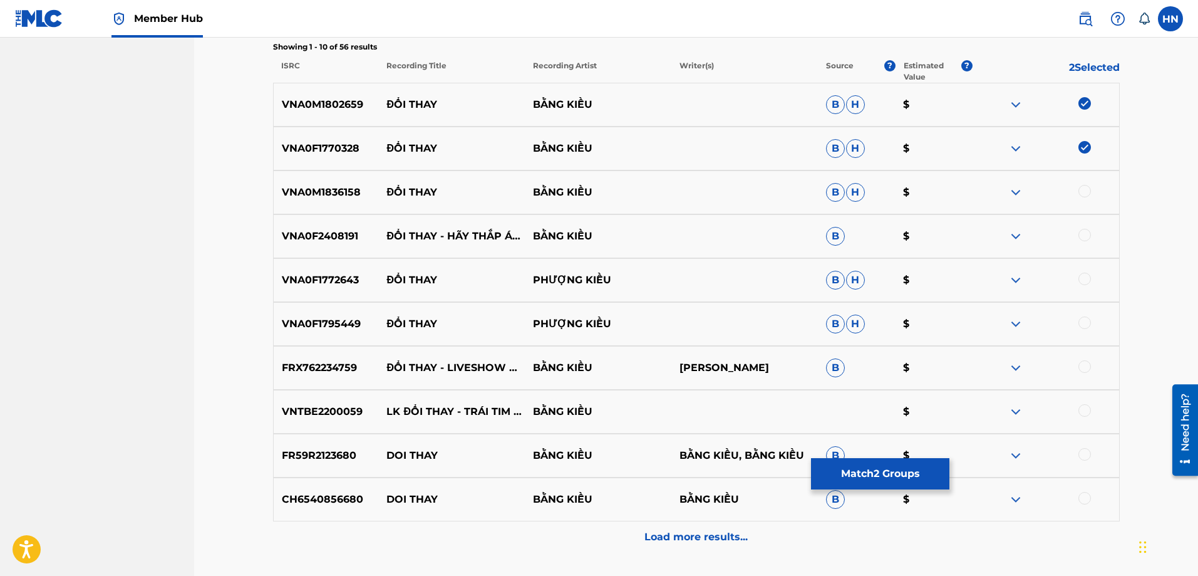
click at [1081, 189] on div at bounding box center [1085, 191] width 13 height 13
click at [333, 235] on p "VNA0F2408191" at bounding box center [326, 236] width 105 height 15
click at [1086, 235] on div at bounding box center [1085, 235] width 13 height 13
click at [320, 284] on p "VNA0F1772643" at bounding box center [326, 279] width 105 height 15
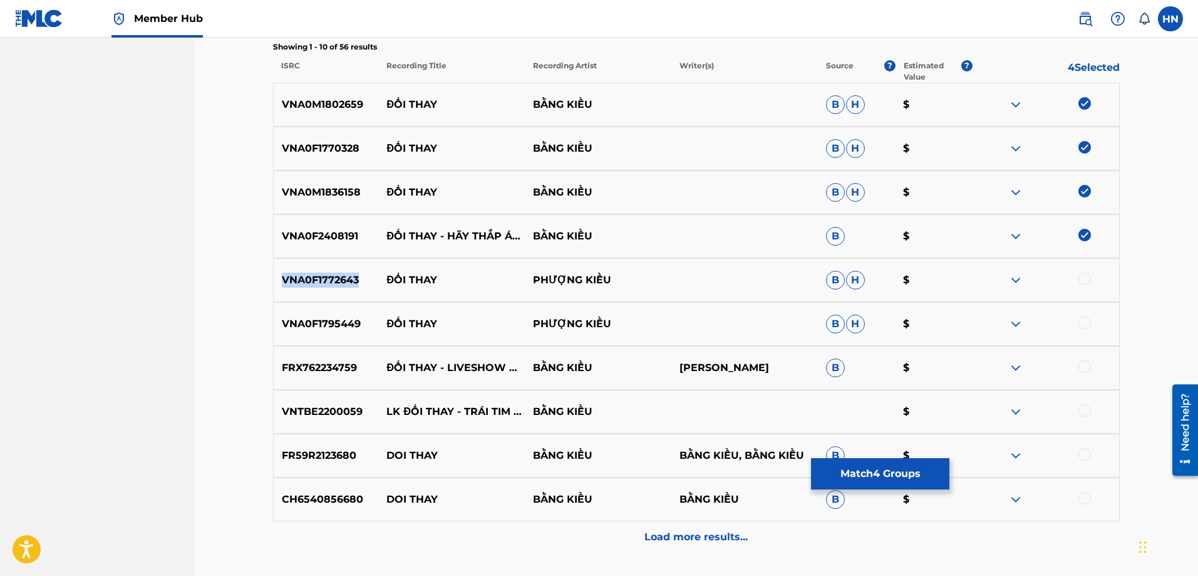
click at [320, 284] on p "VNA0F1772643" at bounding box center [326, 279] width 105 height 15
click at [297, 443] on div "FR59R2123680 DOI THAY BẰNG KIỀU BẰNG KIỀU, BẰNG KIỀU B $" at bounding box center [696, 455] width 847 height 44
click at [1084, 457] on div at bounding box center [1085, 454] width 13 height 13
click at [310, 497] on p "CH6540856680" at bounding box center [326, 499] width 105 height 15
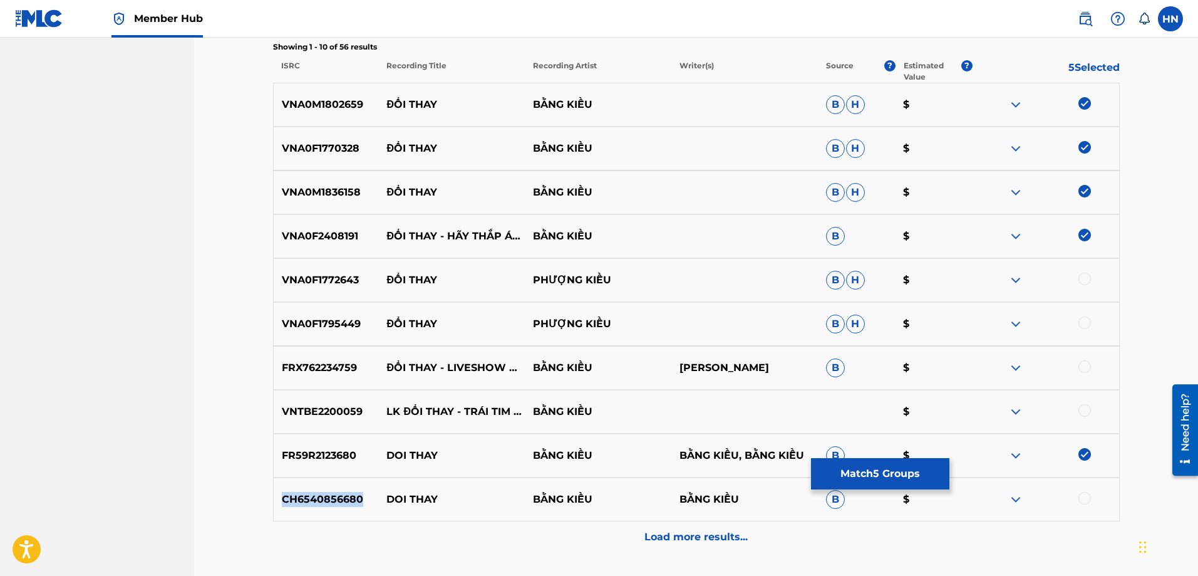
click at [310, 497] on p "CH6540856680" at bounding box center [326, 499] width 105 height 15
click at [1083, 499] on div at bounding box center [1085, 498] width 13 height 13
click at [338, 361] on p "FRX762234759" at bounding box center [326, 367] width 105 height 15
click at [1091, 366] on div at bounding box center [1085, 366] width 13 height 13
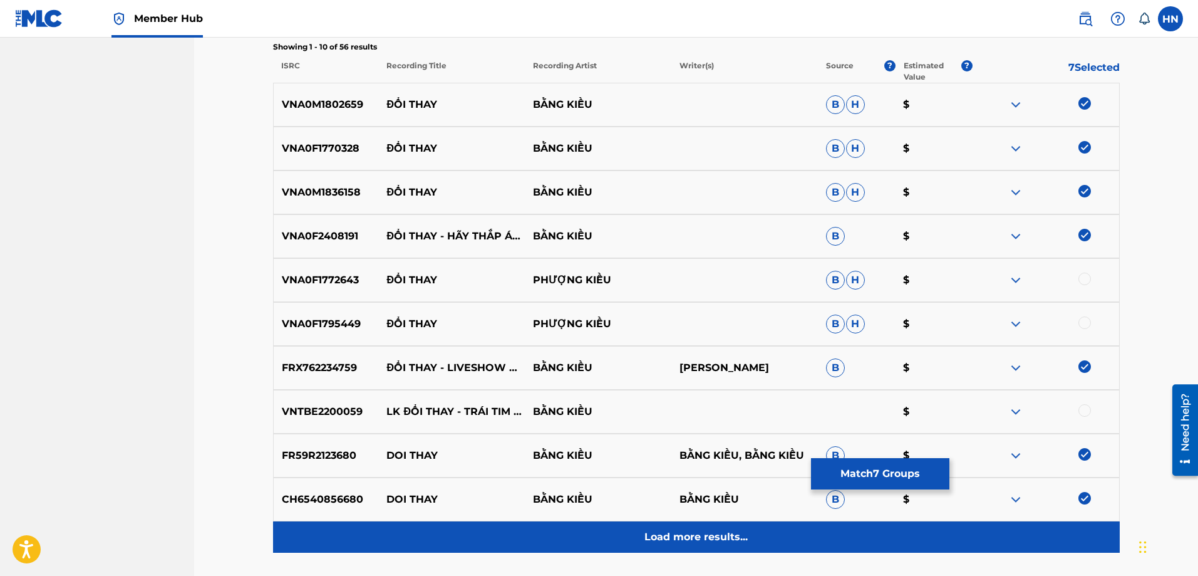
click at [681, 547] on div "Load more results..." at bounding box center [696, 536] width 847 height 31
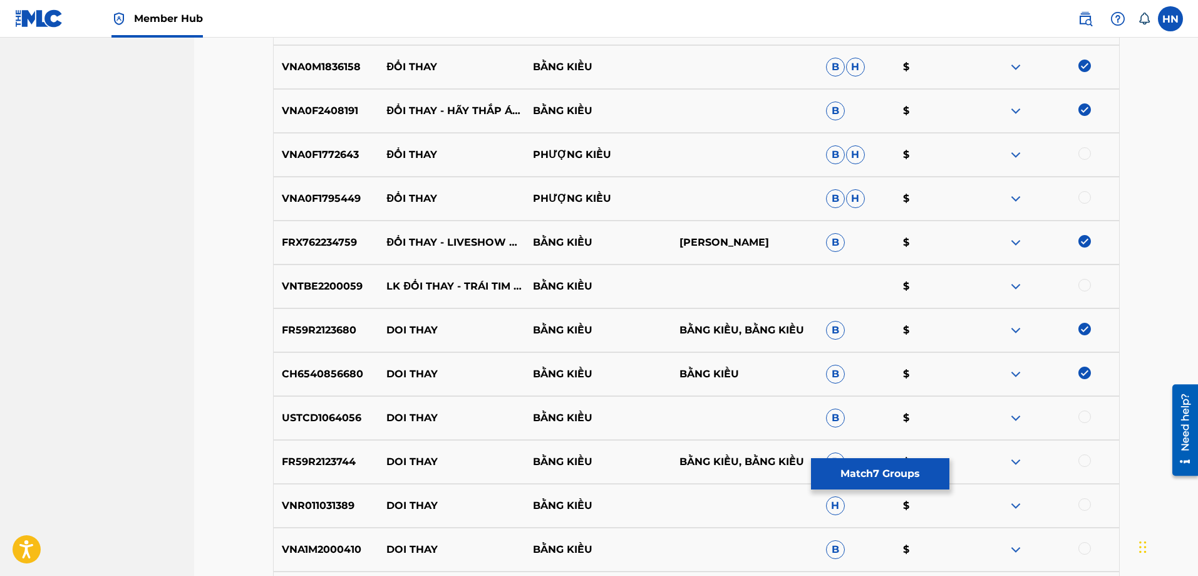
scroll to position [752, 0]
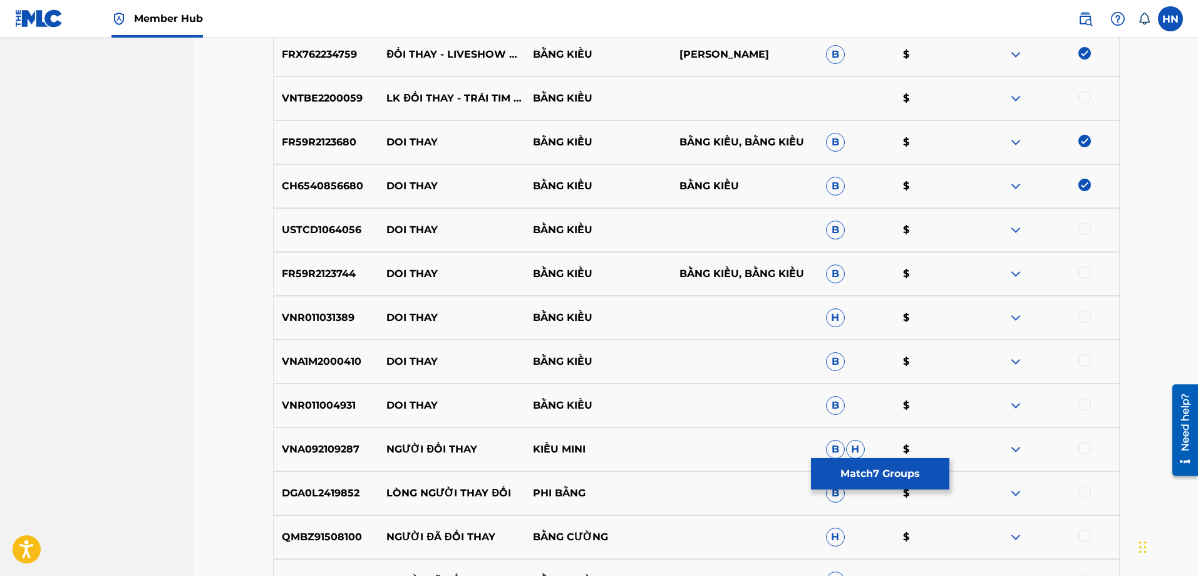
click at [309, 221] on div "USTCD1064056 DOI THAY BẰNG KIỀU B $" at bounding box center [696, 230] width 847 height 44
click at [1087, 229] on div at bounding box center [1085, 228] width 13 height 13
click at [374, 277] on p "FR59R2123744" at bounding box center [326, 273] width 105 height 15
click at [337, 277] on p "FR59R2123744" at bounding box center [326, 273] width 105 height 15
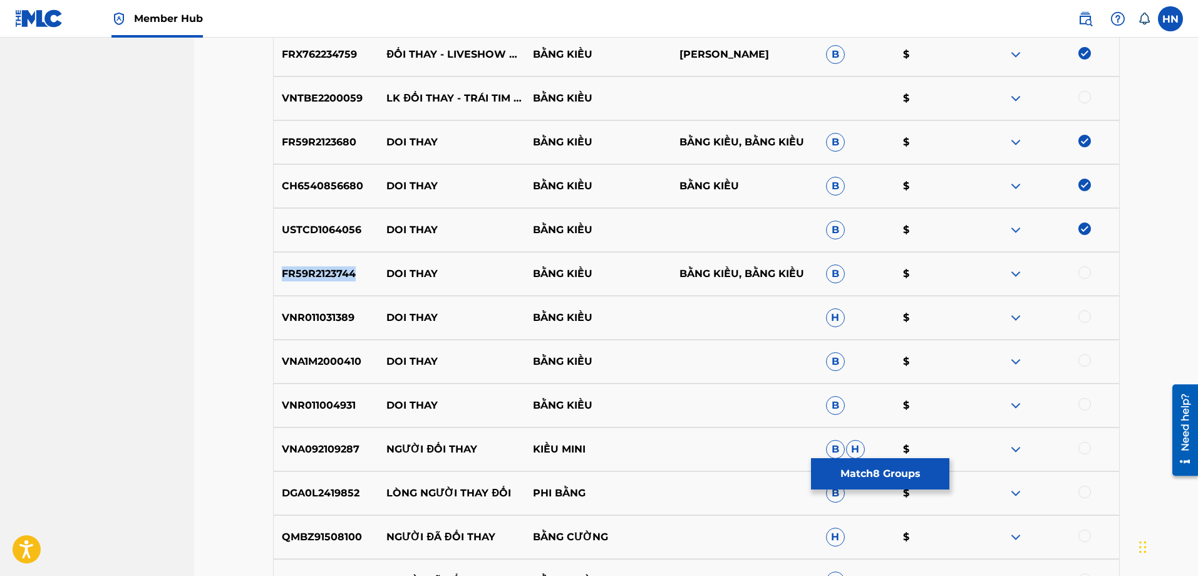
click at [337, 277] on p "FR59R2123744" at bounding box center [326, 273] width 105 height 15
click at [1084, 271] on div at bounding box center [1085, 272] width 13 height 13
click at [277, 306] on div "VNR011031389 DOI THAY BẰNG KIỀU H $" at bounding box center [696, 318] width 847 height 44
click at [1081, 316] on div at bounding box center [1085, 316] width 13 height 13
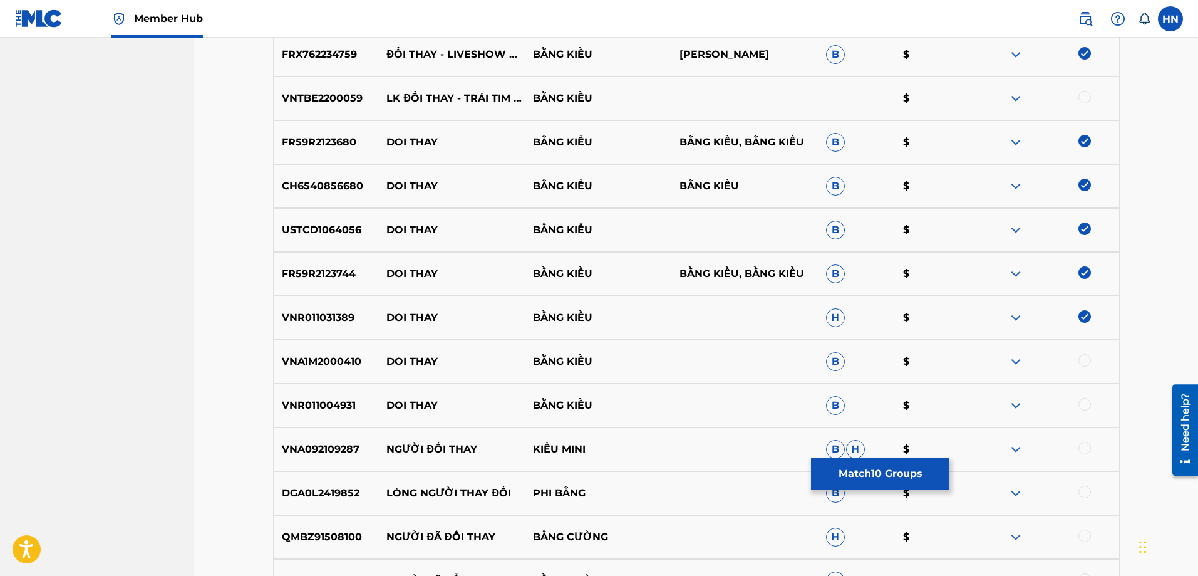
click at [304, 349] on div "VNA1M2000410 DOI THAY BẰNG KIỀU B $" at bounding box center [696, 361] width 847 height 44
click at [1083, 356] on div at bounding box center [1085, 360] width 13 height 13
click at [319, 405] on p "VNR011004931" at bounding box center [326, 405] width 105 height 15
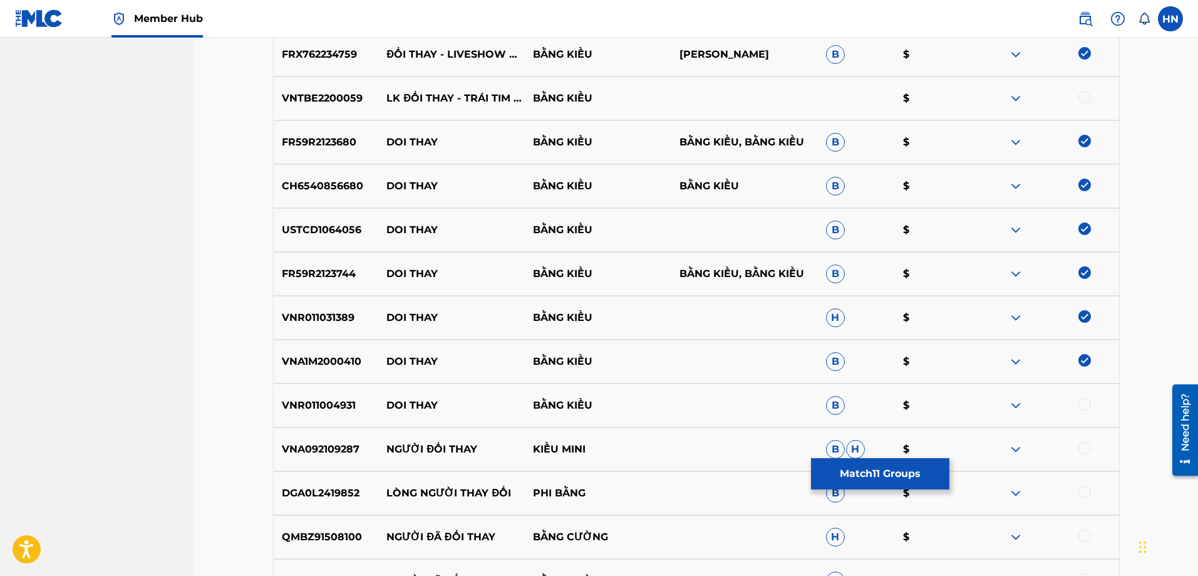
click at [1086, 399] on div at bounding box center [1085, 404] width 13 height 13
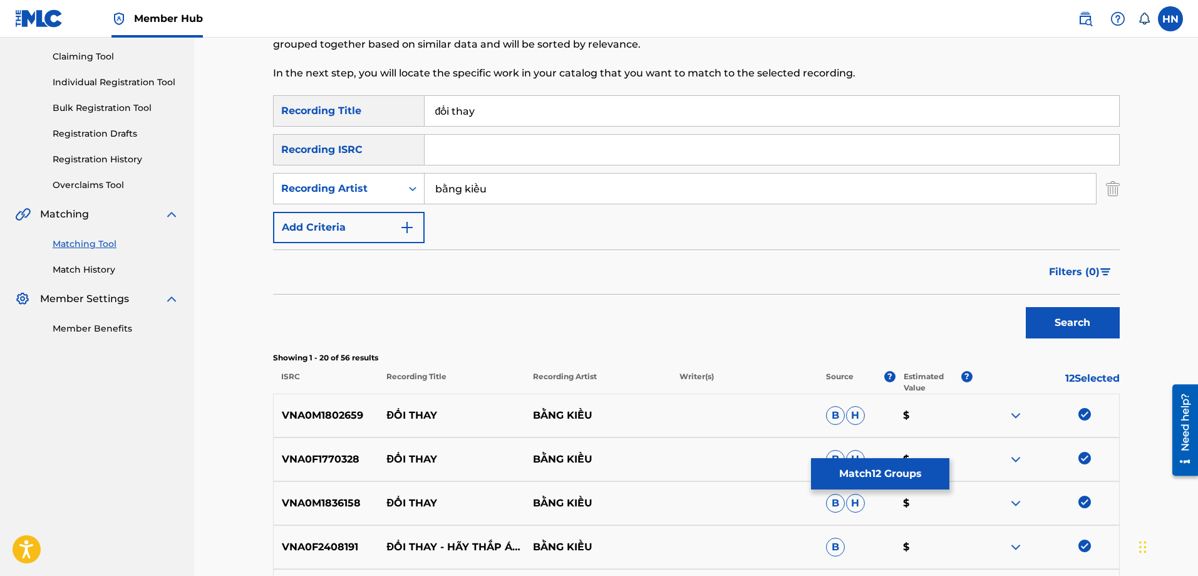
scroll to position [37, 0]
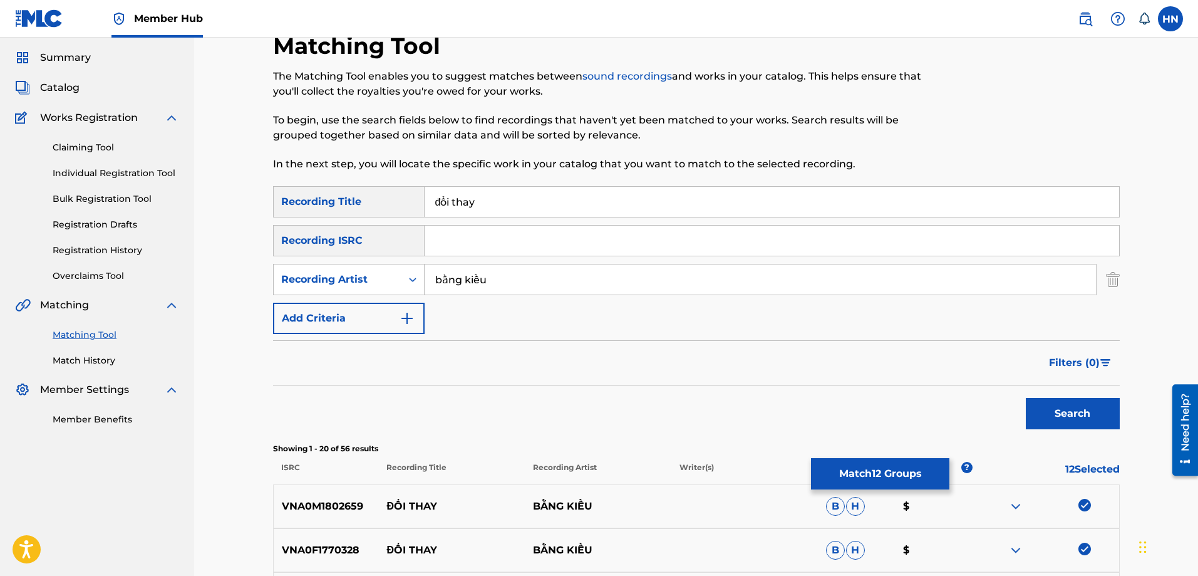
click at [498, 274] on input "bằng kiều" at bounding box center [760, 279] width 671 height 30
paste input "[PERSON_NAME]"
click at [1026, 398] on button "Search" at bounding box center [1073, 413] width 94 height 31
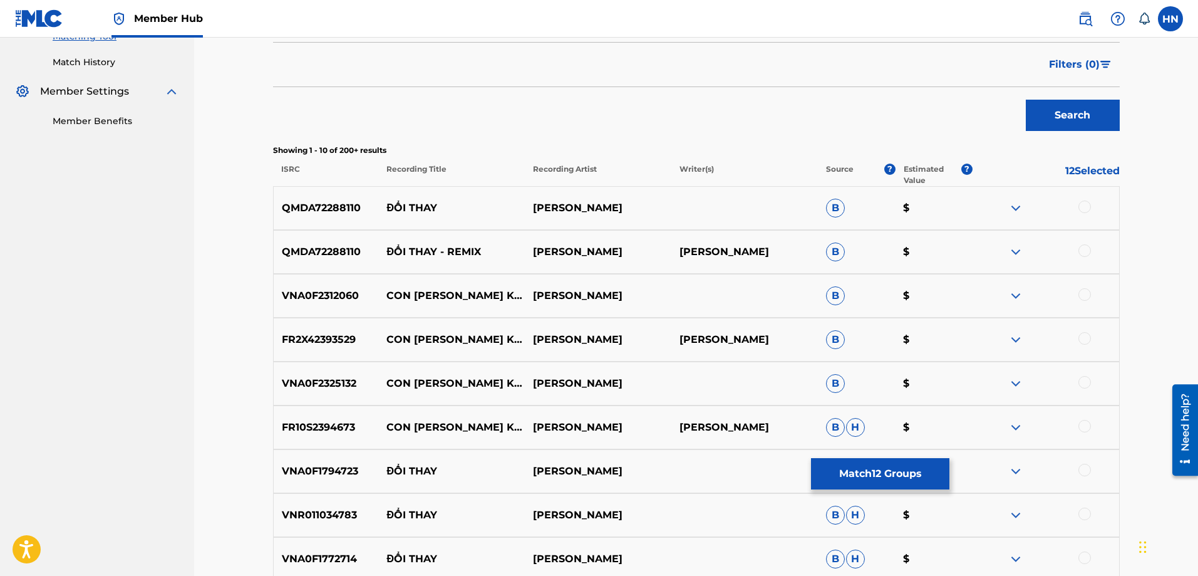
scroll to position [336, 0]
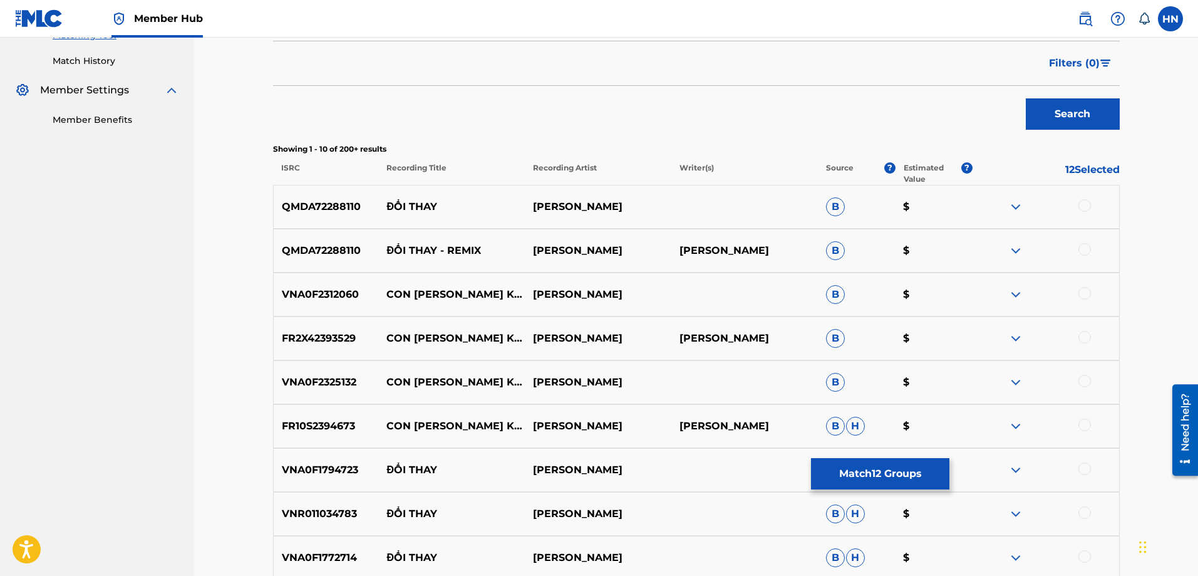
click at [335, 201] on p "QMDA72288110" at bounding box center [326, 206] width 105 height 15
click at [1086, 204] on div at bounding box center [1085, 205] width 13 height 13
click at [328, 266] on div "QMDA72288110 ĐỔI THAY - REMIX [PERSON_NAME] $" at bounding box center [696, 251] width 847 height 44
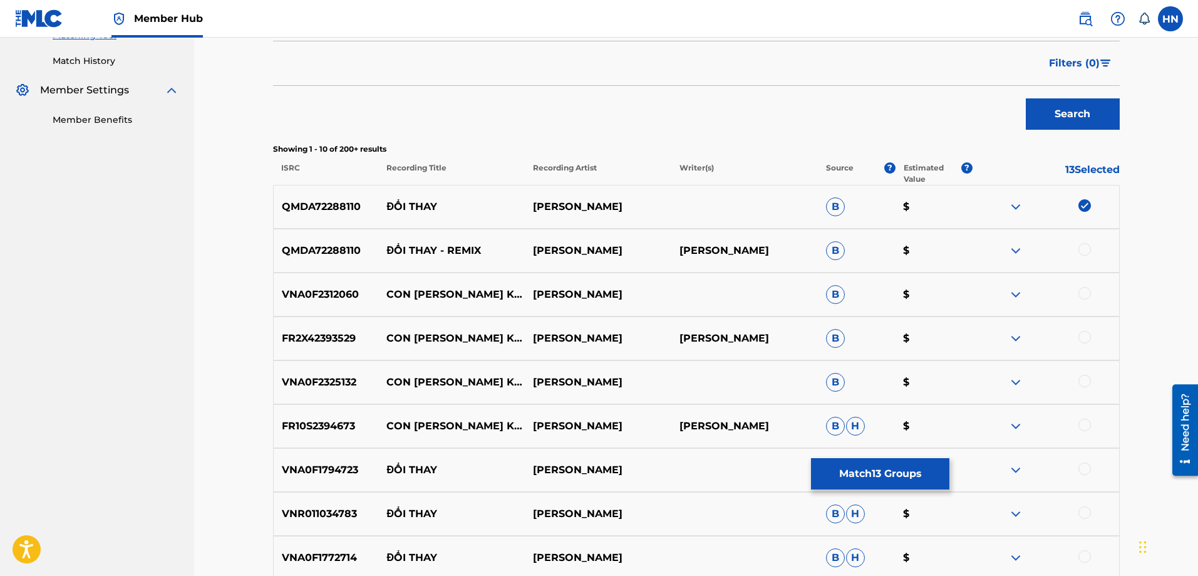
click at [1089, 246] on div at bounding box center [1085, 249] width 13 height 13
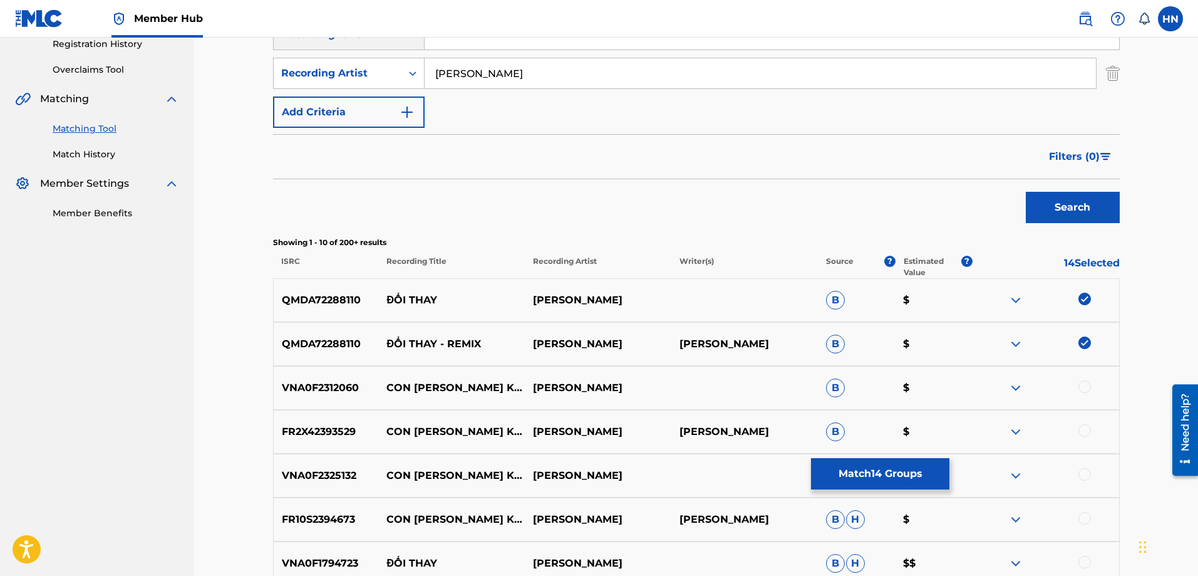
scroll to position [86, 0]
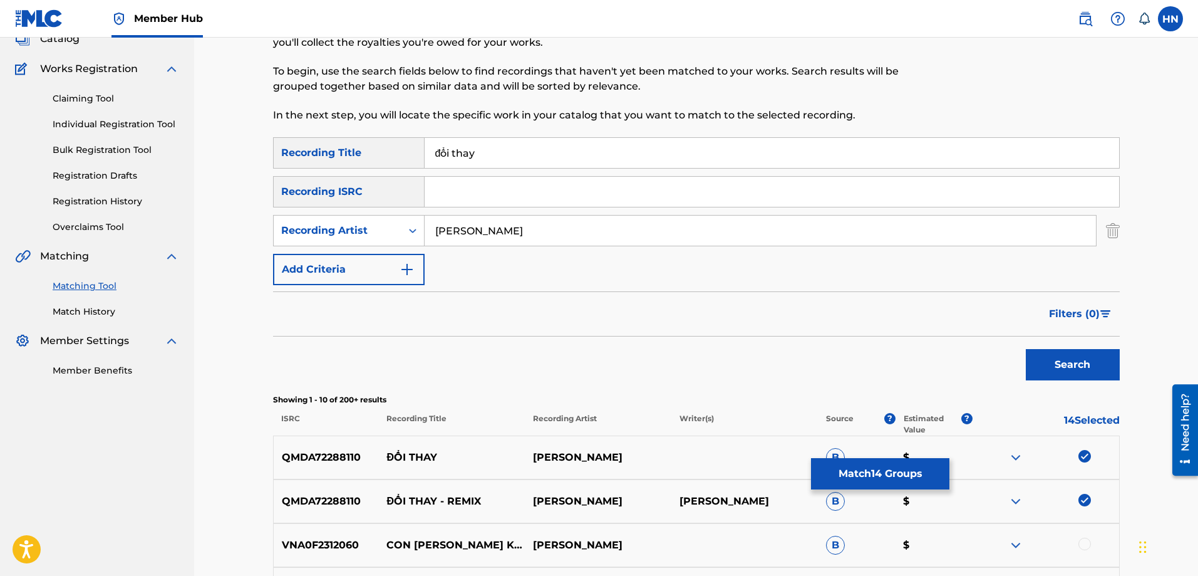
click at [497, 231] on input "[PERSON_NAME]" at bounding box center [760, 230] width 671 height 30
paste input "CHAU KHAI PHONG"
click at [1026, 349] on button "Search" at bounding box center [1073, 364] width 94 height 31
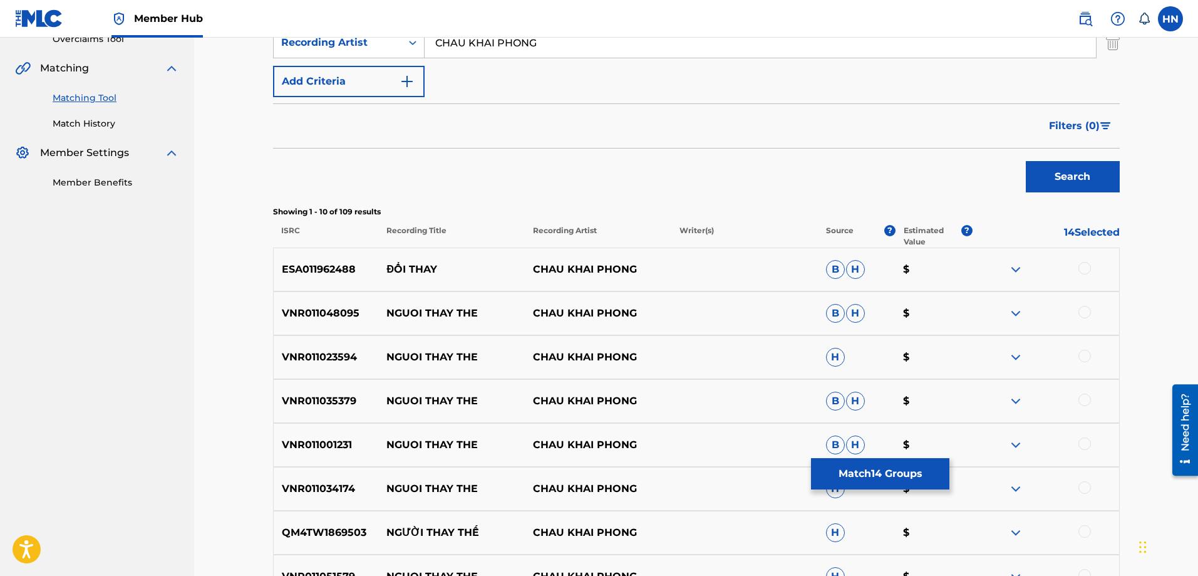
click at [299, 267] on p "ESA011962488" at bounding box center [326, 269] width 105 height 15
click at [1092, 267] on div at bounding box center [1046, 269] width 147 height 15
click at [1090, 267] on div at bounding box center [1085, 268] width 13 height 13
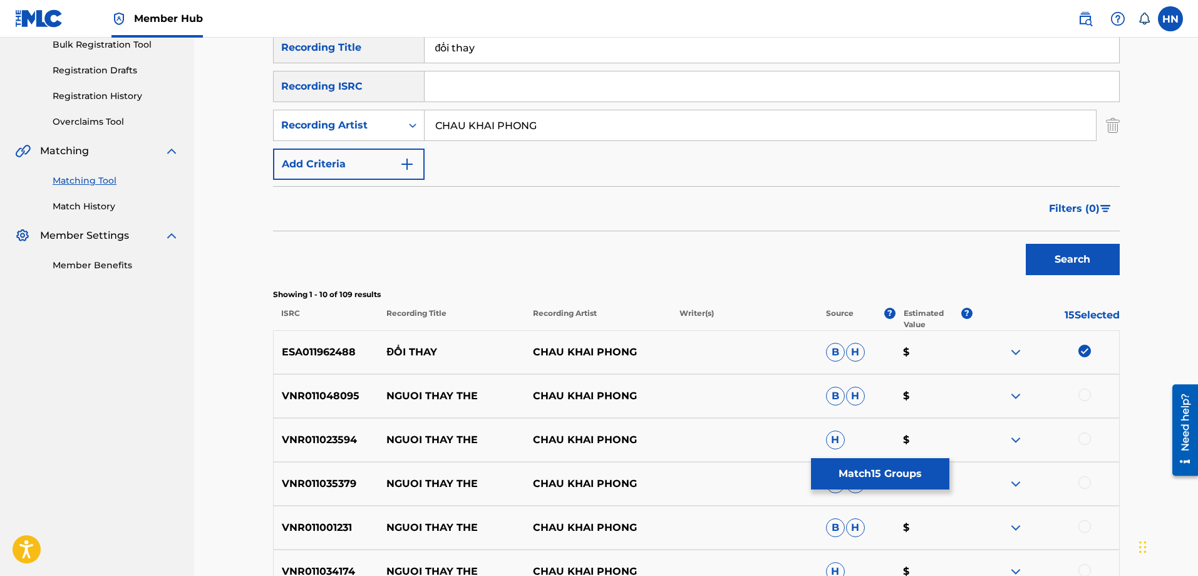
scroll to position [86, 0]
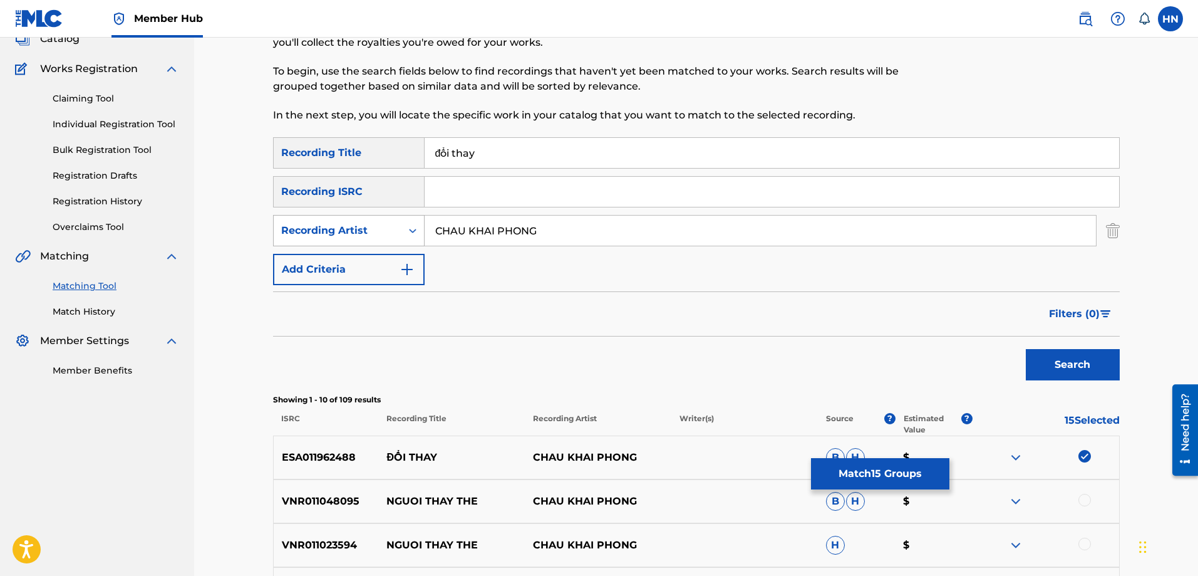
drag, startPoint x: 563, startPoint y: 226, endPoint x: 289, endPoint y: 220, distance: 274.4
click at [306, 220] on div "SearchWithCriteria104c50f1-7eb7-4438-b718-54c55285addb Recording Artist [PERSON…" at bounding box center [696, 230] width 847 height 31
type input "[PERSON_NAME]"
click at [1026, 349] on button "Search" at bounding box center [1073, 364] width 94 height 31
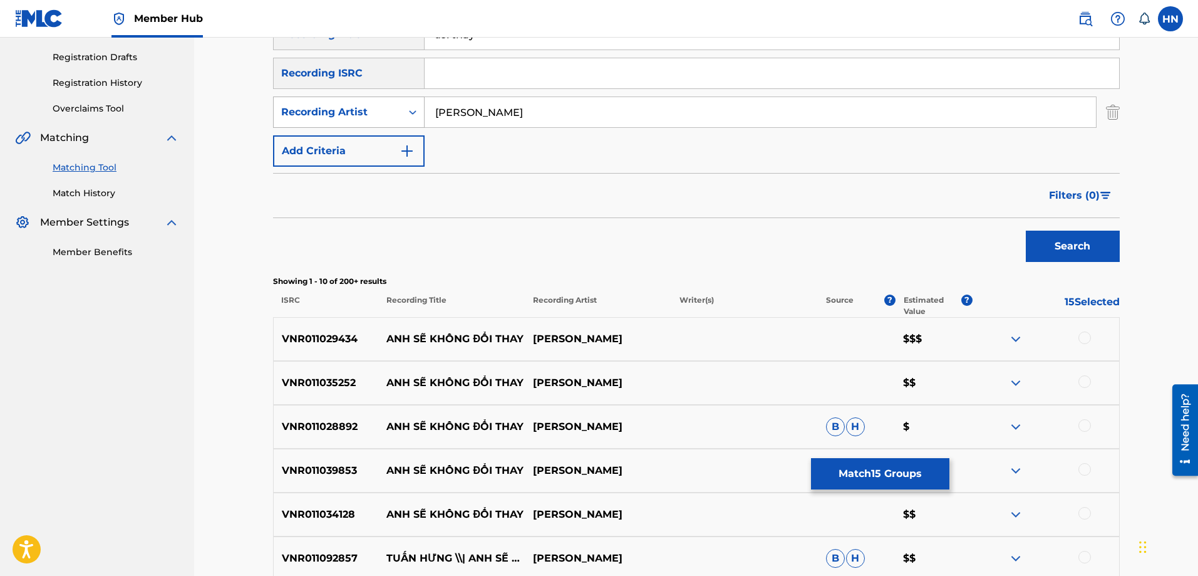
scroll to position [148, 0]
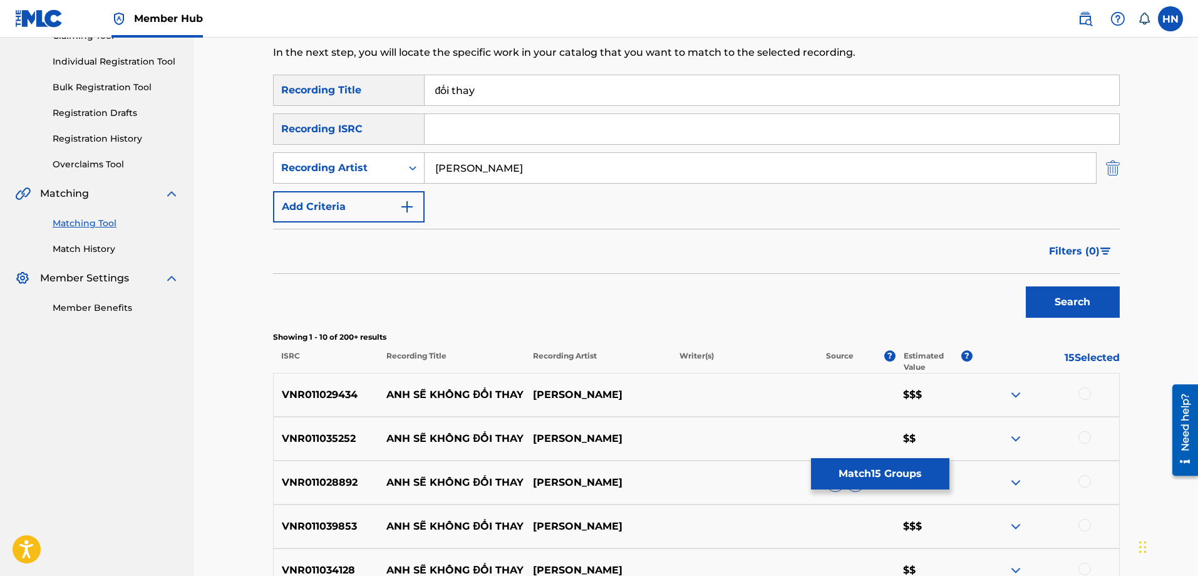
click at [1114, 172] on img "Search Form" at bounding box center [1113, 167] width 14 height 31
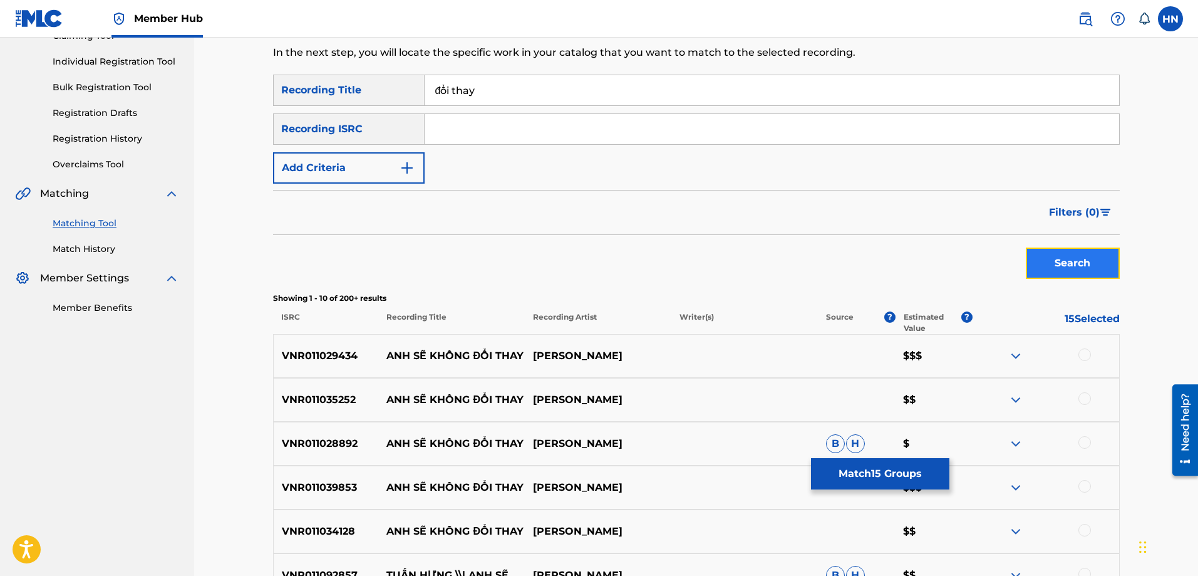
click at [1083, 277] on button "Search" at bounding box center [1073, 262] width 94 height 31
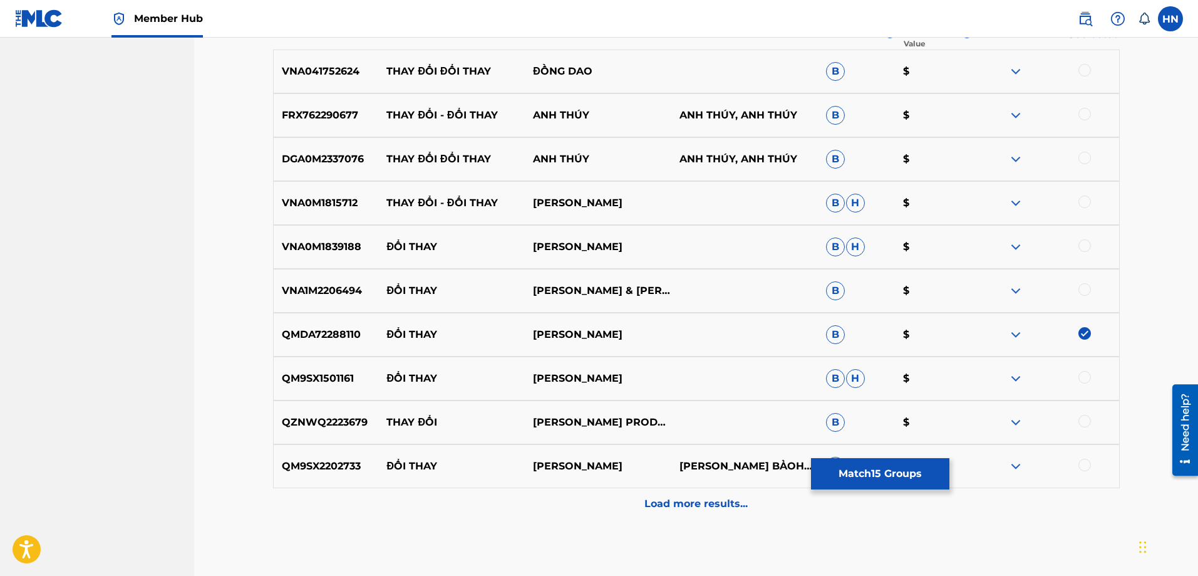
scroll to position [438, 0]
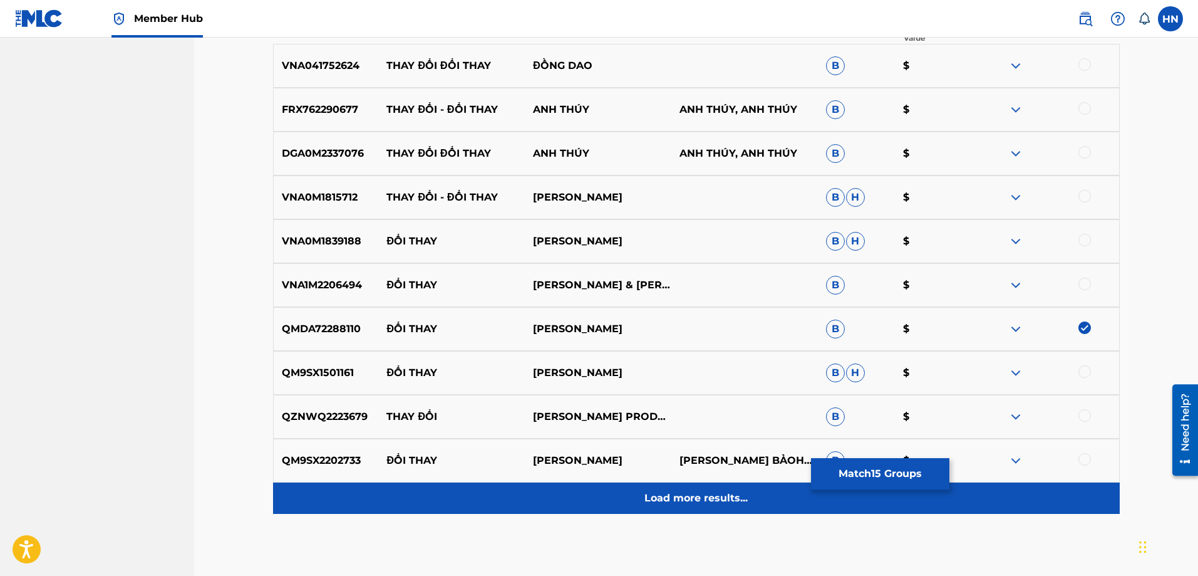
click at [657, 494] on p "Load more results..." at bounding box center [696, 497] width 103 height 15
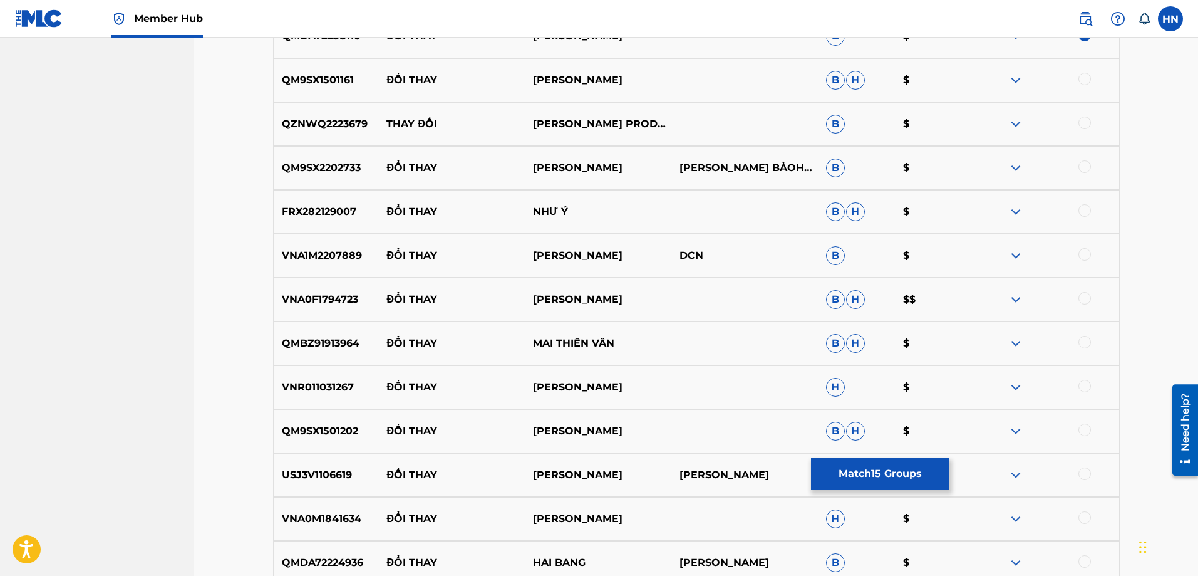
scroll to position [814, 0]
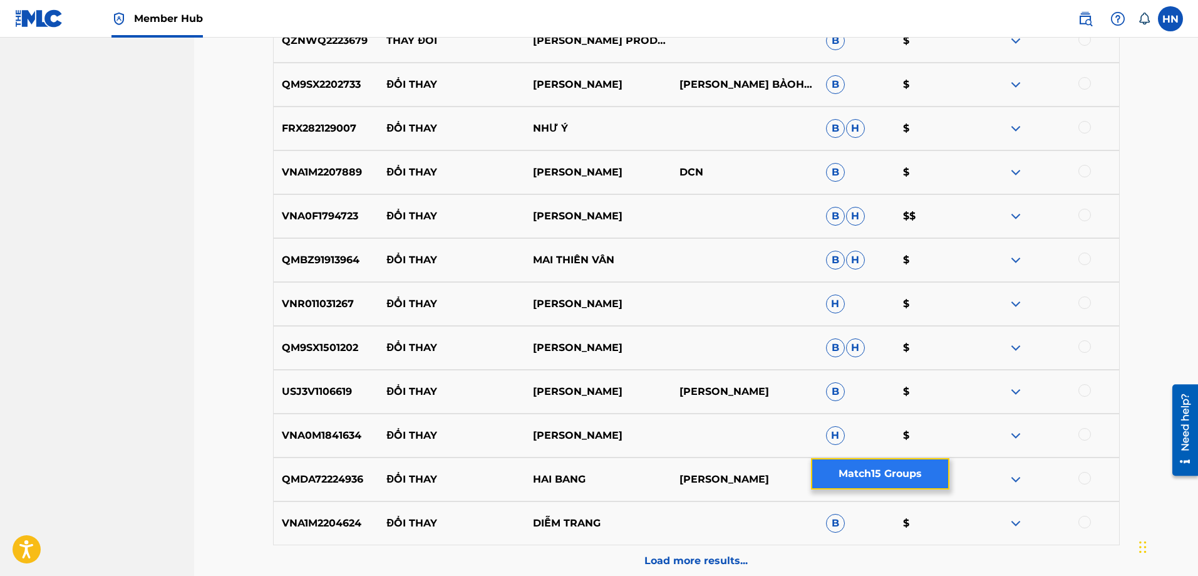
click at [827, 479] on button "Match 15 Groups" at bounding box center [880, 473] width 138 height 31
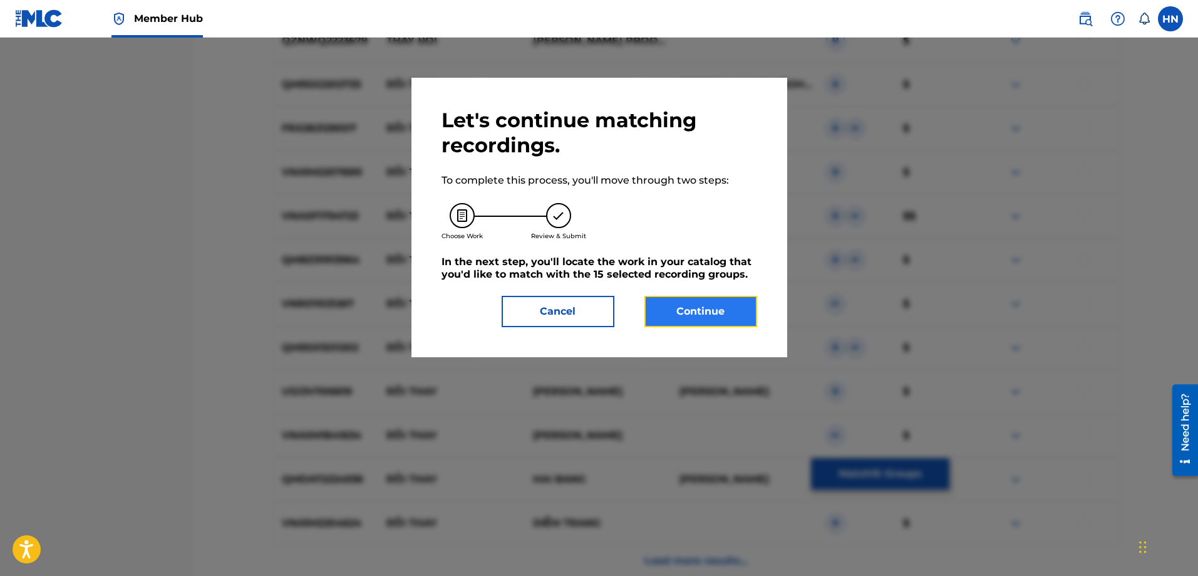
click at [689, 306] on button "Continue" at bounding box center [701, 311] width 113 height 31
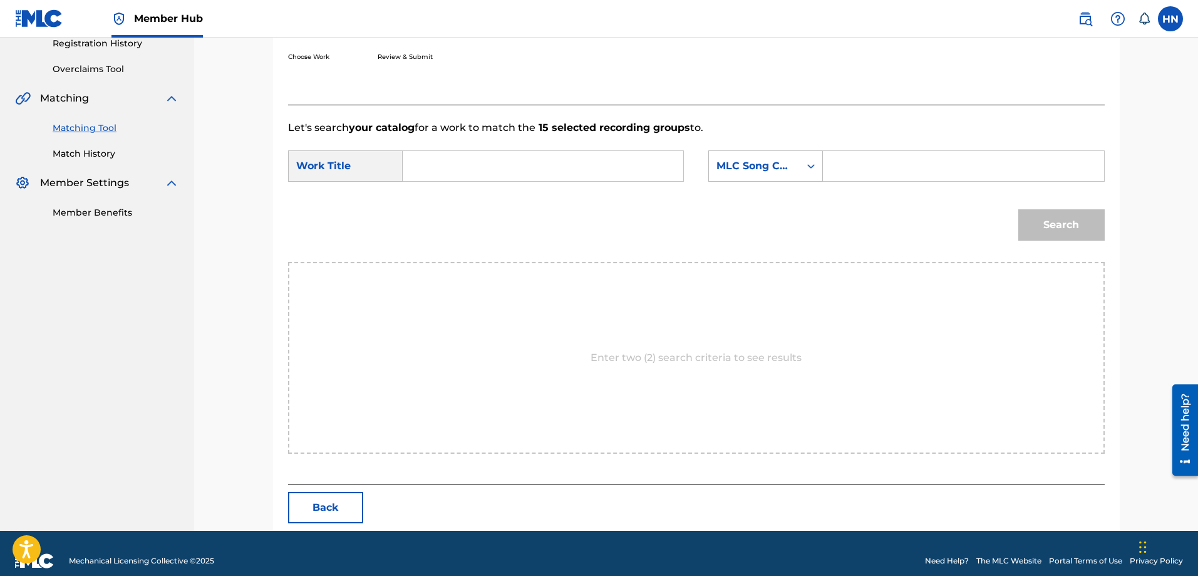
scroll to position [259, 0]
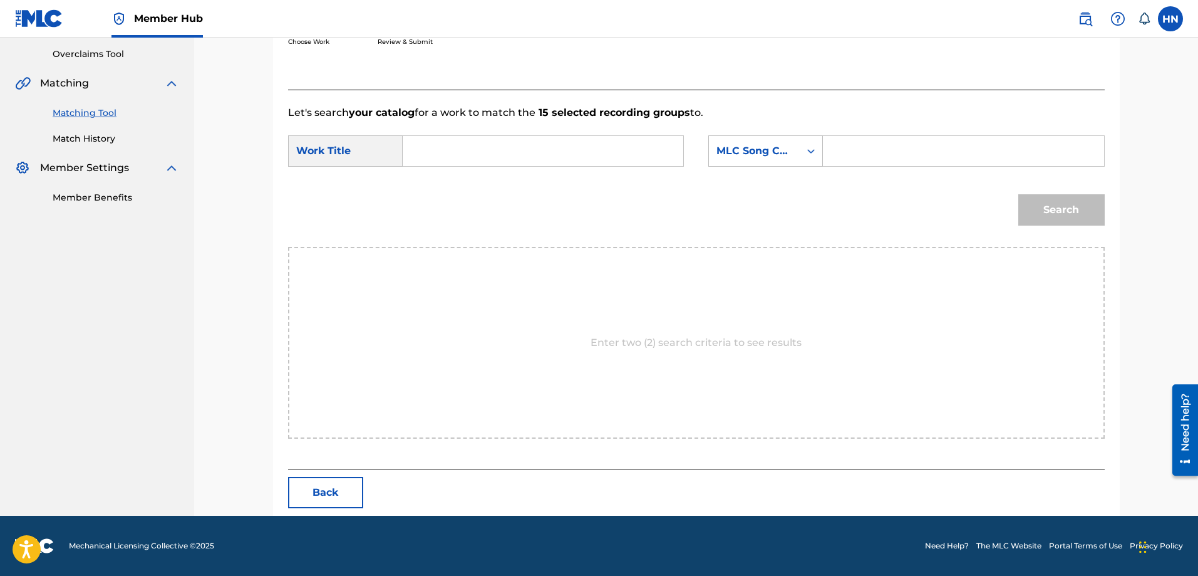
click at [588, 147] on input "Search Form" at bounding box center [542, 151] width 259 height 30
type input "d"
type input "đổi thay"
click at [741, 135] on div "MLC Song Code" at bounding box center [765, 150] width 115 height 31
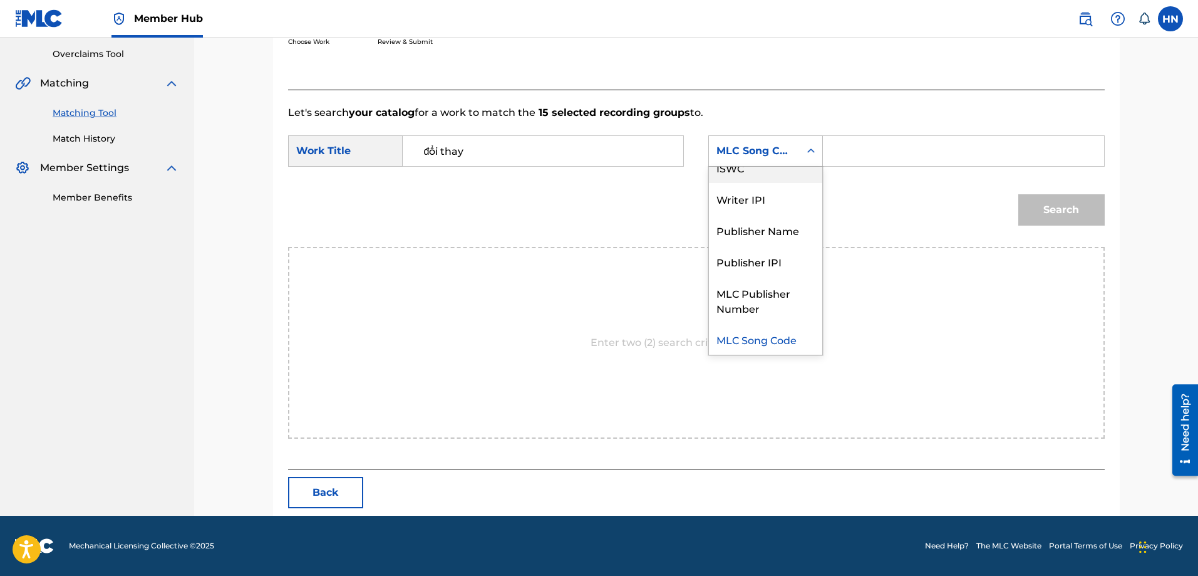
click at [742, 168] on div "ISWC" at bounding box center [765, 167] width 113 height 31
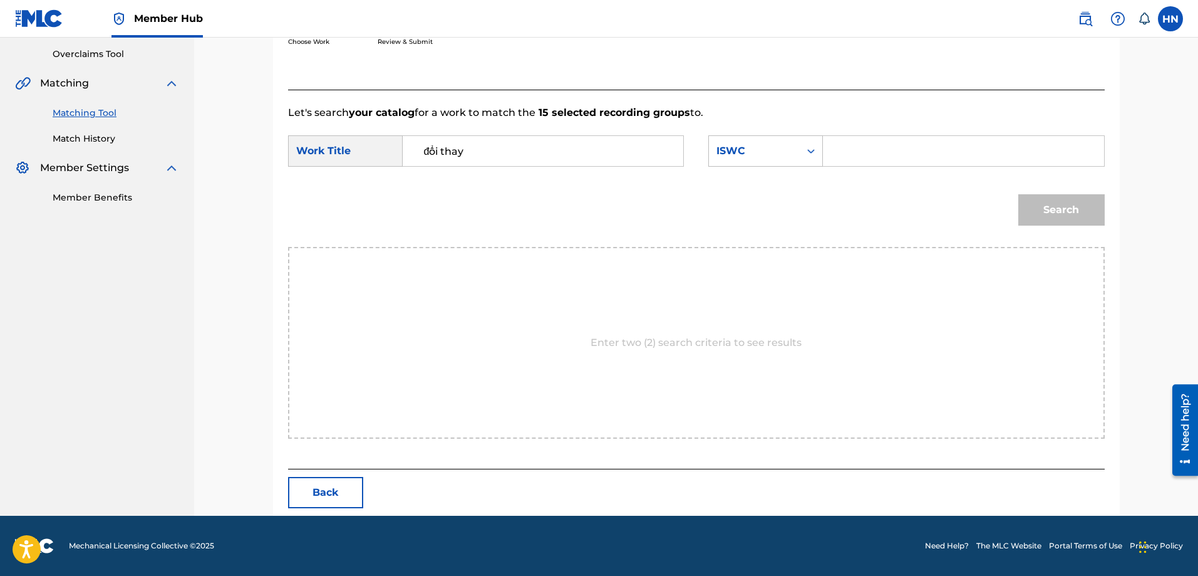
click at [848, 154] on input "Search Form" at bounding box center [963, 151] width 259 height 30
paste input "T9108063941"
type input "T9108063941"
click at [1024, 199] on button "Search" at bounding box center [1061, 209] width 86 height 31
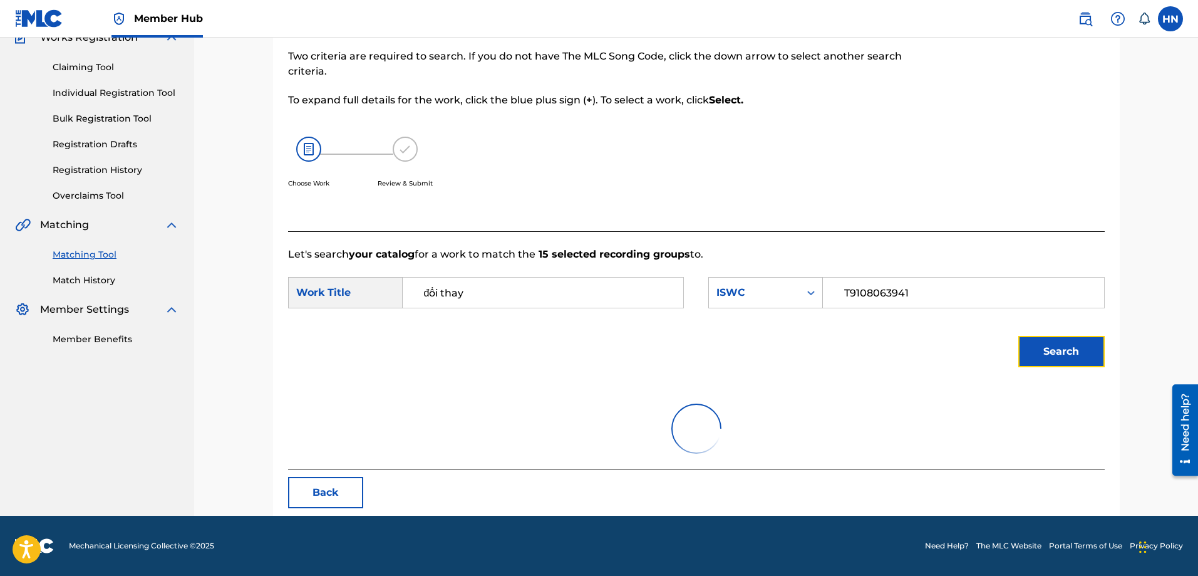
scroll to position [222, 0]
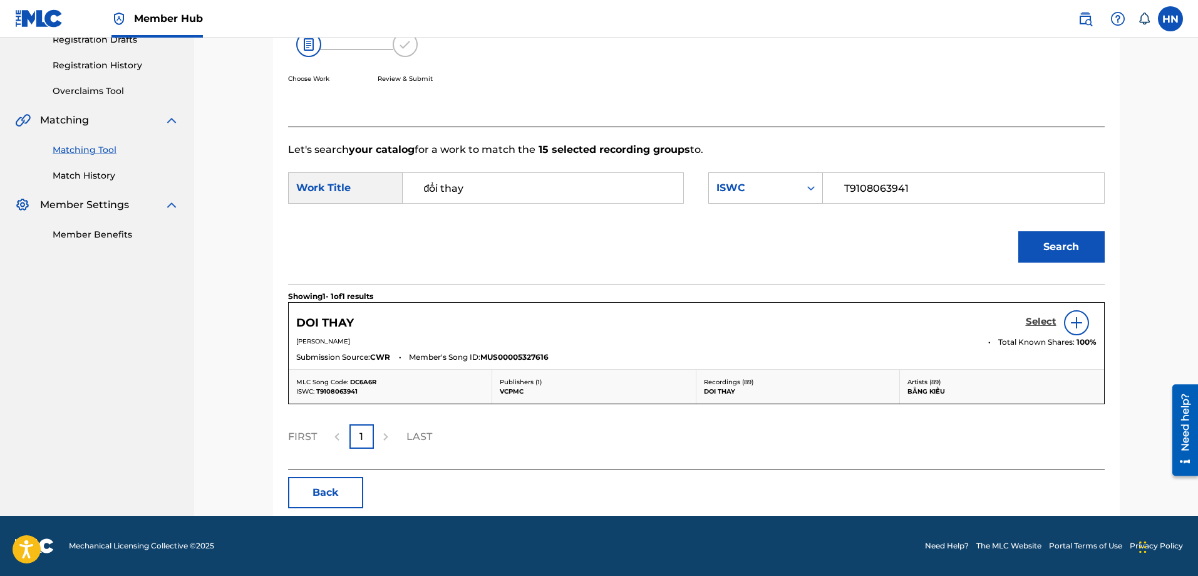
click at [1044, 321] on h5 "Select" at bounding box center [1041, 322] width 31 height 12
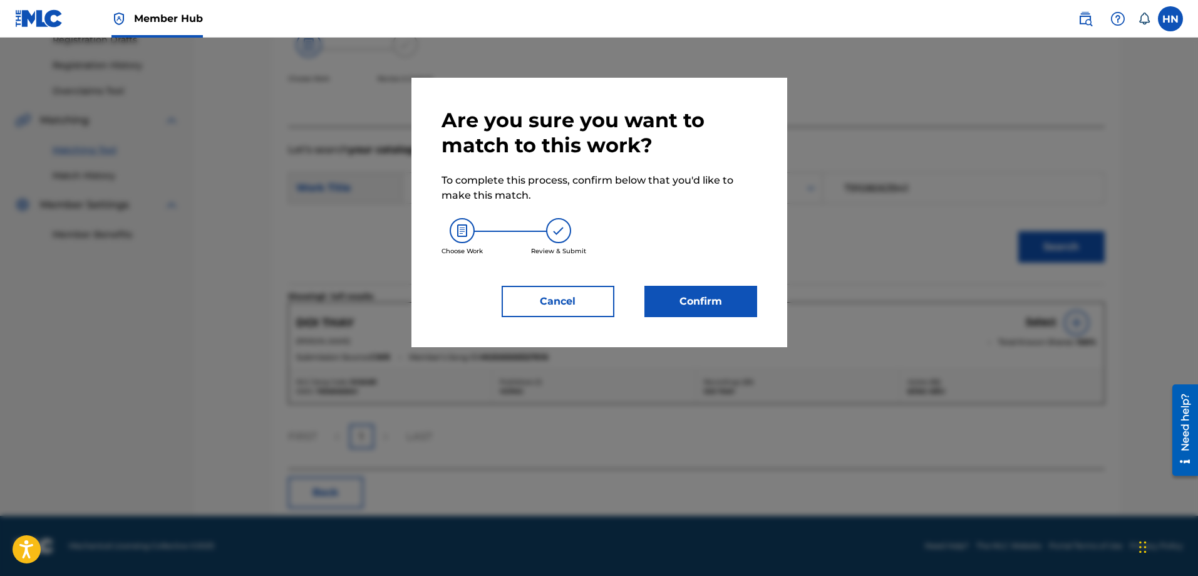
click at [725, 319] on div "Are you sure you want to match to this work? To complete this process, confirm …" at bounding box center [600, 212] width 376 height 269
click at [721, 311] on button "Confirm" at bounding box center [701, 301] width 113 height 31
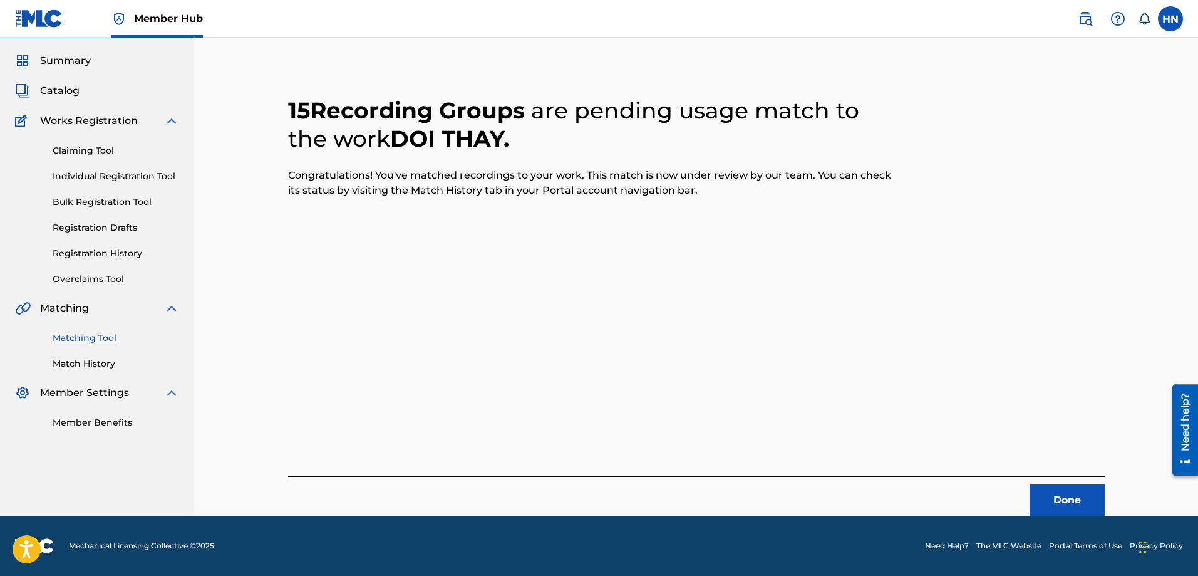
scroll to position [34, 0]
click at [1060, 487] on button "Done" at bounding box center [1067, 499] width 75 height 31
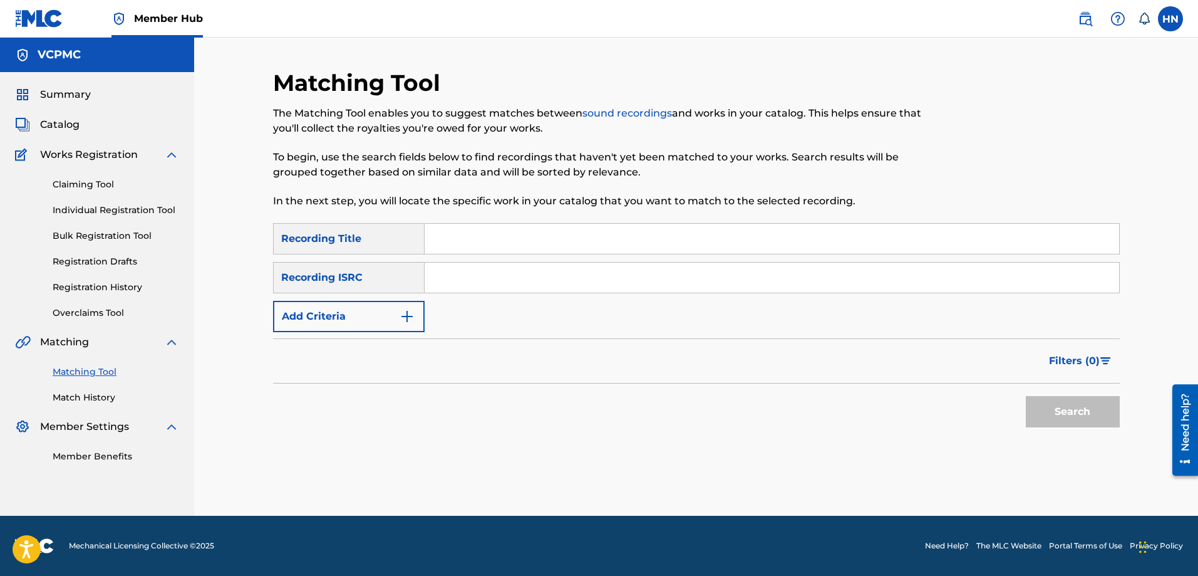
click at [728, 239] on input "Search Form" at bounding box center [772, 239] width 695 height 30
paste input "CHẠY THEO CÔ BÉ YÊU"
click at [1026, 396] on button "Search" at bounding box center [1073, 411] width 94 height 31
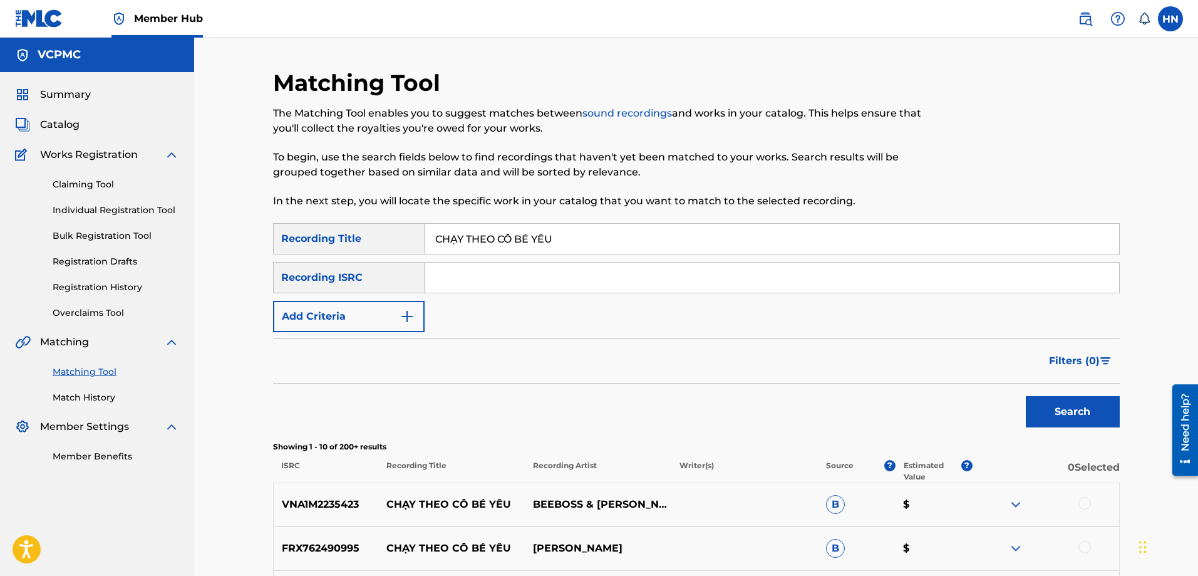
scroll to position [313, 0]
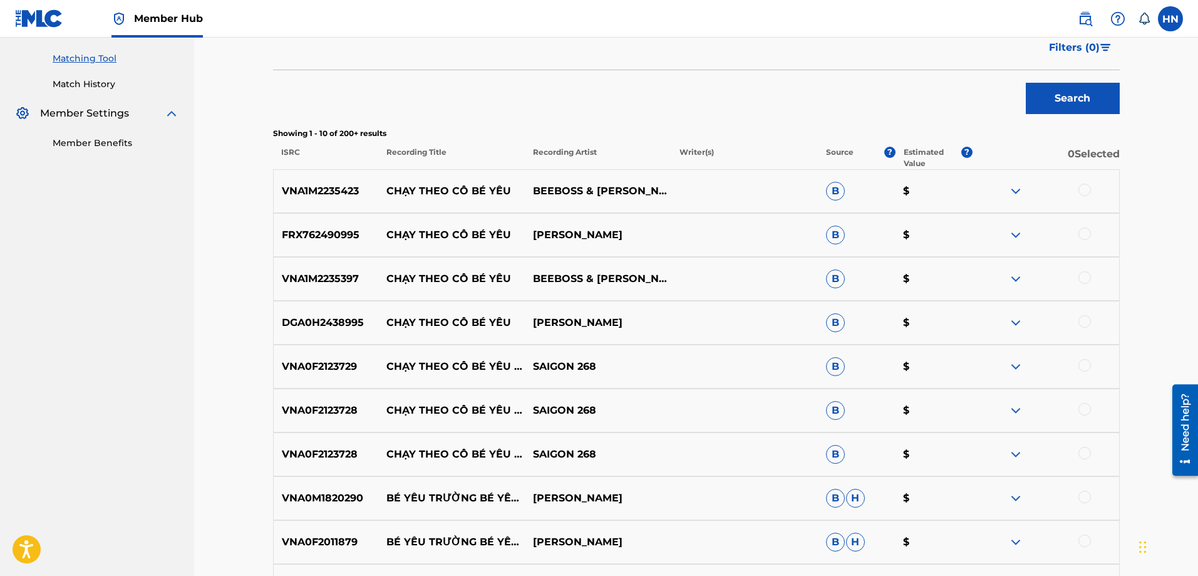
click at [339, 204] on div "VNA1M2235423 CHẠY THEO CÔ BÉ YÊU [PERSON_NAME] & [PERSON_NAME] $" at bounding box center [696, 191] width 847 height 44
click at [1086, 189] on div at bounding box center [1085, 190] width 13 height 13
click at [324, 231] on p "FRX762490995" at bounding box center [326, 234] width 105 height 15
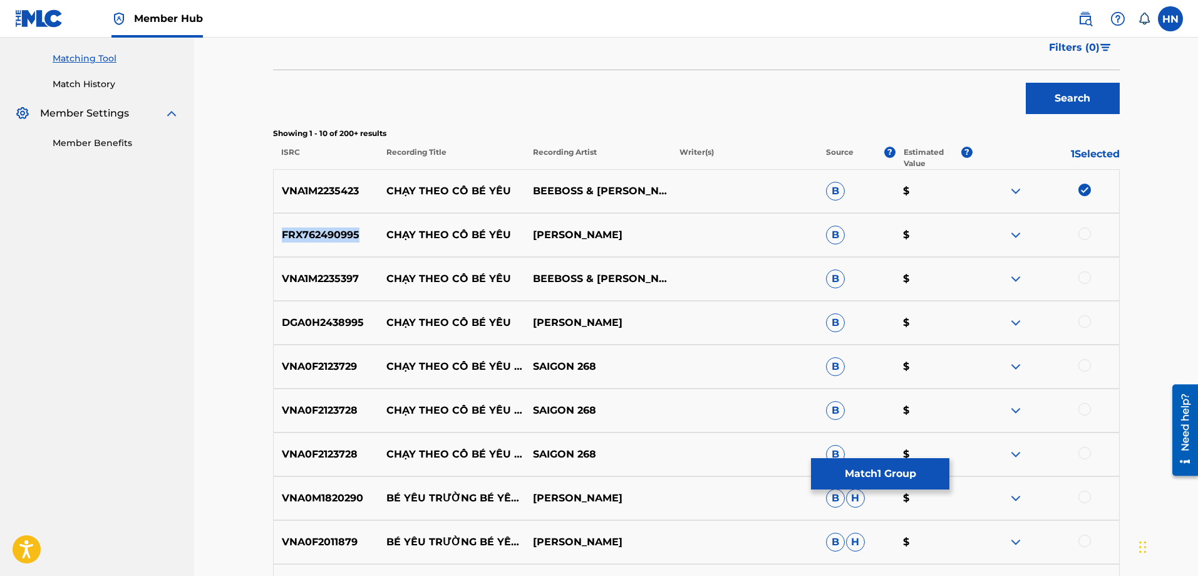
click at [324, 231] on p "FRX762490995" at bounding box center [326, 234] width 105 height 15
click at [1081, 233] on div at bounding box center [1085, 233] width 13 height 13
click at [344, 283] on p "VNA1M2235397" at bounding box center [326, 278] width 105 height 15
click at [1081, 274] on div at bounding box center [1085, 277] width 13 height 13
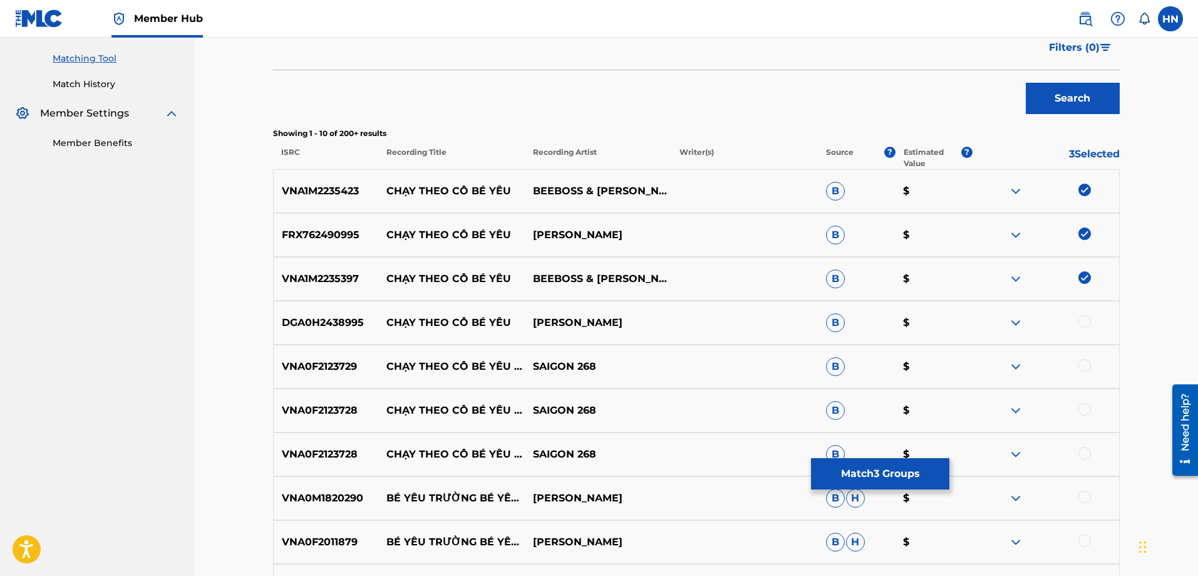
click at [348, 319] on p "DGA0H2438995" at bounding box center [326, 322] width 105 height 15
click at [1080, 320] on div at bounding box center [1085, 321] width 13 height 13
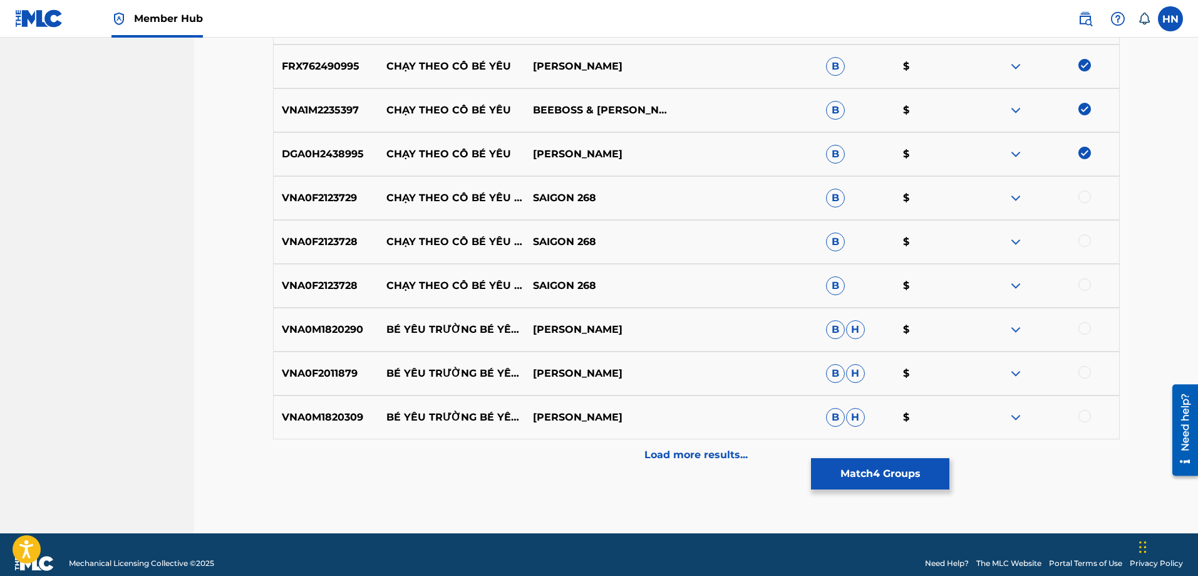
scroll to position [499, 0]
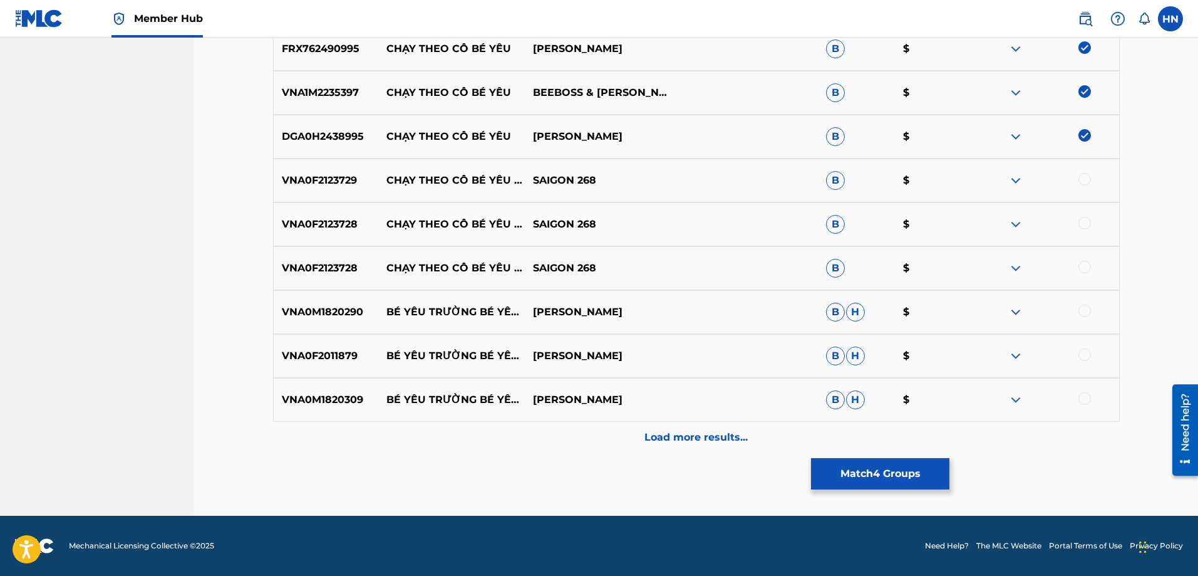
click at [331, 184] on p "VNA0F2123729" at bounding box center [326, 180] width 105 height 15
click at [1085, 177] on div at bounding box center [1085, 179] width 13 height 13
click at [330, 212] on div "VNA0F2123728 CHẠY THEO CÔ BÉ YÊU ([PERSON_NAME]) SAIGON 268 B $" at bounding box center [696, 224] width 847 height 44
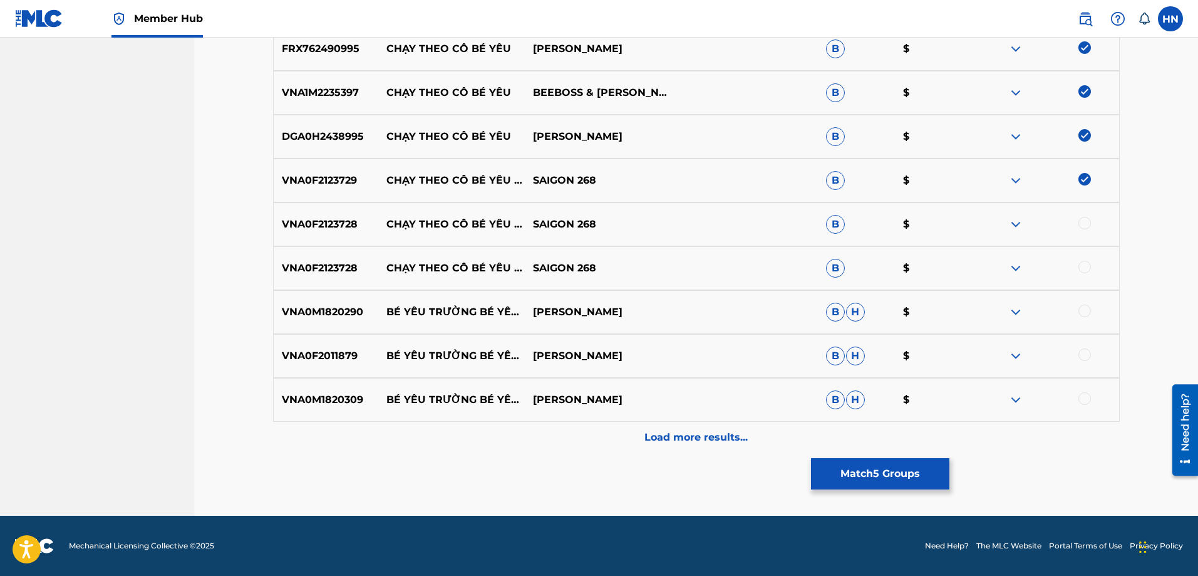
click at [1086, 217] on div at bounding box center [1085, 223] width 13 height 13
click at [1082, 262] on div at bounding box center [1085, 267] width 13 height 13
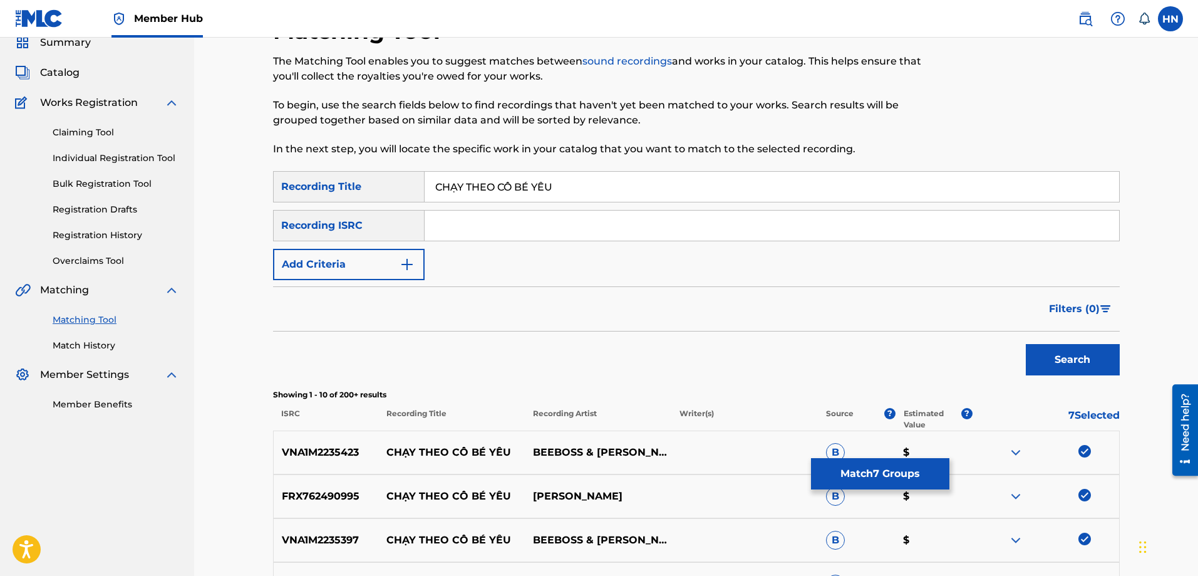
scroll to position [0, 0]
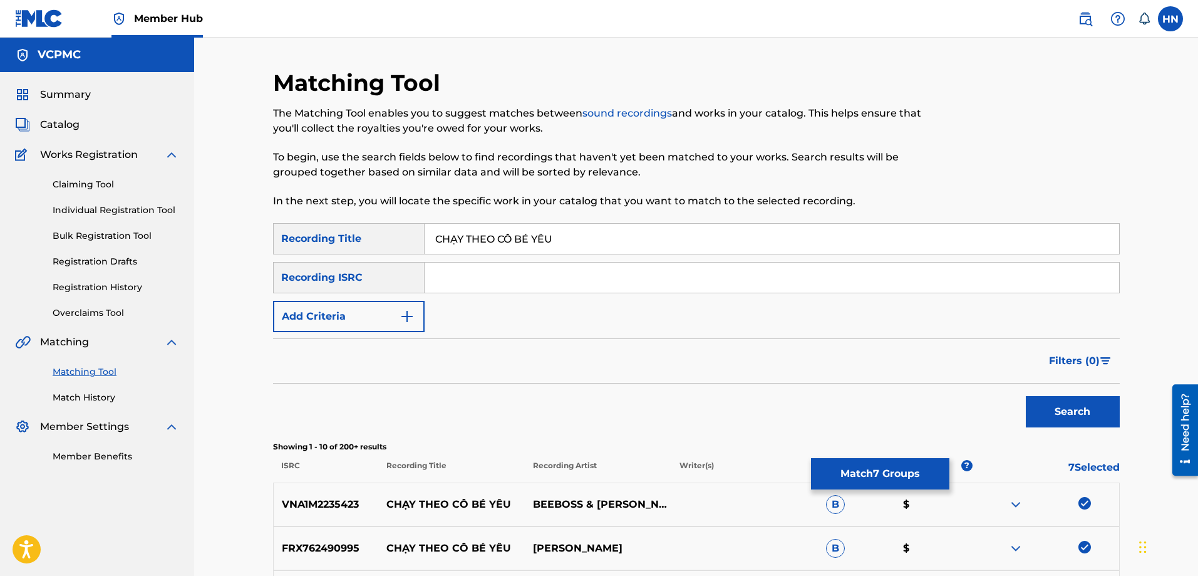
click at [545, 219] on div "Matching Tool The Matching Tool enables you to suggest matches between sound re…" at bounding box center [599, 146] width 652 height 154
click at [546, 229] on input "CHẠY THEO CÔ BÉ YÊU" at bounding box center [772, 239] width 695 height 30
paste input "AY THEO CO BE YEU"
type input "CHAY THEO CO BE [DEMOGRAPHIC_DATA]"
click at [1026, 396] on button "Search" at bounding box center [1073, 411] width 94 height 31
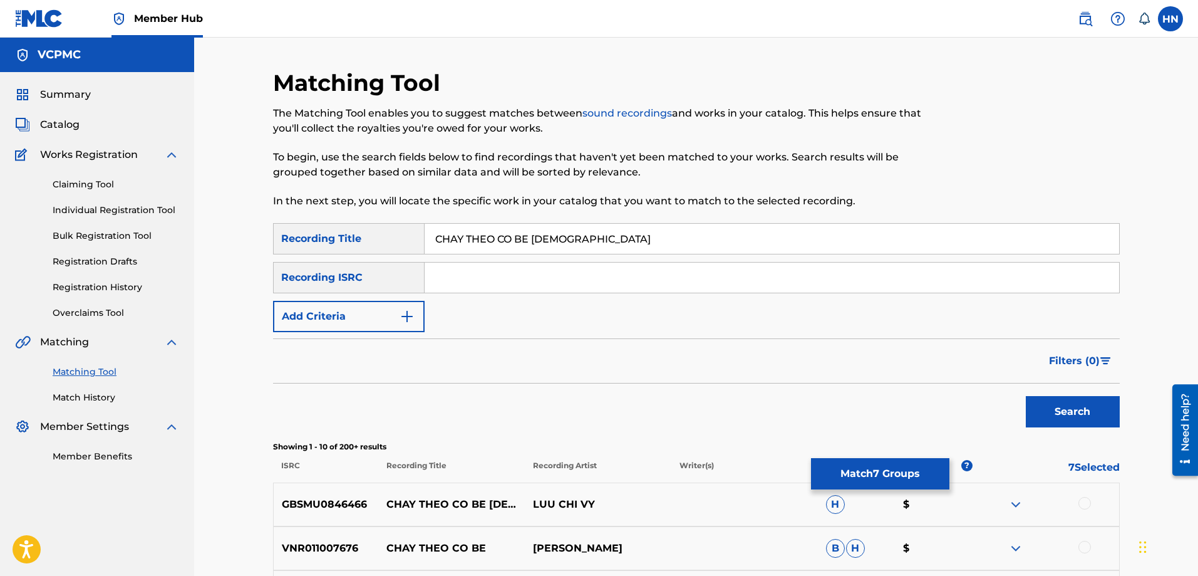
scroll to position [251, 0]
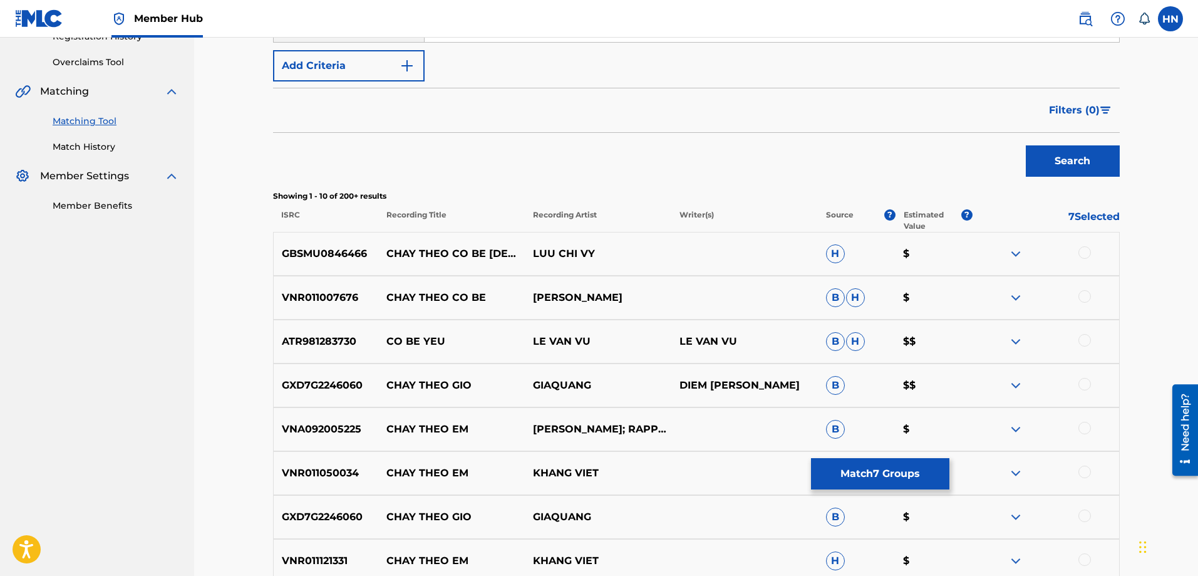
click at [318, 246] on div "GBSMU0846466 CHAY THEO CO BE YEU LUU CHI VY H $" at bounding box center [696, 254] width 847 height 44
click at [1079, 251] on div at bounding box center [1085, 252] width 13 height 13
click at [835, 474] on button "Match 8 Groups" at bounding box center [880, 473] width 138 height 31
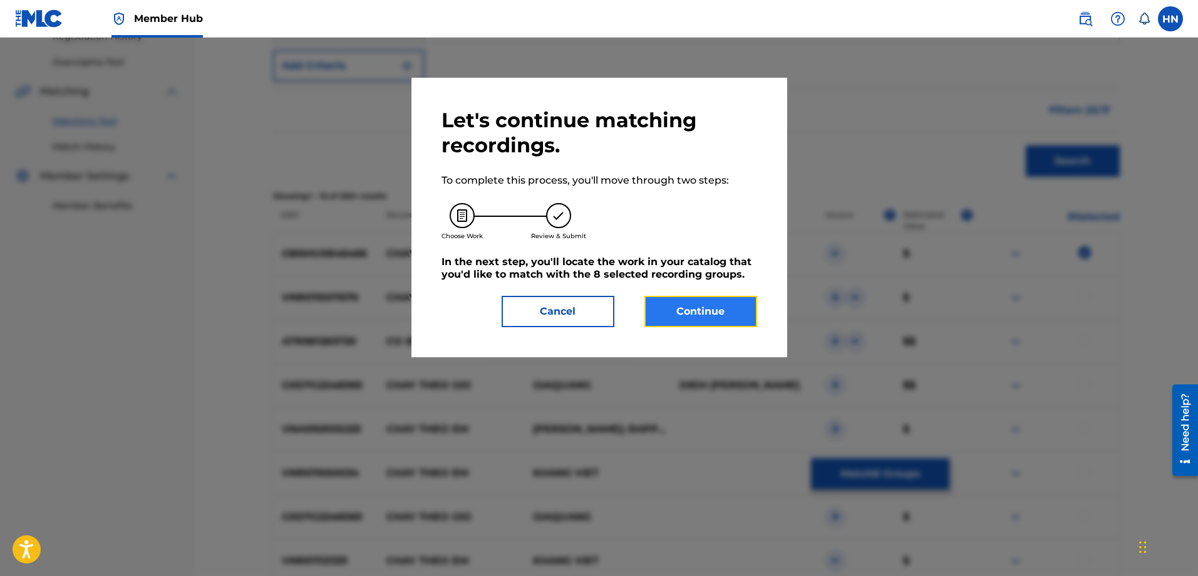
click at [700, 308] on button "Continue" at bounding box center [701, 311] width 113 height 31
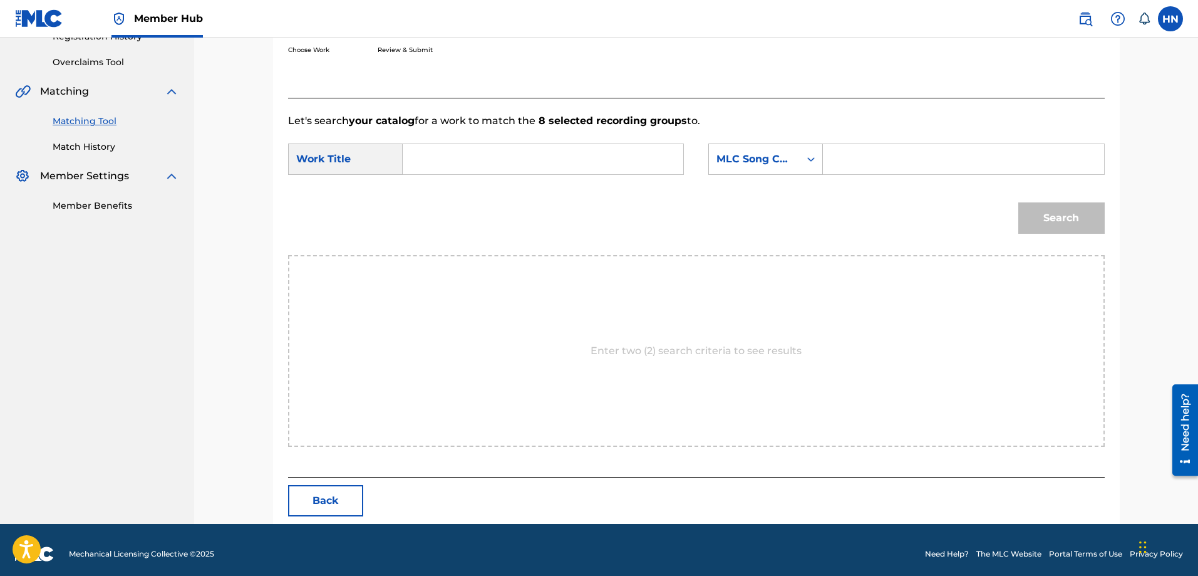
click at [670, 162] on input "Search Form" at bounding box center [542, 159] width 259 height 30
paste input "CHAY THEO CO BE [DEMOGRAPHIC_DATA]"
type input "CHAY THEO CO BE [DEMOGRAPHIC_DATA]"
click at [733, 155] on div "MLC Song Code" at bounding box center [755, 159] width 76 height 15
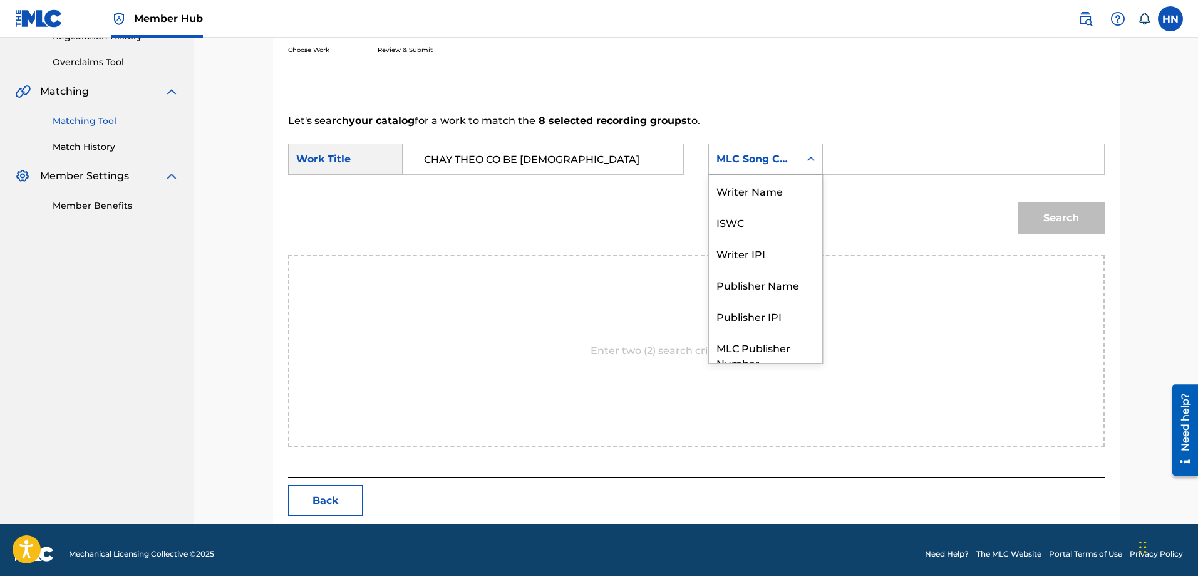
scroll to position [46, 0]
click at [732, 172] on div "MLC Song Code" at bounding box center [765, 158] width 115 height 31
click at [731, 151] on div "MLC Song Code" at bounding box center [754, 159] width 91 height 24
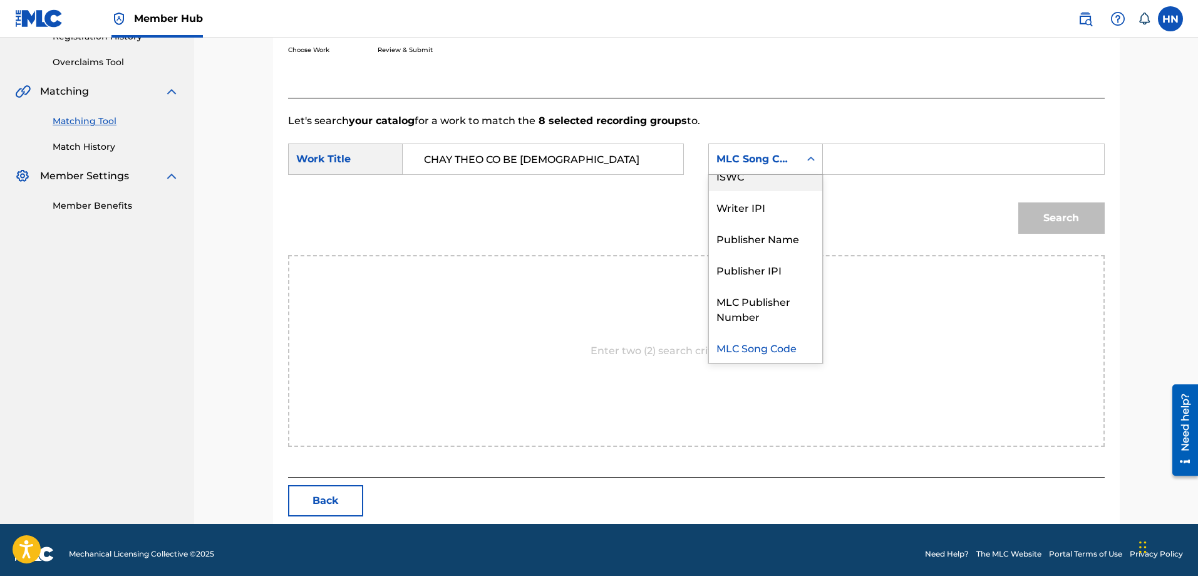
click at [725, 189] on div "ISWC" at bounding box center [765, 175] width 113 height 31
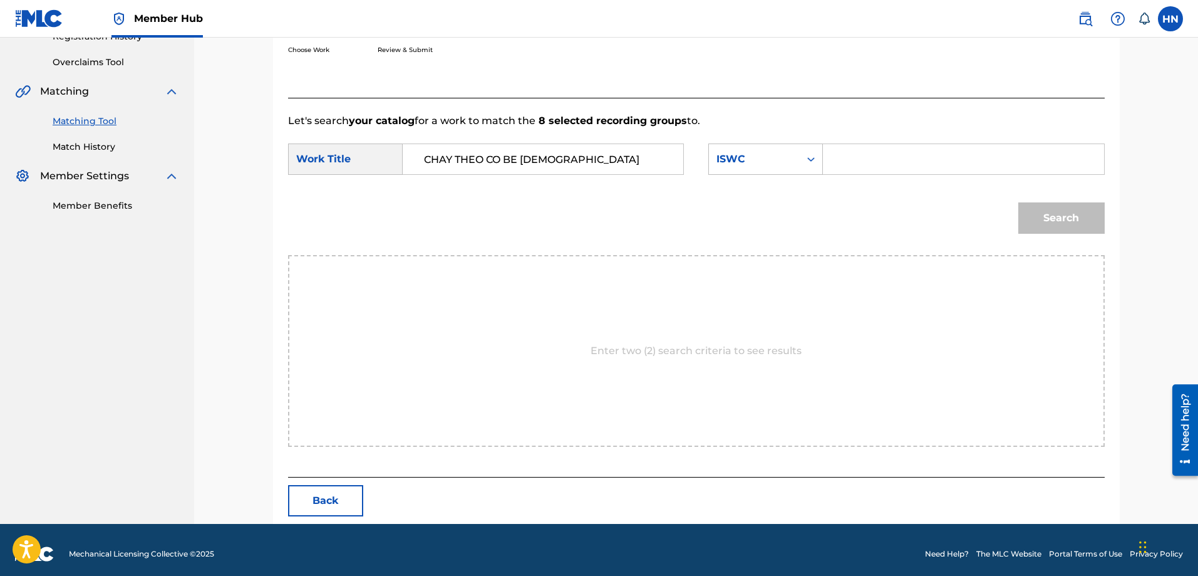
click at [918, 147] on input "Search Form" at bounding box center [963, 159] width 259 height 30
paste input "T9178357261"
type input "T9178357261"
click at [1060, 230] on button "Search" at bounding box center [1061, 217] width 86 height 31
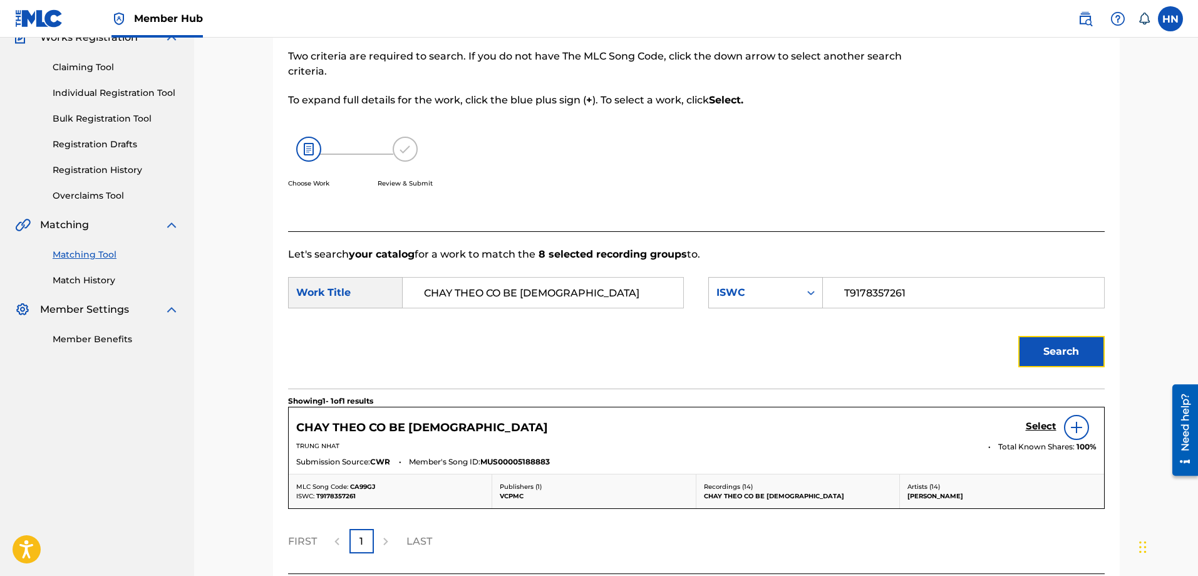
scroll to position [222, 0]
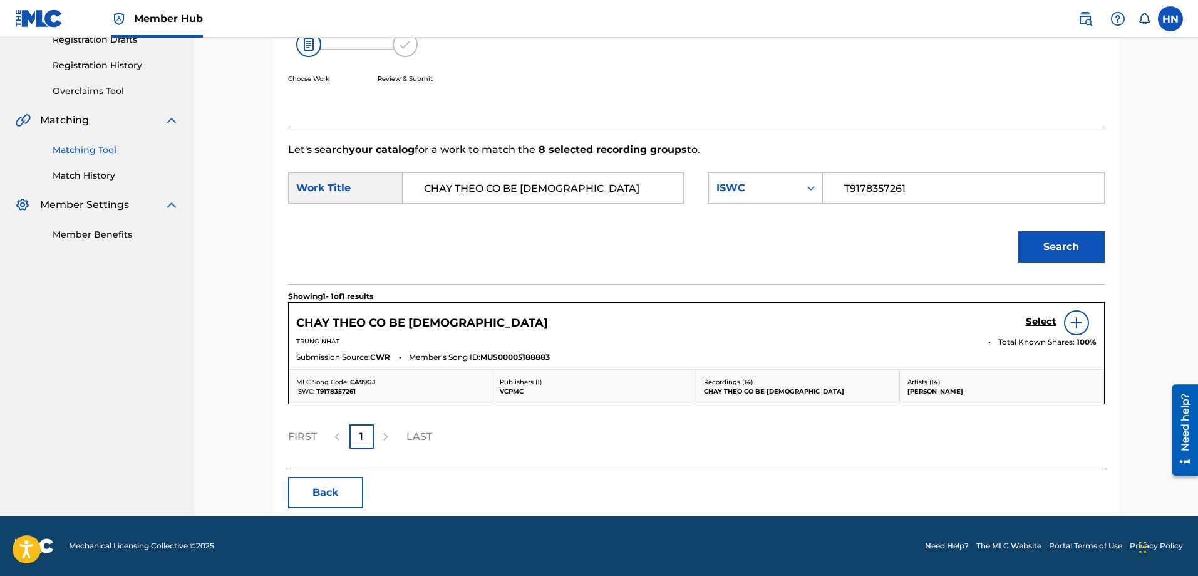
click at [1024, 318] on div "CHAY THEO CO BE YEU Select" at bounding box center [696, 322] width 801 height 25
click at [1025, 318] on div "CHAY THEO CO BE YEU Select" at bounding box center [696, 322] width 801 height 25
click at [1026, 322] on h5 "Select" at bounding box center [1041, 322] width 31 height 12
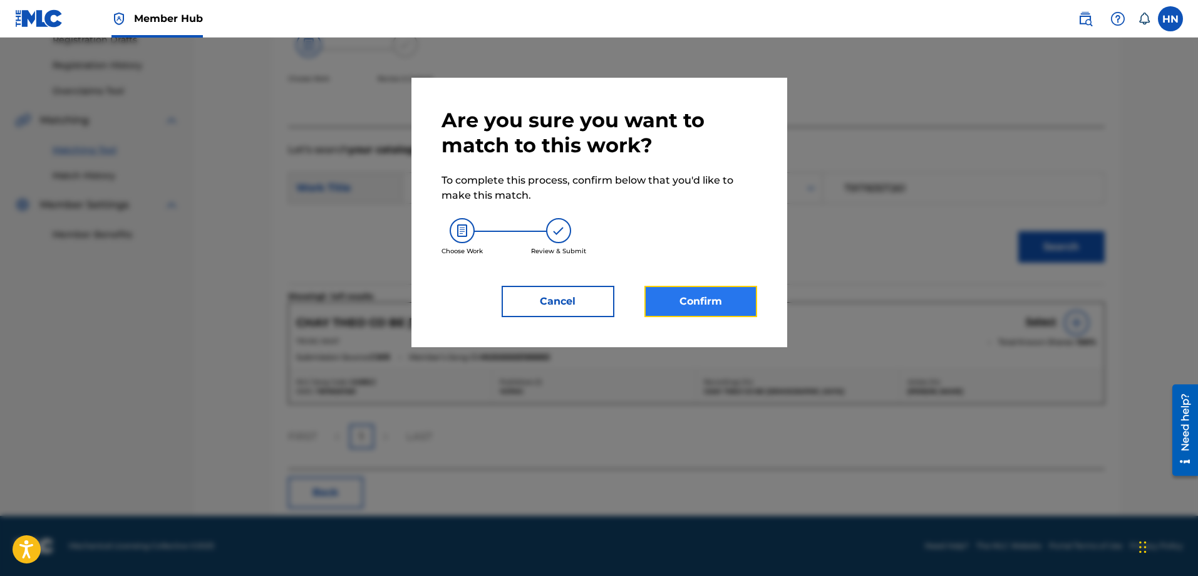
click at [728, 303] on button "Confirm" at bounding box center [701, 301] width 113 height 31
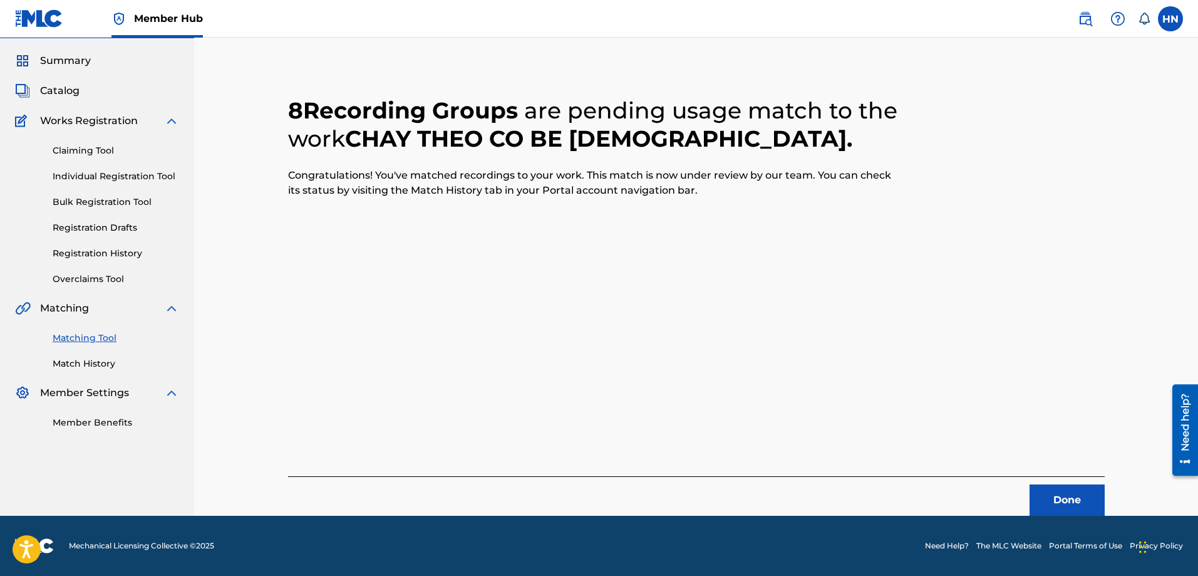
scroll to position [34, 0]
click at [1058, 493] on button "Done" at bounding box center [1067, 499] width 75 height 31
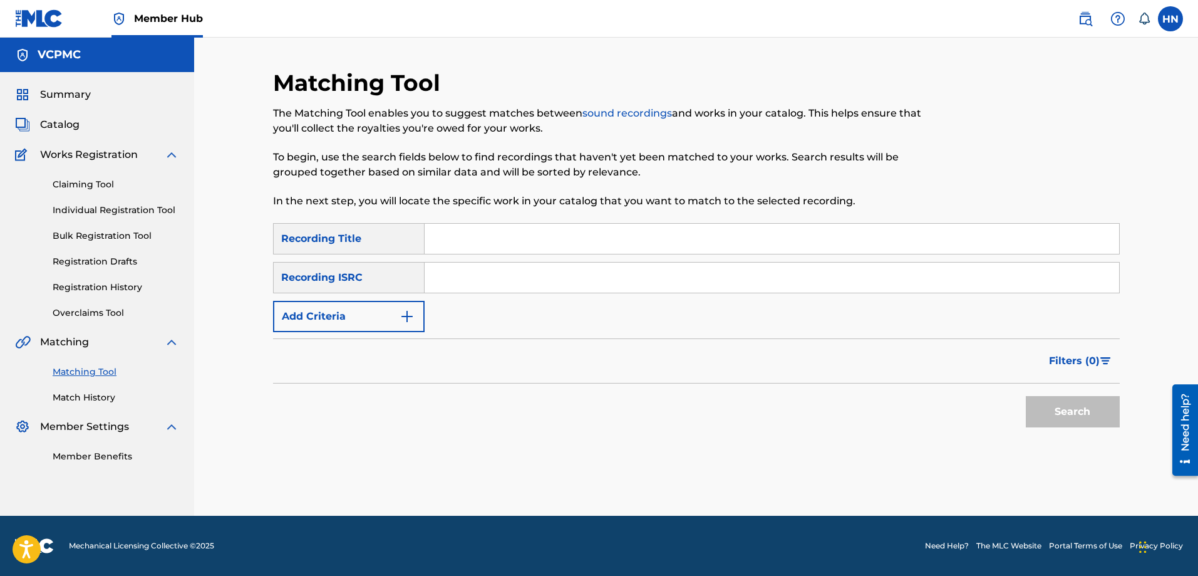
scroll to position [0, 0]
click at [550, 237] on input "Search Form" at bounding box center [772, 239] width 695 height 30
paste input "HOA TƯỜNG VI"
click at [1026, 396] on button "Search" at bounding box center [1073, 411] width 94 height 31
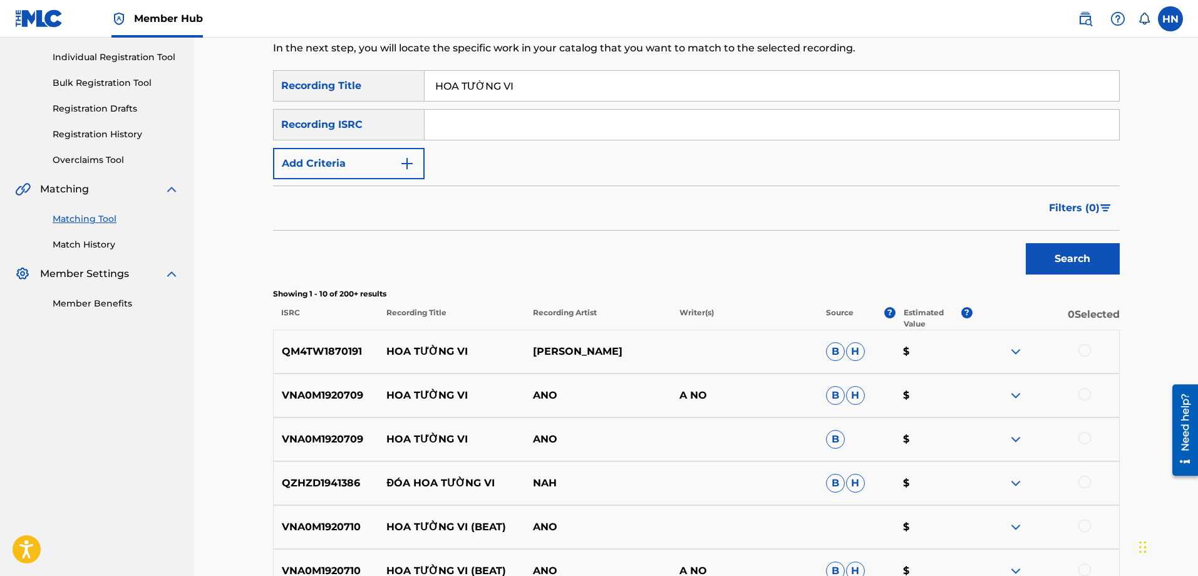
scroll to position [123, 0]
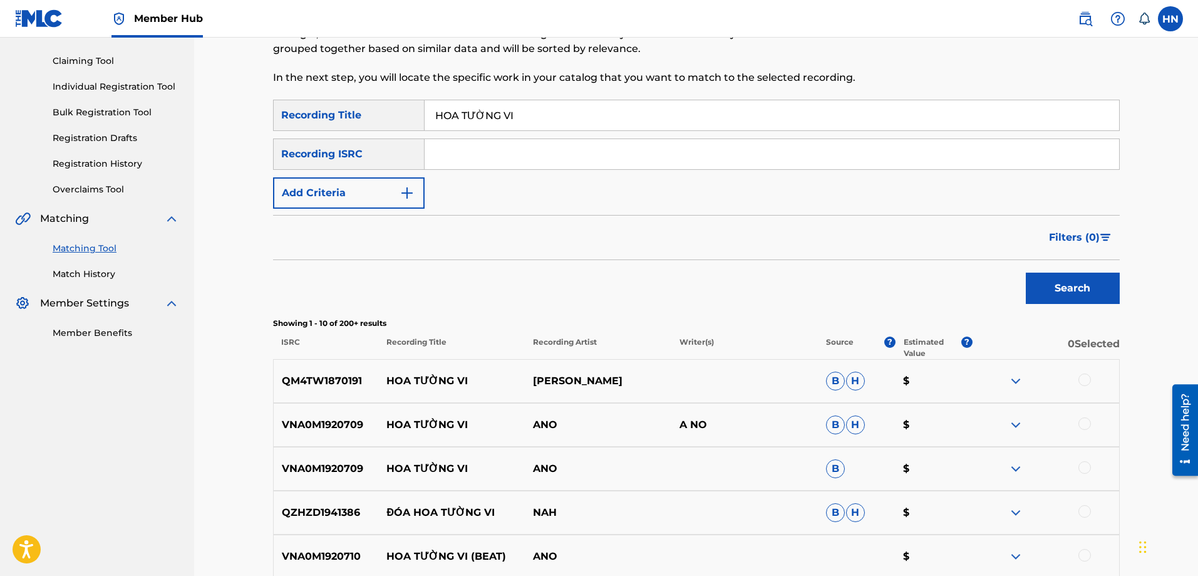
click at [629, 118] on input "HOA TƯỜNG VI" at bounding box center [772, 115] width 695 height 30
paste input "UO"
click at [1026, 272] on button "Search" at bounding box center [1073, 287] width 94 height 31
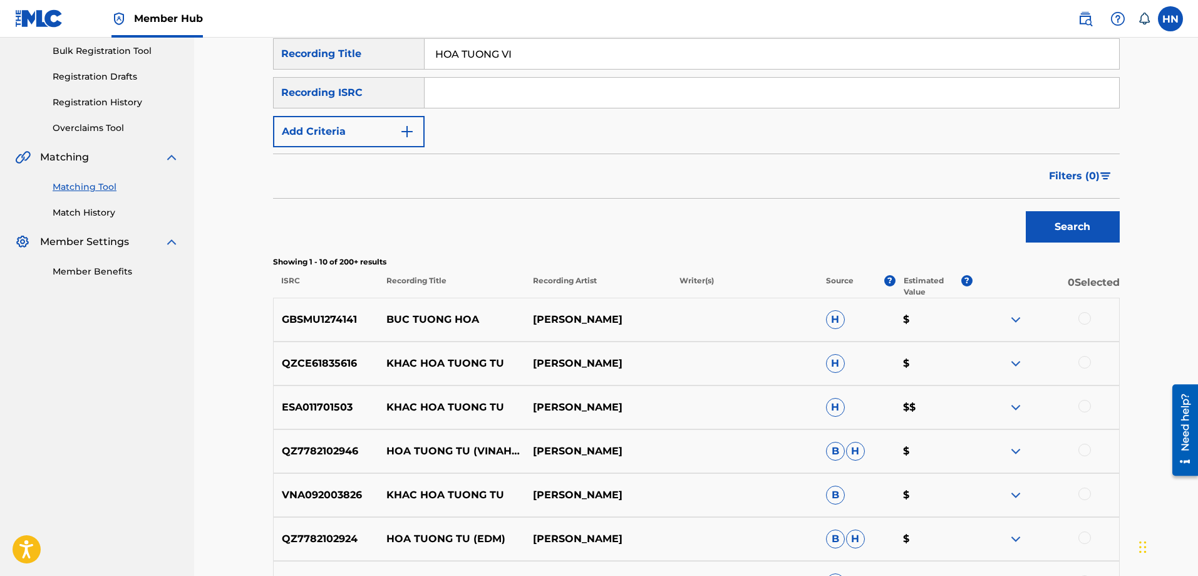
scroll to position [61, 0]
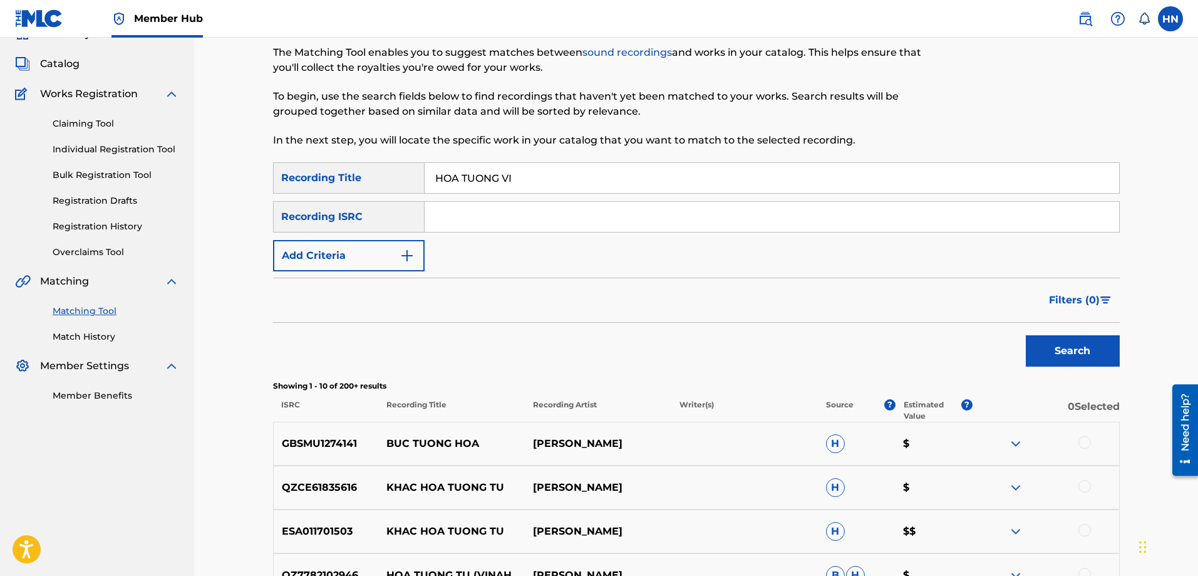
click at [585, 175] on input "HOA TUONG VI" at bounding box center [772, 178] width 695 height 30
paste input "KẺ Ở MIỀN XA"
type input "KẺ Ở MIỀN XA"
click at [1026, 335] on button "Search" at bounding box center [1073, 350] width 94 height 31
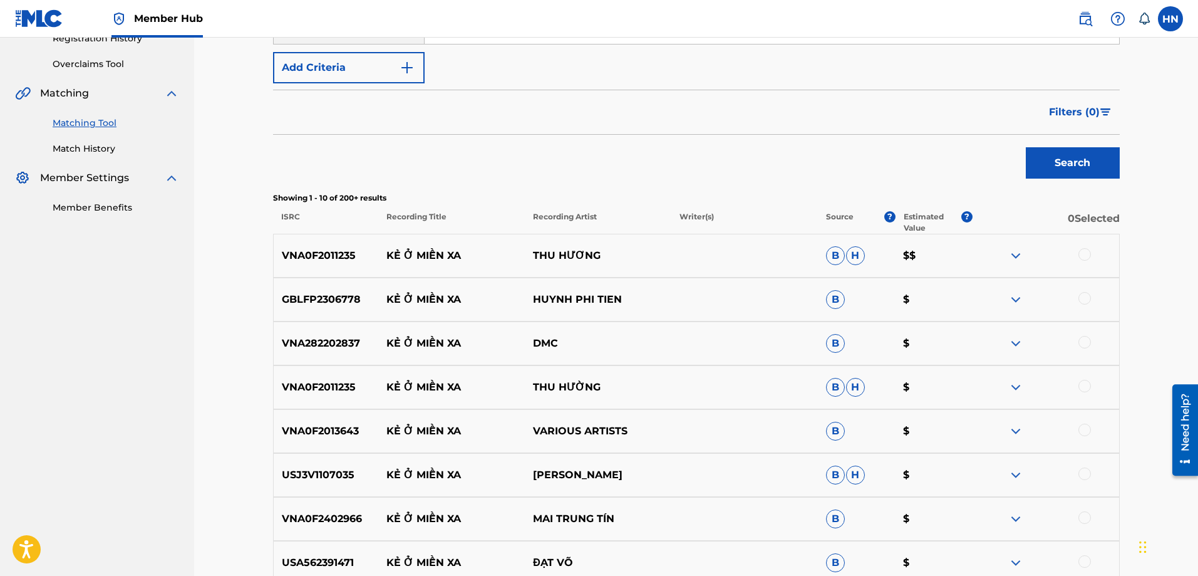
scroll to position [374, 0]
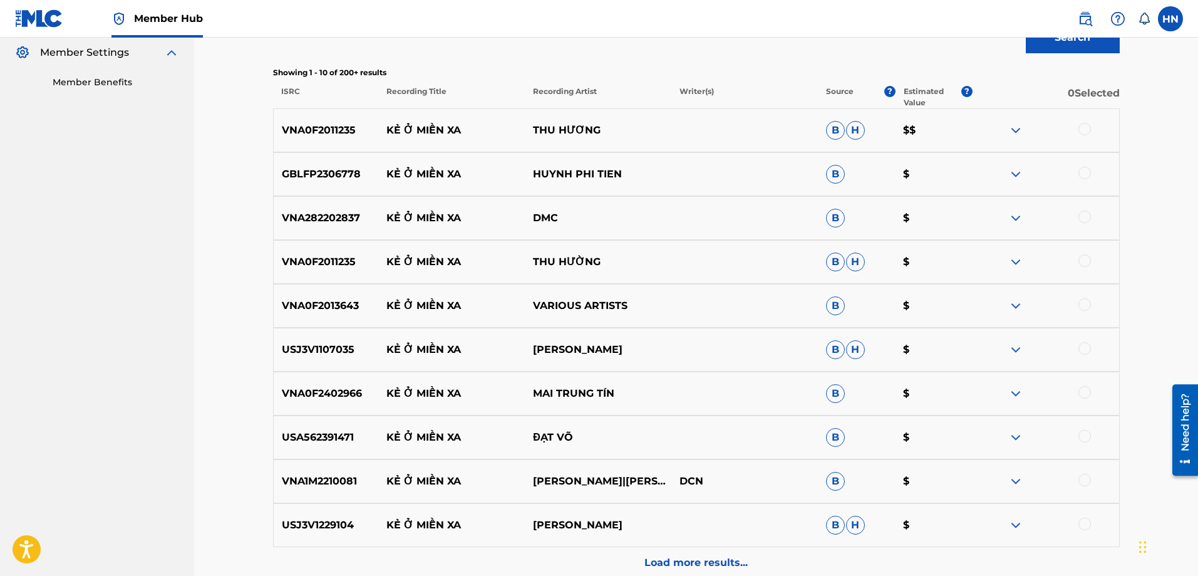
click at [346, 135] on p "VNA0F2011235" at bounding box center [326, 130] width 105 height 15
click at [1084, 129] on div at bounding box center [1085, 129] width 13 height 13
click at [362, 177] on p "GBLFP2306778" at bounding box center [326, 174] width 105 height 15
click at [354, 175] on p "GBLFP2306778" at bounding box center [326, 174] width 105 height 15
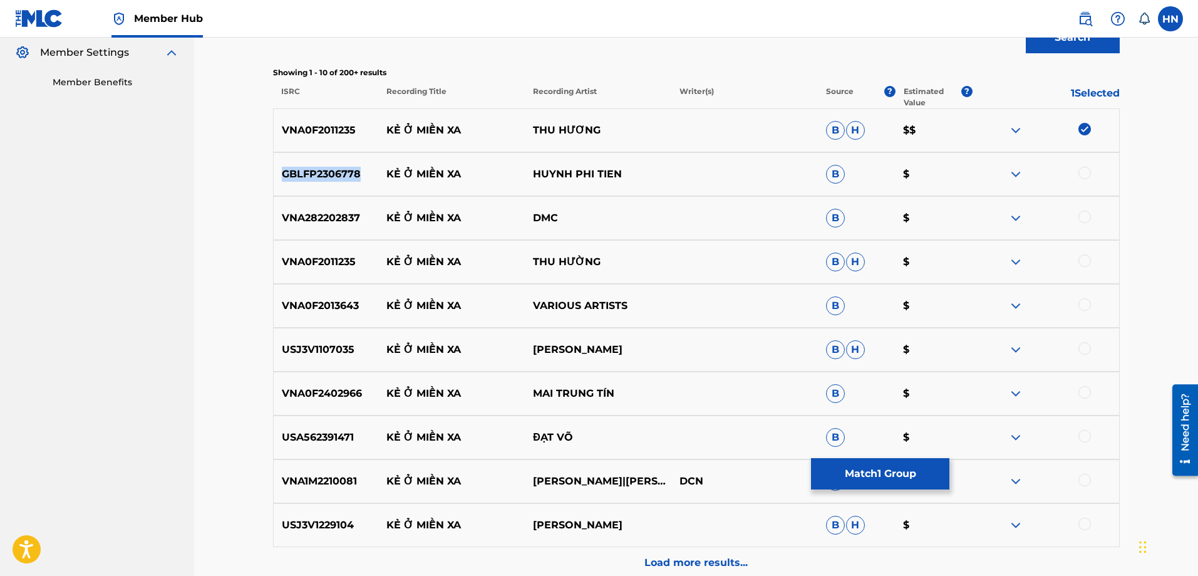
click at [354, 175] on p "GBLFP2306778" at bounding box center [326, 174] width 105 height 15
click at [1082, 172] on div at bounding box center [1085, 173] width 13 height 13
click at [312, 259] on p "VNA0F2011235" at bounding box center [326, 261] width 105 height 15
click at [1082, 252] on div "VNA0F2011235 KẺ Ở MIỀN XA THU HƯỜNG B H $" at bounding box center [696, 262] width 847 height 44
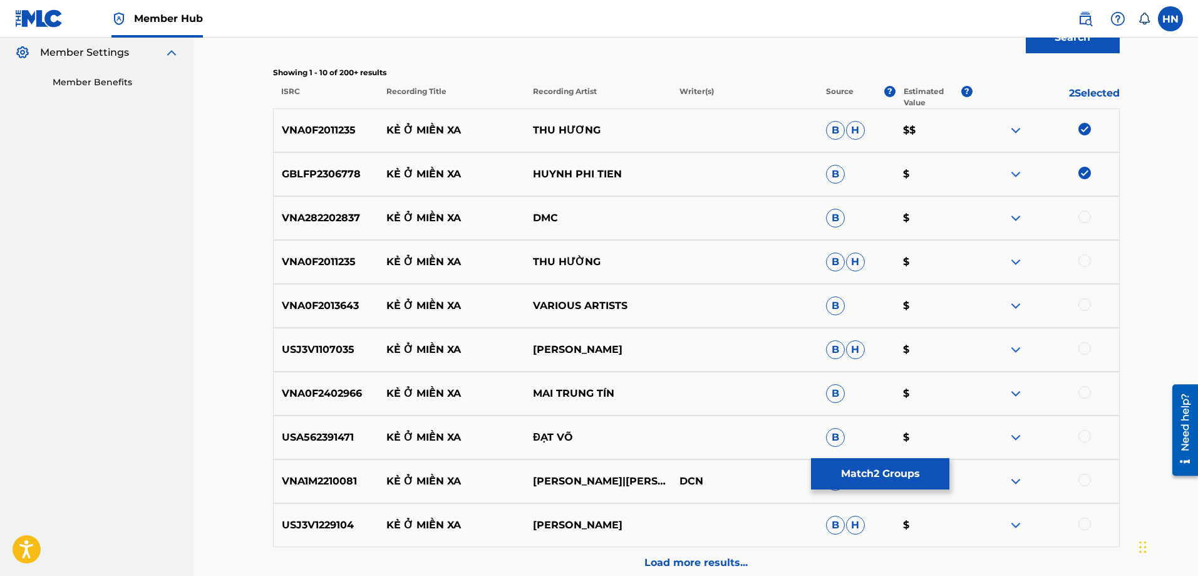
click at [1081, 259] on div at bounding box center [1085, 260] width 13 height 13
click at [323, 299] on p "VNA0F2013643" at bounding box center [326, 305] width 105 height 15
click at [1086, 301] on div at bounding box center [1085, 304] width 13 height 13
click at [338, 351] on p "USJ3V1107035" at bounding box center [326, 349] width 105 height 15
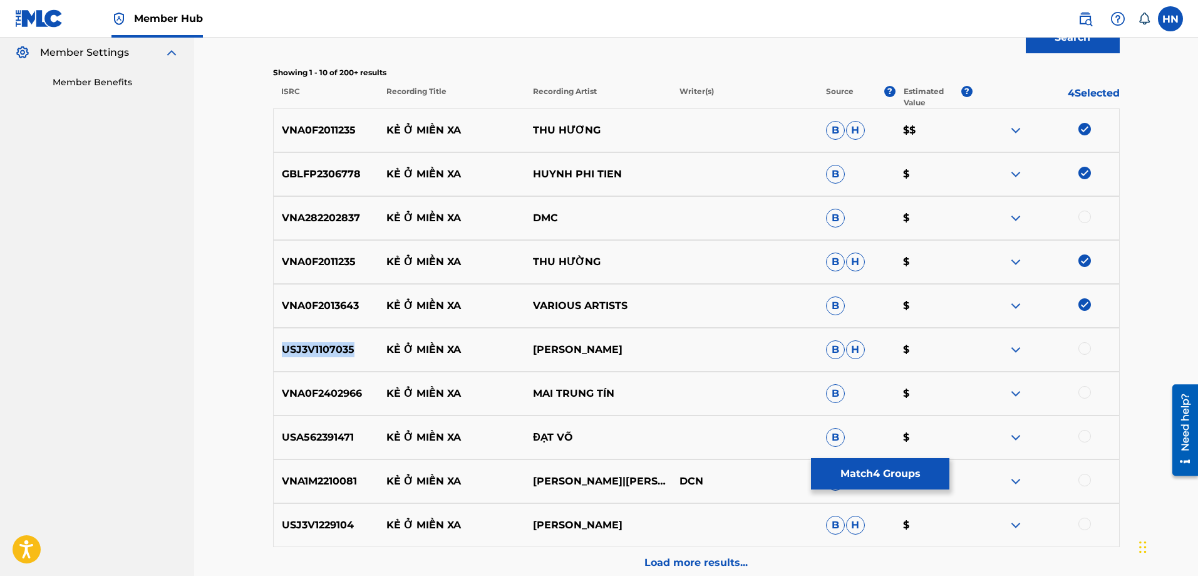
click at [338, 351] on p "USJ3V1107035" at bounding box center [326, 349] width 105 height 15
click at [1081, 348] on div at bounding box center [1085, 348] width 13 height 13
click at [316, 391] on p "VNA0F2402966" at bounding box center [326, 393] width 105 height 15
drag, startPoint x: 1081, startPoint y: 390, endPoint x: 978, endPoint y: 331, distance: 118.7
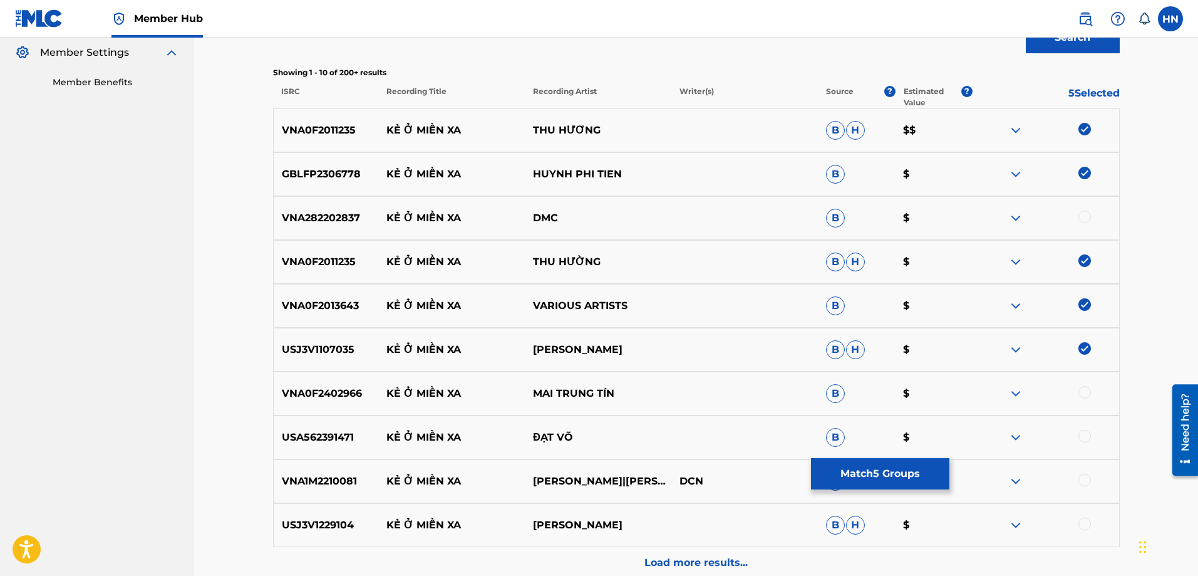
click at [1081, 390] on div at bounding box center [1085, 392] width 13 height 13
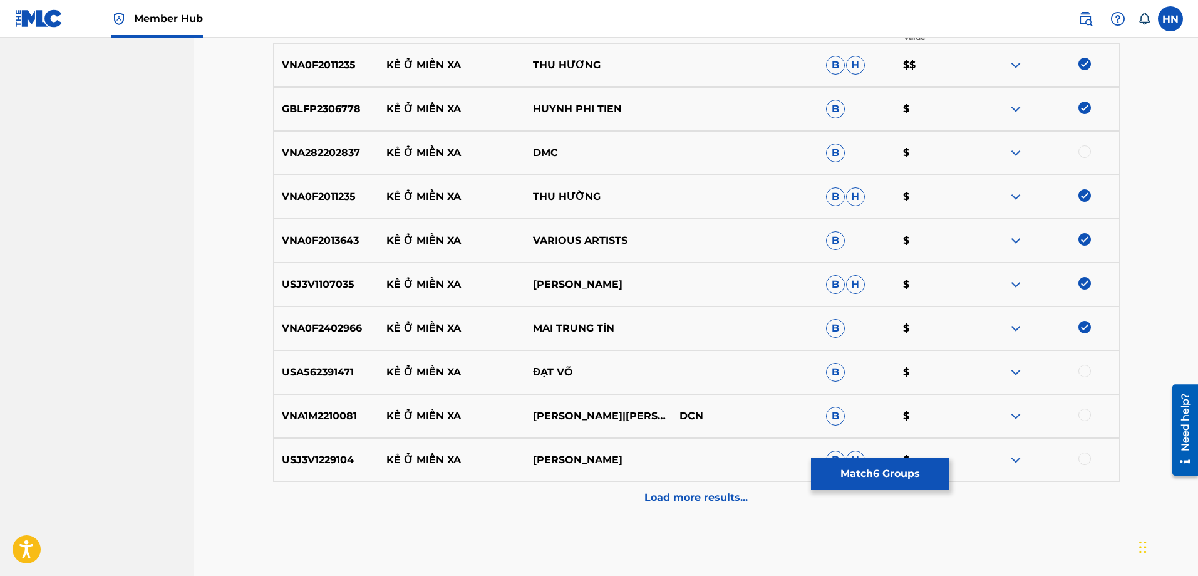
scroll to position [499, 0]
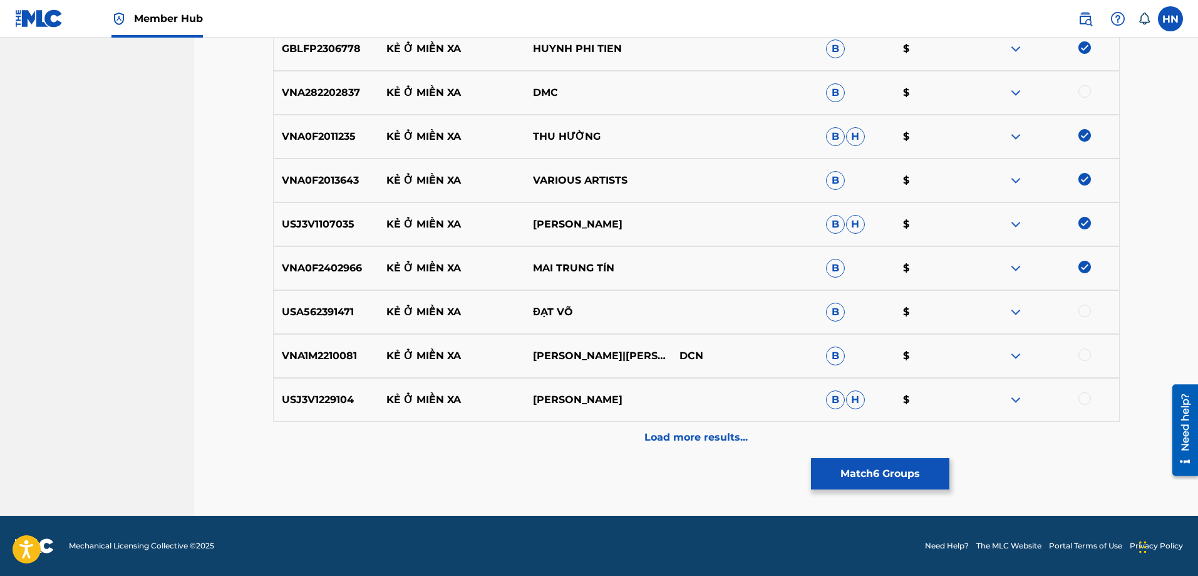
click at [333, 304] on p "USA562391471" at bounding box center [326, 311] width 105 height 15
click at [1086, 311] on div at bounding box center [1085, 310] width 13 height 13
click at [309, 347] on div "VNA1M2210081 KẺ Ở MIỀN XA GIA TIẾN|[GEOGRAPHIC_DATA] B $" at bounding box center [696, 356] width 847 height 44
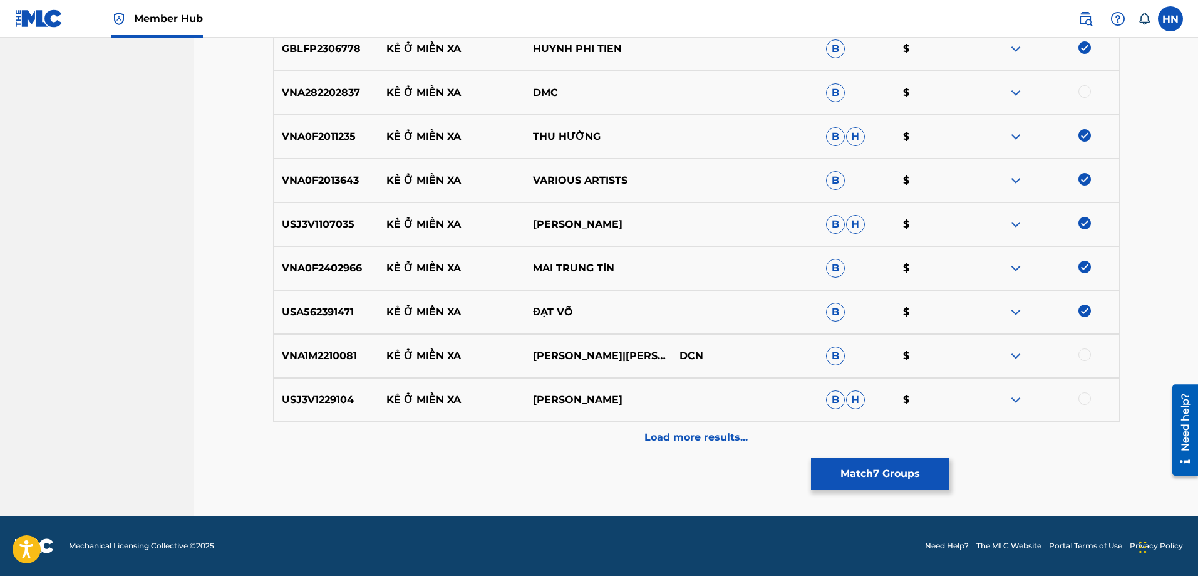
click at [1091, 350] on div at bounding box center [1046, 355] width 147 height 15
drag, startPoint x: 1088, startPoint y: 350, endPoint x: 942, endPoint y: 356, distance: 146.1
click at [1087, 350] on div at bounding box center [1085, 354] width 13 height 13
click at [319, 401] on p "USJ3V1229104" at bounding box center [326, 399] width 105 height 15
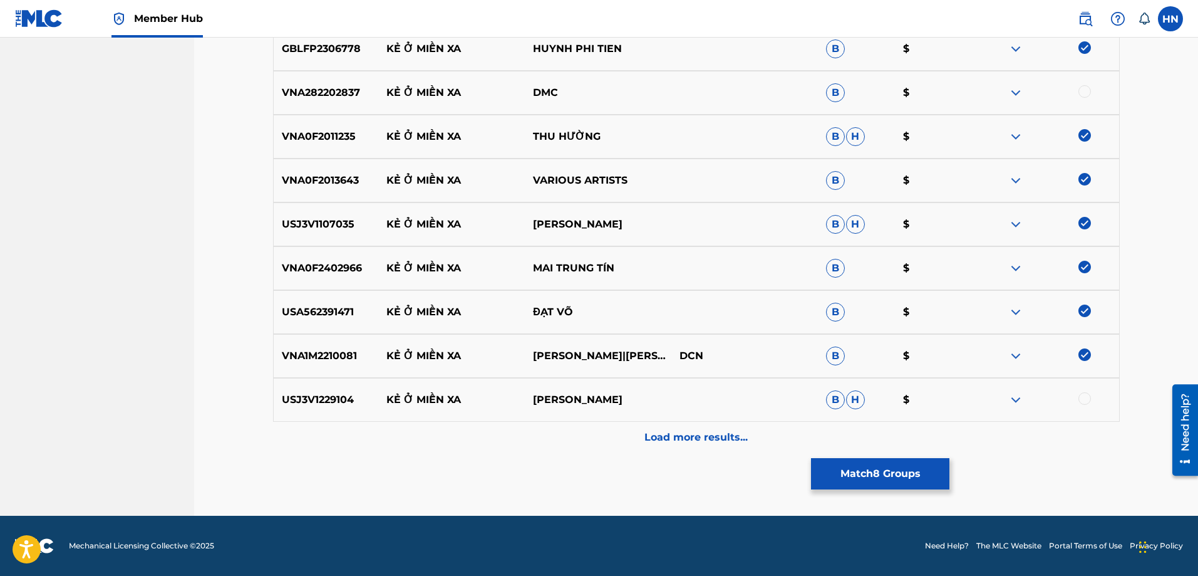
click at [1081, 396] on div at bounding box center [1085, 398] width 13 height 13
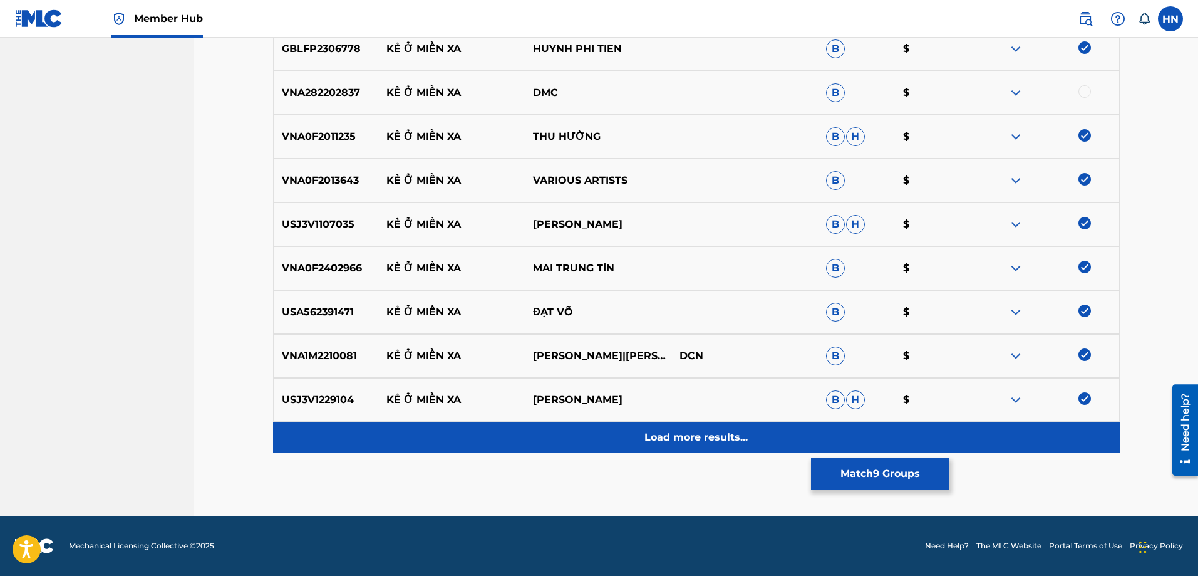
click at [681, 426] on div "Load more results..." at bounding box center [696, 437] width 847 height 31
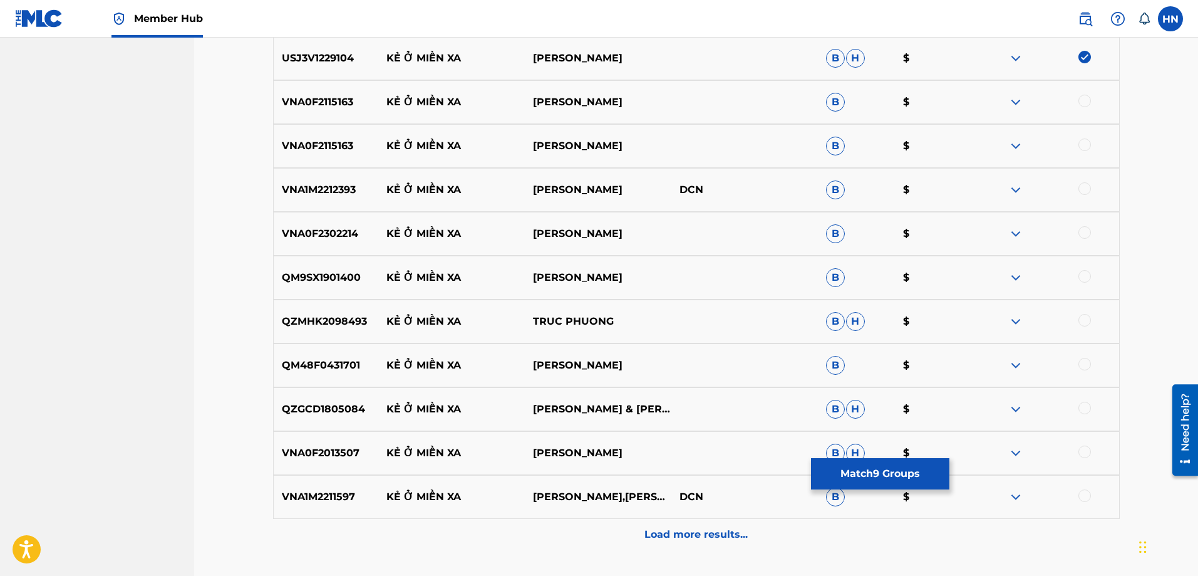
scroll to position [812, 0]
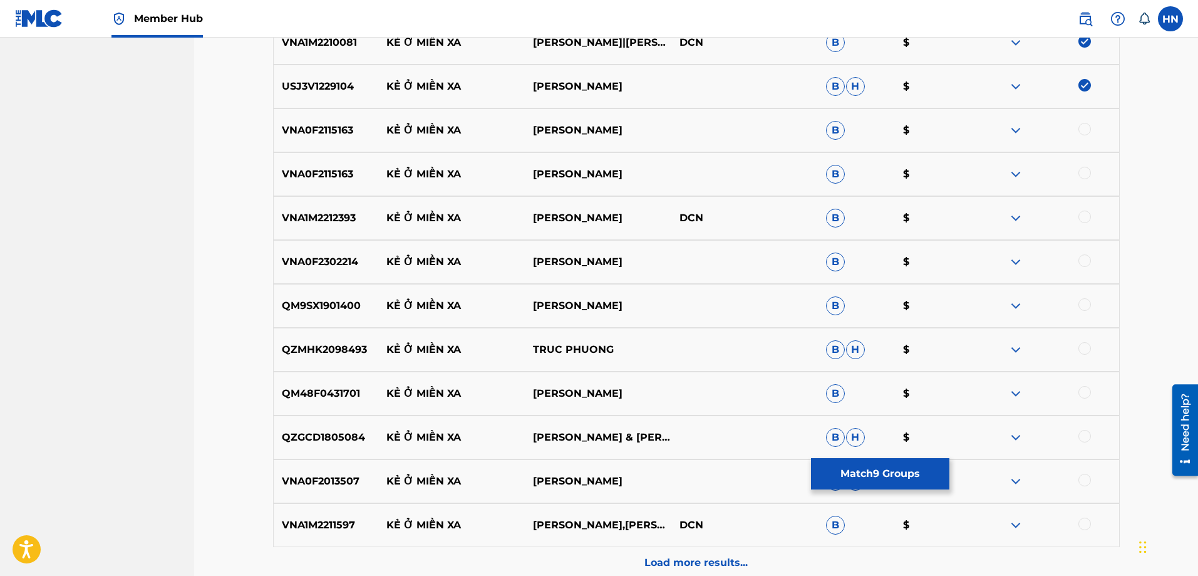
click at [329, 136] on p "VNA0F2115163" at bounding box center [326, 130] width 105 height 15
click at [1083, 123] on div at bounding box center [1085, 129] width 13 height 13
click at [1082, 170] on div at bounding box center [1085, 173] width 13 height 13
click at [325, 219] on p "VNA1M2212393" at bounding box center [326, 217] width 105 height 15
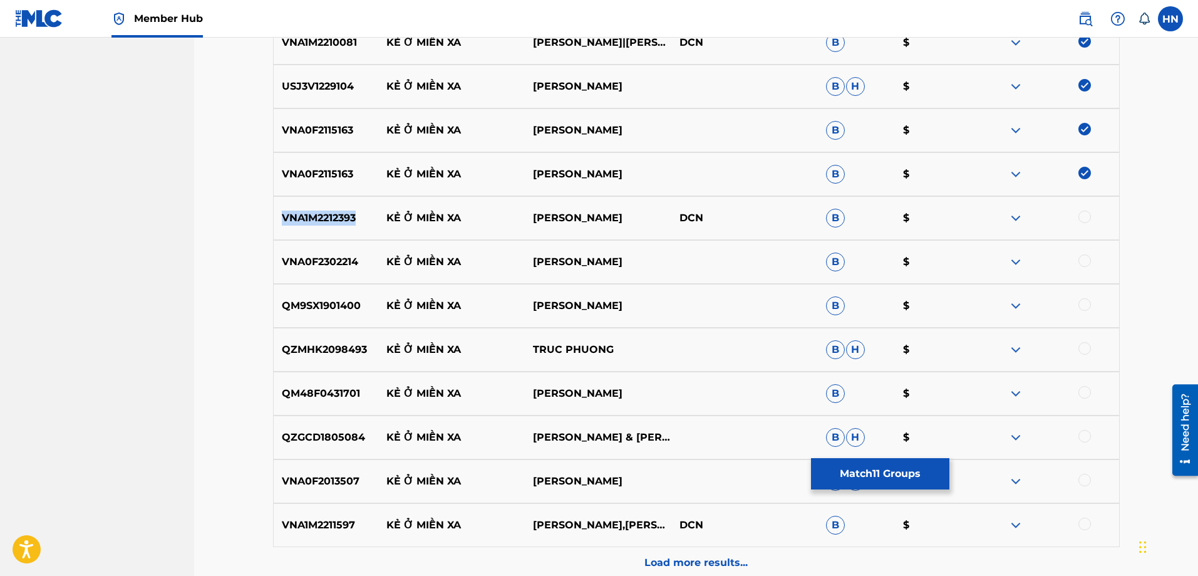
click at [325, 219] on p "VNA1M2212393" at bounding box center [326, 217] width 105 height 15
click at [1081, 219] on div at bounding box center [1085, 216] width 13 height 13
click at [299, 259] on p "VNA0F2302214" at bounding box center [326, 261] width 105 height 15
click at [1088, 260] on div at bounding box center [1085, 260] width 13 height 13
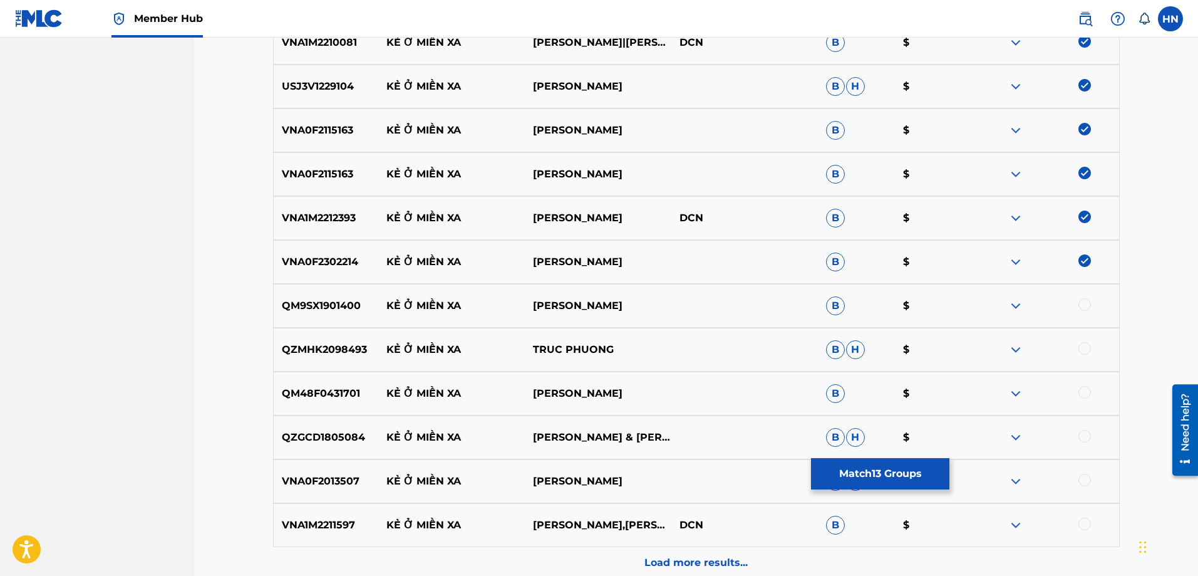
click at [311, 303] on p "QM9SX1901400" at bounding box center [326, 305] width 105 height 15
click at [1081, 304] on div at bounding box center [1085, 304] width 13 height 13
click at [334, 347] on p "QZMHK2098493" at bounding box center [326, 349] width 105 height 15
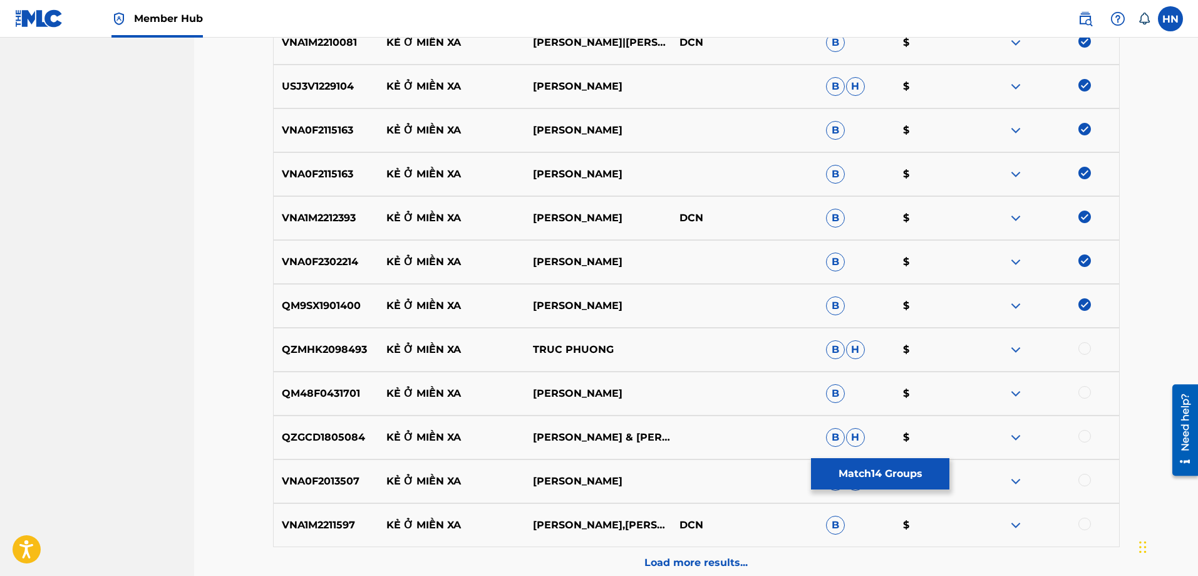
click at [1083, 351] on div at bounding box center [1085, 348] width 13 height 13
click at [304, 400] on p "QM48F0431701" at bounding box center [326, 393] width 105 height 15
click at [1091, 392] on div at bounding box center [1085, 392] width 13 height 13
click at [348, 430] on p "QZGCD1805084" at bounding box center [326, 437] width 105 height 15
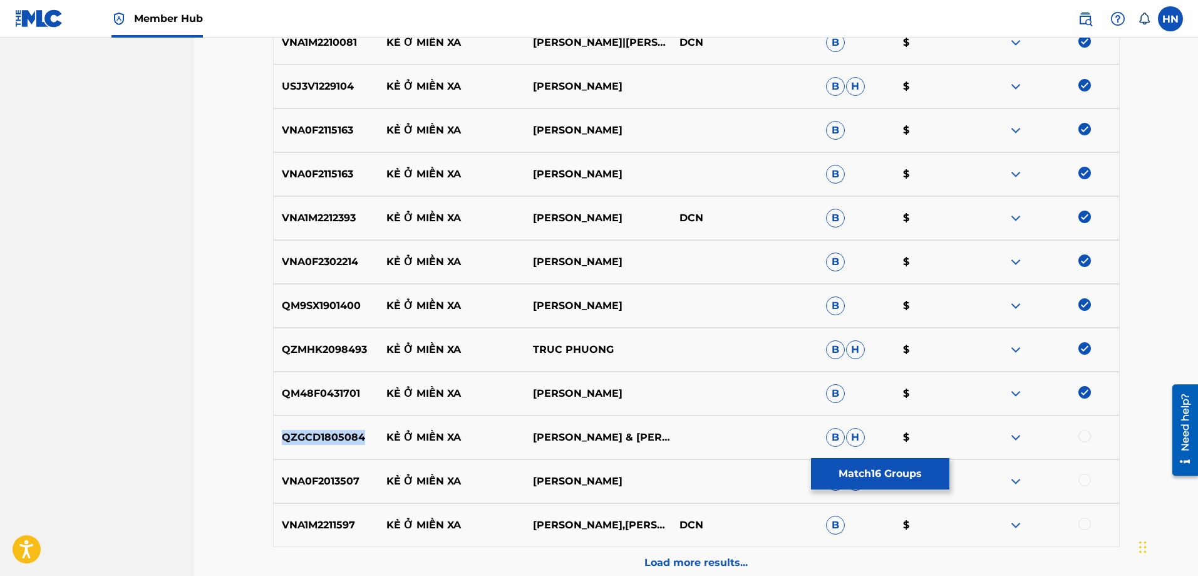
click at [348, 430] on p "QZGCD1805084" at bounding box center [326, 437] width 105 height 15
click at [1089, 435] on div at bounding box center [1085, 436] width 13 height 13
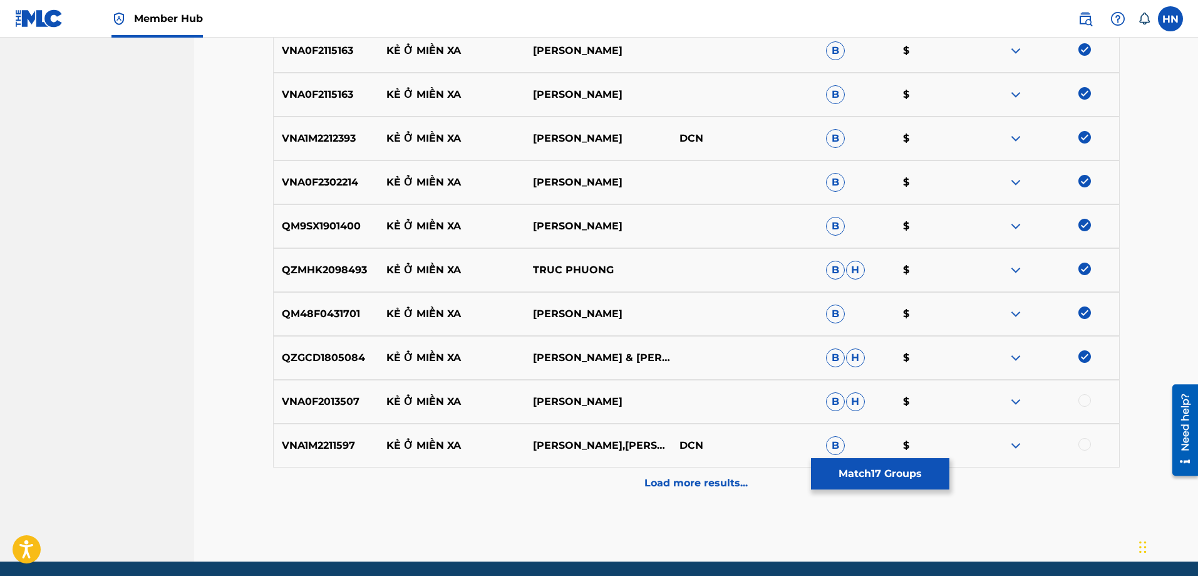
scroll to position [938, 0]
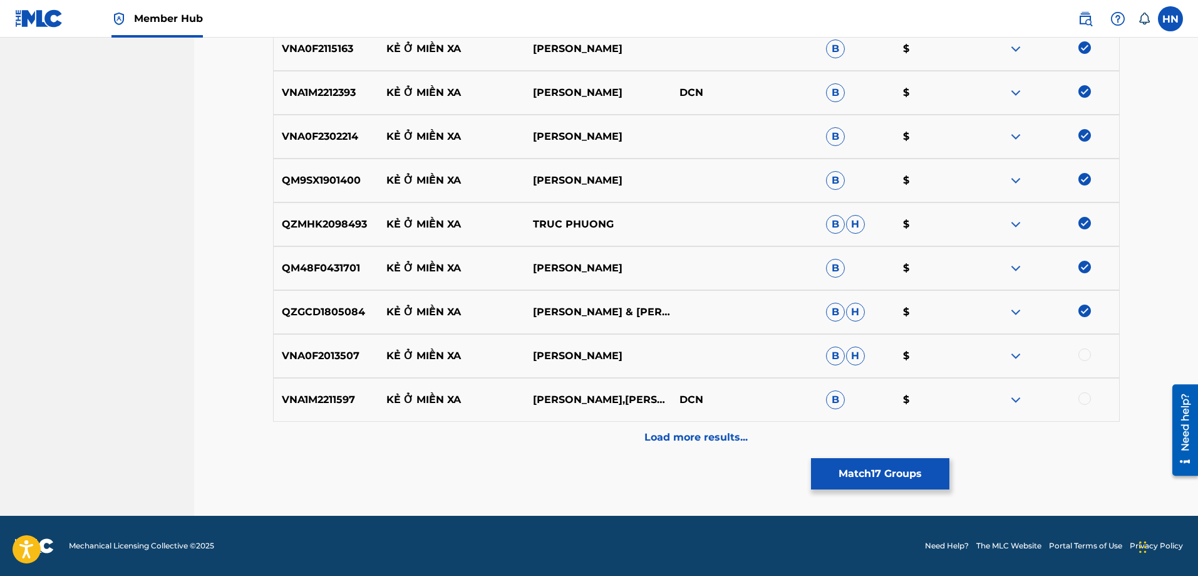
click at [351, 348] on p "VNA0F2013507" at bounding box center [326, 355] width 105 height 15
click at [1081, 354] on div at bounding box center [1085, 354] width 13 height 13
click at [342, 387] on div "VNA1M2211597 KẺ Ở MIỀN XA [GEOGRAPHIC_DATA],GIA TIẾN DCN B $" at bounding box center [696, 400] width 847 height 44
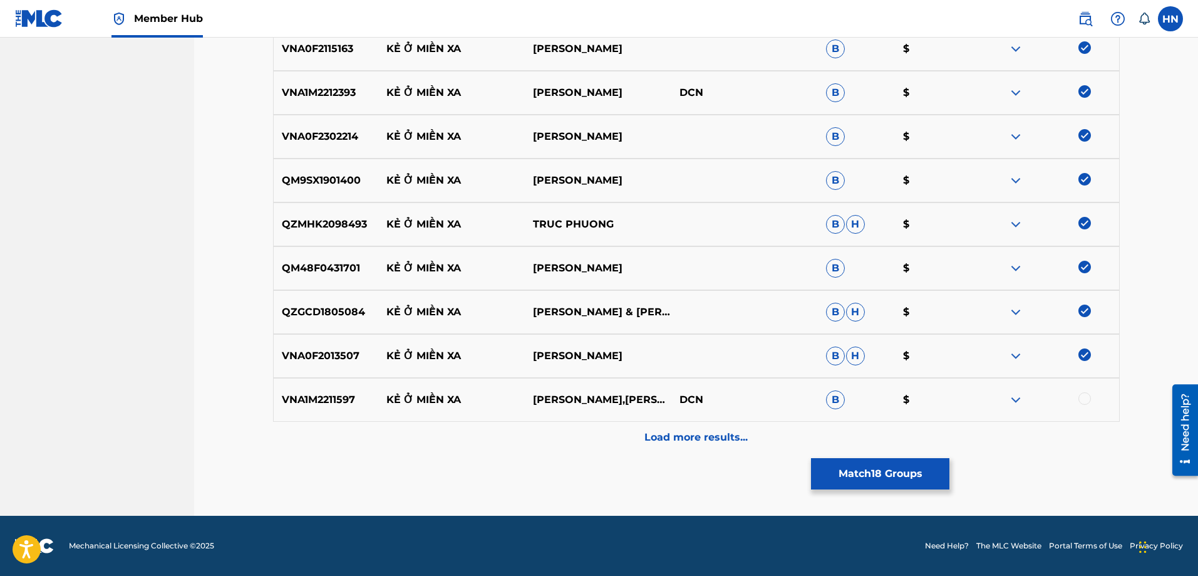
click at [1081, 402] on div at bounding box center [1085, 398] width 13 height 13
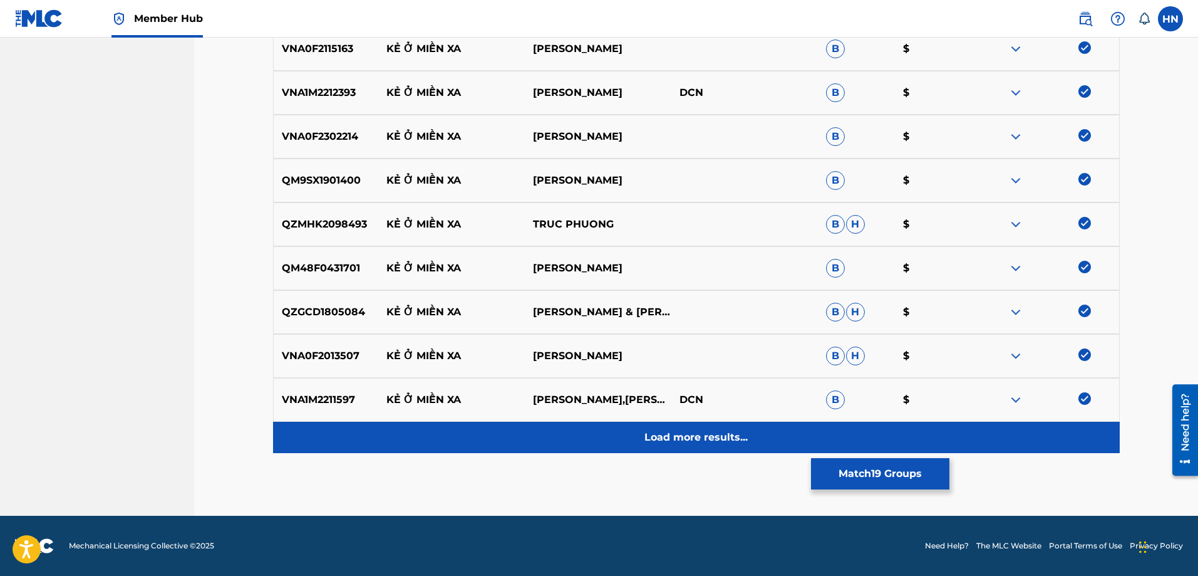
click at [700, 433] on p "Load more results..." at bounding box center [696, 437] width 103 height 15
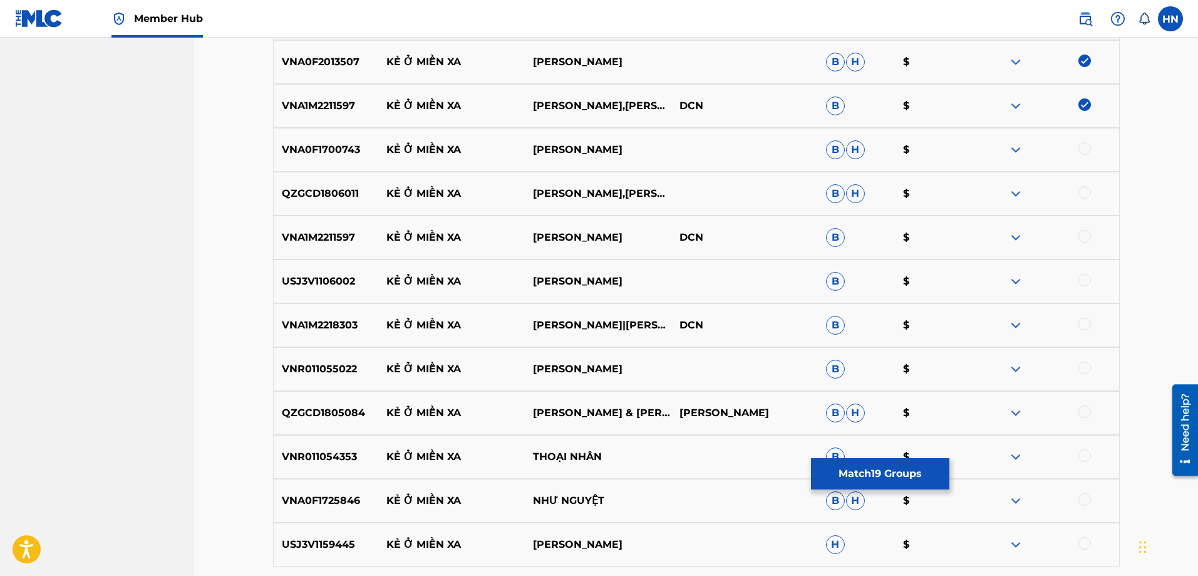
scroll to position [1251, 0]
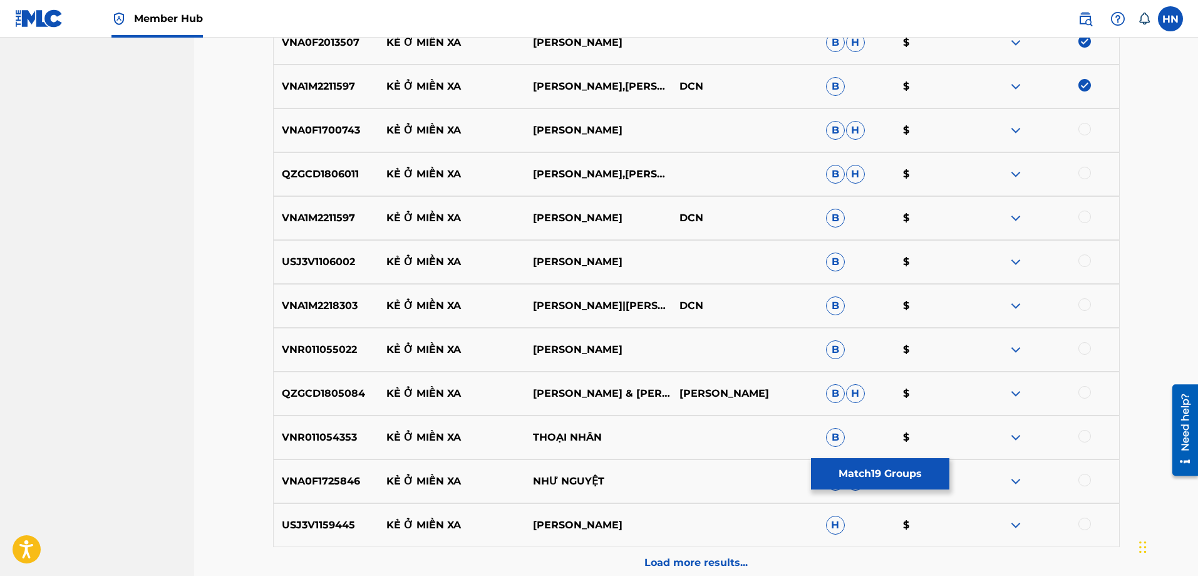
click at [347, 132] on p "VNA0F1700743" at bounding box center [326, 130] width 105 height 15
click at [1084, 129] on div at bounding box center [1085, 129] width 13 height 13
click at [333, 184] on div "QZGCD1806011 KẺ Ở MIỀN XA [PERSON_NAME],[PERSON_NAME] B H $" at bounding box center [696, 174] width 847 height 44
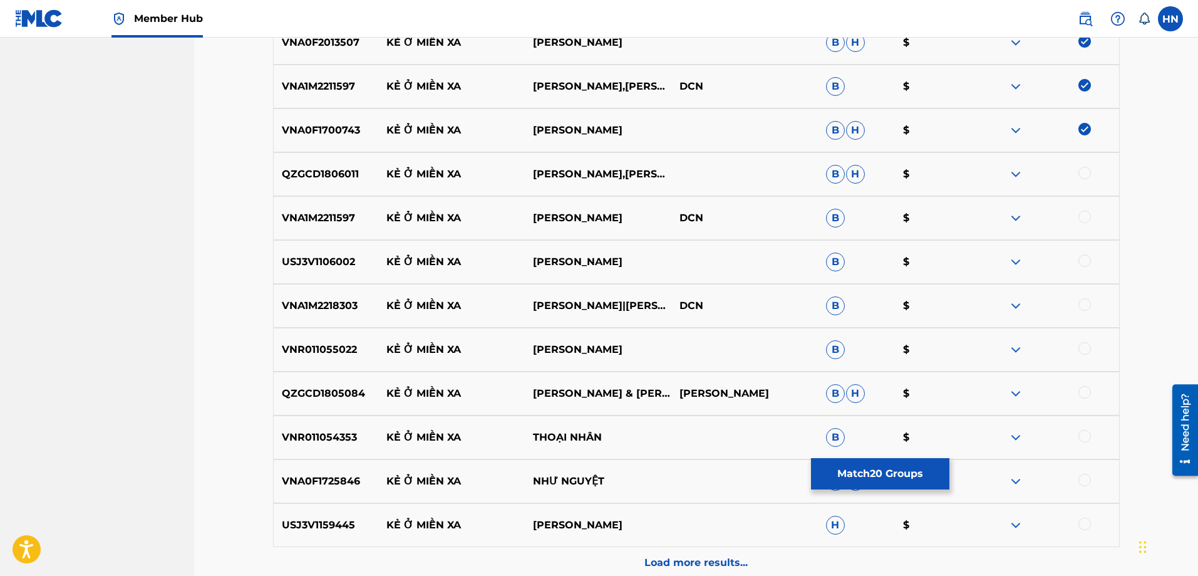
click at [1080, 175] on div at bounding box center [1085, 173] width 13 height 13
click at [287, 229] on div "VNA1M2211597 KẺ Ở MIỀN XA [GEOGRAPHIC_DATA] B $" at bounding box center [696, 218] width 847 height 44
click at [1088, 218] on div at bounding box center [1085, 216] width 13 height 13
click at [345, 261] on p "USJ3V1106002" at bounding box center [326, 261] width 105 height 15
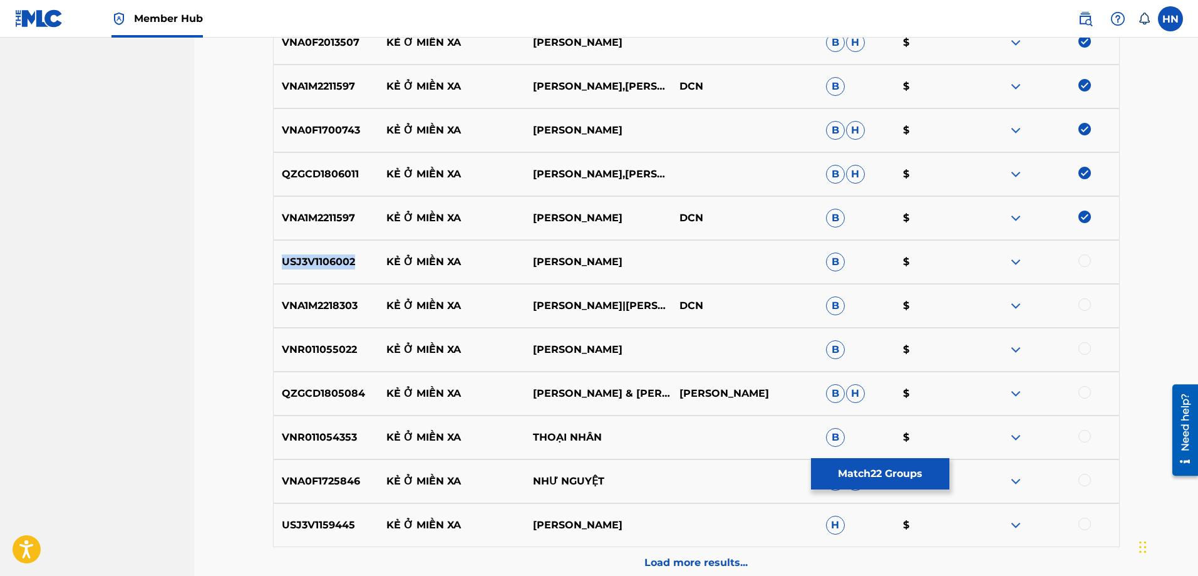
click at [345, 261] on p "USJ3V1106002" at bounding box center [326, 261] width 105 height 15
click at [1090, 262] on div at bounding box center [1085, 260] width 13 height 13
click at [308, 308] on p "VNA1M2218303" at bounding box center [326, 305] width 105 height 15
click at [1079, 307] on div at bounding box center [1085, 304] width 13 height 13
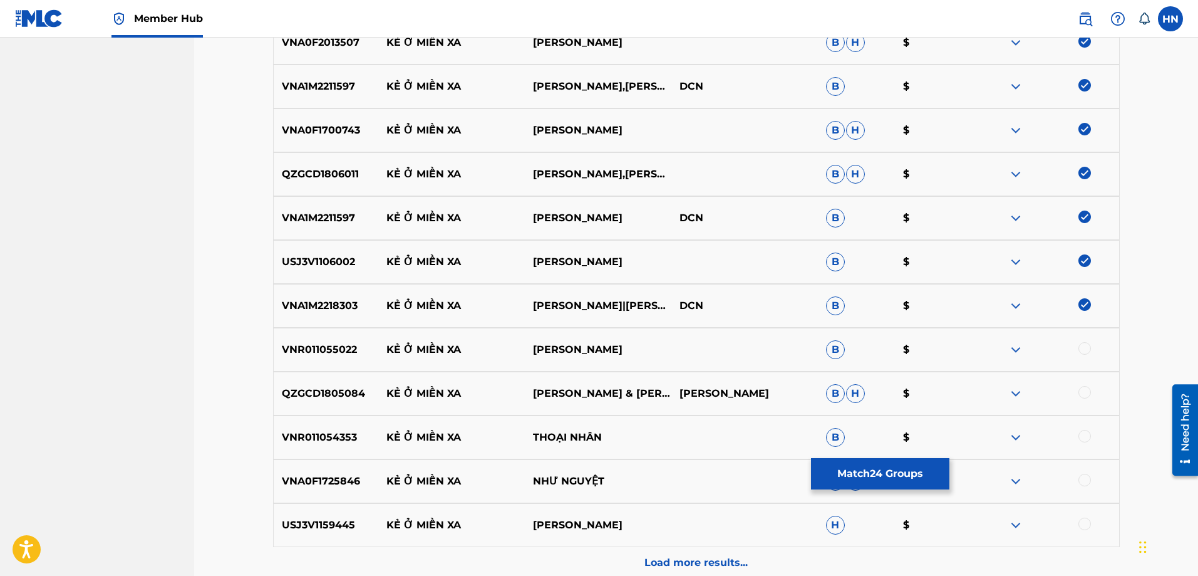
click at [341, 350] on p "VNR011055022" at bounding box center [326, 349] width 105 height 15
click at [1080, 348] on div at bounding box center [1085, 348] width 13 height 13
click at [324, 383] on div "QZGCD1805084 KẺ Ở MIỀN XA [PERSON_NAME] & [PERSON_NAME] B H $" at bounding box center [696, 393] width 847 height 44
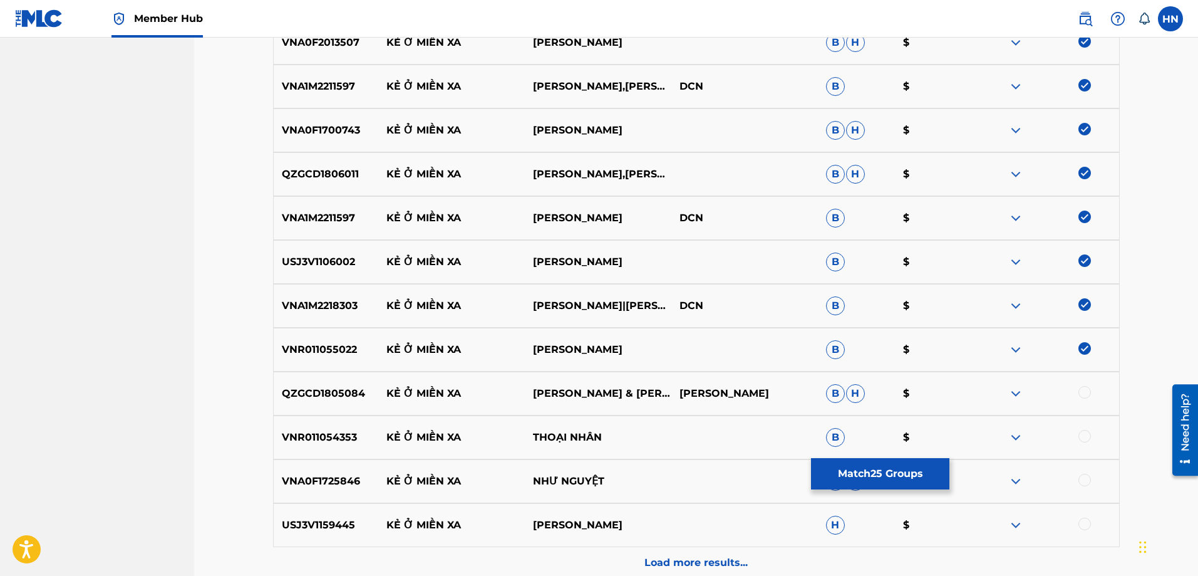
click at [1081, 393] on div at bounding box center [1085, 392] width 13 height 13
click at [324, 437] on p "VNR011054353" at bounding box center [326, 437] width 105 height 15
click at [1081, 433] on div at bounding box center [1085, 436] width 13 height 13
click at [332, 482] on p "VNA0F1725846" at bounding box center [326, 481] width 105 height 15
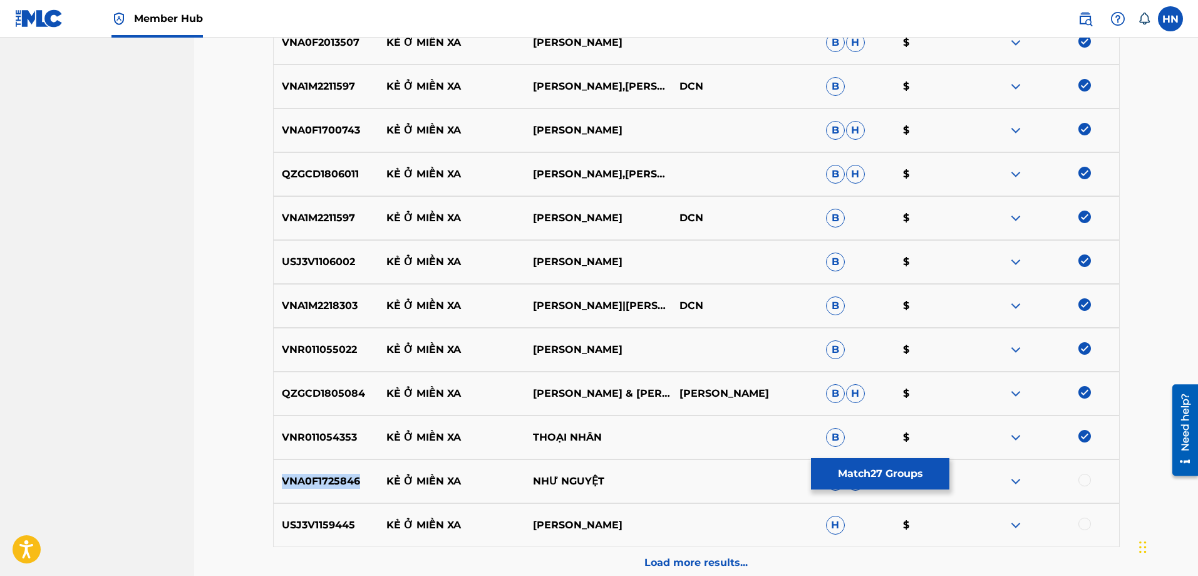
click at [332, 482] on p "VNA0F1725846" at bounding box center [326, 481] width 105 height 15
click at [1088, 475] on div at bounding box center [1085, 480] width 13 height 13
click at [332, 517] on div "USJ3V1159445 KẺ Ở MIỀN XA CHẾ LINH H $" at bounding box center [696, 525] width 847 height 44
click at [1086, 525] on div at bounding box center [1085, 523] width 13 height 13
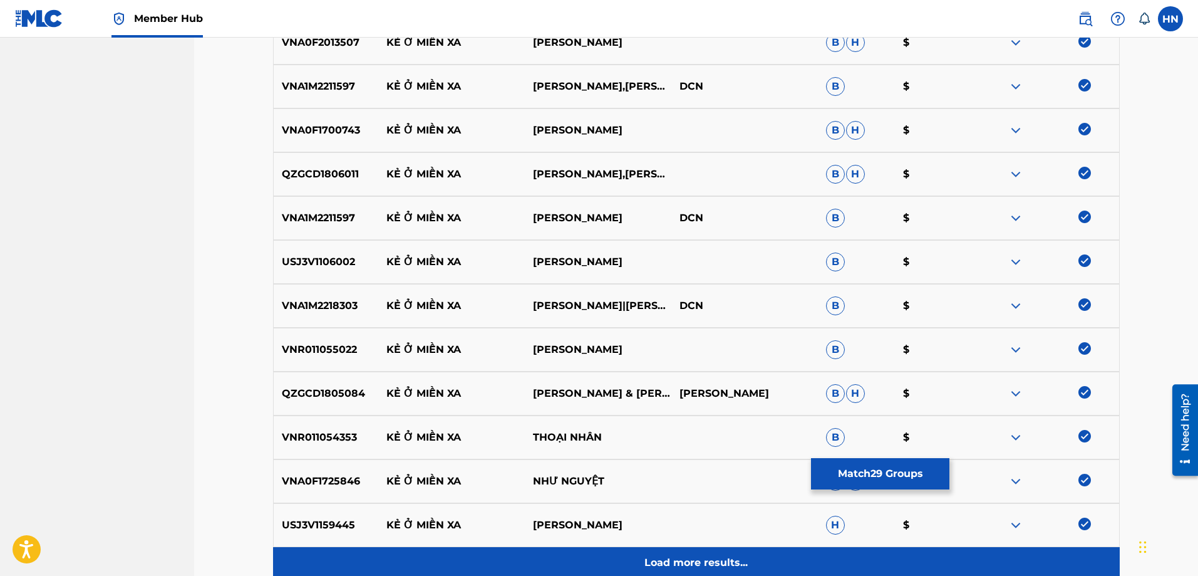
click at [732, 559] on p "Load more results..." at bounding box center [696, 562] width 103 height 15
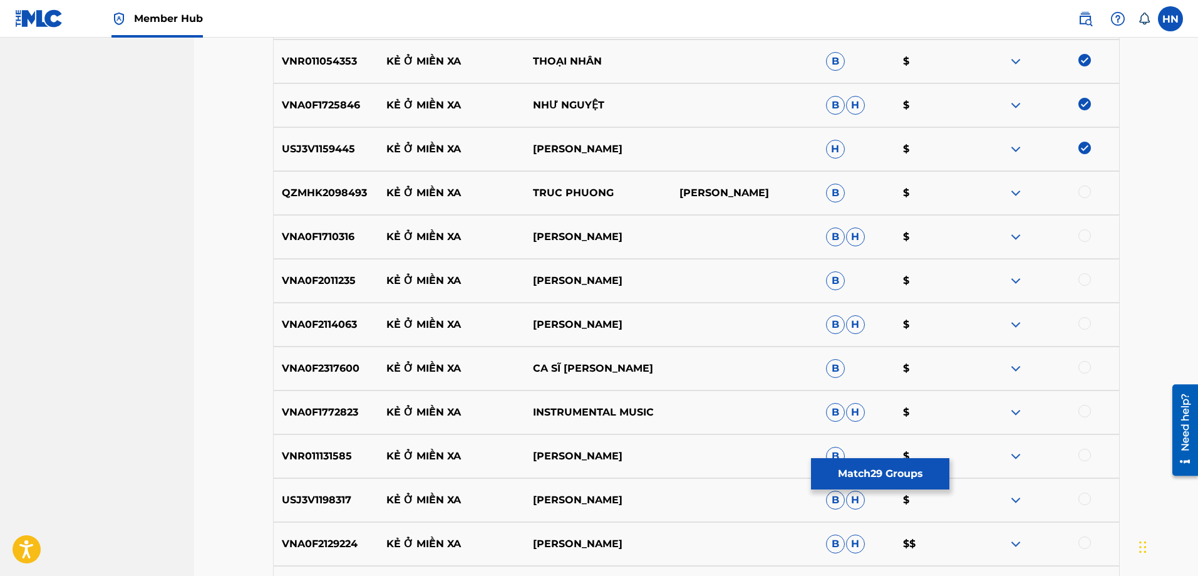
scroll to position [1689, 0]
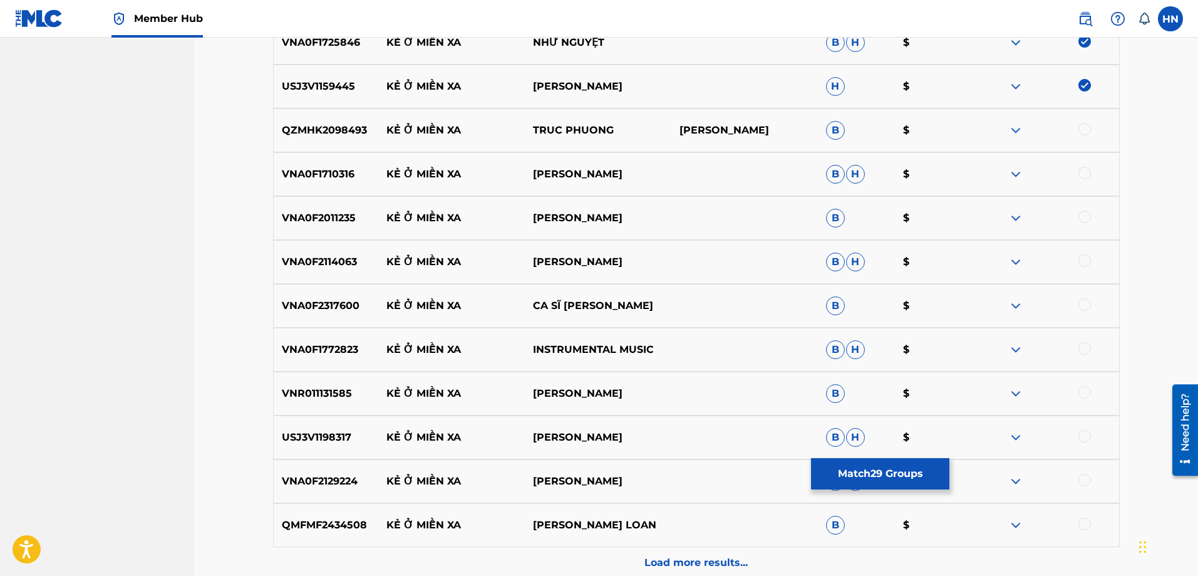
click at [351, 132] on p "QZMHK2098493" at bounding box center [326, 130] width 105 height 15
click at [1091, 131] on div at bounding box center [1085, 129] width 13 height 13
click at [321, 173] on p "VNA0F1710316" at bounding box center [326, 174] width 105 height 15
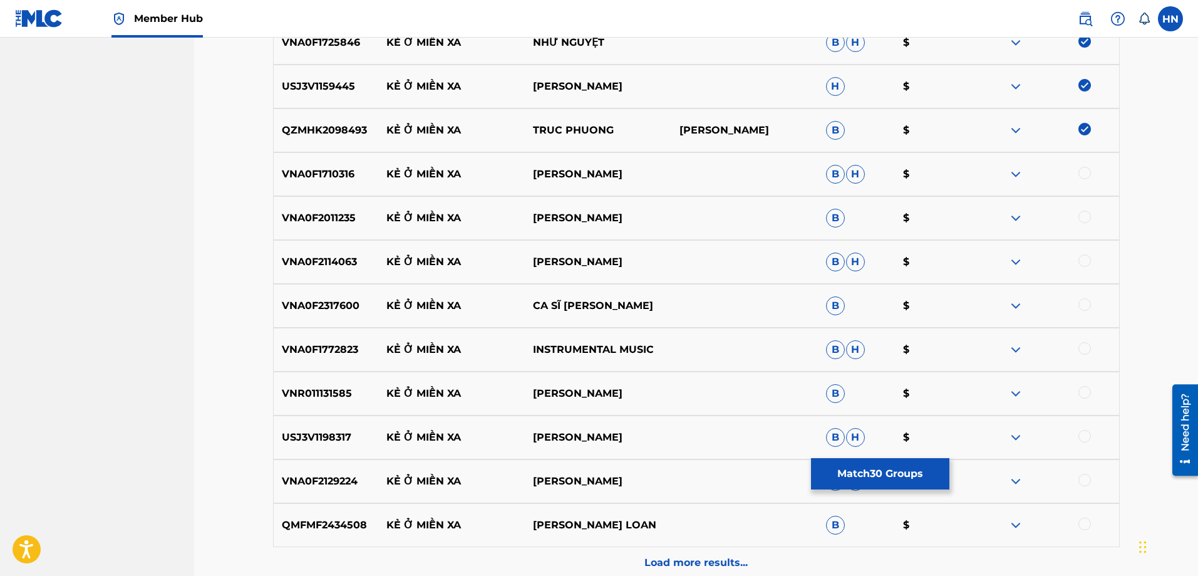
click at [1082, 174] on div at bounding box center [1085, 173] width 13 height 13
click at [303, 221] on p "VNA0F2011235" at bounding box center [326, 217] width 105 height 15
click at [1081, 220] on div at bounding box center [1085, 216] width 13 height 13
click at [334, 257] on p "VNA0F2114063" at bounding box center [326, 261] width 105 height 15
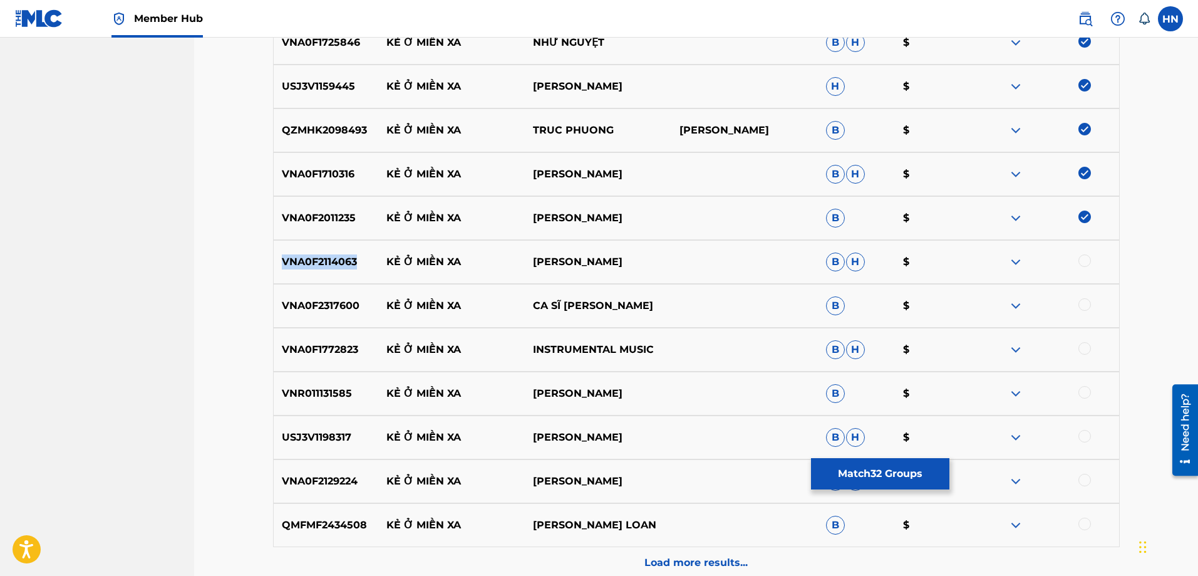
click at [334, 257] on p "VNA0F2114063" at bounding box center [326, 261] width 105 height 15
click at [1081, 261] on div at bounding box center [1085, 260] width 13 height 13
click at [344, 308] on p "VNA0F2317600" at bounding box center [326, 305] width 105 height 15
click at [1087, 300] on div at bounding box center [1085, 304] width 13 height 13
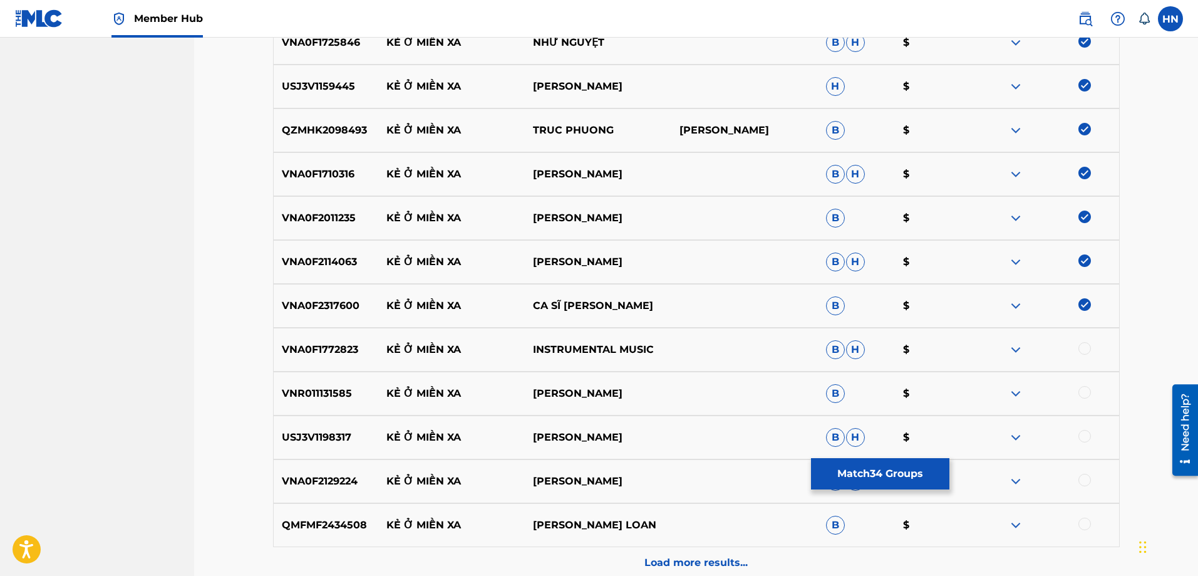
click at [334, 358] on div "VNA0F1772823 KẺ Ở MIỀN XA INSTRUMENTAL MUSIC B H $" at bounding box center [696, 350] width 847 height 44
click at [1085, 345] on div at bounding box center [1085, 348] width 13 height 13
click at [286, 383] on div "VNR011131585 KẺ Ở MIỀN XA [GEOGRAPHIC_DATA] $" at bounding box center [696, 393] width 847 height 44
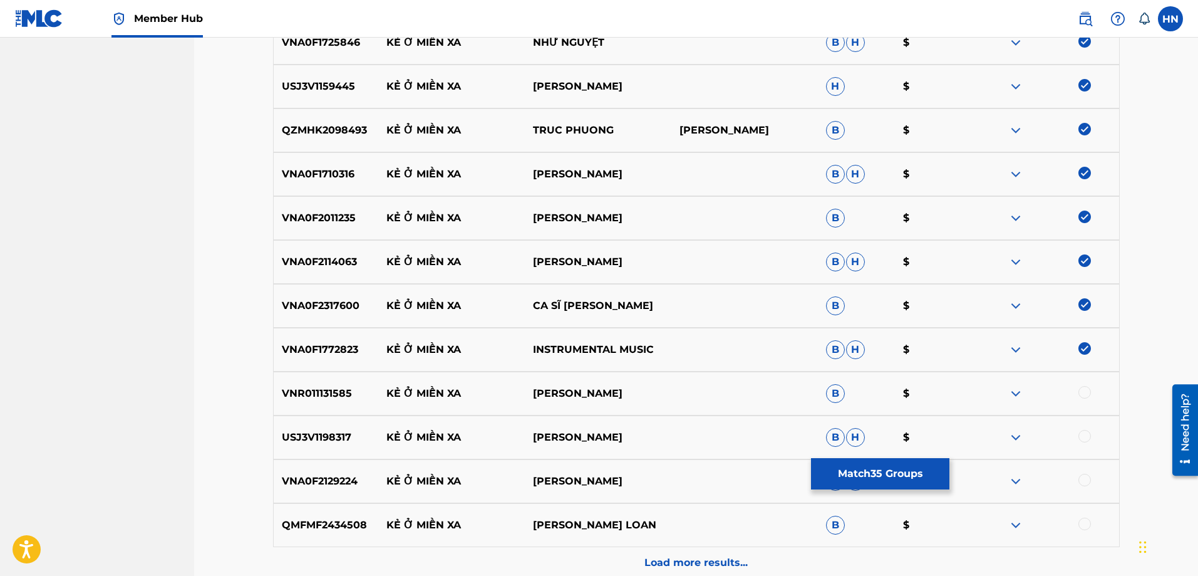
click at [1081, 391] on div at bounding box center [1085, 392] width 13 height 13
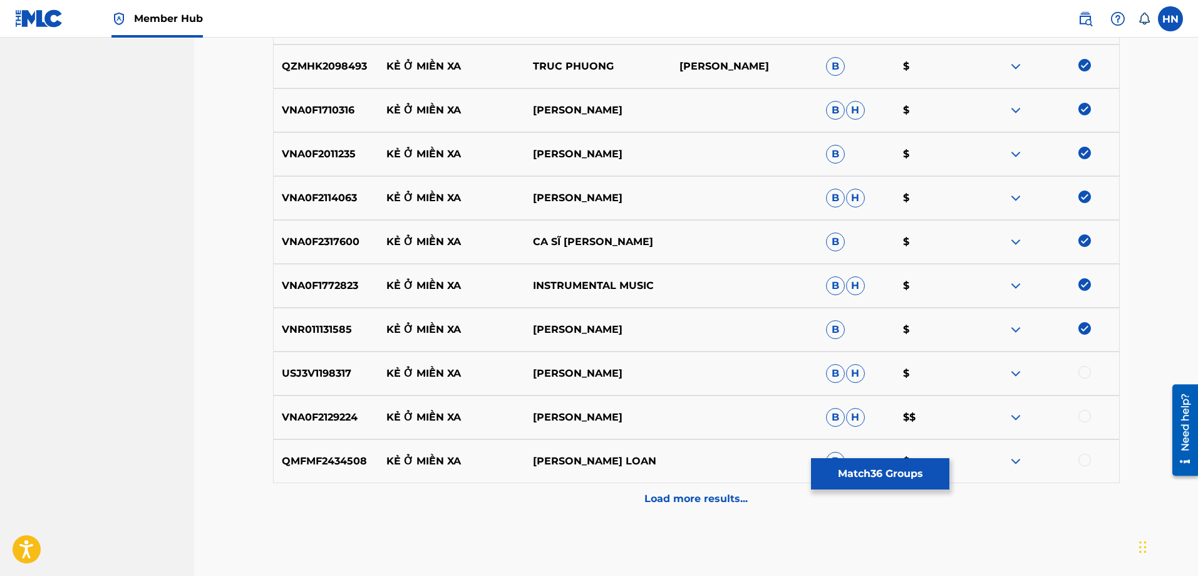
scroll to position [1815, 0]
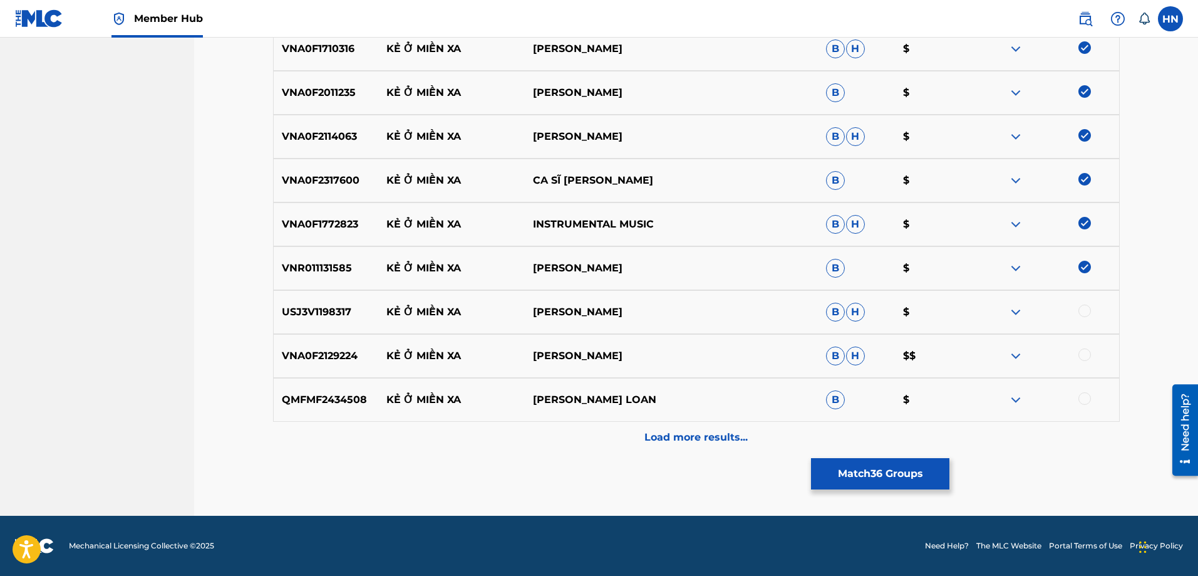
click at [334, 300] on div "USJ3V1198317 KẺ Ở MIỀN XA DUY KHÁNH B H $" at bounding box center [696, 312] width 847 height 44
click at [1082, 310] on div at bounding box center [1085, 310] width 13 height 13
click at [286, 348] on p "VNA0F2129224" at bounding box center [326, 355] width 105 height 15
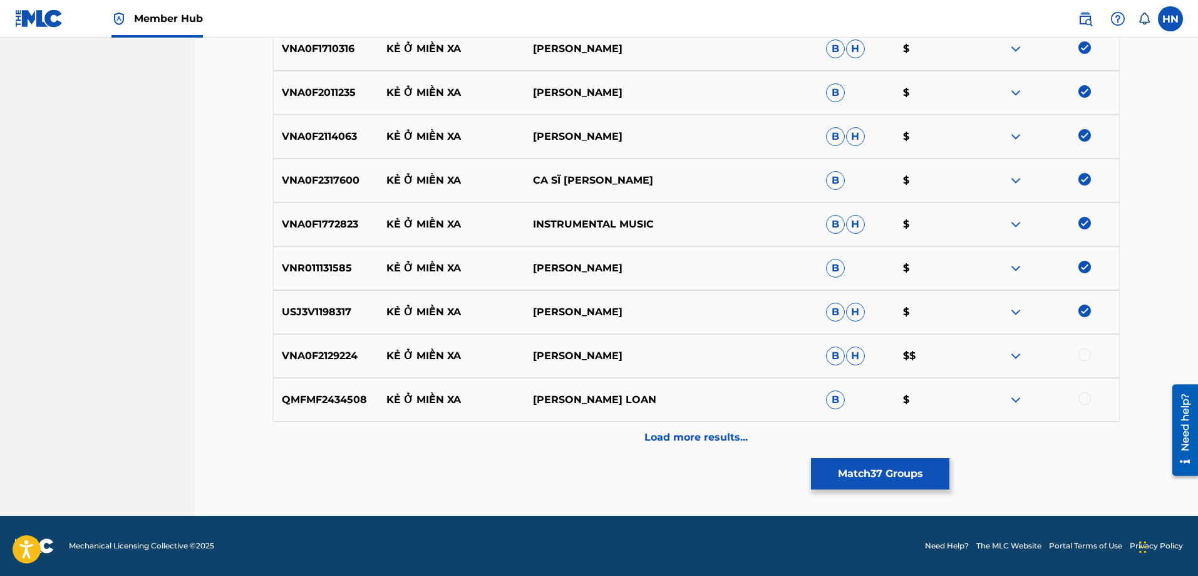
click at [1087, 356] on div at bounding box center [1085, 354] width 13 height 13
click at [339, 408] on div "QMFMF2434508 KẺ Ở MIỀN XA LƯU ÁNH LOAN B $" at bounding box center [696, 400] width 847 height 44
click at [1090, 403] on div at bounding box center [1046, 399] width 147 height 15
click at [1087, 400] on div at bounding box center [1085, 398] width 13 height 13
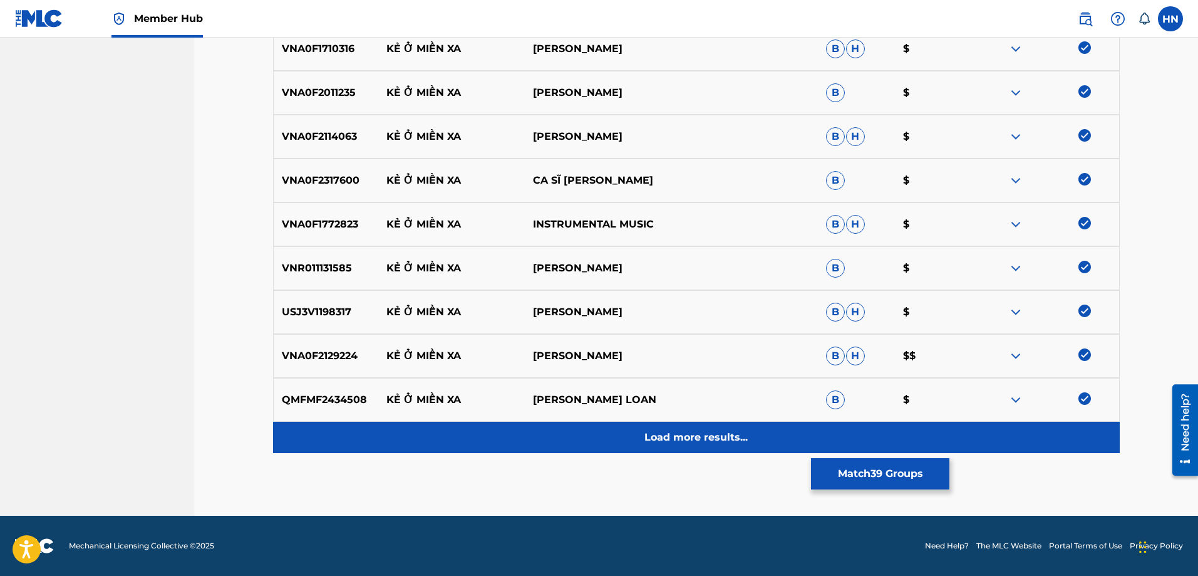
click at [747, 430] on p "Load more results..." at bounding box center [696, 437] width 103 height 15
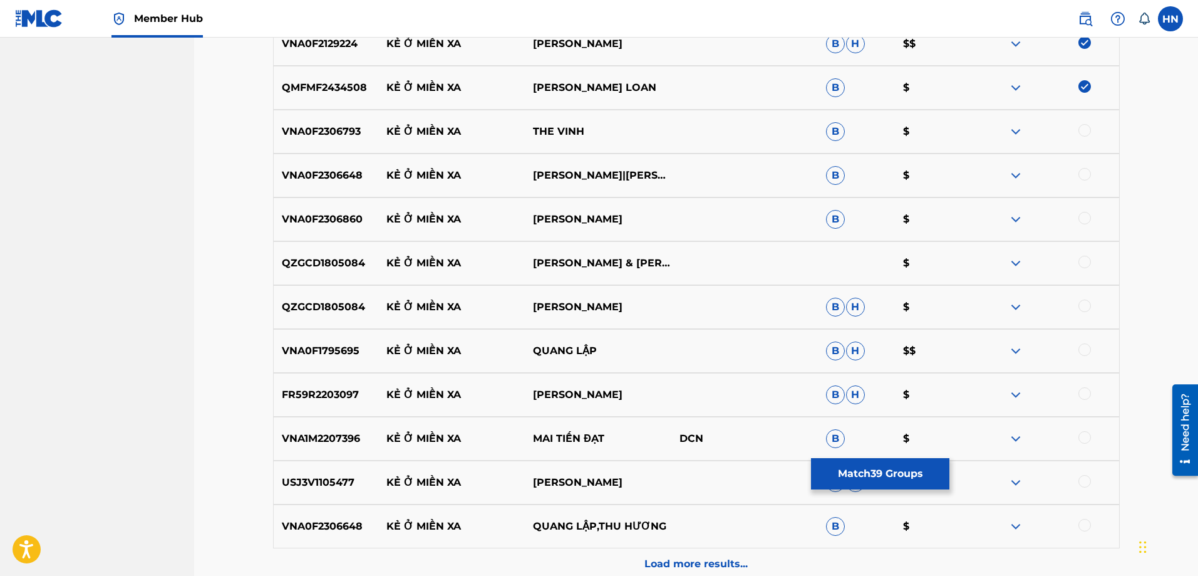
scroll to position [2128, 0]
click at [319, 132] on p "VNA0F2306793" at bounding box center [326, 130] width 105 height 15
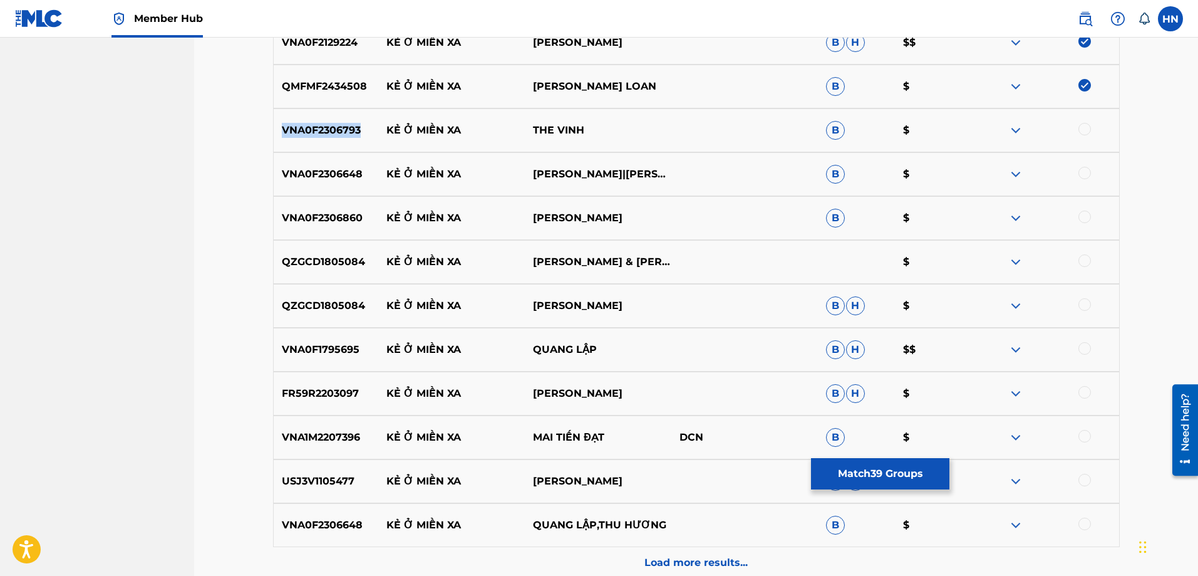
click at [319, 132] on p "VNA0F2306793" at bounding box center [326, 130] width 105 height 15
click at [1082, 131] on div at bounding box center [1085, 129] width 13 height 13
click at [332, 176] on p "VNA0F2306648" at bounding box center [326, 174] width 105 height 15
click at [1083, 172] on div at bounding box center [1085, 173] width 13 height 13
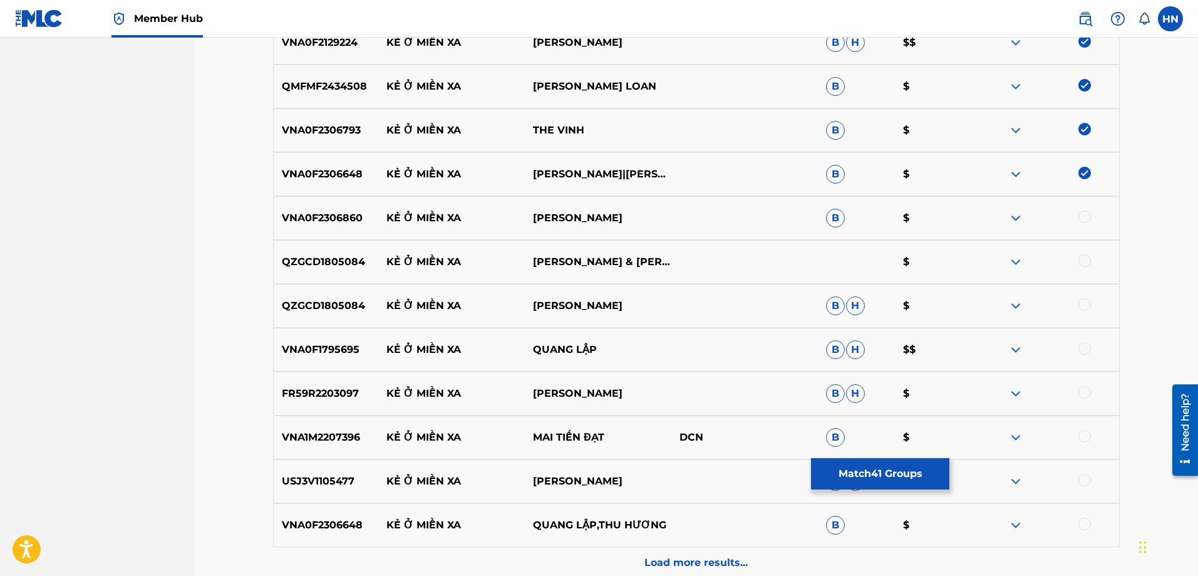
click at [334, 210] on p "VNA0F2306860" at bounding box center [326, 217] width 105 height 15
click at [1083, 218] on div at bounding box center [1085, 216] width 13 height 13
click at [329, 249] on div "QZGCD1805084 KẺ Ở MIỀN XA [PERSON_NAME] & [PERSON_NAME] #|# [PERSON_NAME] #|# […" at bounding box center [696, 262] width 847 height 44
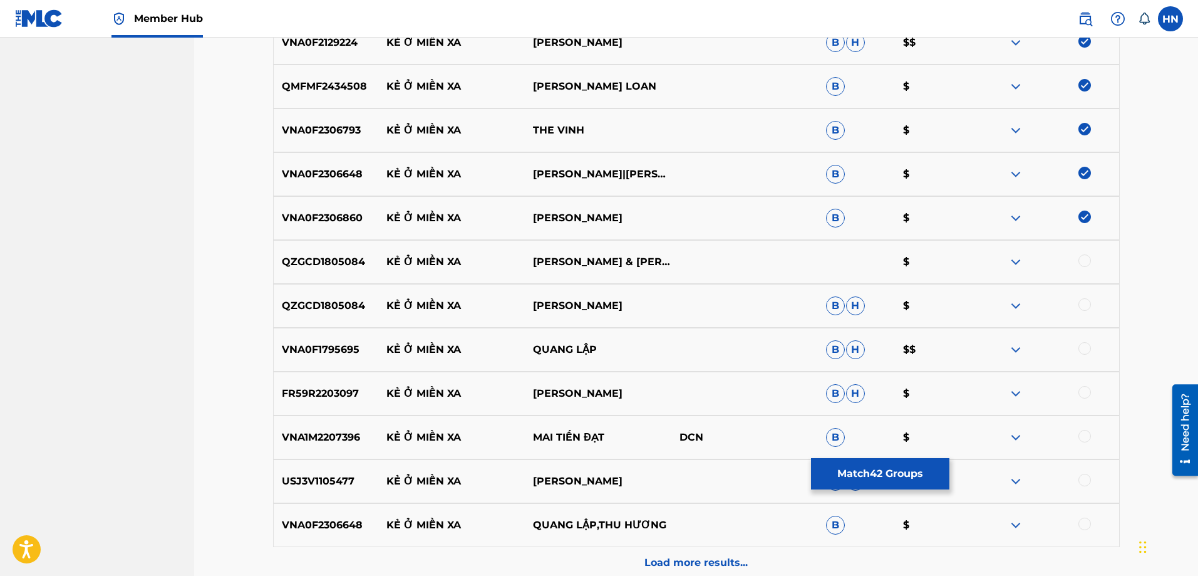
click at [1086, 264] on div at bounding box center [1085, 260] width 13 height 13
click at [345, 308] on p "QZGCD1805084" at bounding box center [326, 305] width 105 height 15
click at [1082, 303] on div at bounding box center [1085, 304] width 13 height 13
click at [322, 350] on p "VNA0F1795695" at bounding box center [326, 349] width 105 height 15
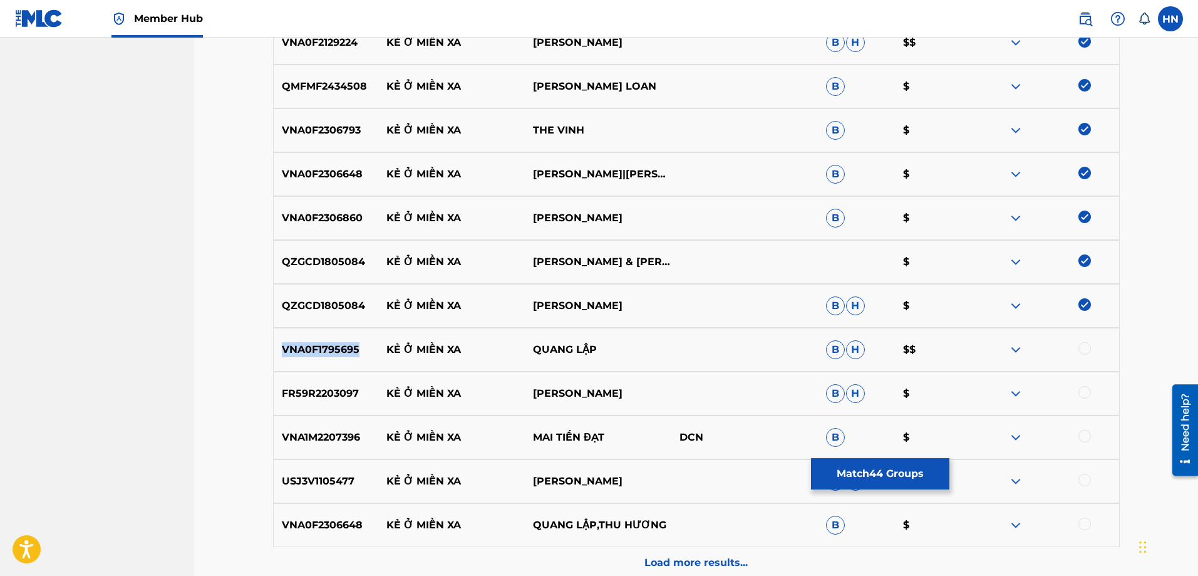
click at [322, 350] on p "VNA0F1795695" at bounding box center [326, 349] width 105 height 15
click at [1084, 348] on div at bounding box center [1085, 348] width 13 height 13
click at [348, 394] on p "FR59R2203097" at bounding box center [326, 393] width 105 height 15
click at [1082, 392] on div at bounding box center [1085, 392] width 13 height 13
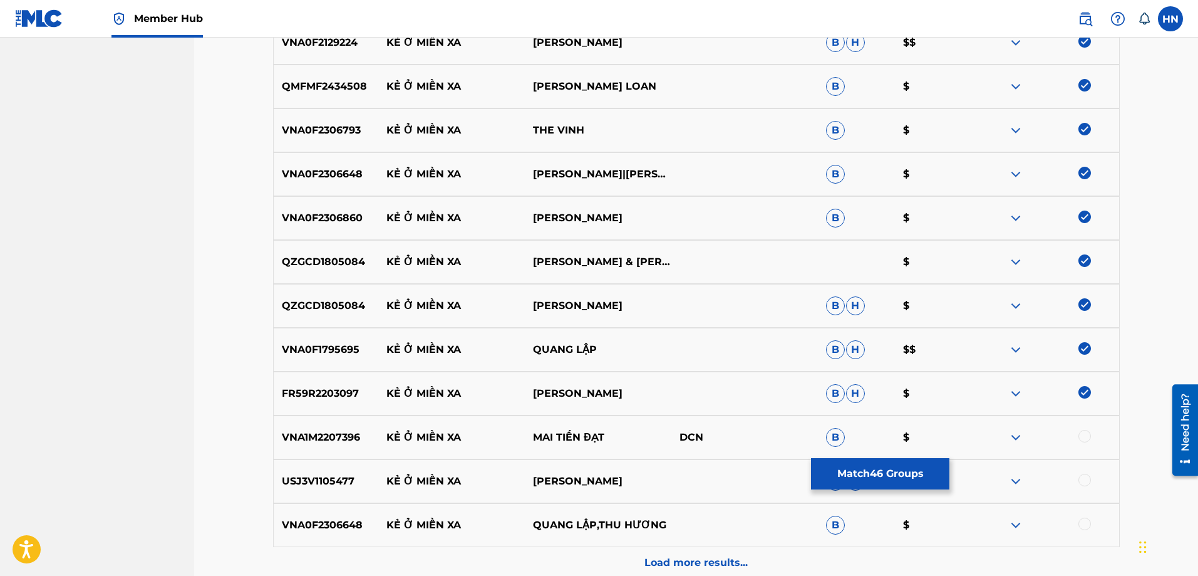
click at [341, 441] on p "VNA1M2207396" at bounding box center [326, 437] width 105 height 15
click at [1084, 441] on div at bounding box center [1085, 436] width 13 height 13
click at [329, 476] on p "USJ3V1105477" at bounding box center [326, 481] width 105 height 15
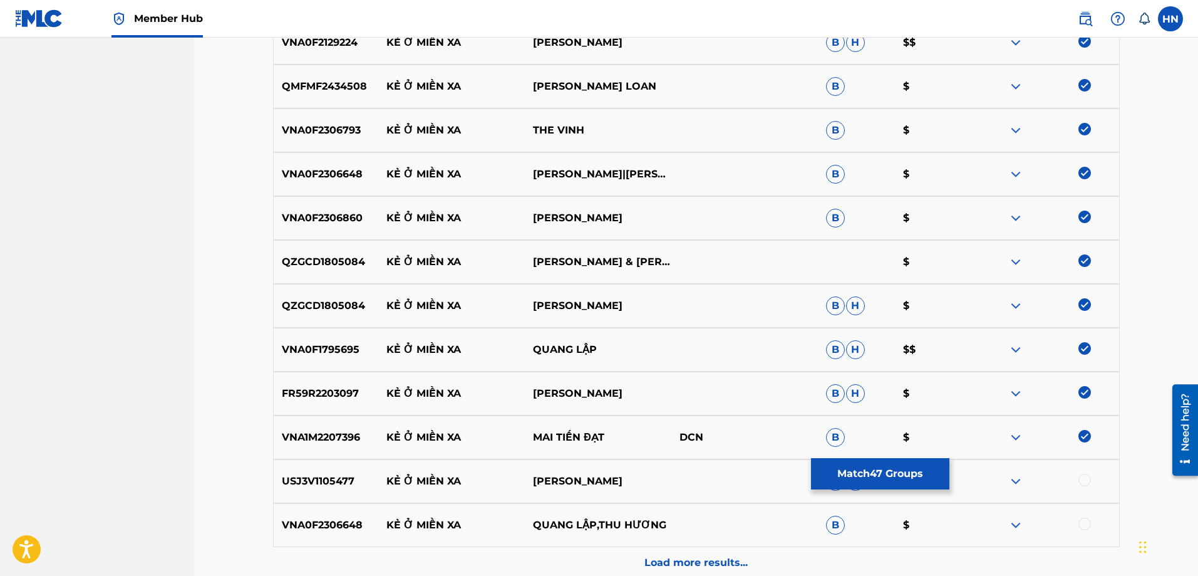
click at [1085, 476] on div at bounding box center [1085, 480] width 13 height 13
click at [331, 531] on p "VNA0F2306648" at bounding box center [326, 524] width 105 height 15
click at [1086, 520] on div at bounding box center [1085, 523] width 13 height 13
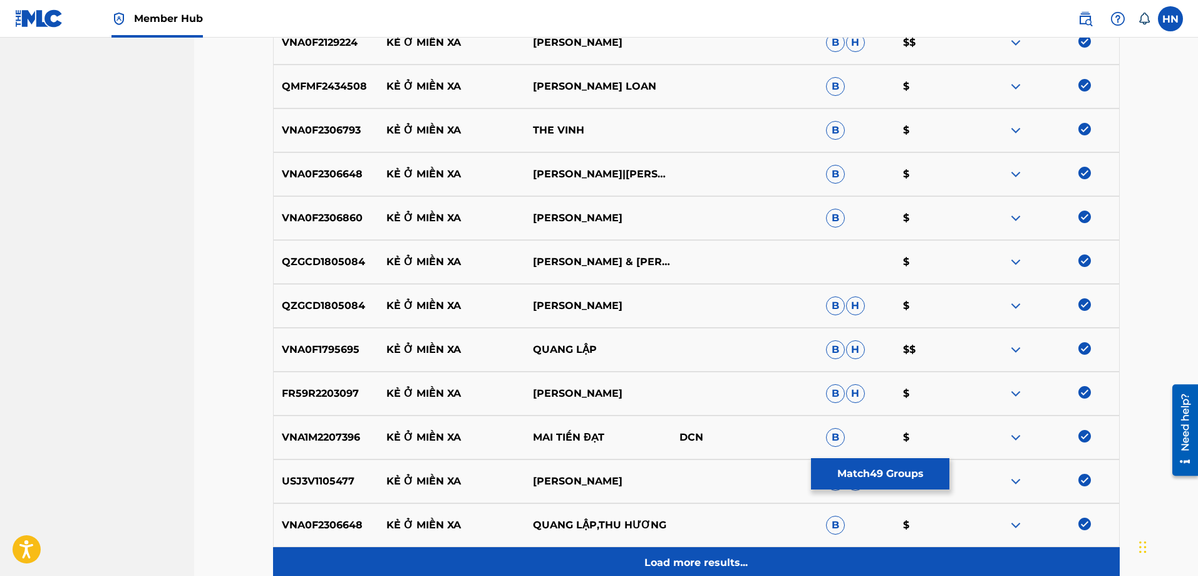
click at [655, 559] on p "Load more results..." at bounding box center [696, 562] width 103 height 15
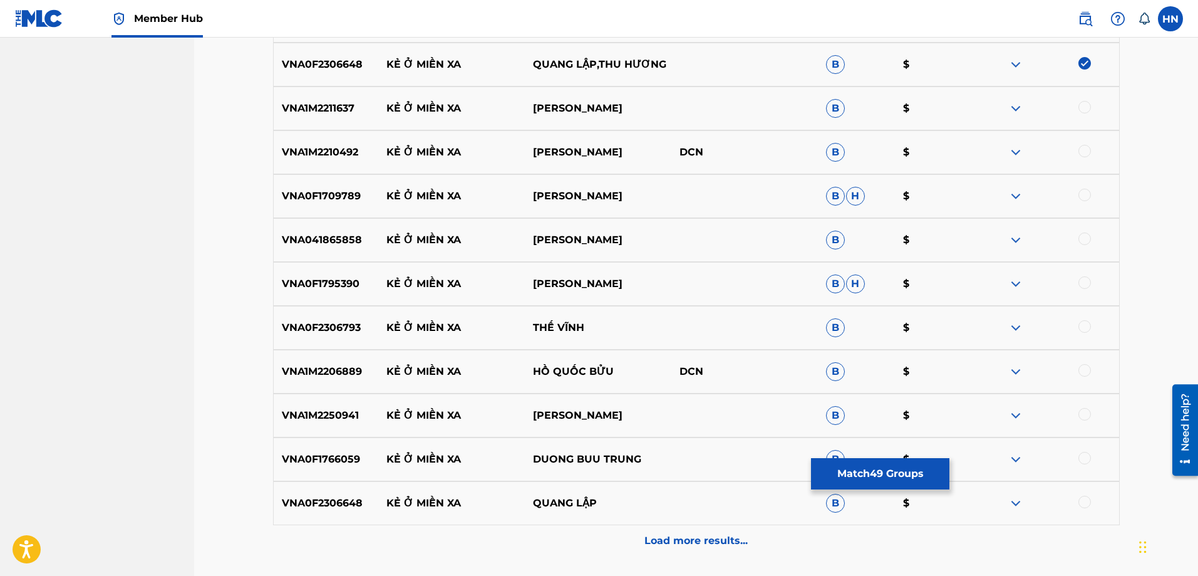
scroll to position [2566, 0]
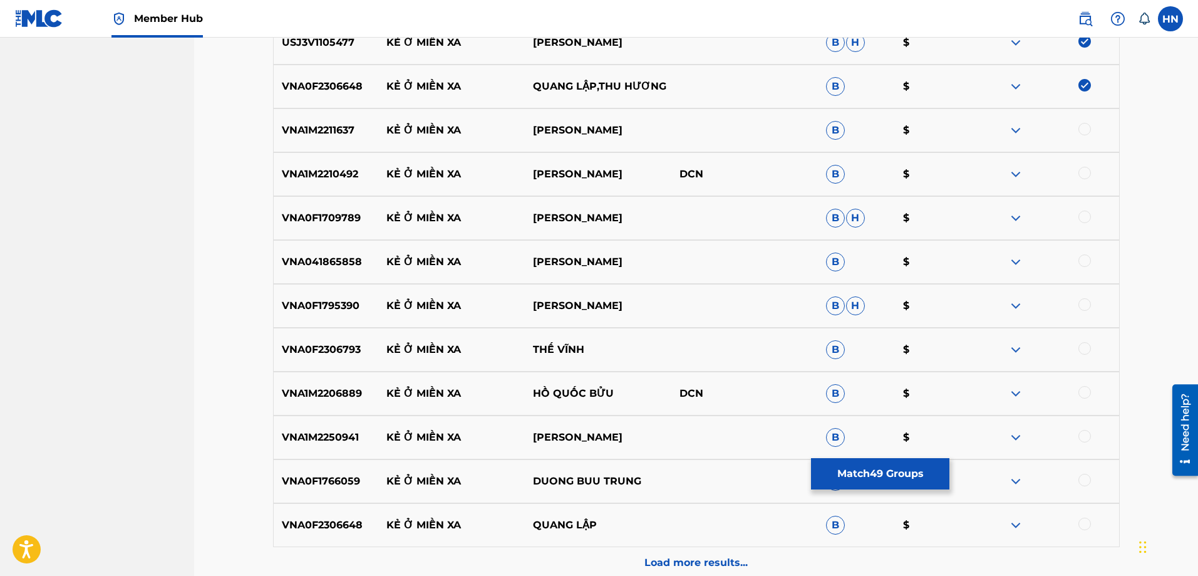
click at [336, 125] on p "VNA1M2211637" at bounding box center [326, 130] width 105 height 15
click at [1082, 128] on div at bounding box center [1085, 129] width 13 height 13
click at [343, 176] on p "VNA1M2210492" at bounding box center [326, 174] width 105 height 15
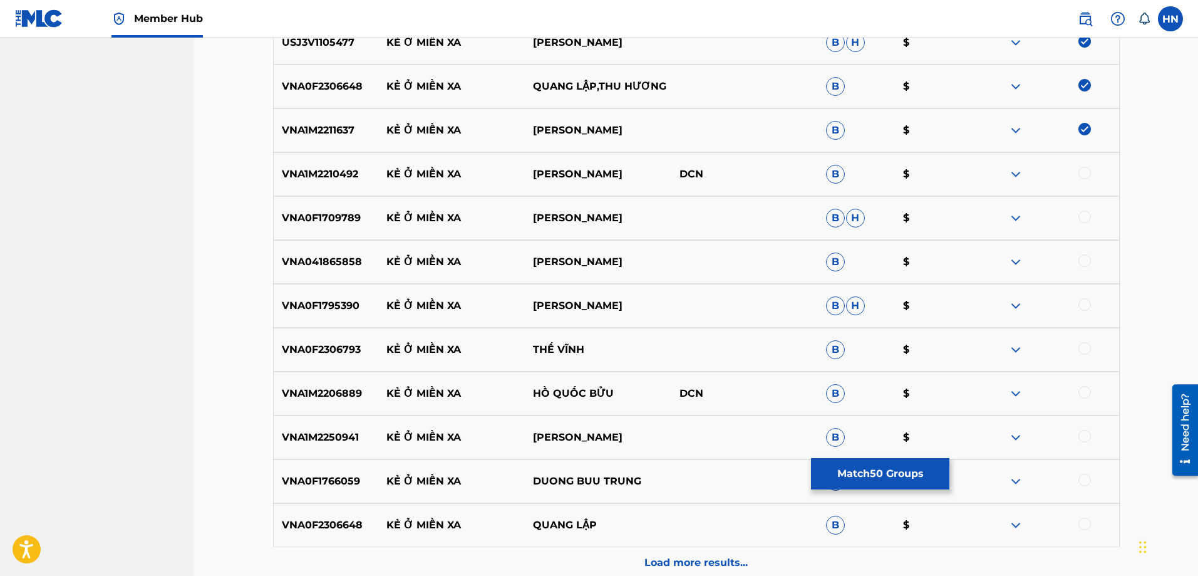
click at [1082, 174] on div at bounding box center [1085, 173] width 13 height 13
click at [326, 209] on div "VNA0F1709789 KẺ Ở MIỀN XA [PERSON_NAME]" at bounding box center [696, 218] width 847 height 44
click at [1083, 219] on div at bounding box center [1085, 216] width 13 height 13
click at [316, 262] on p "VNA041865858" at bounding box center [326, 261] width 105 height 15
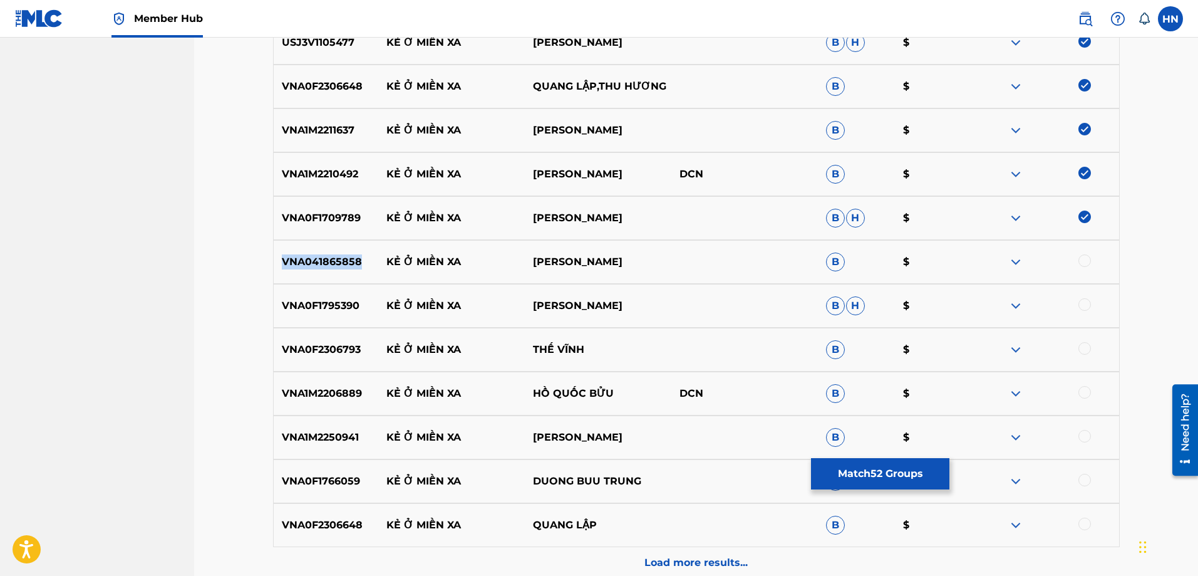
click at [316, 262] on p "VNA041865858" at bounding box center [326, 261] width 105 height 15
click at [1085, 256] on div at bounding box center [1085, 260] width 13 height 13
click at [340, 297] on div "VNA0F1795390 KẺ Ở MIỀN XA DUY TUYÊN B H $" at bounding box center [696, 306] width 847 height 44
click at [1087, 302] on div at bounding box center [1085, 304] width 13 height 13
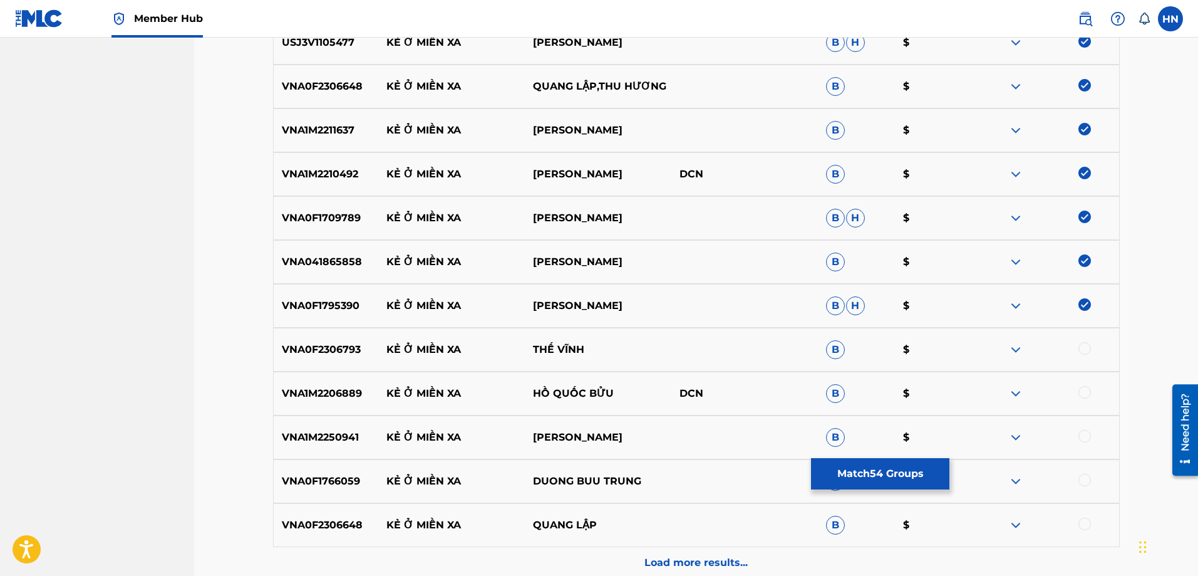
click at [301, 362] on div "VNA0F2306793 KẺ Ở MIỀN XA THẾ VĨNH B $" at bounding box center [696, 350] width 847 height 44
click at [1079, 346] on div at bounding box center [1085, 348] width 13 height 13
click at [356, 394] on p "VNA1M2206889" at bounding box center [326, 393] width 105 height 15
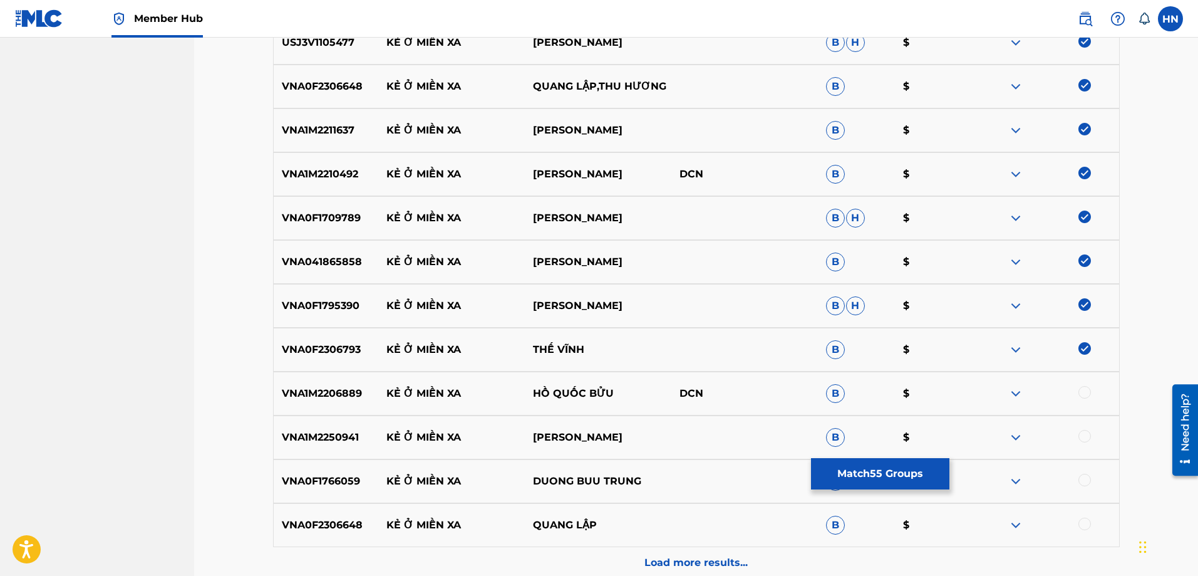
click at [1084, 396] on div at bounding box center [1085, 392] width 13 height 13
click at [308, 437] on p "VNA1M2250941" at bounding box center [326, 437] width 105 height 15
click at [1083, 430] on div at bounding box center [1085, 436] width 13 height 13
click at [323, 475] on p "VNA0F1766059" at bounding box center [326, 481] width 105 height 15
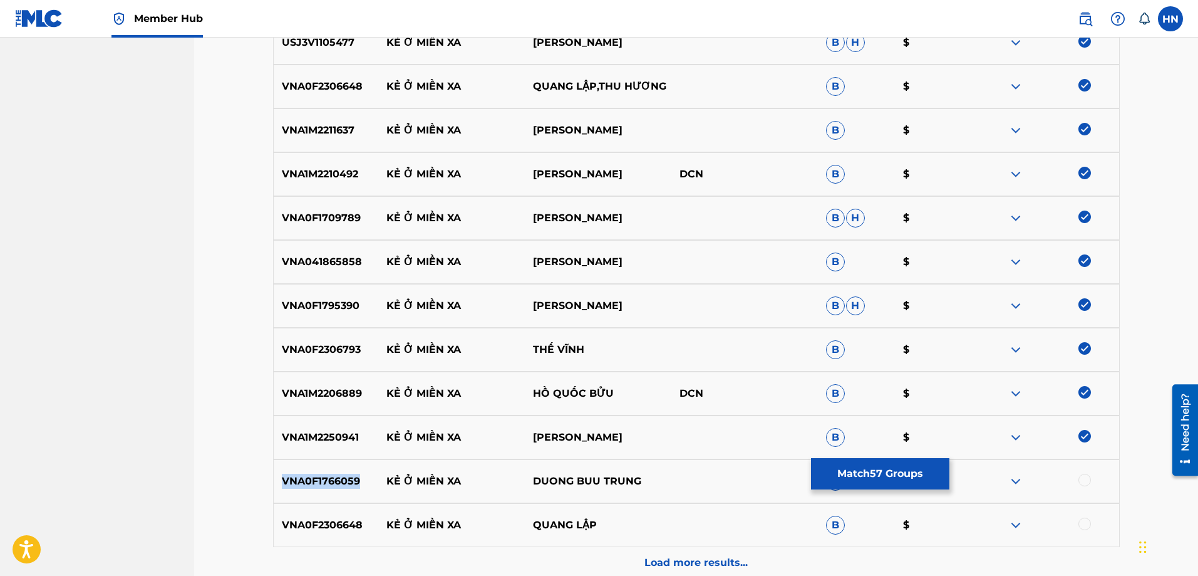
click at [323, 475] on p "VNA0F1766059" at bounding box center [326, 481] width 105 height 15
click at [1087, 480] on div at bounding box center [1085, 480] width 13 height 13
click at [321, 520] on p "VNA0F2306648" at bounding box center [326, 524] width 105 height 15
click at [1084, 524] on div at bounding box center [1085, 523] width 13 height 13
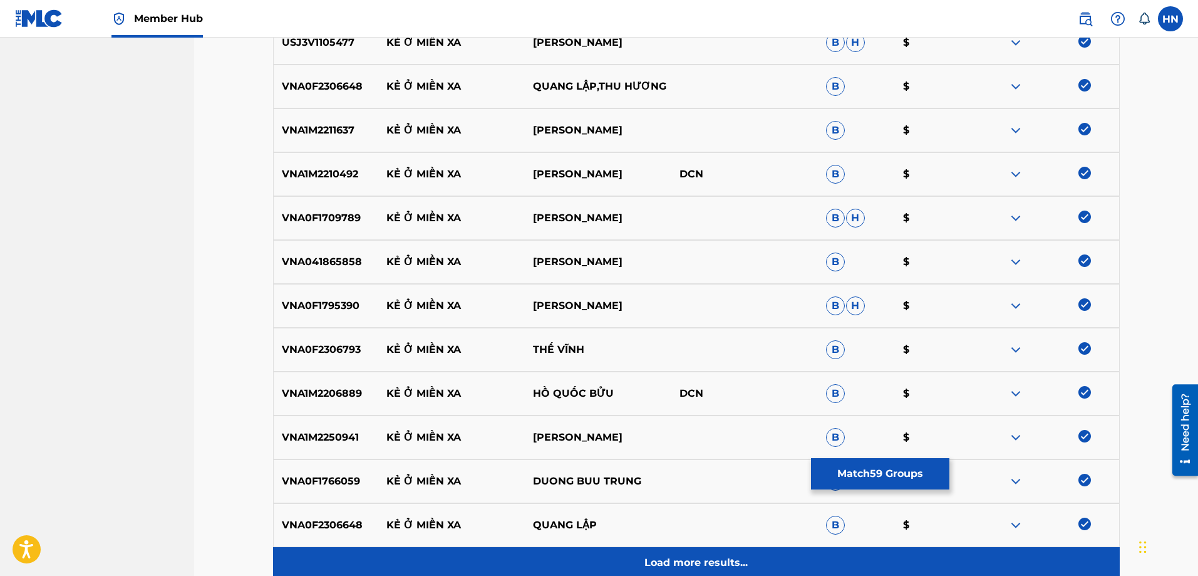
click at [801, 549] on div "Load more results..." at bounding box center [696, 562] width 847 height 31
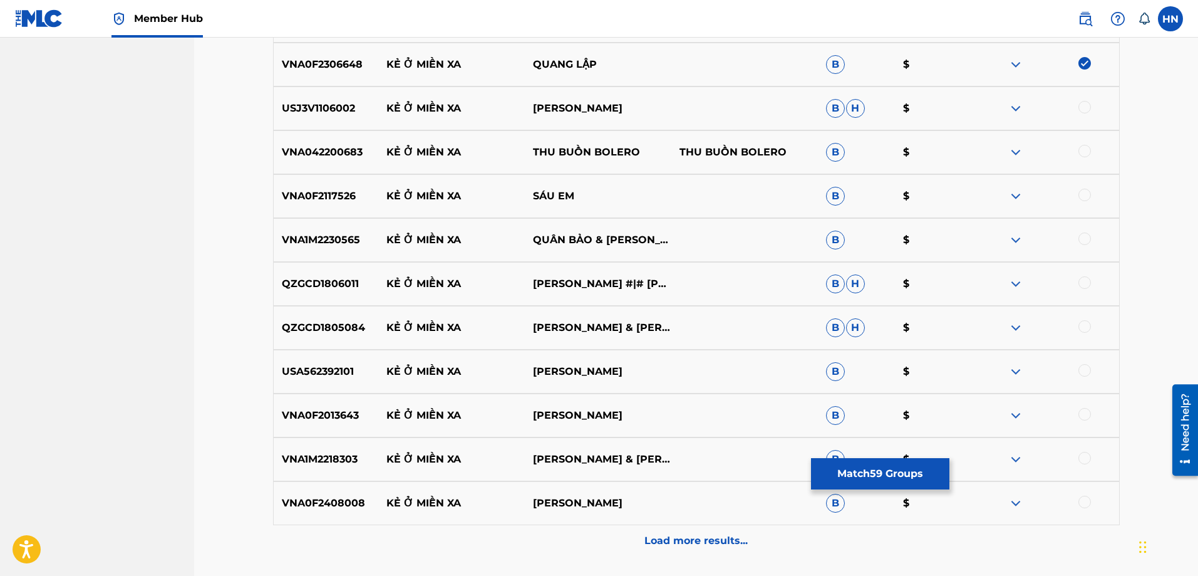
scroll to position [3005, 0]
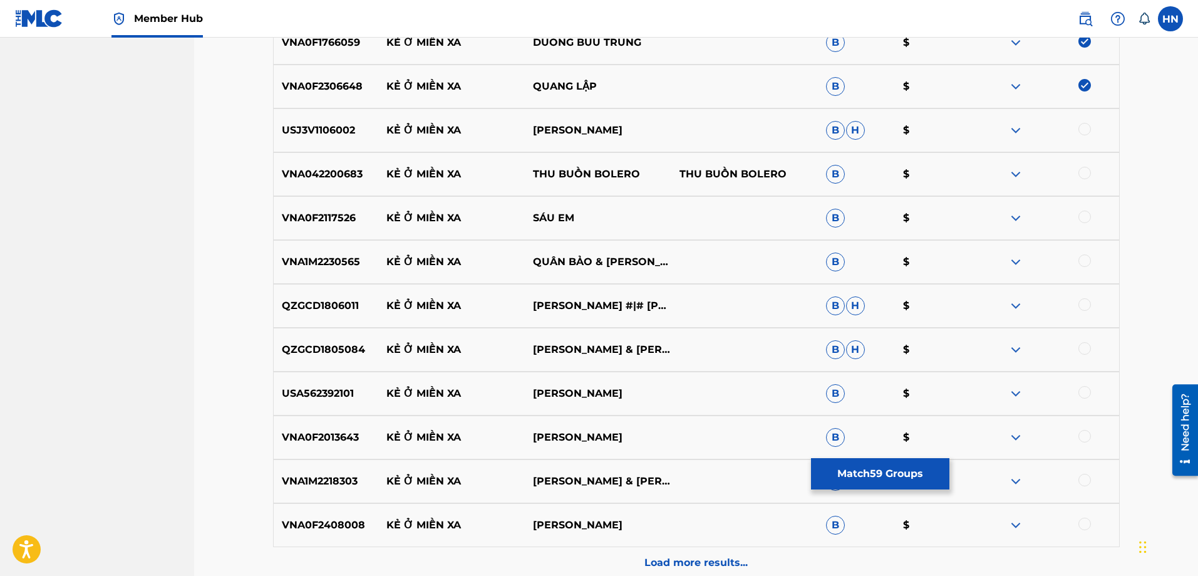
click at [326, 138] on div "USJ3V1106002 KẺ Ở MIỀN XA TUẤN ĐỨC B H $" at bounding box center [696, 130] width 847 height 44
click at [1086, 131] on div at bounding box center [1085, 129] width 13 height 13
click at [354, 174] on p "VNA042200683" at bounding box center [326, 174] width 105 height 15
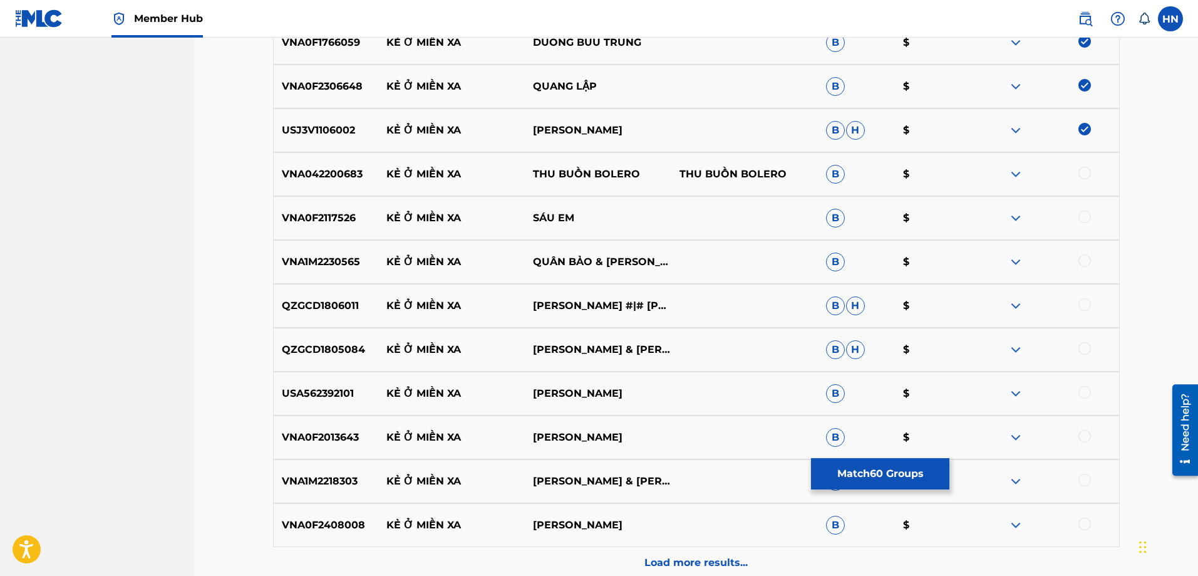
click at [1086, 172] on div at bounding box center [1085, 173] width 13 height 13
click at [306, 219] on p "VNA0F2117526" at bounding box center [326, 217] width 105 height 15
click at [1082, 219] on div at bounding box center [1085, 216] width 13 height 13
click at [319, 264] on p "VNA1M2230565" at bounding box center [326, 261] width 105 height 15
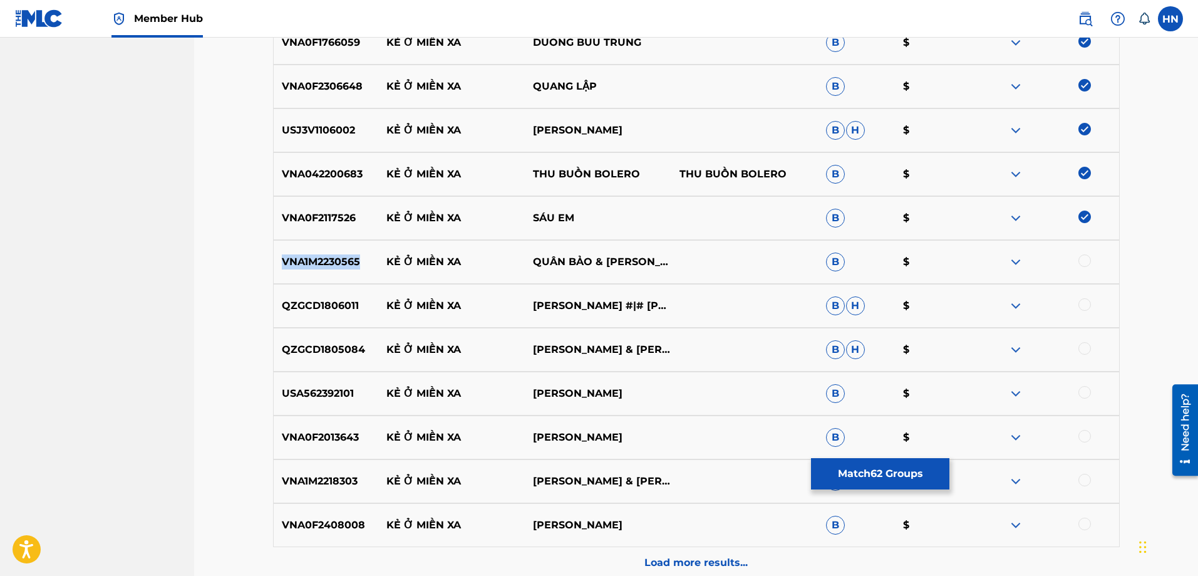
click at [319, 264] on p "VNA1M2230565" at bounding box center [326, 261] width 105 height 15
click at [1083, 261] on div at bounding box center [1085, 260] width 13 height 13
click at [314, 310] on p "QZGCD1806011" at bounding box center [326, 305] width 105 height 15
click at [1085, 300] on div at bounding box center [1085, 304] width 13 height 13
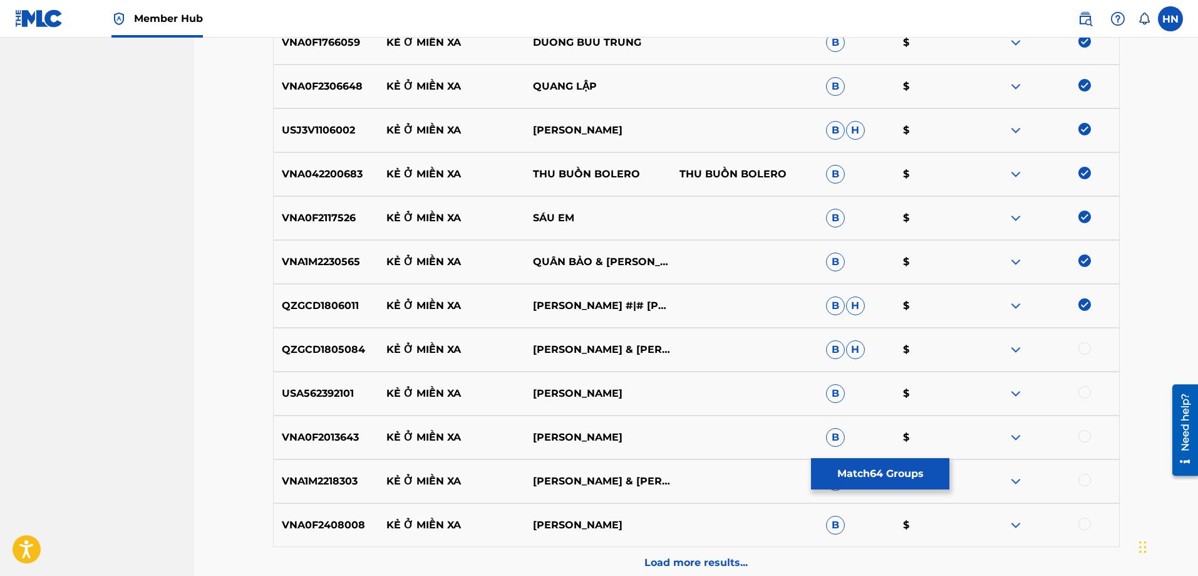
click at [338, 357] on div "QZGCD1805084 KẺ Ở MIỀN XA HUỲNH PHI TIỄN & [PERSON_NAME] B H $" at bounding box center [696, 350] width 847 height 44
click at [1078, 351] on div at bounding box center [1046, 349] width 147 height 15
click at [1079, 351] on div at bounding box center [1046, 349] width 147 height 15
click at [1077, 351] on div at bounding box center [1046, 349] width 147 height 15
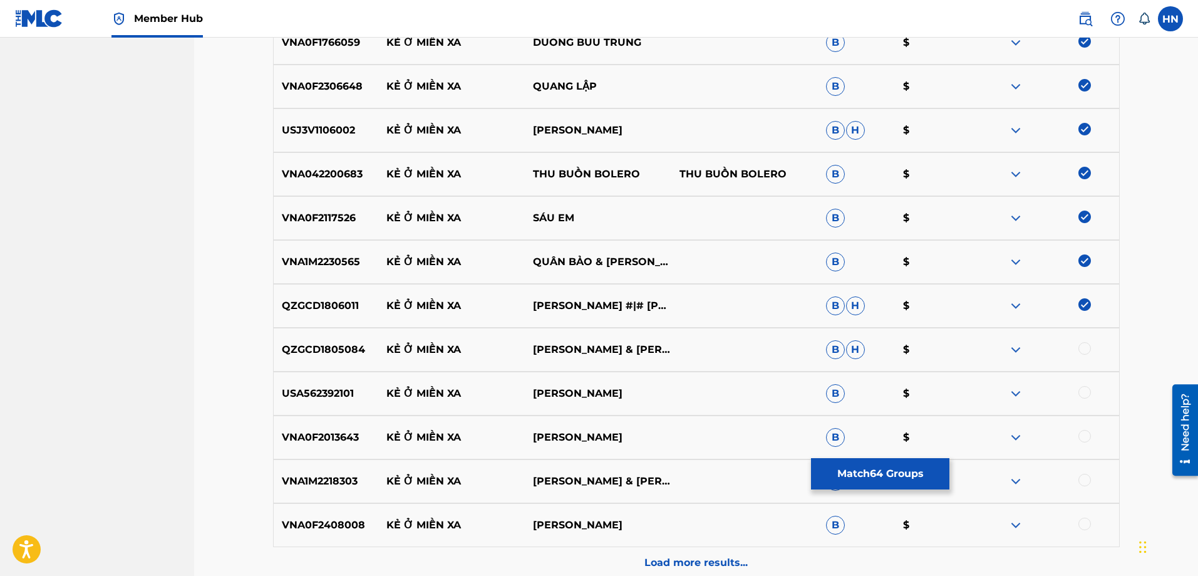
click at [1081, 351] on div at bounding box center [1085, 348] width 13 height 13
click at [339, 389] on p "USA562392101" at bounding box center [326, 393] width 105 height 15
click at [1085, 392] on div at bounding box center [1085, 392] width 13 height 13
click at [309, 432] on p "VNA0F2013643" at bounding box center [326, 437] width 105 height 15
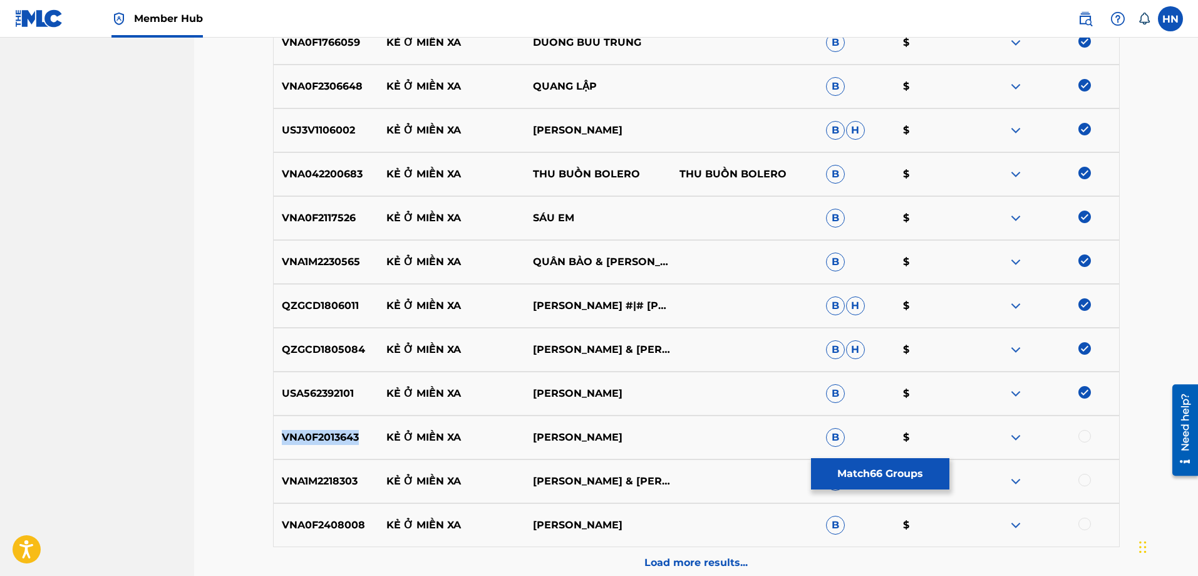
click at [309, 432] on p "VNA0F2013643" at bounding box center [326, 437] width 105 height 15
click at [1086, 437] on div at bounding box center [1085, 436] width 13 height 13
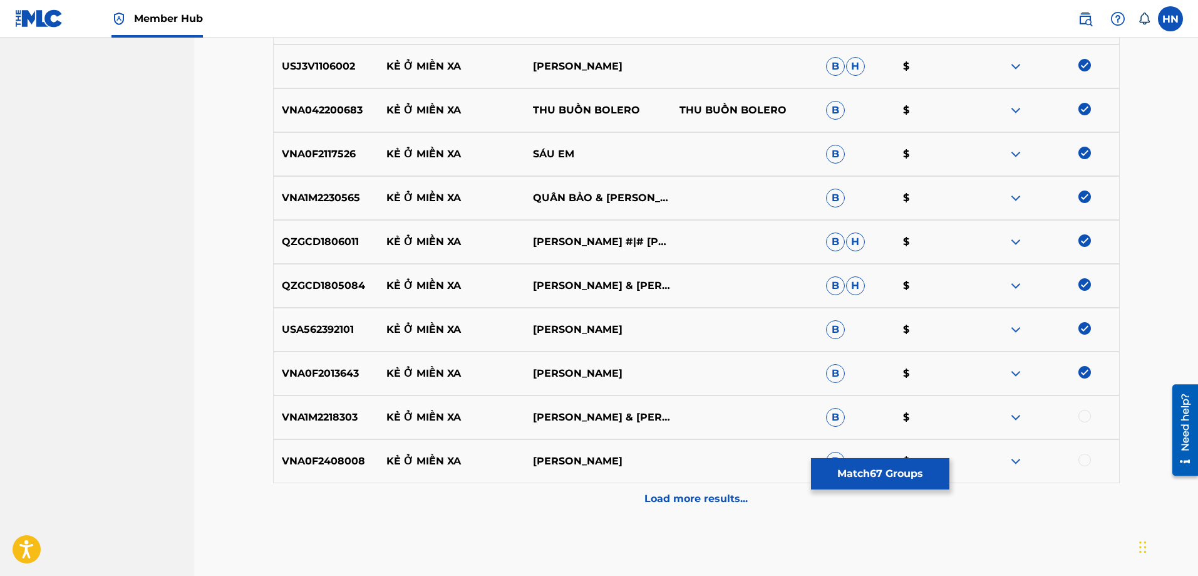
scroll to position [3130, 0]
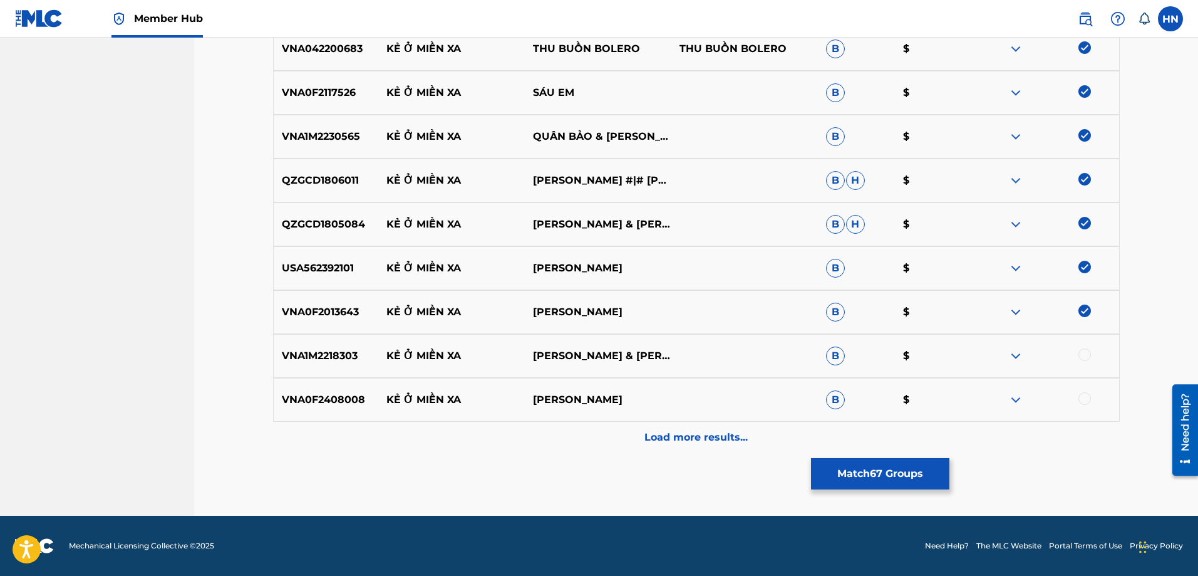
click at [332, 348] on p "VNA1M2218303" at bounding box center [326, 355] width 105 height 15
click at [1086, 356] on div at bounding box center [1085, 354] width 13 height 13
click at [296, 396] on p "VNA0F2408008" at bounding box center [326, 399] width 105 height 15
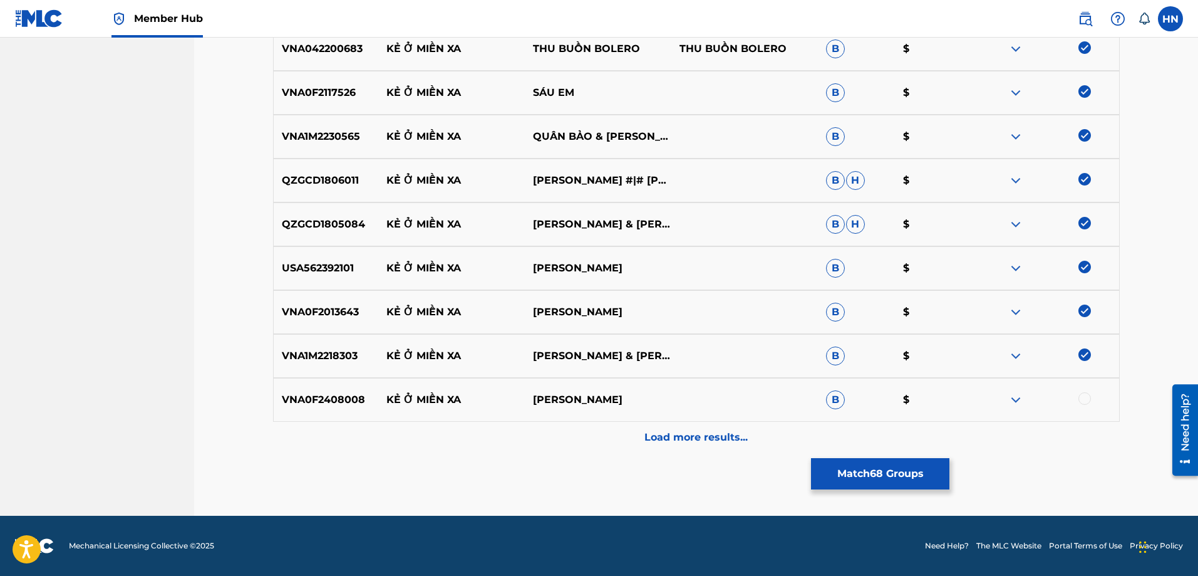
click at [1087, 401] on div at bounding box center [1085, 398] width 13 height 13
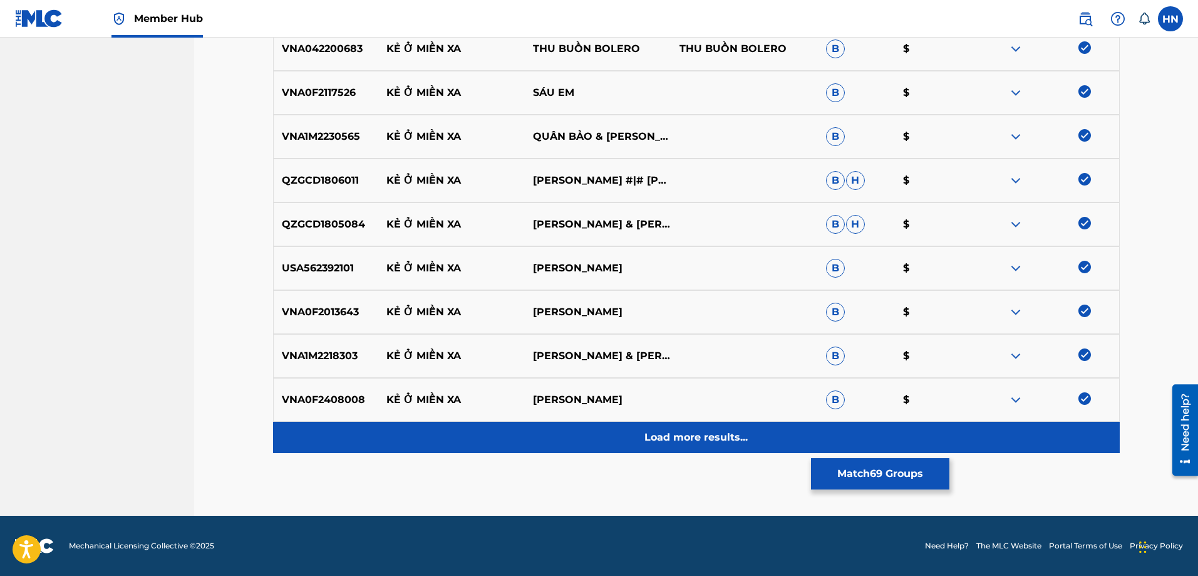
click at [681, 445] on div "Load more results..." at bounding box center [696, 437] width 847 height 31
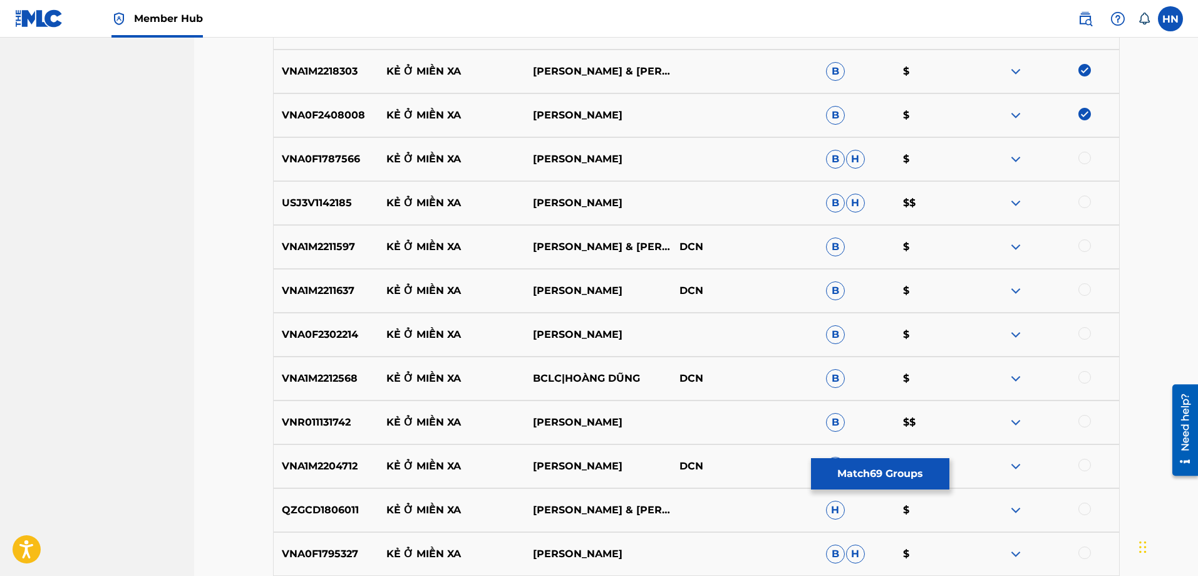
scroll to position [3443, 0]
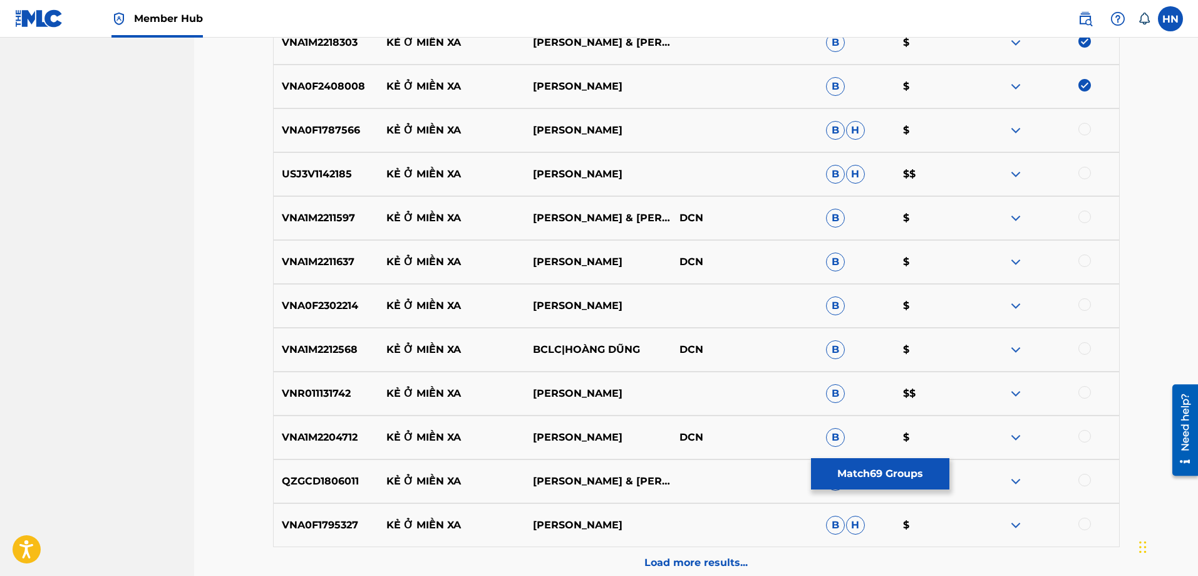
click at [292, 114] on div "VNA0F1787566 KẺ Ở MIỀN XA TRƯỜNG [GEOGRAPHIC_DATA] $" at bounding box center [696, 130] width 847 height 44
click at [1081, 127] on div at bounding box center [1085, 129] width 13 height 13
click at [325, 175] on p "USJ3V1142185" at bounding box center [326, 174] width 105 height 15
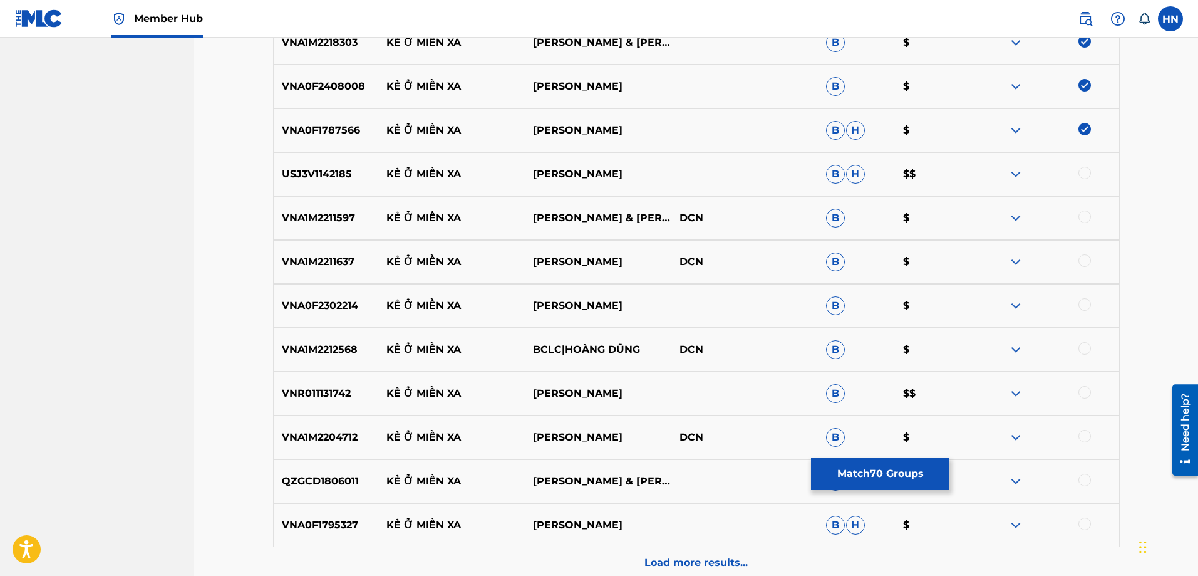
click at [1083, 171] on div at bounding box center [1085, 173] width 13 height 13
click at [339, 209] on div "VNA1M2211597 KẺ Ở MIỀN XA THANH NGÂN & GIA TIẾN DCN B $" at bounding box center [696, 218] width 847 height 44
click at [1081, 219] on div at bounding box center [1085, 216] width 13 height 13
click at [336, 265] on p "VNA1M2211637" at bounding box center [326, 261] width 105 height 15
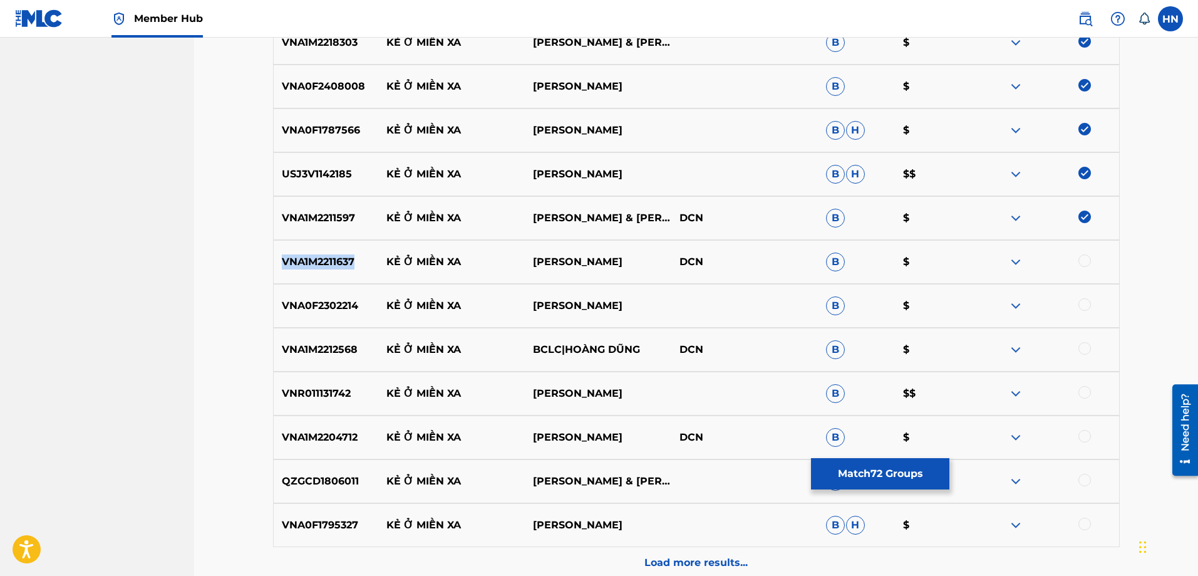
click at [336, 265] on p "VNA1M2211637" at bounding box center [326, 261] width 105 height 15
click at [1089, 257] on div at bounding box center [1085, 260] width 13 height 13
click at [340, 302] on p "VNA0F2302214" at bounding box center [326, 305] width 105 height 15
click at [1087, 302] on div at bounding box center [1085, 304] width 13 height 13
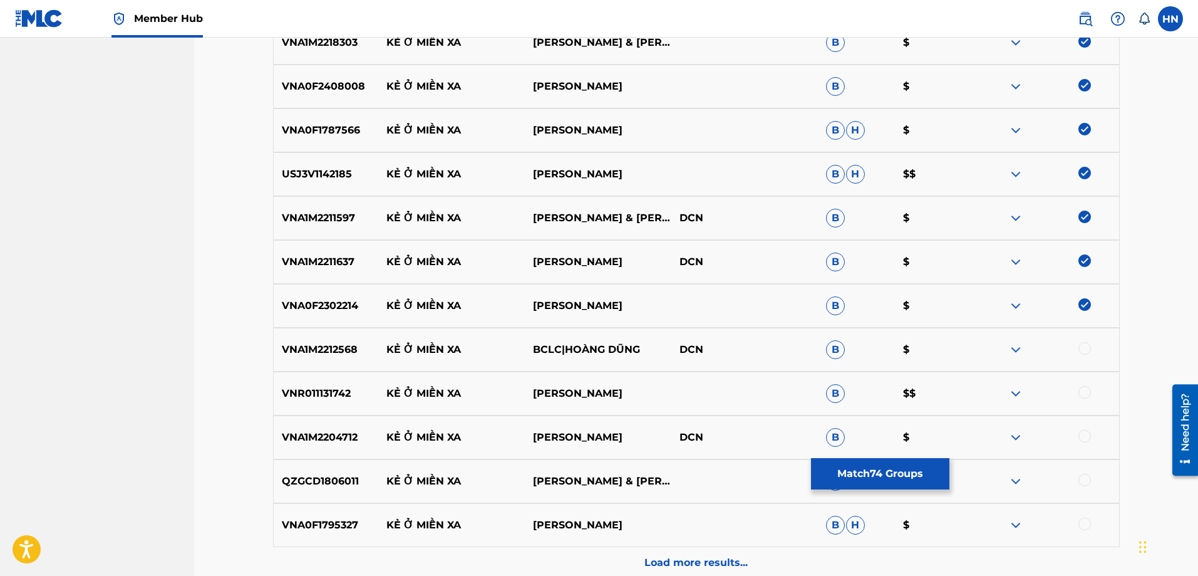
click at [319, 350] on p "VNA1M2212568" at bounding box center [326, 349] width 105 height 15
click at [1083, 351] on div at bounding box center [1085, 348] width 13 height 13
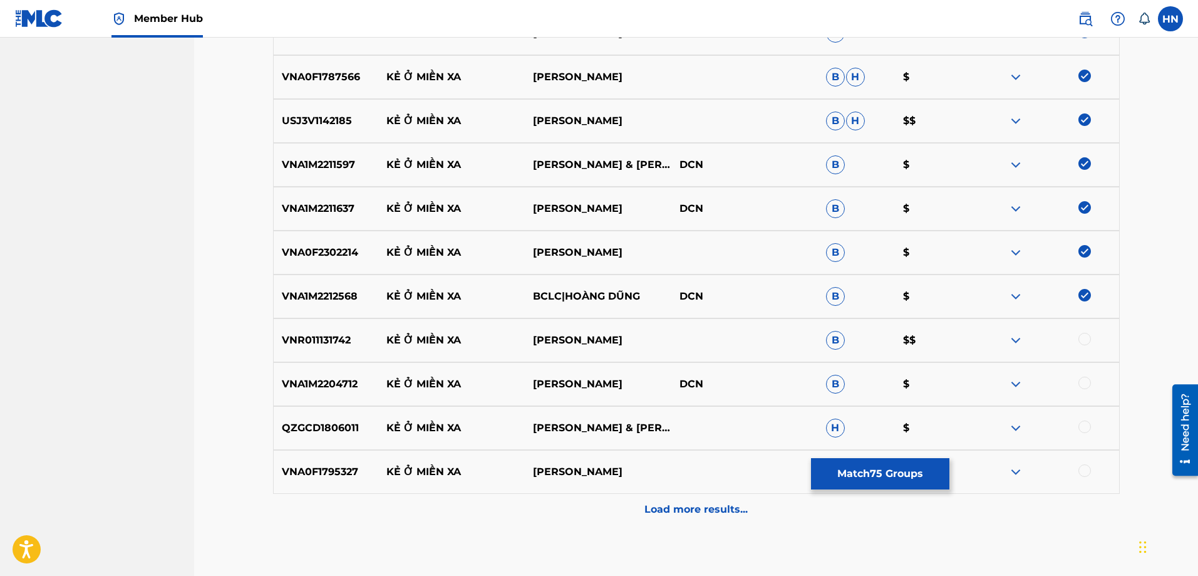
scroll to position [3568, 0]
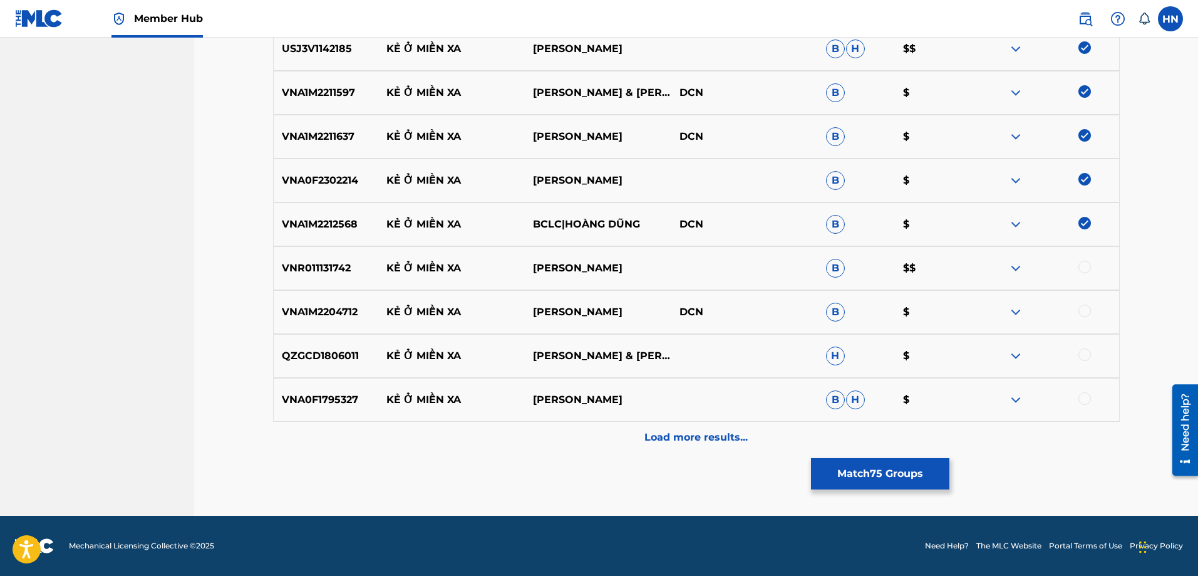
click at [324, 269] on p "VNR011131742" at bounding box center [326, 268] width 105 height 15
click at [1084, 265] on div at bounding box center [1085, 267] width 13 height 13
click at [298, 309] on p "VNA1M2204712" at bounding box center [326, 311] width 105 height 15
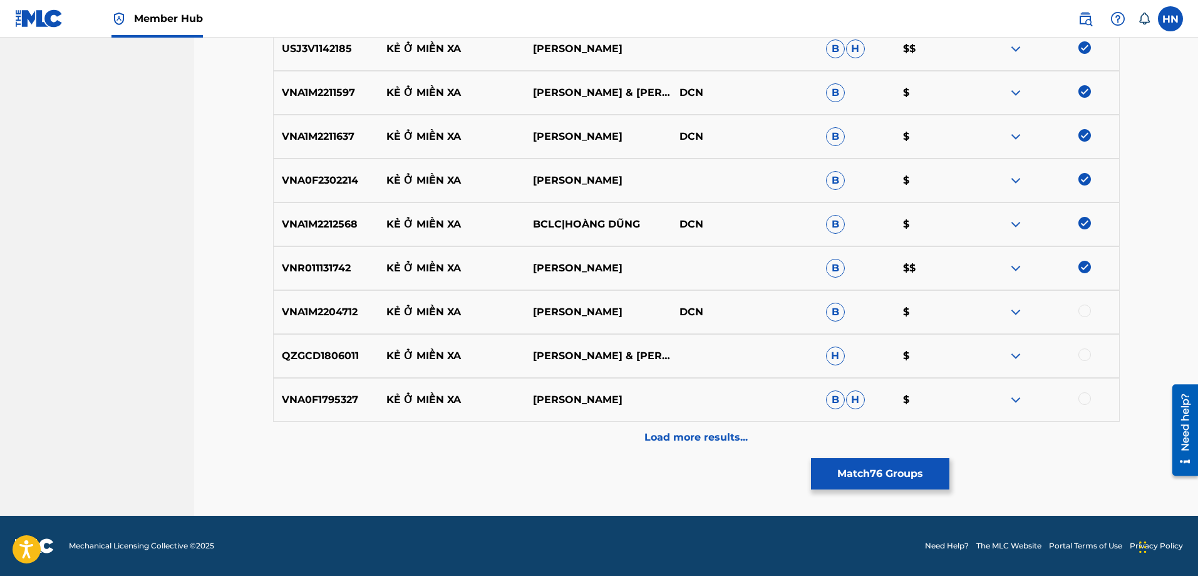
click at [1082, 313] on div at bounding box center [1085, 310] width 13 height 13
click at [336, 347] on div "QZGCD1806011 KẺ Ở MIỀN XA [PERSON_NAME] & [PERSON_NAME],[PERSON_NAME],[PERSON_N…" at bounding box center [696, 356] width 847 height 44
click at [1084, 353] on div at bounding box center [1085, 354] width 13 height 13
click at [340, 405] on p "VNA0F1795327" at bounding box center [326, 399] width 105 height 15
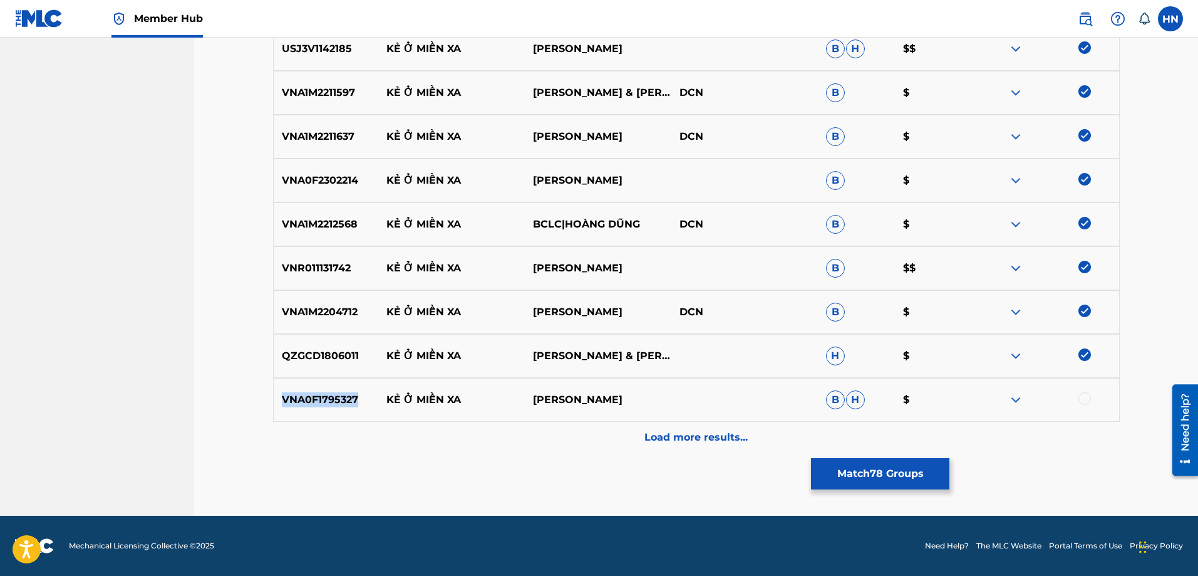
click at [340, 405] on p "VNA0F1795327" at bounding box center [326, 399] width 105 height 15
click at [1084, 393] on div at bounding box center [1085, 398] width 13 height 13
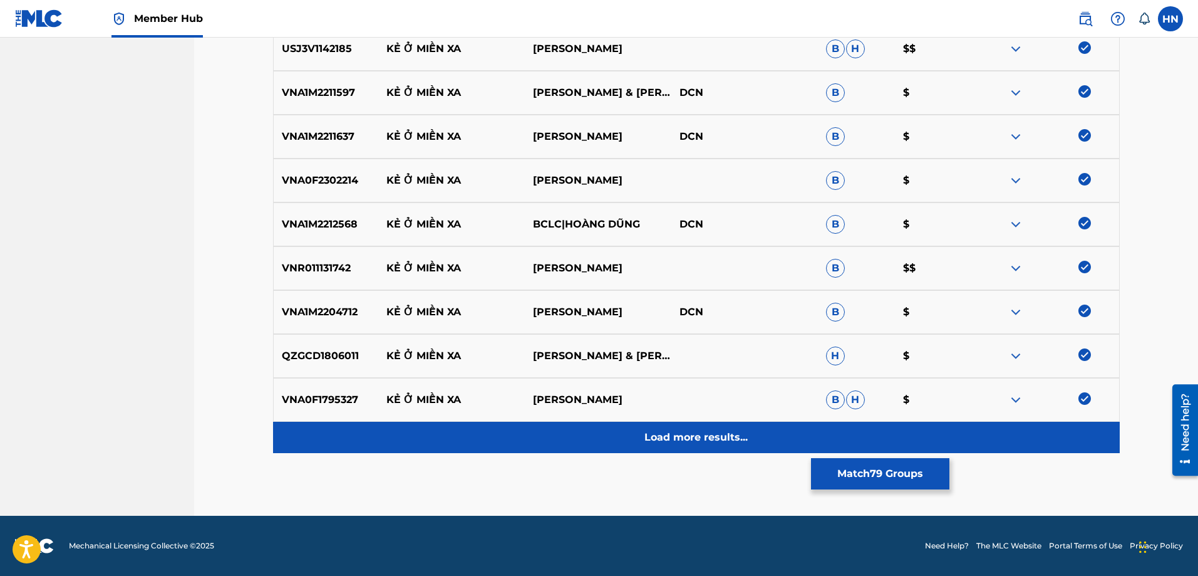
click at [710, 435] on p "Load more results..." at bounding box center [696, 437] width 103 height 15
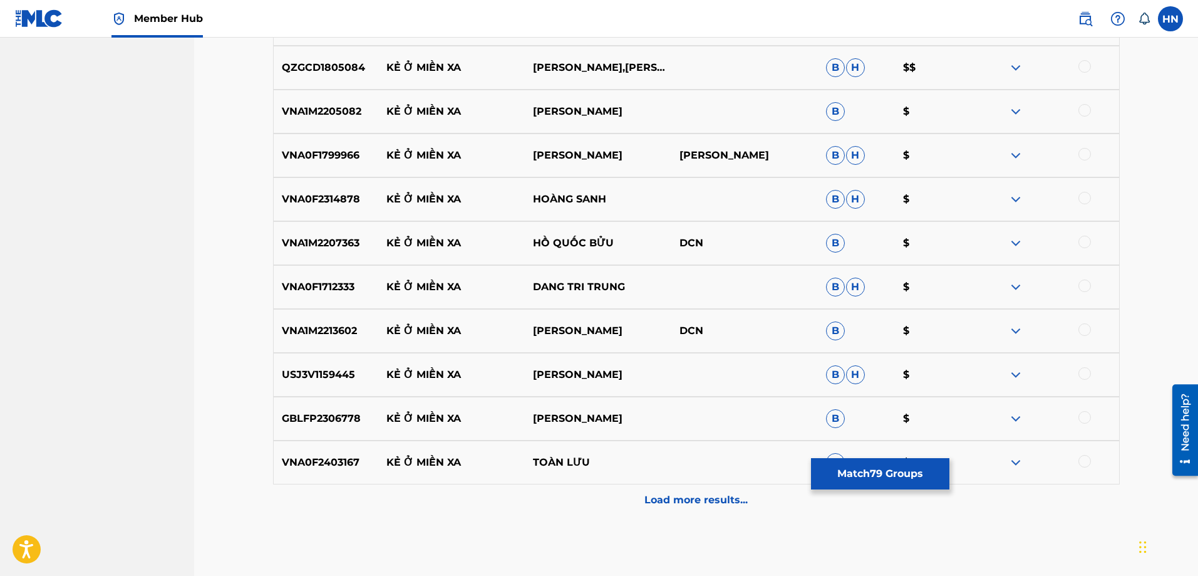
scroll to position [3882, 0]
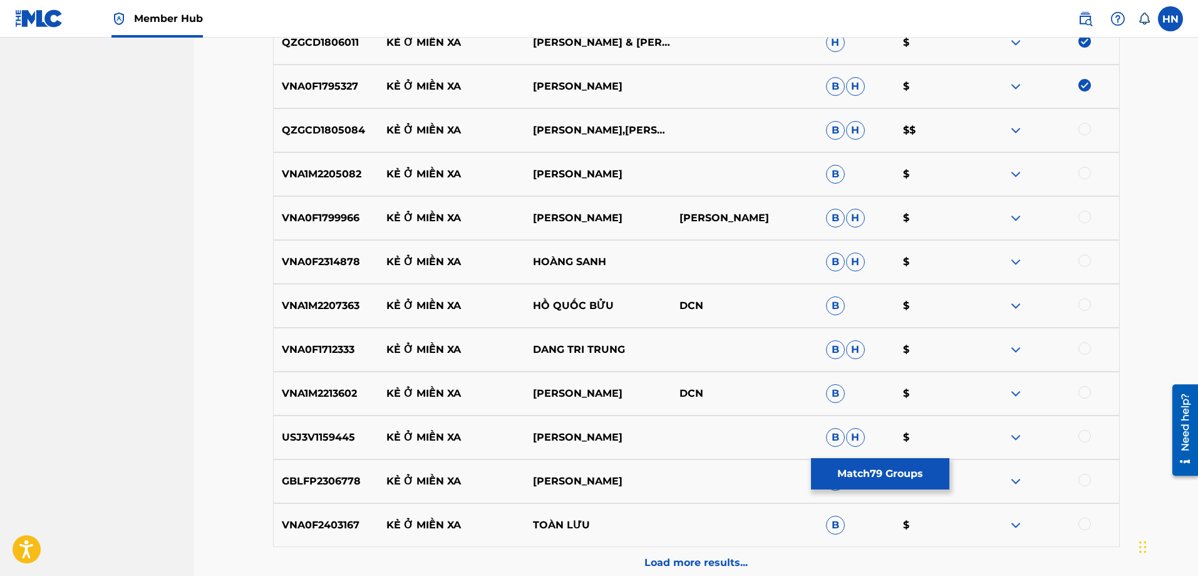
click at [345, 140] on div "QZGCD1805084 KẺ Ở MIỀN XA HUỲNH PHI TIỄN,[PERSON_NAME] B H $$" at bounding box center [696, 130] width 847 height 44
click at [1084, 135] on div at bounding box center [1085, 129] width 13 height 13
click at [289, 174] on p "VNA1M2205082" at bounding box center [326, 174] width 105 height 15
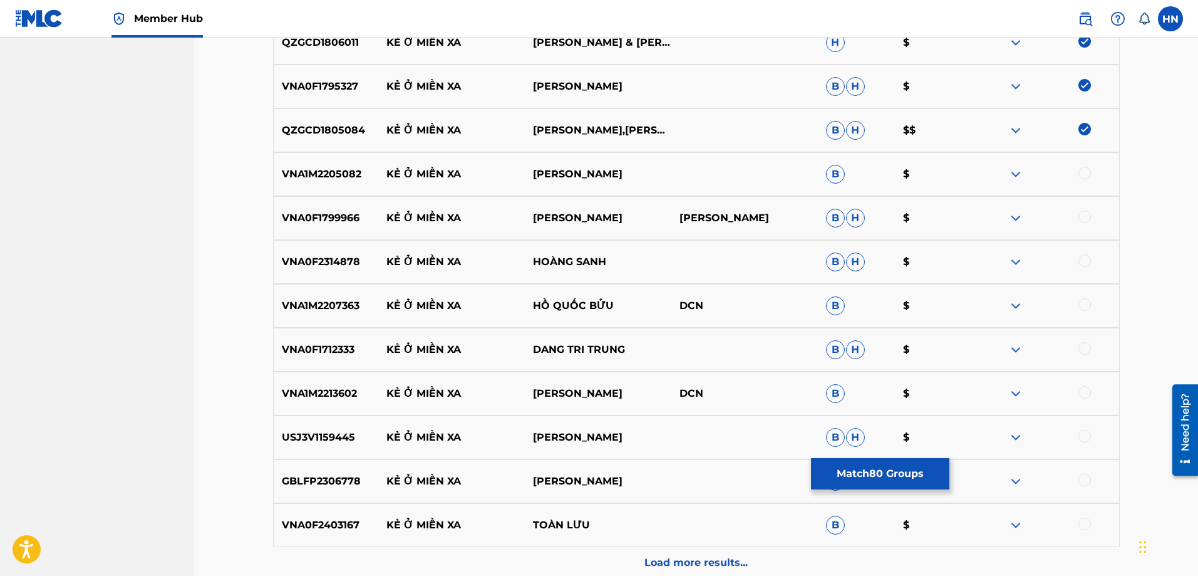
drag, startPoint x: 1084, startPoint y: 169, endPoint x: 1073, endPoint y: 169, distance: 11.3
click at [1084, 169] on div at bounding box center [1085, 173] width 13 height 13
click at [330, 206] on div "VNA0F1799966 KẺ Ở MIỀN XA [PERSON_NAME]" at bounding box center [696, 218] width 847 height 44
click at [1082, 215] on div at bounding box center [1085, 216] width 13 height 13
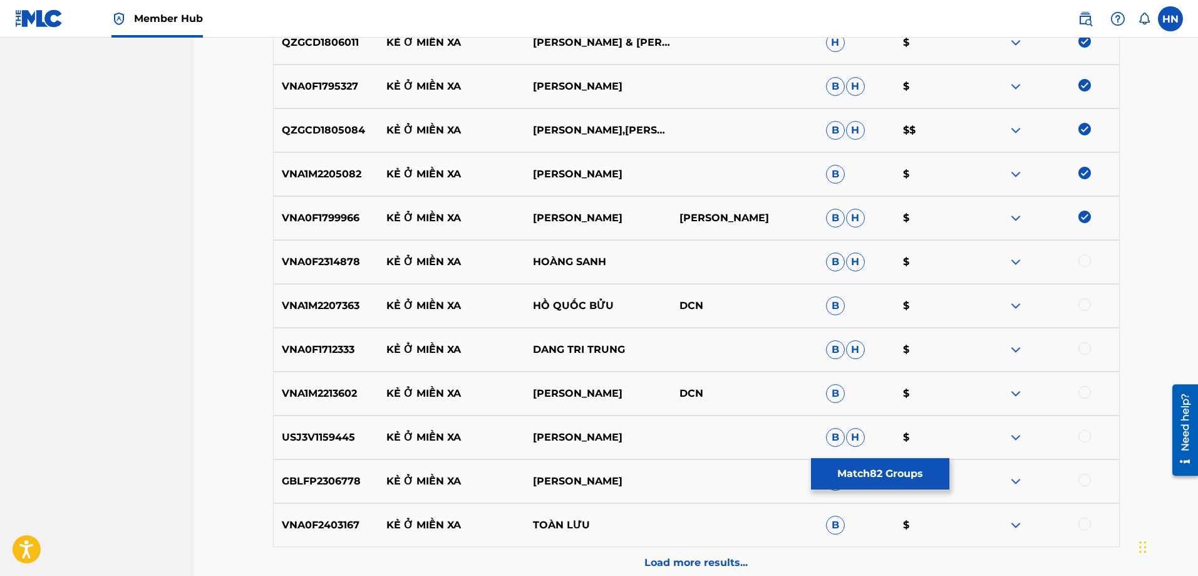
click at [321, 256] on p "VNA0F2314878" at bounding box center [326, 261] width 105 height 15
click at [1085, 261] on div at bounding box center [1085, 260] width 13 height 13
click at [345, 304] on p "VNA1M2207363" at bounding box center [326, 305] width 105 height 15
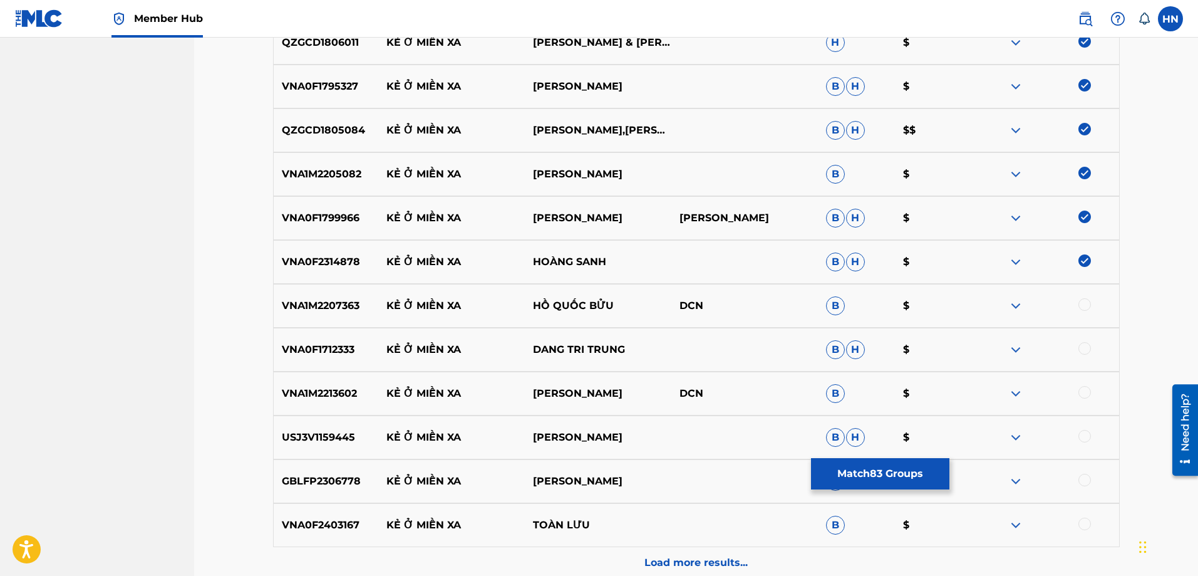
click at [1085, 307] on div at bounding box center [1085, 304] width 13 height 13
click at [329, 355] on p "VNA0F1712333" at bounding box center [326, 349] width 105 height 15
click at [1084, 353] on div at bounding box center [1085, 348] width 13 height 13
click at [331, 396] on p "VNA1M2213602" at bounding box center [326, 393] width 105 height 15
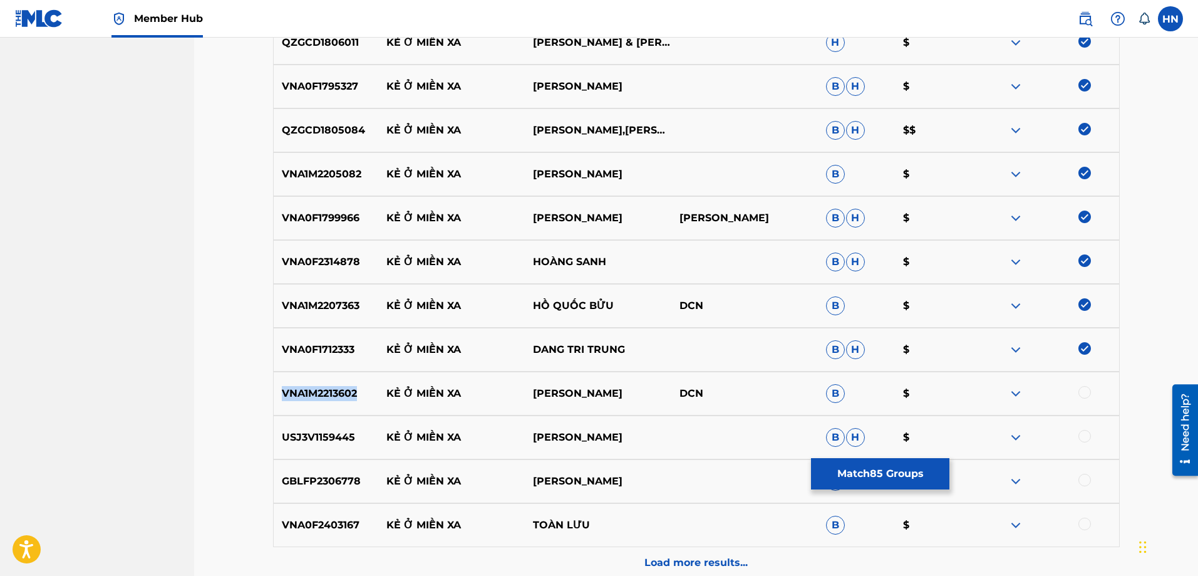
click at [331, 396] on p "VNA1M2213602" at bounding box center [326, 393] width 105 height 15
click at [1085, 390] on div at bounding box center [1085, 392] width 13 height 13
click at [346, 437] on p "USJ3V1159445" at bounding box center [326, 437] width 105 height 15
click at [1084, 437] on div at bounding box center [1085, 436] width 13 height 13
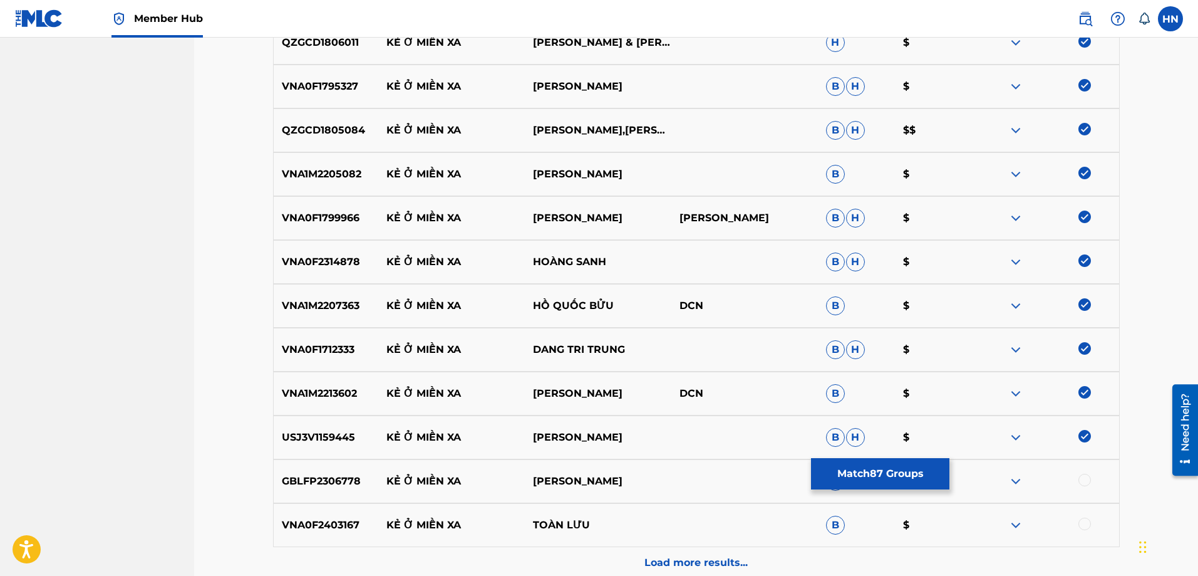
click at [314, 484] on p "GBLFP2306778" at bounding box center [326, 481] width 105 height 15
click at [1085, 475] on div at bounding box center [1085, 480] width 13 height 13
click at [338, 522] on p "VNA0F2403167" at bounding box center [326, 524] width 105 height 15
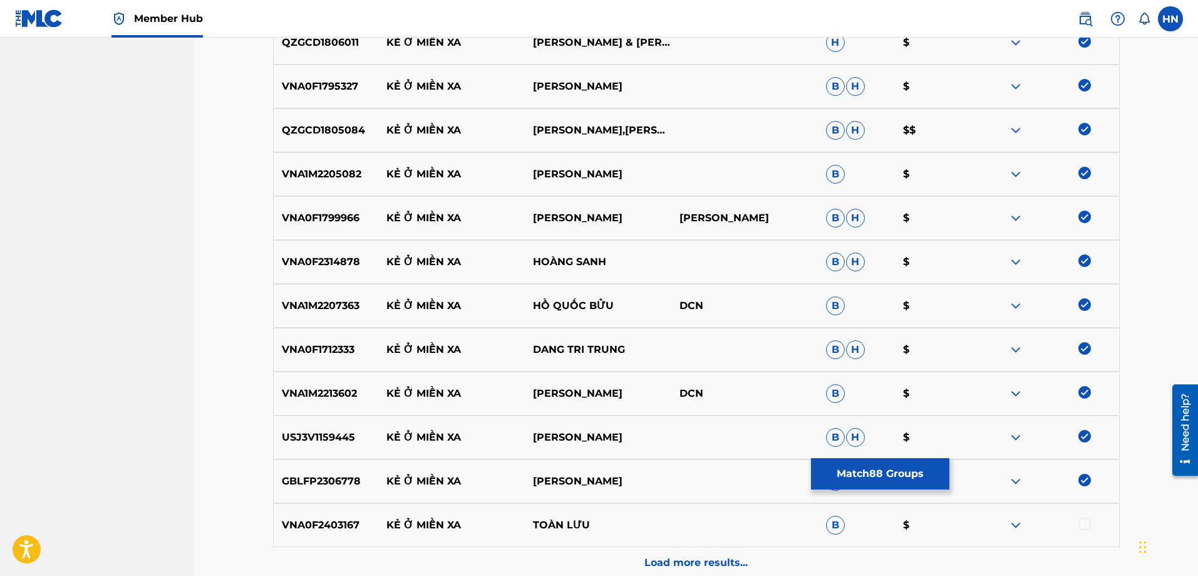
click at [1082, 521] on div at bounding box center [1085, 523] width 13 height 13
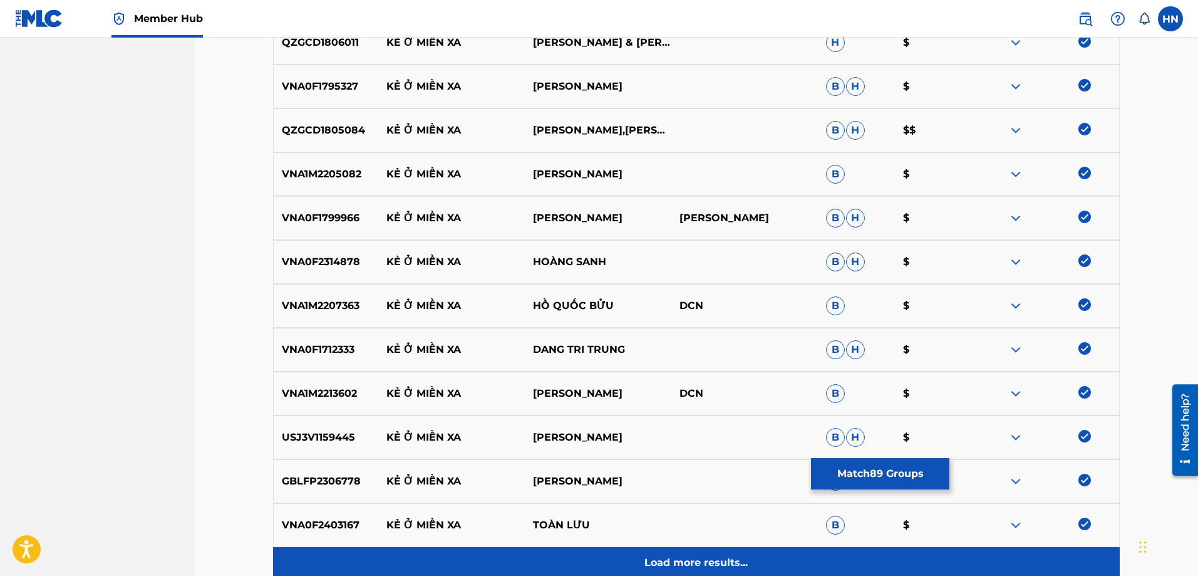
click at [716, 562] on p "Load more results..." at bounding box center [696, 562] width 103 height 15
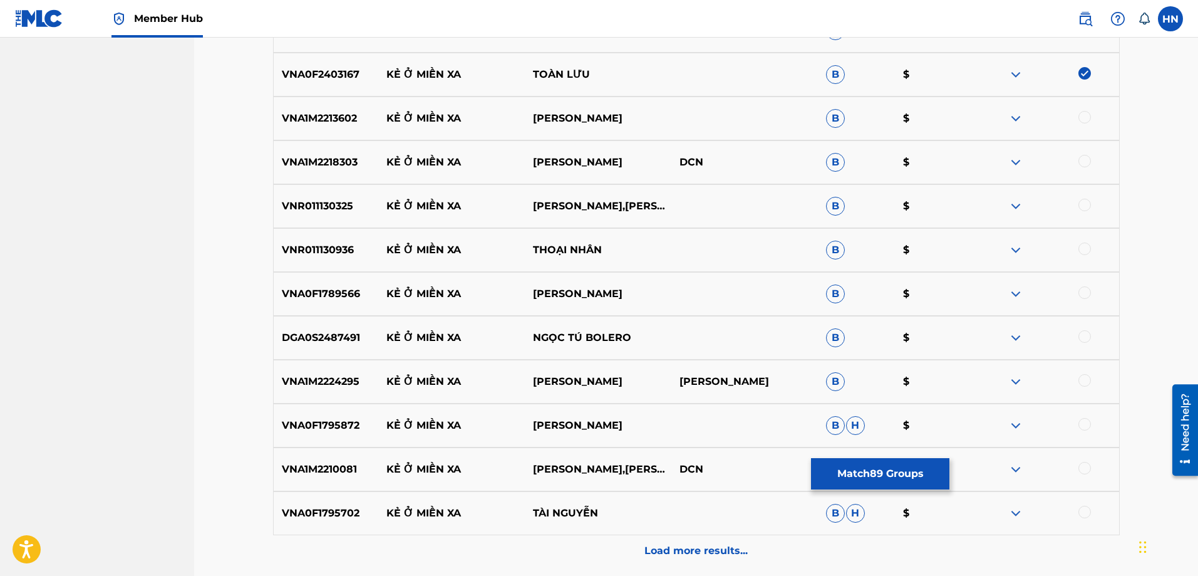
scroll to position [4320, 0]
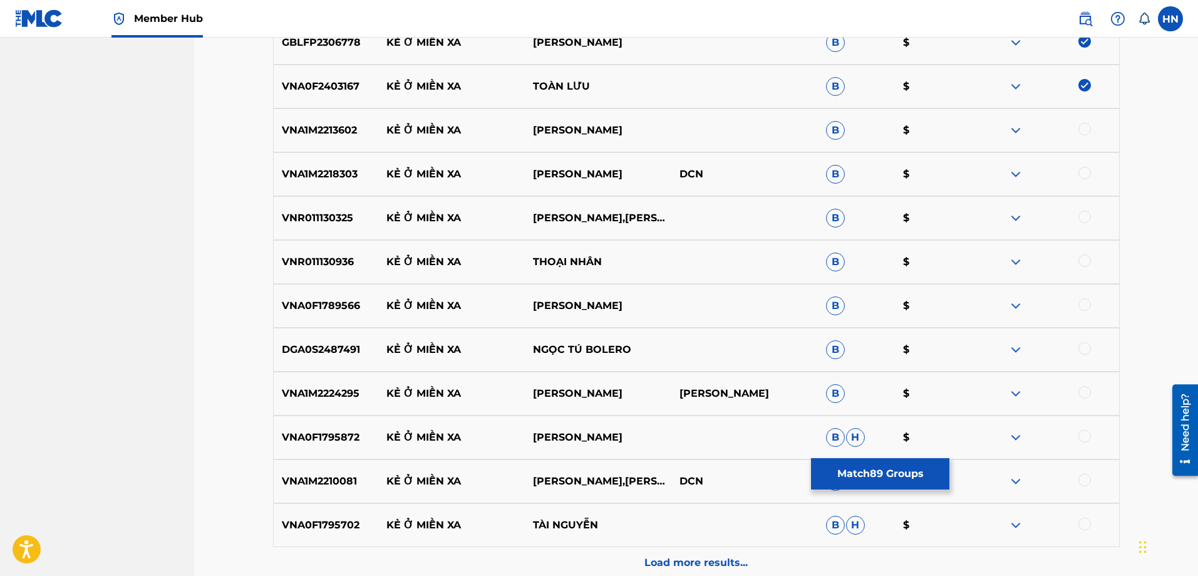
click at [340, 134] on p "VNA1M2213602" at bounding box center [326, 130] width 105 height 15
click at [1084, 132] on div at bounding box center [1085, 129] width 13 height 13
click at [294, 186] on div "VNA1M2218303 KẺ Ở MIỀN XA [GEOGRAPHIC_DATA] B $" at bounding box center [696, 174] width 847 height 44
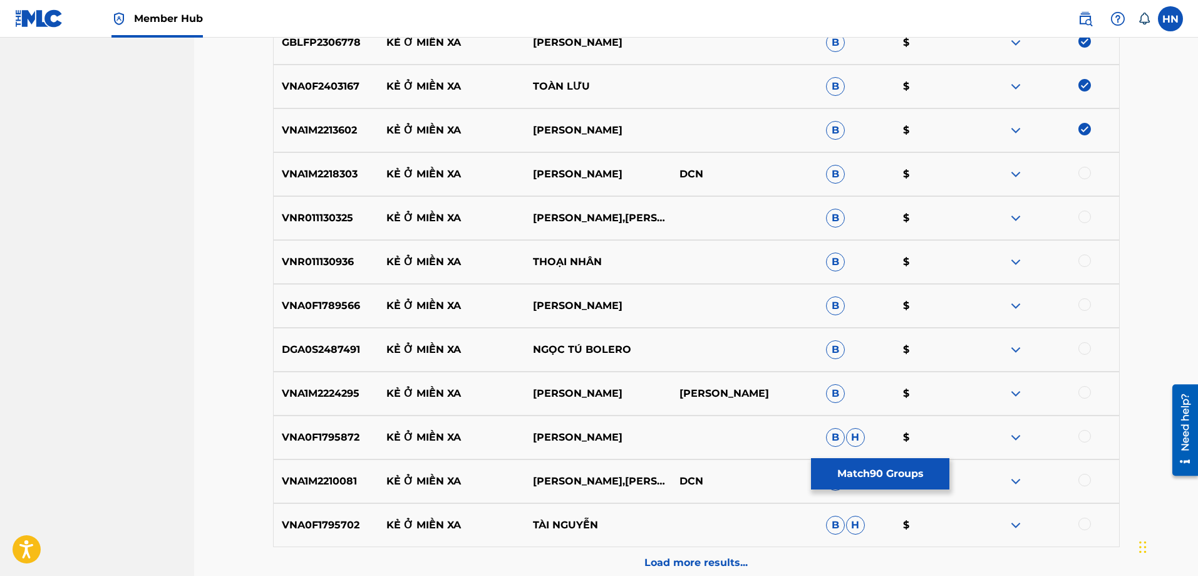
click at [1080, 174] on div at bounding box center [1085, 173] width 13 height 13
click at [324, 214] on p "VNR011130325" at bounding box center [326, 217] width 105 height 15
click at [1081, 219] on div at bounding box center [1085, 216] width 13 height 13
click at [333, 257] on p "VNR011130936" at bounding box center [326, 261] width 105 height 15
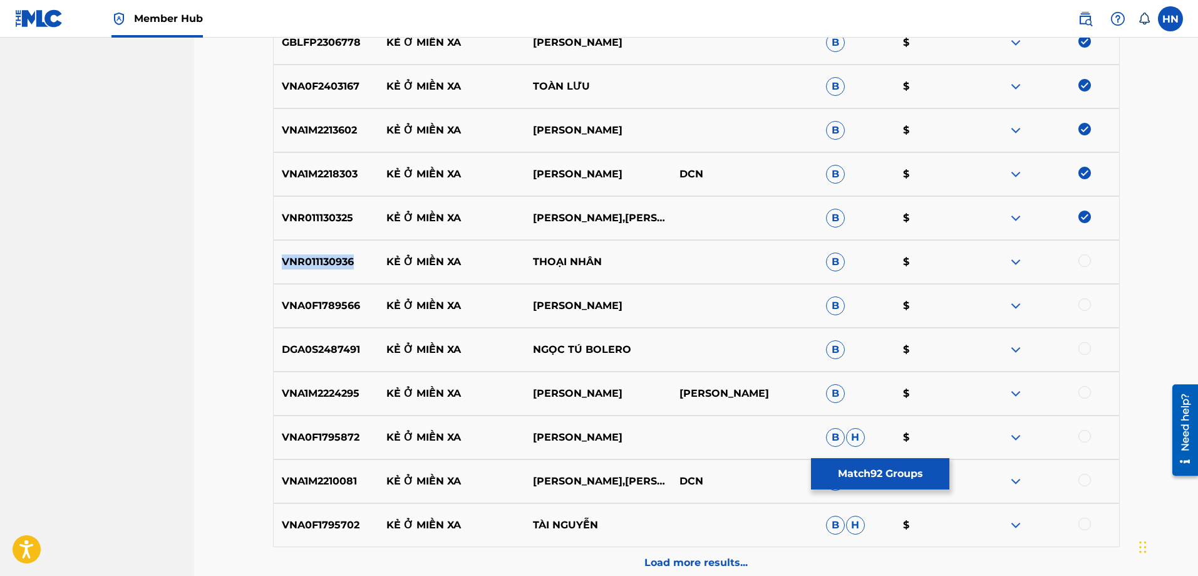
click at [333, 257] on p "VNR011130936" at bounding box center [326, 261] width 105 height 15
click at [1090, 260] on div at bounding box center [1085, 260] width 13 height 13
click at [341, 309] on p "VNA0F1789566" at bounding box center [326, 305] width 105 height 15
click at [1082, 306] on div at bounding box center [1085, 304] width 13 height 13
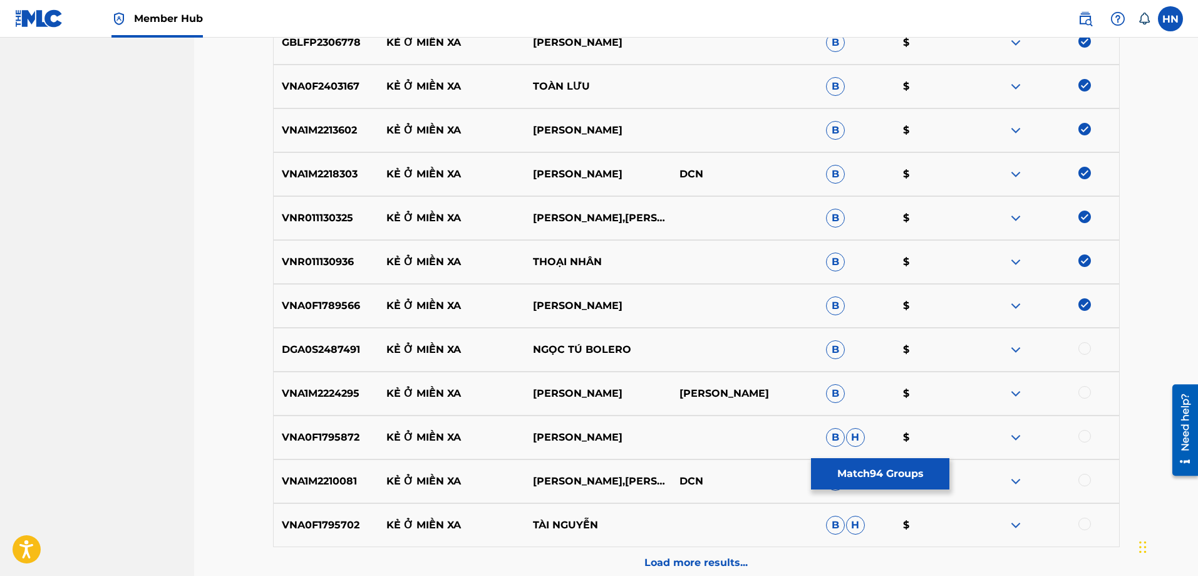
click at [314, 338] on div "DGA0S2487491 KẺ Ở MIỀN XA NGỌC TÚ BOLERO B $" at bounding box center [696, 350] width 847 height 44
click at [1081, 349] on div at bounding box center [1085, 348] width 13 height 13
click at [355, 406] on div "VNA1M2224295 KẺ Ở MIỀN XA THANH VINH HỒNG QUYÊN B $" at bounding box center [696, 393] width 847 height 44
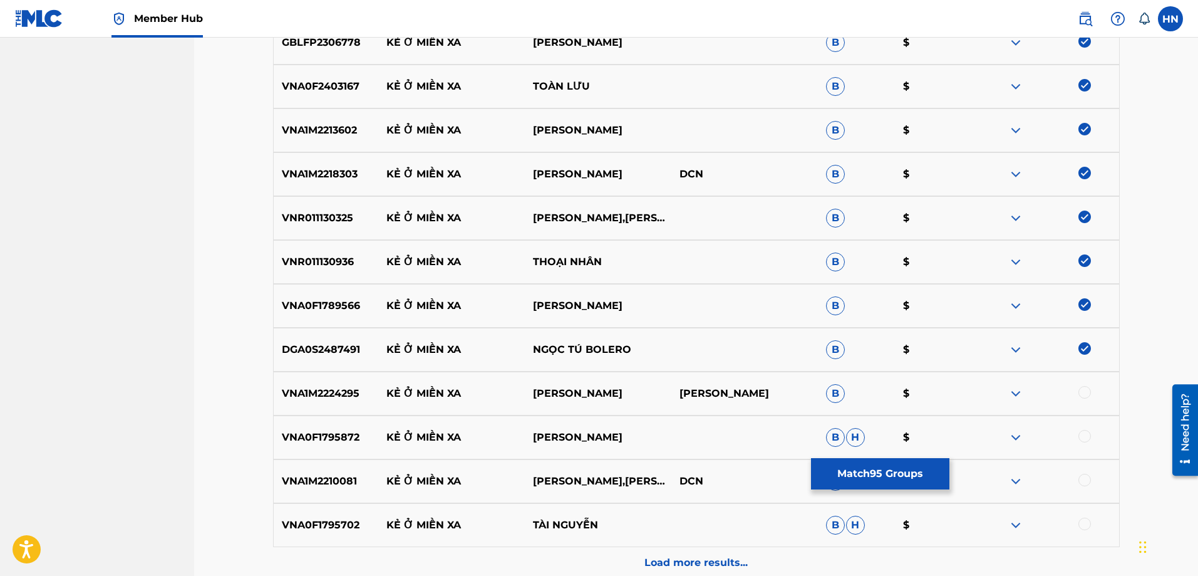
click at [1084, 394] on div at bounding box center [1085, 392] width 13 height 13
click at [293, 427] on div "VNA0F1795872 KẺ Ở MIỀN XA [PERSON_NAME] CẢNH B H $" at bounding box center [696, 437] width 847 height 44
click at [1089, 432] on div at bounding box center [1085, 436] width 13 height 13
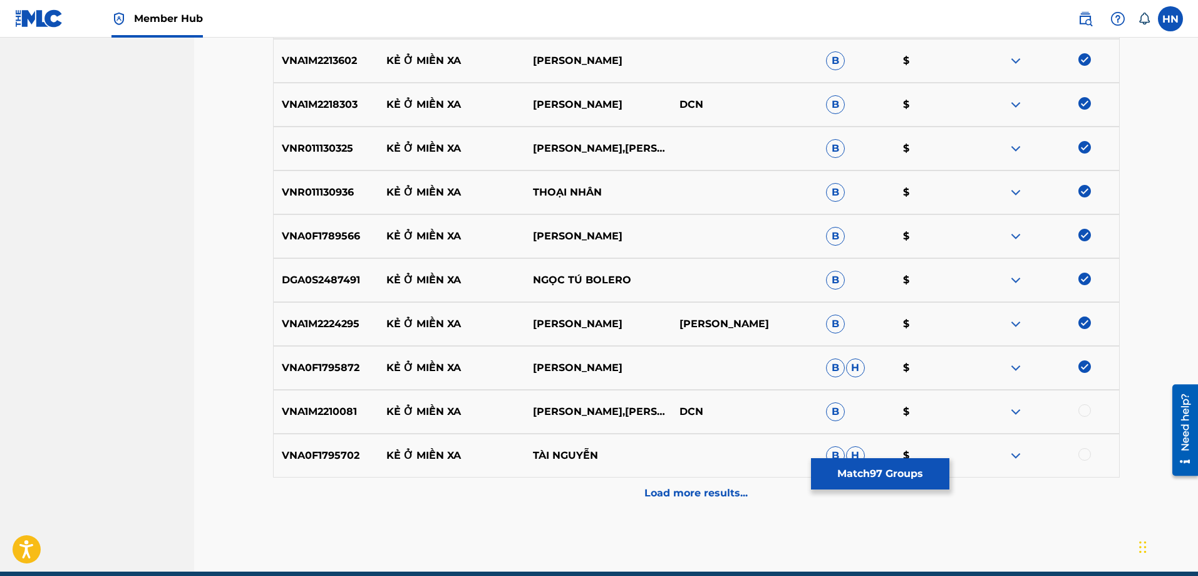
scroll to position [4445, 0]
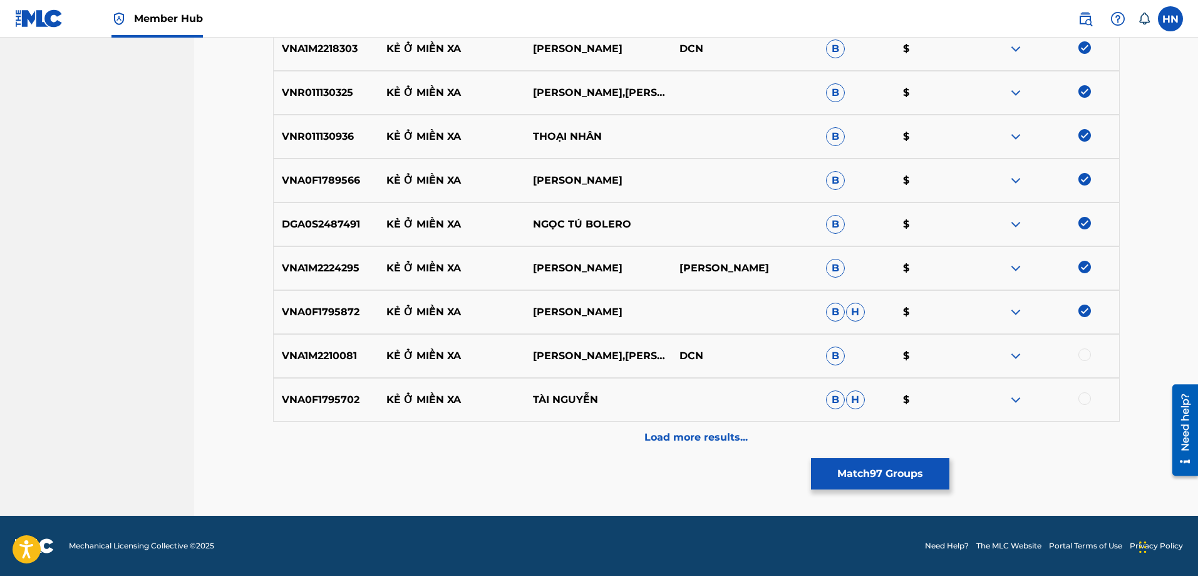
click at [346, 361] on p "VNA1M2210081" at bounding box center [326, 355] width 105 height 15
click at [1087, 351] on div at bounding box center [1085, 354] width 13 height 13
click at [325, 391] on div "VNA0F1795702 KẺ Ở MIỀN XA TÀI [PERSON_NAME]" at bounding box center [696, 400] width 847 height 44
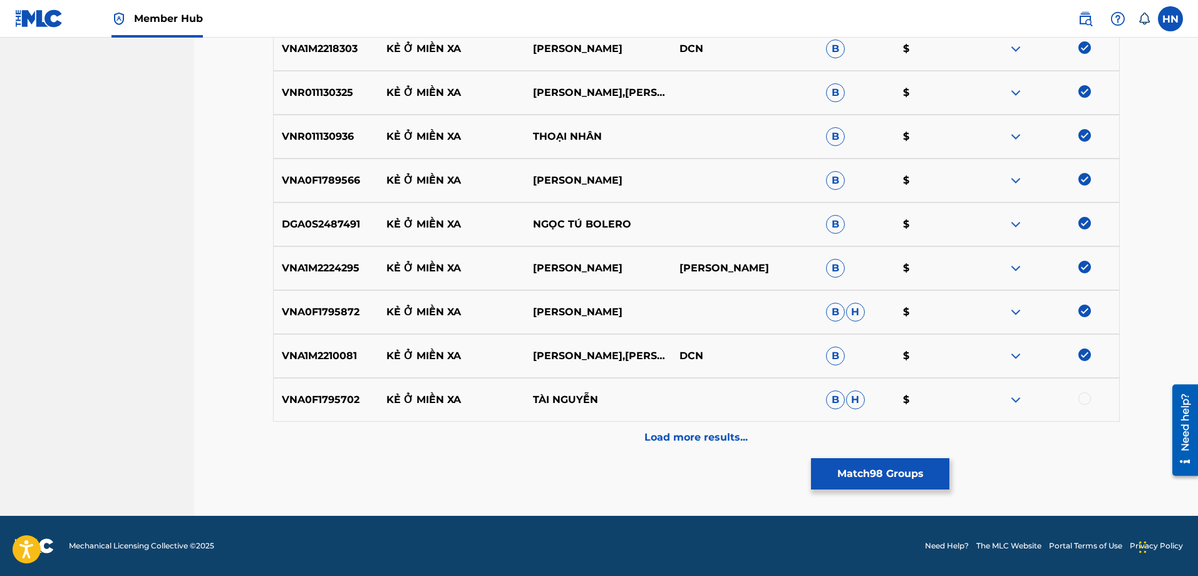
click at [1083, 403] on div at bounding box center [1046, 399] width 147 height 15
click at [1083, 402] on div at bounding box center [1085, 398] width 13 height 13
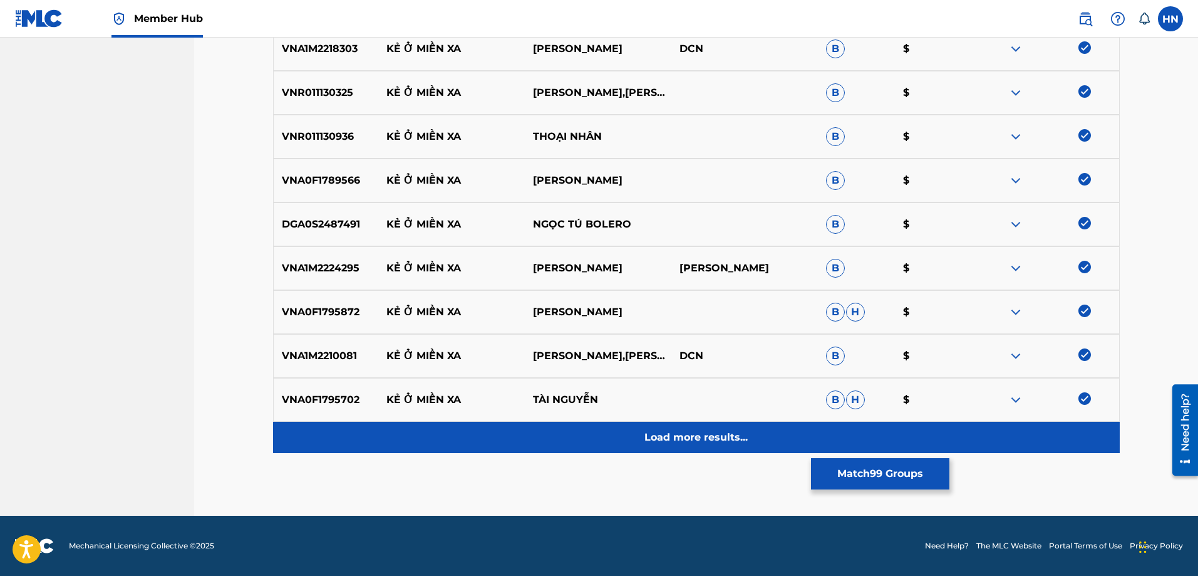
click at [702, 435] on p "Load more results..." at bounding box center [696, 437] width 103 height 15
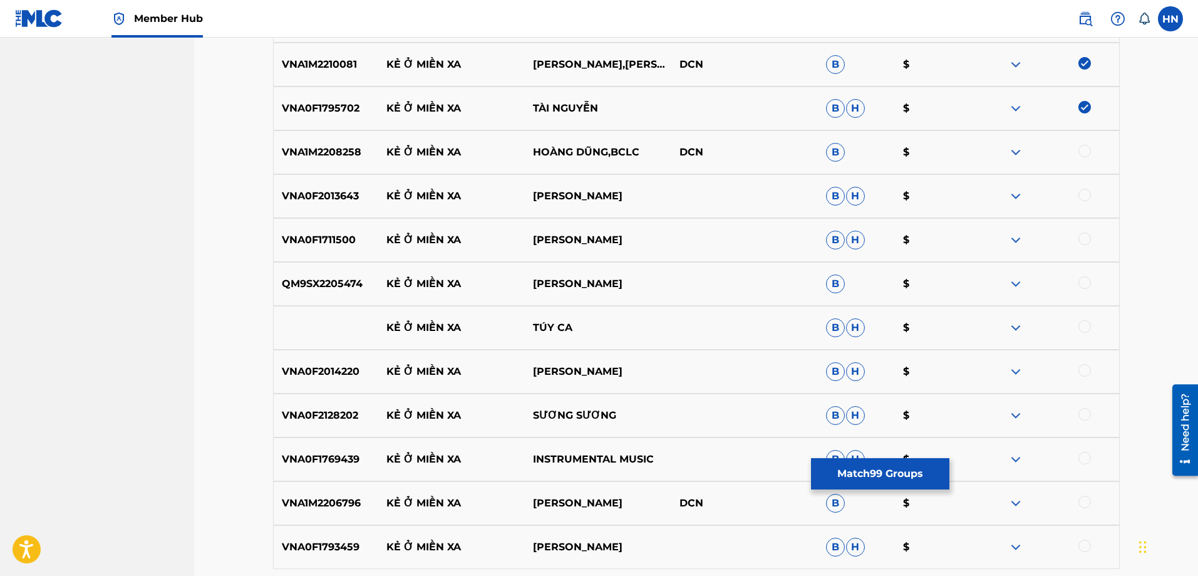
scroll to position [4759, 0]
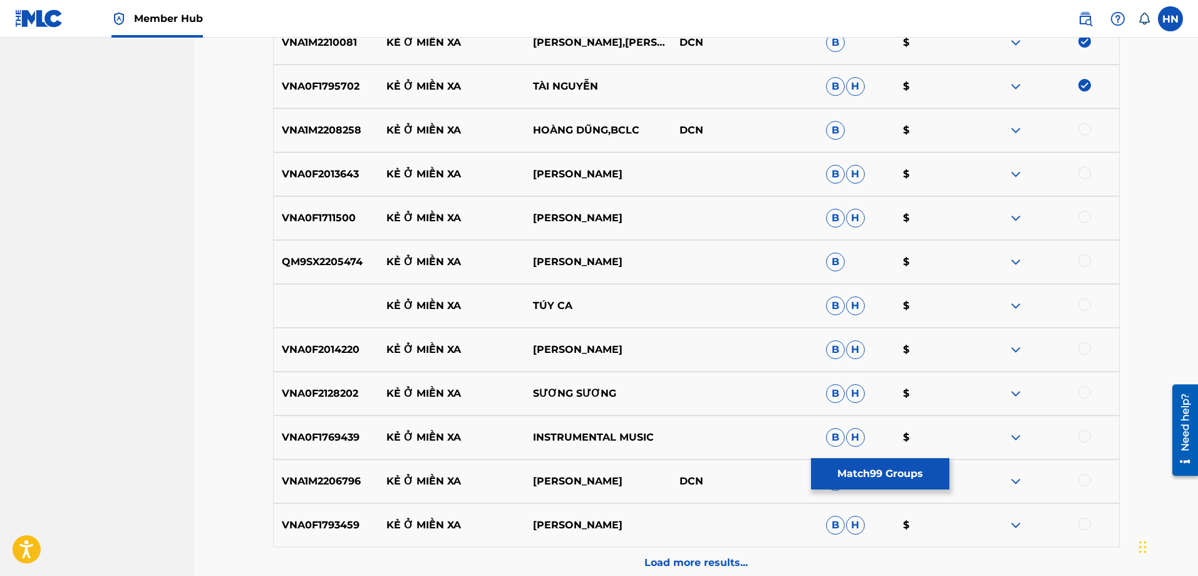
click at [293, 131] on p "VNA1M2208258" at bounding box center [326, 130] width 105 height 15
click at [1082, 131] on div at bounding box center [1085, 129] width 13 height 13
click at [316, 176] on p "VNA0F2013643" at bounding box center [326, 174] width 105 height 15
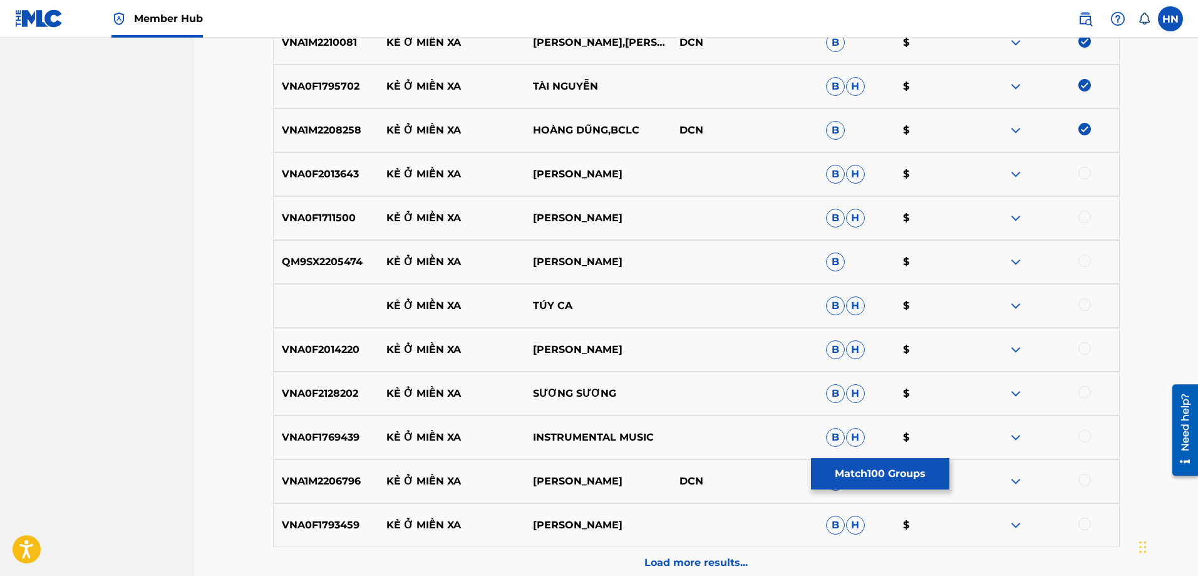
click at [1082, 168] on div at bounding box center [1085, 173] width 13 height 13
click at [339, 216] on p "VNA0F1711500" at bounding box center [326, 217] width 105 height 15
click at [1083, 220] on div at bounding box center [1085, 216] width 13 height 13
click at [376, 261] on p "QM9SX2205474" at bounding box center [326, 261] width 105 height 15
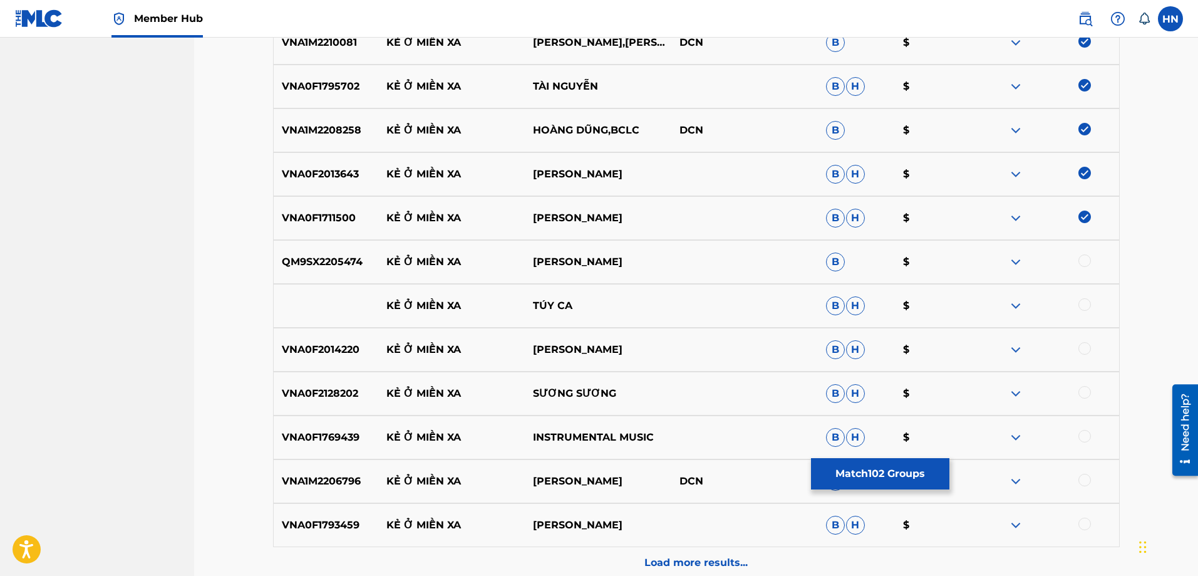
click at [339, 257] on p "QM9SX2205474" at bounding box center [326, 261] width 105 height 15
click at [1081, 261] on div at bounding box center [1085, 260] width 13 height 13
drag, startPoint x: 360, startPoint y: 304, endPoint x: 577, endPoint y: 298, distance: 217.4
click at [576, 298] on div "KẺ Ở MIỀN XA TÚY CA B H $" at bounding box center [696, 306] width 847 height 44
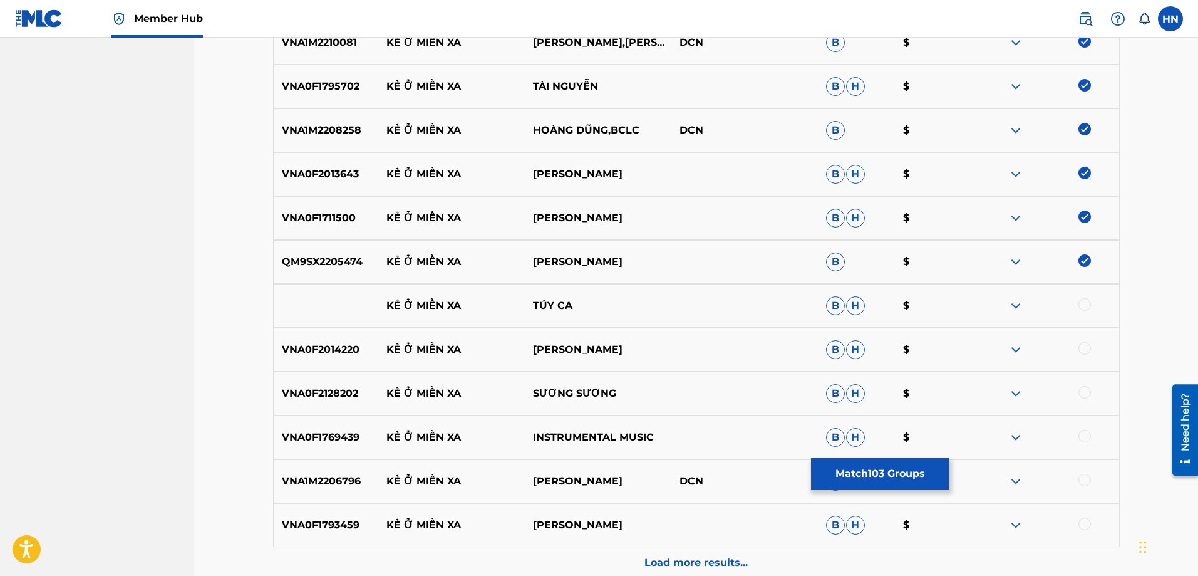
click at [1084, 305] on div at bounding box center [1085, 304] width 13 height 13
click at [1019, 306] on img at bounding box center [1015, 305] width 15 height 15
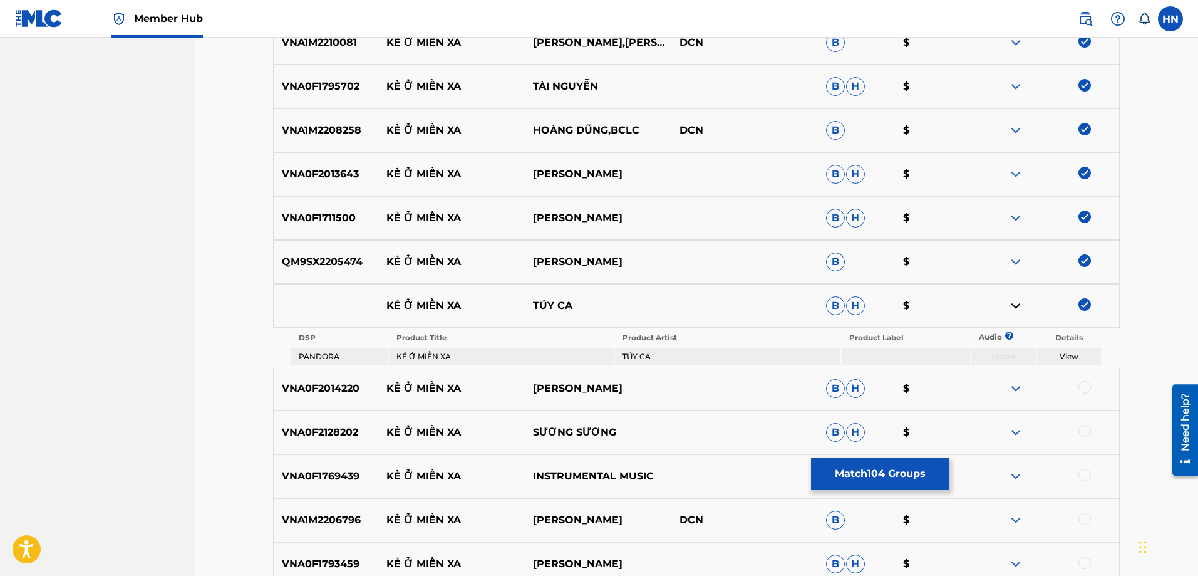
click at [316, 379] on div "VNA0F2014220 KẺ Ở MIỀN XA PHƯƠNG MỸ HẠNH B H $" at bounding box center [696, 388] width 847 height 44
click at [1082, 387] on div at bounding box center [1085, 387] width 13 height 13
click at [273, 408] on div "VNA0F2014220 KẺ Ở MIỀN XA PHƯƠNG MỸ HẠNH B H $" at bounding box center [696, 388] width 847 height 44
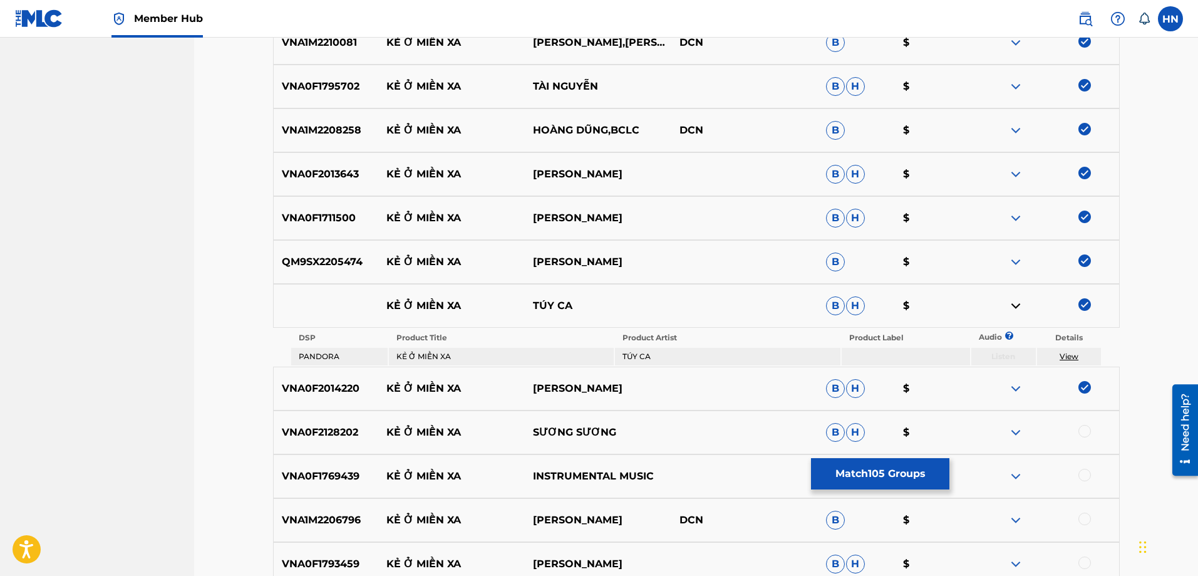
click at [320, 433] on p "VNA0F2128202" at bounding box center [326, 432] width 105 height 15
click at [1080, 430] on div at bounding box center [1085, 431] width 13 height 13
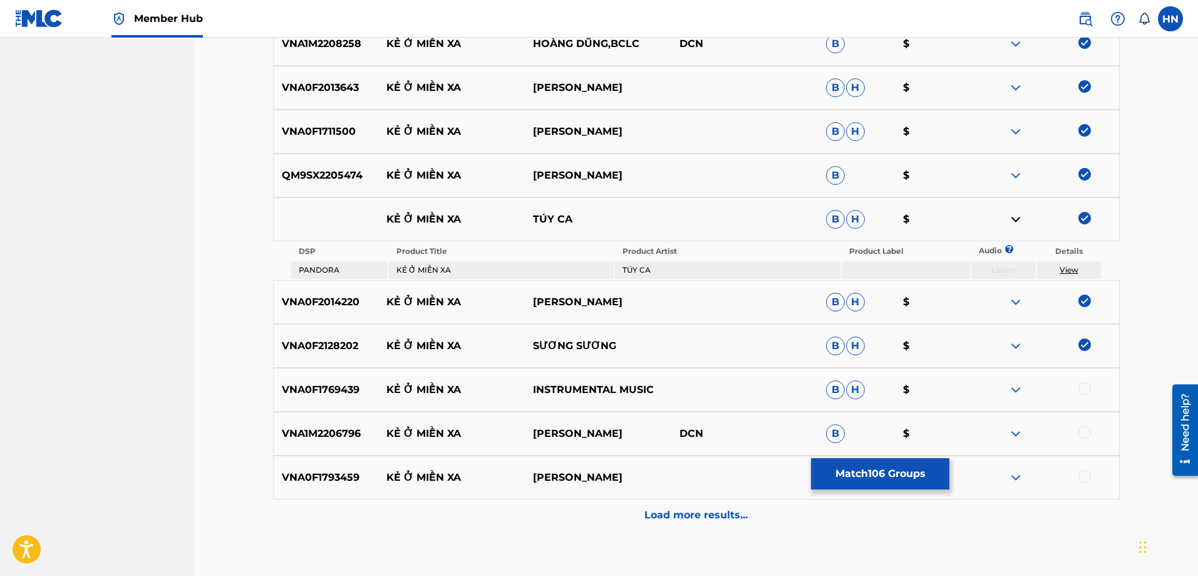
scroll to position [4923, 0]
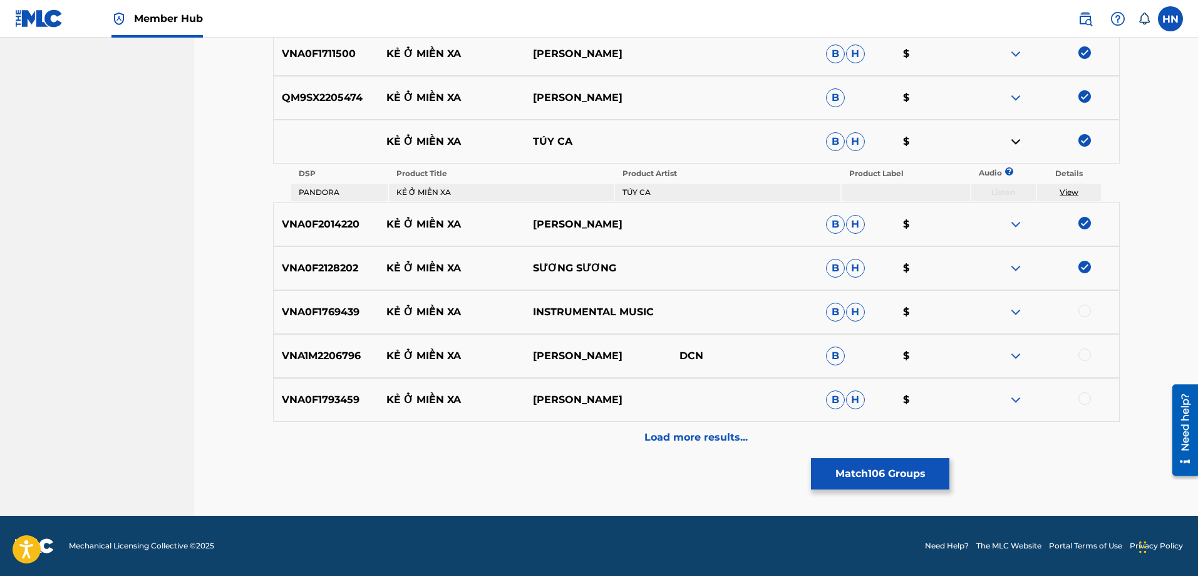
click at [314, 310] on p "VNA0F1769439" at bounding box center [326, 311] width 105 height 15
click at [1079, 307] on div at bounding box center [1046, 311] width 147 height 15
click at [1084, 310] on div at bounding box center [1085, 310] width 13 height 13
click at [348, 356] on p "VNA1M2206796" at bounding box center [326, 355] width 105 height 15
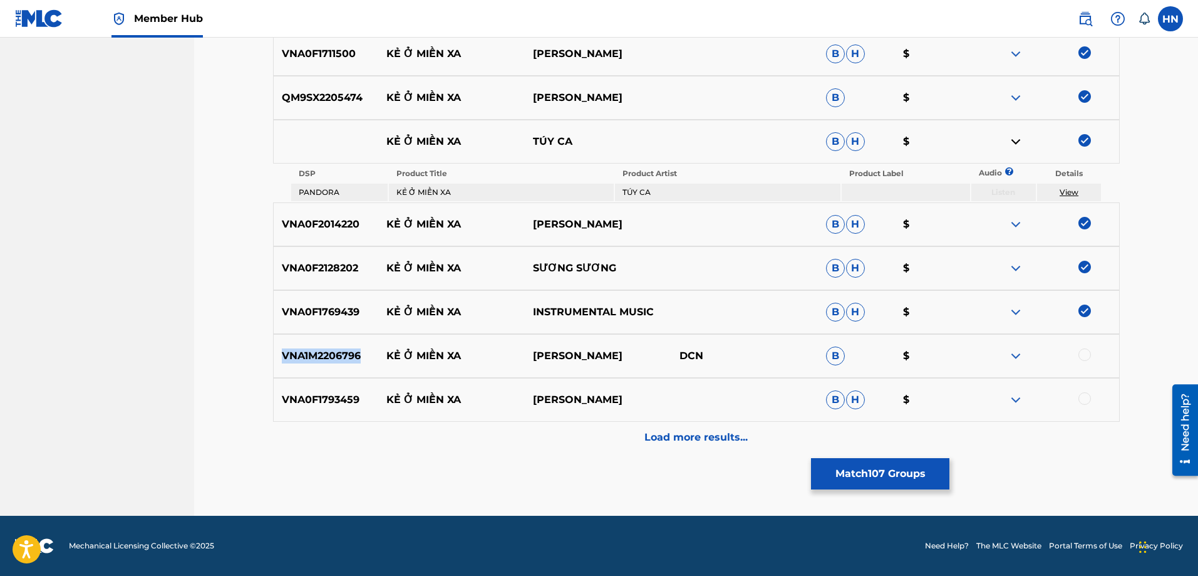
click at [348, 356] on p "VNA1M2206796" at bounding box center [326, 355] width 105 height 15
click at [1078, 355] on div at bounding box center [1046, 355] width 147 height 15
click at [1081, 355] on div at bounding box center [1085, 354] width 13 height 13
click at [282, 398] on p "VNA0F1793459" at bounding box center [326, 399] width 105 height 15
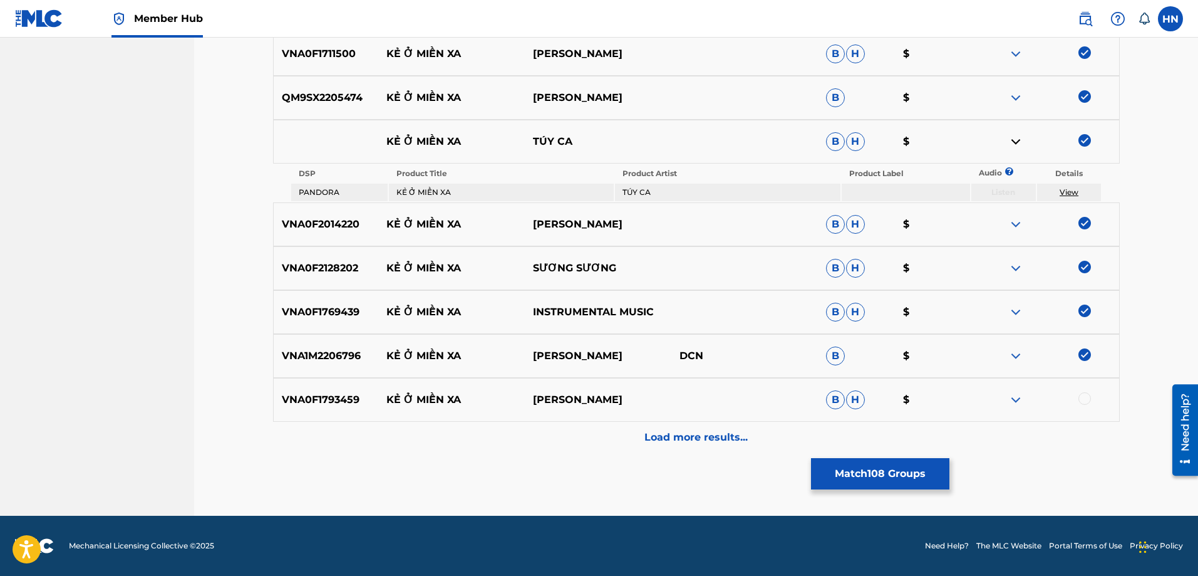
click at [1082, 396] on div at bounding box center [1085, 398] width 13 height 13
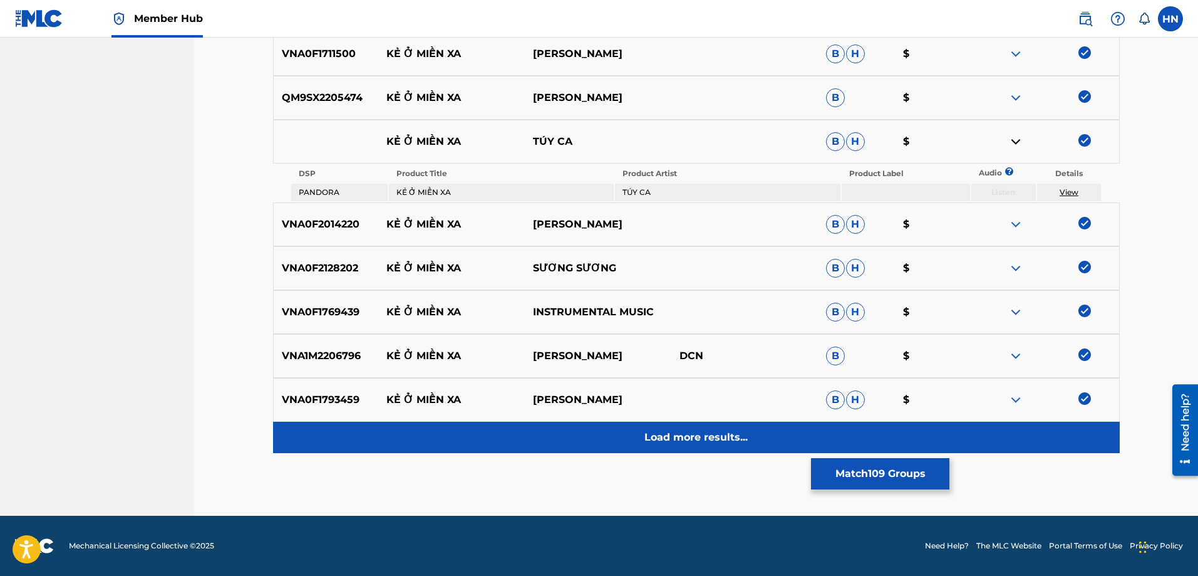
click at [712, 450] on div "Load more results..." at bounding box center [696, 437] width 847 height 31
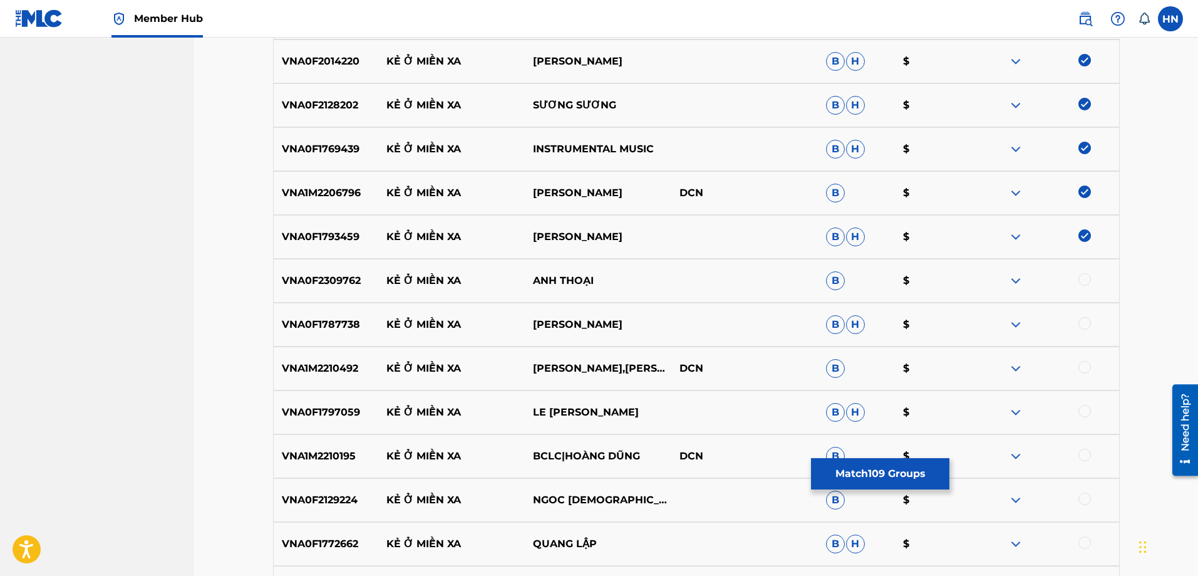
scroll to position [5173, 0]
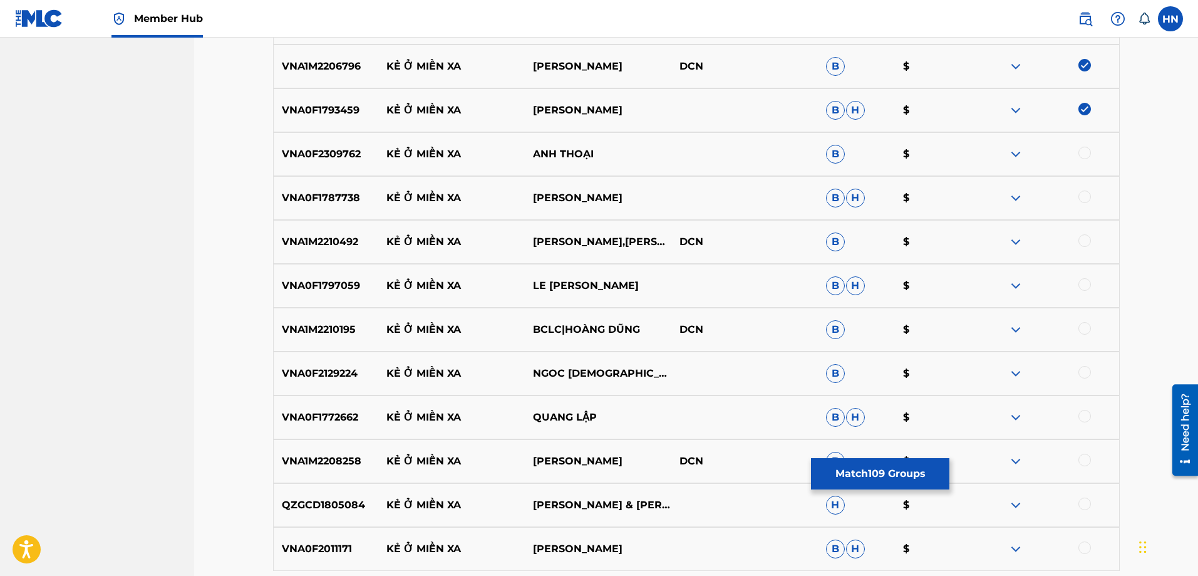
click at [293, 143] on div "VNA0F2309762 KẺ Ở MIỀN XA ANH THOẠI B $" at bounding box center [696, 154] width 847 height 44
click at [1084, 153] on div at bounding box center [1085, 153] width 13 height 13
click at [351, 198] on p "VNA0F1787738" at bounding box center [326, 197] width 105 height 15
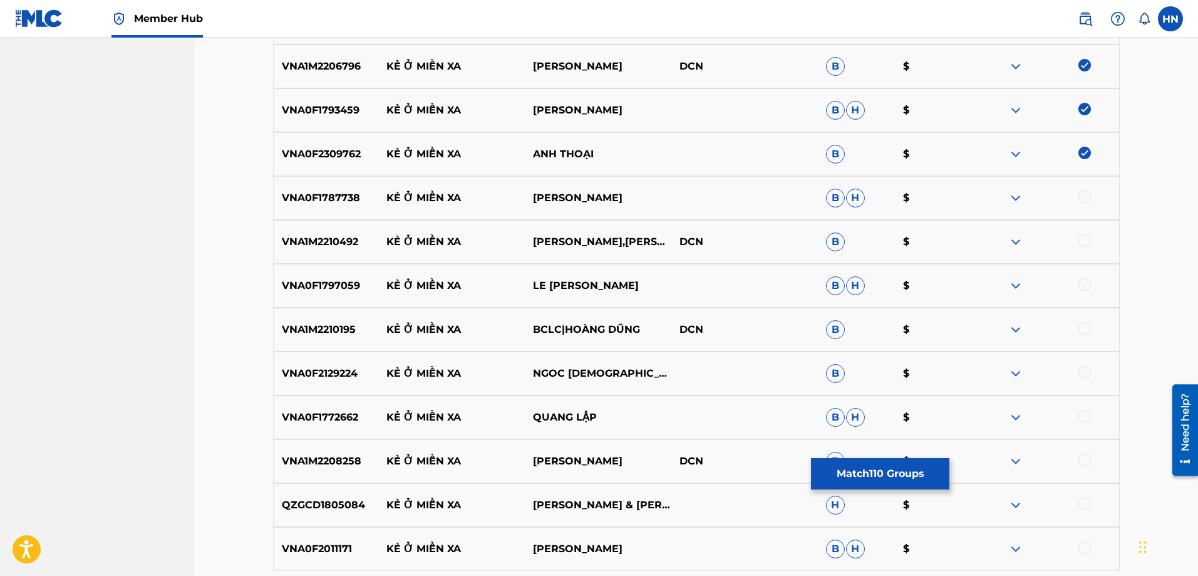
click at [1083, 194] on div at bounding box center [1085, 196] width 13 height 13
click at [339, 239] on p "VNA1M2210492" at bounding box center [326, 241] width 105 height 15
click at [1084, 239] on div at bounding box center [1085, 240] width 13 height 13
click at [333, 276] on div "VNA0F1797059 KẺ Ở MIỀN XA LE [GEOGRAPHIC_DATA] $" at bounding box center [696, 286] width 847 height 44
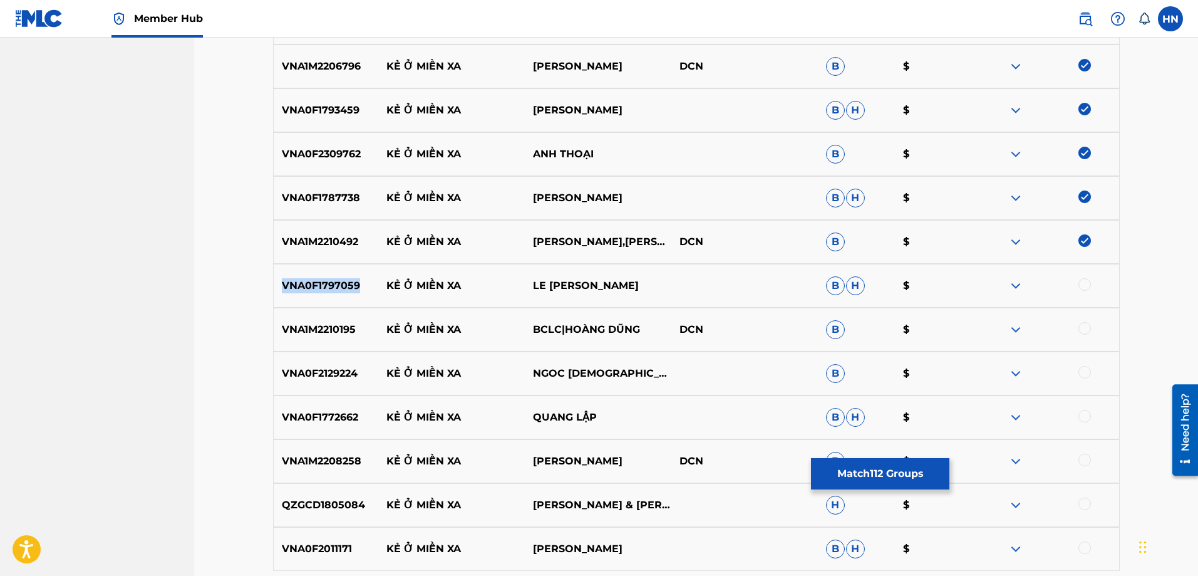
click at [333, 276] on div "VNA0F1797059 KẺ Ở MIỀN XA LE [GEOGRAPHIC_DATA] $" at bounding box center [696, 286] width 847 height 44
click at [1080, 286] on div at bounding box center [1085, 284] width 13 height 13
click at [356, 329] on p "VNA1M2210195" at bounding box center [326, 329] width 105 height 15
click at [348, 329] on p "VNA1M2210195" at bounding box center [326, 329] width 105 height 15
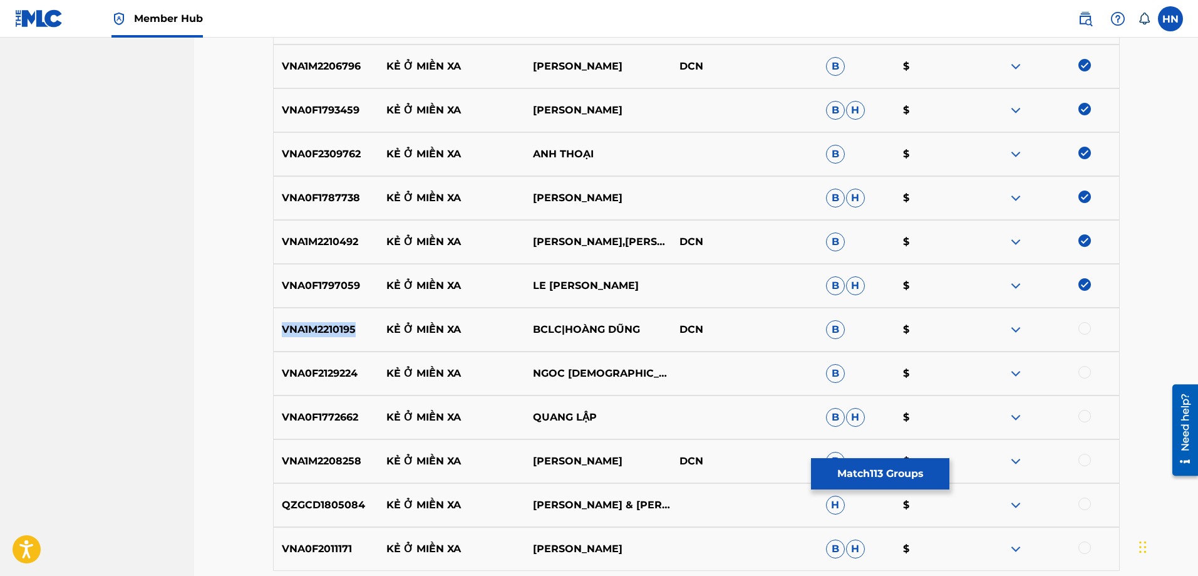
click at [348, 329] on p "VNA1M2210195" at bounding box center [326, 329] width 105 height 15
click at [1088, 332] on div at bounding box center [1085, 328] width 13 height 13
click at [330, 360] on div "VNA0F2129224 KẺ Ở MIỀN XA [GEOGRAPHIC_DATA][DEMOGRAPHIC_DATA] B $" at bounding box center [696, 373] width 847 height 44
click at [1088, 367] on div at bounding box center [1085, 372] width 13 height 13
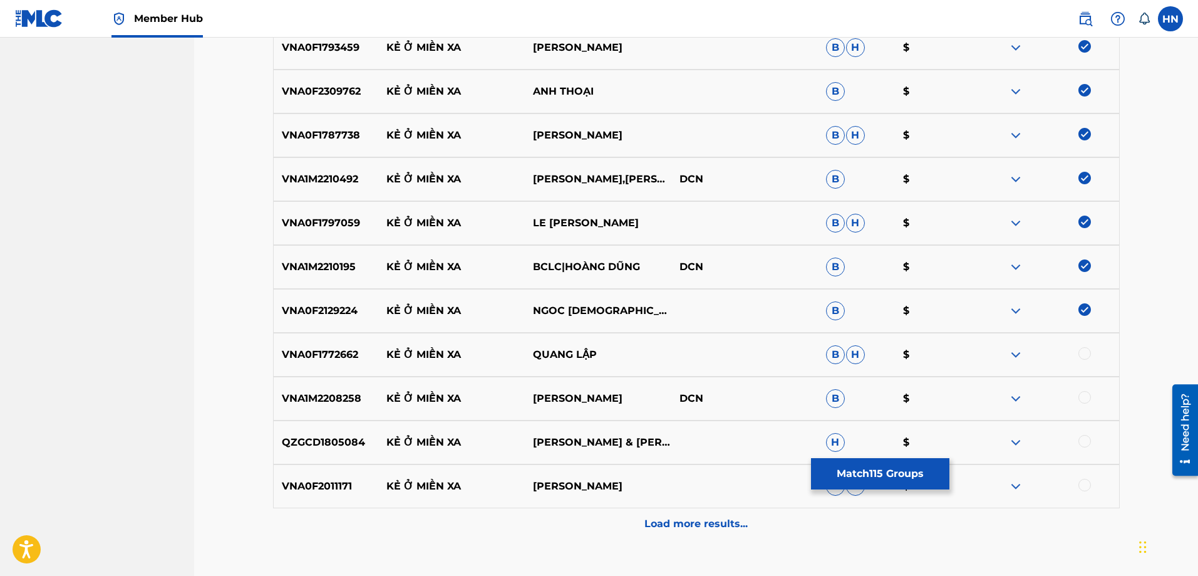
scroll to position [5322, 0]
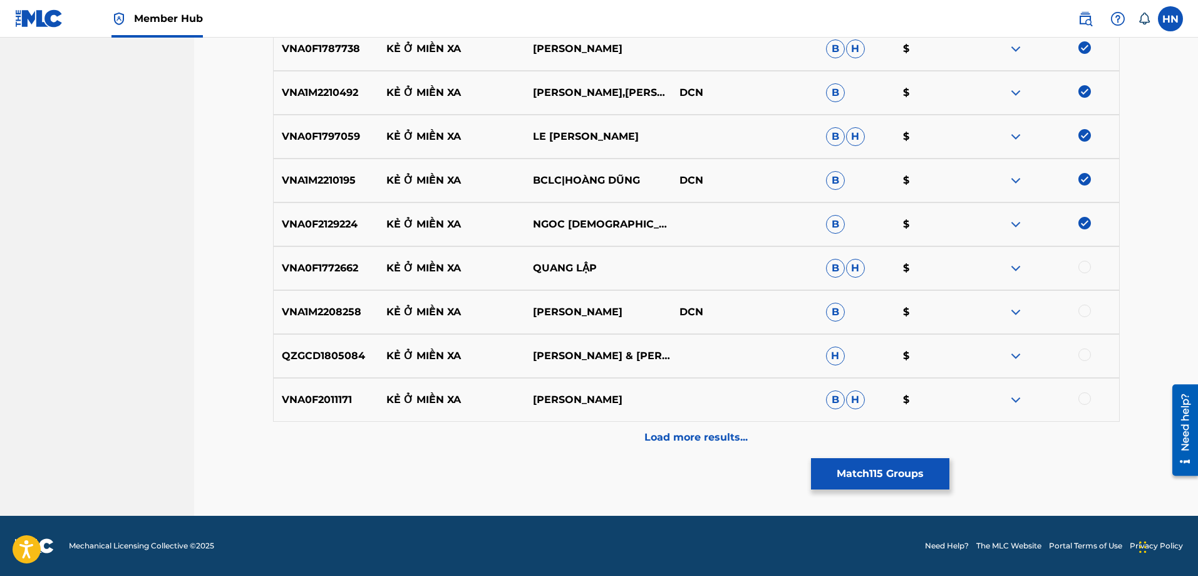
click at [314, 276] on div "VNA0F1772662 KẺ Ở MIỀN XA QUANG LẬP B H $" at bounding box center [696, 268] width 847 height 44
click at [1085, 270] on div at bounding box center [1085, 267] width 13 height 13
click at [303, 331] on div "VNA1M2208258 KẺ Ở MIỀN XA HOÀNG DŨNG DCN B $" at bounding box center [696, 312] width 847 height 44
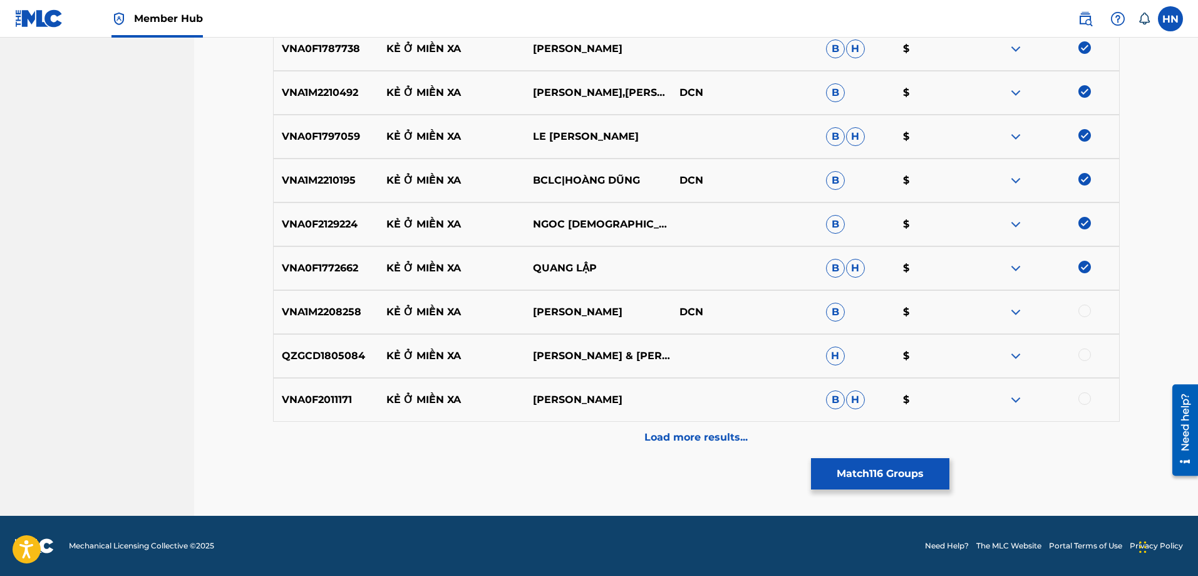
click at [1089, 313] on div at bounding box center [1085, 310] width 13 height 13
click at [335, 350] on p "QZGCD1805084" at bounding box center [326, 355] width 105 height 15
click at [1090, 354] on div at bounding box center [1085, 354] width 13 height 13
click at [280, 383] on div "VNA0F2011171 KẺ Ở MIỀN XA KHÁNH LINH B H $" at bounding box center [696, 400] width 847 height 44
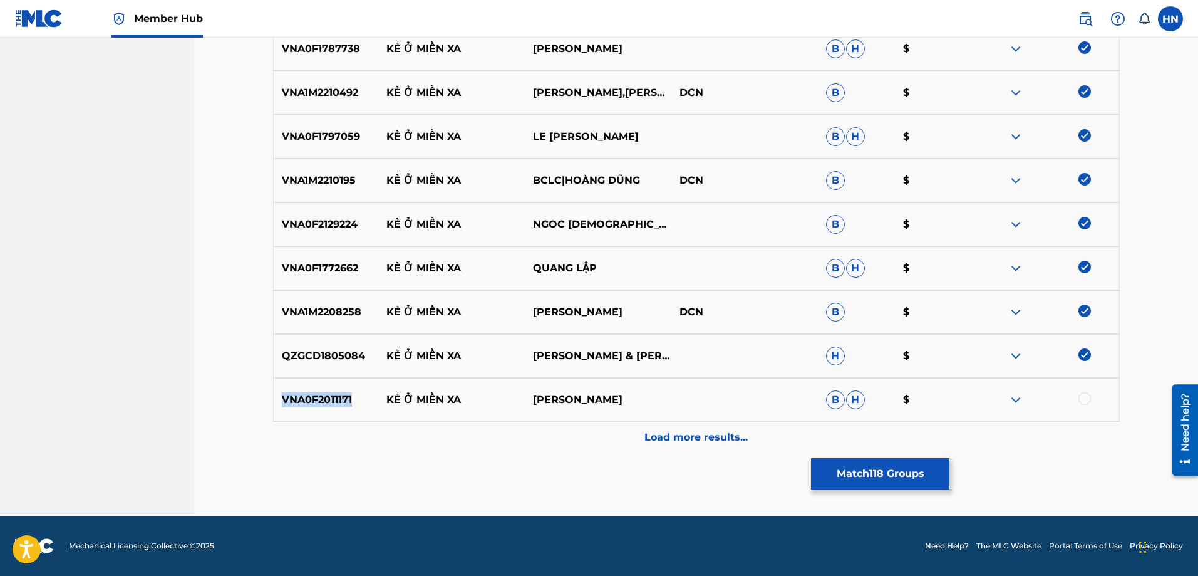
click at [280, 383] on div "VNA0F2011171 KẺ Ở MIỀN XA KHÁNH LINH B H $" at bounding box center [696, 400] width 847 height 44
click at [1084, 398] on div at bounding box center [1085, 398] width 13 height 13
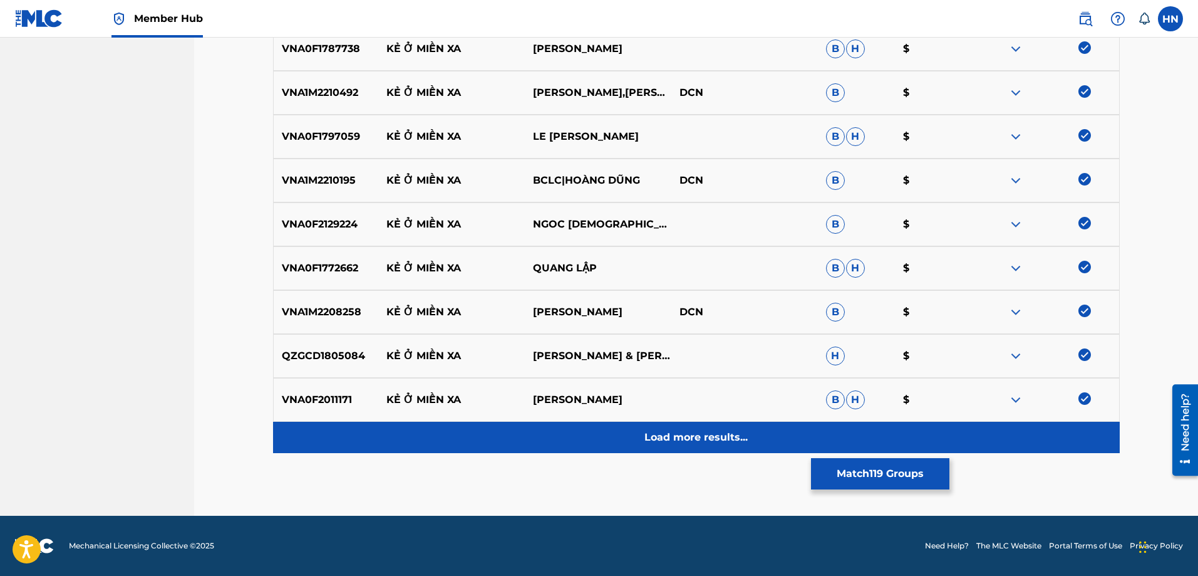
click at [780, 445] on div "Load more results..." at bounding box center [696, 437] width 847 height 31
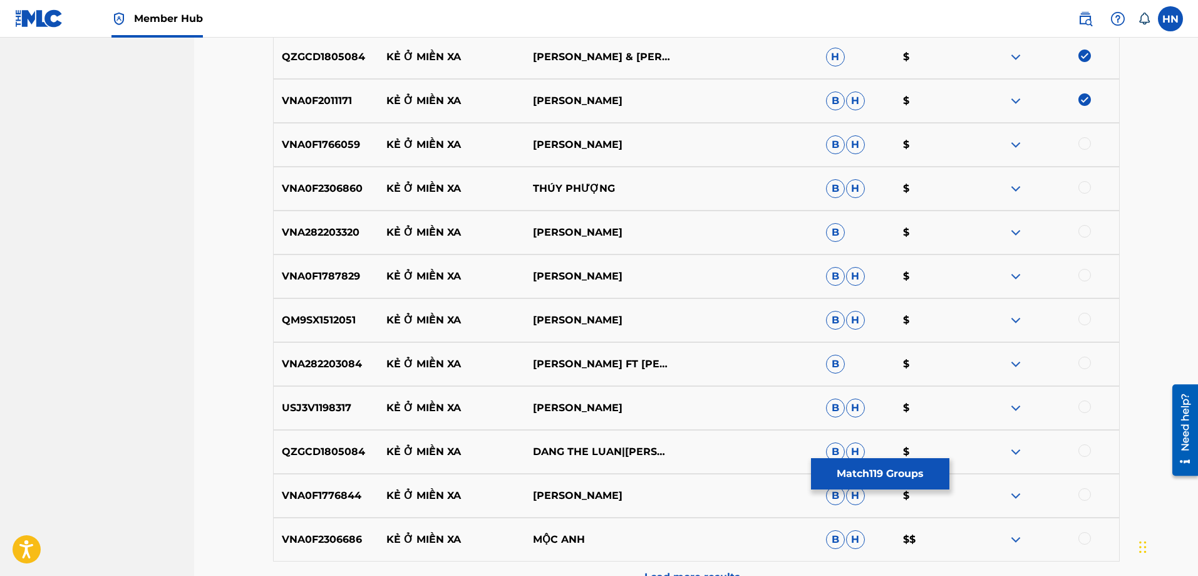
scroll to position [5636, 0]
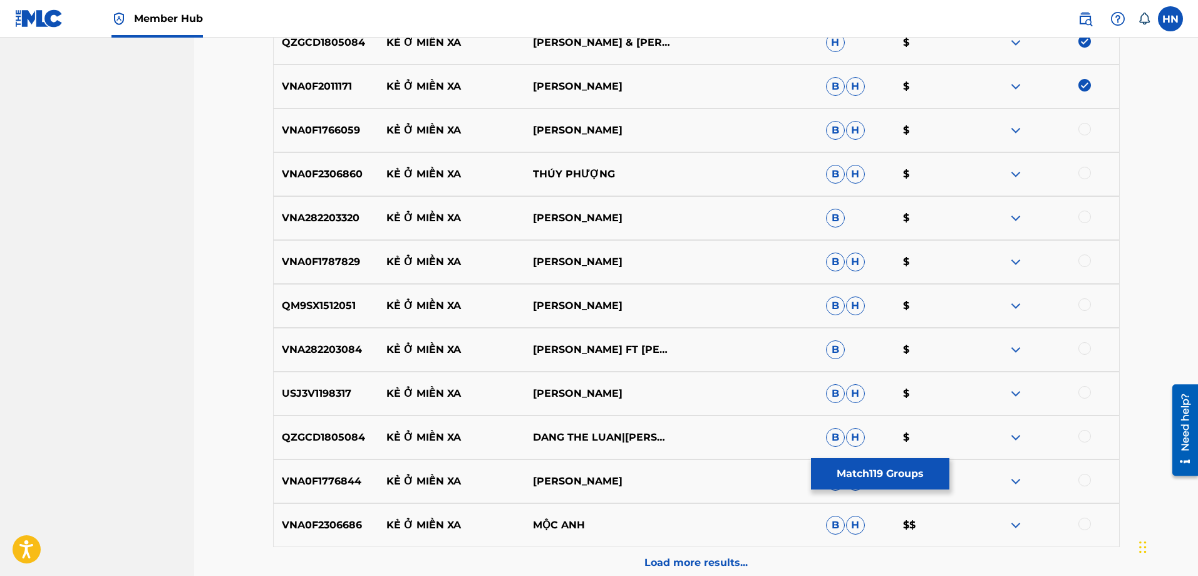
click at [324, 147] on div "VNA0F1766059 KẺ Ở MIỀN XA DƯƠNG BỬU TRUNG B H $" at bounding box center [696, 130] width 847 height 44
click at [1085, 132] on div at bounding box center [1085, 129] width 13 height 13
click at [303, 177] on p "VNA0F2306860" at bounding box center [326, 174] width 105 height 15
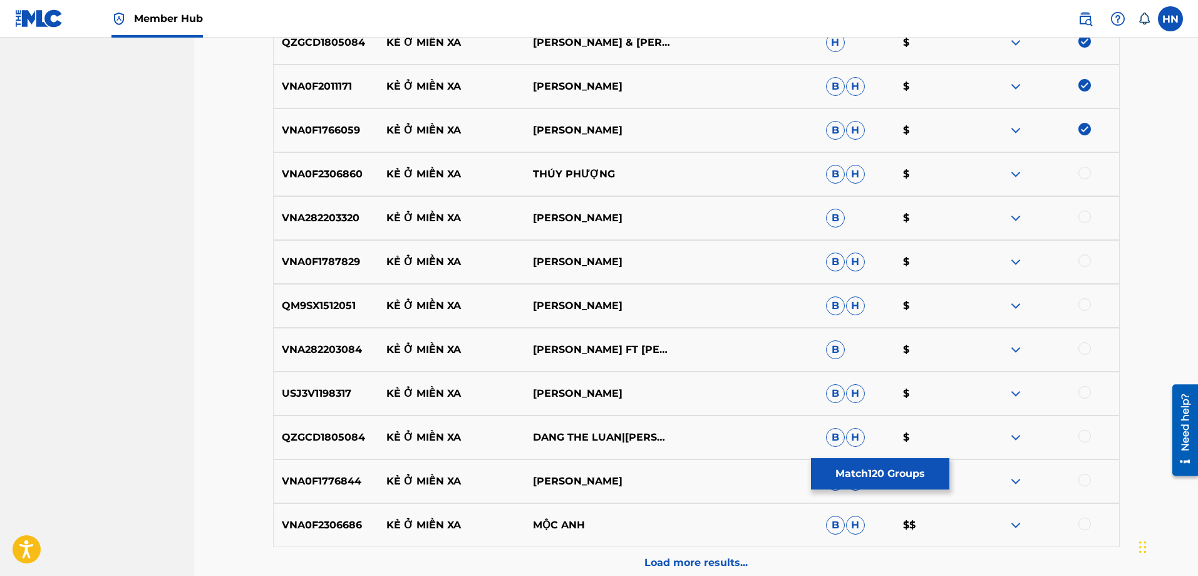
click at [1082, 174] on div at bounding box center [1085, 173] width 13 height 13
click at [275, 213] on p "VNA282203320" at bounding box center [326, 217] width 105 height 15
click at [1081, 215] on div at bounding box center [1085, 216] width 13 height 13
click at [305, 272] on div "VNA0F1787829 KẺ Ở MIỀN XA [GEOGRAPHIC_DATA] $" at bounding box center [696, 262] width 847 height 44
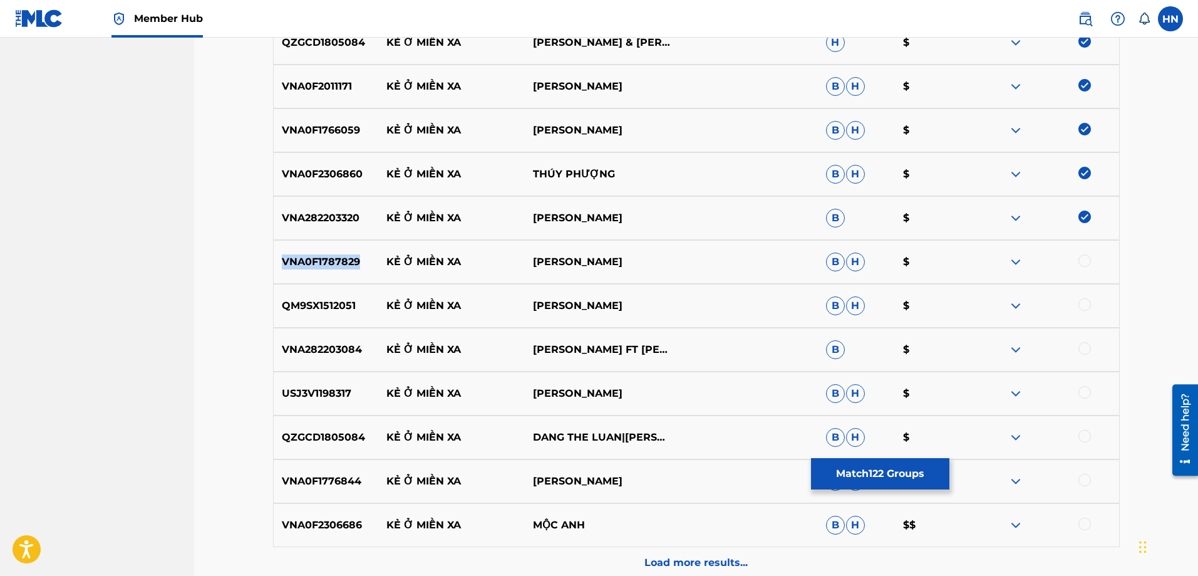
click at [305, 272] on div "VNA0F1787829 KẺ Ở MIỀN XA [GEOGRAPHIC_DATA] $" at bounding box center [696, 262] width 847 height 44
click at [1086, 256] on div at bounding box center [1085, 260] width 13 height 13
click at [330, 304] on p "QM9SX1512051" at bounding box center [326, 305] width 105 height 15
click at [1086, 304] on div at bounding box center [1085, 304] width 13 height 13
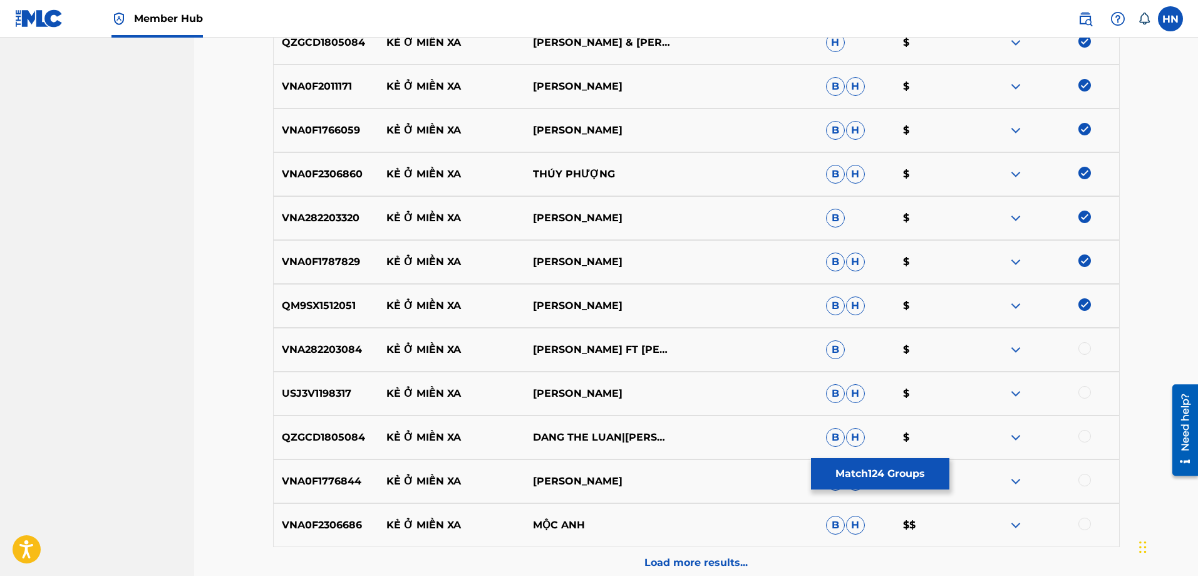
click at [338, 348] on p "VNA282203084" at bounding box center [326, 349] width 105 height 15
click at [1089, 351] on div at bounding box center [1085, 348] width 13 height 13
click at [319, 386] on p "USJ3V1198317" at bounding box center [326, 393] width 105 height 15
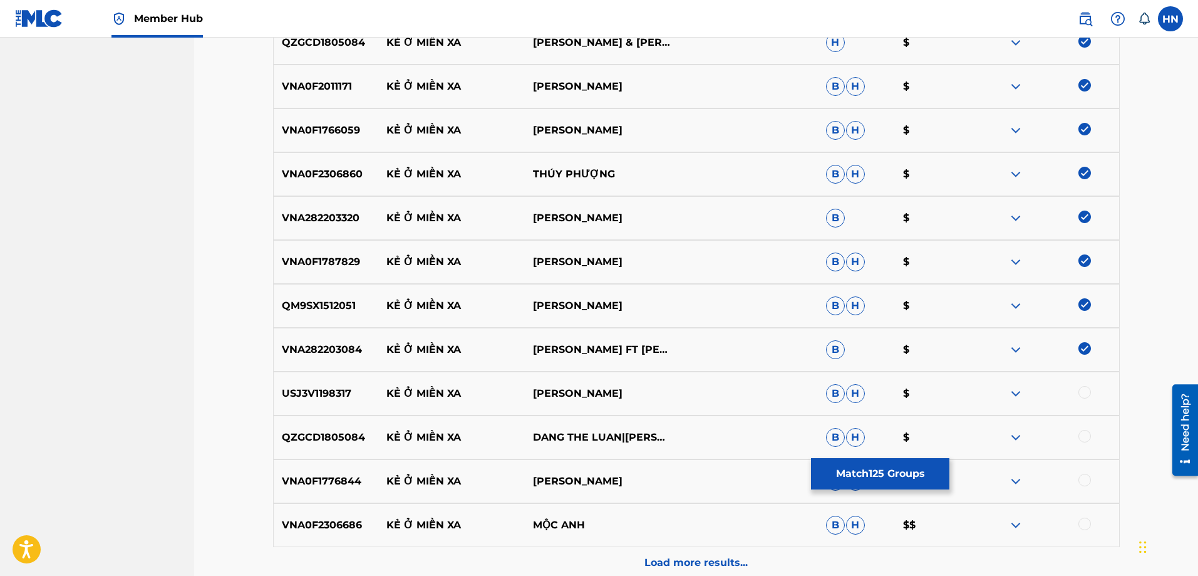
click at [1084, 391] on div at bounding box center [1085, 392] width 13 height 13
click at [355, 442] on p "QZGCD1805084" at bounding box center [326, 437] width 105 height 15
click at [1084, 443] on div at bounding box center [1046, 437] width 147 height 15
click at [1084, 437] on div at bounding box center [1085, 436] width 13 height 13
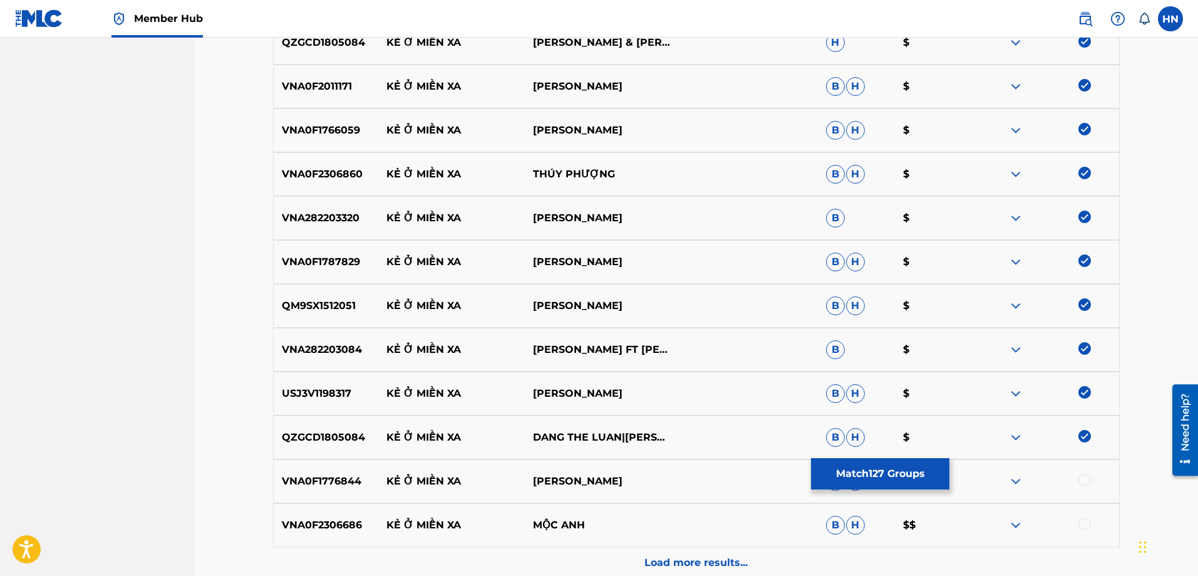
click at [314, 469] on div "VNA0F1776844 KẺ Ở MIỀN XA DUY KHANH B H $" at bounding box center [696, 481] width 847 height 44
click at [1091, 478] on div at bounding box center [1085, 480] width 13 height 13
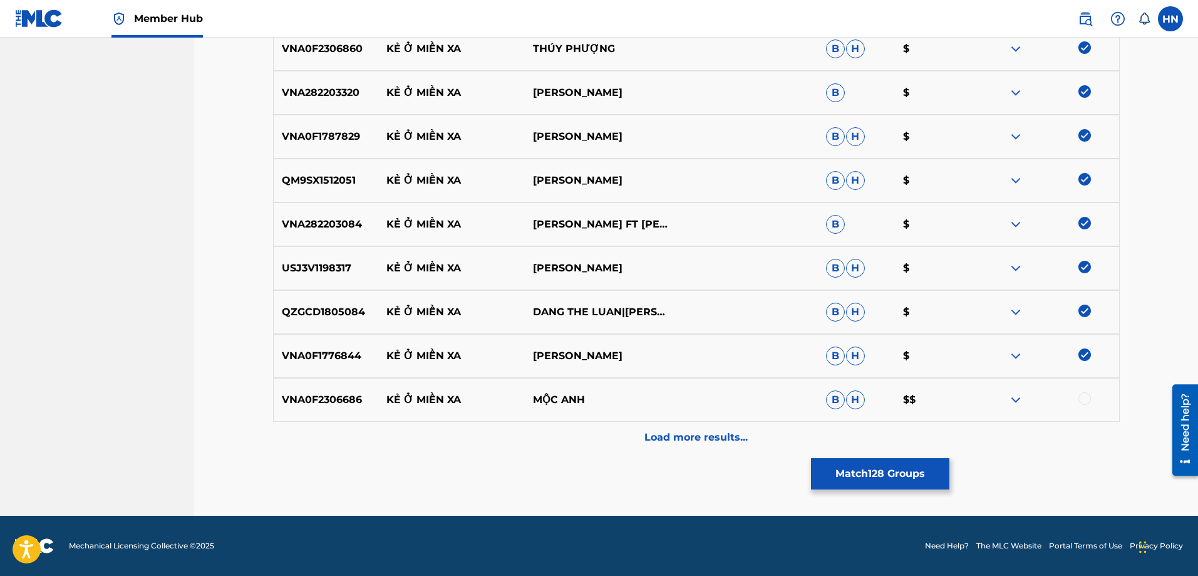
click at [351, 401] on p "VNA0F2306686" at bounding box center [326, 399] width 105 height 15
click at [1087, 395] on div at bounding box center [1085, 398] width 13 height 13
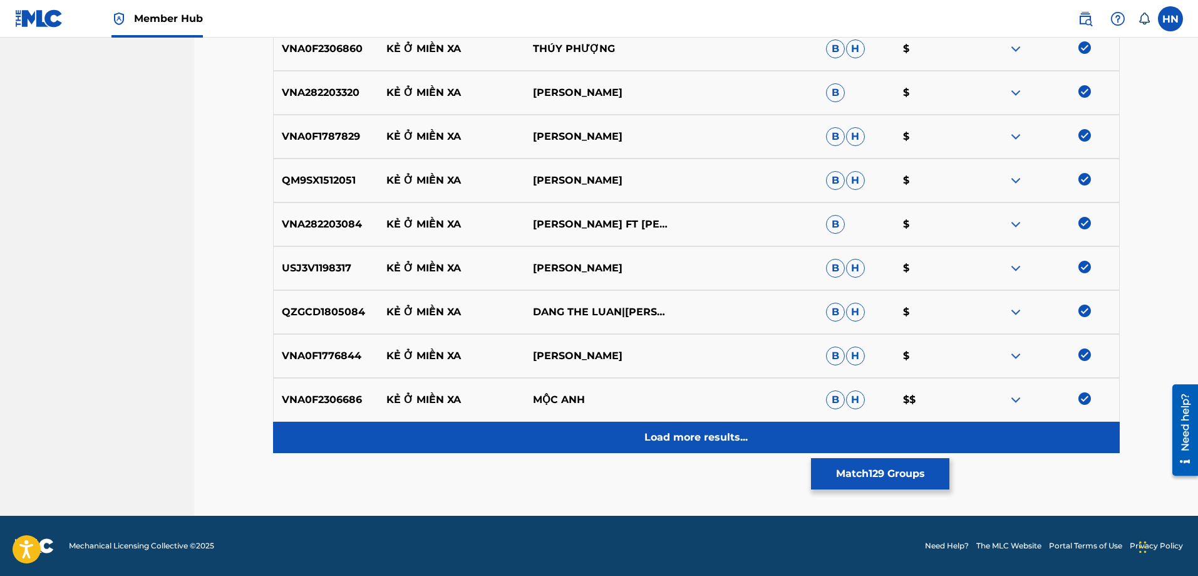
click at [780, 430] on div "Load more results..." at bounding box center [696, 437] width 847 height 31
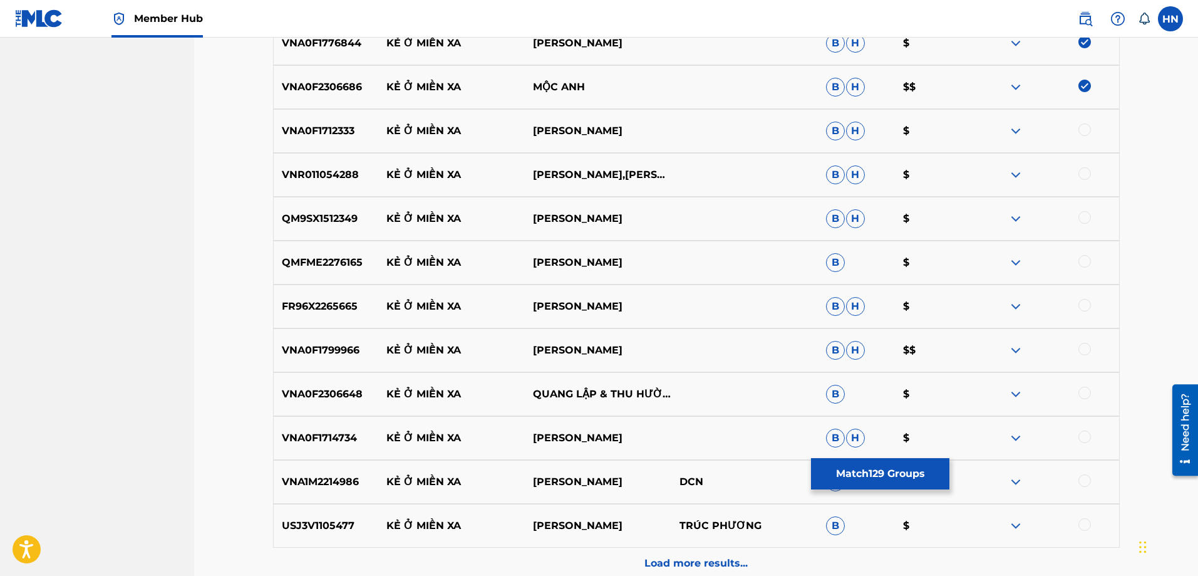
scroll to position [6074, 0]
click at [319, 142] on div "VNA0F1712333 KẺ Ở MIỀN XA ĐẶNG TRÍ TRUNG B H $" at bounding box center [696, 130] width 847 height 44
click at [1081, 129] on div at bounding box center [1085, 129] width 13 height 13
click at [316, 176] on p "VNR011054288" at bounding box center [326, 174] width 105 height 15
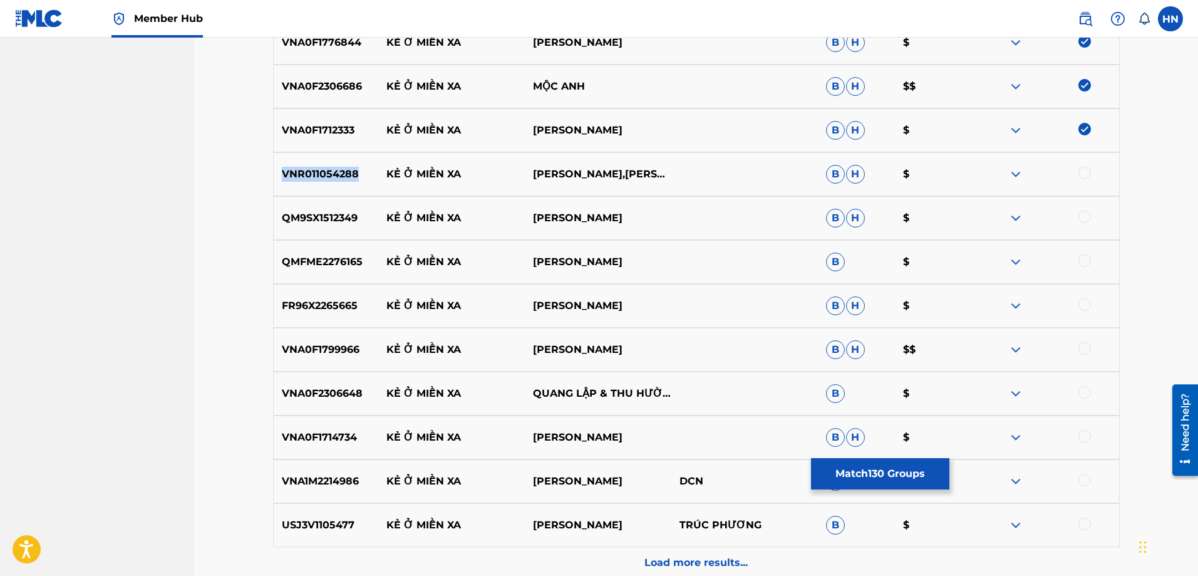
click at [316, 176] on p "VNR011054288" at bounding box center [326, 174] width 105 height 15
click at [1079, 171] on div at bounding box center [1085, 173] width 13 height 13
click at [334, 203] on div "QM9SX1512349 KẺ Ở MIỀN XA [GEOGRAPHIC_DATA] $" at bounding box center [696, 218] width 847 height 44
click at [1084, 214] on div at bounding box center [1085, 216] width 13 height 13
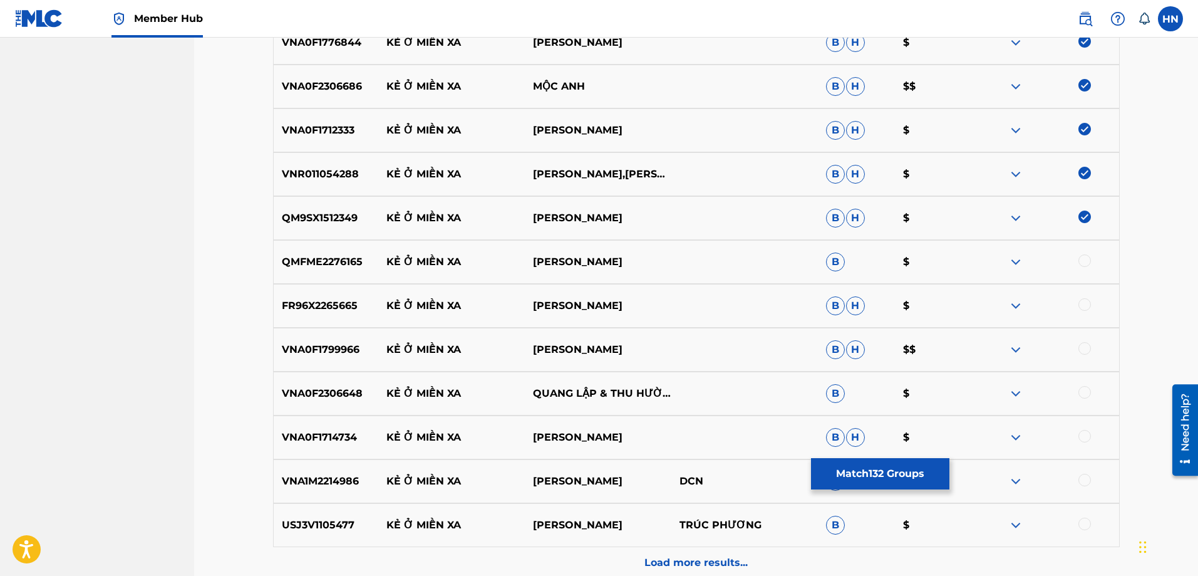
click at [324, 243] on div "QMFME2276165 KẺ Ở MIỀN XA KHƯU HUY VŨ B $" at bounding box center [696, 262] width 847 height 44
click at [1086, 262] on div at bounding box center [1085, 260] width 13 height 13
click at [338, 303] on p "FR96X2265665" at bounding box center [326, 305] width 105 height 15
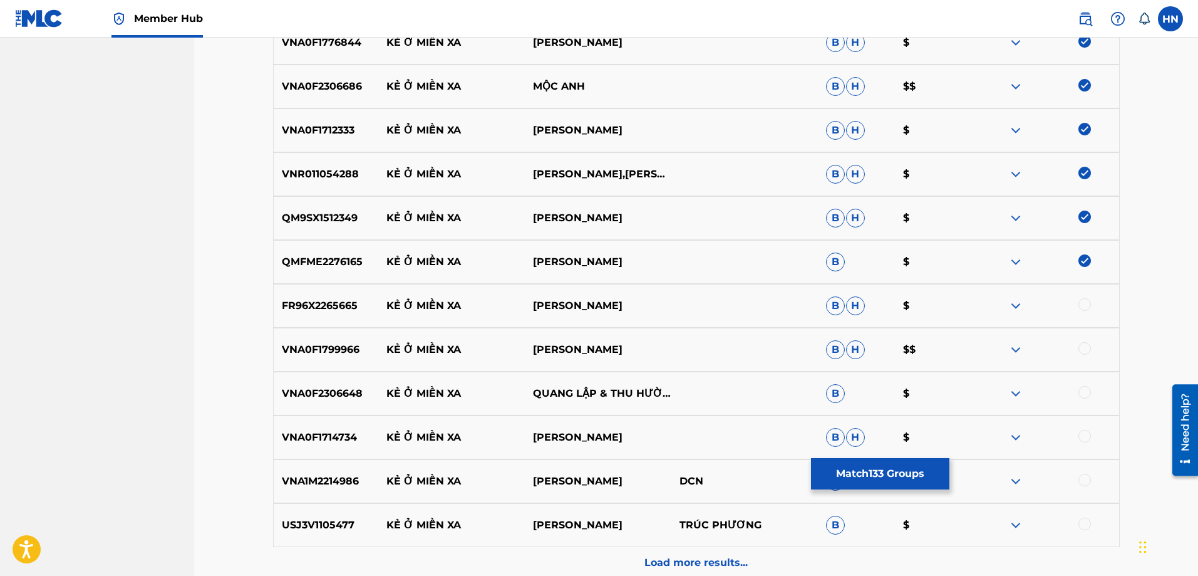
click at [1080, 305] on div at bounding box center [1085, 304] width 13 height 13
click at [331, 325] on div "FR96X2265665 KẺ Ở MIỀN XA ĐAN PHƯƠNG B H $" at bounding box center [696, 306] width 847 height 44
click at [330, 338] on div "VNA0F1799966 KẺ Ở MIỀN XA DUY KHÁNH B H $$" at bounding box center [696, 350] width 847 height 44
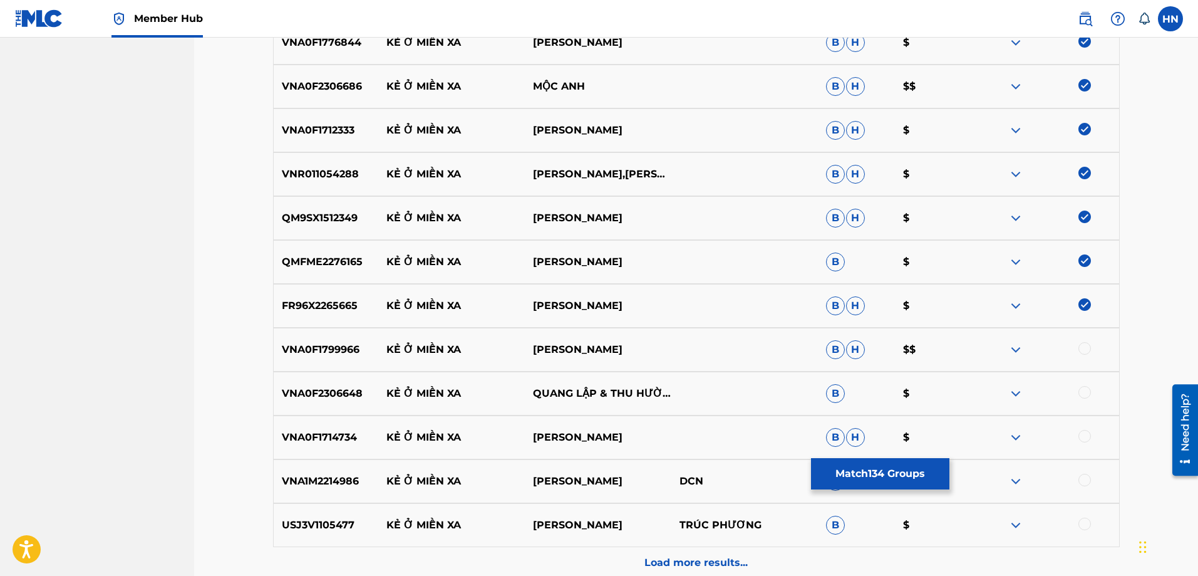
click at [1079, 350] on div at bounding box center [1085, 348] width 13 height 13
click at [350, 388] on p "VNA0F2306648" at bounding box center [326, 393] width 105 height 15
click at [1087, 393] on div at bounding box center [1085, 392] width 13 height 13
click at [285, 395] on p "VNA0F2306648" at bounding box center [326, 393] width 105 height 15
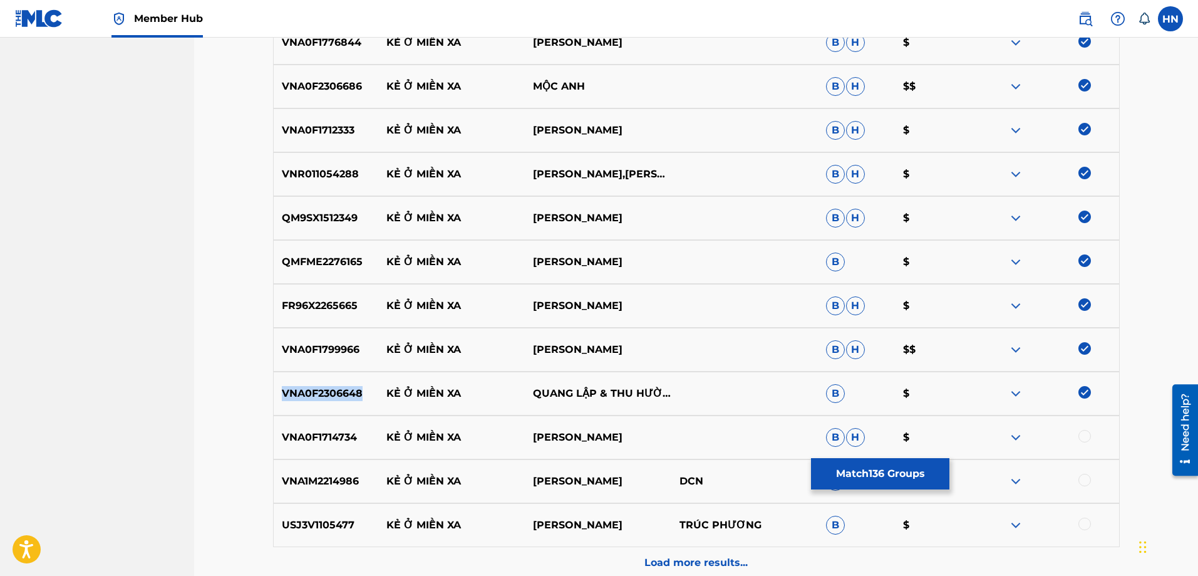
click at [285, 395] on p "VNA0F2306648" at bounding box center [326, 393] width 105 height 15
click at [313, 435] on p "VNA0F1714734" at bounding box center [326, 437] width 105 height 15
click at [1084, 437] on div at bounding box center [1085, 436] width 13 height 13
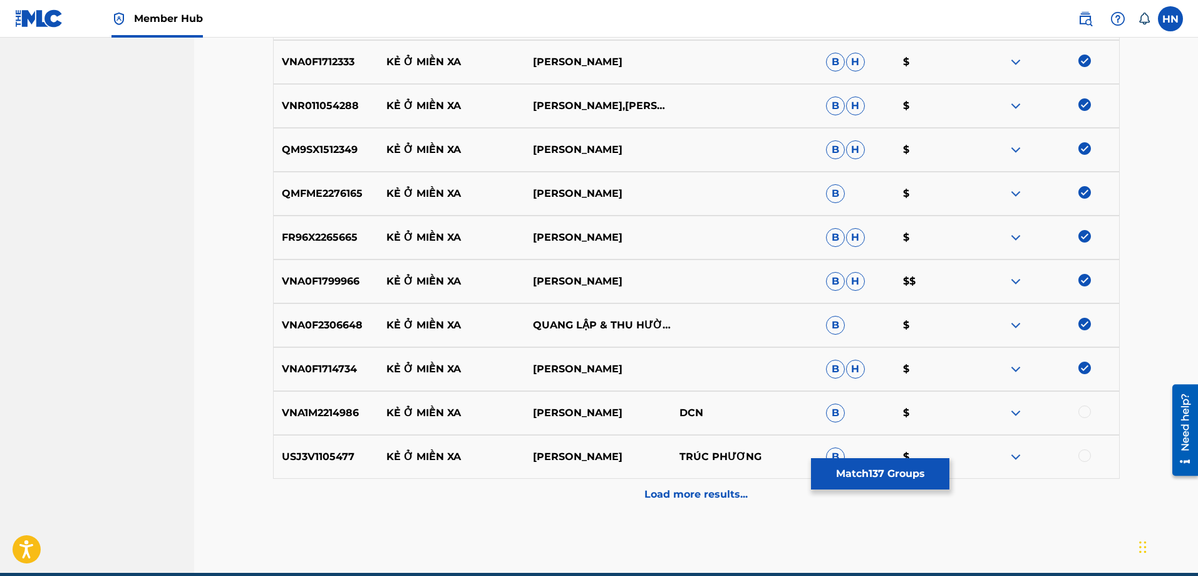
scroll to position [6199, 0]
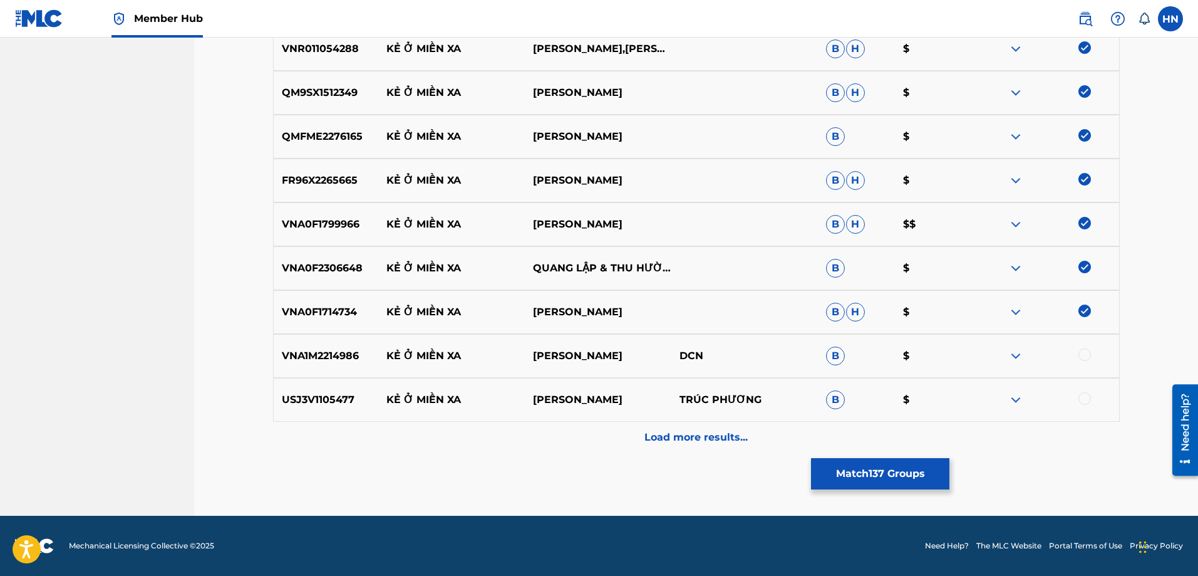
click at [340, 391] on div "USJ3V1105477 KẺ Ở MIỀN XA CHẾ LINH TRÚC PHƯƠNG B $" at bounding box center [696, 400] width 847 height 44
click at [1082, 398] on div at bounding box center [1085, 398] width 13 height 13
click at [291, 350] on p "VNA1M2214986" at bounding box center [326, 355] width 105 height 15
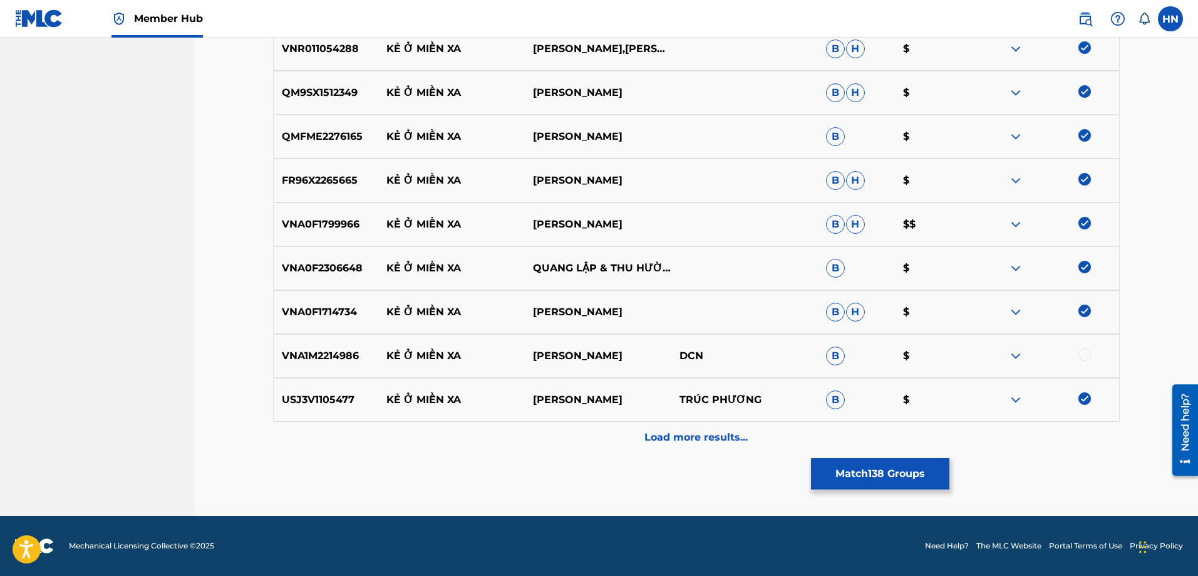
click at [1087, 355] on div at bounding box center [1085, 354] width 13 height 13
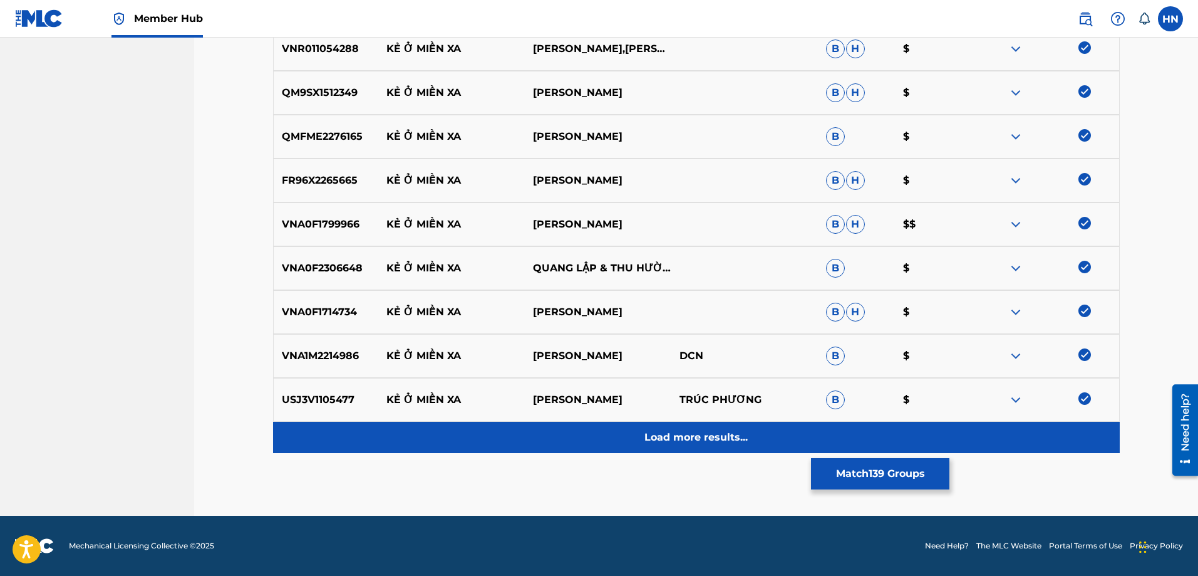
click at [614, 428] on div "Load more results..." at bounding box center [696, 437] width 847 height 31
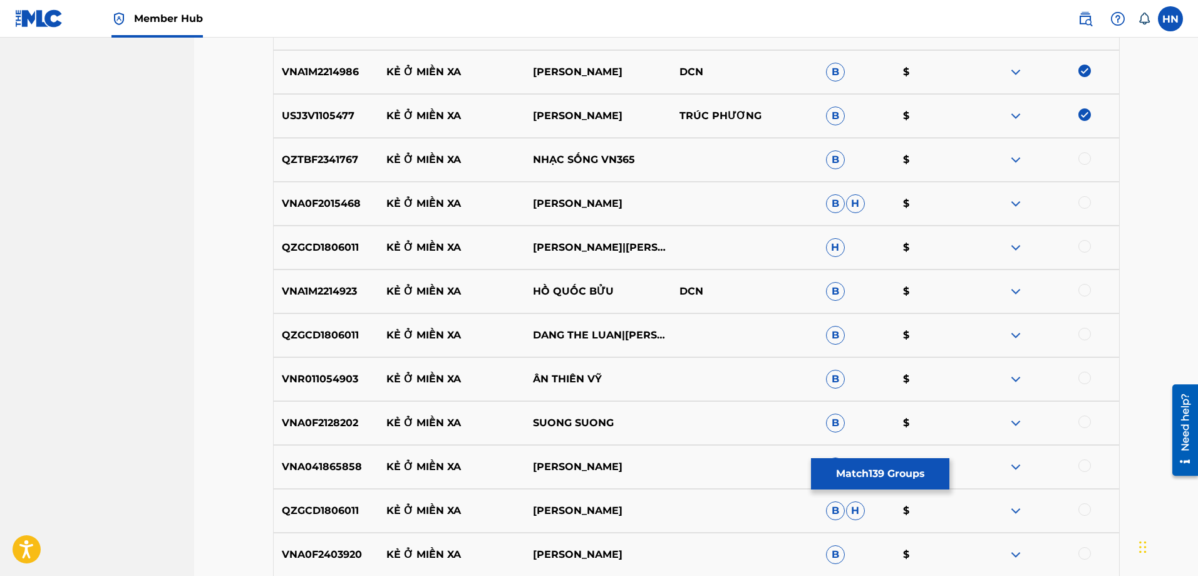
scroll to position [6512, 0]
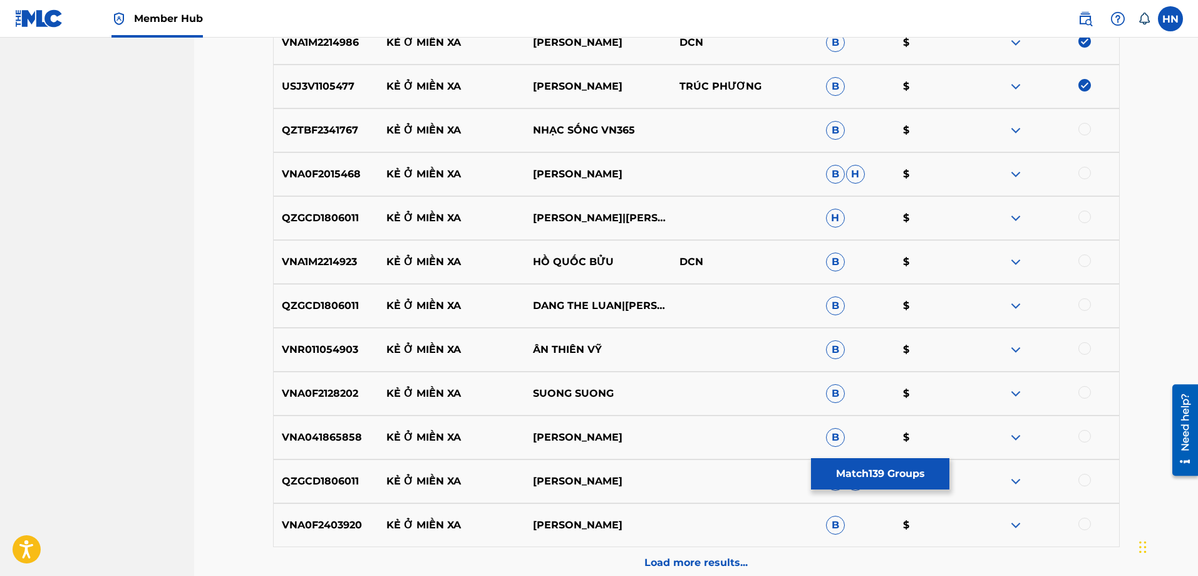
click at [332, 125] on p "QZTBF2341767" at bounding box center [326, 130] width 105 height 15
click at [1087, 130] on div at bounding box center [1085, 129] width 13 height 13
click at [321, 158] on div "VNA0F2015468 KẺ Ở MIỀN XA VINH TUẤN B H $" at bounding box center [696, 174] width 847 height 44
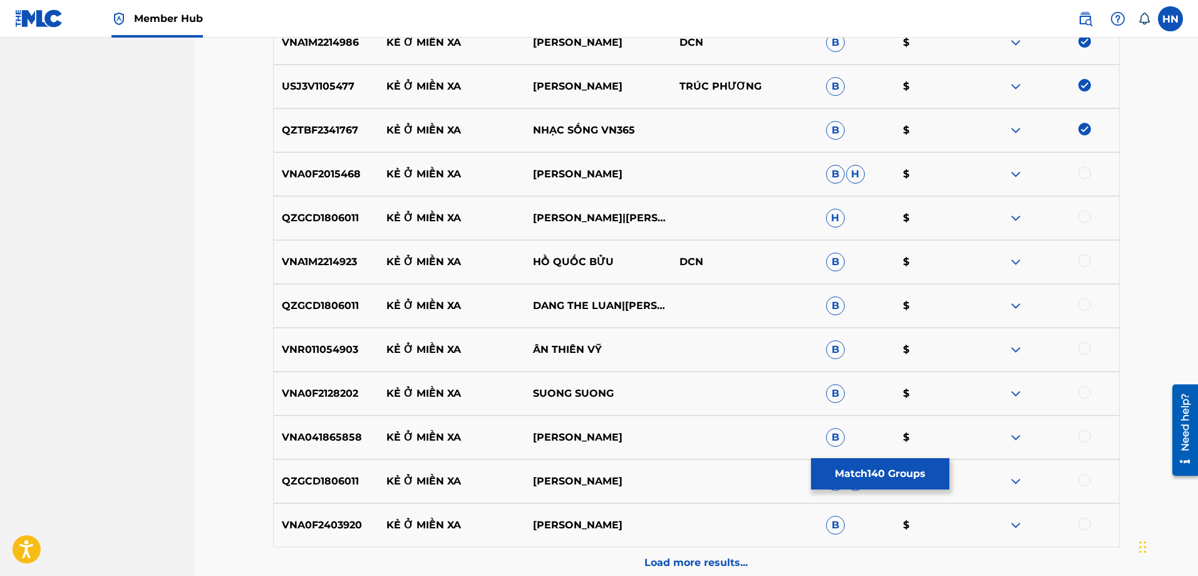
click at [1085, 171] on div at bounding box center [1085, 173] width 13 height 13
click at [346, 219] on p "QZGCD1806011" at bounding box center [326, 217] width 105 height 15
click at [1086, 219] on div at bounding box center [1085, 216] width 13 height 13
click at [337, 260] on p "VNA1M2214923" at bounding box center [326, 261] width 105 height 15
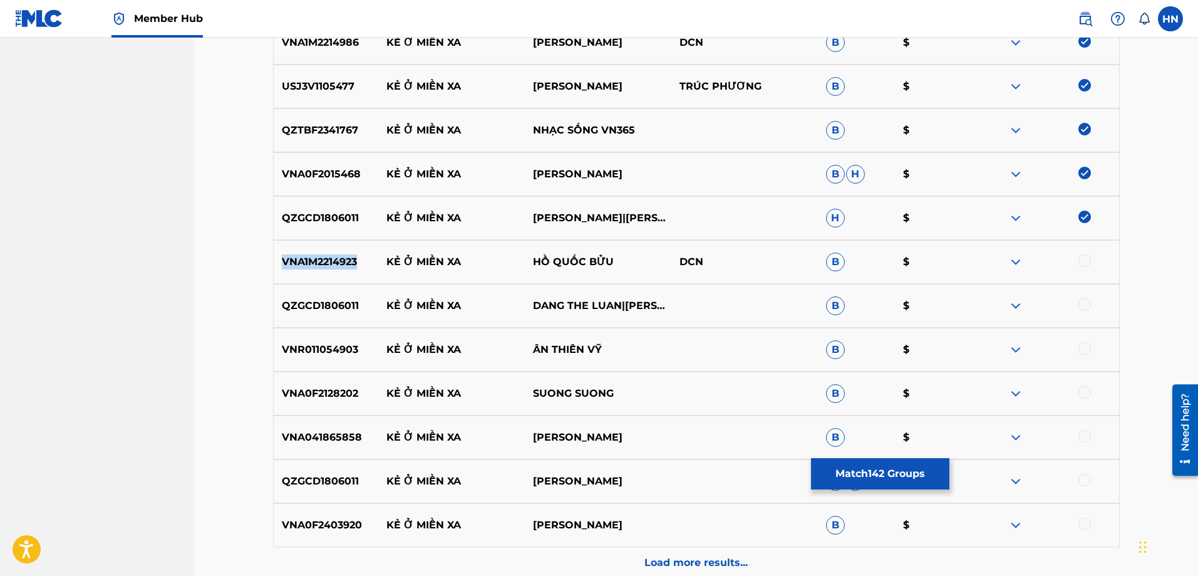
click at [337, 260] on p "VNA1M2214923" at bounding box center [326, 261] width 105 height 15
click at [1081, 259] on div at bounding box center [1085, 260] width 13 height 13
click at [332, 312] on p "QZGCD1806011" at bounding box center [326, 305] width 105 height 15
click at [1081, 301] on div at bounding box center [1085, 304] width 13 height 13
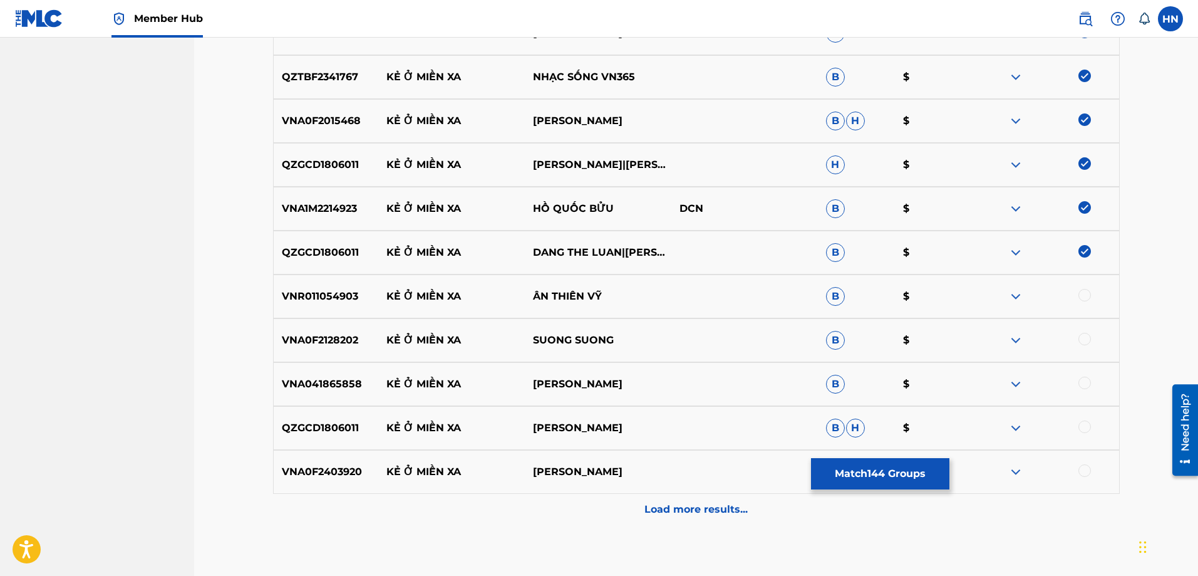
scroll to position [6638, 0]
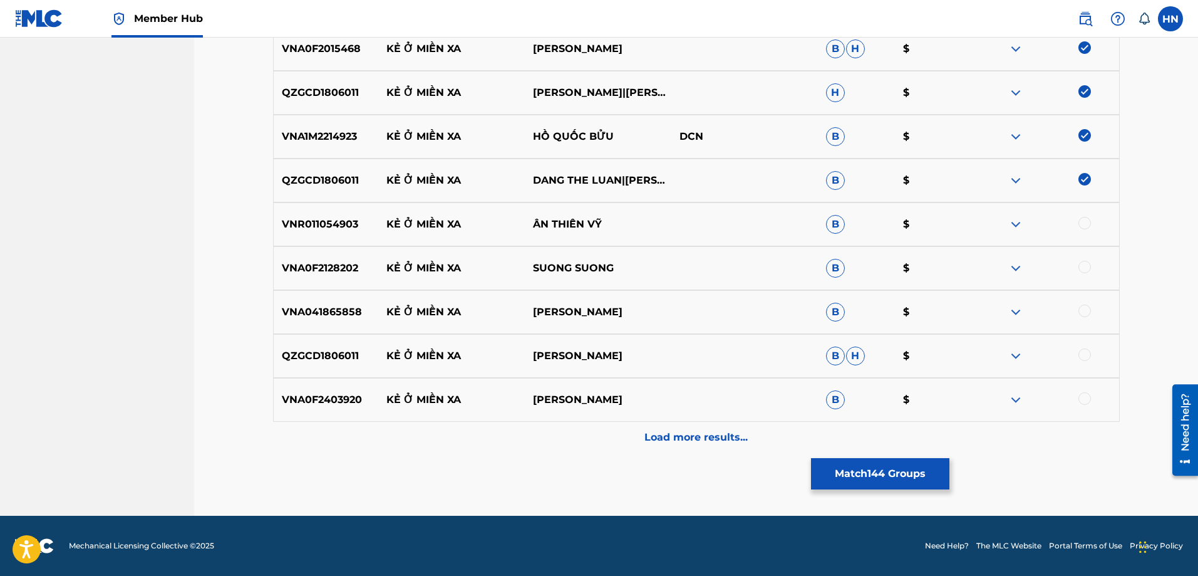
click at [335, 232] on div "VNR011054903 KẺ Ở MIỀN XA ÂN THIÊN VỸ B $" at bounding box center [696, 224] width 847 height 44
click at [1087, 222] on div at bounding box center [1085, 223] width 13 height 13
click at [318, 262] on p "VNA0F2128202" at bounding box center [326, 268] width 105 height 15
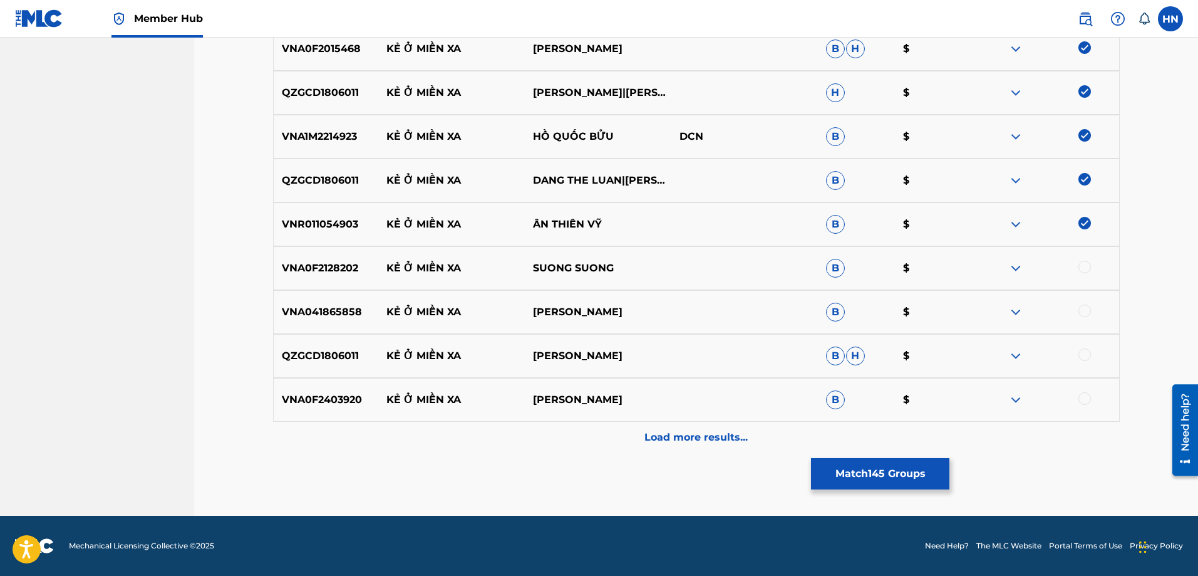
click at [1080, 264] on div at bounding box center [1085, 267] width 13 height 13
click at [345, 303] on div "VNA041865858 KẺ Ở MIỀN XA HOÀNG TUẤN LINH B $" at bounding box center [696, 312] width 847 height 44
click at [1081, 312] on div at bounding box center [1085, 310] width 13 height 13
click at [314, 348] on p "QZGCD1806011" at bounding box center [326, 355] width 105 height 15
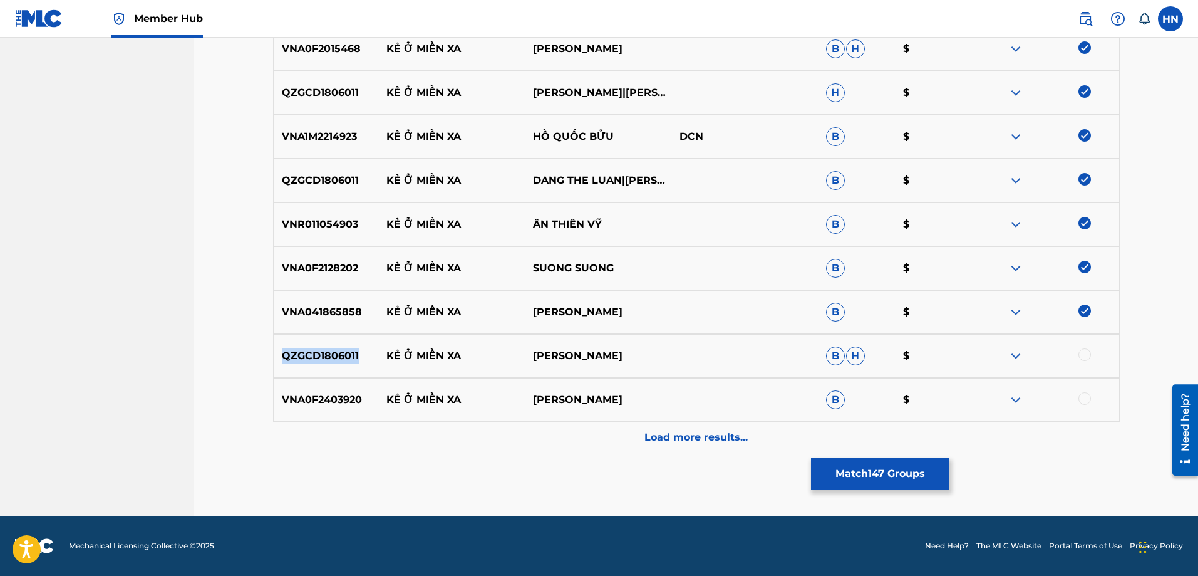
click at [314, 348] on p "QZGCD1806011" at bounding box center [326, 355] width 105 height 15
click at [1081, 358] on div at bounding box center [1085, 354] width 13 height 13
click at [363, 396] on p "VNA0F2403920" at bounding box center [326, 399] width 105 height 15
click at [345, 397] on p "VNA0F2403920" at bounding box center [326, 399] width 105 height 15
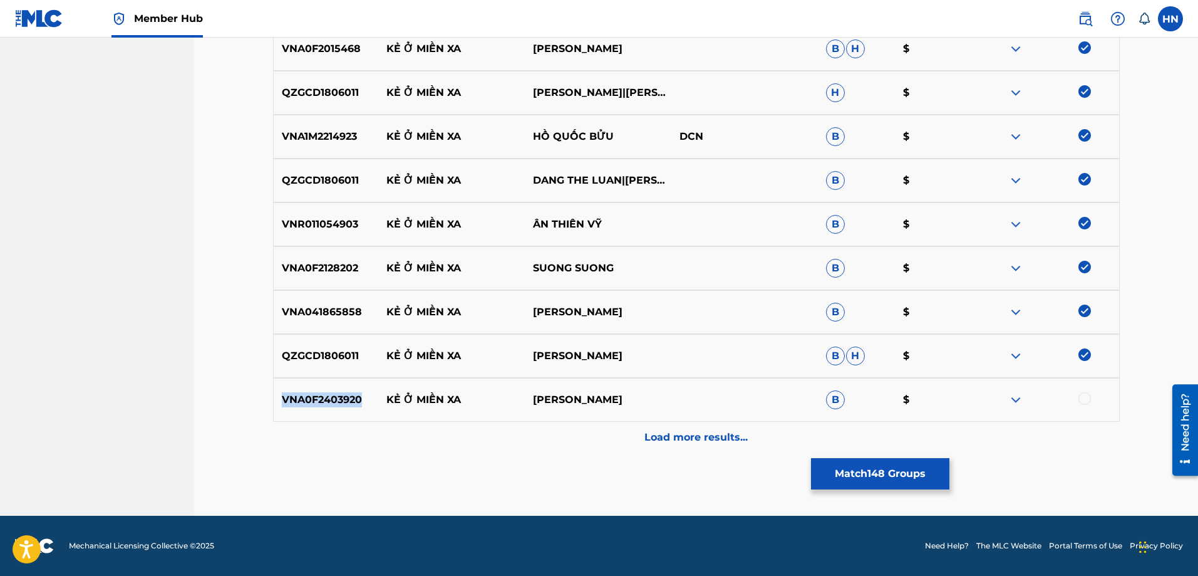
click at [345, 397] on p "VNA0F2403920" at bounding box center [326, 399] width 105 height 15
click at [1077, 399] on div at bounding box center [1046, 399] width 147 height 15
click at [1083, 399] on div at bounding box center [1085, 398] width 13 height 13
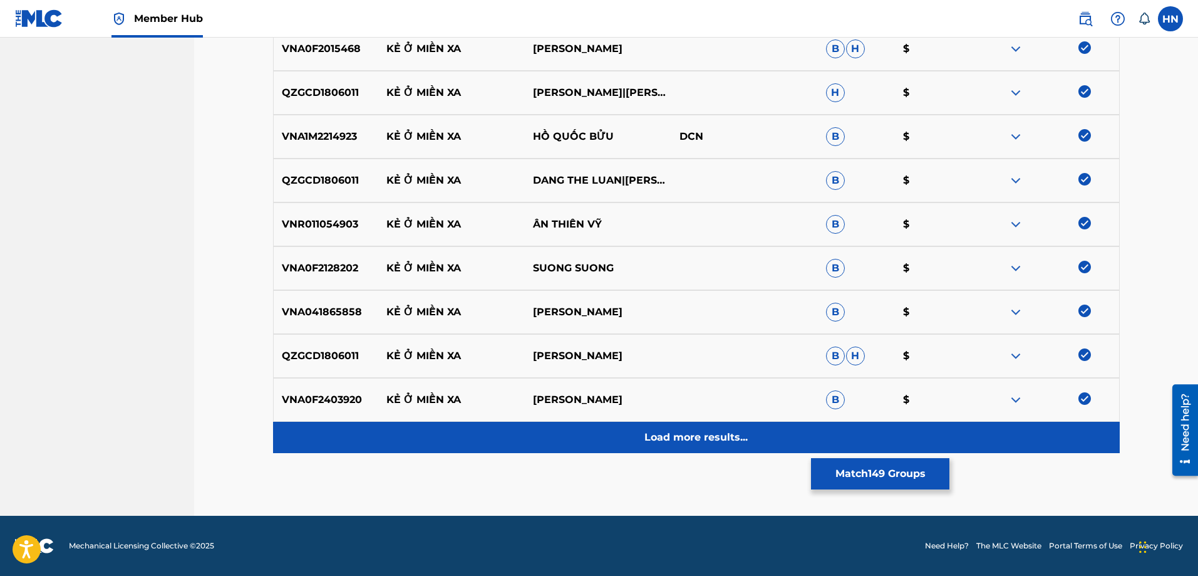
click at [768, 427] on div "Load more results..." at bounding box center [696, 437] width 847 height 31
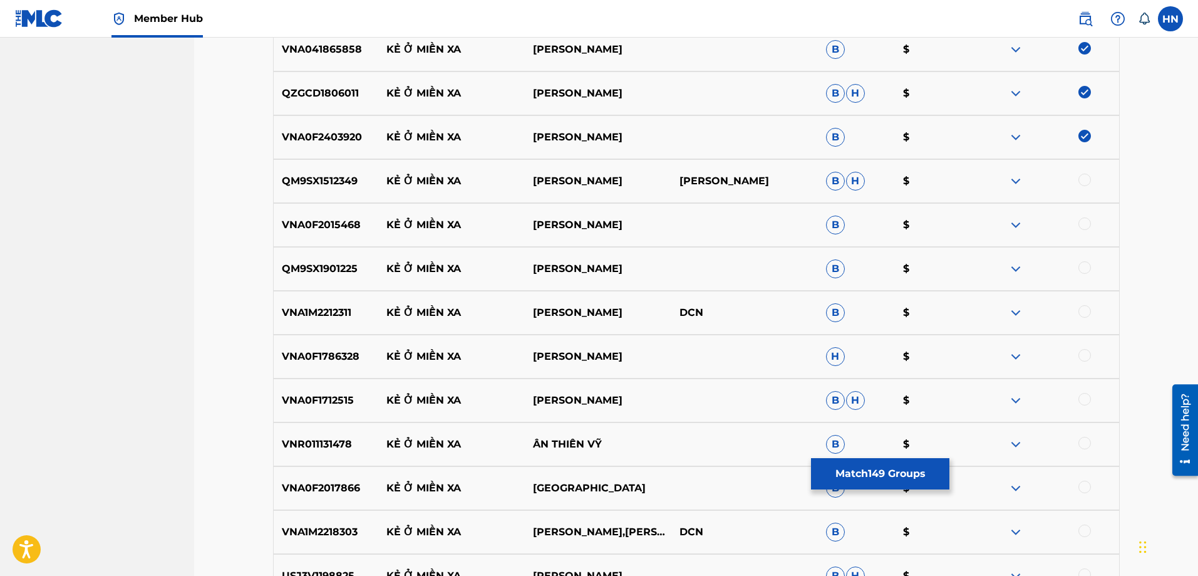
scroll to position [6951, 0]
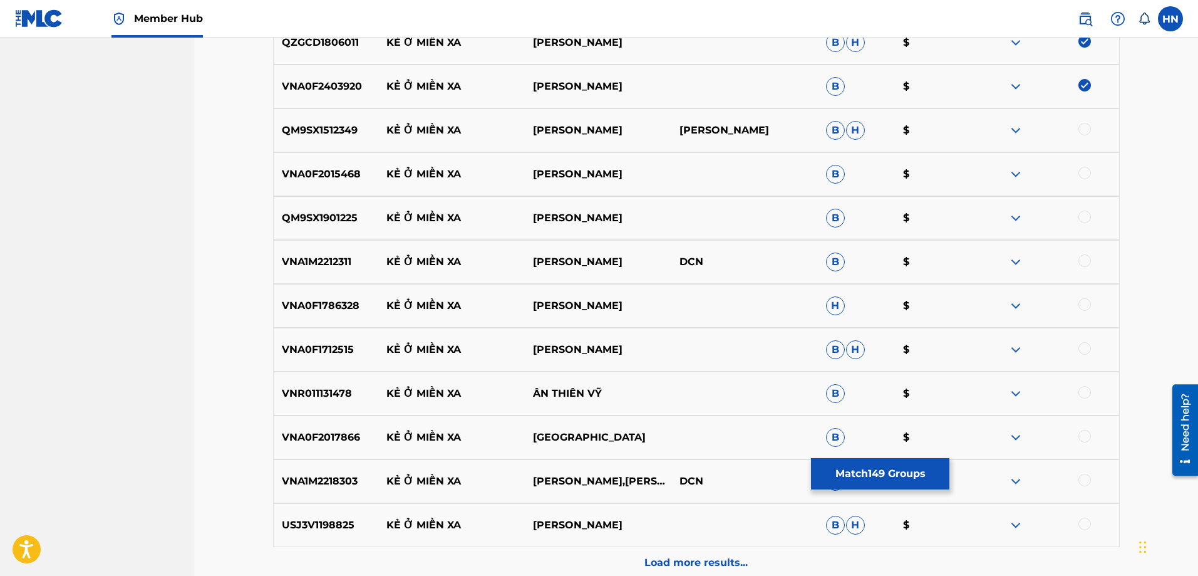
click at [286, 137] on p "QM9SX1512349" at bounding box center [326, 130] width 105 height 15
click at [1083, 129] on div at bounding box center [1085, 129] width 13 height 13
click at [303, 163] on div "VNA0F2015468 KẺ Ở MIỀN XA VĨNH TUẤN B $" at bounding box center [696, 174] width 847 height 44
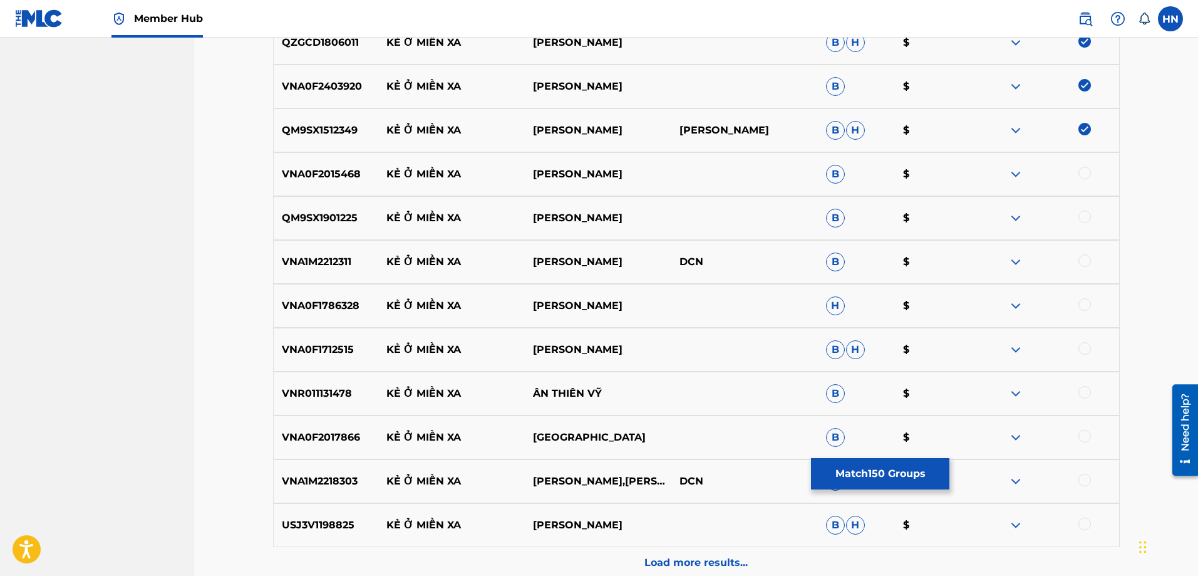
click at [1080, 175] on div at bounding box center [1085, 173] width 13 height 13
click at [334, 216] on p "QM9SX1901225" at bounding box center [326, 217] width 105 height 15
click at [1083, 219] on div at bounding box center [1085, 216] width 13 height 13
click at [285, 267] on p "VNA1M2212311" at bounding box center [326, 261] width 105 height 15
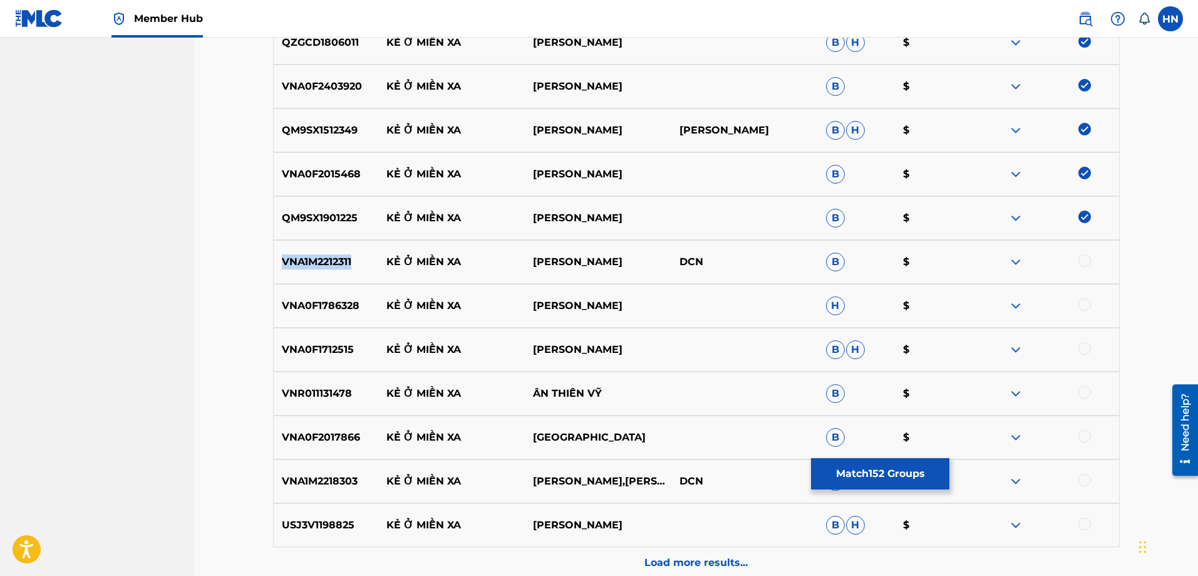
click at [285, 267] on p "VNA1M2212311" at bounding box center [326, 261] width 105 height 15
click at [1080, 259] on div at bounding box center [1085, 260] width 13 height 13
click at [307, 313] on p "VNA0F1786328" at bounding box center [326, 305] width 105 height 15
click at [1081, 300] on div at bounding box center [1085, 304] width 13 height 13
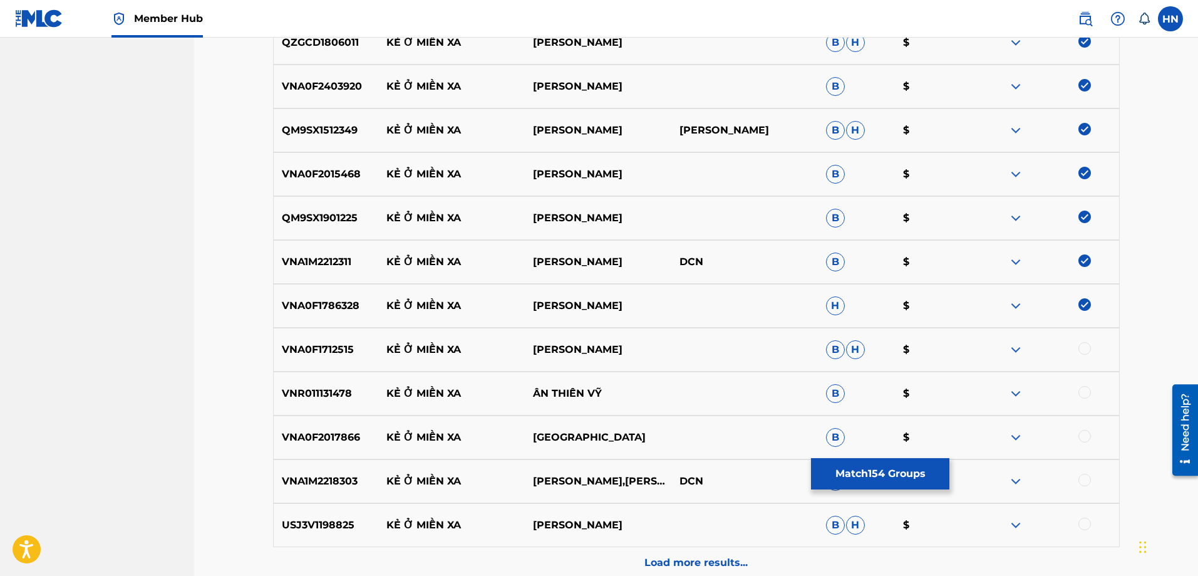
click at [365, 348] on p "VNA0F1712515" at bounding box center [326, 349] width 105 height 15
click at [336, 350] on p "VNA0F1712515" at bounding box center [326, 349] width 105 height 15
click at [1081, 345] on div at bounding box center [1085, 348] width 13 height 13
click at [321, 414] on div "VNR011131478 KẺ Ở MIỀN XA ÂN THIÊN VỸ B $" at bounding box center [696, 393] width 847 height 44
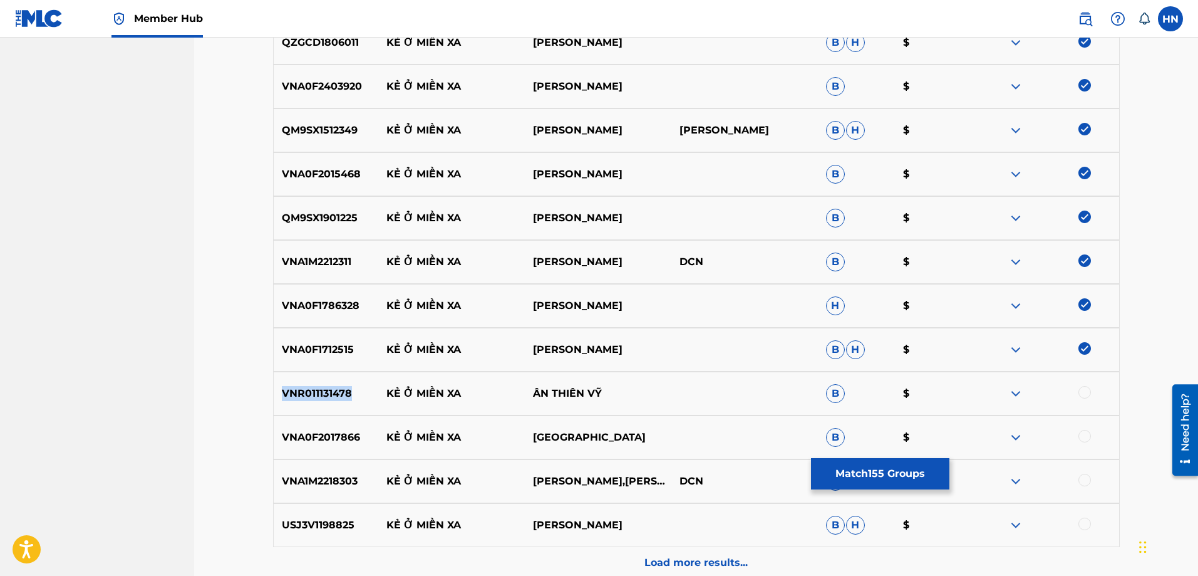
click at [321, 414] on div "VNR011131478 KẺ Ở MIỀN XA ÂN THIÊN VỸ B $" at bounding box center [696, 393] width 847 height 44
click at [1083, 391] on div at bounding box center [1085, 392] width 13 height 13
click at [334, 440] on p "VNA0F2017866" at bounding box center [326, 437] width 105 height 15
click at [1087, 442] on div at bounding box center [1085, 436] width 13 height 13
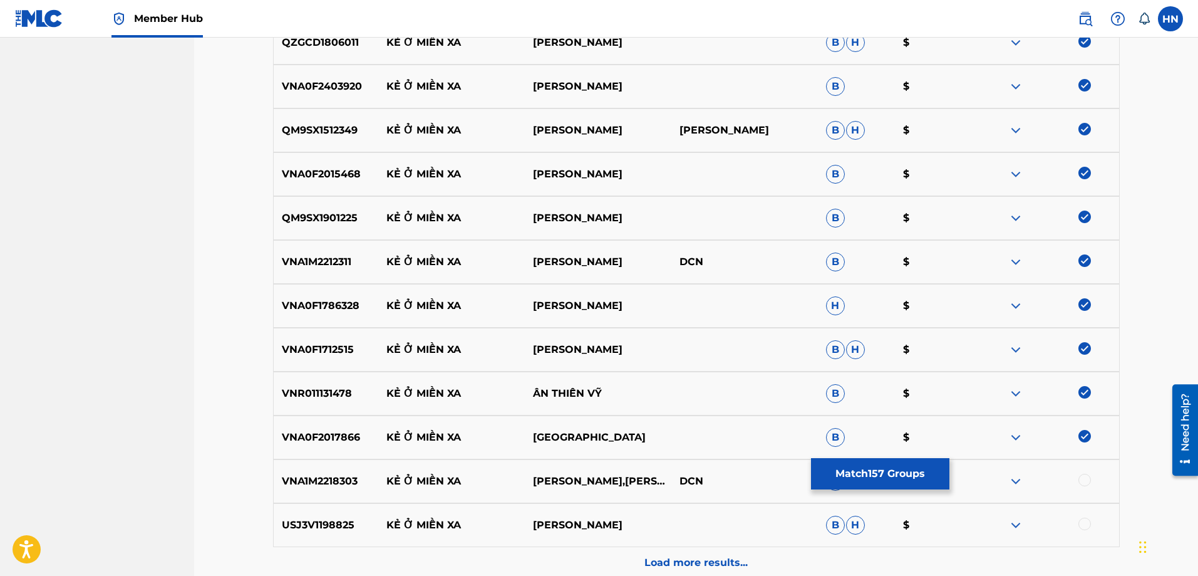
click at [311, 484] on p "VNA1M2218303" at bounding box center [326, 481] width 105 height 15
click at [1081, 480] on div at bounding box center [1085, 480] width 13 height 13
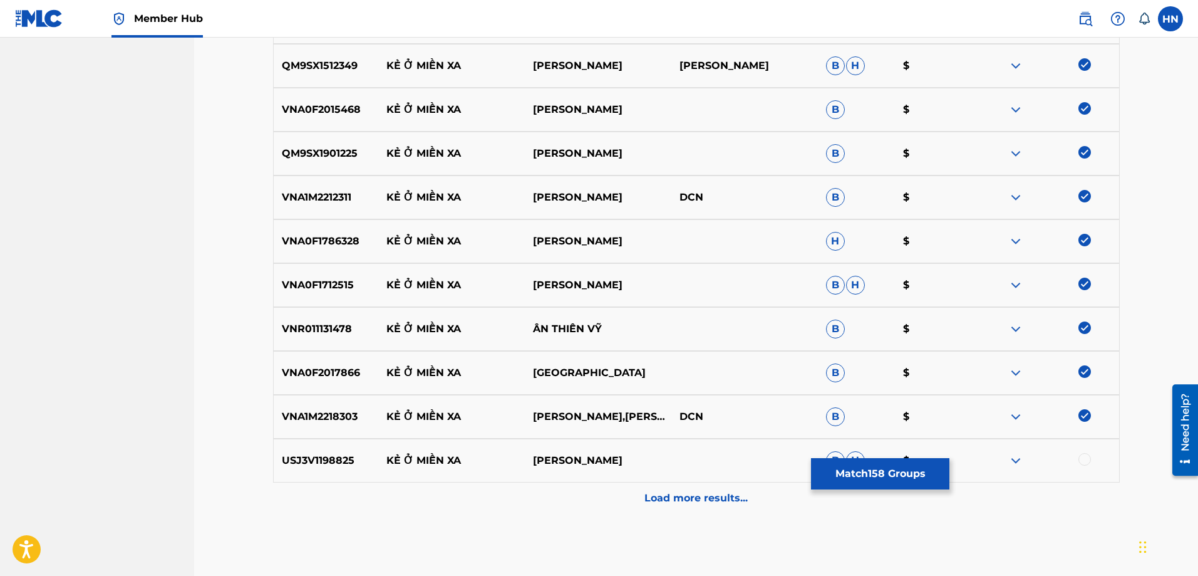
scroll to position [7076, 0]
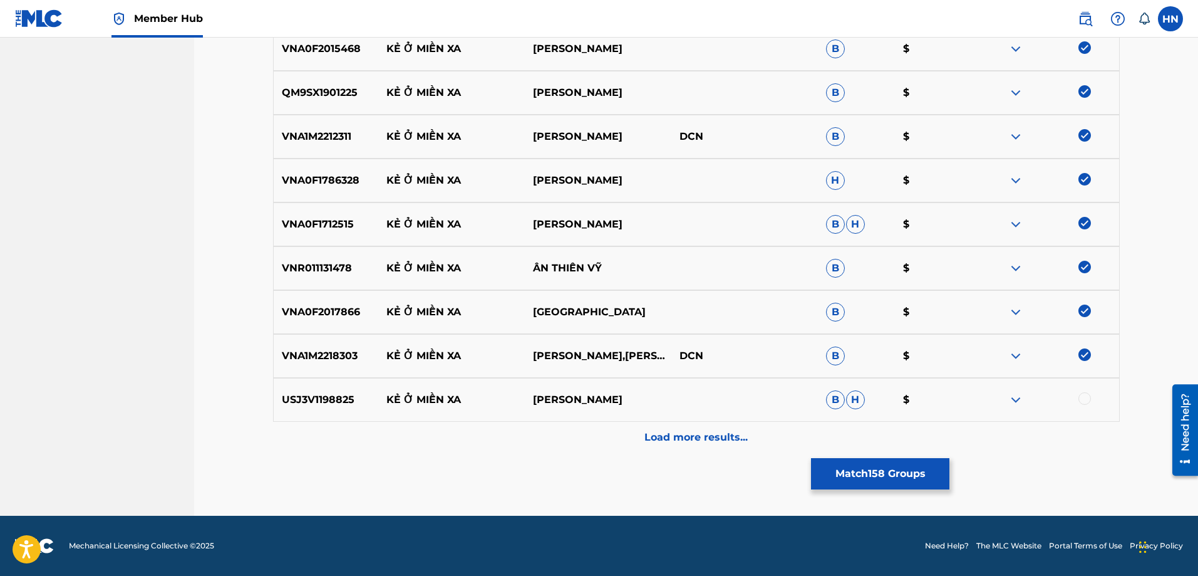
click at [298, 397] on p "USJ3V1198825" at bounding box center [326, 399] width 105 height 15
click at [1084, 396] on div at bounding box center [1085, 398] width 13 height 13
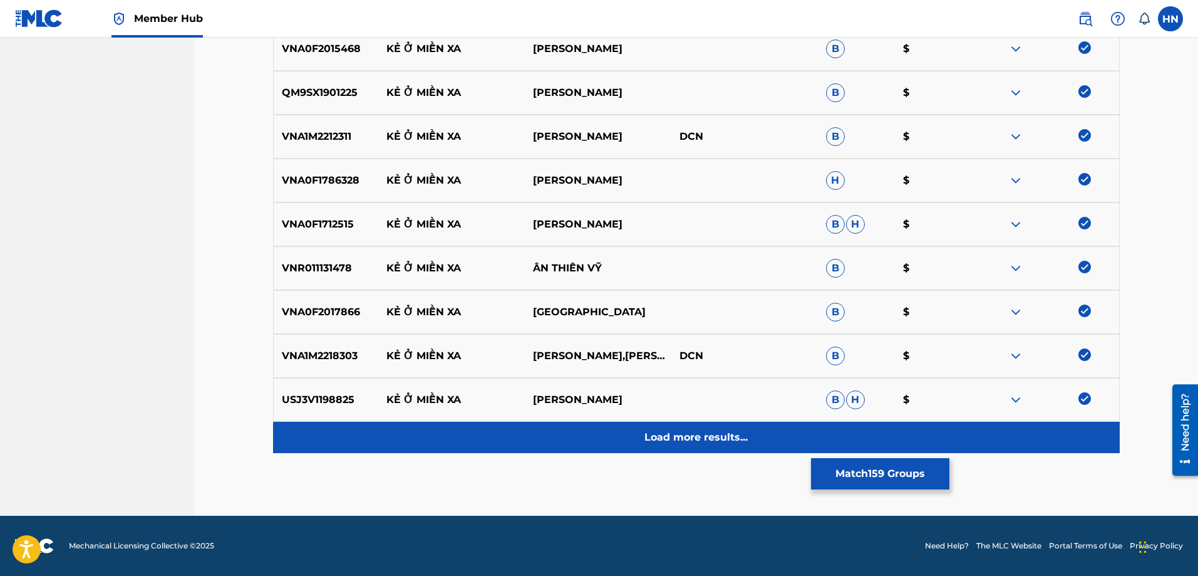
click at [738, 424] on div "Load more results..." at bounding box center [696, 437] width 847 height 31
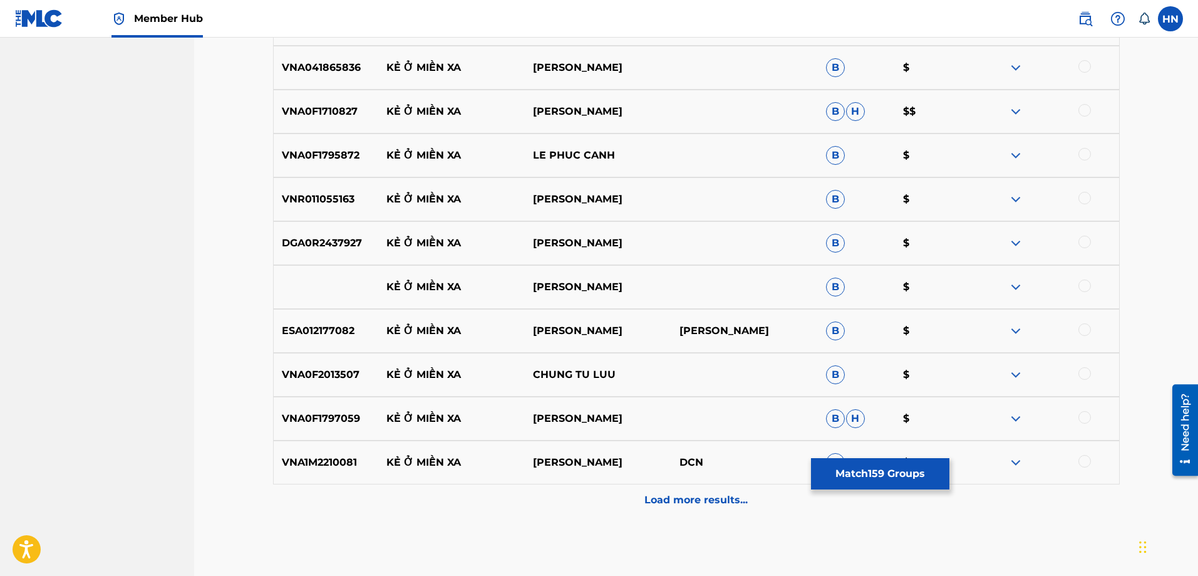
scroll to position [7389, 0]
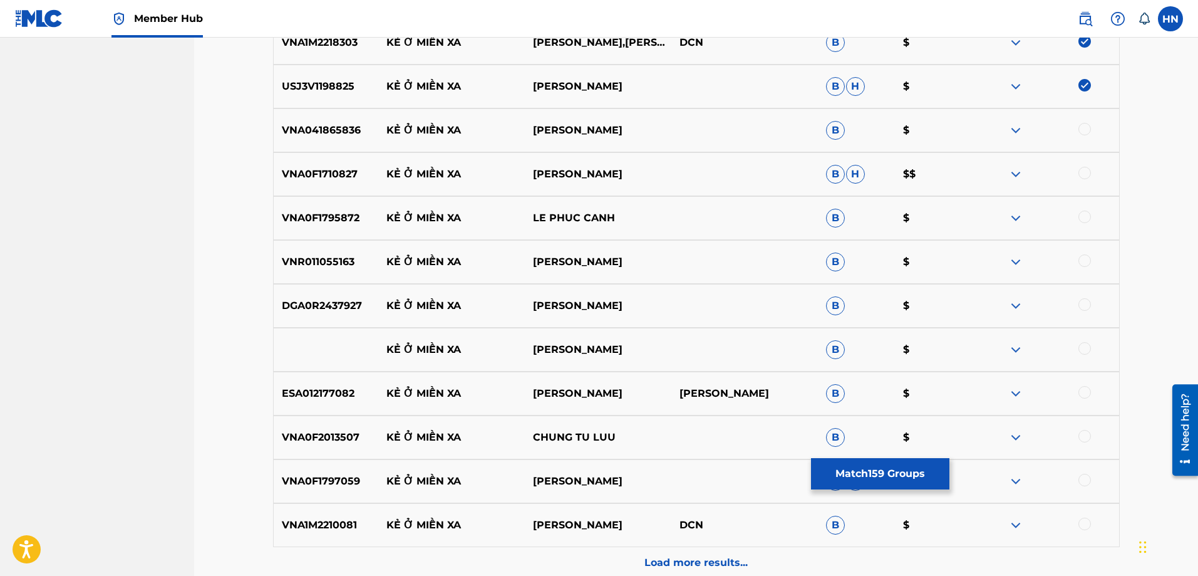
click at [319, 124] on p "VNA041865836" at bounding box center [326, 130] width 105 height 15
click at [1082, 132] on div at bounding box center [1085, 129] width 13 height 13
click at [315, 178] on p "VNA0F1710827" at bounding box center [326, 174] width 105 height 15
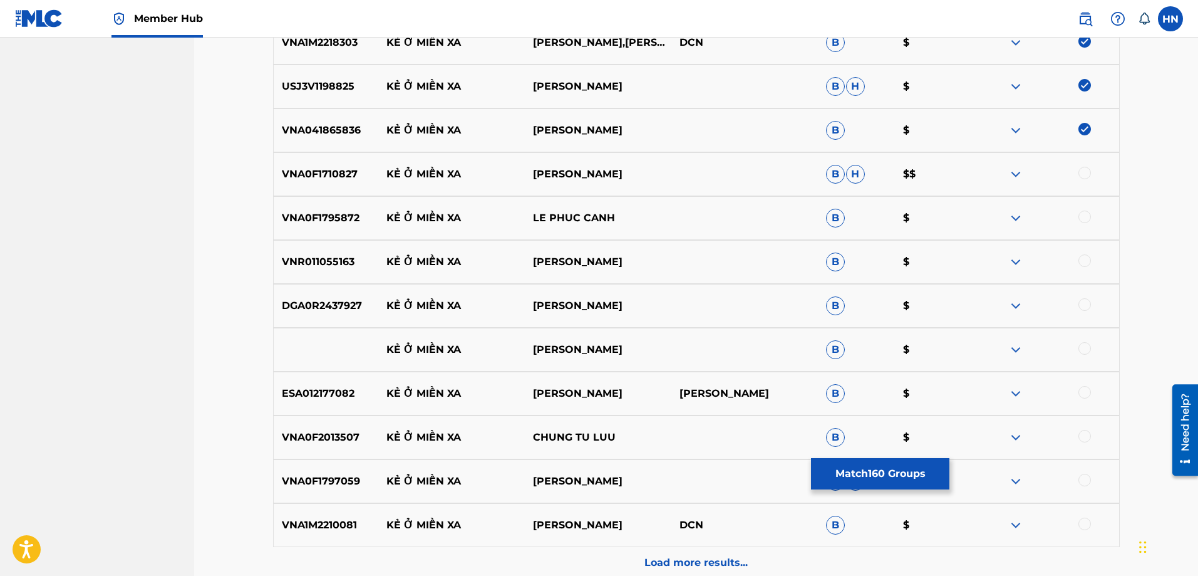
click at [1082, 174] on div at bounding box center [1085, 173] width 13 height 13
click at [348, 206] on div "VNA0F1795872 KẺ Ở MIỀN XA LE PHUC CANH B $" at bounding box center [696, 218] width 847 height 44
click at [1082, 219] on div at bounding box center [1085, 216] width 13 height 13
click at [345, 262] on p "VNR011055163" at bounding box center [326, 261] width 105 height 15
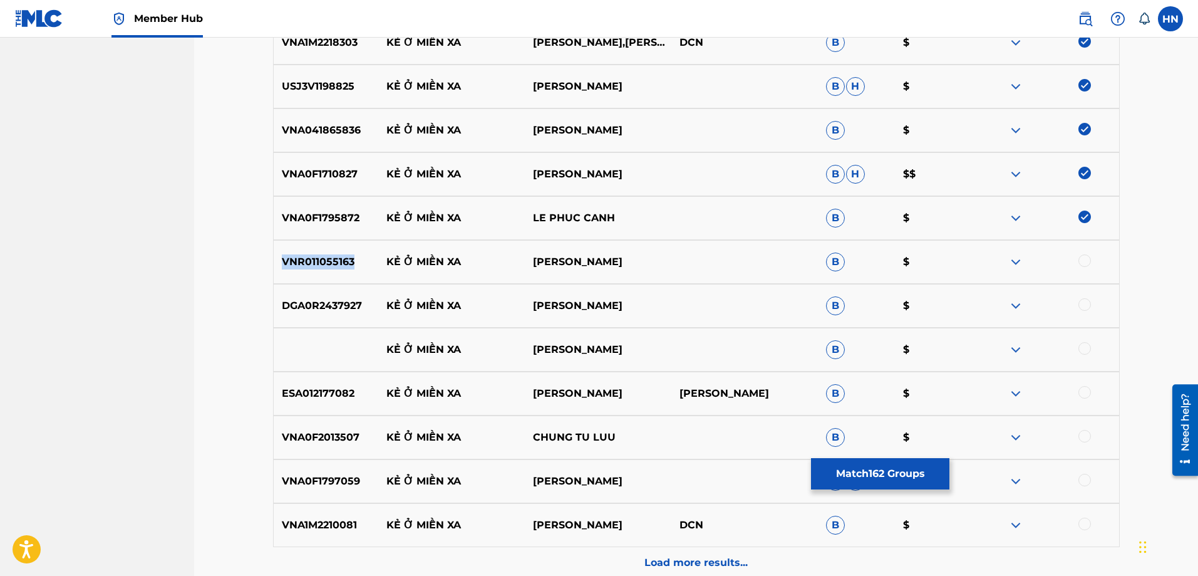
click at [345, 262] on p "VNR011055163" at bounding box center [326, 261] width 105 height 15
click at [1081, 256] on div at bounding box center [1085, 260] width 13 height 13
click at [357, 317] on div "DGA0R2437927 KẺ Ở MIỀN XA [PERSON_NAME] B $" at bounding box center [696, 306] width 847 height 44
click at [1087, 303] on div at bounding box center [1085, 304] width 13 height 13
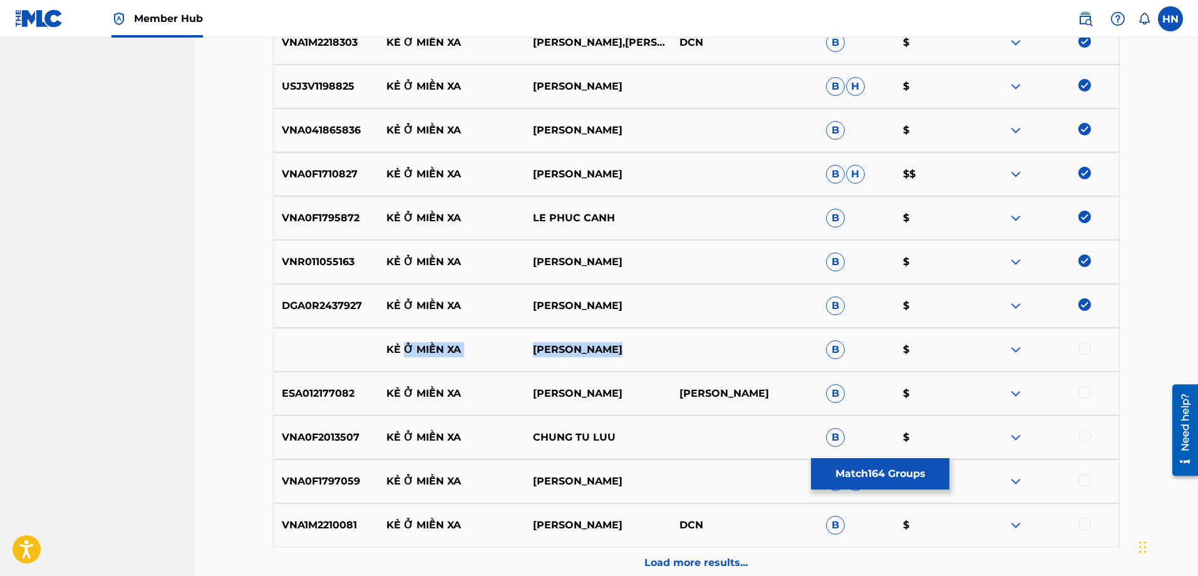
drag, startPoint x: 626, startPoint y: 353, endPoint x: 376, endPoint y: 352, distance: 249.9
click at [380, 352] on div "KẺ Ở MIỀN XA [PERSON_NAME] $" at bounding box center [696, 350] width 847 height 44
click at [1082, 350] on div at bounding box center [1085, 348] width 13 height 13
click at [1010, 350] on img at bounding box center [1015, 349] width 15 height 15
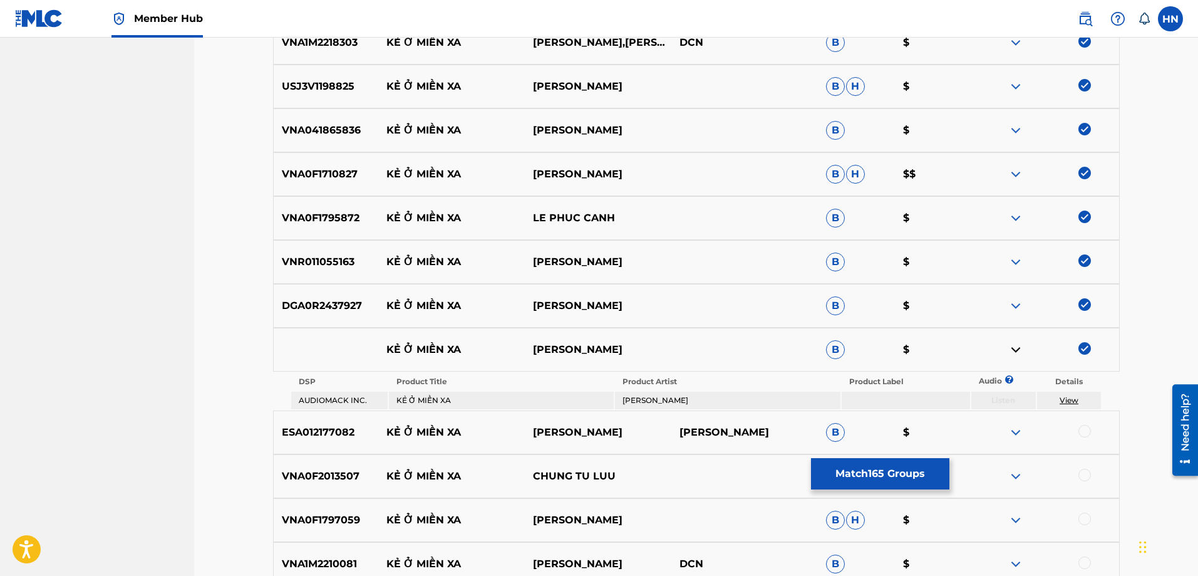
scroll to position [7553, 0]
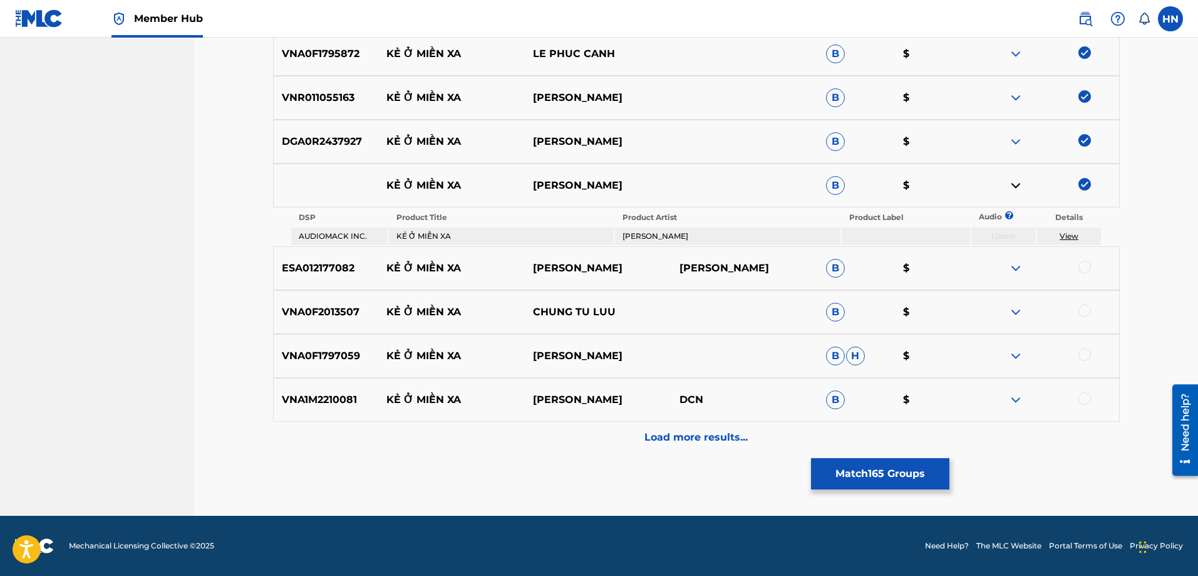
click at [316, 275] on p "ESA012177082" at bounding box center [326, 268] width 105 height 15
click at [1091, 267] on div at bounding box center [1085, 267] width 13 height 13
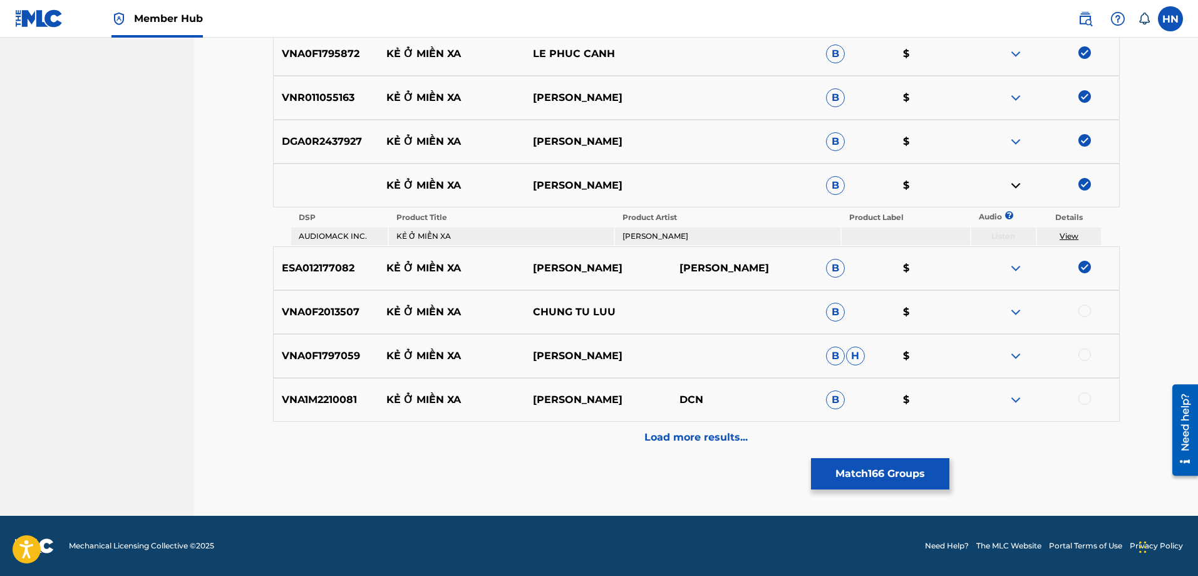
click at [1086, 303] on div "VNA0F2013507 KẺ Ở MIỀN XA CHUNG TU LUU B $" at bounding box center [696, 312] width 847 height 44
click at [1082, 306] on div at bounding box center [1085, 310] width 13 height 13
click at [342, 365] on div "VNA0F1797059 KẺ Ở MIỀN XA [PERSON_NAME][GEOGRAPHIC_DATA] $" at bounding box center [696, 356] width 847 height 44
click at [1087, 358] on div at bounding box center [1085, 354] width 13 height 13
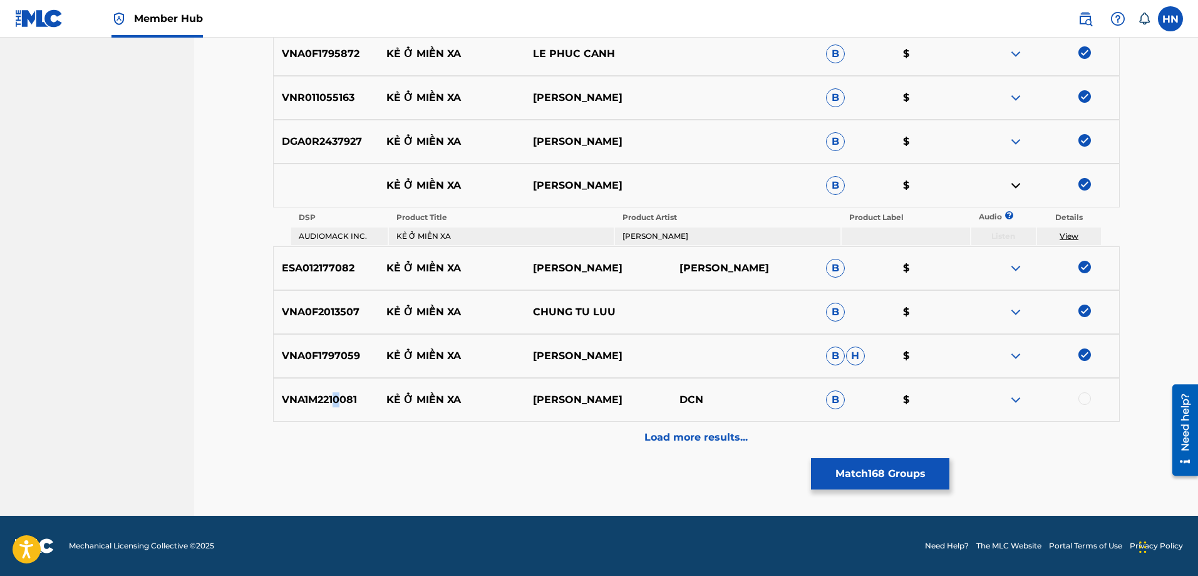
click at [336, 398] on p "VNA1M2210081" at bounding box center [326, 399] width 105 height 15
click at [300, 401] on p "VNA1M2210081" at bounding box center [326, 399] width 105 height 15
click at [1084, 401] on div at bounding box center [1085, 398] width 13 height 13
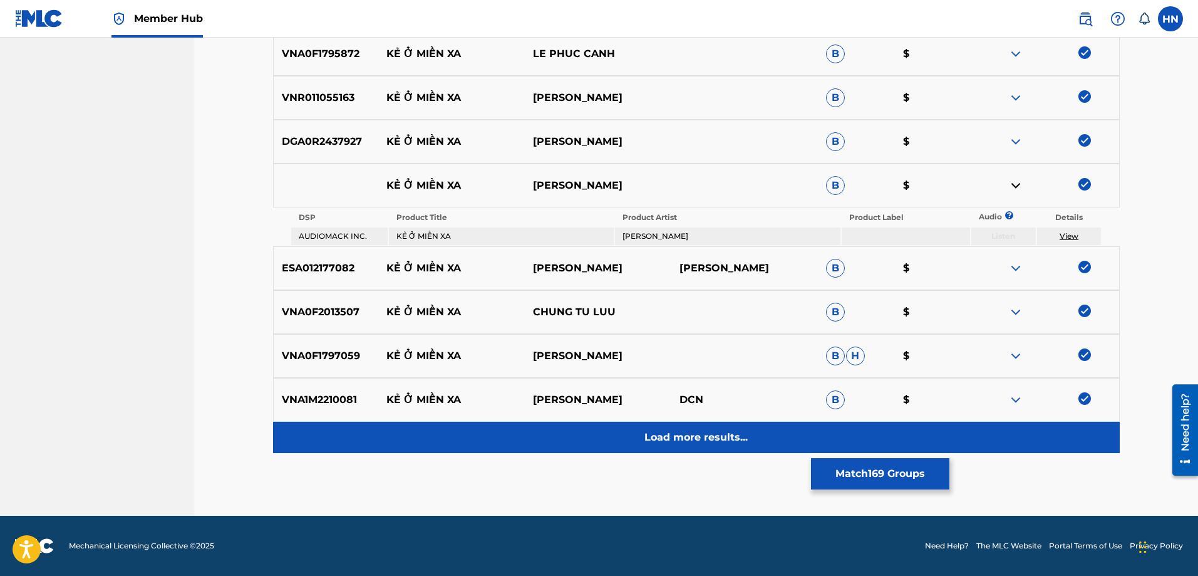
click at [737, 437] on p "Load more results..." at bounding box center [696, 437] width 103 height 15
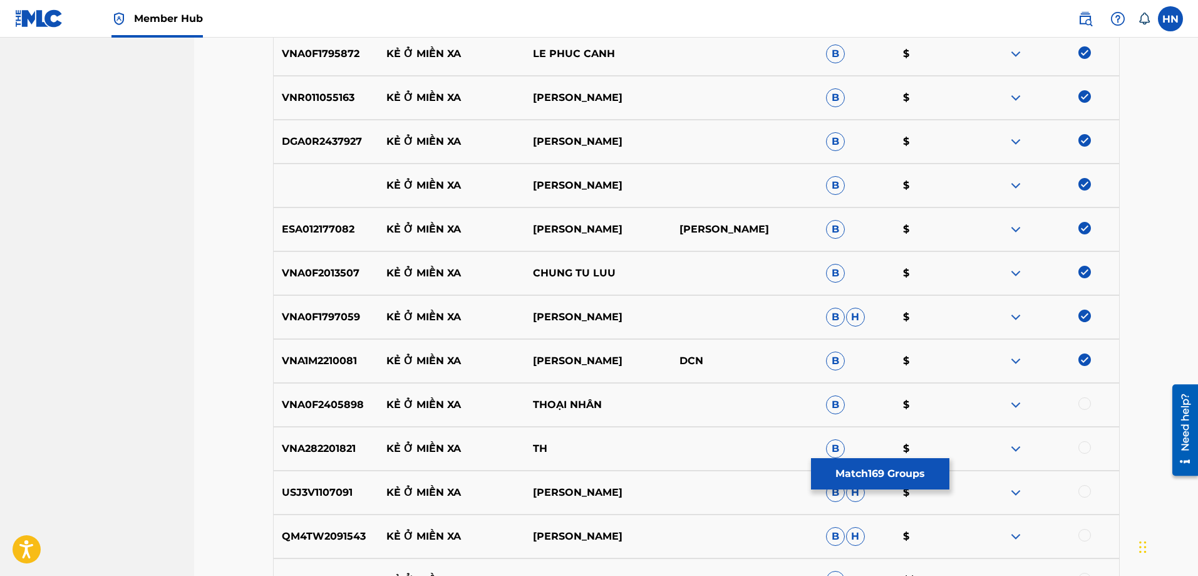
click at [320, 410] on p "VNA0F2405898" at bounding box center [326, 404] width 105 height 15
click at [1084, 402] on div at bounding box center [1085, 403] width 13 height 13
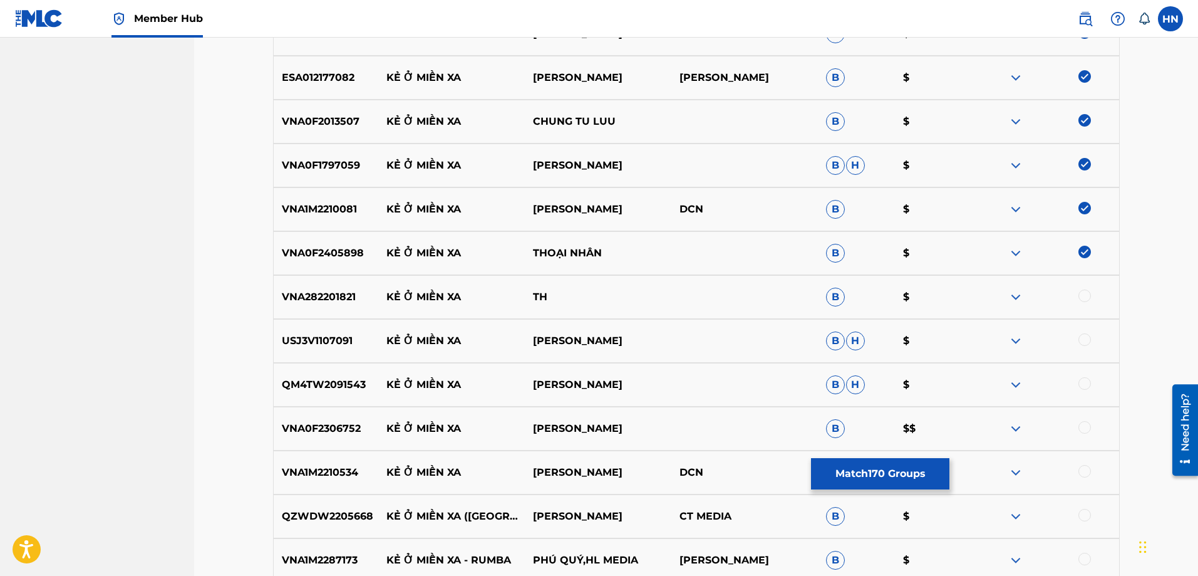
scroll to position [7741, 0]
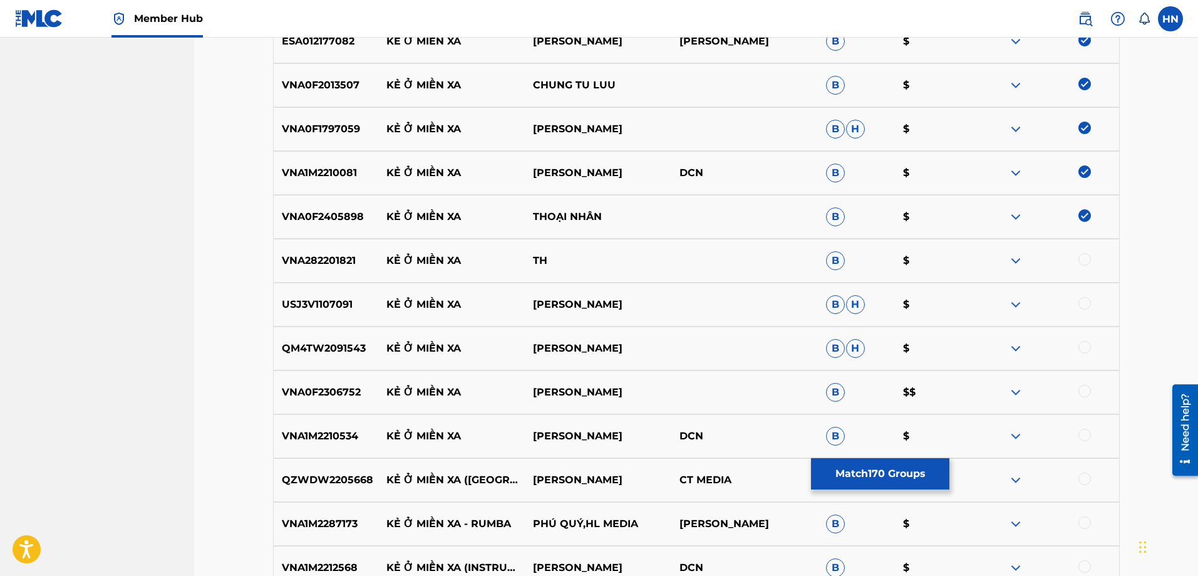
click at [329, 301] on p "USJ3V1107091" at bounding box center [326, 304] width 105 height 15
click at [1088, 301] on div at bounding box center [1085, 303] width 13 height 13
click at [328, 344] on p "QM4TW2091543" at bounding box center [326, 348] width 105 height 15
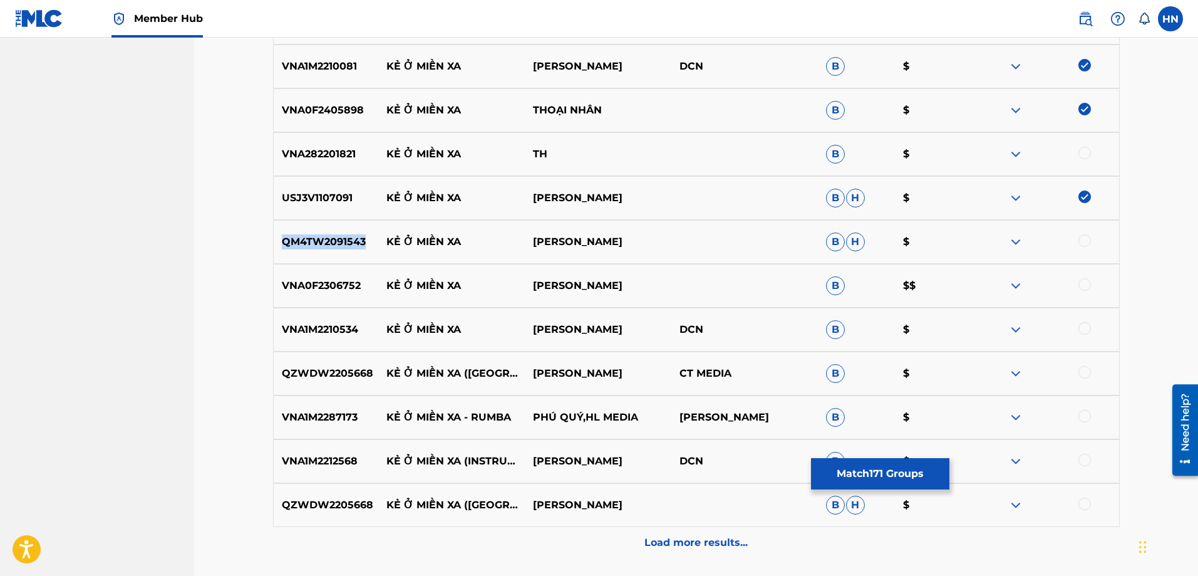
scroll to position [7929, 0]
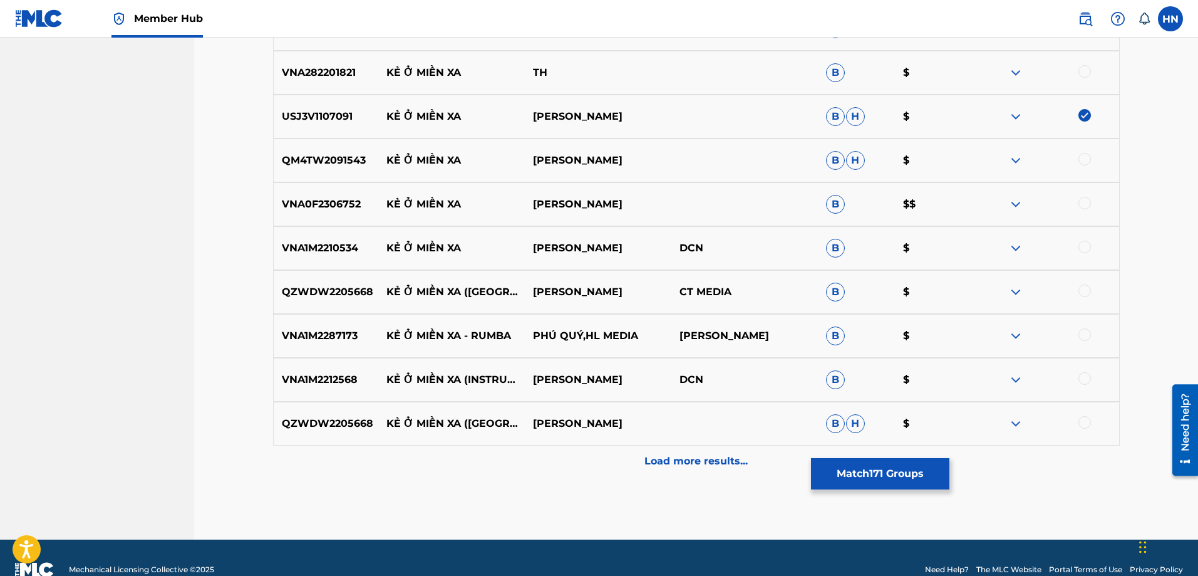
click at [1081, 158] on div at bounding box center [1085, 159] width 13 height 13
click at [334, 205] on p "VNA0F2306752" at bounding box center [326, 204] width 105 height 15
click at [1084, 203] on div at bounding box center [1085, 203] width 13 height 13
click at [304, 247] on p "VNA1M2210534" at bounding box center [326, 248] width 105 height 15
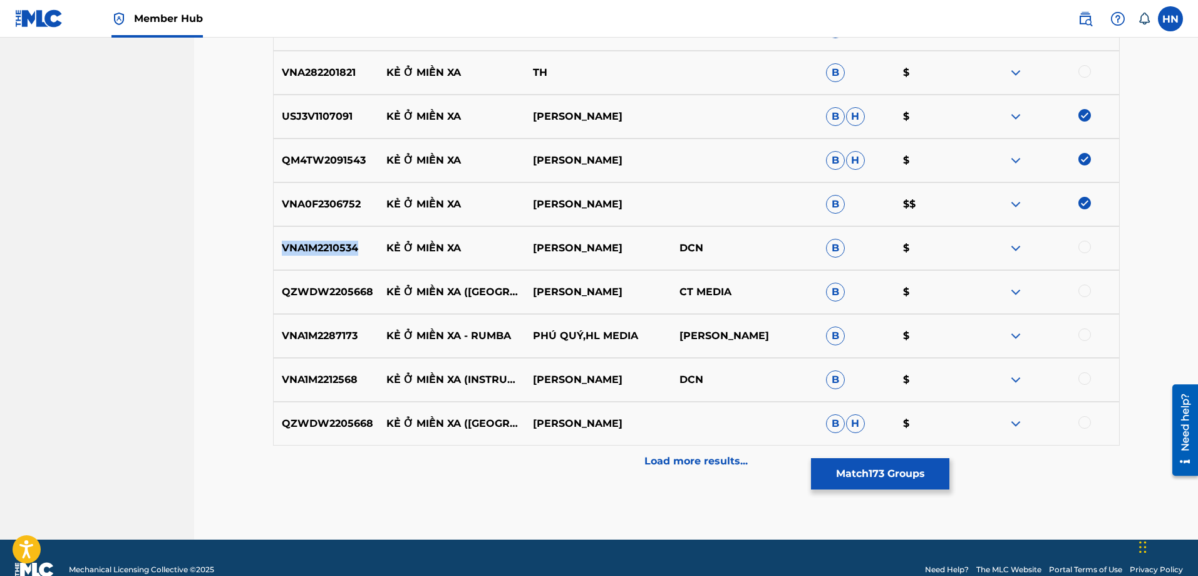
click at [304, 247] on p "VNA1M2210534" at bounding box center [326, 248] width 105 height 15
click at [1092, 246] on div at bounding box center [1046, 248] width 147 height 15
click at [1085, 247] on div at bounding box center [1085, 247] width 13 height 13
click at [316, 294] on p "QZWDW2205668" at bounding box center [326, 291] width 105 height 15
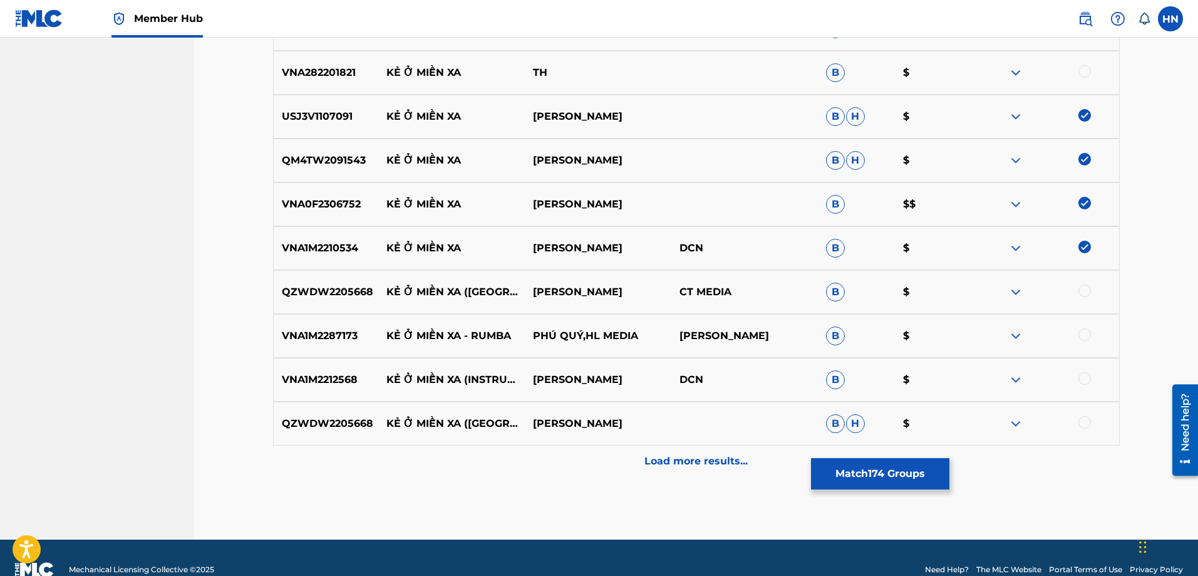
click at [1084, 289] on div at bounding box center [1085, 290] width 13 height 13
click at [326, 336] on p "VNA1M2287173" at bounding box center [326, 335] width 105 height 15
click at [1081, 336] on div at bounding box center [1085, 334] width 13 height 13
click at [333, 377] on p "VNA1M2212568" at bounding box center [326, 379] width 105 height 15
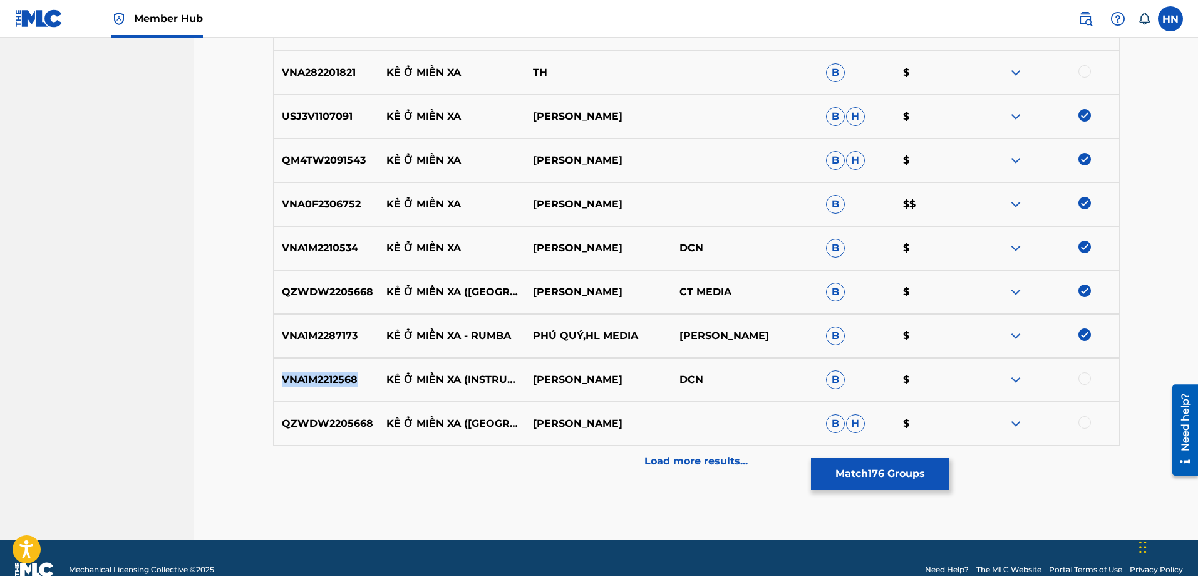
click at [333, 377] on p "VNA1M2212568" at bounding box center [326, 379] width 105 height 15
click at [1087, 375] on div at bounding box center [1085, 378] width 13 height 13
click at [367, 420] on p "QZWDW2205668" at bounding box center [326, 423] width 105 height 15
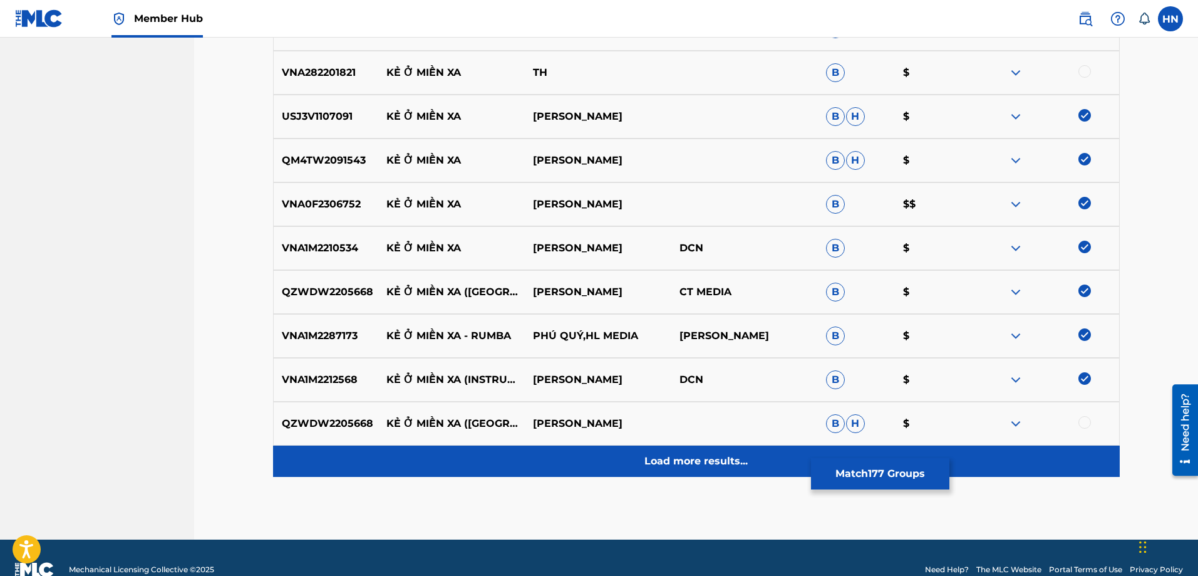
click at [755, 450] on div "Load more results..." at bounding box center [696, 460] width 847 height 31
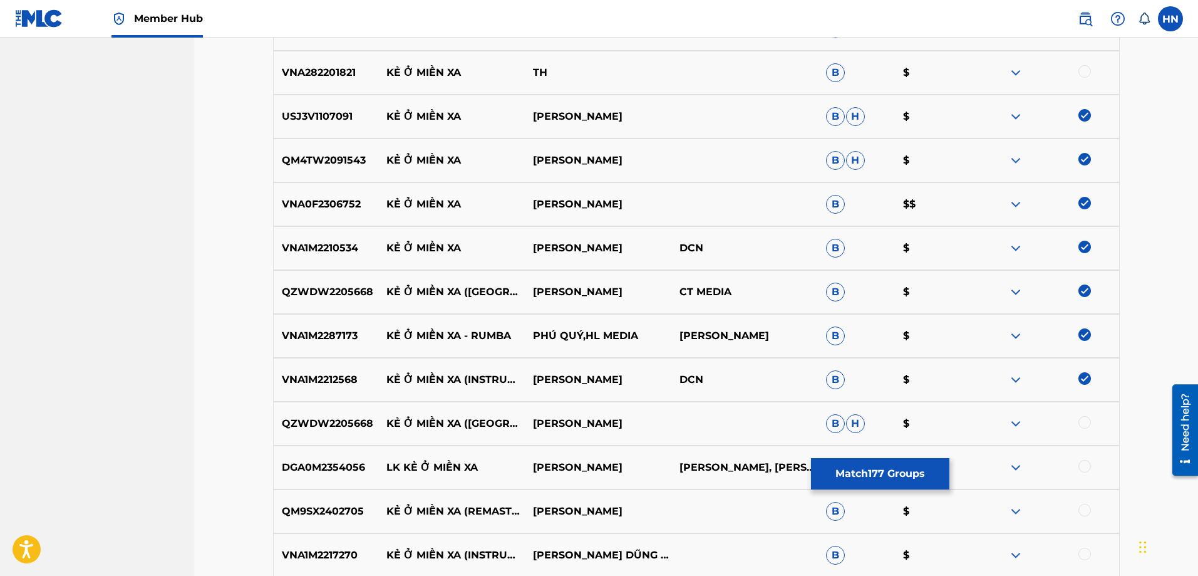
click at [1082, 427] on div at bounding box center [1085, 422] width 13 height 13
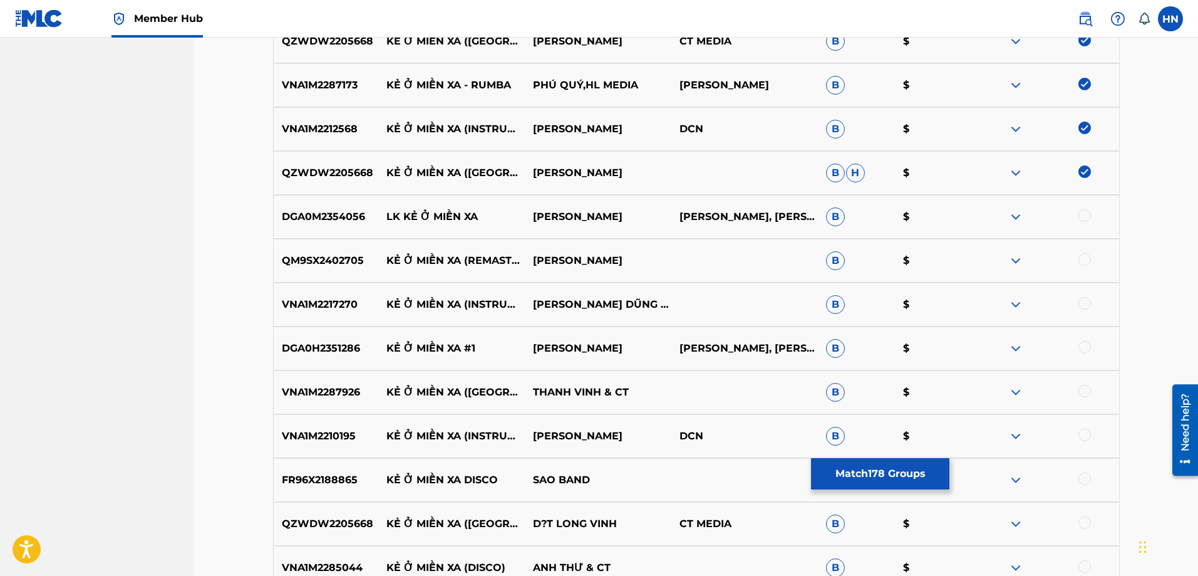
click at [314, 260] on p "QM9SX2402705" at bounding box center [326, 260] width 105 height 15
click at [1084, 259] on div at bounding box center [1085, 259] width 13 height 13
click at [296, 298] on p "VNA1M2217270" at bounding box center [326, 304] width 105 height 15
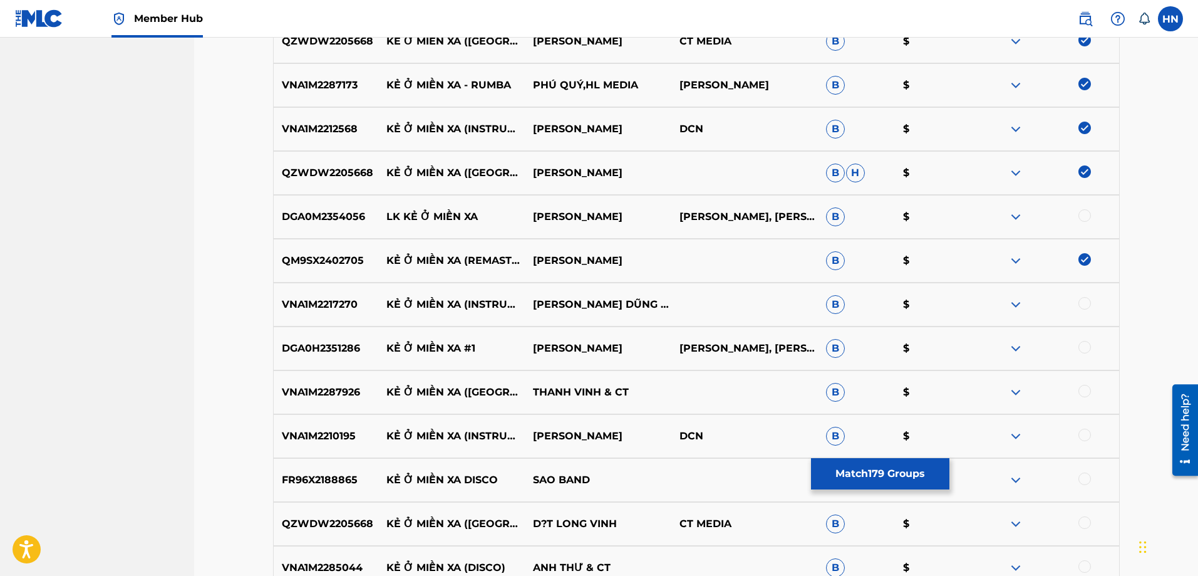
click at [1088, 301] on div at bounding box center [1085, 303] width 13 height 13
click at [346, 348] on p "DGA0H2351286" at bounding box center [326, 348] width 105 height 15
click at [1081, 344] on div at bounding box center [1085, 347] width 13 height 13
click at [325, 397] on p "VNA1M2287926" at bounding box center [326, 392] width 105 height 15
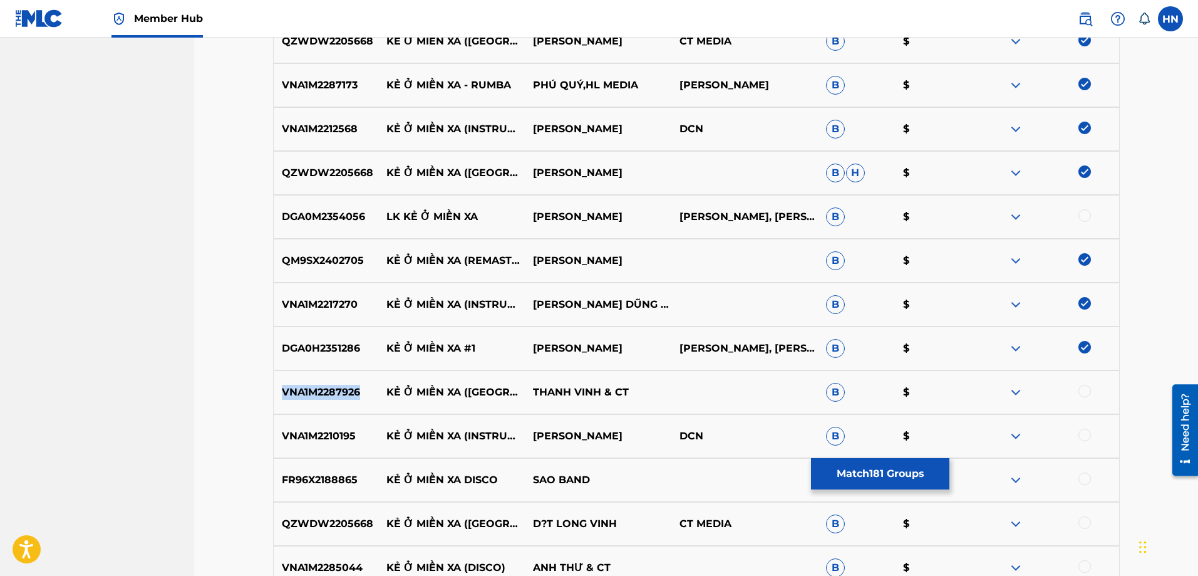
click at [325, 397] on p "VNA1M2287926" at bounding box center [326, 392] width 105 height 15
click at [1084, 398] on div at bounding box center [1046, 392] width 147 height 15
click at [1084, 396] on div at bounding box center [1085, 391] width 13 height 13
click at [350, 422] on div "VNA1M2210195 KẺ Ở MIỀN XA (INSTRUMENTAL) HOÀNG DŨNG DCN B $" at bounding box center [696, 436] width 847 height 44
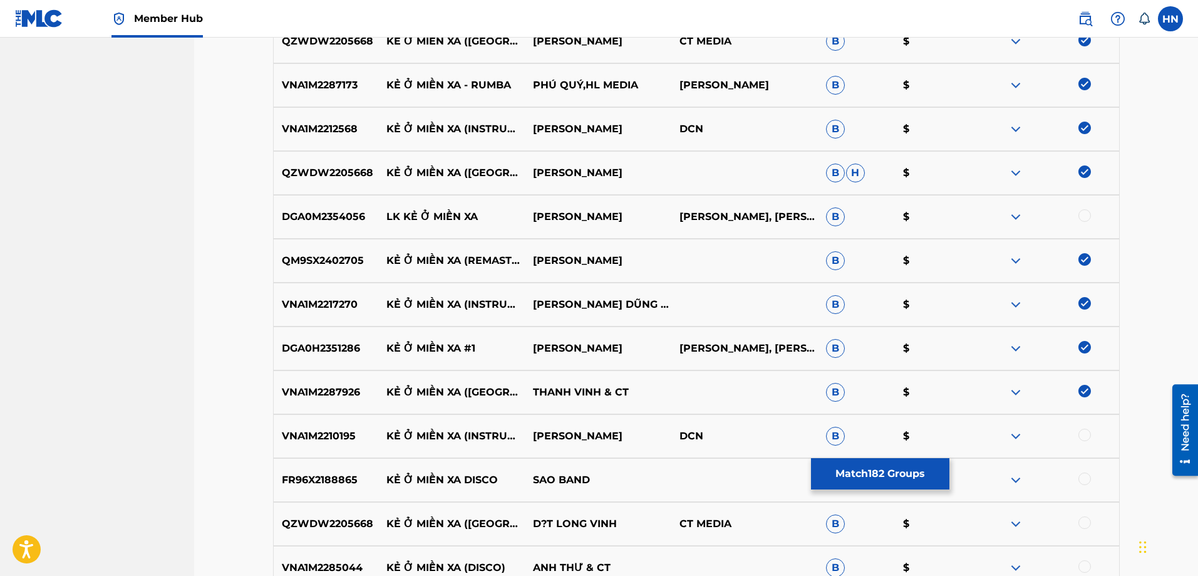
click at [1085, 435] on div at bounding box center [1085, 434] width 13 height 13
click at [356, 485] on p "FR96X2188865" at bounding box center [326, 479] width 105 height 15
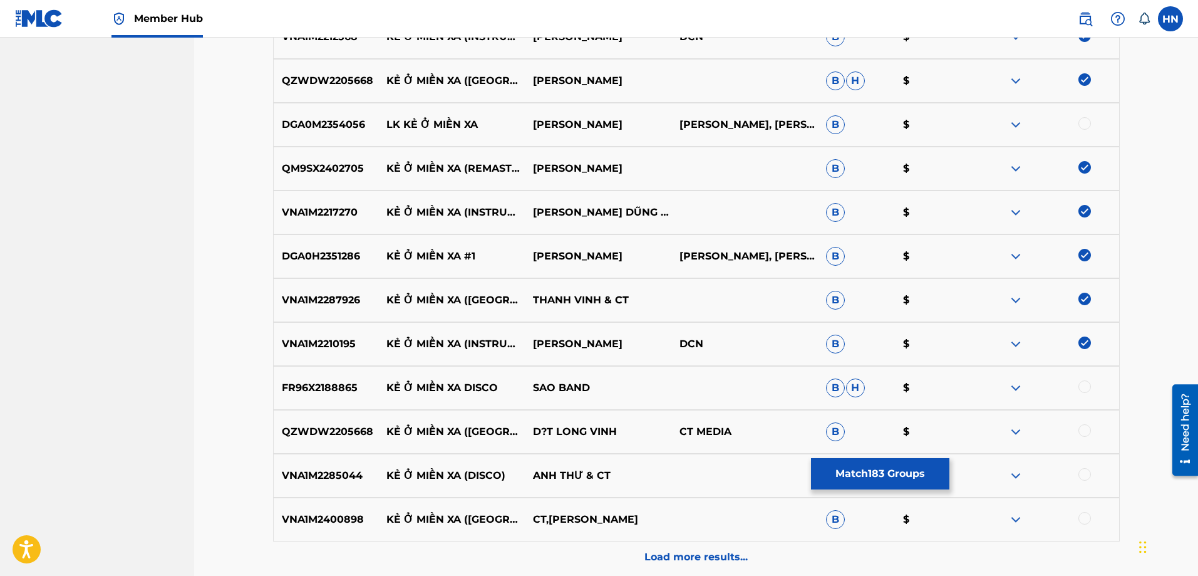
scroll to position [8368, 0]
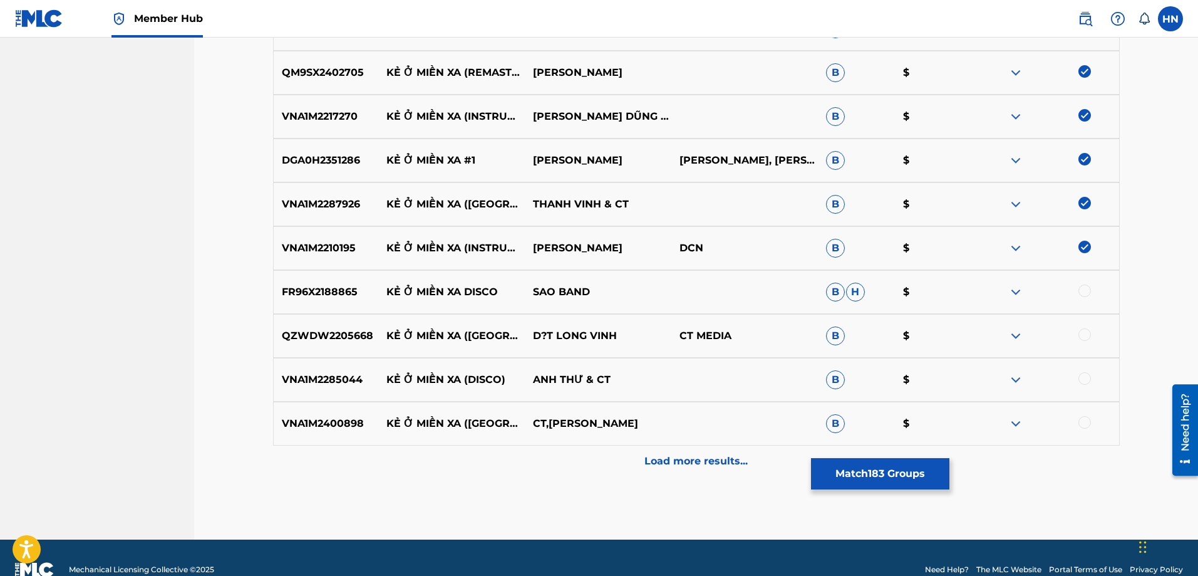
click at [330, 298] on p "FR96X2188865" at bounding box center [326, 291] width 105 height 15
click at [1081, 288] on div at bounding box center [1085, 290] width 13 height 13
click at [305, 336] on p "QZWDW2205668" at bounding box center [326, 335] width 105 height 15
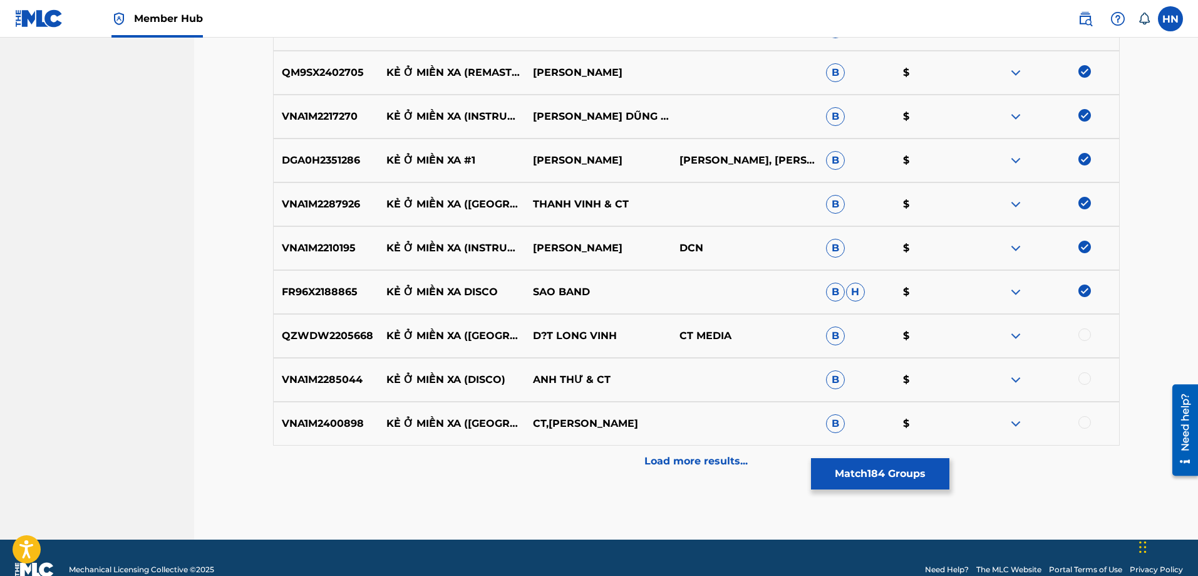
click at [1082, 334] on div at bounding box center [1085, 334] width 13 height 13
click at [341, 373] on p "VNA1M2285044" at bounding box center [326, 379] width 105 height 15
click at [1090, 381] on div at bounding box center [1085, 378] width 13 height 13
click at [333, 422] on p "VNA1M2400898" at bounding box center [326, 423] width 105 height 15
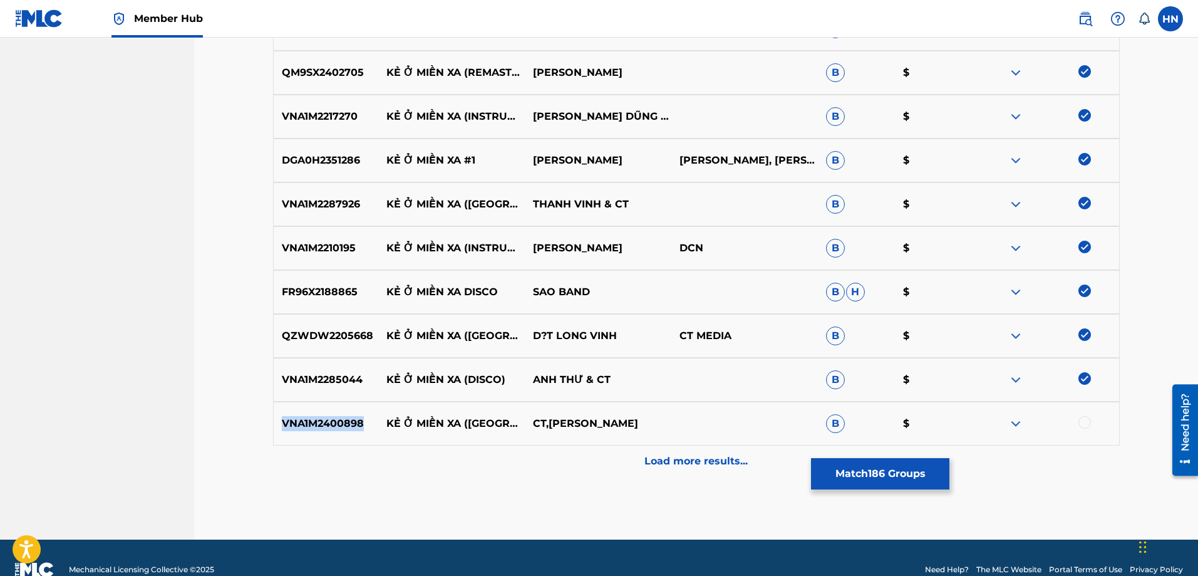
click at [333, 422] on p "VNA1M2400898" at bounding box center [326, 423] width 105 height 15
click at [1088, 423] on div at bounding box center [1085, 422] width 13 height 13
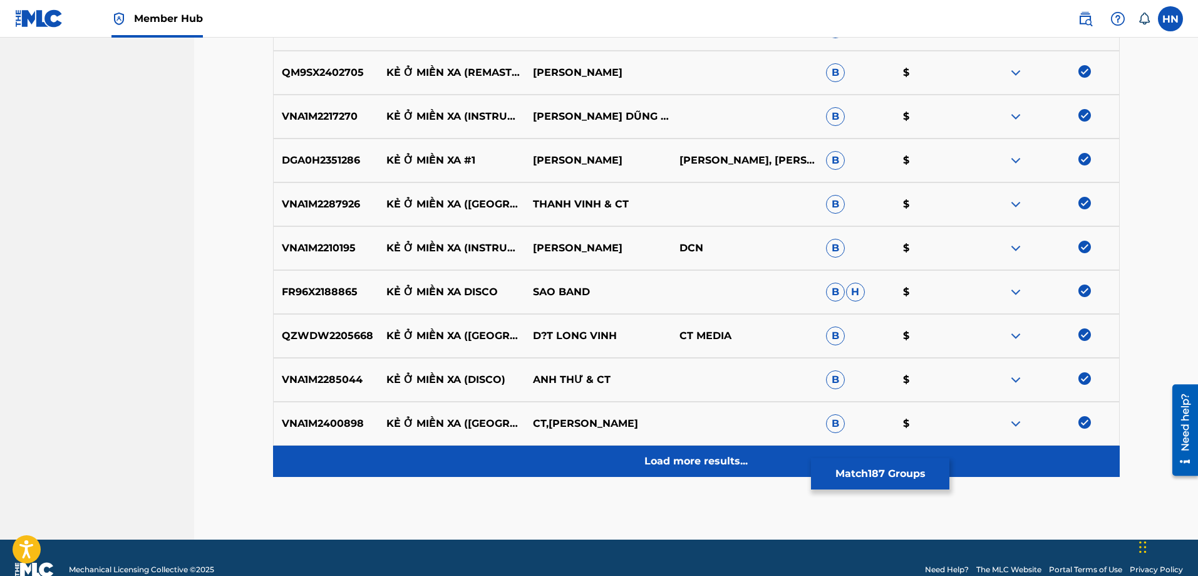
click at [761, 459] on div "Load more results..." at bounding box center [696, 460] width 847 height 31
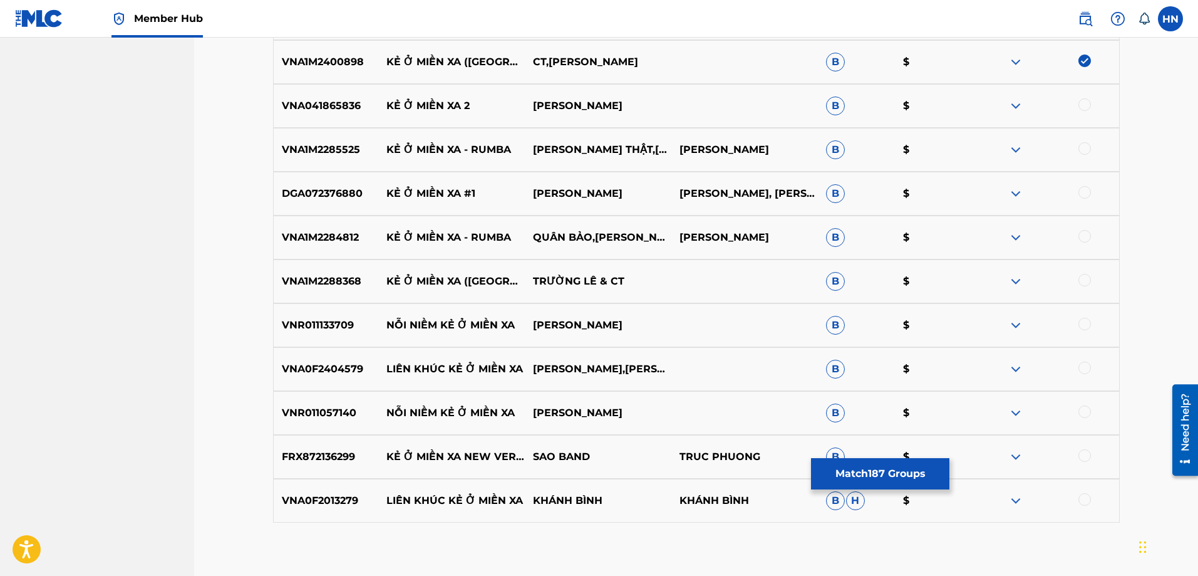
scroll to position [8744, 0]
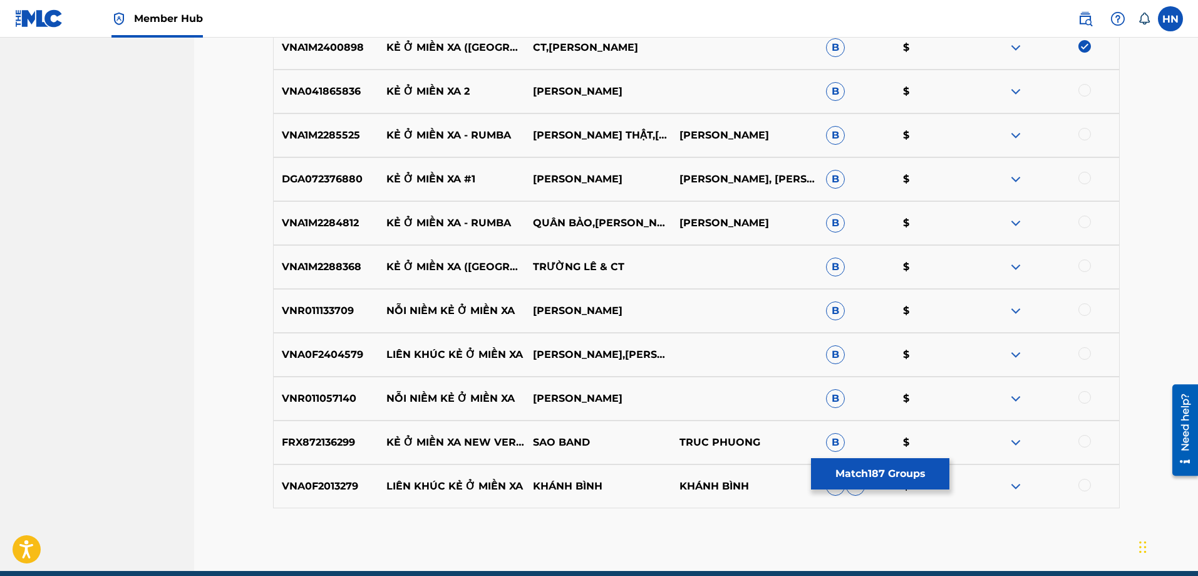
click at [323, 138] on p "VNA1M2285525" at bounding box center [326, 135] width 105 height 15
click at [1081, 133] on div at bounding box center [1085, 134] width 13 height 13
click at [303, 175] on p "DGA072376880" at bounding box center [326, 179] width 105 height 15
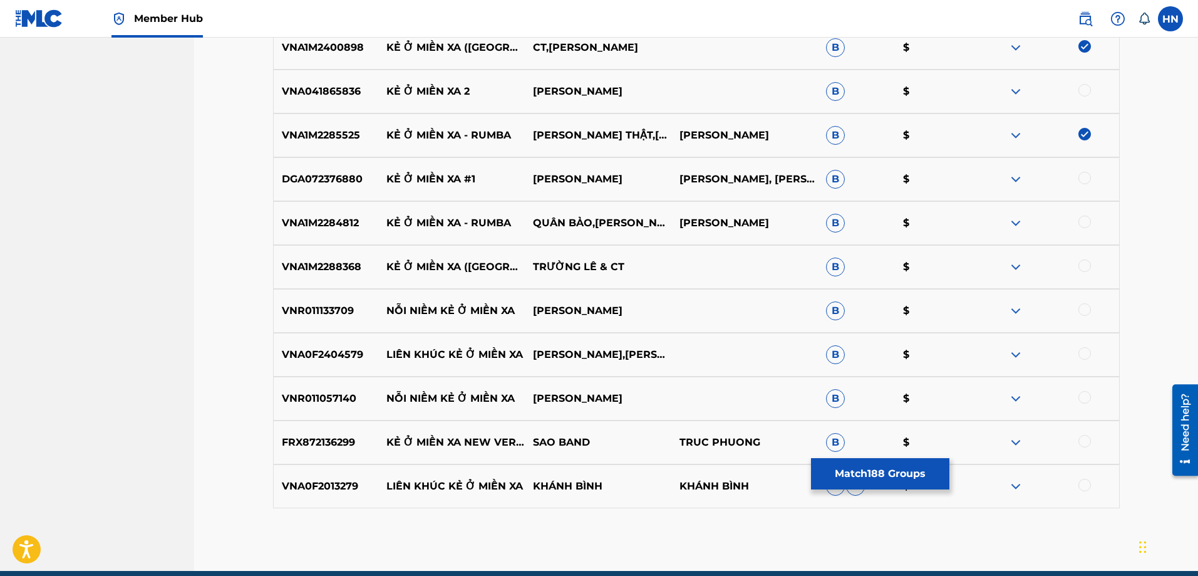
click at [1083, 179] on div at bounding box center [1085, 178] width 13 height 13
click at [307, 215] on p "VNA1M2284812" at bounding box center [326, 222] width 105 height 15
click at [1091, 220] on div at bounding box center [1085, 221] width 13 height 13
click at [335, 437] on p "FRX872136299" at bounding box center [326, 442] width 105 height 15
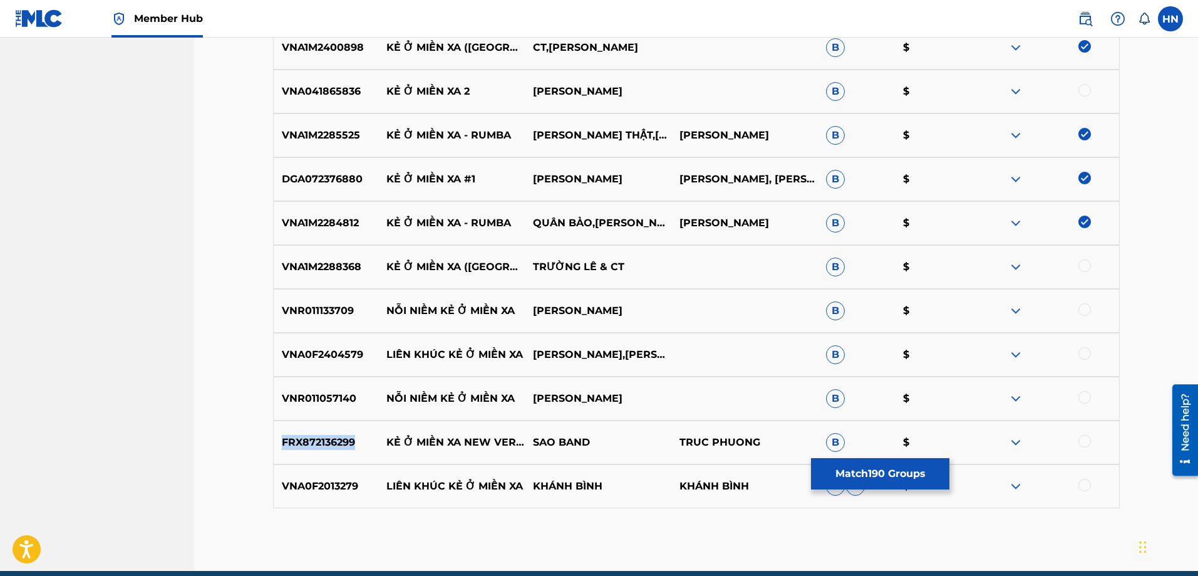
click at [335, 437] on p "FRX872136299" at bounding box center [326, 442] width 105 height 15
click at [1086, 437] on div at bounding box center [1085, 441] width 13 height 13
click at [286, 267] on p "VNA1M2288368" at bounding box center [326, 266] width 105 height 15
click at [1087, 268] on div at bounding box center [1085, 265] width 13 height 13
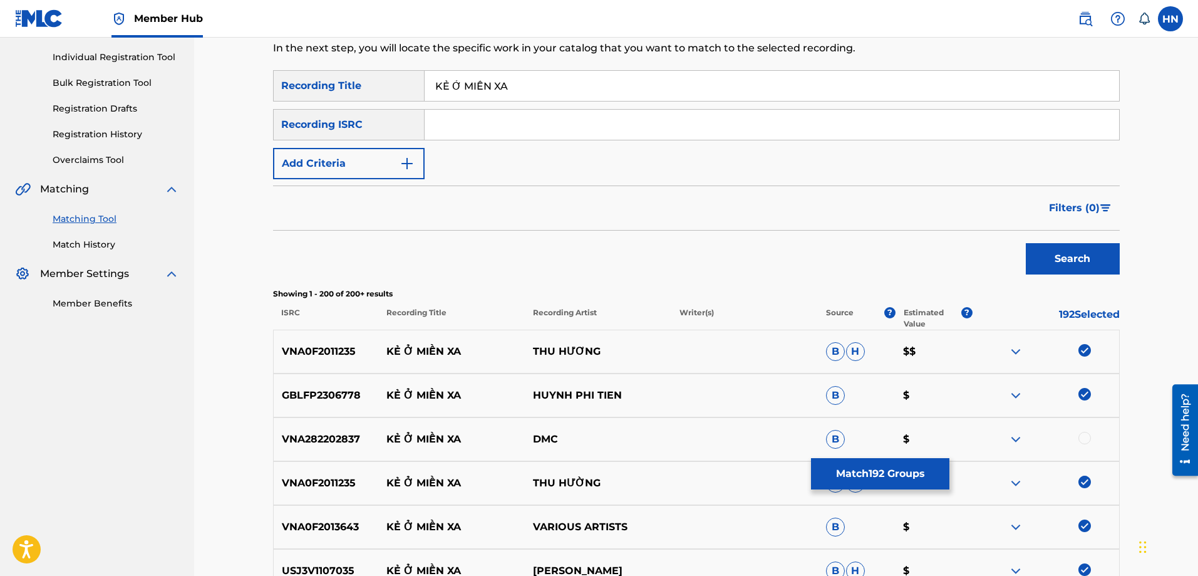
scroll to position [0, 0]
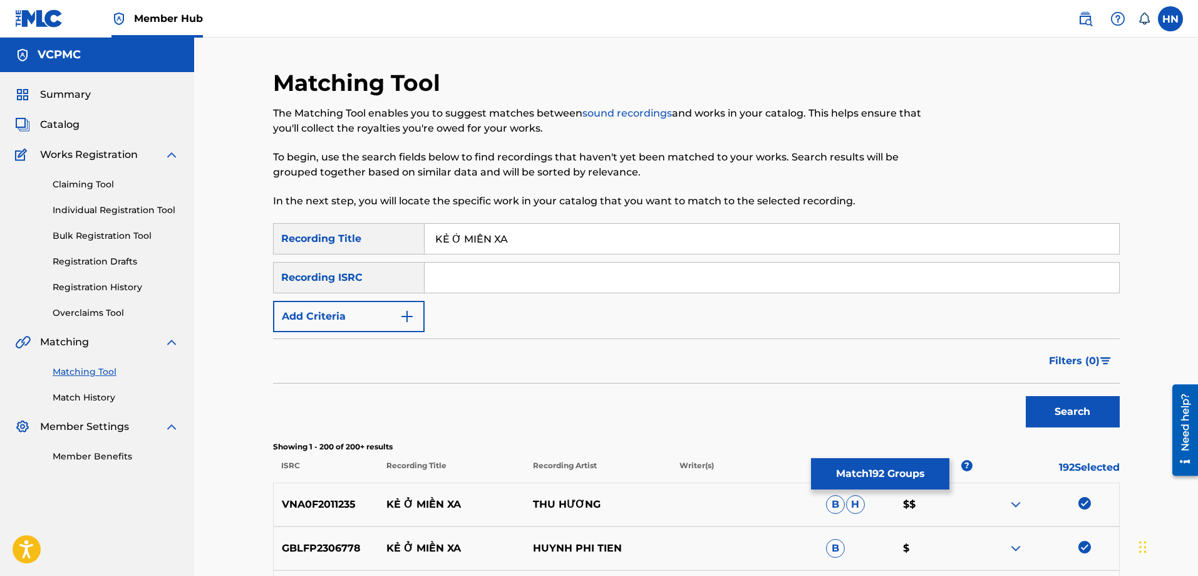
click at [555, 231] on input "KẺ Ở MIỀN XA" at bounding box center [772, 239] width 695 height 30
paste input "E O MIE"
type input "KE O MIEN XA"
click at [1026, 396] on button "Search" at bounding box center [1073, 411] width 94 height 31
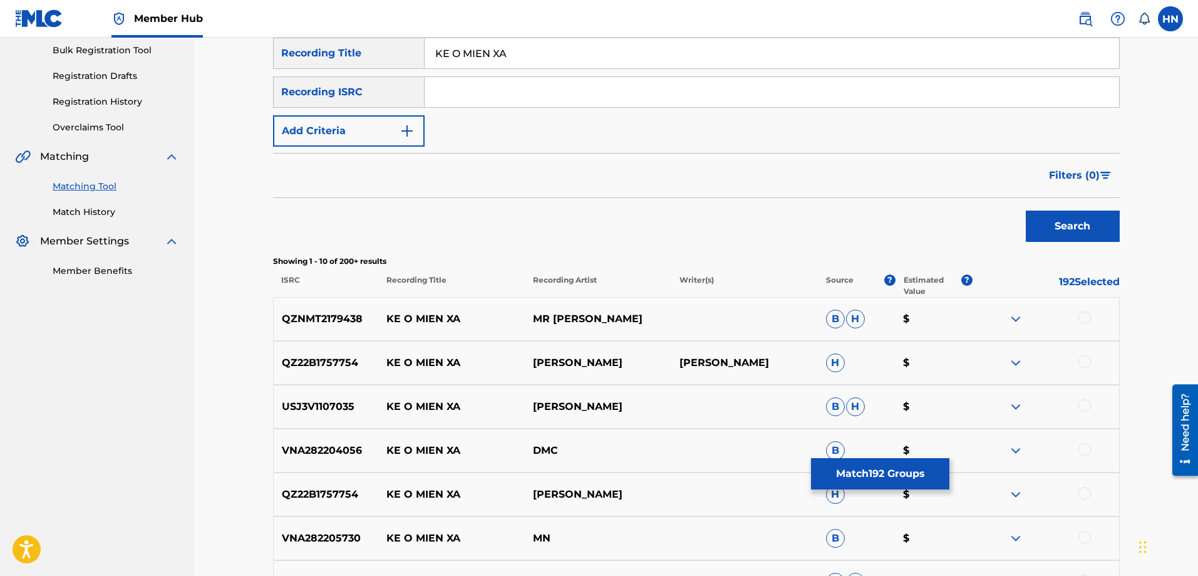
scroll to position [313, 0]
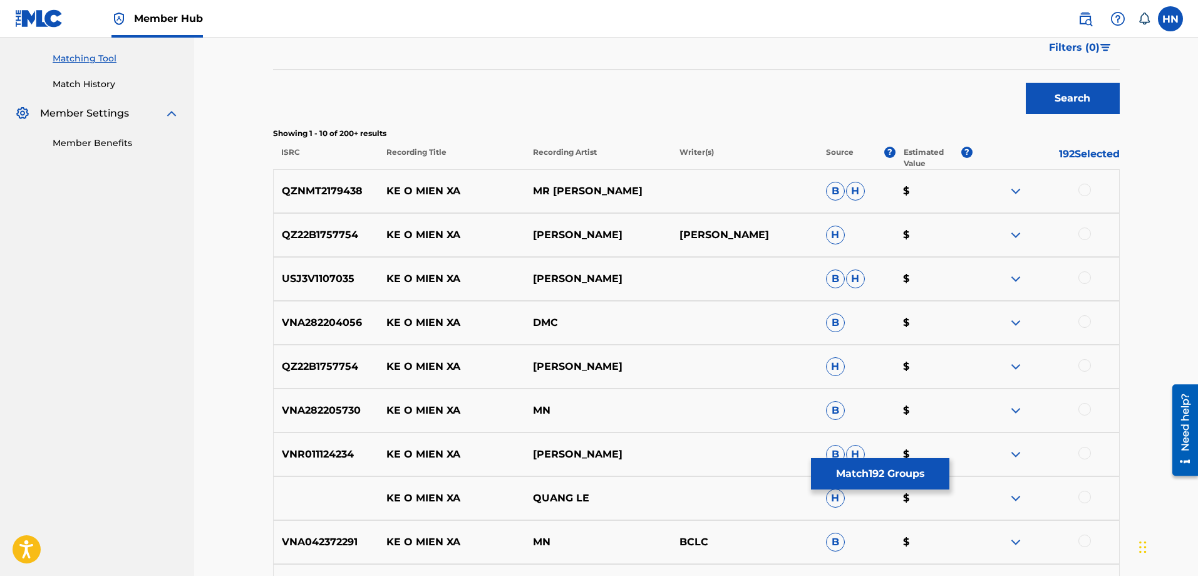
click at [346, 182] on div "QZNMT2179438 KE O MIEN XA MR [PERSON_NAME]" at bounding box center [696, 191] width 847 height 44
click at [1079, 192] on div at bounding box center [1085, 190] width 13 height 13
click at [355, 225] on div "QZ22B1757754 KE O MIEN XA QUANG LONG QUANG LONG H $" at bounding box center [696, 235] width 847 height 44
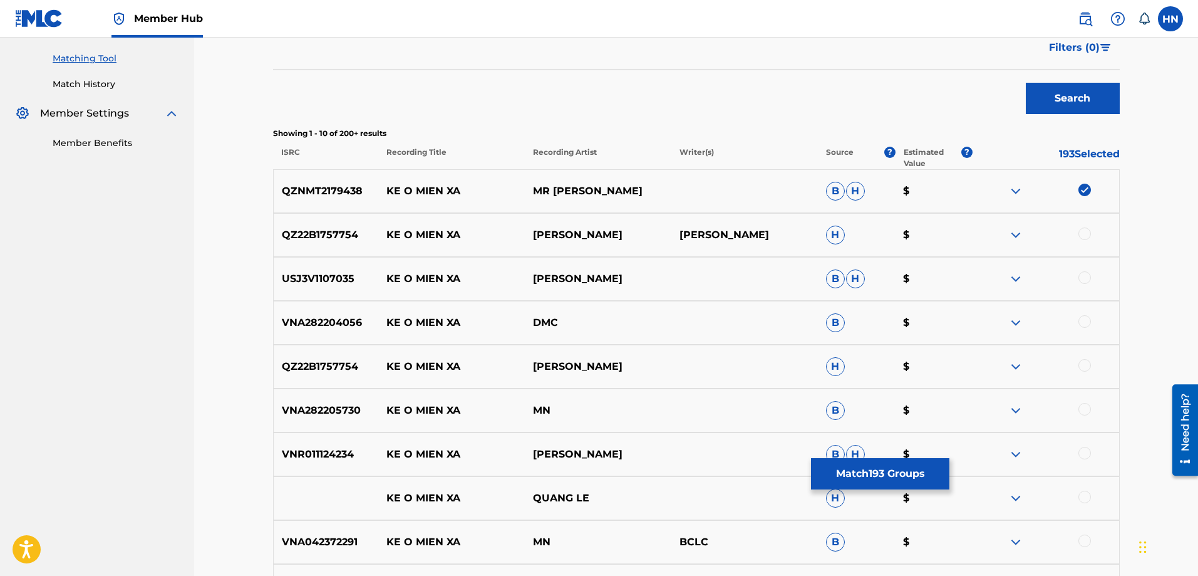
click at [338, 229] on p "QZ22B1757754" at bounding box center [326, 234] width 105 height 15
click at [1080, 235] on div at bounding box center [1085, 233] width 13 height 13
click at [316, 284] on p "USJ3V1107035" at bounding box center [326, 278] width 105 height 15
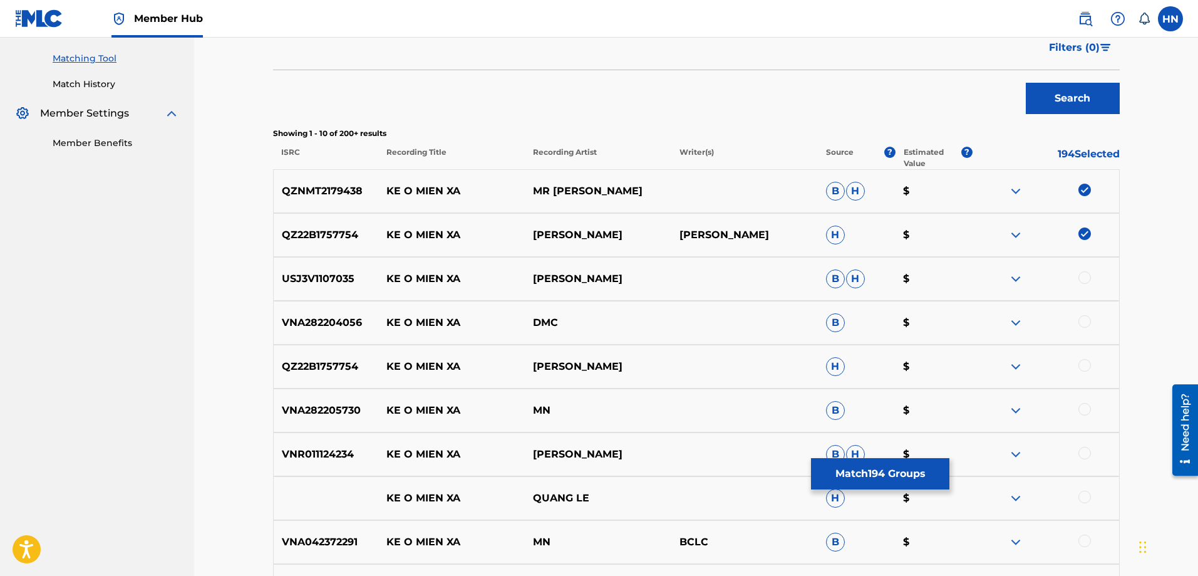
click at [1085, 276] on div at bounding box center [1085, 277] width 13 height 13
click at [341, 365] on p "QZ22B1757754" at bounding box center [326, 366] width 105 height 15
click at [1084, 363] on div at bounding box center [1085, 365] width 13 height 13
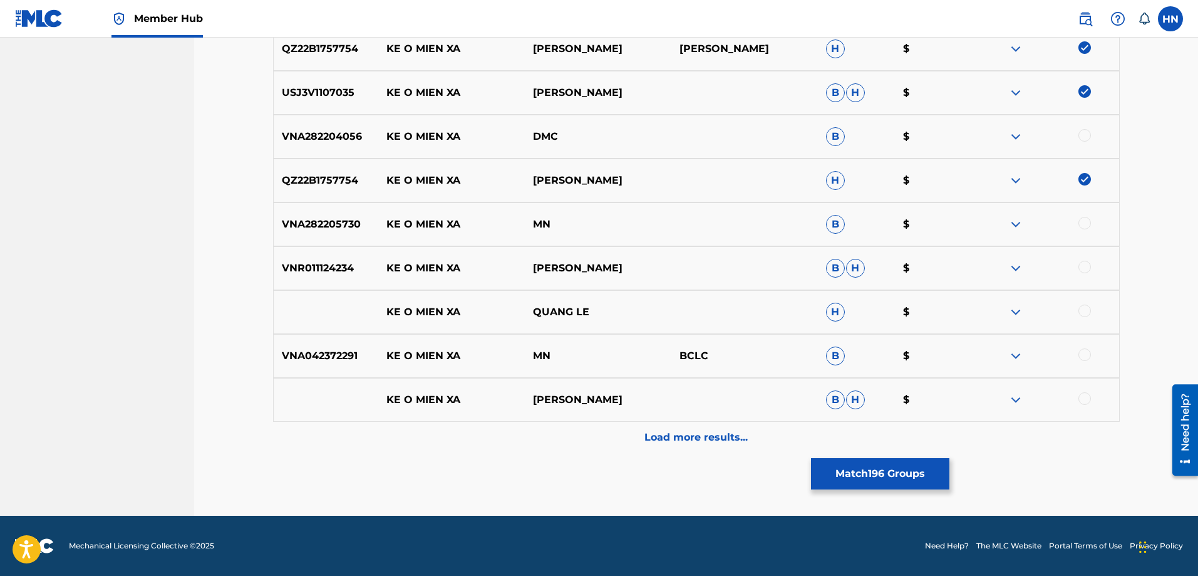
click at [296, 276] on div "VNR011124234 KE O MIEN XA LUU HUYNH LAM B H $" at bounding box center [696, 268] width 847 height 44
click at [1087, 268] on div at bounding box center [1085, 267] width 13 height 13
drag, startPoint x: 524, startPoint y: 314, endPoint x: 366, endPoint y: 314, distance: 157.8
click at [366, 314] on div "KE O MIEN XA QUANG LE H $" at bounding box center [696, 312] width 847 height 44
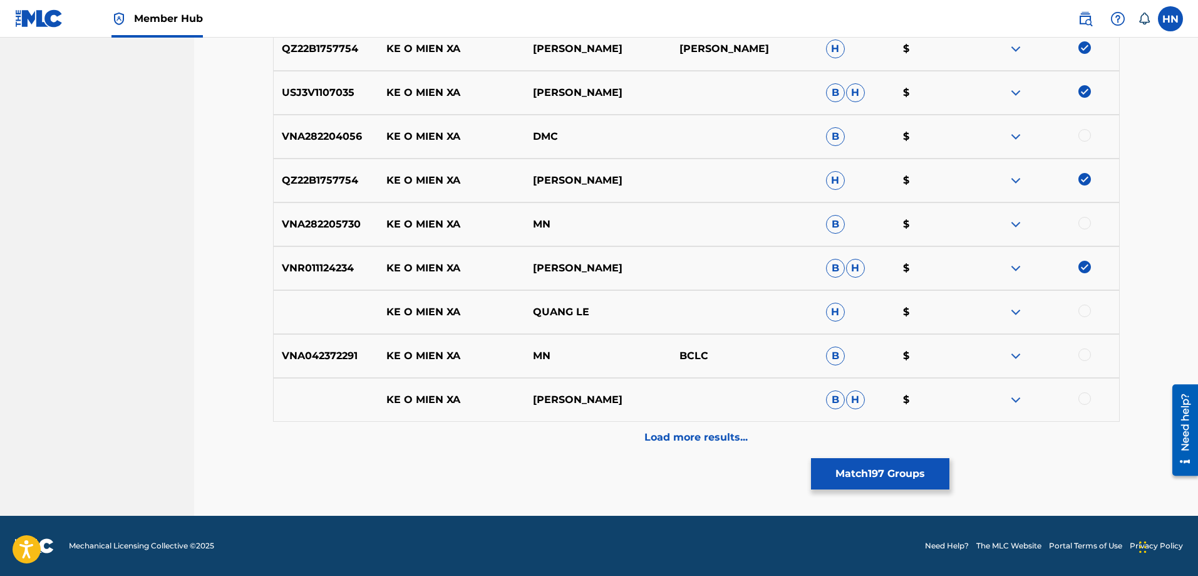
click at [1085, 311] on div at bounding box center [1085, 310] width 13 height 13
click at [1008, 313] on div at bounding box center [1046, 311] width 147 height 15
click at [1013, 313] on img at bounding box center [1015, 311] width 15 height 15
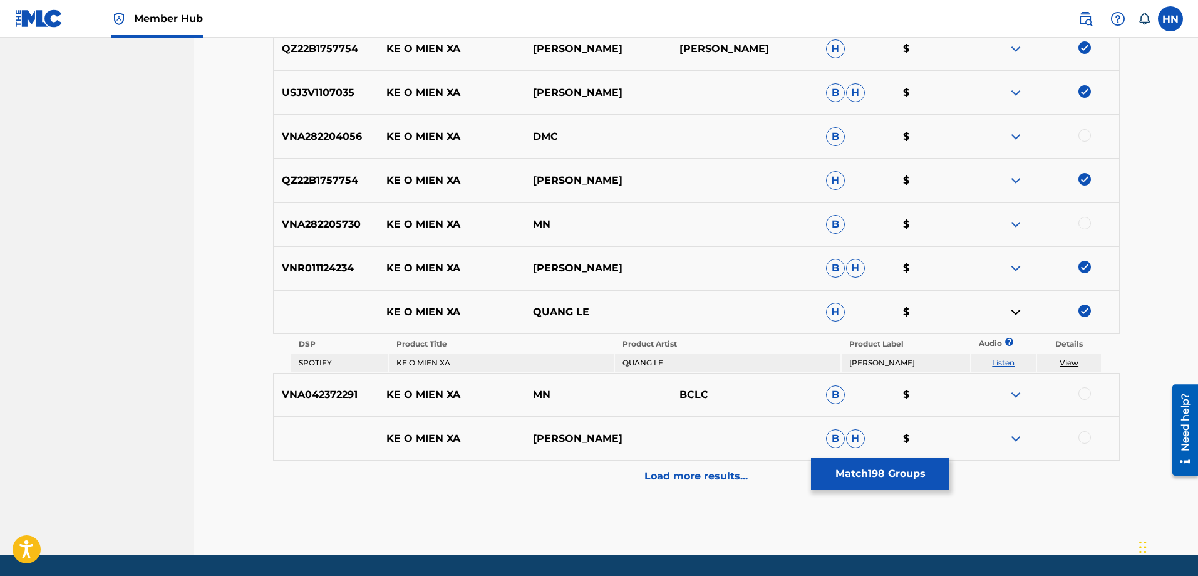
click at [998, 360] on link "Listen" at bounding box center [1003, 362] width 23 height 9
drag, startPoint x: 371, startPoint y: 443, endPoint x: 625, endPoint y: 433, distance: 253.9
click at [641, 428] on div "KE O MIEN XA DUY KHANH B H $" at bounding box center [696, 439] width 847 height 44
click at [1087, 434] on div at bounding box center [1085, 437] width 13 height 13
click at [1026, 437] on div at bounding box center [1046, 438] width 147 height 15
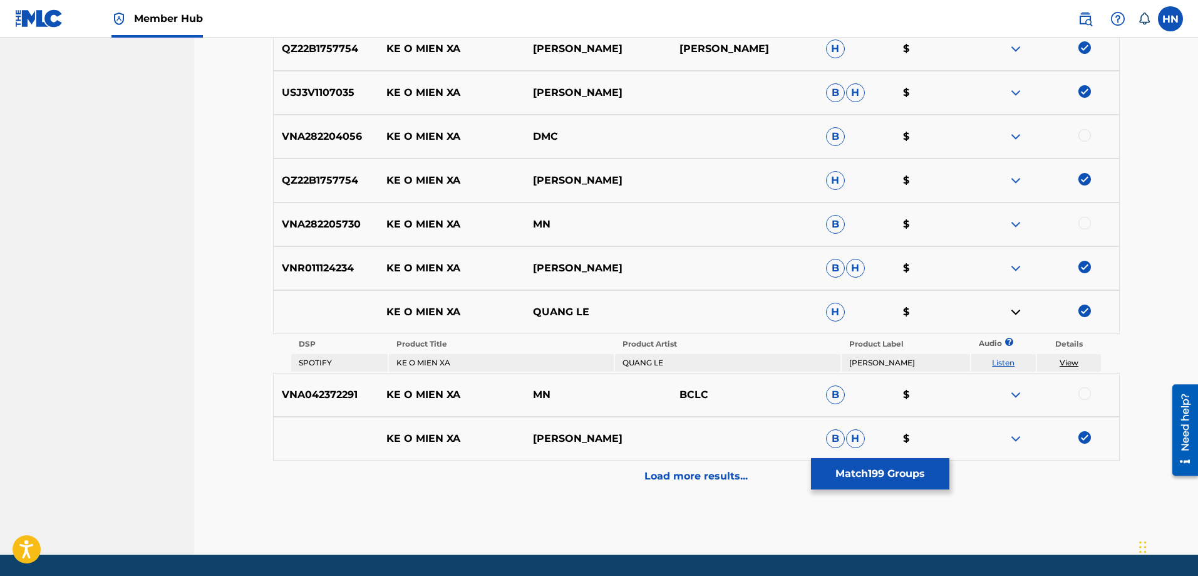
click at [1019, 437] on img at bounding box center [1015, 438] width 15 height 15
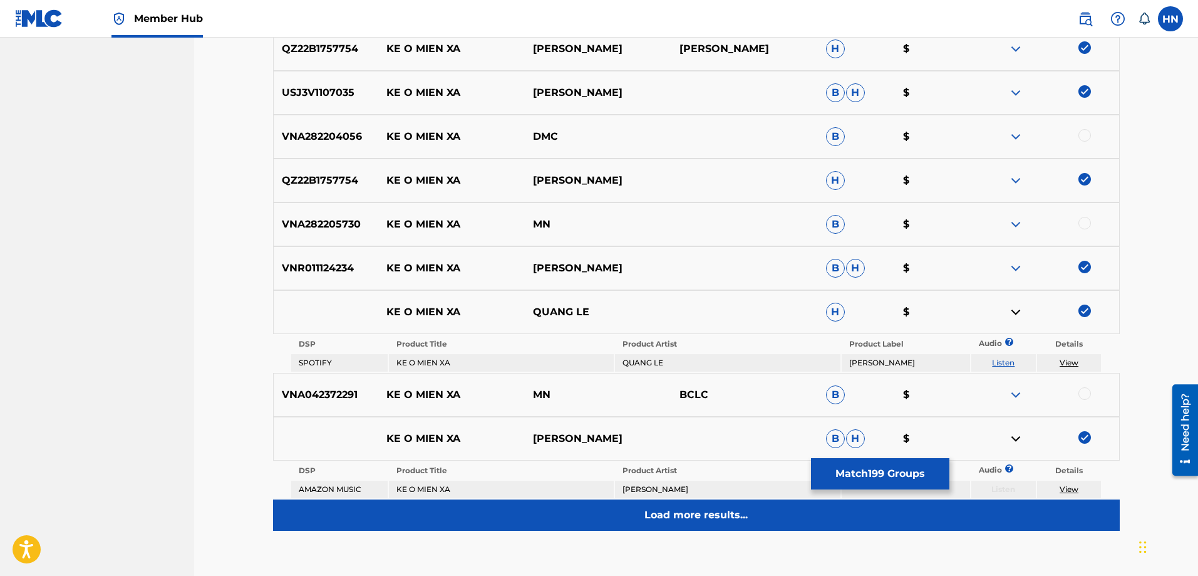
click at [619, 504] on div "Load more results..." at bounding box center [696, 514] width 847 height 31
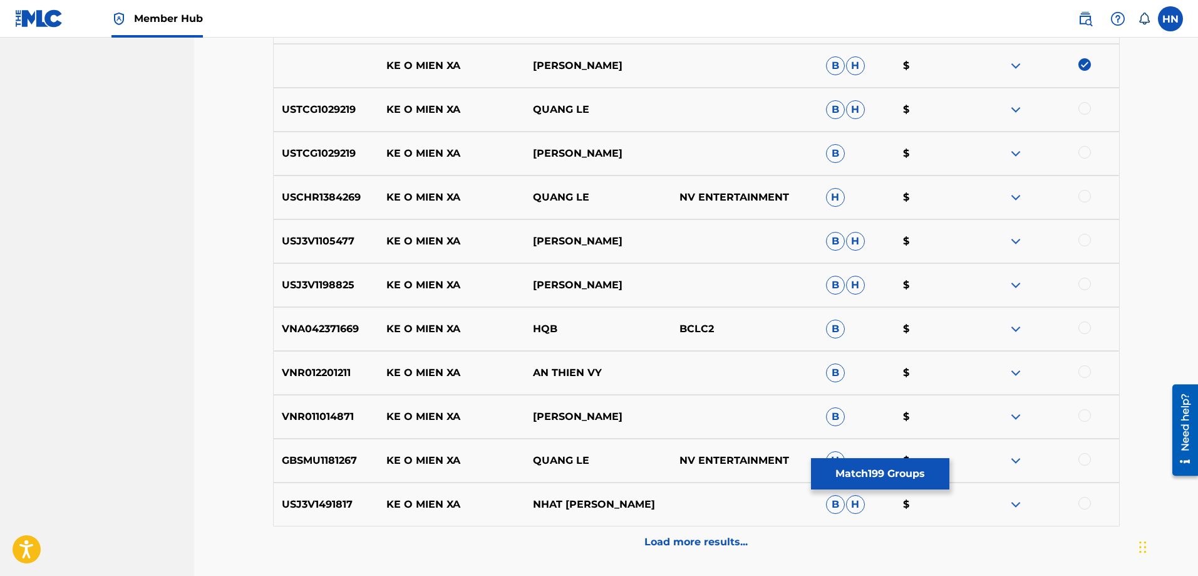
scroll to position [812, 0]
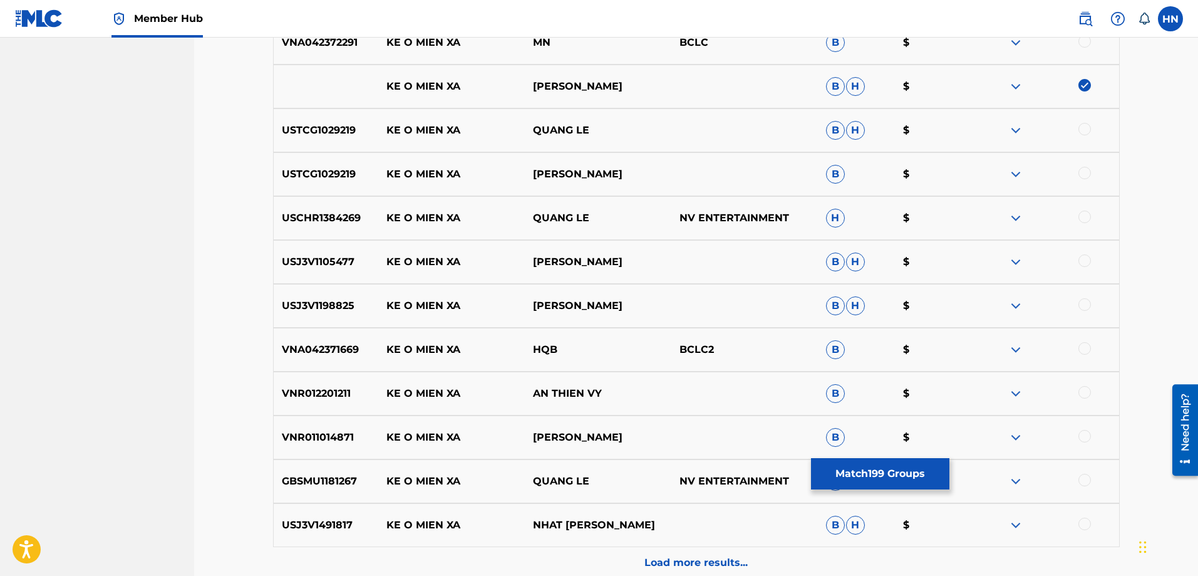
click at [335, 130] on p "USTCG1029219" at bounding box center [326, 130] width 105 height 15
click at [1084, 133] on div at bounding box center [1085, 129] width 13 height 13
click at [1084, 173] on div at bounding box center [1085, 173] width 13 height 13
click at [308, 217] on p "USCHR1384269" at bounding box center [326, 217] width 105 height 15
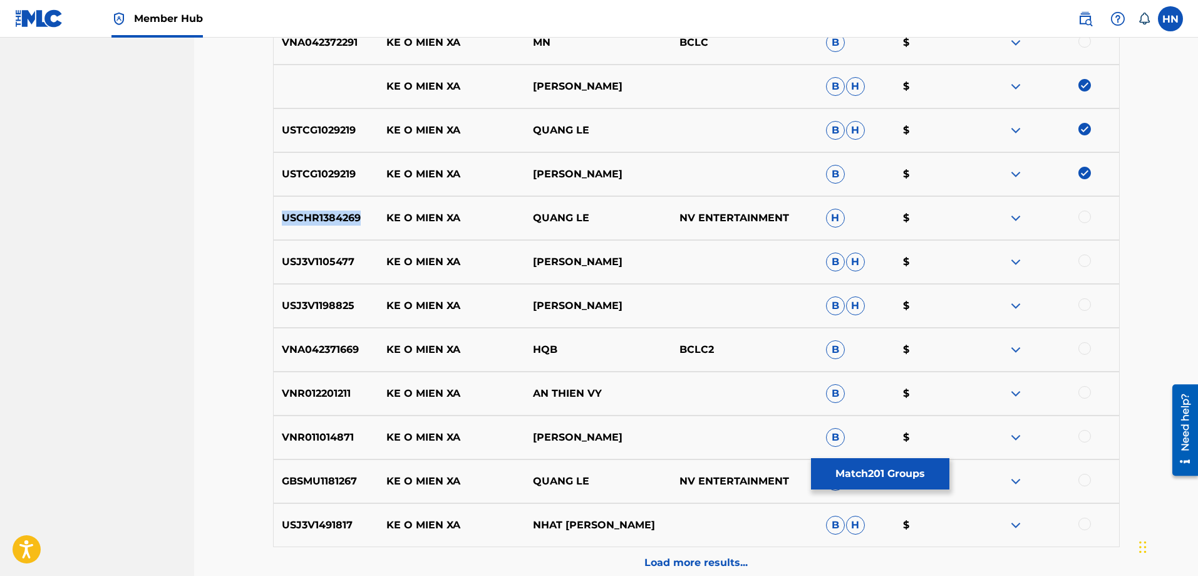
click at [308, 217] on p "USCHR1384269" at bounding box center [326, 217] width 105 height 15
click at [1079, 216] on div at bounding box center [1085, 216] width 13 height 13
click at [337, 256] on p "USJ3V1105477" at bounding box center [326, 261] width 105 height 15
click at [1084, 261] on div at bounding box center [1085, 260] width 13 height 13
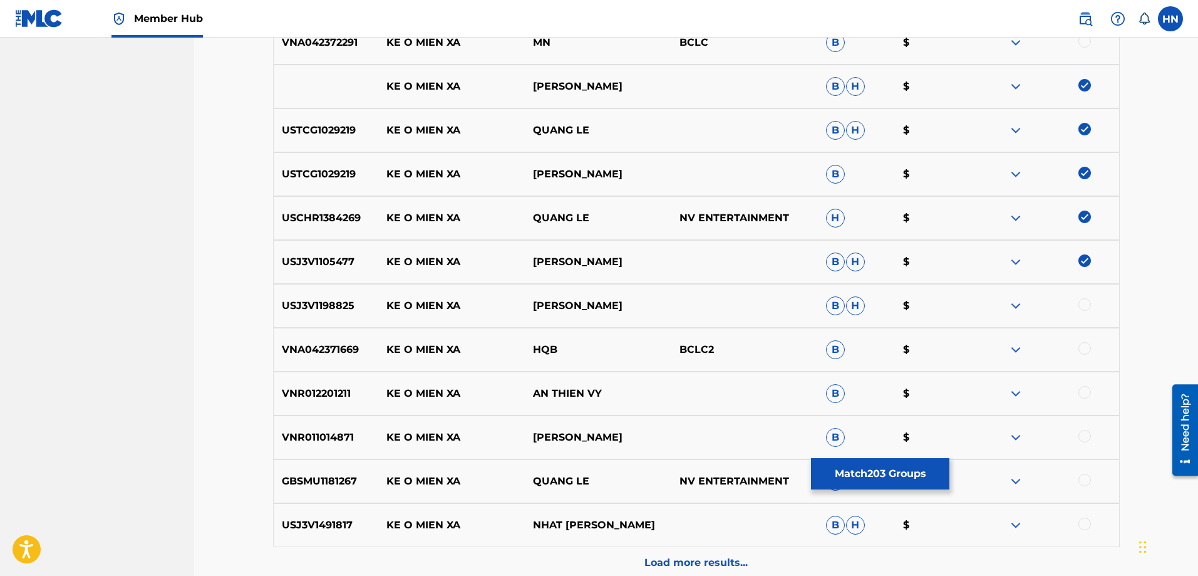
click at [313, 303] on p "USJ3V1198825" at bounding box center [326, 305] width 105 height 15
click at [1078, 306] on div at bounding box center [1046, 305] width 147 height 15
click at [1094, 300] on div at bounding box center [1046, 305] width 147 height 15
click at [1087, 304] on div at bounding box center [1085, 304] width 13 height 13
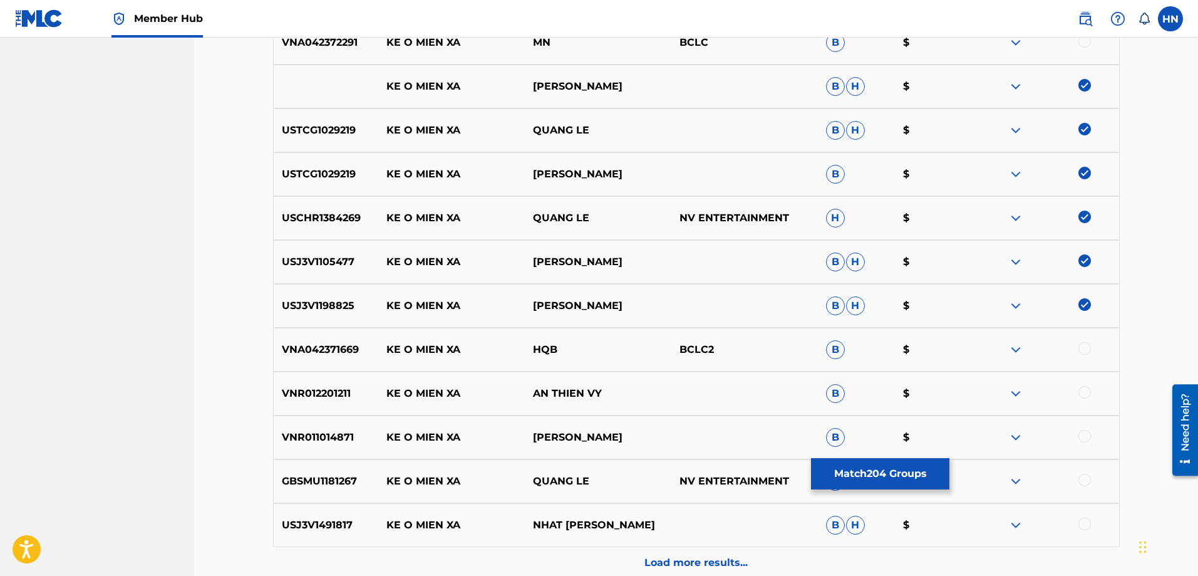
click at [315, 391] on p "VNR012201211" at bounding box center [326, 393] width 105 height 15
click at [1082, 389] on div at bounding box center [1085, 392] width 13 height 13
click at [337, 435] on p "VNR011014871" at bounding box center [326, 437] width 105 height 15
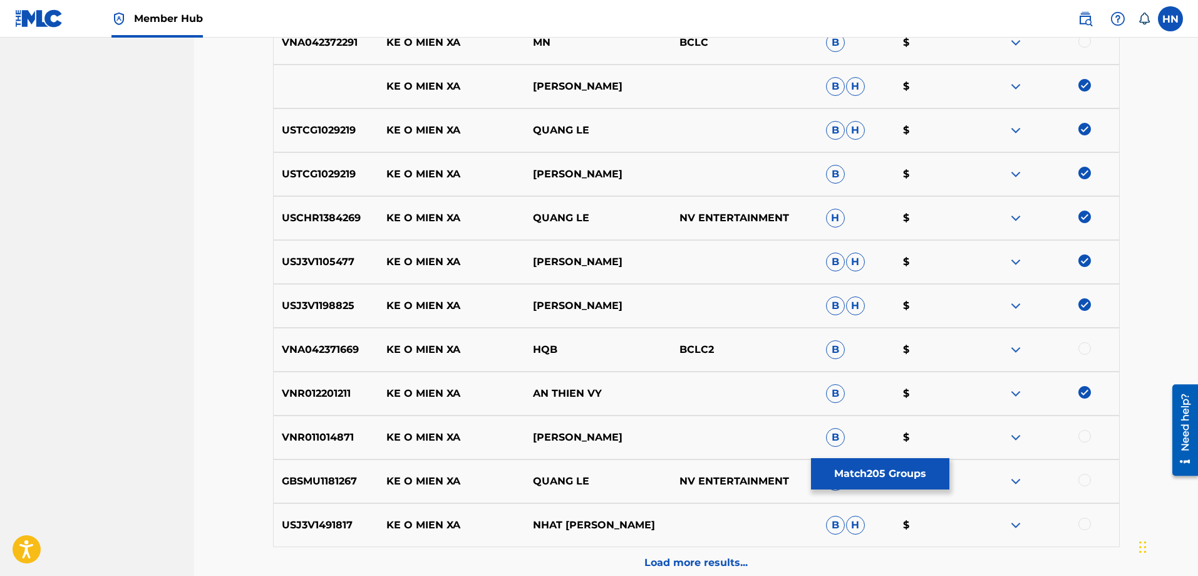
click at [1082, 433] on div at bounding box center [1085, 436] width 13 height 13
click at [333, 481] on p "GBSMU1181267" at bounding box center [326, 481] width 105 height 15
click at [1086, 480] on div at bounding box center [1085, 480] width 13 height 13
click at [310, 530] on p "USJ3V1491817" at bounding box center [326, 524] width 105 height 15
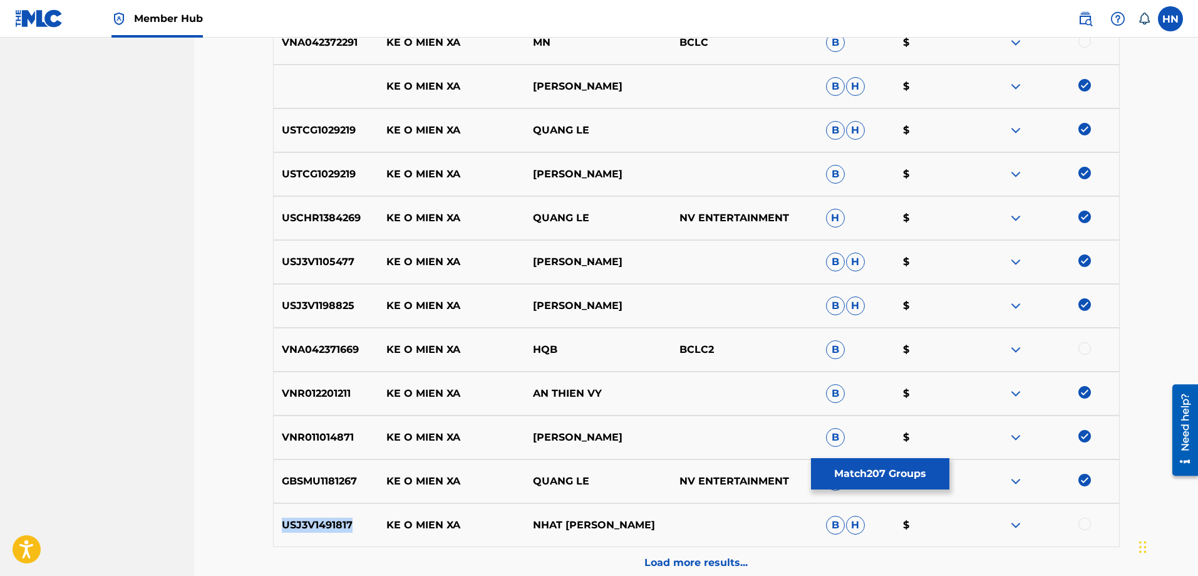
click at [310, 530] on p "USJ3V1491817" at bounding box center [326, 524] width 105 height 15
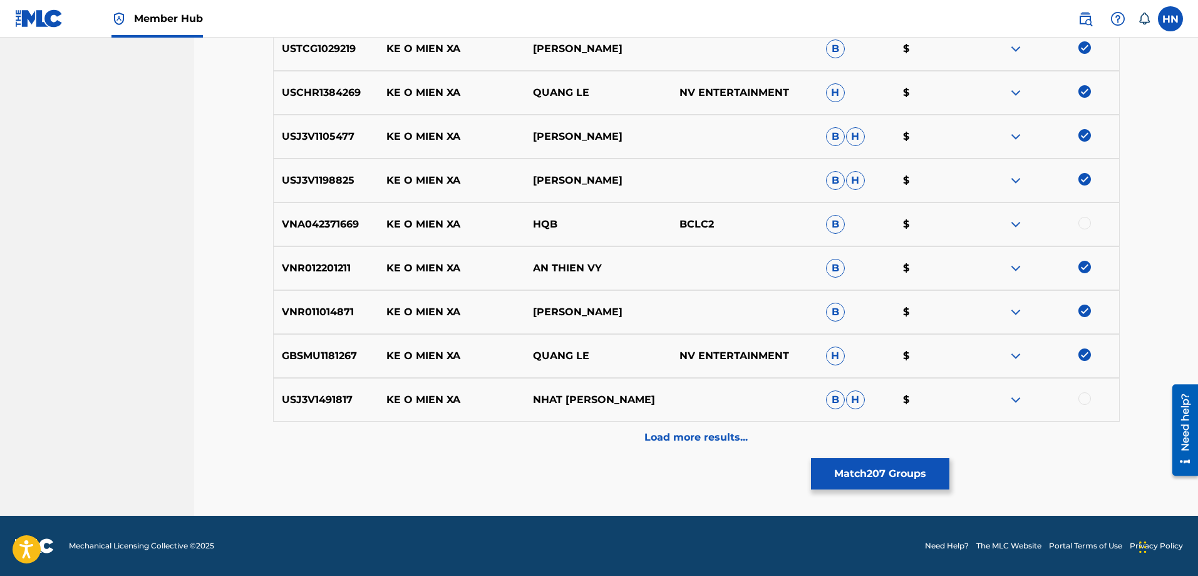
click at [1083, 403] on div at bounding box center [1085, 398] width 13 height 13
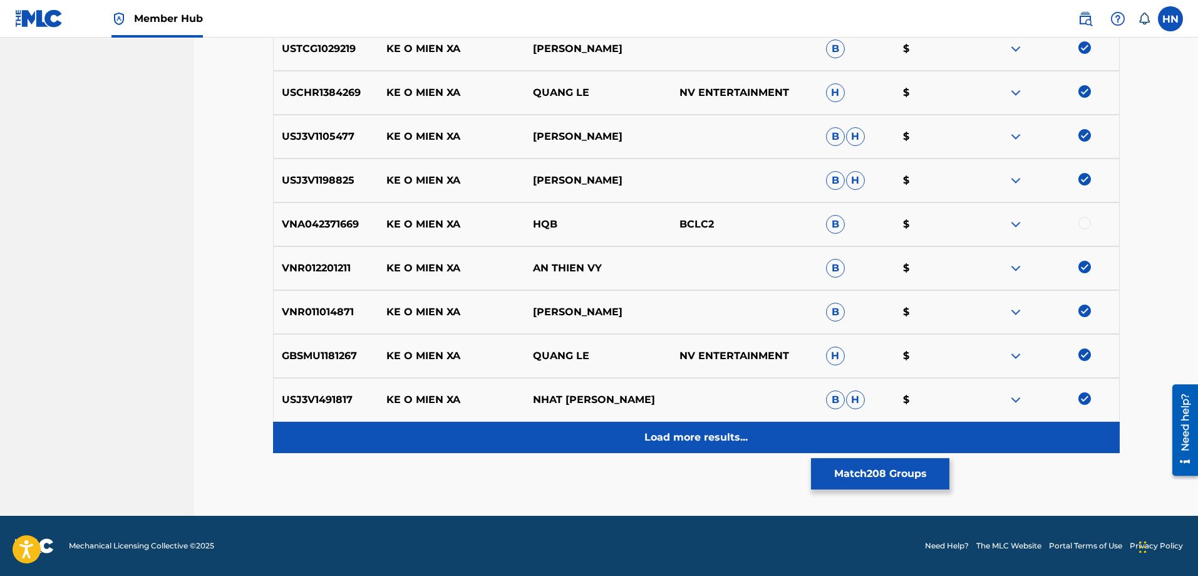
click at [732, 434] on p "Load more results..." at bounding box center [696, 437] width 103 height 15
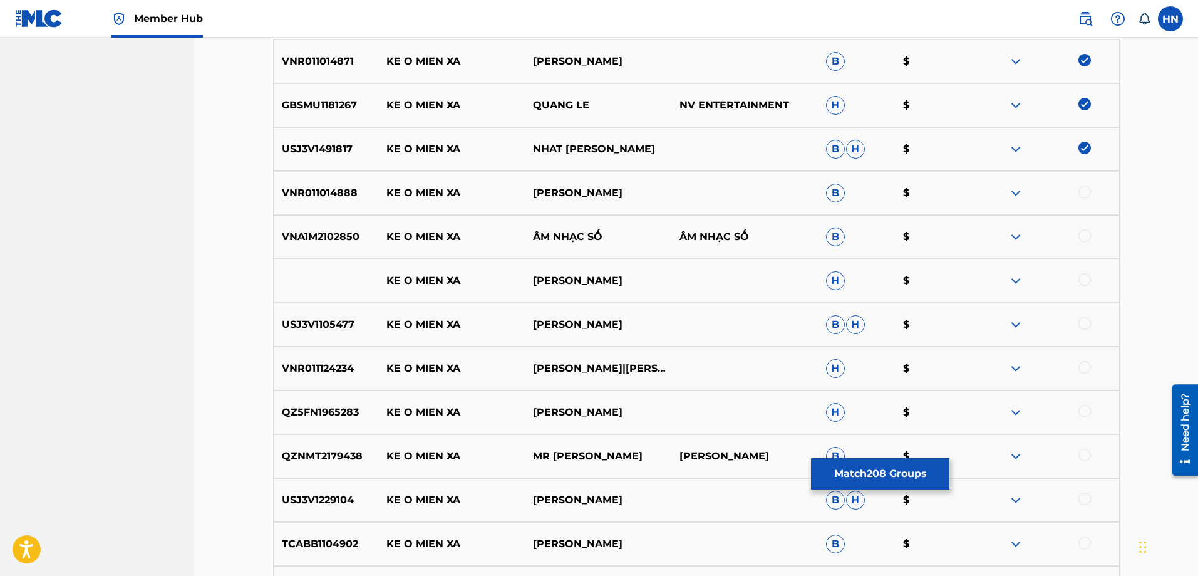
scroll to position [1251, 0]
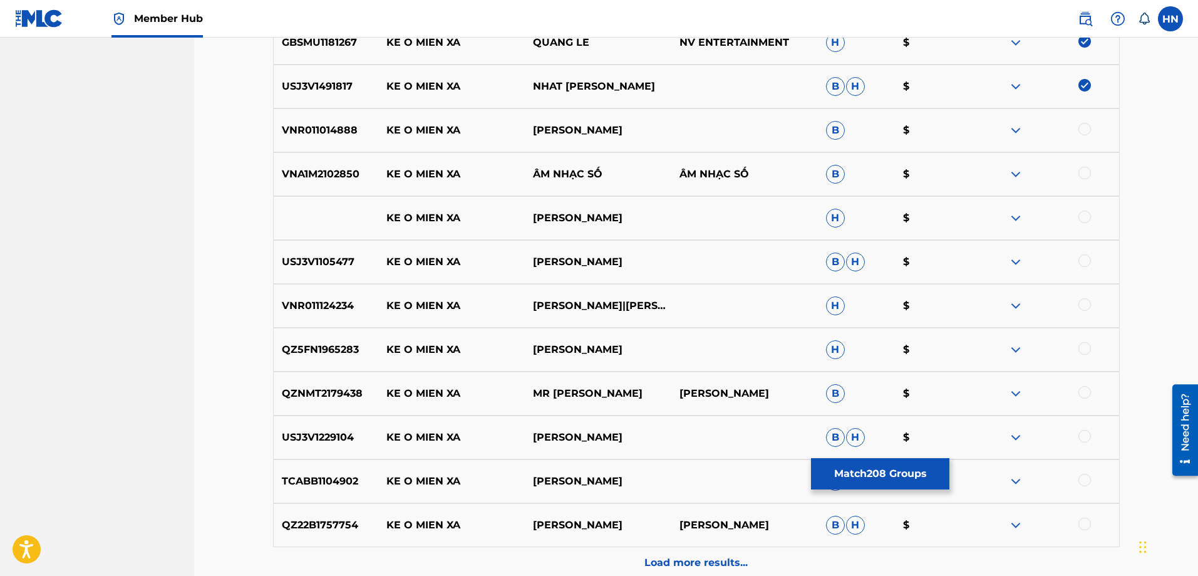
click at [336, 131] on p "VNR011014888" at bounding box center [326, 130] width 105 height 15
click at [1083, 128] on div at bounding box center [1085, 129] width 13 height 13
click at [288, 187] on div "VNA1M2102850 KE O MIEN XA ÂM NHẠC SỐ ÂM NHẠC SỐ B $" at bounding box center [696, 174] width 847 height 44
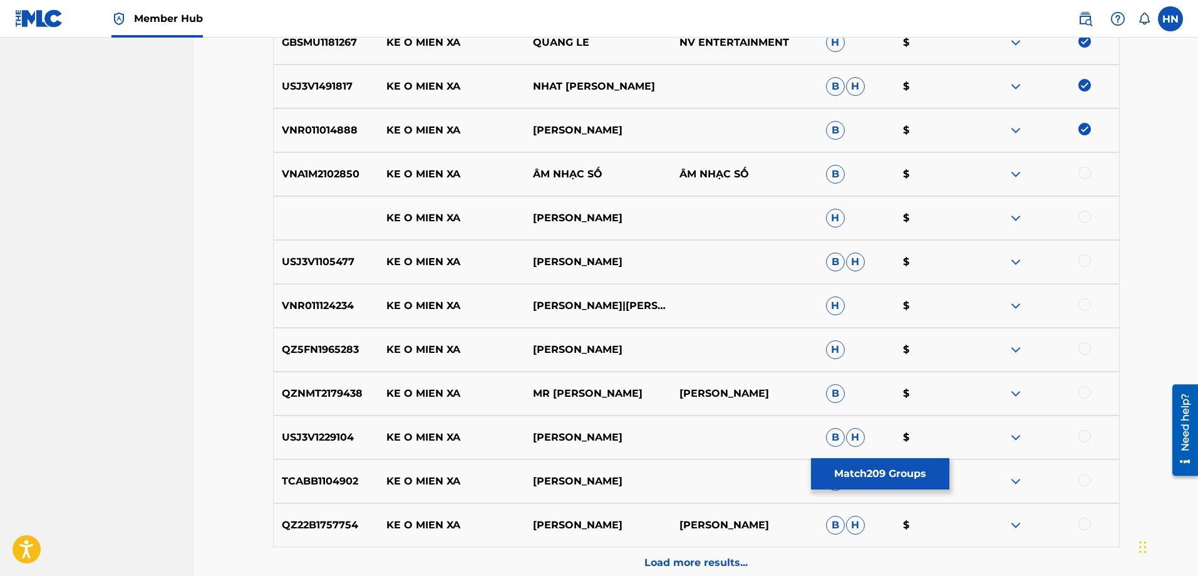
click at [1082, 173] on div at bounding box center [1085, 173] width 13 height 13
drag, startPoint x: 603, startPoint y: 218, endPoint x: 369, endPoint y: 218, distance: 234.3
click at [370, 218] on div "KE O MIEN XA TUAN DUC H $" at bounding box center [696, 218] width 847 height 44
click at [1084, 211] on div at bounding box center [1085, 216] width 13 height 13
click at [1013, 216] on img at bounding box center [1015, 217] width 15 height 15
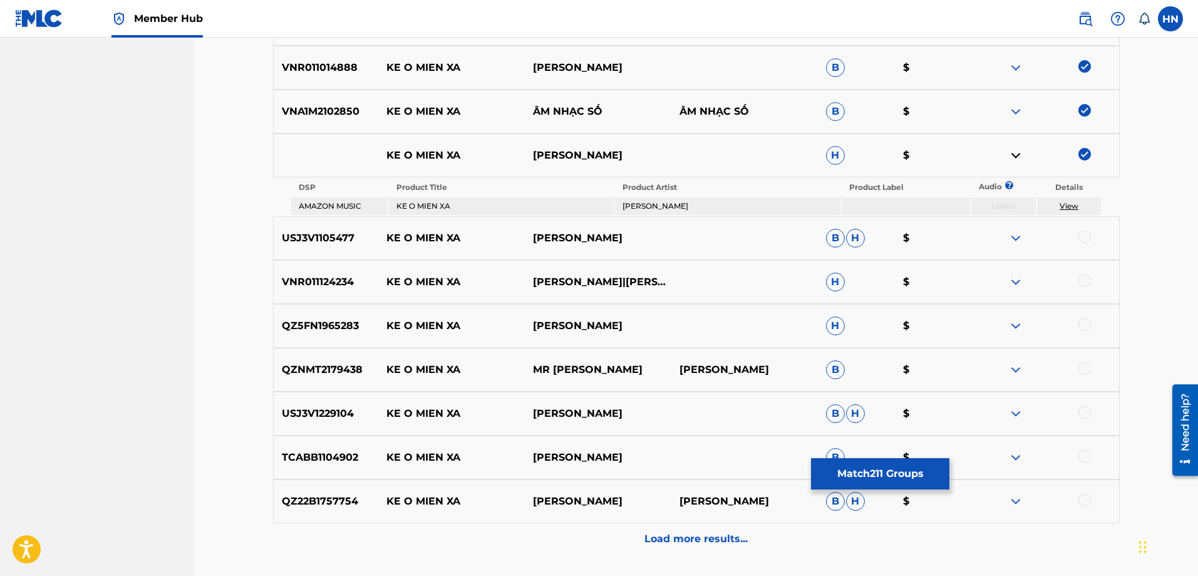
scroll to position [1415, 0]
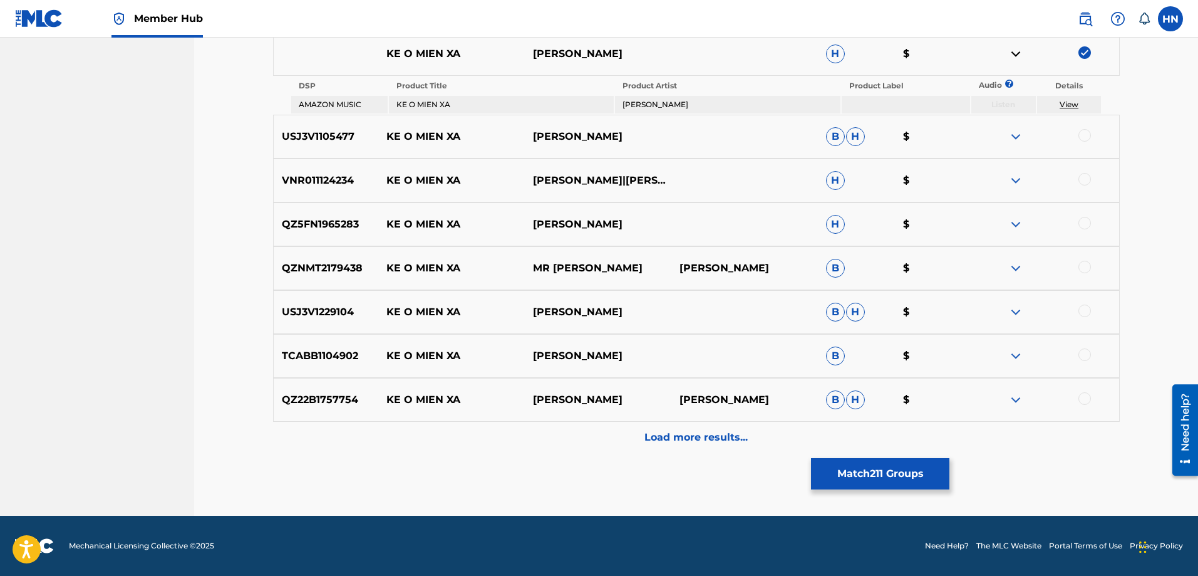
click at [286, 144] on div "USJ3V1105477 KE O MIEN XA CHE LINH B H $" at bounding box center [696, 137] width 847 height 44
click at [1086, 136] on div at bounding box center [1085, 135] width 13 height 13
click at [350, 184] on p "VNR011124234" at bounding box center [326, 180] width 105 height 15
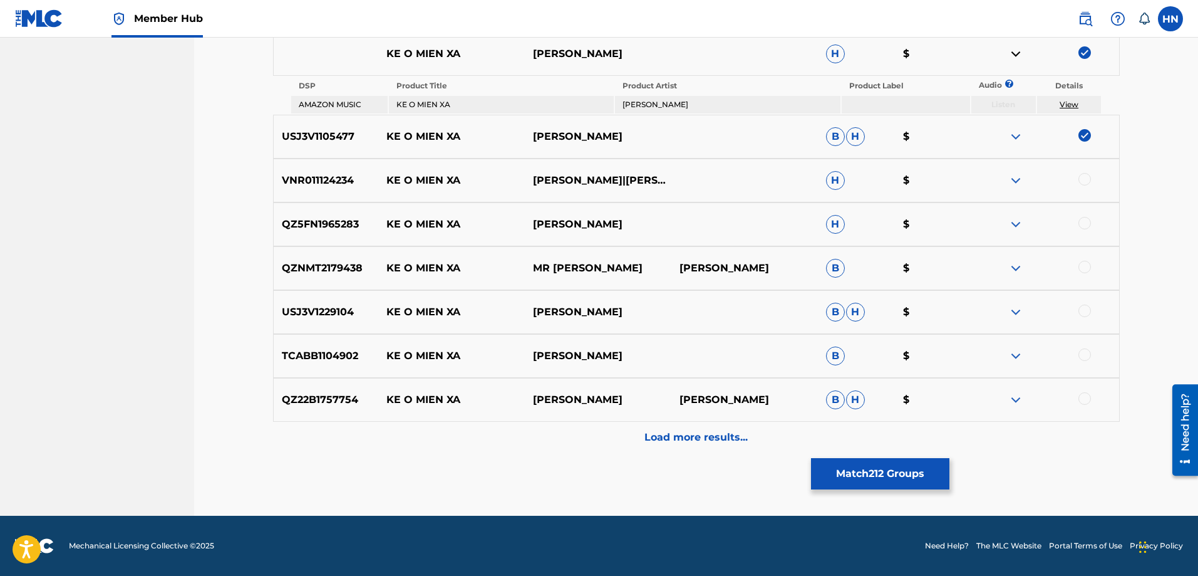
click at [1084, 180] on div at bounding box center [1085, 179] width 13 height 13
click at [303, 232] on div "QZ5FN1965283 KE O MIEN XA TUAN QUYNH H $" at bounding box center [696, 224] width 847 height 44
click at [1083, 219] on div at bounding box center [1085, 223] width 13 height 13
click at [297, 256] on div "QZNMT2179438 KE O MIEN XA MR [PERSON_NAME] PHONG B $" at bounding box center [696, 268] width 847 height 44
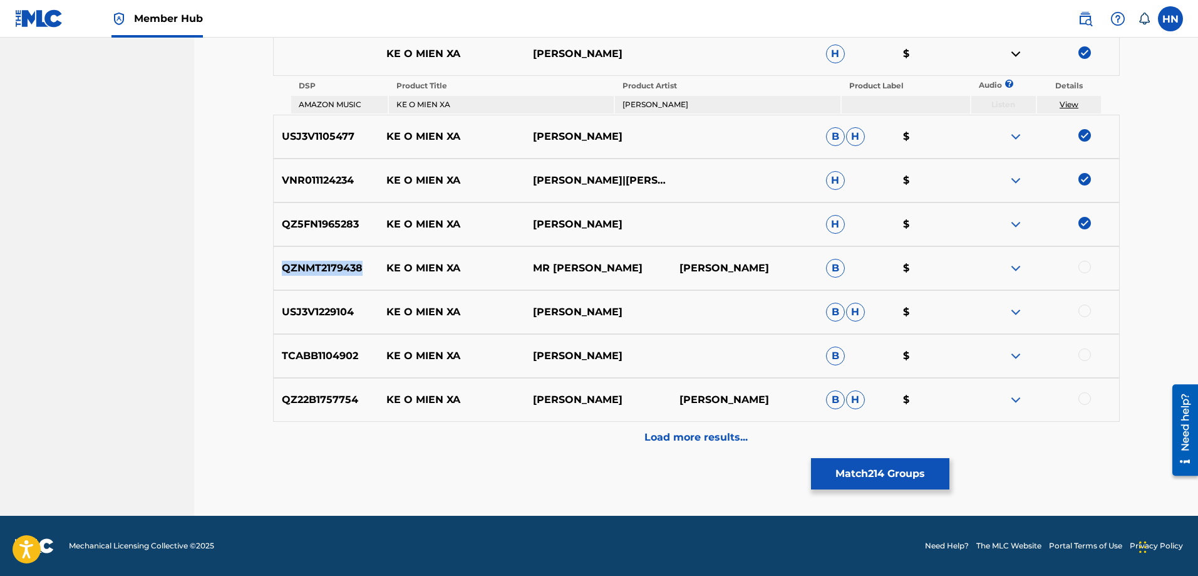
click at [297, 256] on div "QZNMT2179438 KE O MIEN XA MR [PERSON_NAME] PHONG B $" at bounding box center [696, 268] width 847 height 44
click at [320, 306] on p "USJ3V1229104" at bounding box center [326, 311] width 105 height 15
click at [1083, 314] on div at bounding box center [1085, 310] width 13 height 13
click at [341, 361] on p "TCABB1104902" at bounding box center [326, 355] width 105 height 15
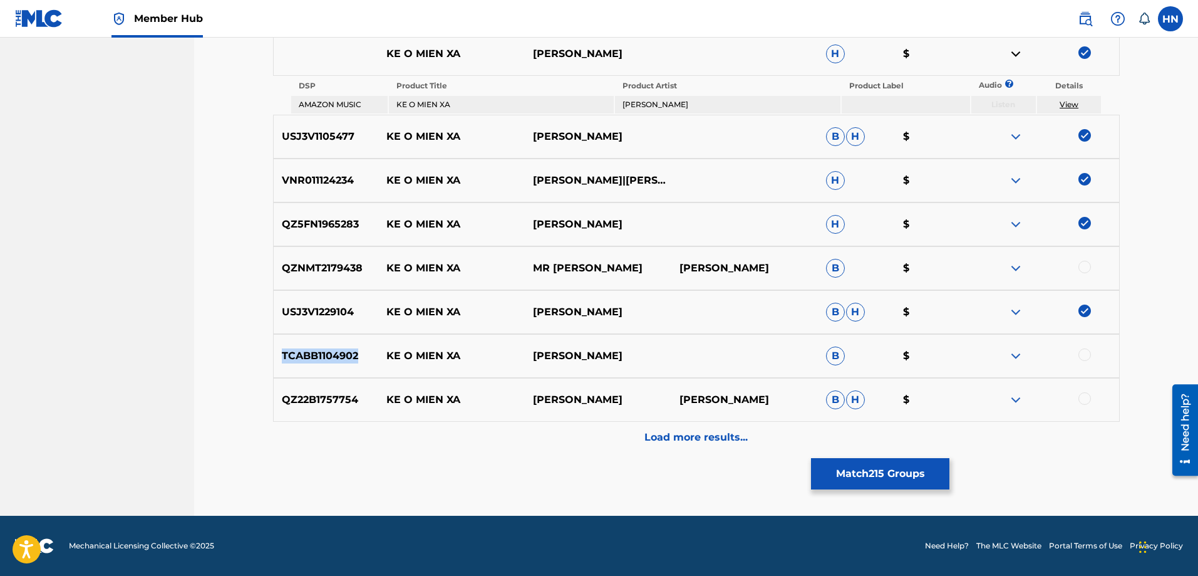
click at [341, 361] on p "TCABB1104902" at bounding box center [326, 355] width 105 height 15
click at [1086, 355] on div at bounding box center [1085, 354] width 13 height 13
click at [286, 396] on p "QZ22B1757754" at bounding box center [326, 399] width 105 height 15
click at [1082, 401] on div at bounding box center [1085, 398] width 13 height 13
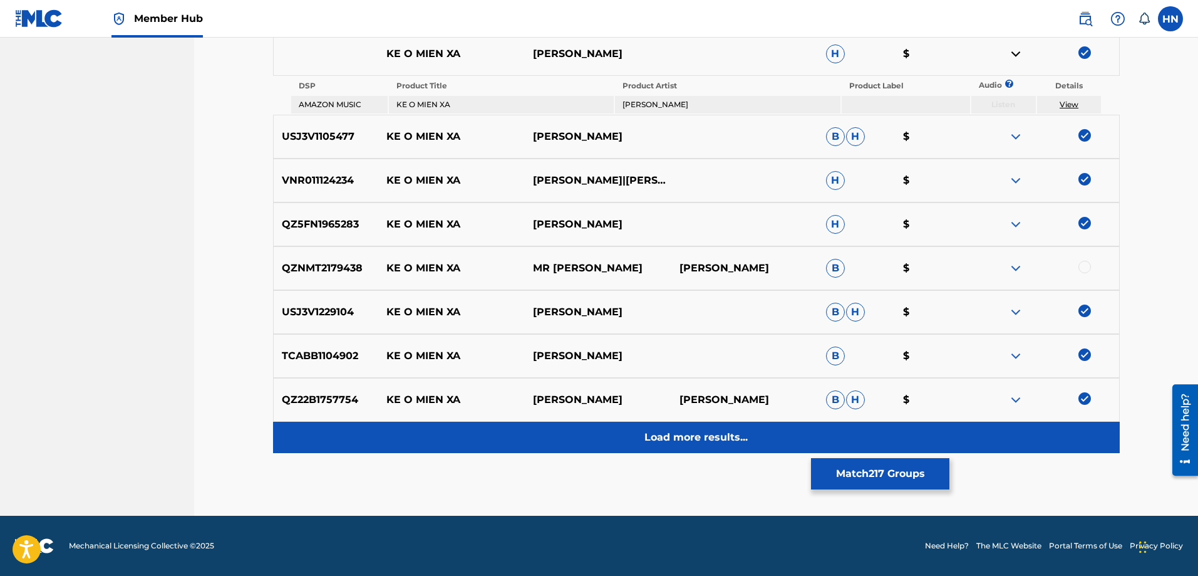
click at [754, 432] on div "Load more results..." at bounding box center [696, 437] width 847 height 31
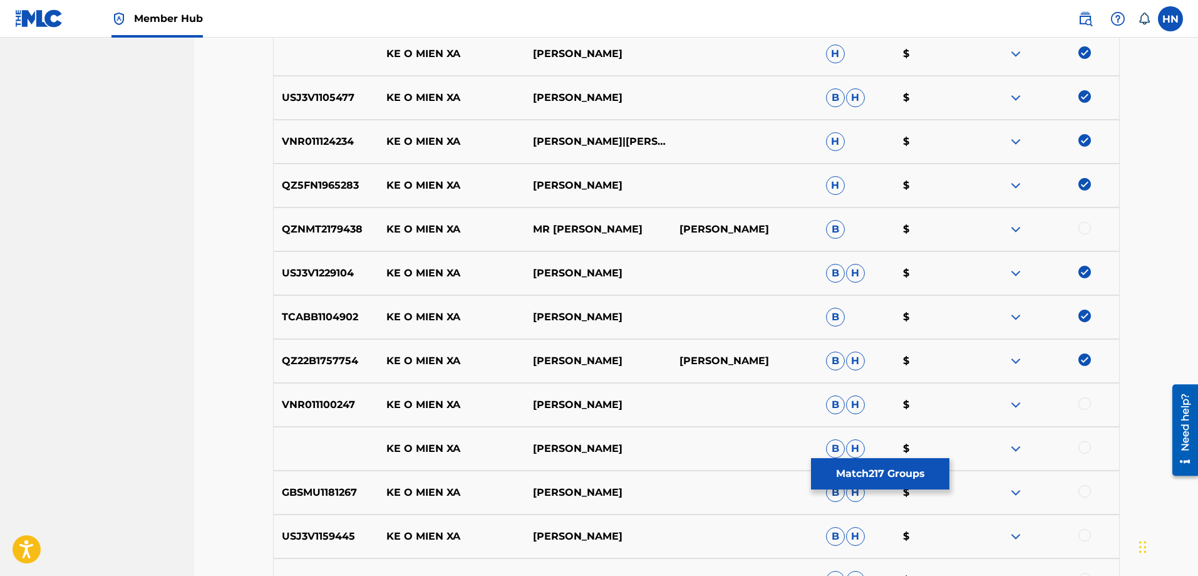
click at [353, 396] on div "VNR011100247 KE O MIEN XA TUAN QUYNH B H $" at bounding box center [696, 405] width 847 height 44
click at [350, 396] on div "VNR011100247 KE O MIEN XA TUAN QUYNH B H $" at bounding box center [696, 405] width 847 height 44
click at [1091, 401] on div at bounding box center [1046, 404] width 147 height 15
click at [1089, 403] on div at bounding box center [1085, 403] width 13 height 13
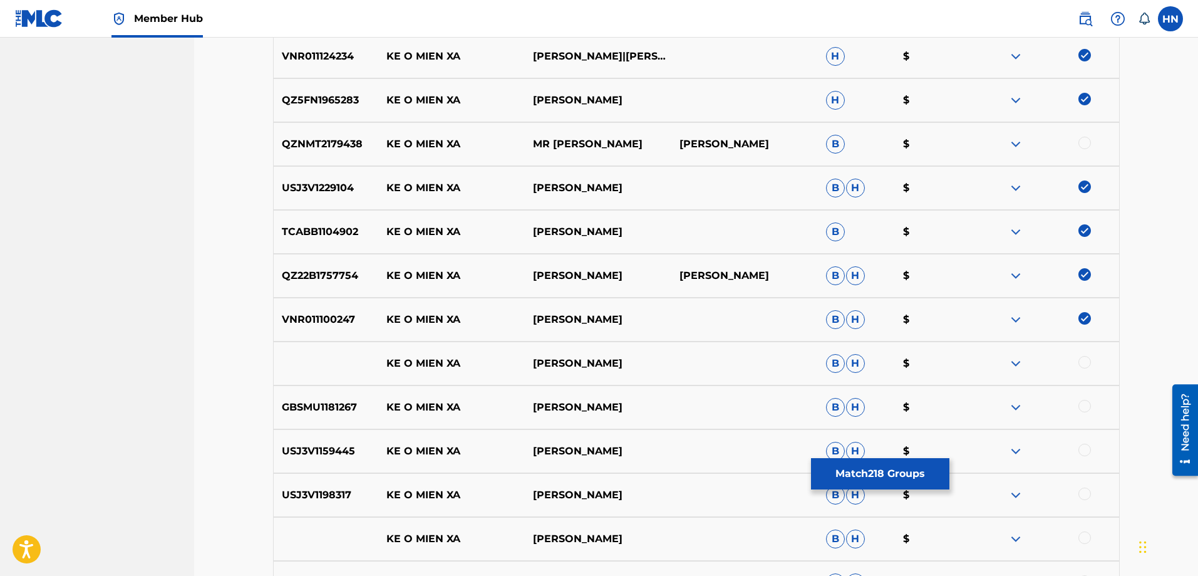
scroll to position [1540, 0]
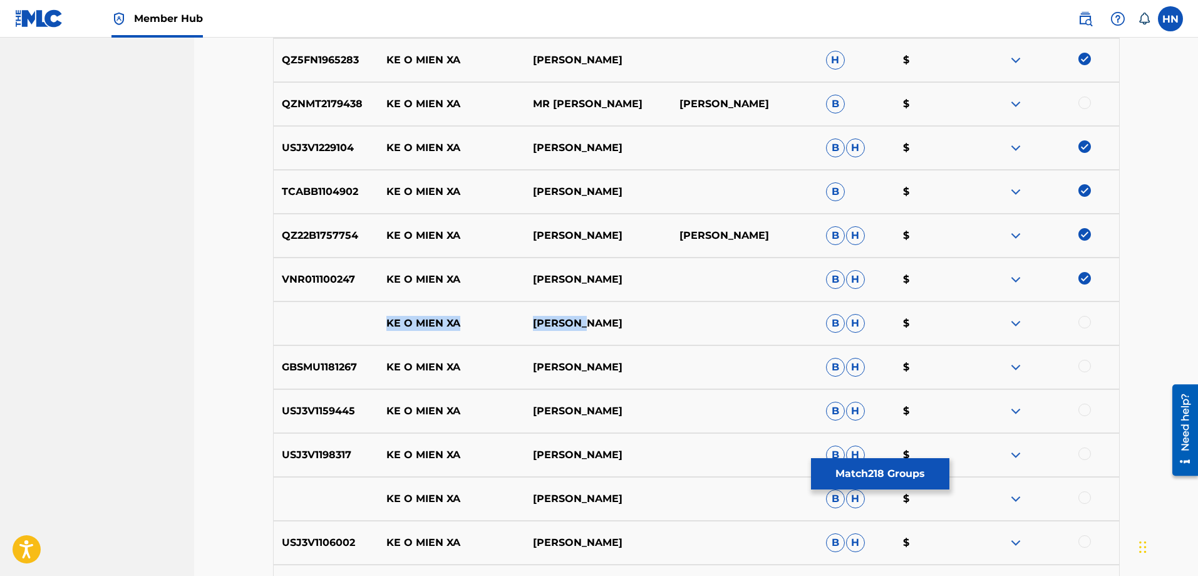
drag, startPoint x: 383, startPoint y: 319, endPoint x: 628, endPoint y: 316, distance: 244.3
click at [628, 316] on div "KE O MIEN XA CHE LINH B H $" at bounding box center [696, 323] width 847 height 44
click at [1080, 323] on div at bounding box center [1046, 323] width 147 height 15
click at [1083, 323] on div at bounding box center [1085, 322] width 13 height 13
click at [1022, 322] on img at bounding box center [1015, 323] width 15 height 15
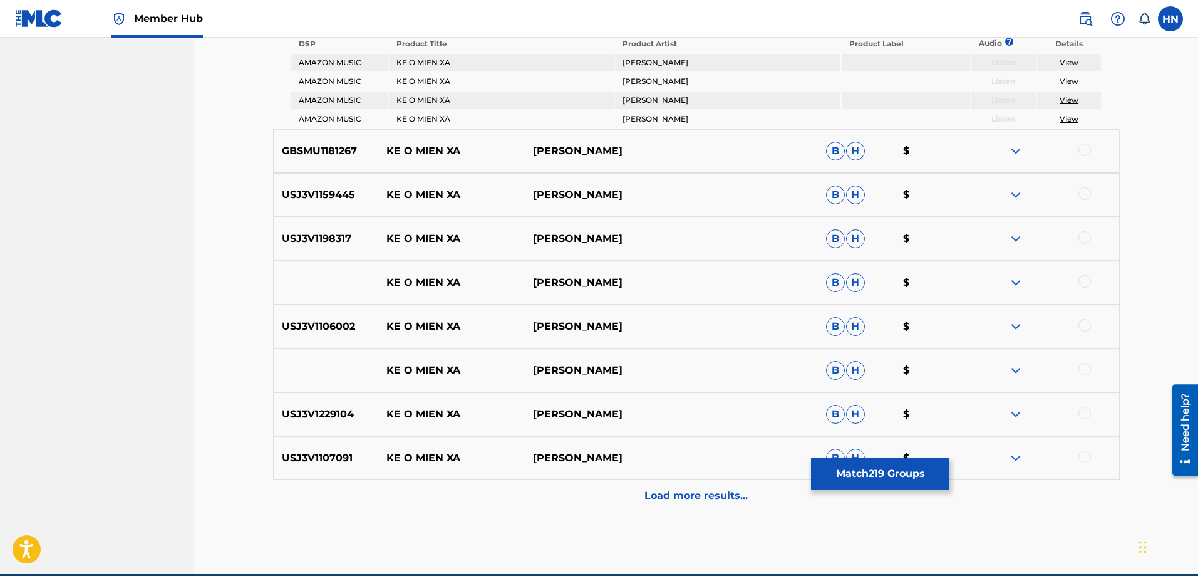
scroll to position [1853, 0]
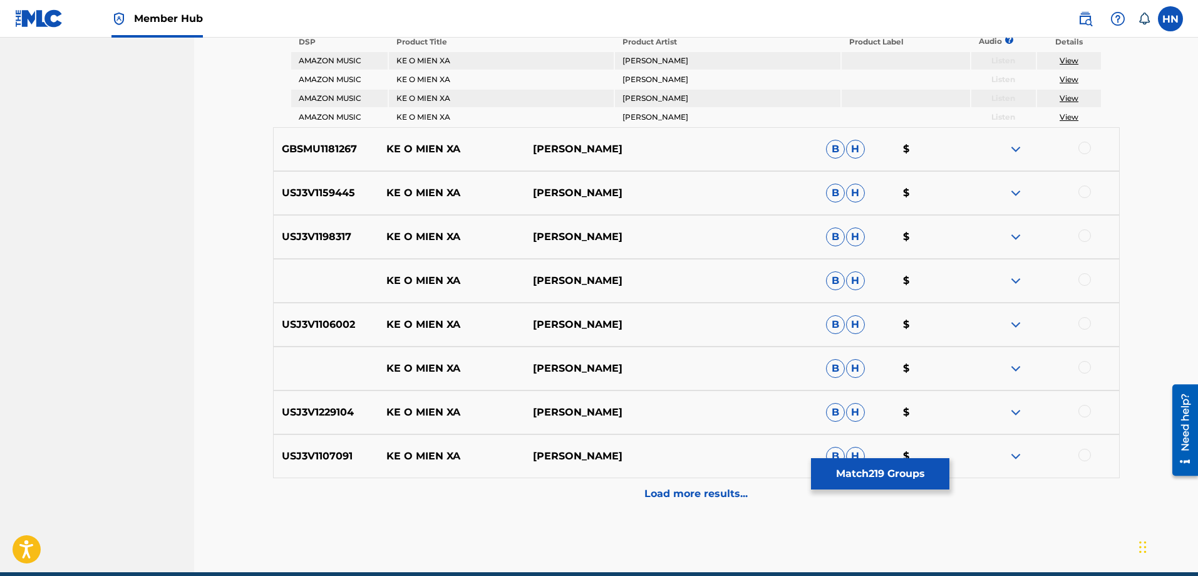
click at [320, 155] on p "GBSMU1181267" at bounding box center [326, 149] width 105 height 15
click at [1082, 150] on div at bounding box center [1085, 148] width 13 height 13
click at [322, 185] on div "USJ3V1159445 KE O MIEN XA CHE LINH B H $" at bounding box center [696, 193] width 847 height 44
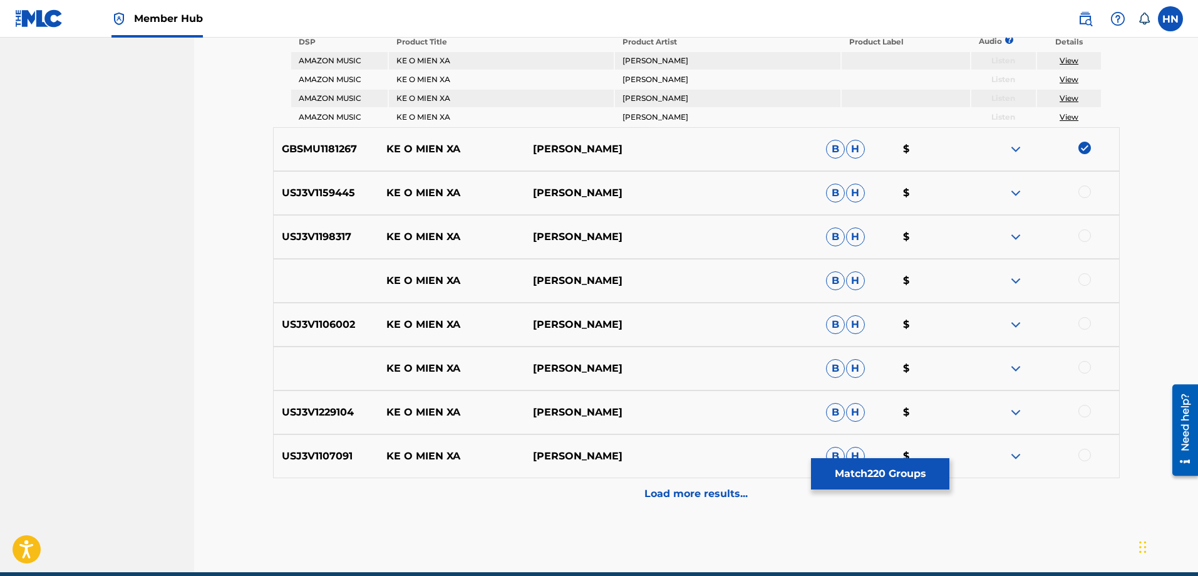
click at [1086, 194] on div at bounding box center [1085, 191] width 13 height 13
click at [317, 247] on div "USJ3V1198317 KE O MIEN XA DUY KHANH B H $" at bounding box center [696, 237] width 847 height 44
click at [1086, 234] on div at bounding box center [1085, 235] width 13 height 13
drag, startPoint x: 573, startPoint y: 284, endPoint x: 673, endPoint y: 279, distance: 100.3
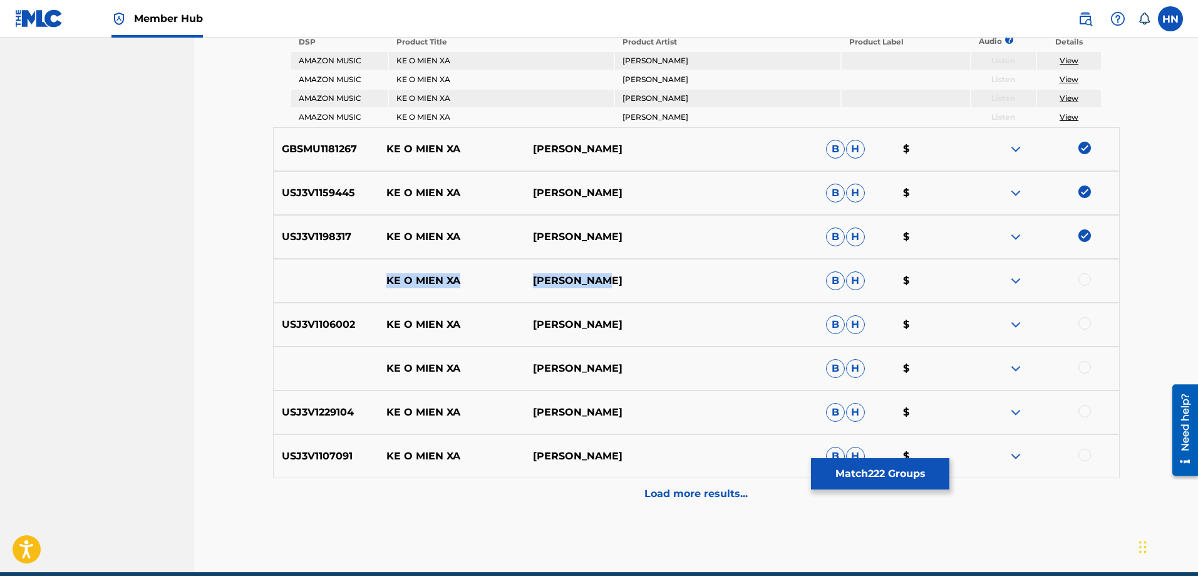
click at [668, 280] on div "KE O MIEN XA THANH PHONG B H $" at bounding box center [696, 281] width 847 height 44
click at [1084, 278] on div at bounding box center [1085, 279] width 13 height 13
click at [1012, 282] on img at bounding box center [1015, 280] width 15 height 15
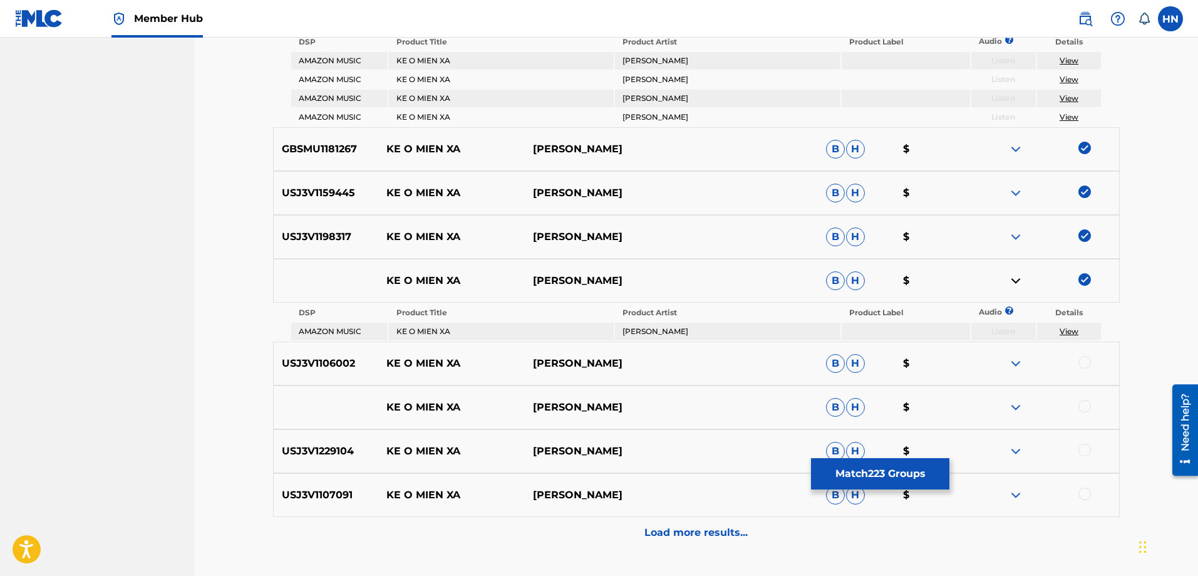
click at [292, 360] on p "USJ3V1106002" at bounding box center [326, 363] width 105 height 15
click at [1082, 360] on div at bounding box center [1085, 362] width 13 height 13
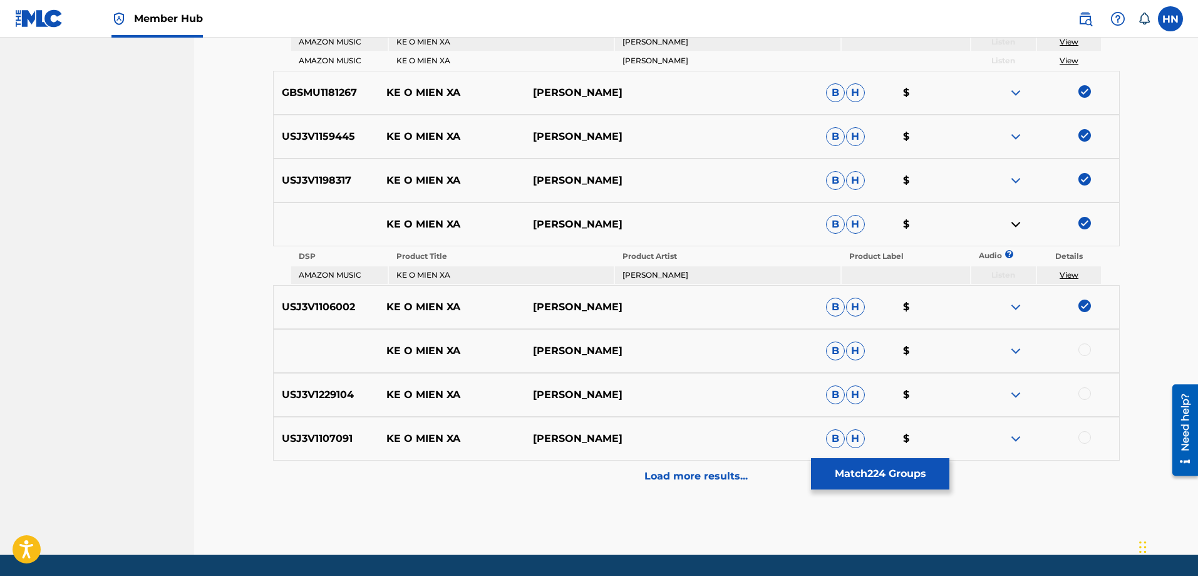
scroll to position [1949, 0]
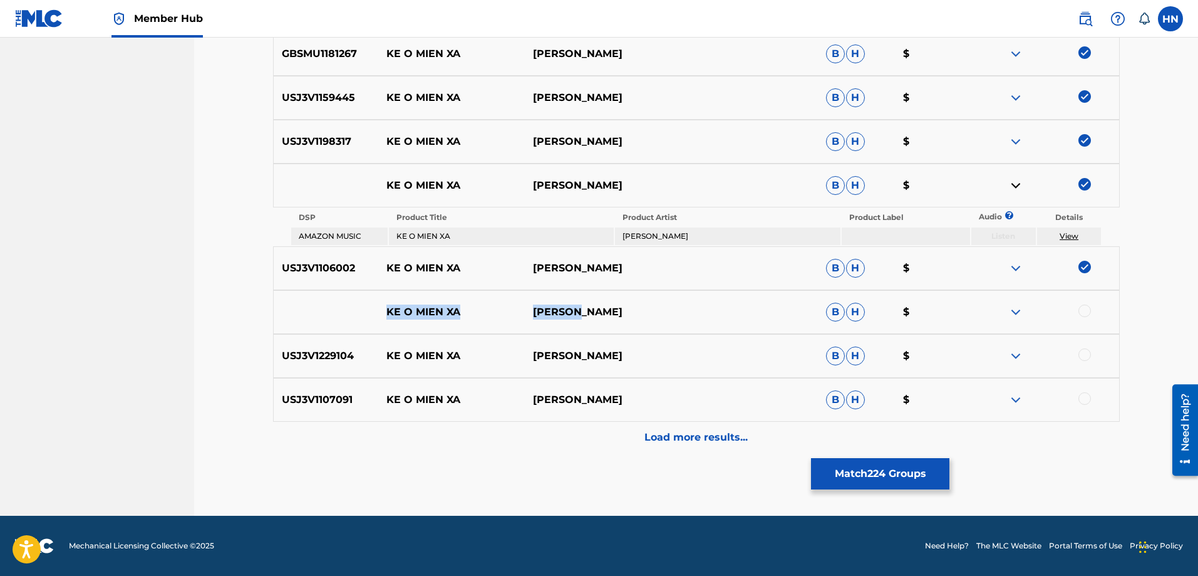
drag, startPoint x: 365, startPoint y: 313, endPoint x: 621, endPoint y: 311, distance: 256.2
click at [621, 311] on div "KE O MIEN XA TUAN VU B H $" at bounding box center [696, 312] width 847 height 44
click at [1088, 311] on div at bounding box center [1085, 310] width 13 height 13
click at [1010, 314] on img at bounding box center [1015, 311] width 15 height 15
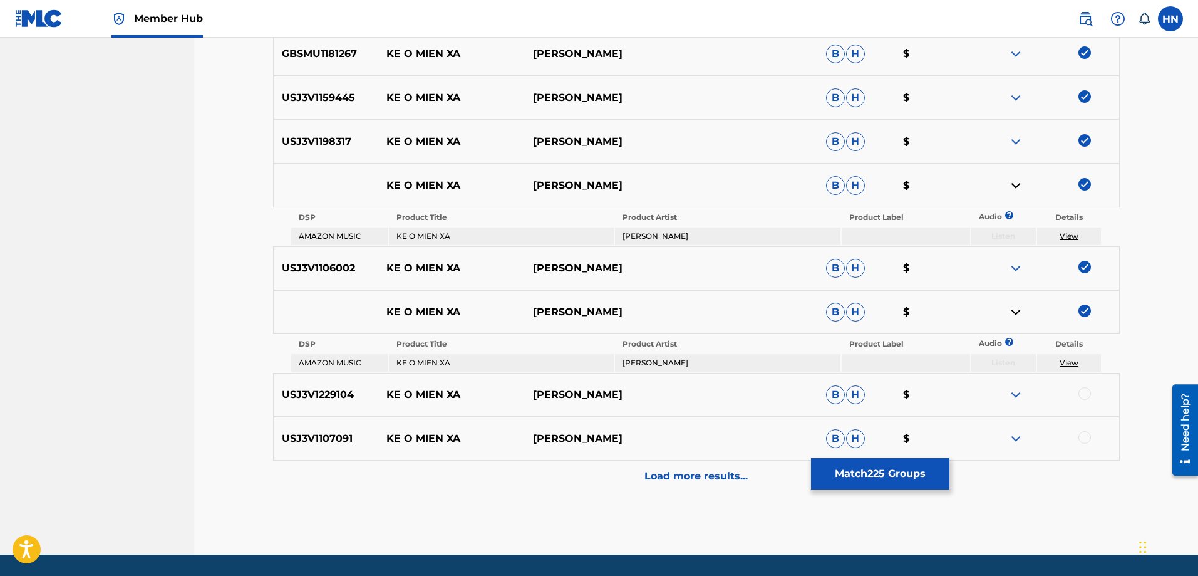
click at [326, 391] on p "USJ3V1229104" at bounding box center [326, 394] width 105 height 15
click at [1087, 397] on div at bounding box center [1085, 393] width 13 height 13
click at [313, 437] on p "USJ3V1107091" at bounding box center [326, 438] width 105 height 15
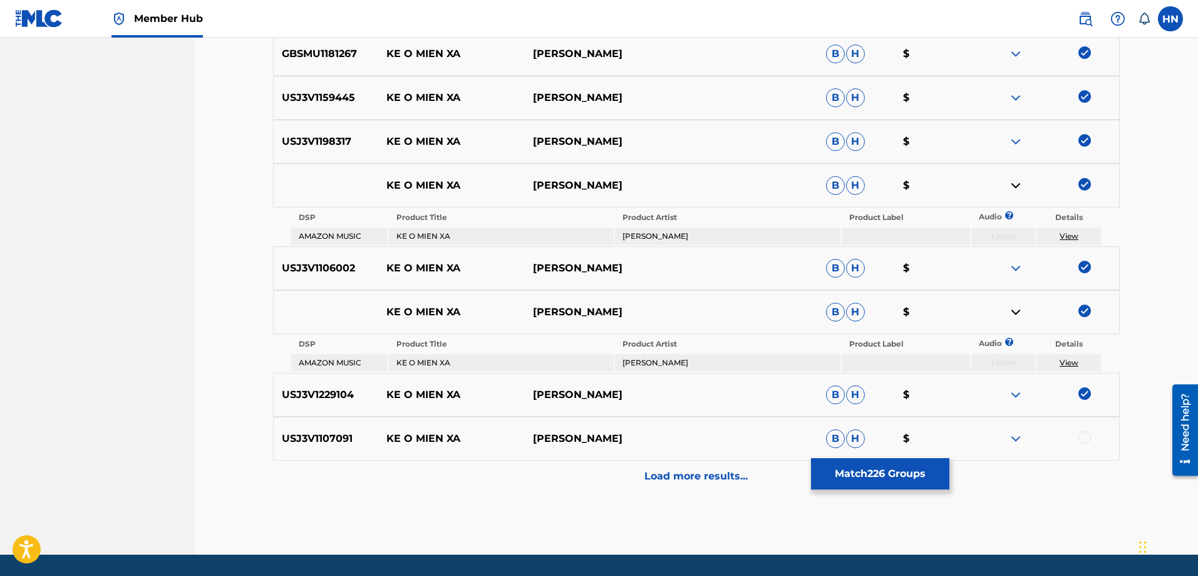
click at [1081, 437] on div at bounding box center [1085, 437] width 13 height 13
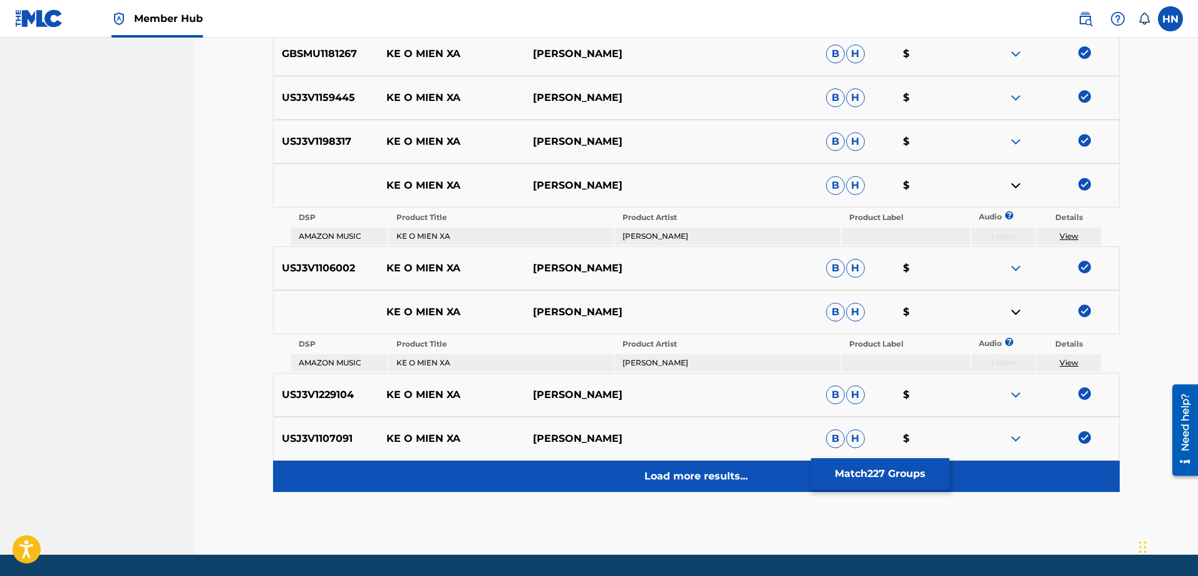
click at [671, 484] on div "Load more results..." at bounding box center [696, 475] width 847 height 31
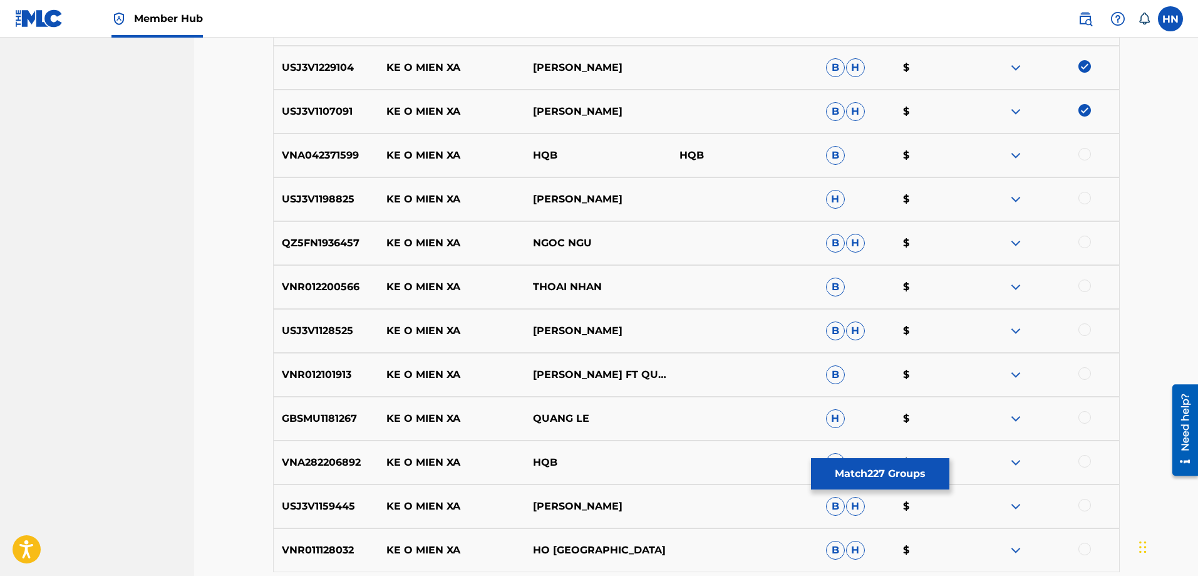
scroll to position [2137, 0]
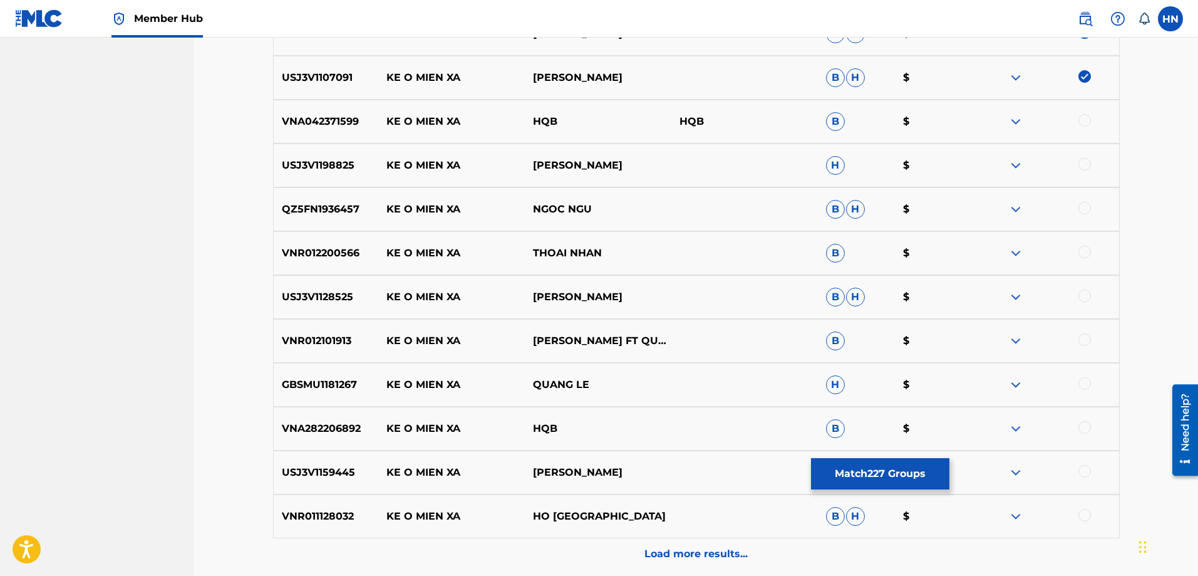
click at [341, 165] on p "USJ3V1198825" at bounding box center [326, 165] width 105 height 15
click at [1087, 159] on div at bounding box center [1085, 164] width 13 height 13
click at [348, 208] on p "QZ5FN1936457" at bounding box center [326, 209] width 105 height 15
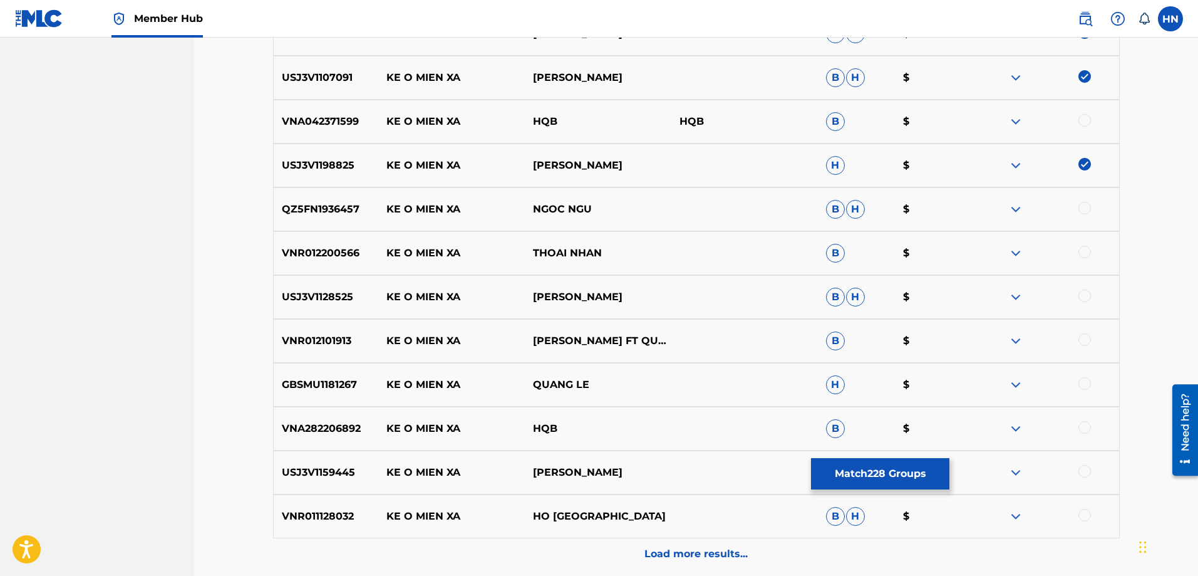
click at [1081, 209] on div at bounding box center [1085, 208] width 13 height 13
click at [1081, 252] on div at bounding box center [1085, 252] width 13 height 13
click at [365, 296] on p "USJ3V1128525" at bounding box center [326, 296] width 105 height 15
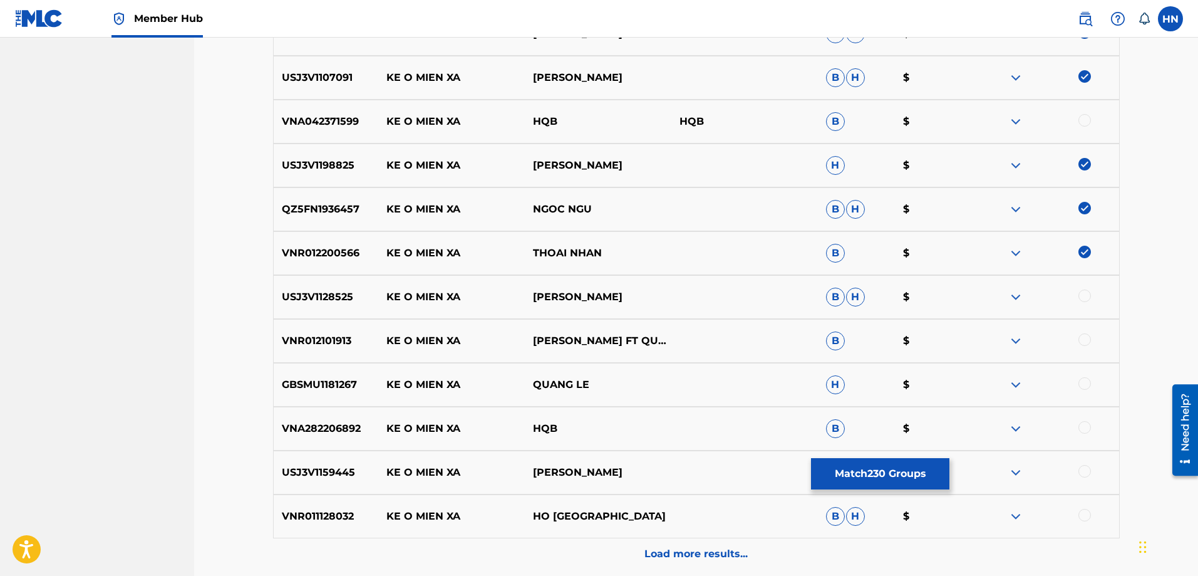
click at [318, 294] on p "USJ3V1128525" at bounding box center [326, 296] width 105 height 15
click at [1086, 294] on div at bounding box center [1085, 295] width 13 height 13
click at [350, 345] on p "VNR012101913" at bounding box center [326, 340] width 105 height 15
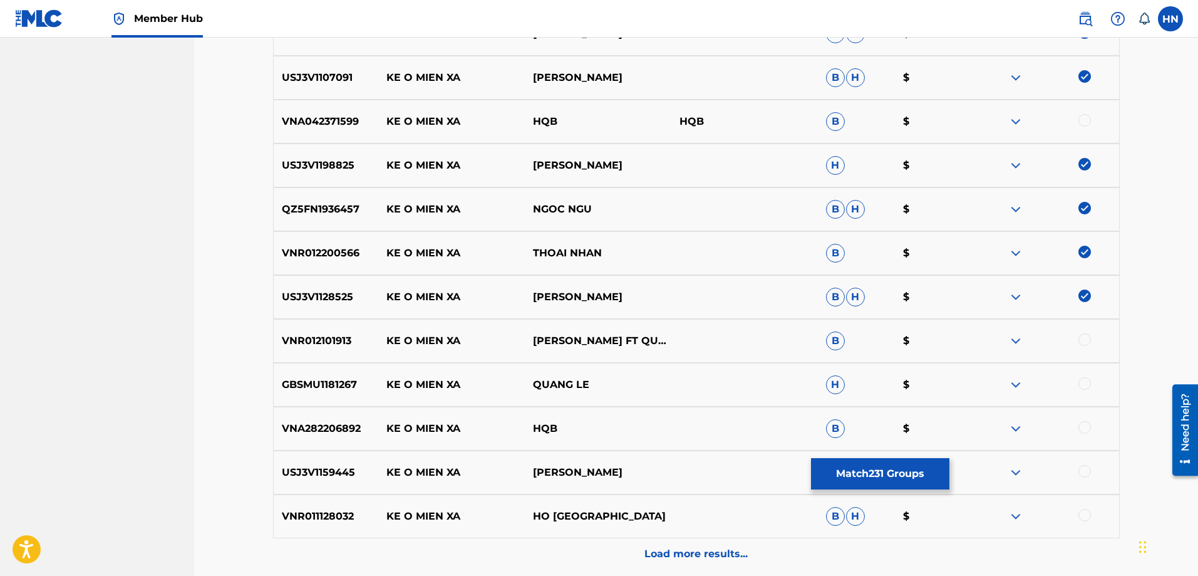
click at [333, 345] on p "VNR012101913" at bounding box center [326, 340] width 105 height 15
click at [1083, 340] on div at bounding box center [1085, 339] width 13 height 13
click at [324, 385] on p "GBSMU1181267" at bounding box center [326, 384] width 105 height 15
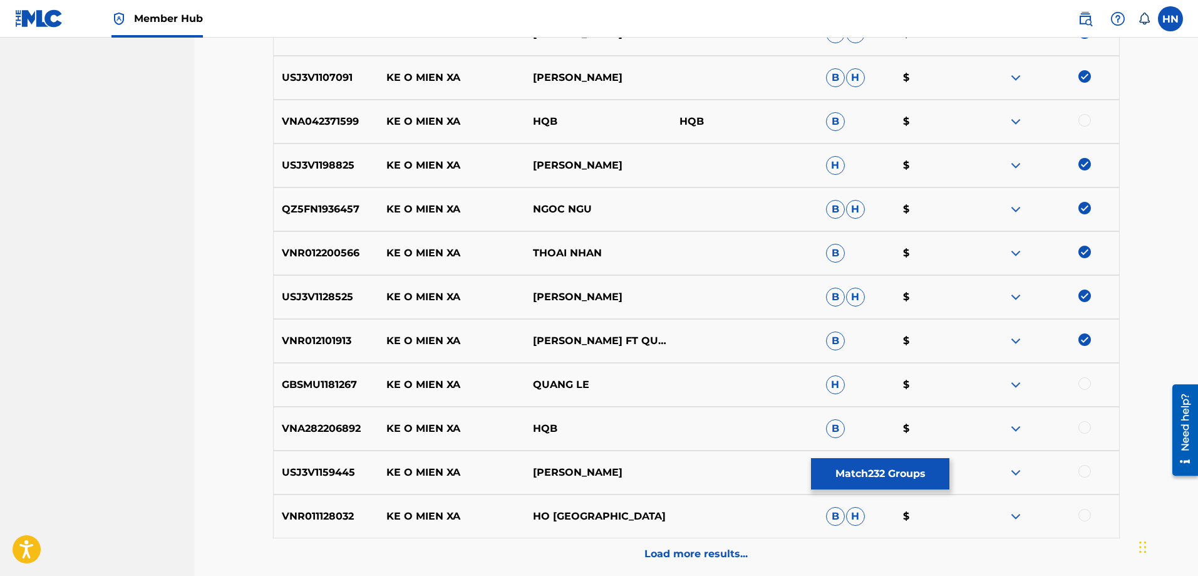
click at [1081, 381] on div at bounding box center [1085, 383] width 13 height 13
click at [300, 487] on div "USJ3V1159445 KE O MIEN XA CHẾ LINH B H $" at bounding box center [696, 472] width 847 height 44
click at [1079, 468] on div at bounding box center [1085, 471] width 13 height 13
click at [327, 522] on p "VNR011128032" at bounding box center [326, 516] width 105 height 15
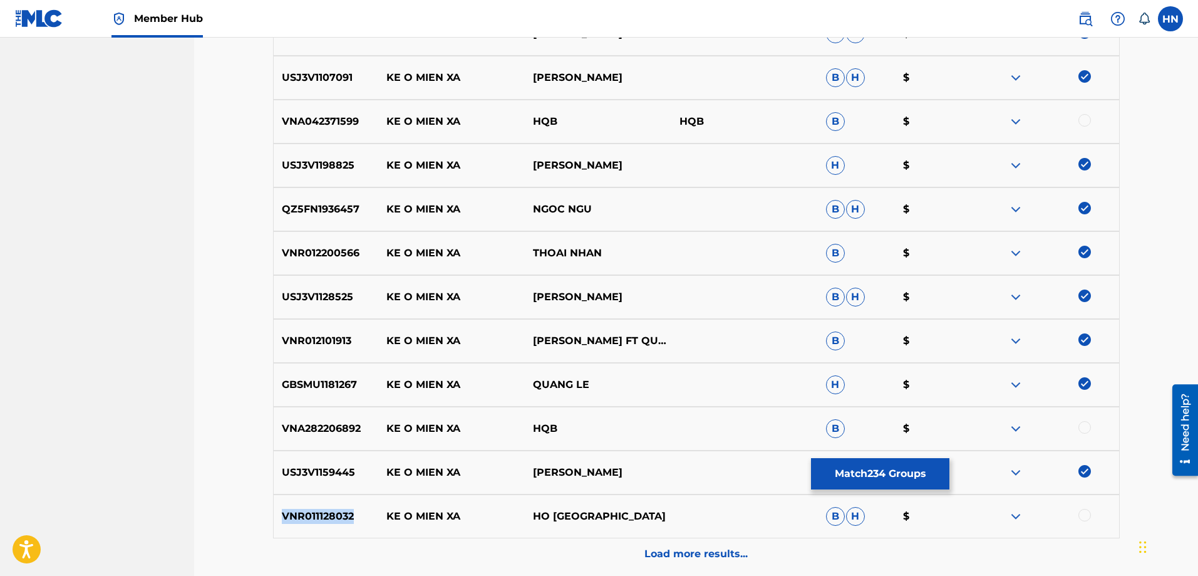
click at [327, 522] on p "VNR011128032" at bounding box center [326, 516] width 105 height 15
click at [1086, 515] on div at bounding box center [1085, 515] width 13 height 13
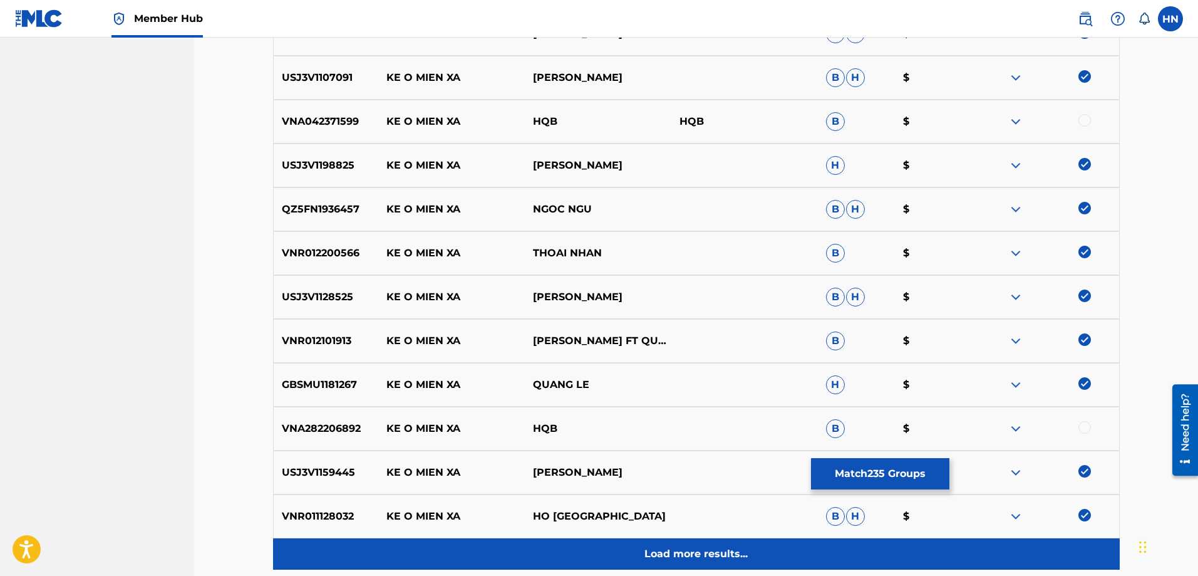
click at [668, 539] on div "Load more results..." at bounding box center [696, 553] width 847 height 31
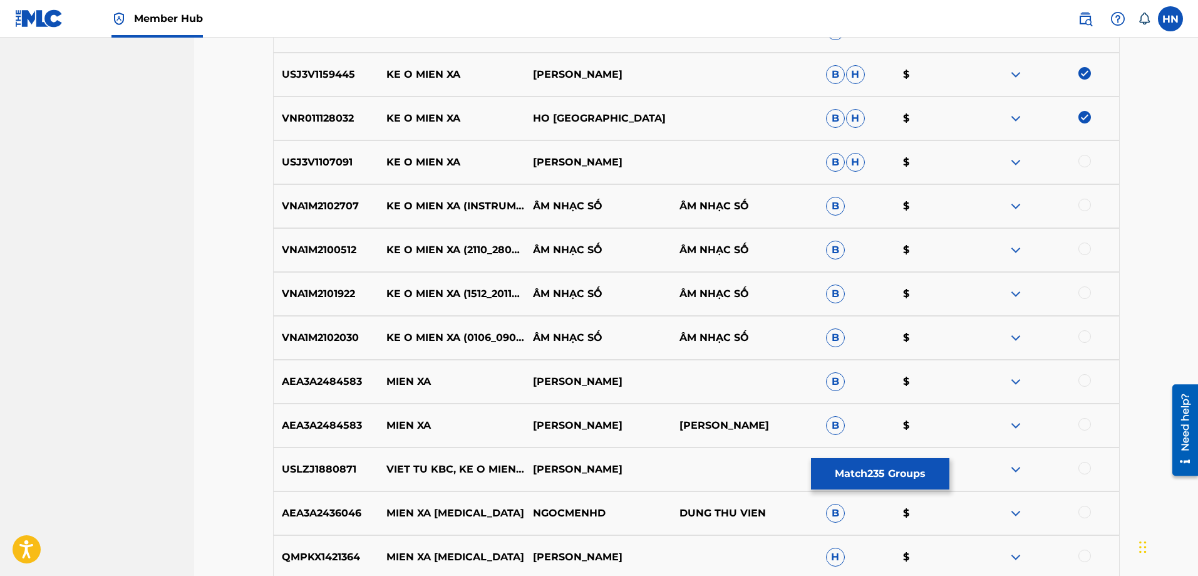
scroll to position [2512, 0]
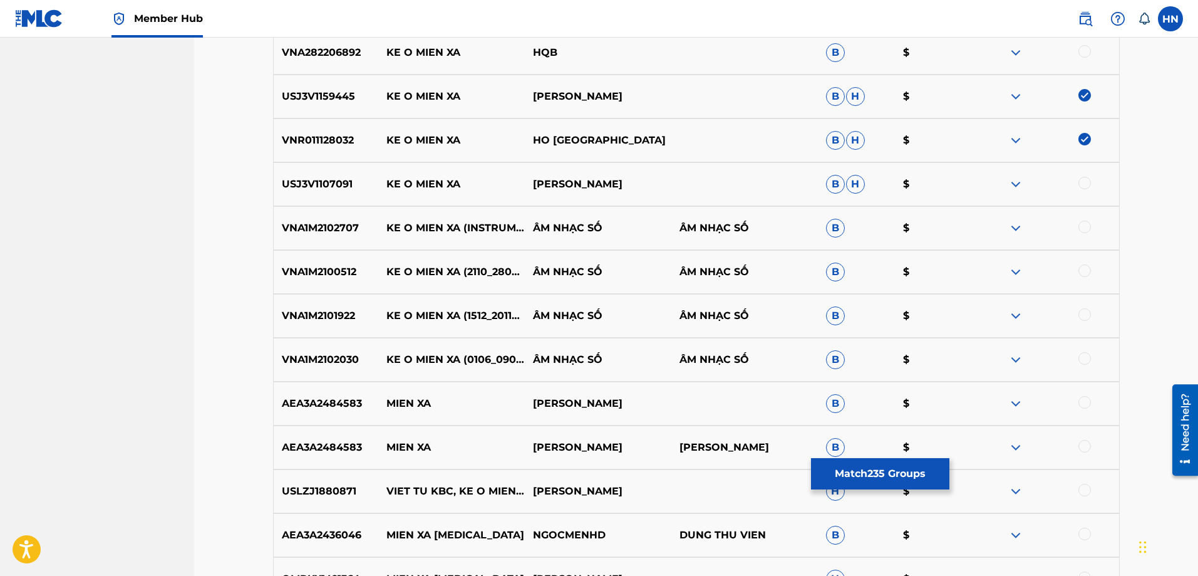
click at [309, 183] on p "USJ3V1107091" at bounding box center [326, 184] width 105 height 15
click at [1084, 184] on div at bounding box center [1085, 183] width 13 height 13
click at [289, 216] on div "VNA1M2102707 KE O MIEN XA (INSTRUMENT) ÂM NHẠC SỐ ÂM NHẠC SỐ B $" at bounding box center [696, 228] width 847 height 44
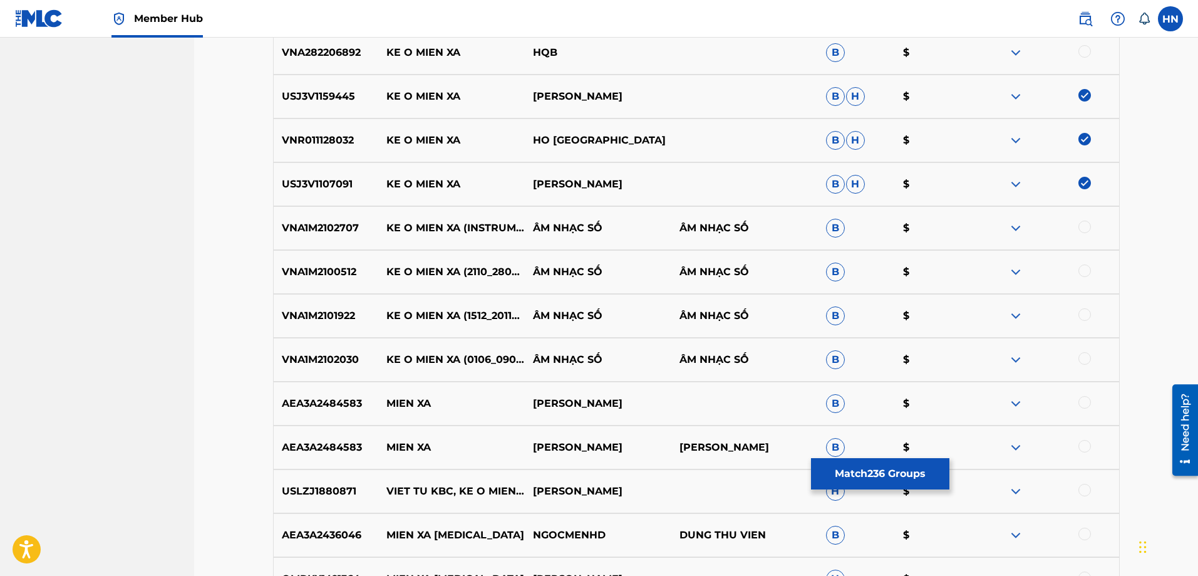
click at [1084, 228] on div at bounding box center [1085, 226] width 13 height 13
click at [331, 272] on p "VNA1M2100512" at bounding box center [326, 271] width 105 height 15
click at [1082, 269] on div at bounding box center [1085, 270] width 13 height 13
click at [304, 323] on div "VNA1M2101922 KE O MIEN XA (1512_20112021) ÂM NHẠC SỐ ÂM NHẠC SỐ B $" at bounding box center [696, 316] width 847 height 44
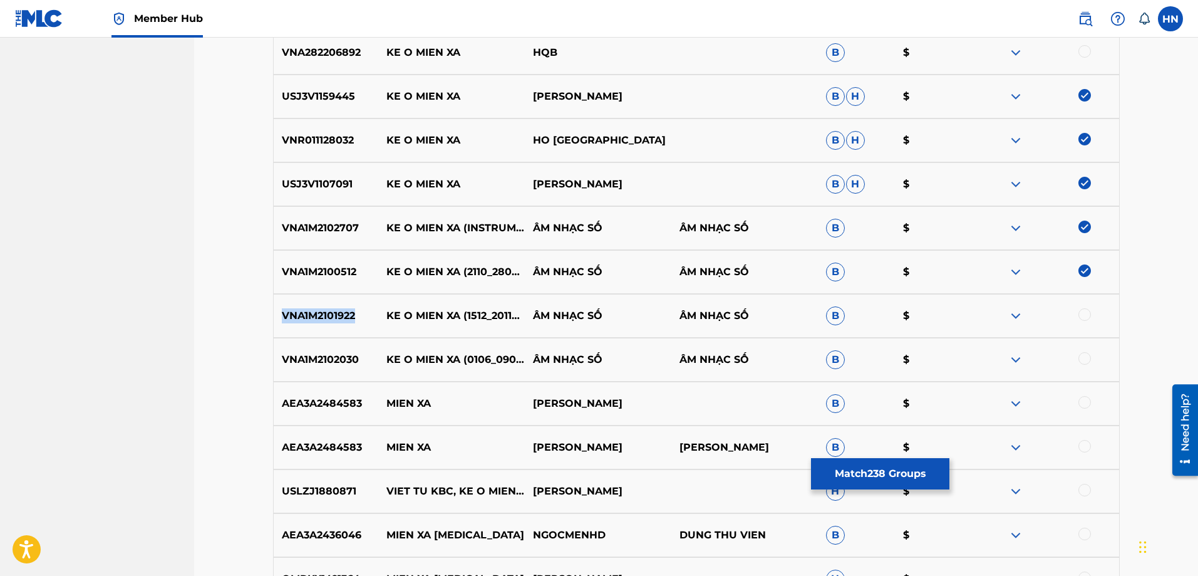
click at [304, 323] on div "VNA1M2101922 KE O MIEN XA (1512_20112021) ÂM NHẠC SỐ ÂM NHẠC SỐ B $" at bounding box center [696, 316] width 847 height 44
click at [1084, 317] on div at bounding box center [1085, 314] width 13 height 13
click at [308, 362] on p "VNA1M2102030" at bounding box center [326, 359] width 105 height 15
click at [1087, 355] on div at bounding box center [1085, 358] width 13 height 13
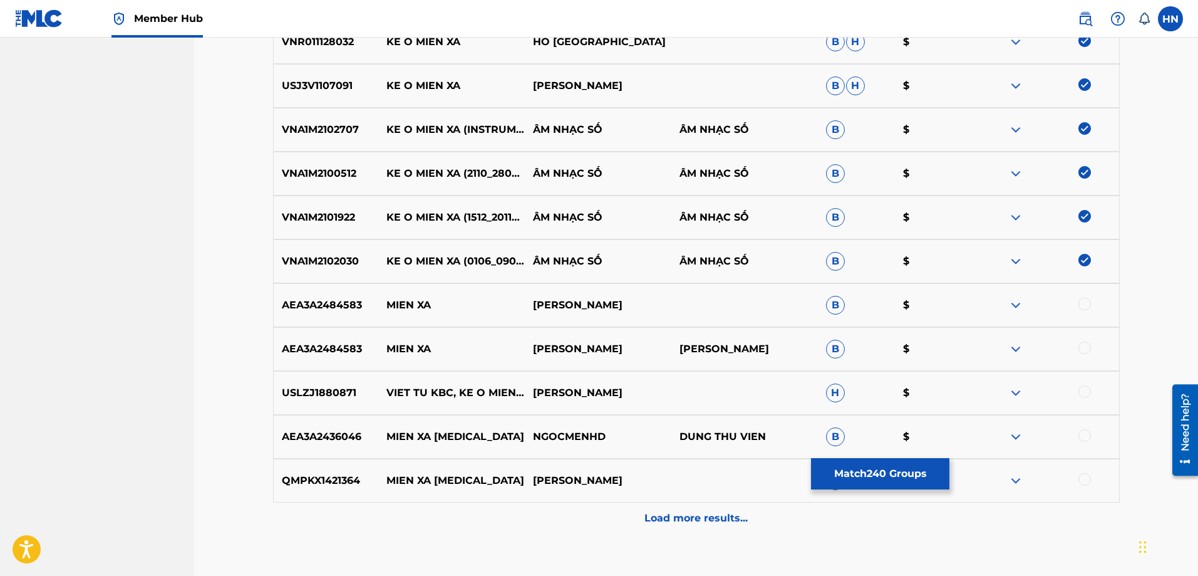
scroll to position [2692, 0]
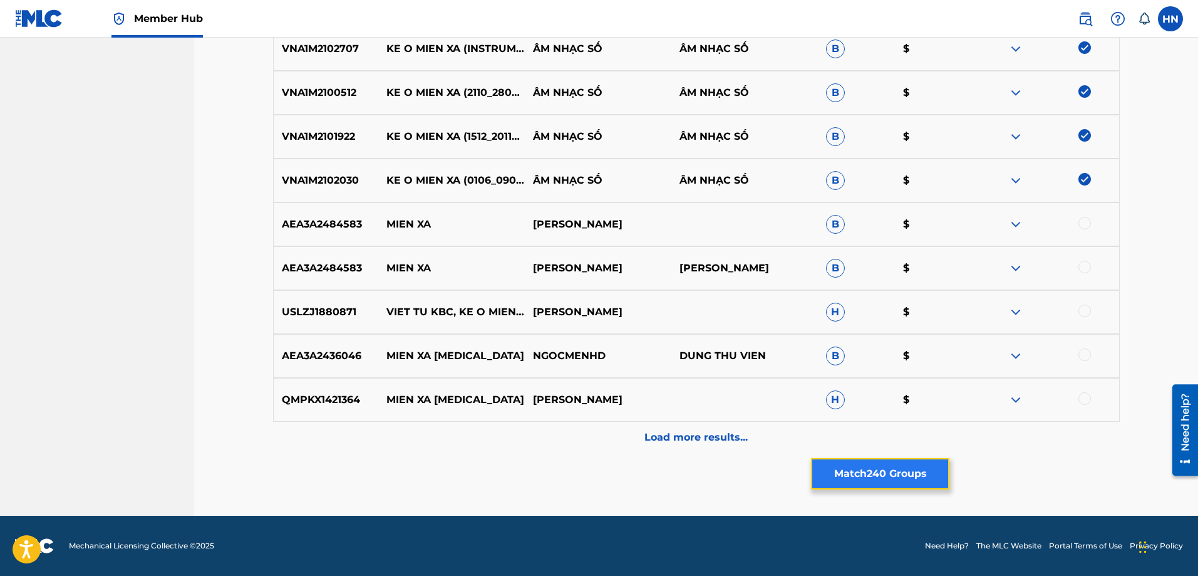
click at [844, 469] on button "Match 240 Groups" at bounding box center [880, 473] width 138 height 31
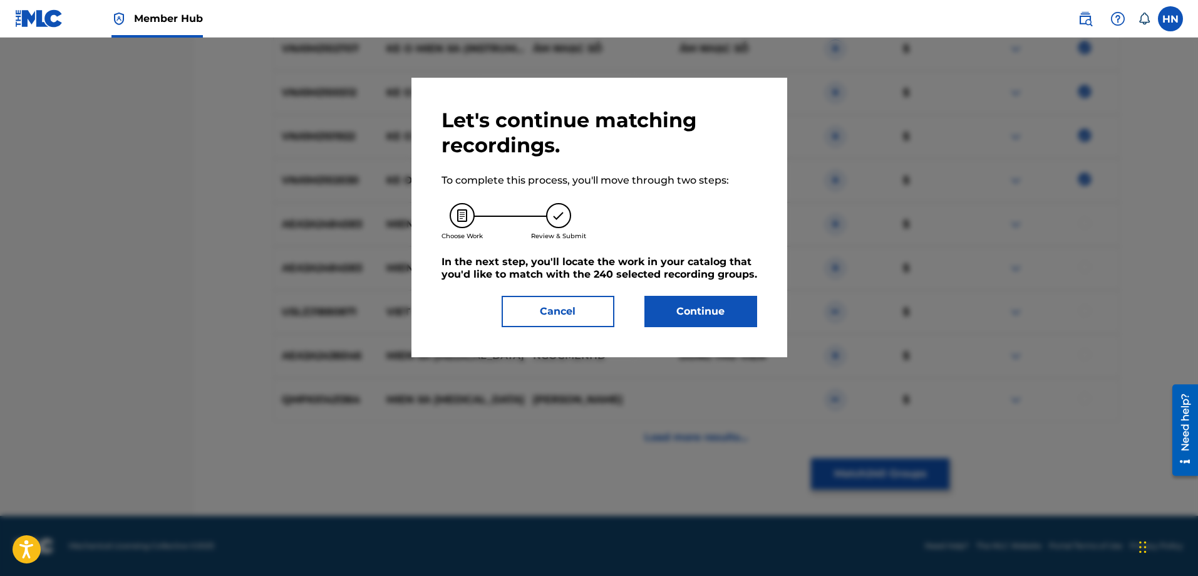
click at [707, 327] on div "Let's continue matching recordings. To complete this process, you'll move throu…" at bounding box center [600, 217] width 376 height 279
click at [707, 322] on button "Continue" at bounding box center [701, 311] width 113 height 31
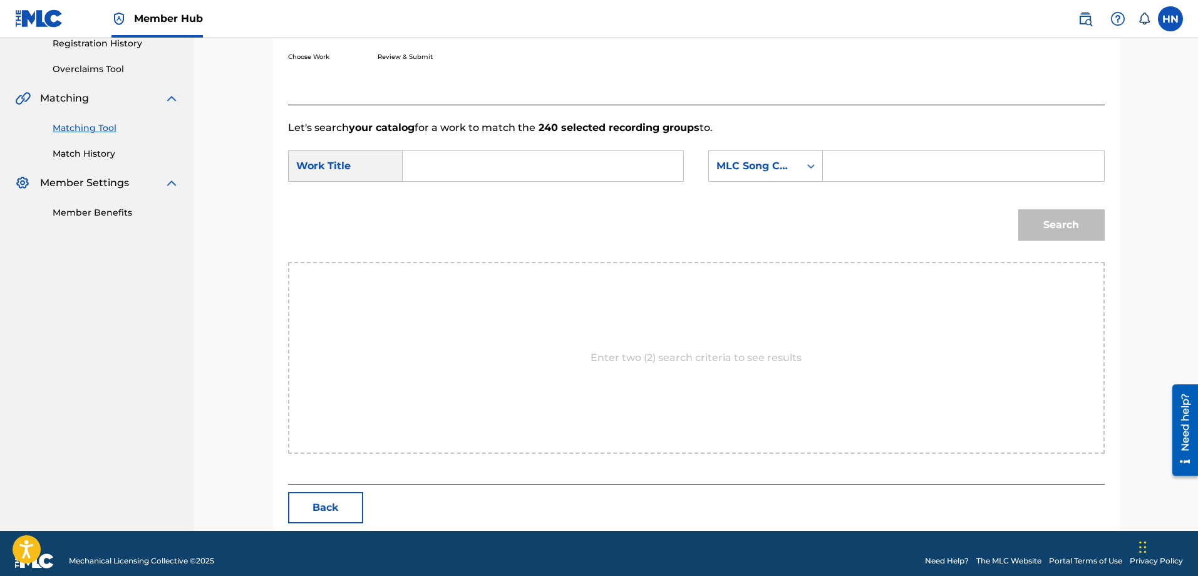
scroll to position [259, 0]
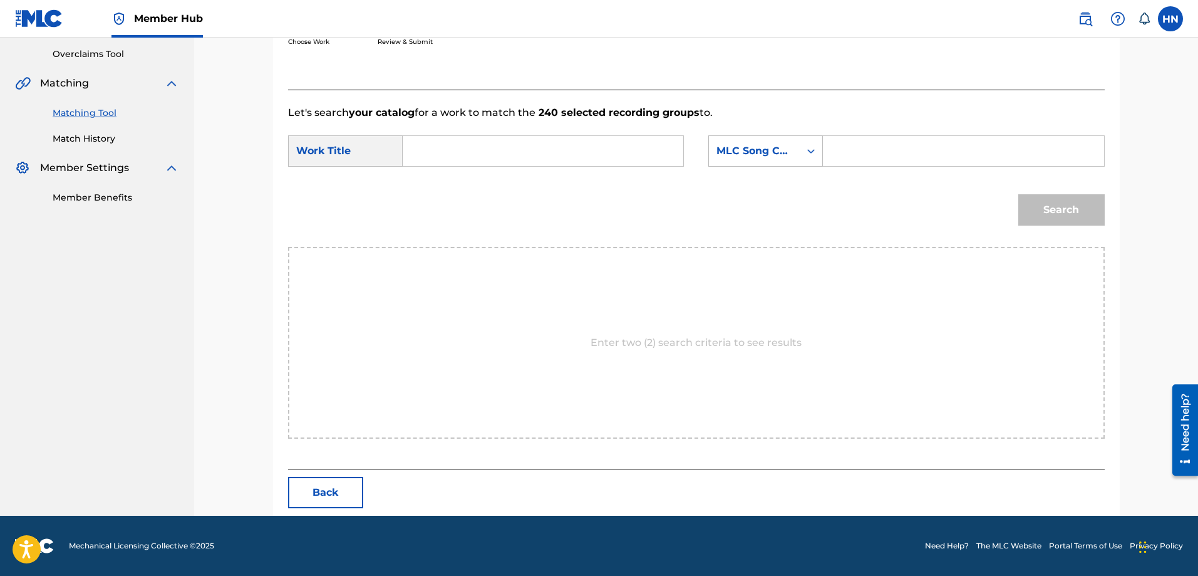
click at [629, 150] on input "Search Form" at bounding box center [542, 151] width 259 height 30
paste input "KE O MIEN XA"
type input "KE O MIEN XA"
click at [752, 148] on div "MLC Song Code" at bounding box center [755, 150] width 76 height 15
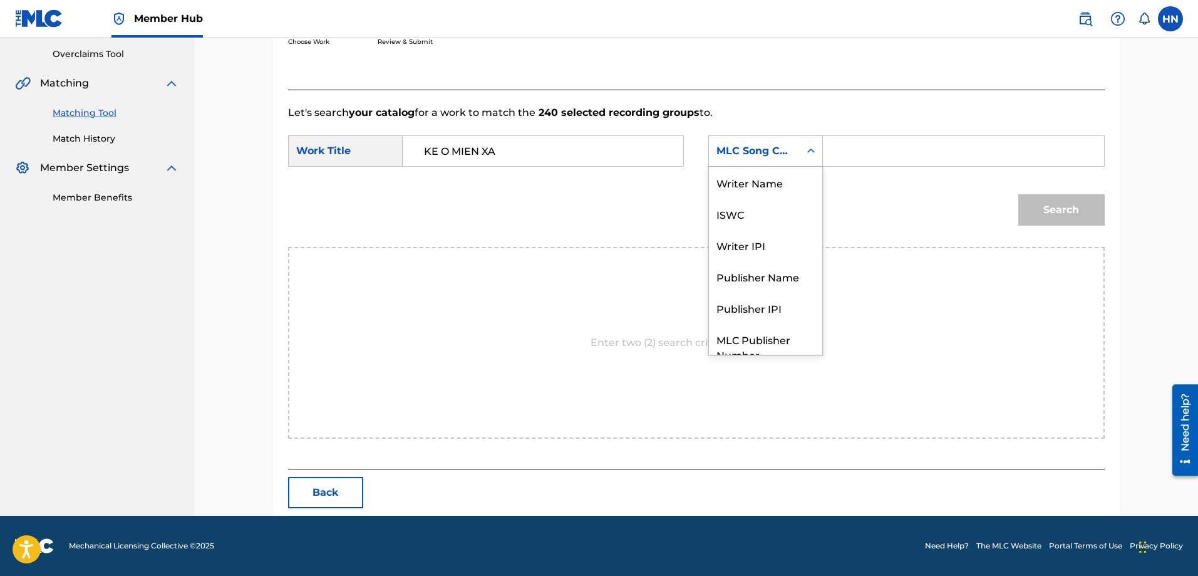
scroll to position [46, 0]
click at [749, 170] on div "ISWC" at bounding box center [765, 167] width 113 height 31
click at [876, 149] on input "Search Form" at bounding box center [963, 151] width 259 height 30
paste input "T9108133375"
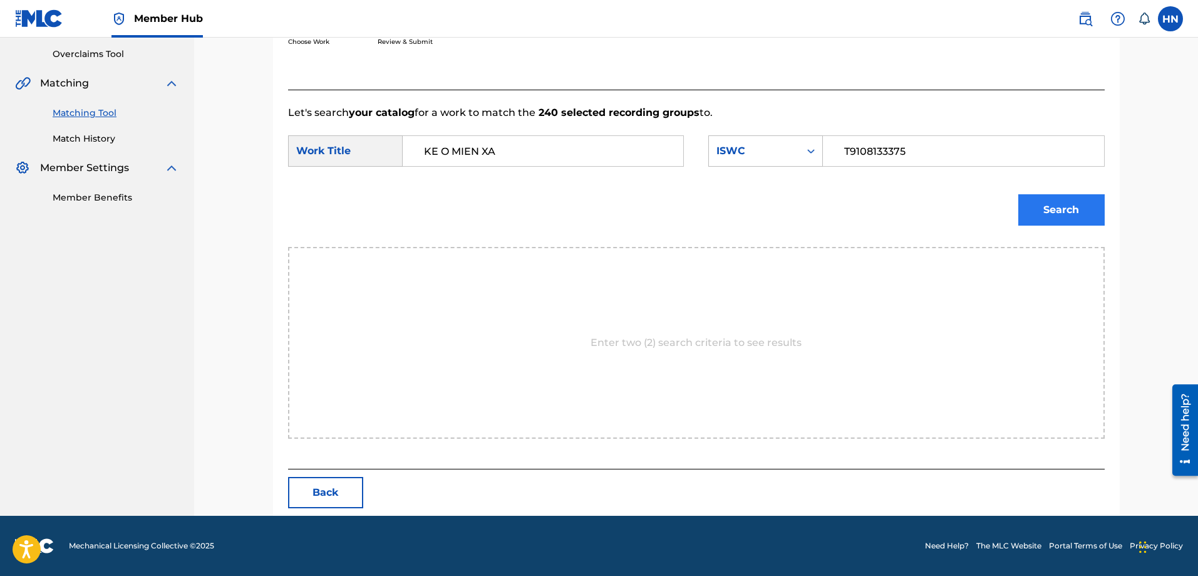
type input "T9108133375"
click at [1039, 205] on button "Search" at bounding box center [1061, 209] width 86 height 31
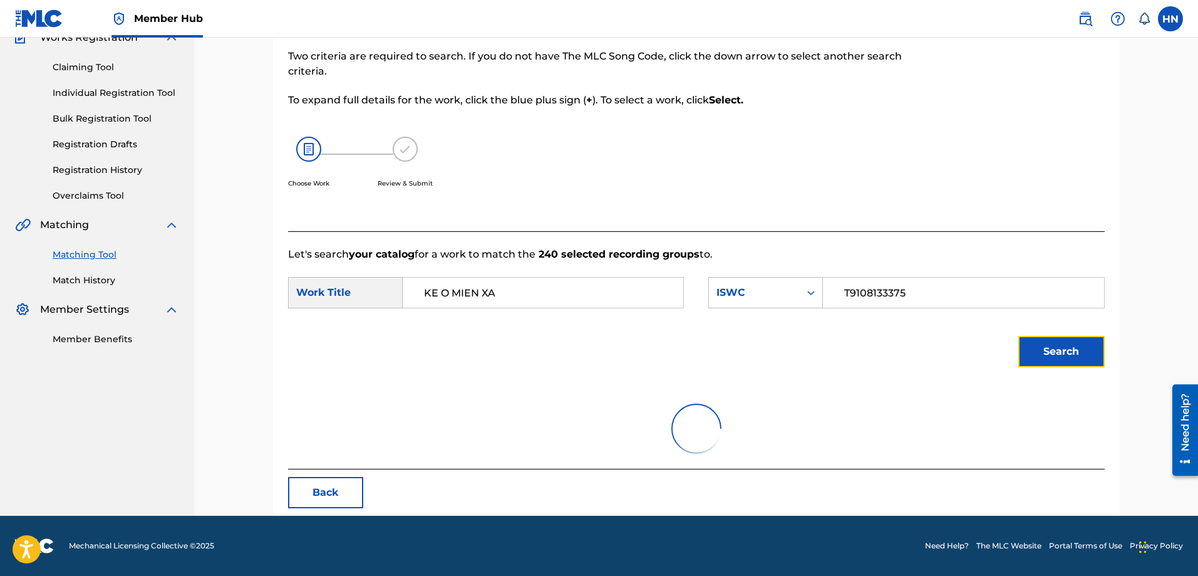
scroll to position [222, 0]
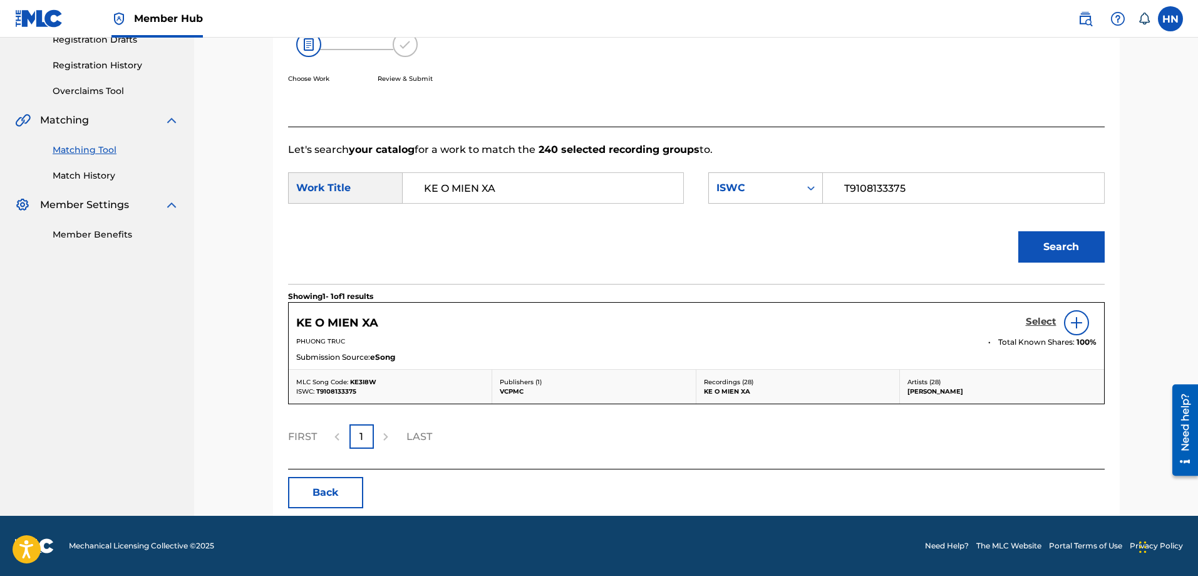
click at [1036, 324] on h5 "Select" at bounding box center [1041, 322] width 31 height 12
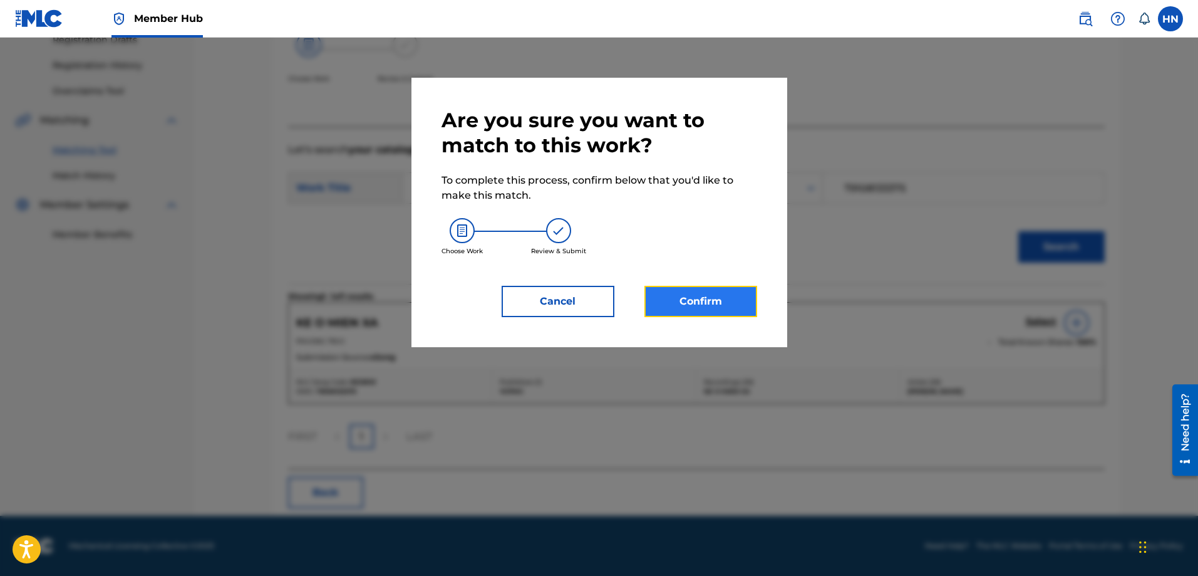
click at [712, 296] on button "Confirm" at bounding box center [701, 301] width 113 height 31
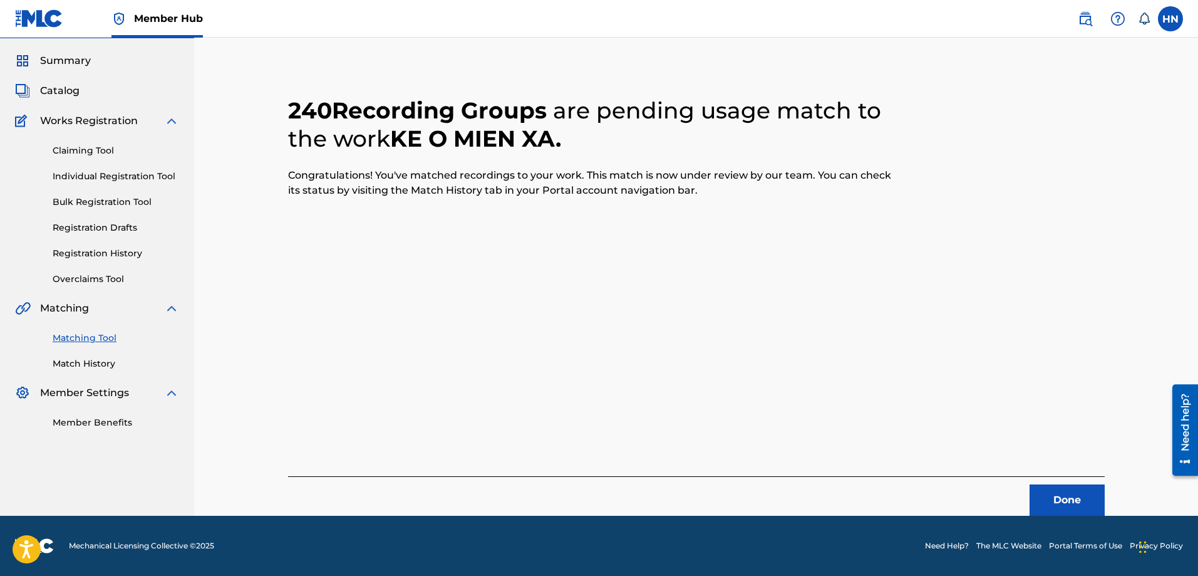
scroll to position [34, 0]
click at [1041, 499] on button "Done" at bounding box center [1067, 499] width 75 height 31
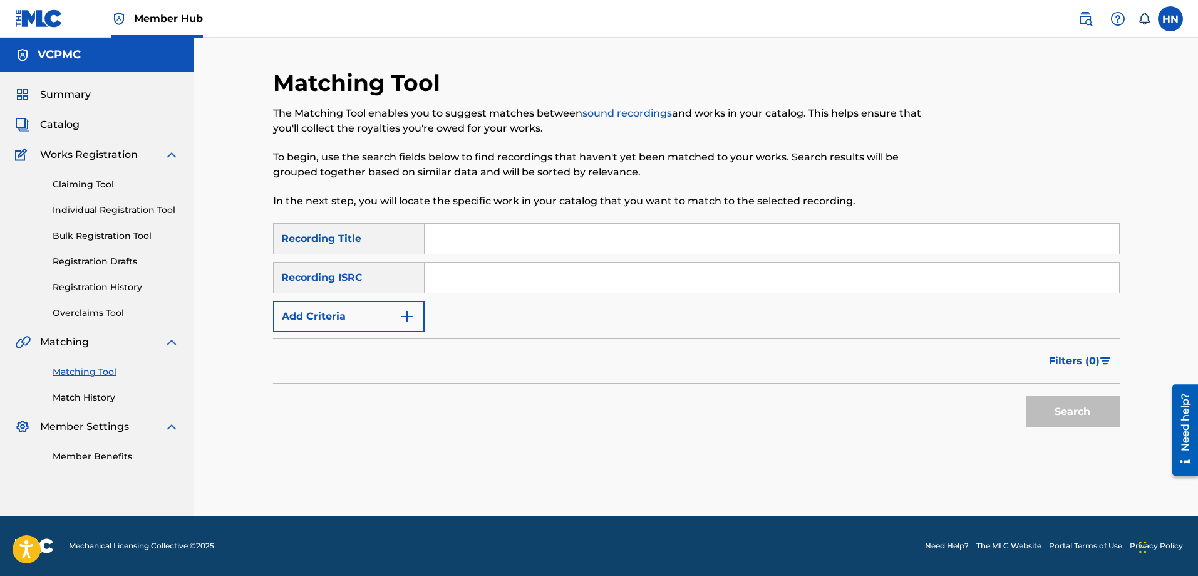
scroll to position [0, 0]
click at [561, 244] on input "Search Form" at bounding box center [772, 239] width 695 height 30
paste input "MÃI TÌM NHAU"
type input "MÃI TÌM NHAU"
click at [1026, 396] on button "Search" at bounding box center [1073, 411] width 94 height 31
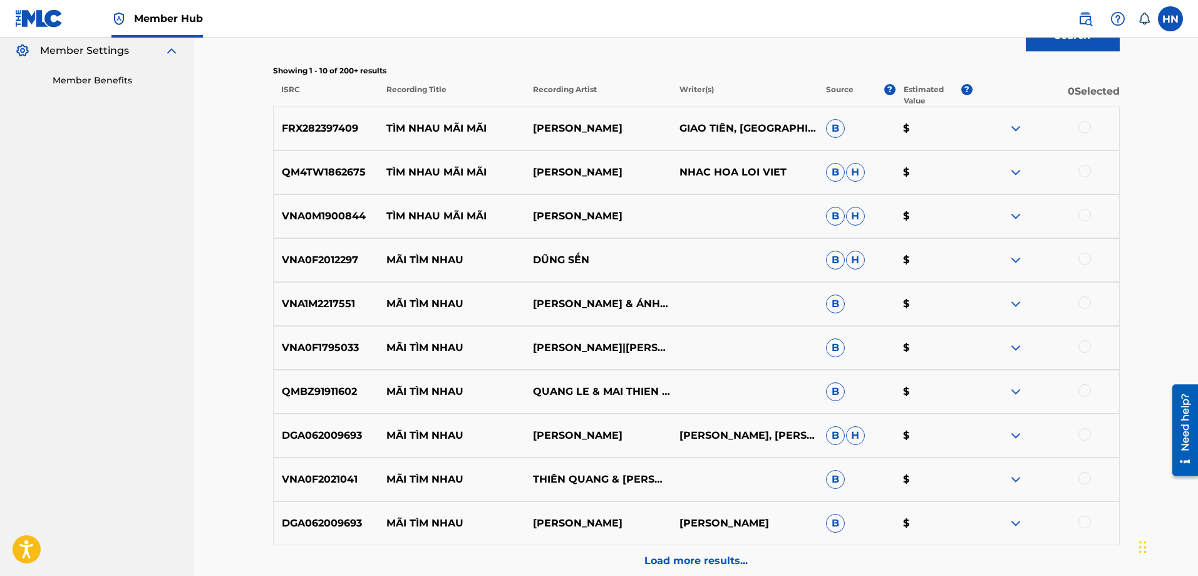
scroll to position [438, 0]
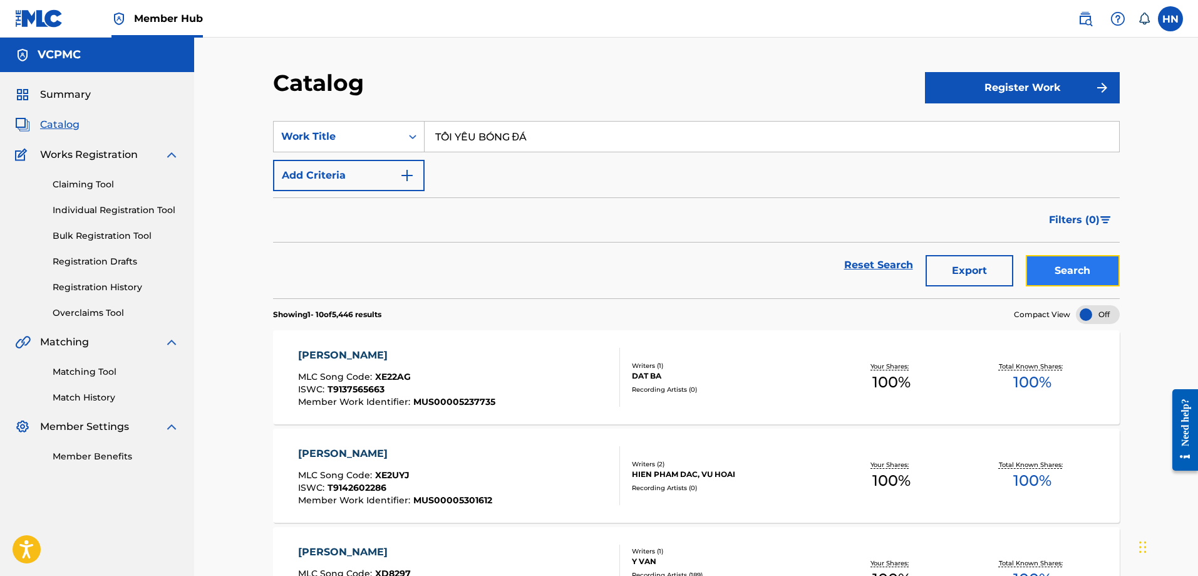
click at [1061, 263] on button "Search" at bounding box center [1073, 270] width 94 height 31
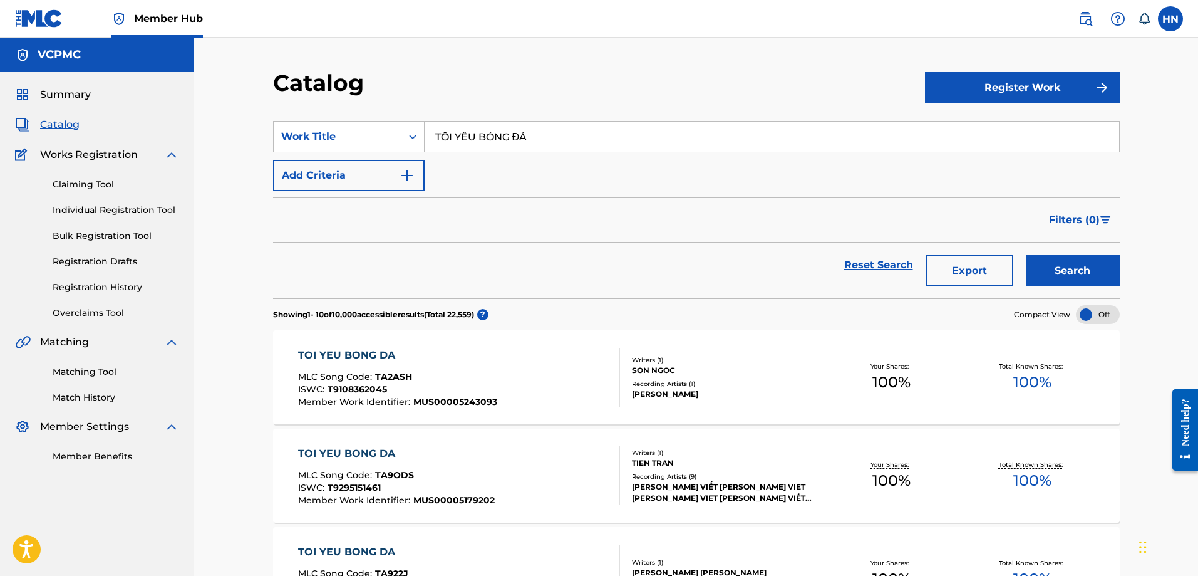
click at [623, 121] on div "TÔI YÊU BÓNG ĐÁ" at bounding box center [772, 136] width 695 height 31
click at [624, 124] on input "TÔI YÊU BÓNG ĐÁ" at bounding box center [772, 137] width 695 height 30
paste input "EM LÀ CHÂU BÁU"
click at [1026, 255] on button "Search" at bounding box center [1073, 270] width 94 height 31
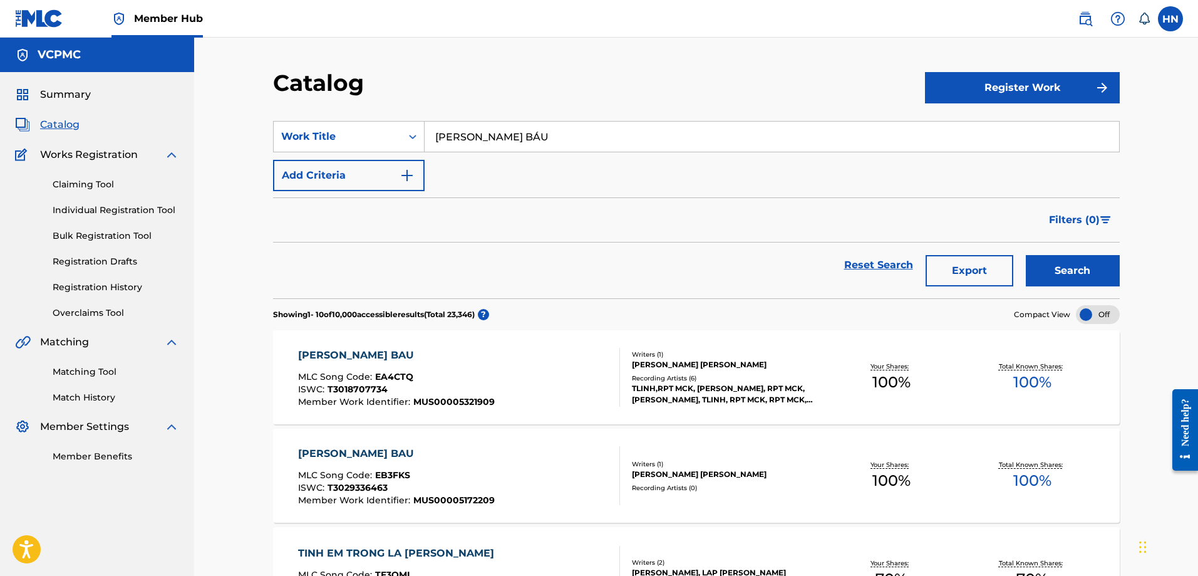
paste input "DẪU CÓ LỖI LẦM"
type input "DẪU CÓ LỖI LẦM"
click at [1026, 255] on button "Search" at bounding box center [1073, 270] width 94 height 31
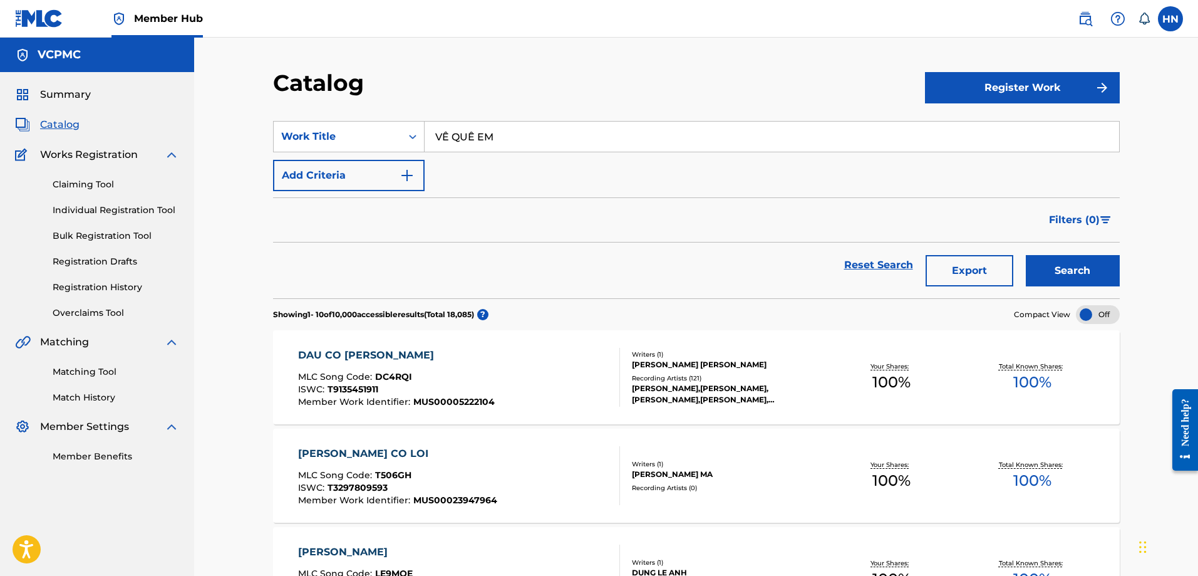
click at [1026, 255] on button "Search" at bounding box center [1073, 270] width 94 height 31
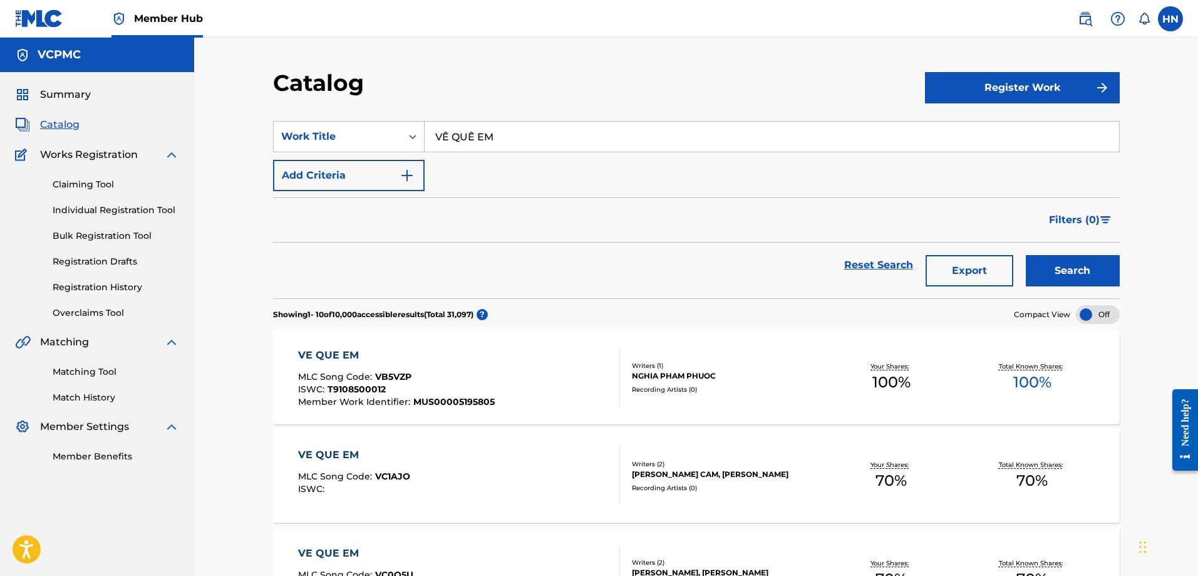
paste input "ĐỔI THAY"
click at [1067, 257] on button "Search" at bounding box center [1073, 270] width 94 height 31
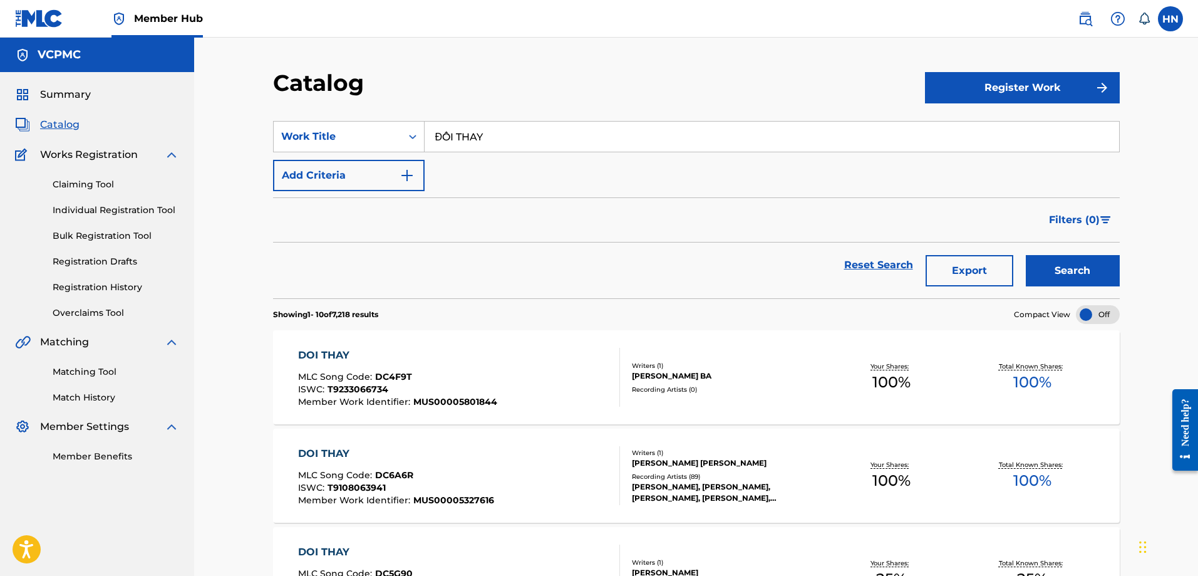
click at [547, 128] on input "ĐỔI THAY" at bounding box center [772, 137] width 695 height 30
paste input "CHẠY THEO CÔ BÉ YÊU"
click at [1026, 255] on button "Search" at bounding box center [1073, 270] width 94 height 31
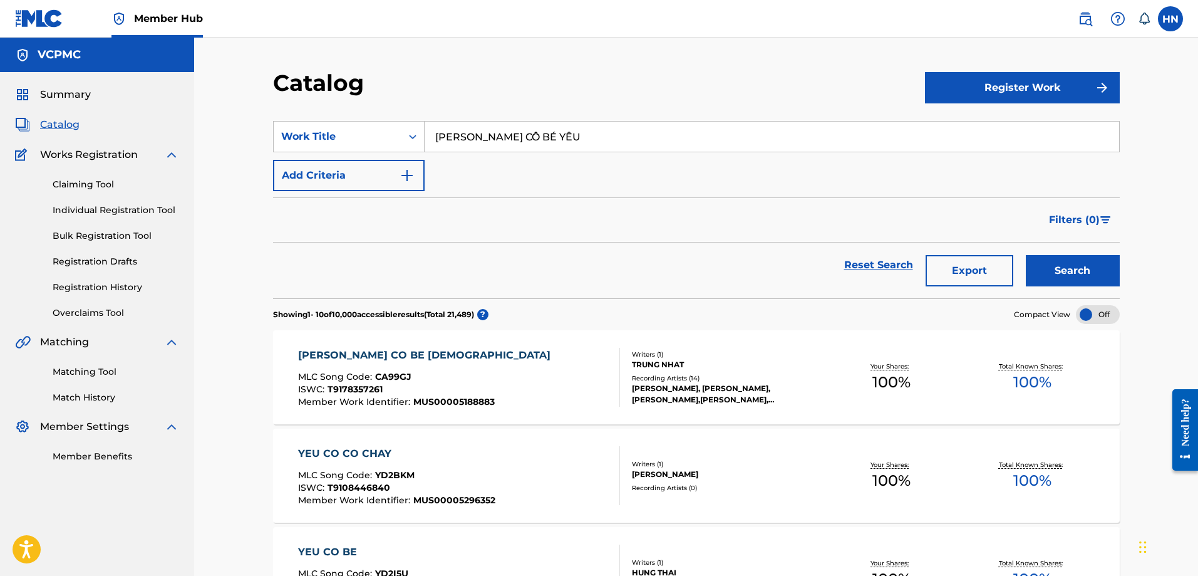
paste input "HOA TƯỜNG VI"
click at [1026, 255] on button "Search" at bounding box center [1073, 270] width 94 height 31
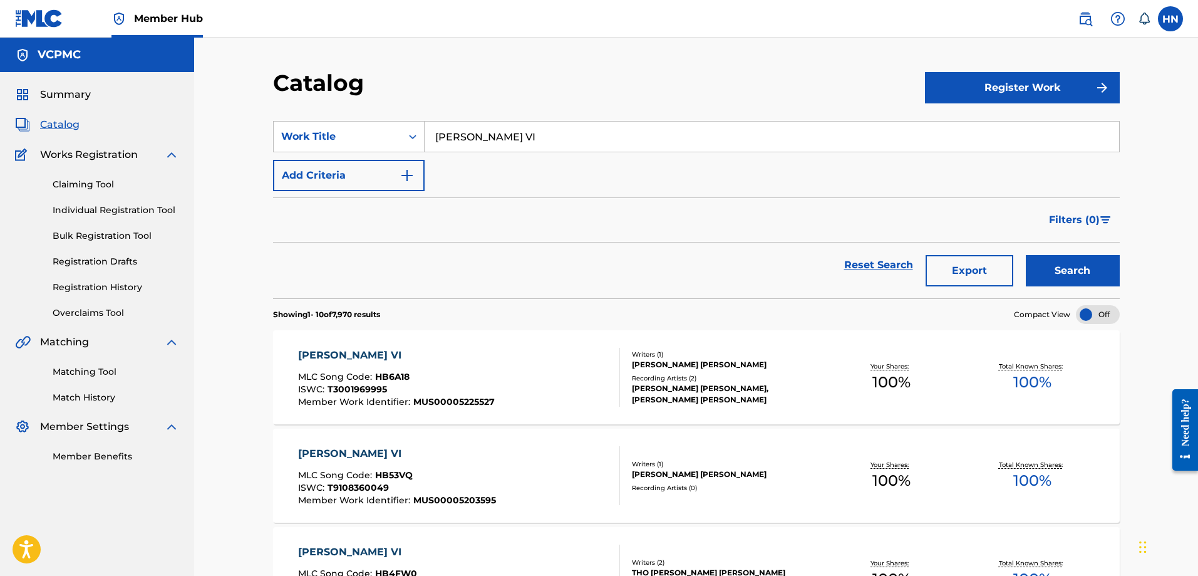
click at [546, 137] on input "HOA TƯỜNG VI" at bounding box center [772, 137] width 695 height 30
paste input "KẺ Ở MIỀN XA"
type input "KẺ Ở MIỀN XA"
click at [1026, 255] on button "Search" at bounding box center [1073, 270] width 94 height 31
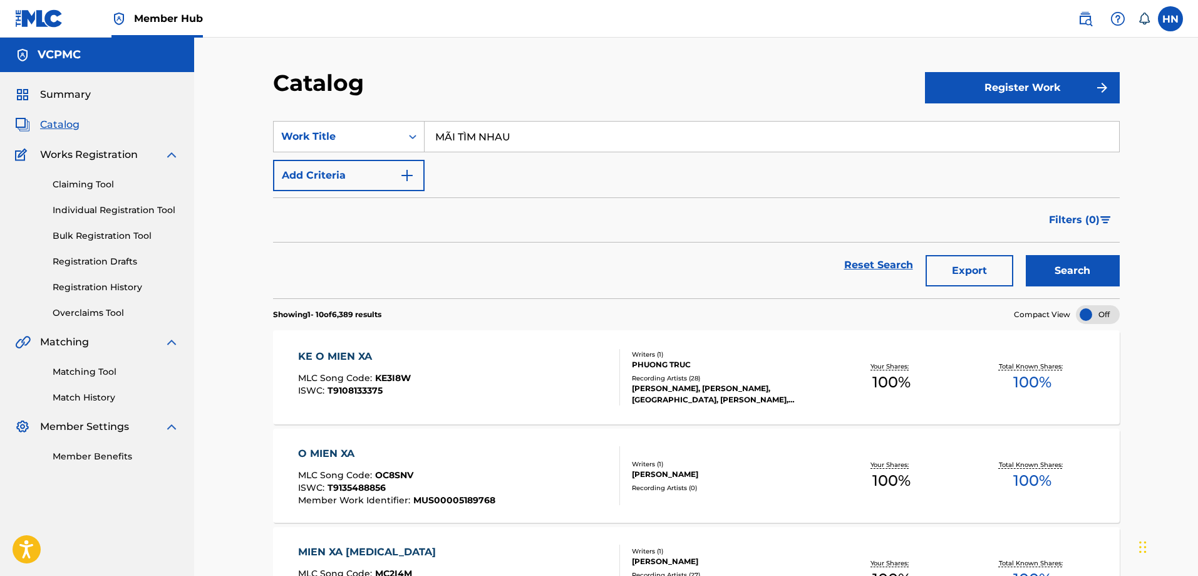
type input "MÃI TÌM NHAU"
click at [1026, 255] on button "Search" at bounding box center [1073, 270] width 94 height 31
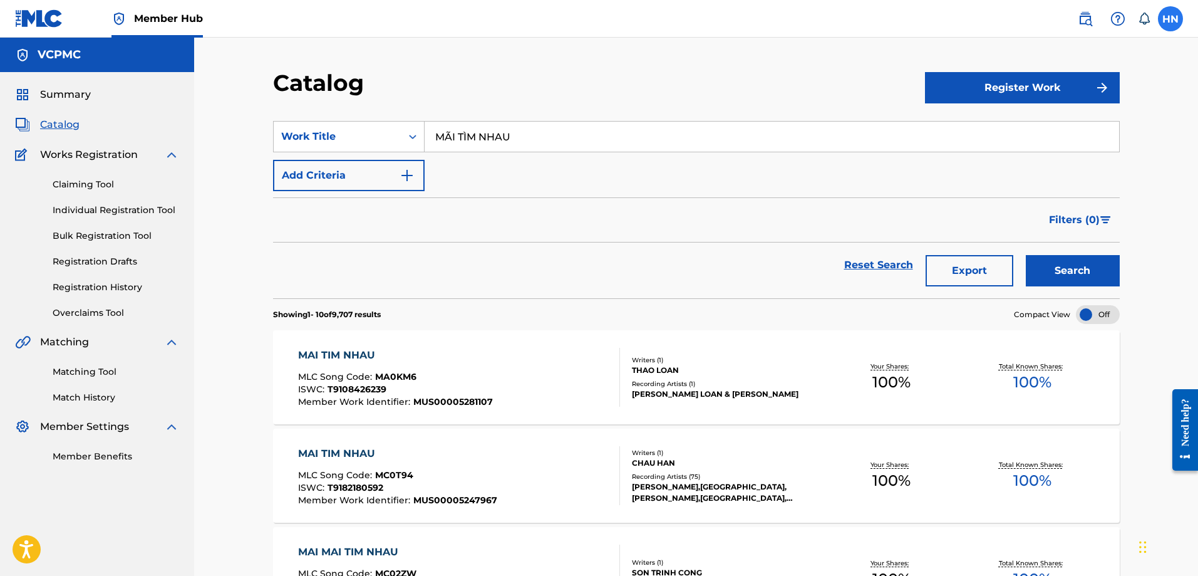
click at [1161, 11] on label at bounding box center [1170, 18] width 25 height 25
click at [1171, 19] on input "HN Huong Nguyen huong.ntq@vcpmc.org Notification Preferences Profile Log out" at bounding box center [1171, 19] width 0 height 0
click at [1058, 176] on p "Log out" at bounding box center [1049, 177] width 29 height 11
click at [1171, 19] on input "HN Huong Nguyen huong.ntq@vcpmc.org Notification Preferences Profile Log out" at bounding box center [1171, 19] width 0 height 0
